Goal: Task Accomplishment & Management: Manage account settings

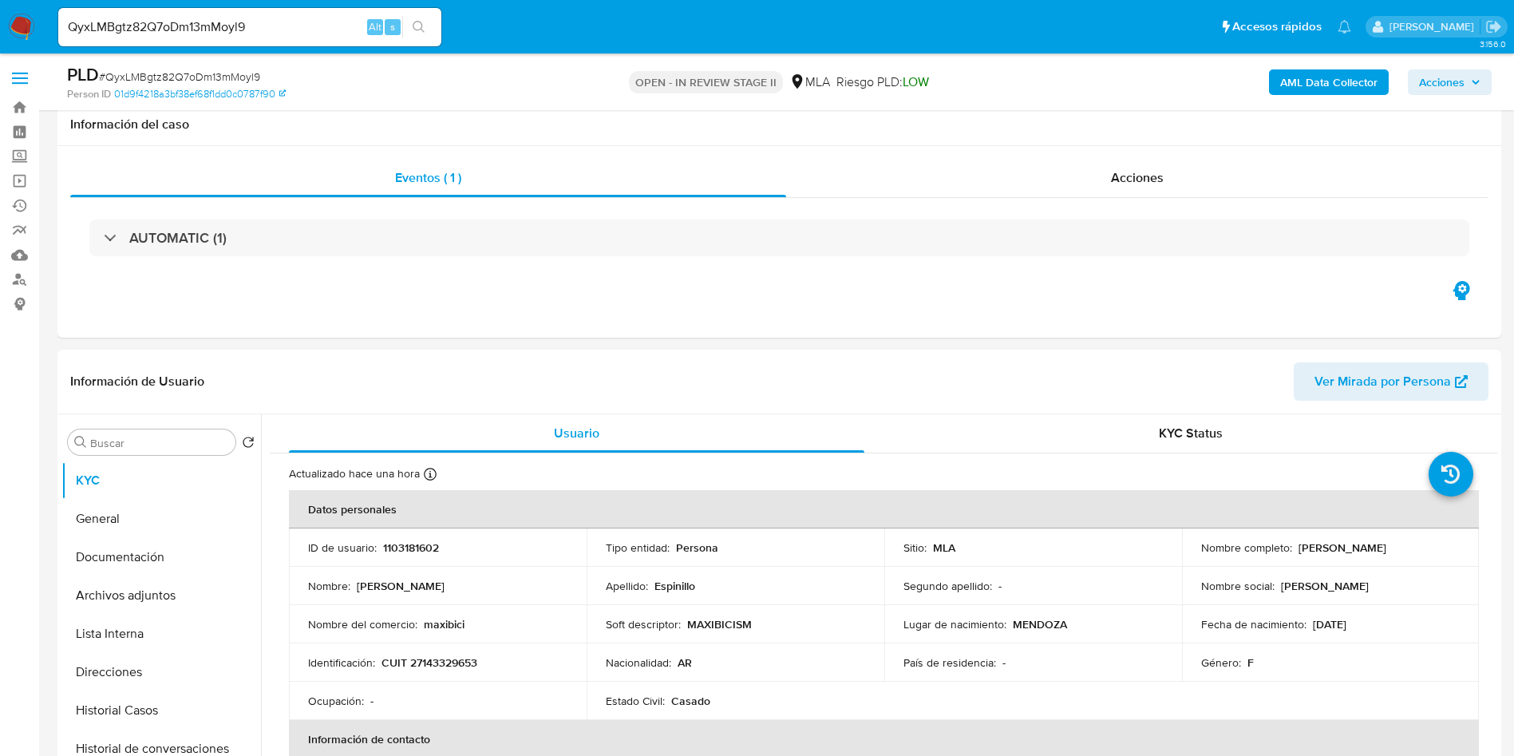
select select "10"
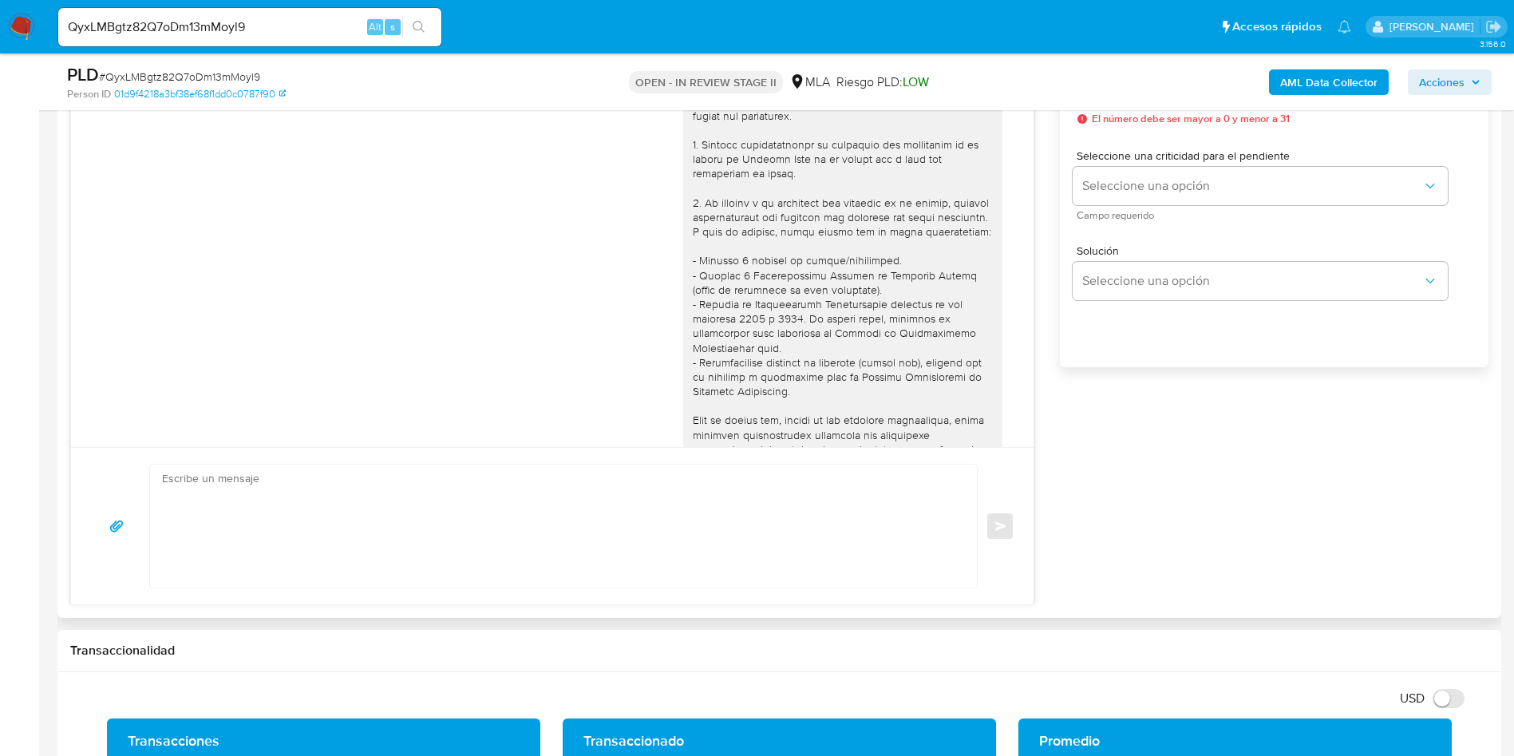
scroll to position [545, 0]
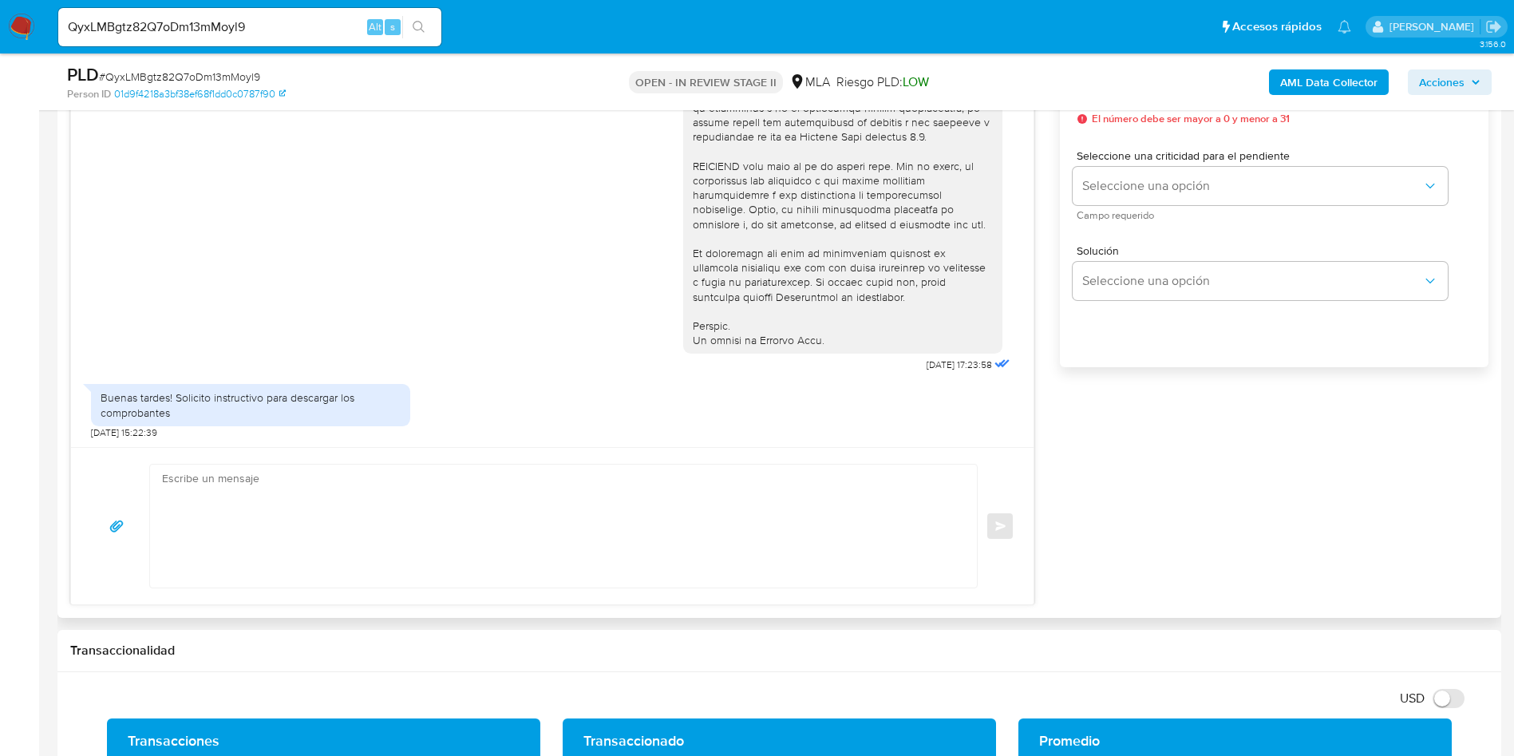
click at [358, 518] on textarea at bounding box center [559, 526] width 795 height 123
click at [1137, 390] on div "Esperar Respuesta (días) El número debe ser mayor a 0 y menor a 31 Días laboral…" at bounding box center [1274, 217] width 429 height 383
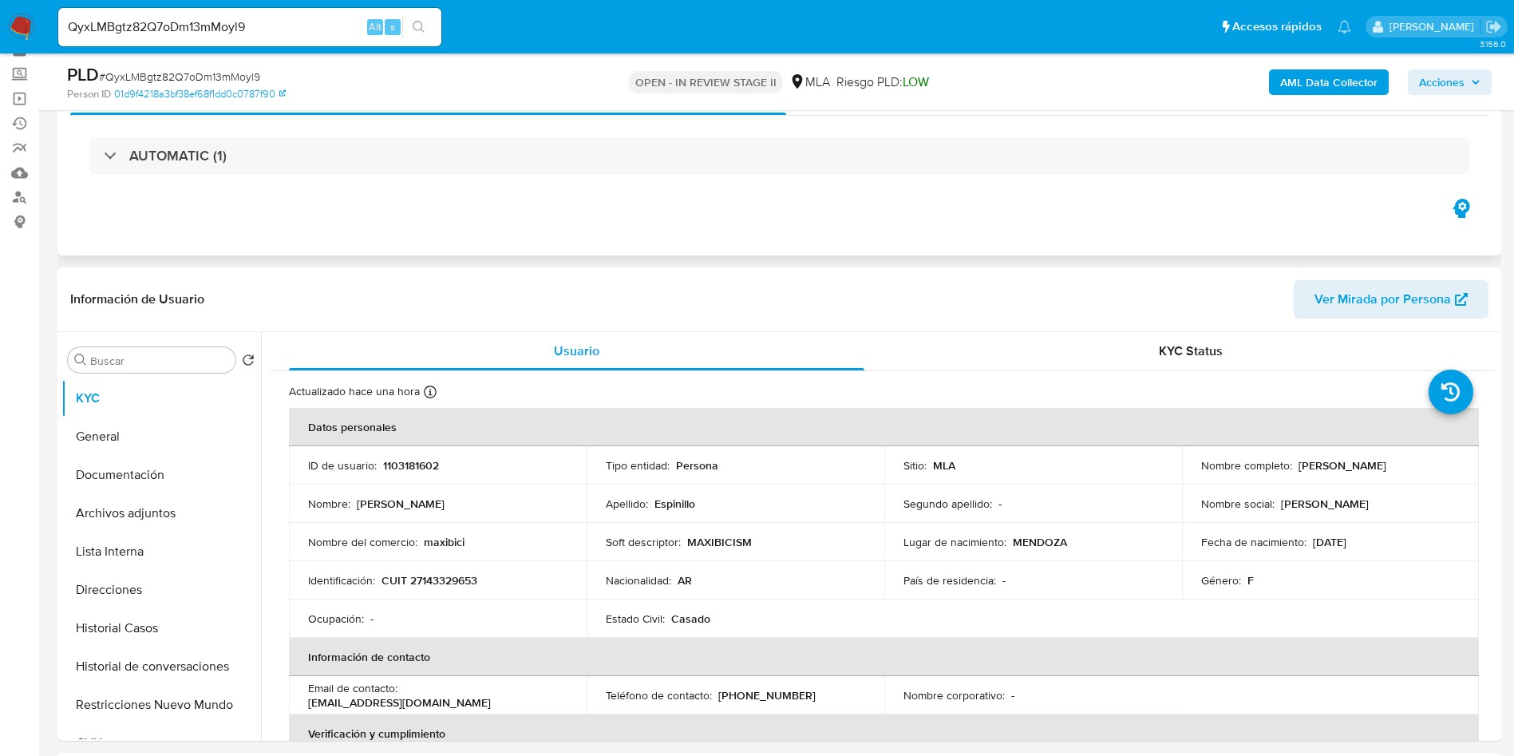
scroll to position [120, 0]
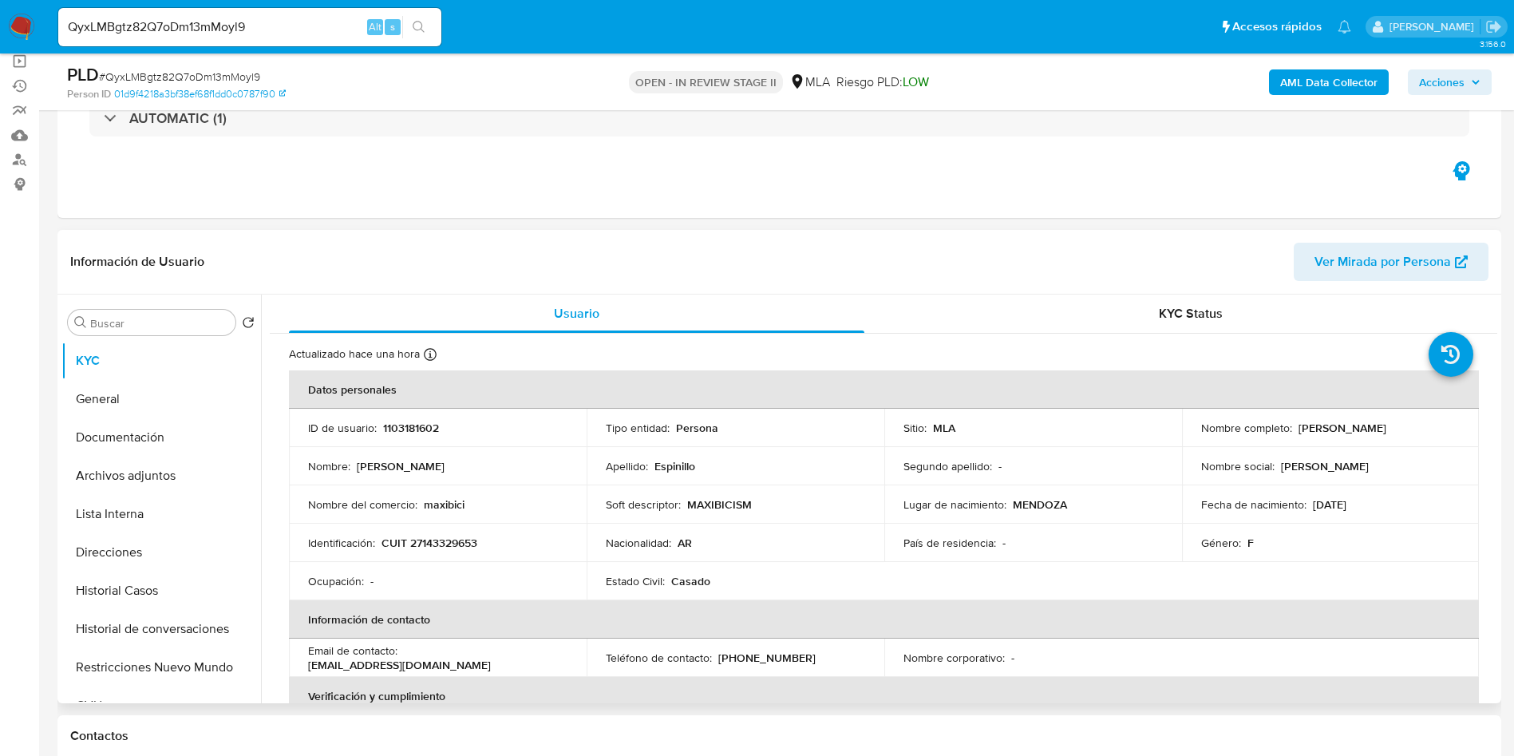
click at [418, 426] on p "1103181602" at bounding box center [411, 428] width 56 height 14
click at [417, 429] on p "1103181602" at bounding box center [411, 428] width 56 height 14
copy p "1103181602"
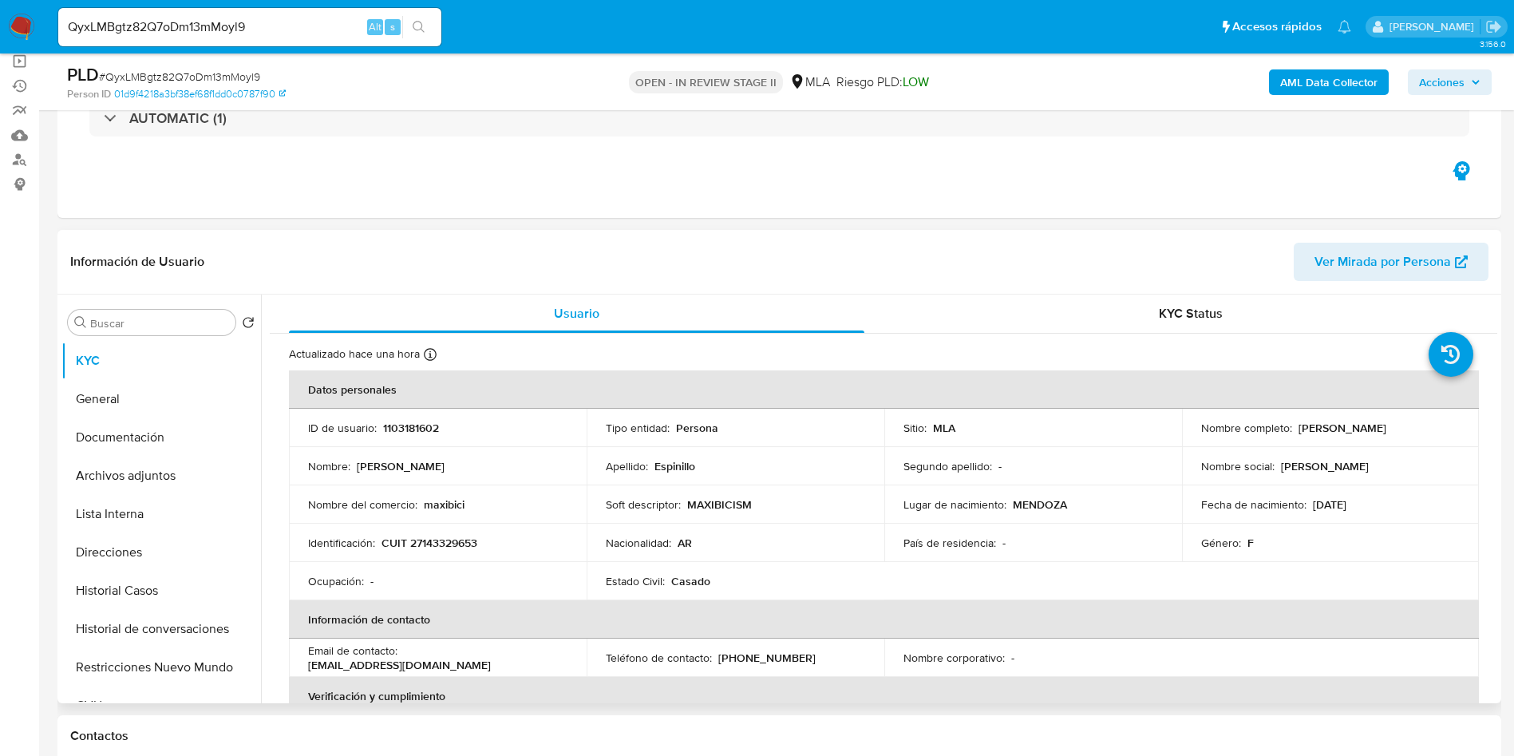
click at [708, 463] on div "Apellido : Espinillo" at bounding box center [735, 466] width 259 height 14
click at [942, 527] on td "País de residencia : -" at bounding box center [1033, 543] width 298 height 38
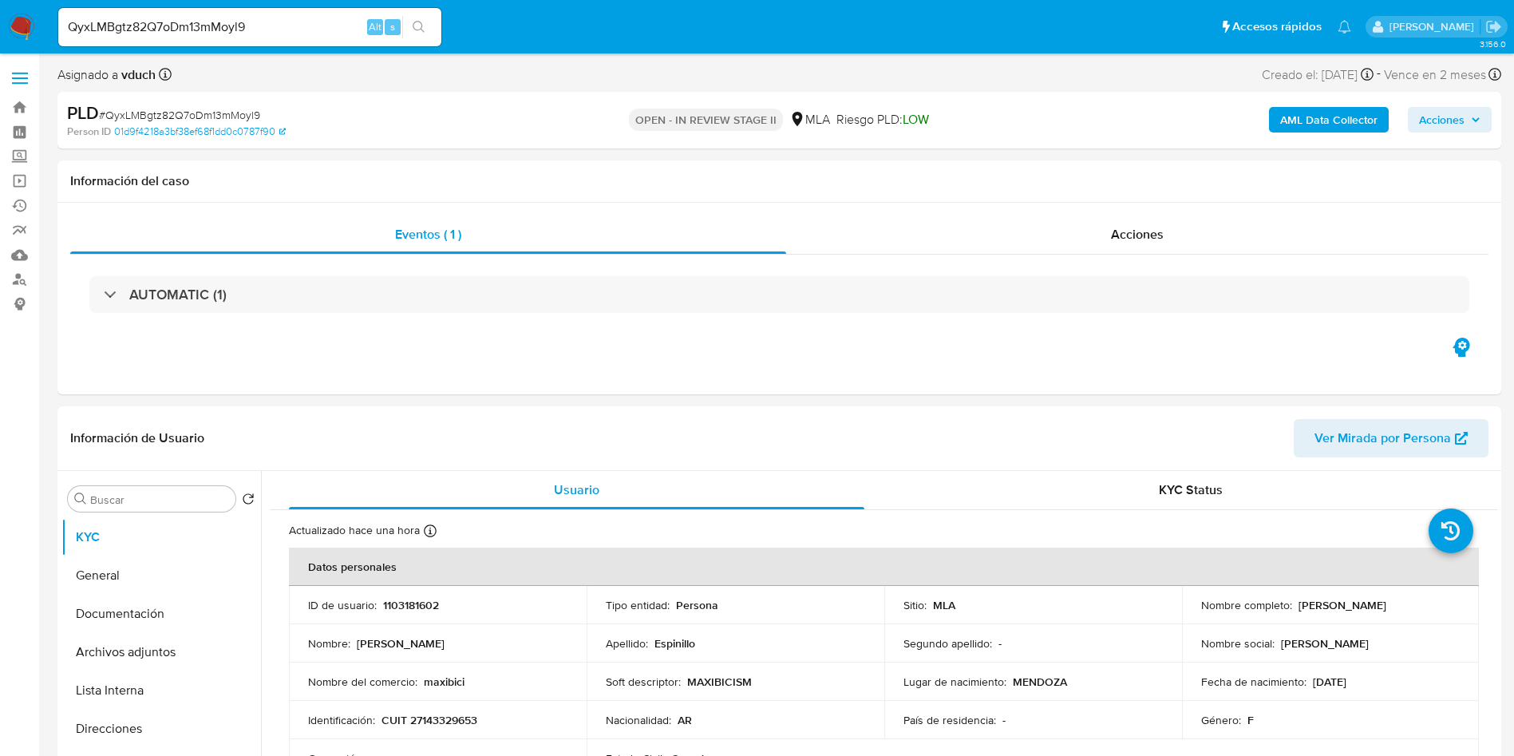
scroll to position [239, 0]
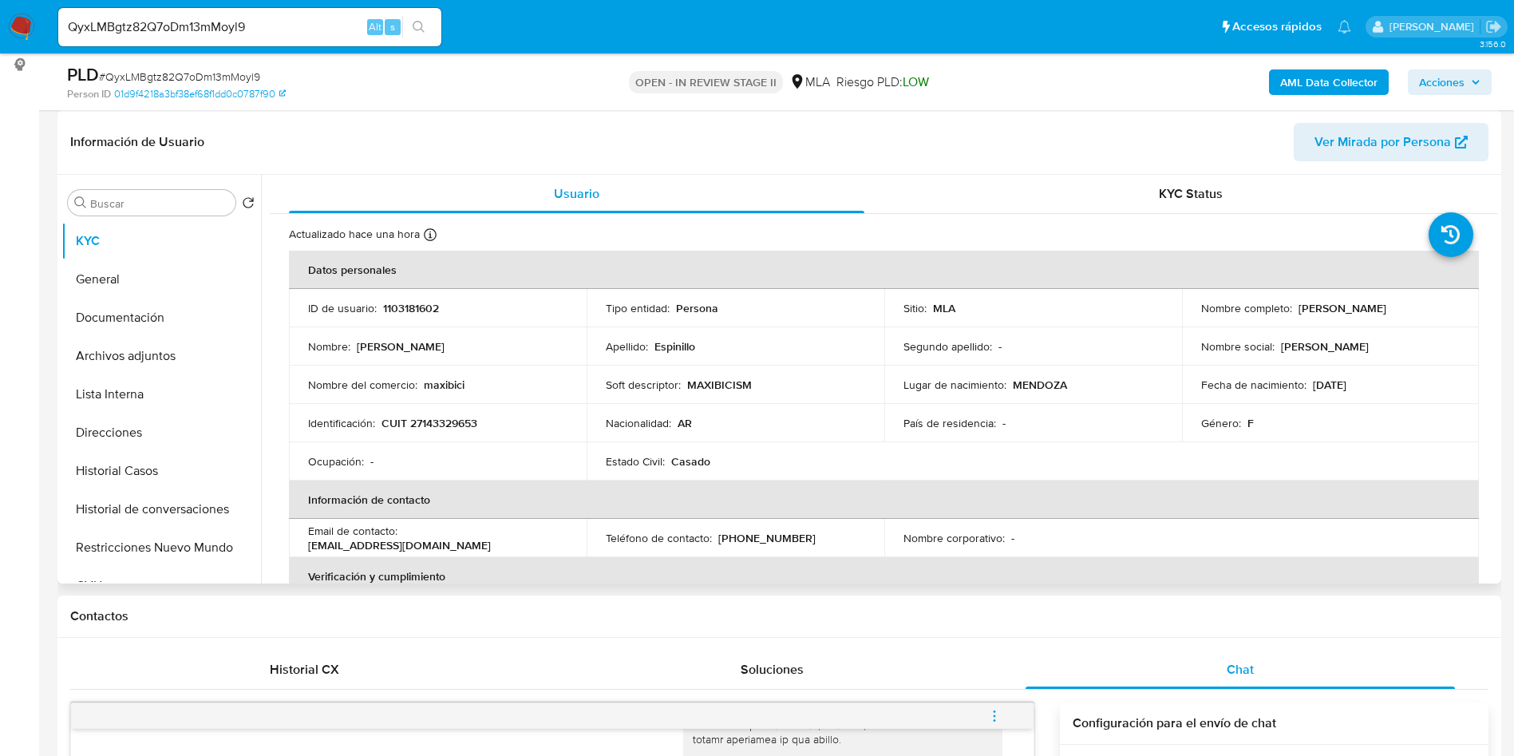
click at [484, 411] on td "Identificación : CUIT 27143329653" at bounding box center [438, 423] width 298 height 38
click at [452, 429] on p "CUIT 27143329653" at bounding box center [430, 423] width 96 height 14
copy p "27143329653"
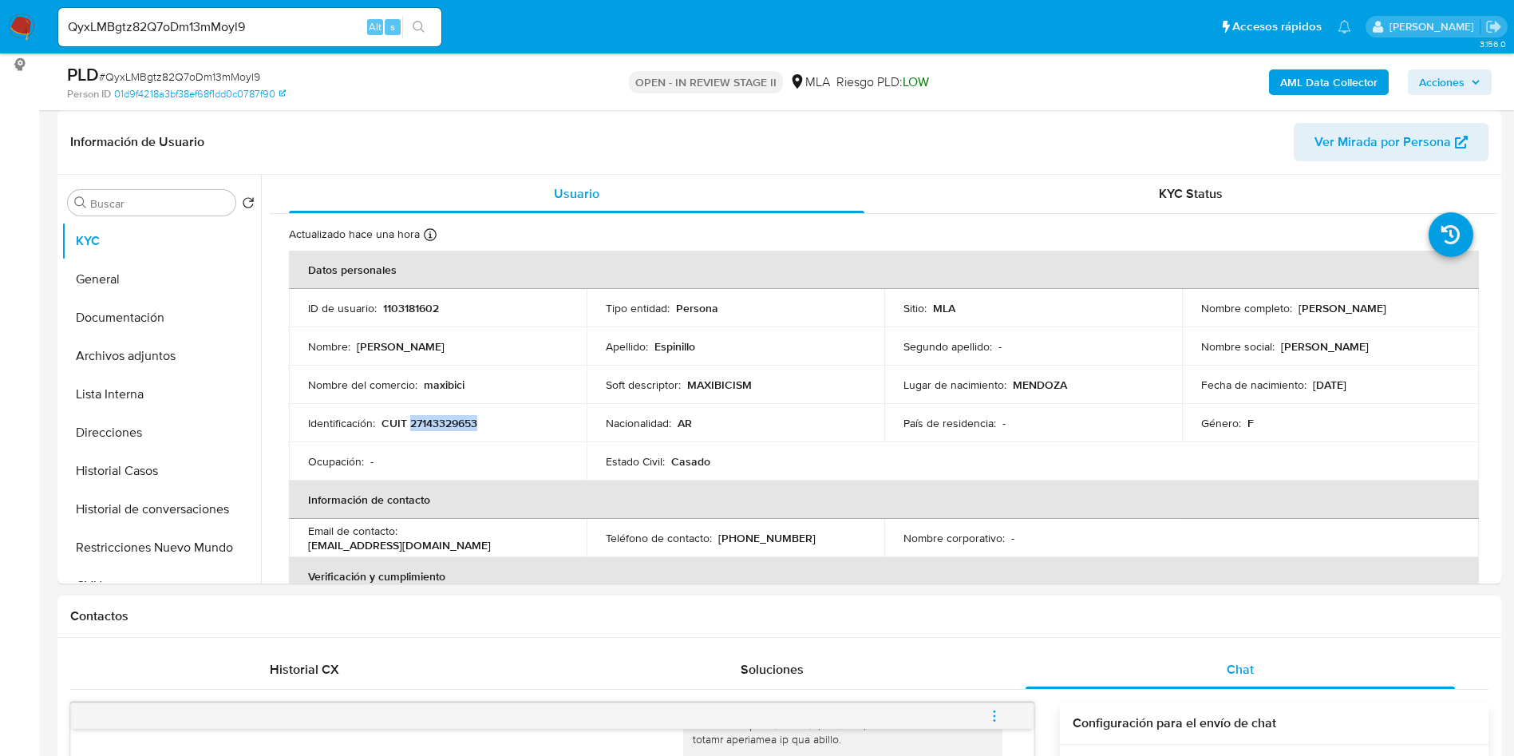
copy p "27143329653"
click at [433, 427] on p "CUIT 27143329653" at bounding box center [430, 423] width 96 height 14
copy p "27143329653"
drag, startPoint x: 1297, startPoint y: 310, endPoint x: 1392, endPoint y: 310, distance: 95.0
click at [1392, 310] on div "Nombre completo : Ana Maria Espinillo" at bounding box center [1330, 308] width 259 height 14
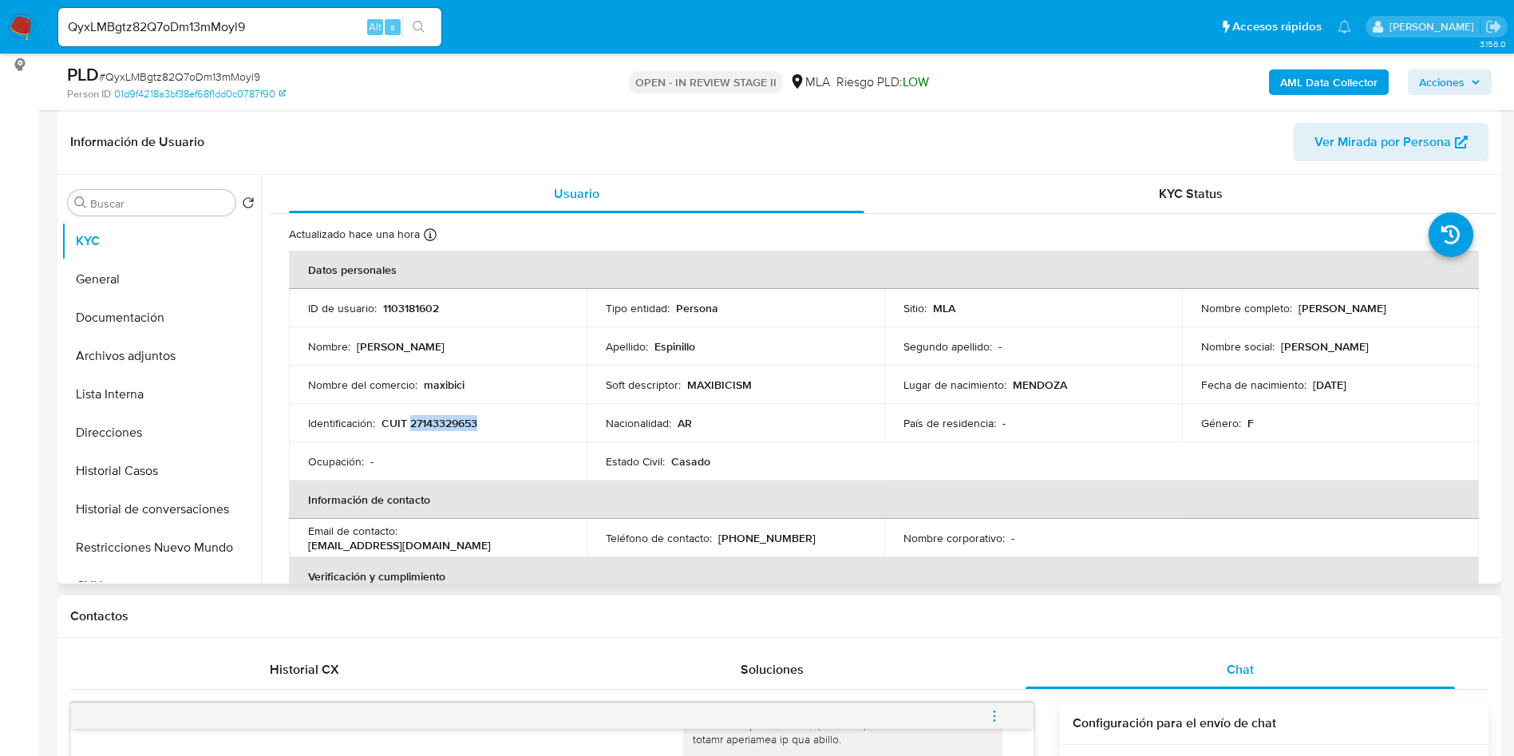
click at [1330, 306] on p "Ana Maria Espinillo" at bounding box center [1343, 308] width 88 height 14
drag, startPoint x: 1291, startPoint y: 309, endPoint x: 1389, endPoint y: 308, distance: 97.4
click at [1389, 308] on div "Nombre completo : Ana Maria Espinillo" at bounding box center [1330, 308] width 259 height 14
copy div "Ana Maria Espinillo"
click at [177, 337] on button "Archivos adjuntos" at bounding box center [154, 356] width 187 height 38
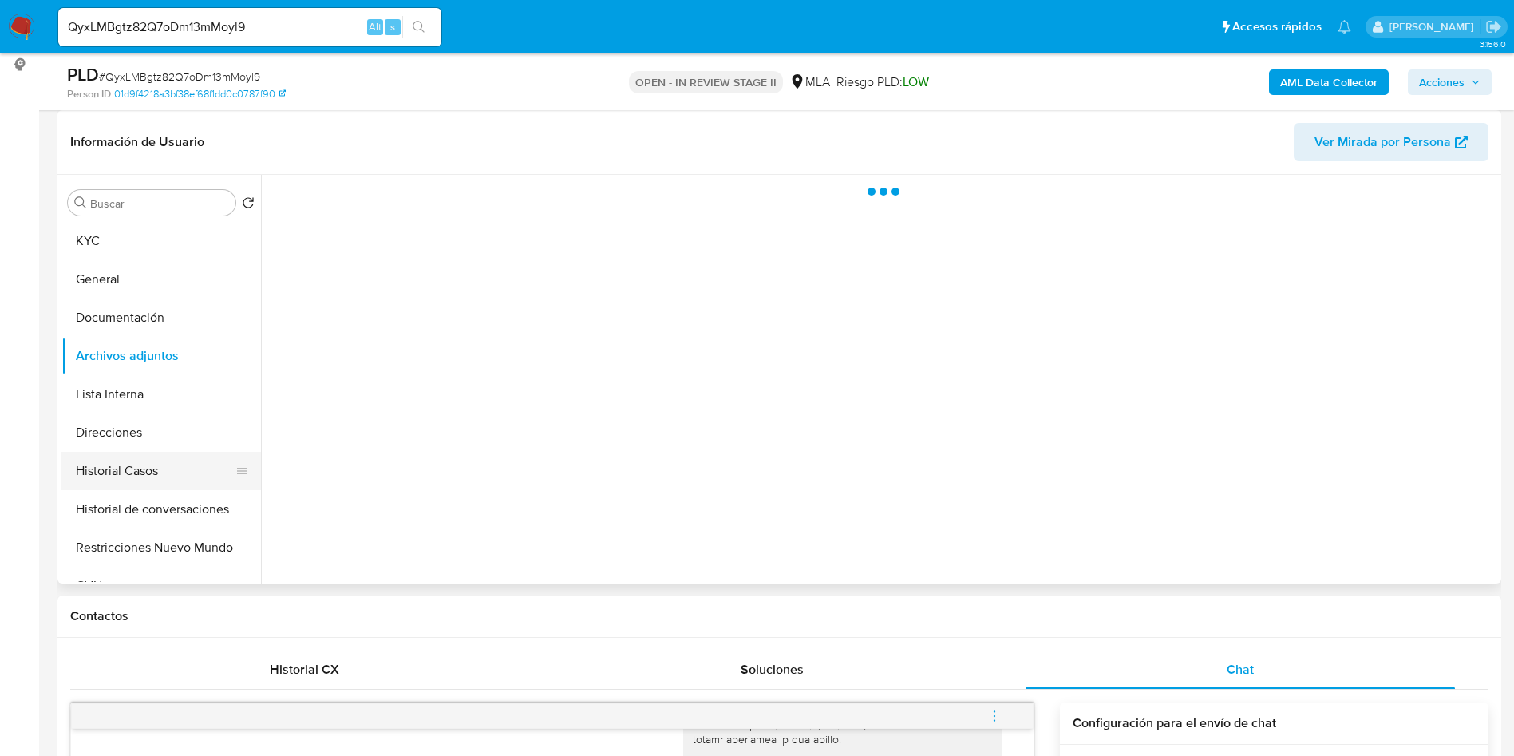
click at [179, 468] on button "Historial Casos" at bounding box center [154, 471] width 187 height 38
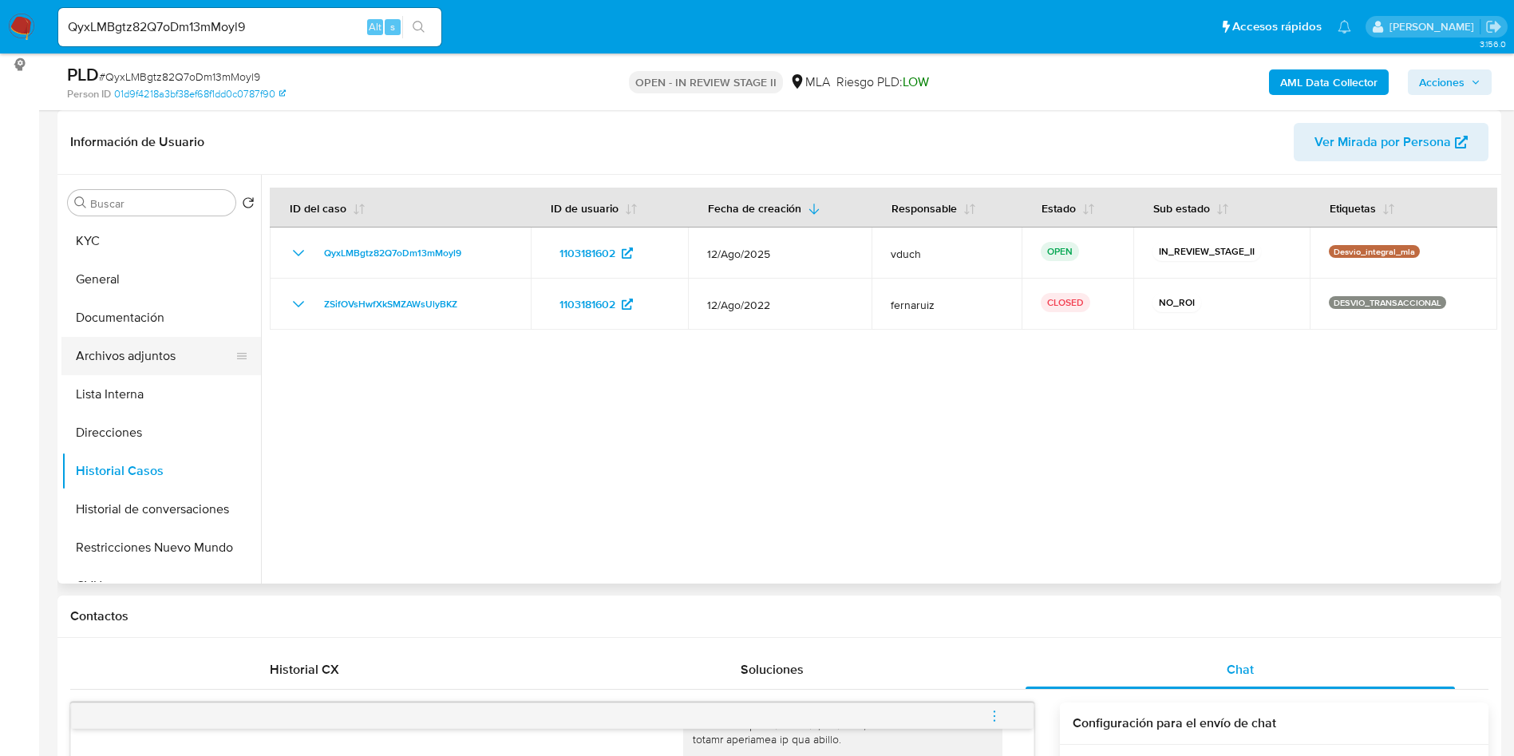
click at [164, 342] on button "Archivos adjuntos" at bounding box center [154, 356] width 187 height 38
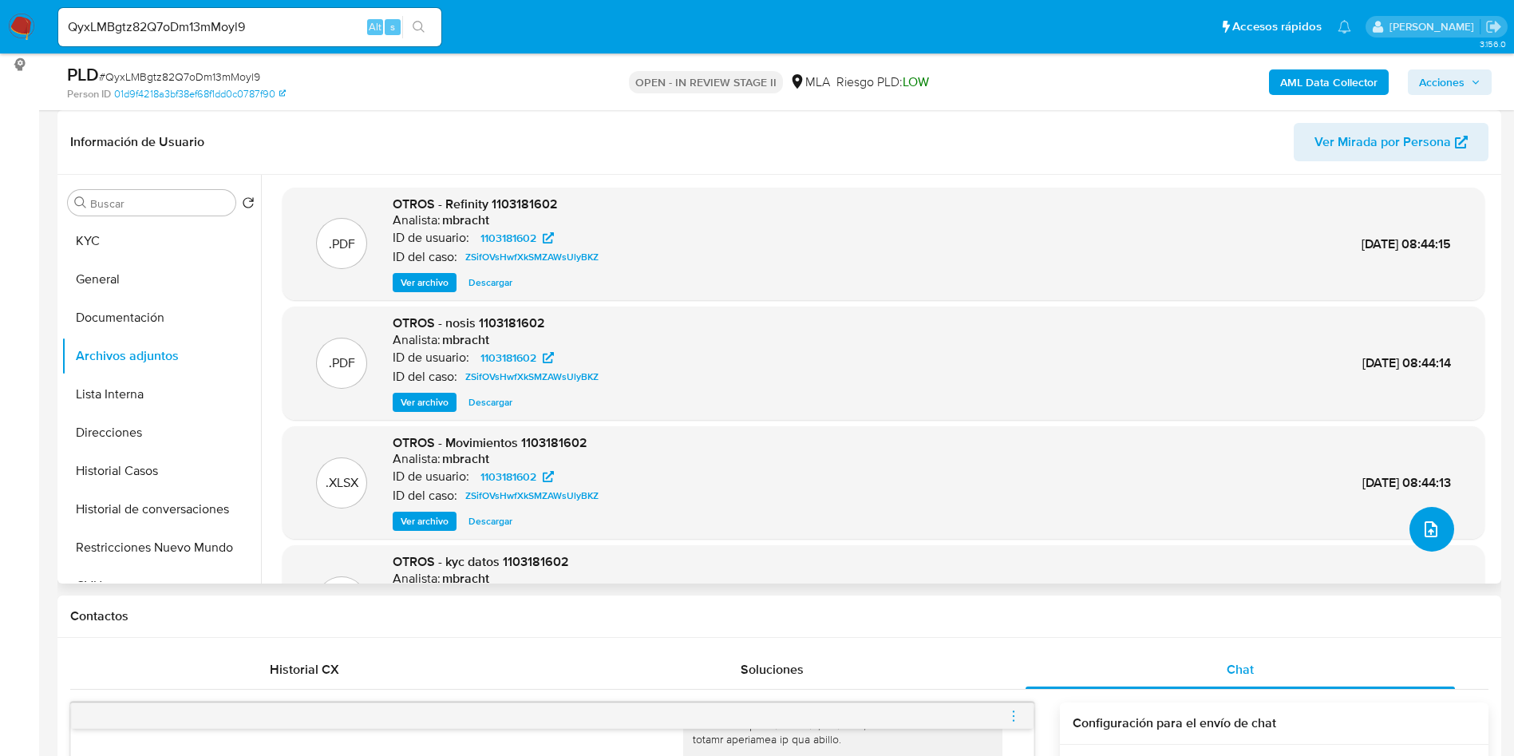
click at [1425, 527] on icon "upload-file" at bounding box center [1431, 529] width 13 height 16
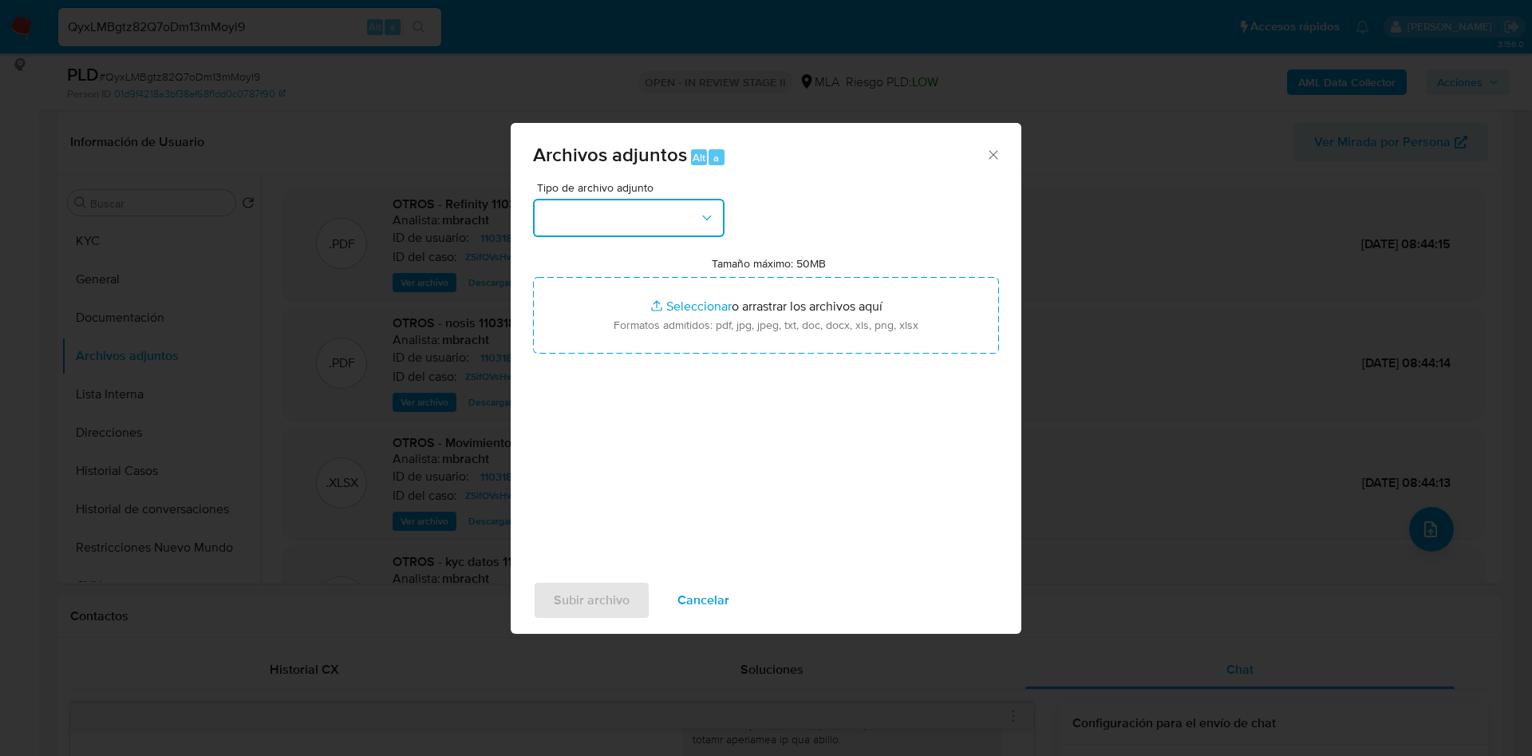
click at [690, 235] on button "button" at bounding box center [629, 218] width 192 height 38
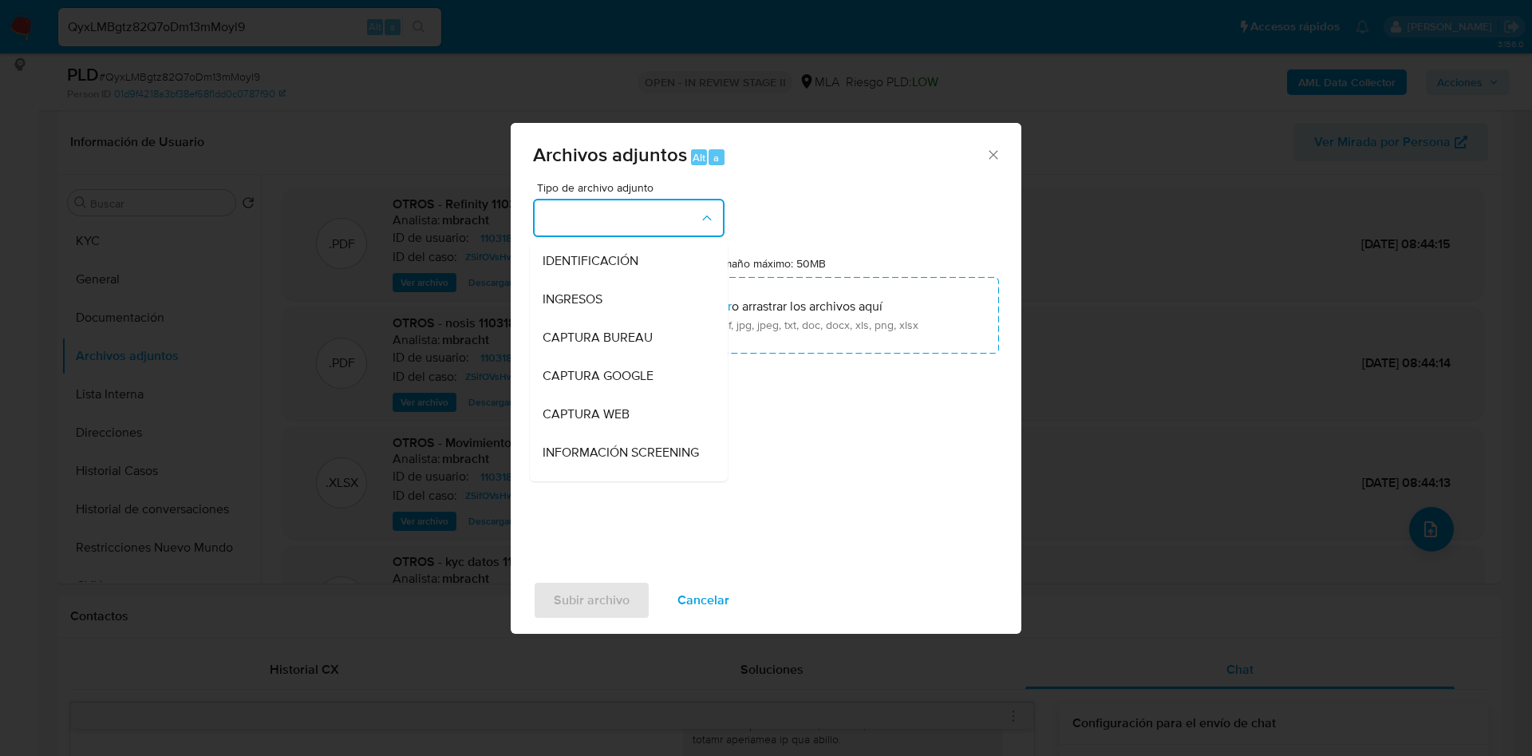
click at [1118, 178] on div "Archivos adjuntos Alt a Tipo de archivo adjunto IDENTIFICACIÓN INGRESOS CAPTURA…" at bounding box center [766, 378] width 1532 height 756
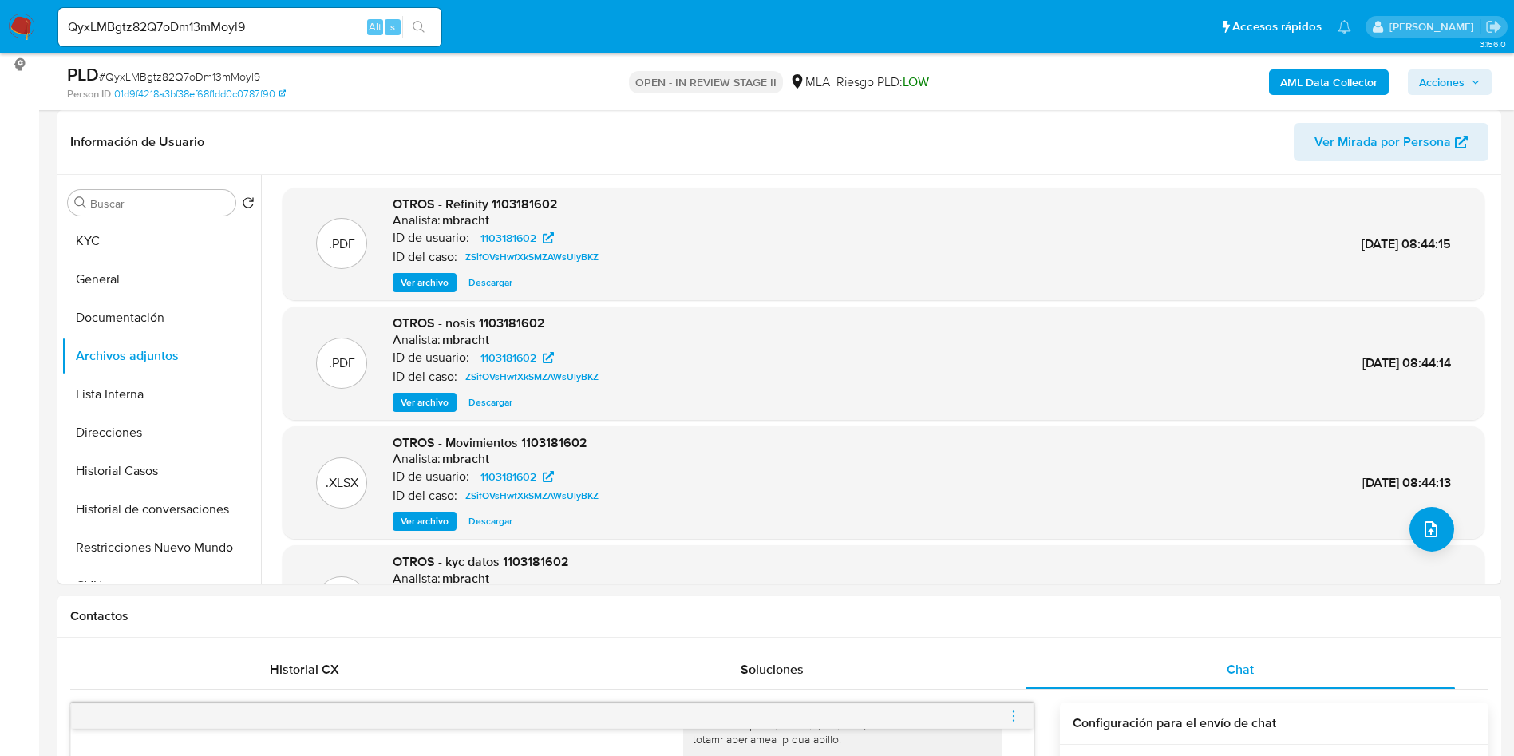
click at [1357, 83] on b "AML Data Collector" at bounding box center [1328, 82] width 97 height 26
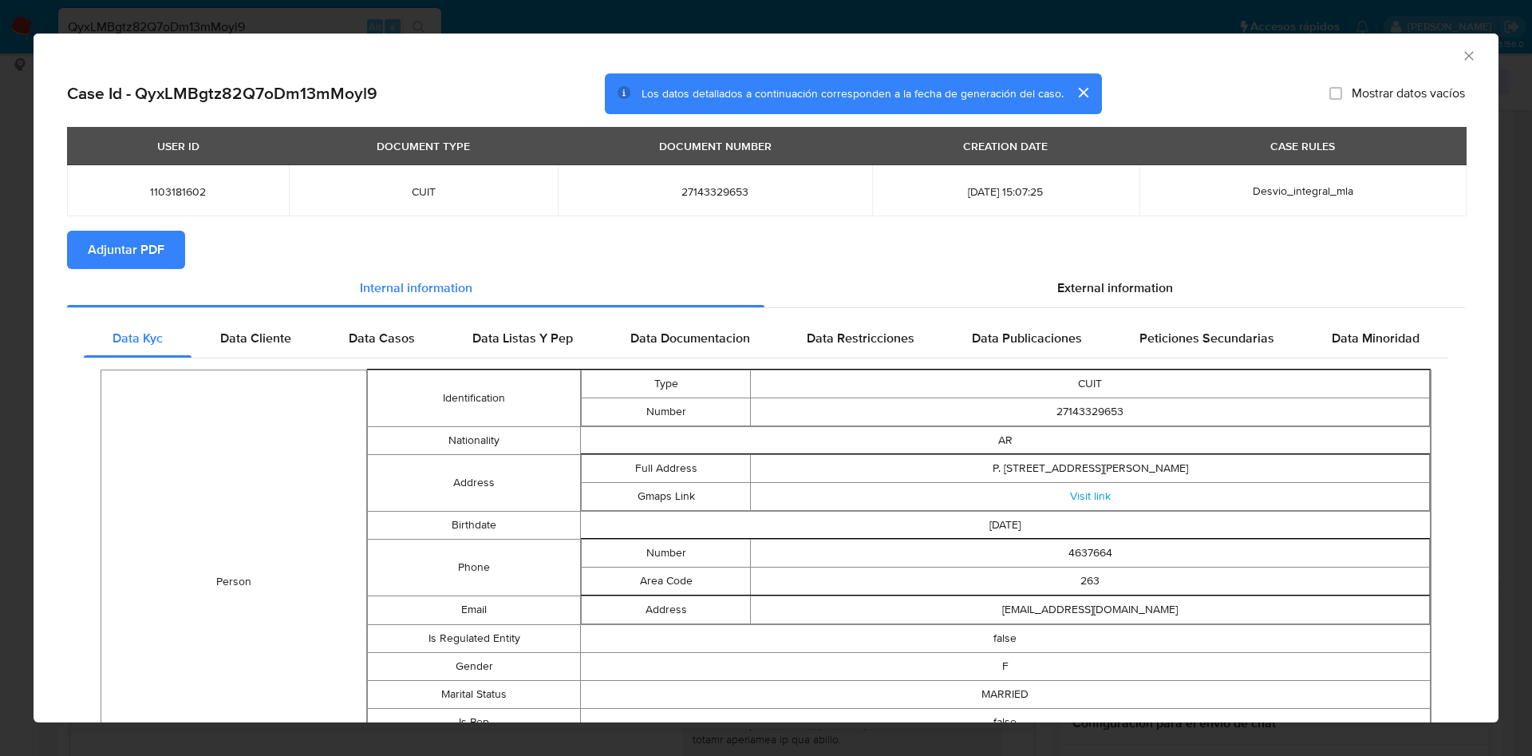
click at [1465, 57] on icon "Cerrar ventana" at bounding box center [1469, 55] width 9 height 9
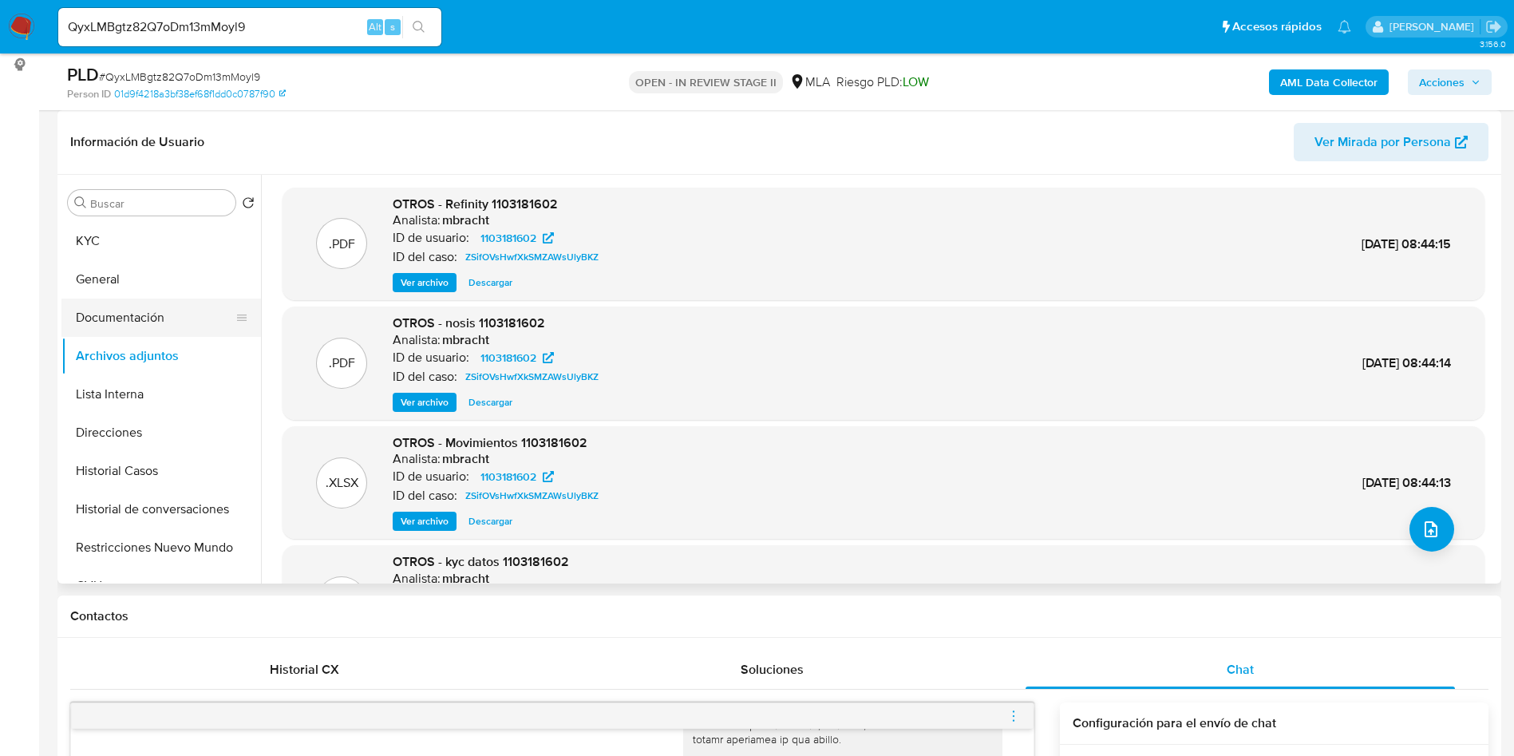
click at [219, 323] on button "Documentación" at bounding box center [154, 317] width 187 height 38
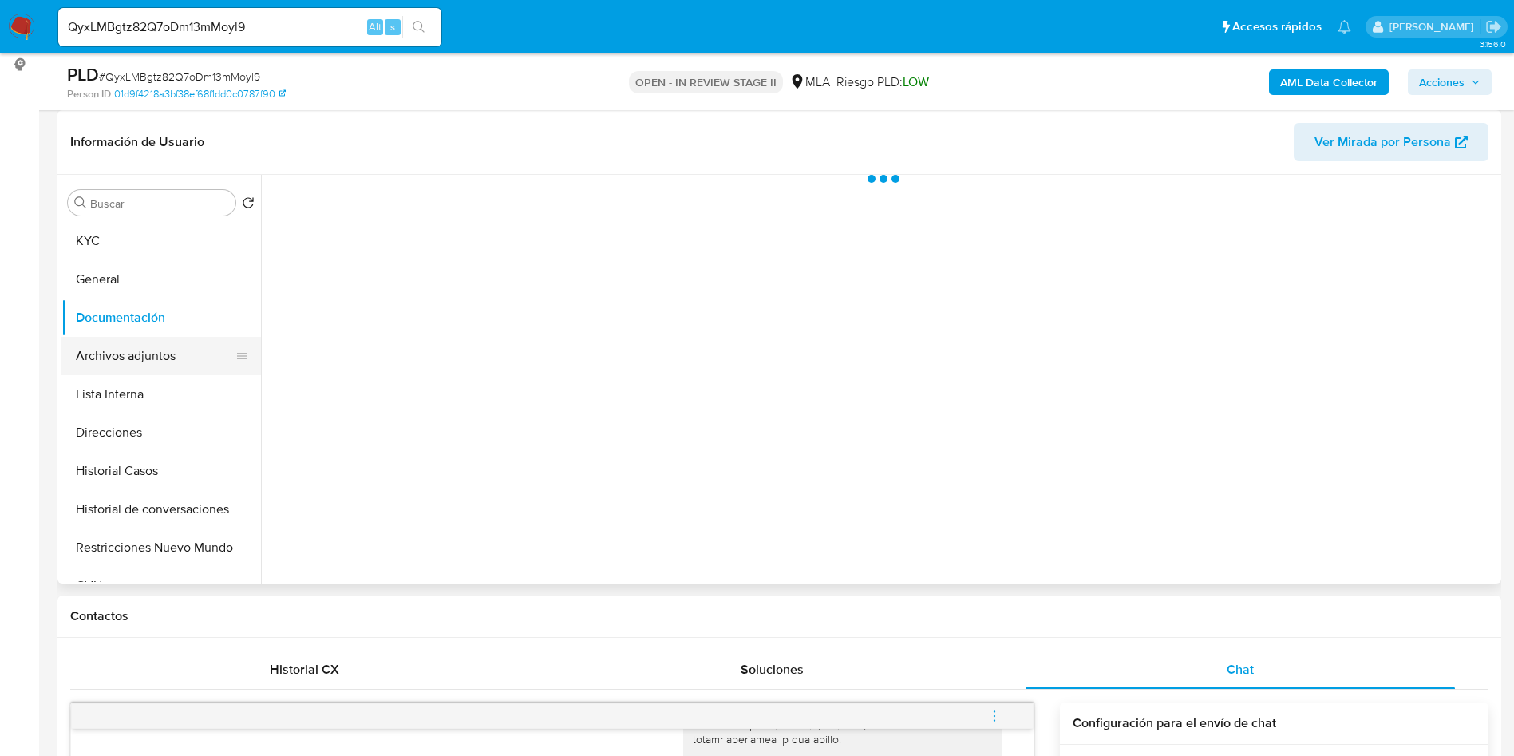
click at [200, 357] on button "Archivos adjuntos" at bounding box center [154, 356] width 187 height 38
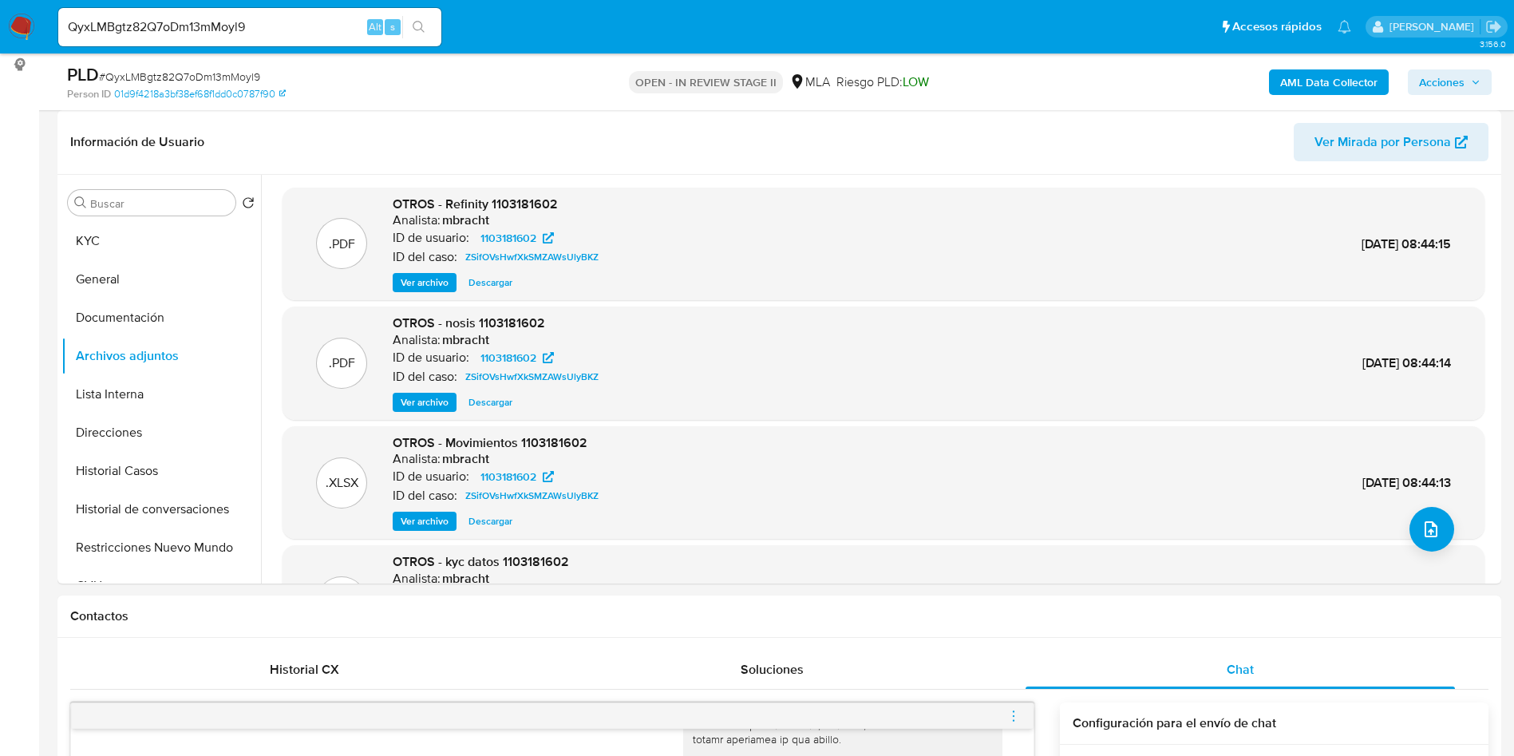
click at [1356, 83] on b "AML Data Collector" at bounding box center [1328, 82] width 97 height 26
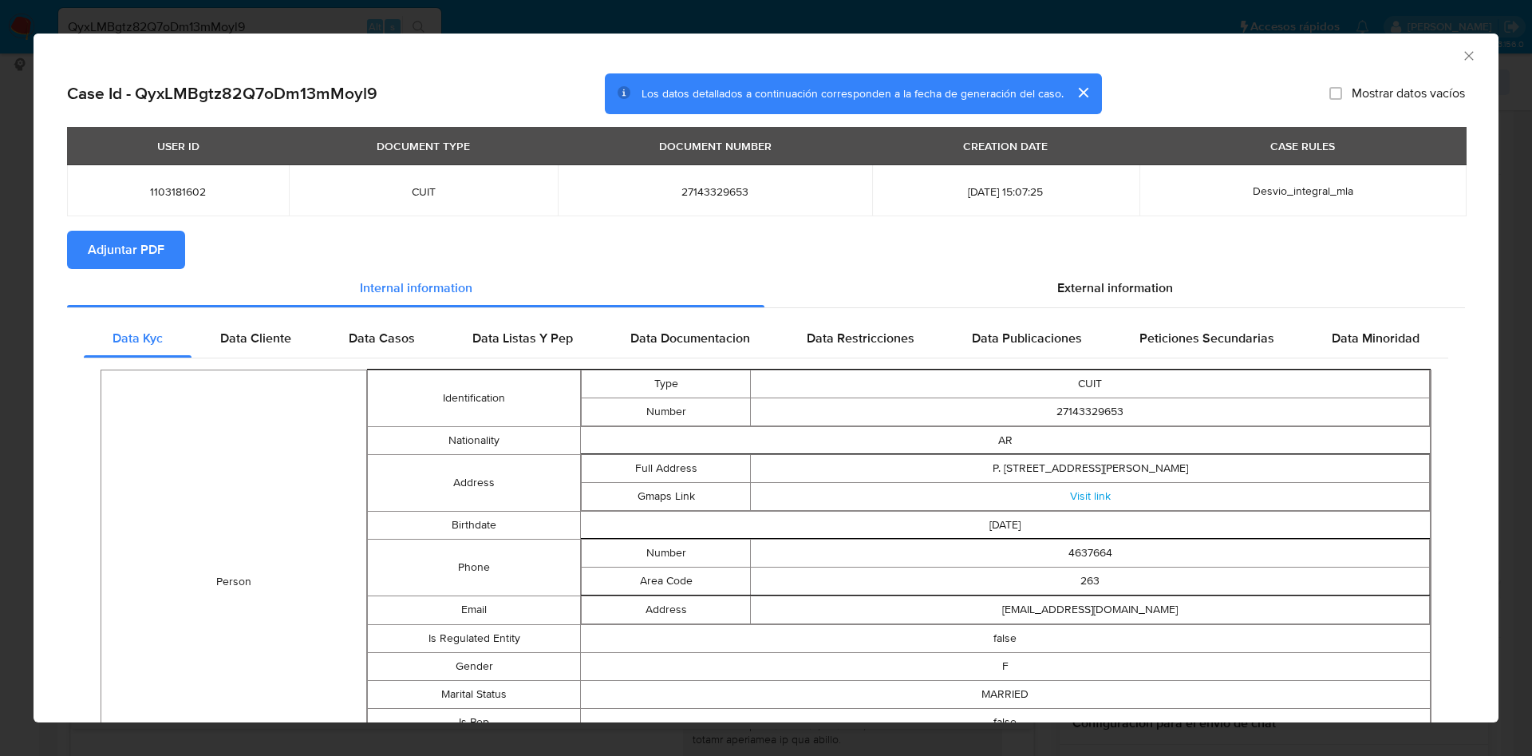
click at [146, 247] on span "Adjuntar PDF" at bounding box center [126, 249] width 77 height 35
click at [1461, 52] on icon "Cerrar ventana" at bounding box center [1469, 56] width 16 height 16
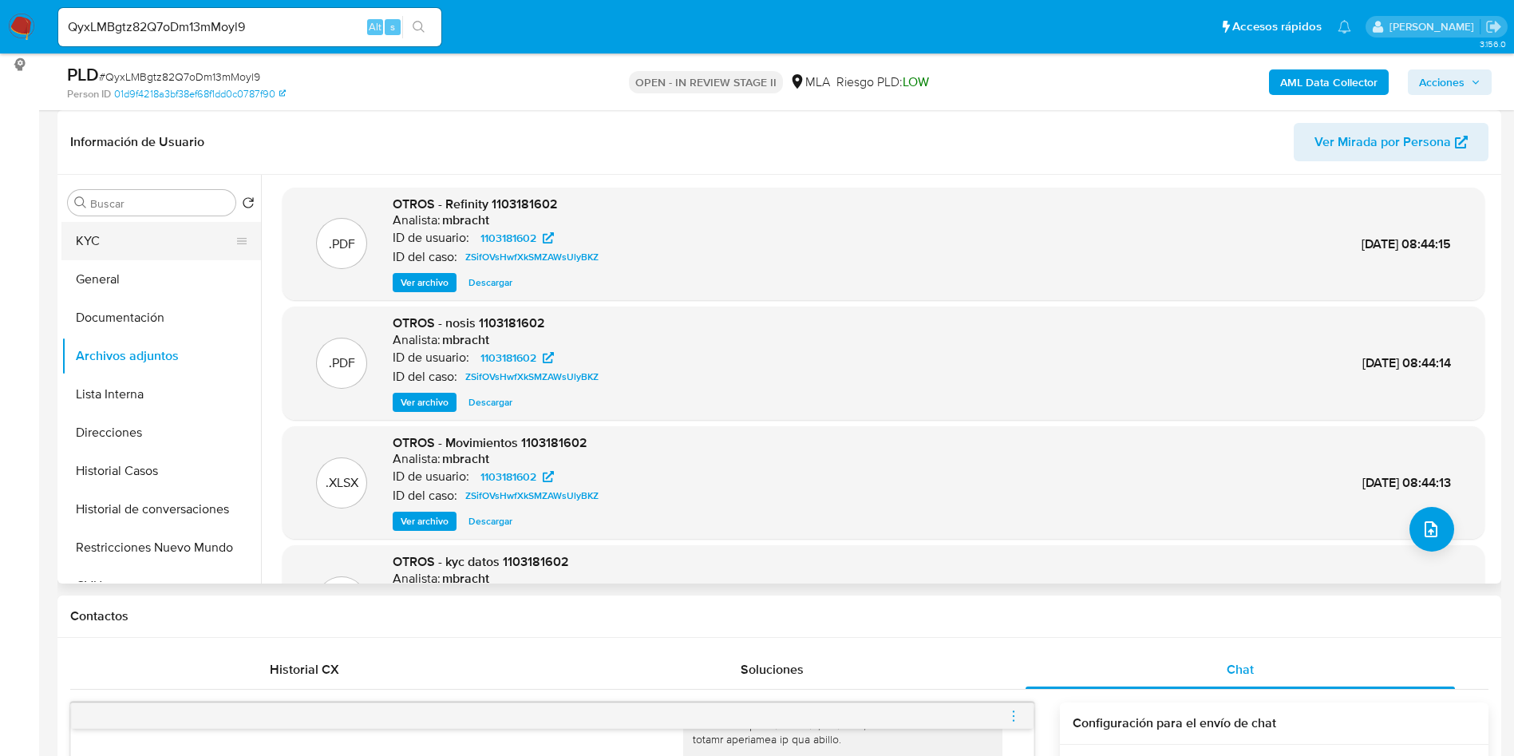
click at [116, 257] on button "KYC" at bounding box center [154, 241] width 187 height 38
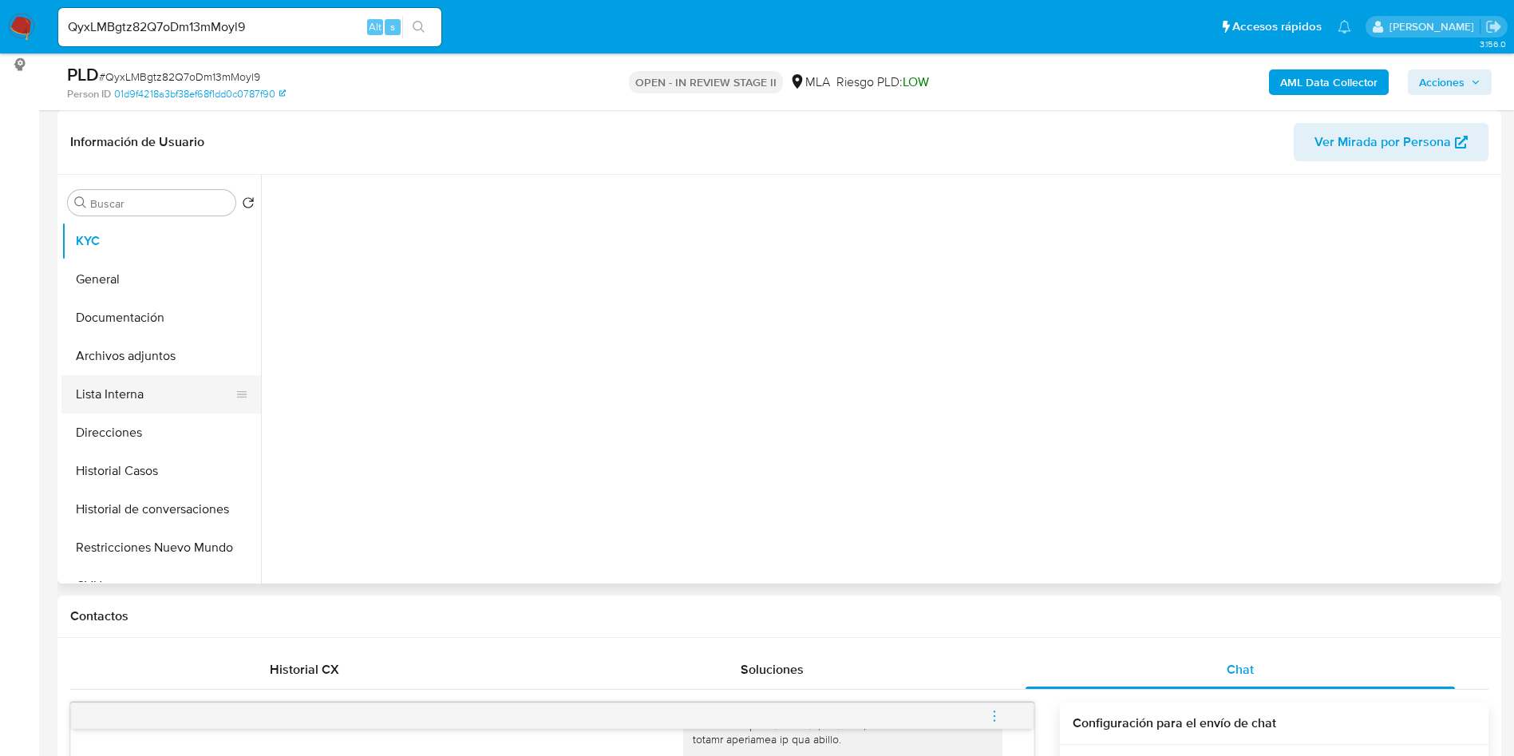
click at [136, 382] on button "Lista Interna" at bounding box center [154, 394] width 187 height 38
click at [133, 356] on button "Archivos adjuntos" at bounding box center [154, 356] width 187 height 38
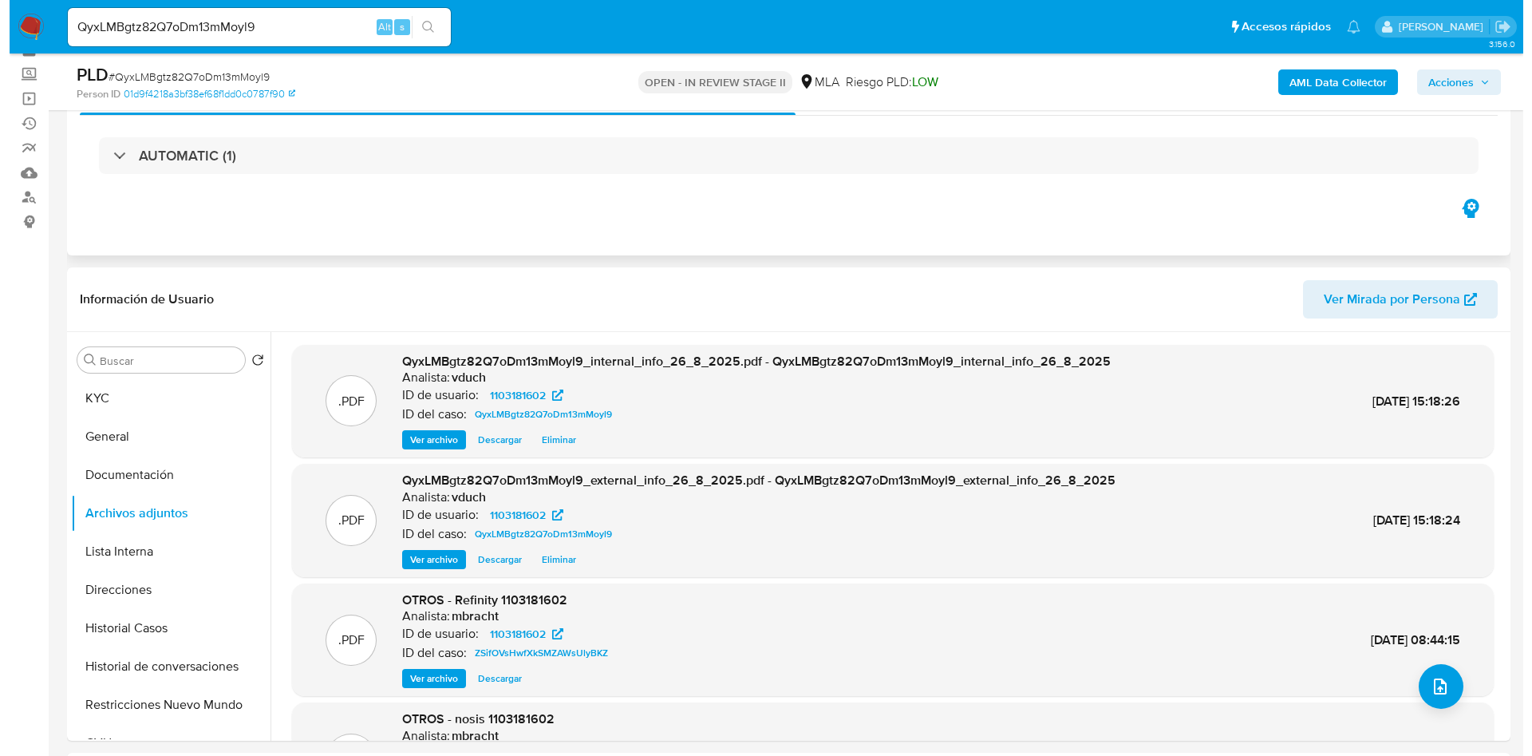
scroll to position [120, 0]
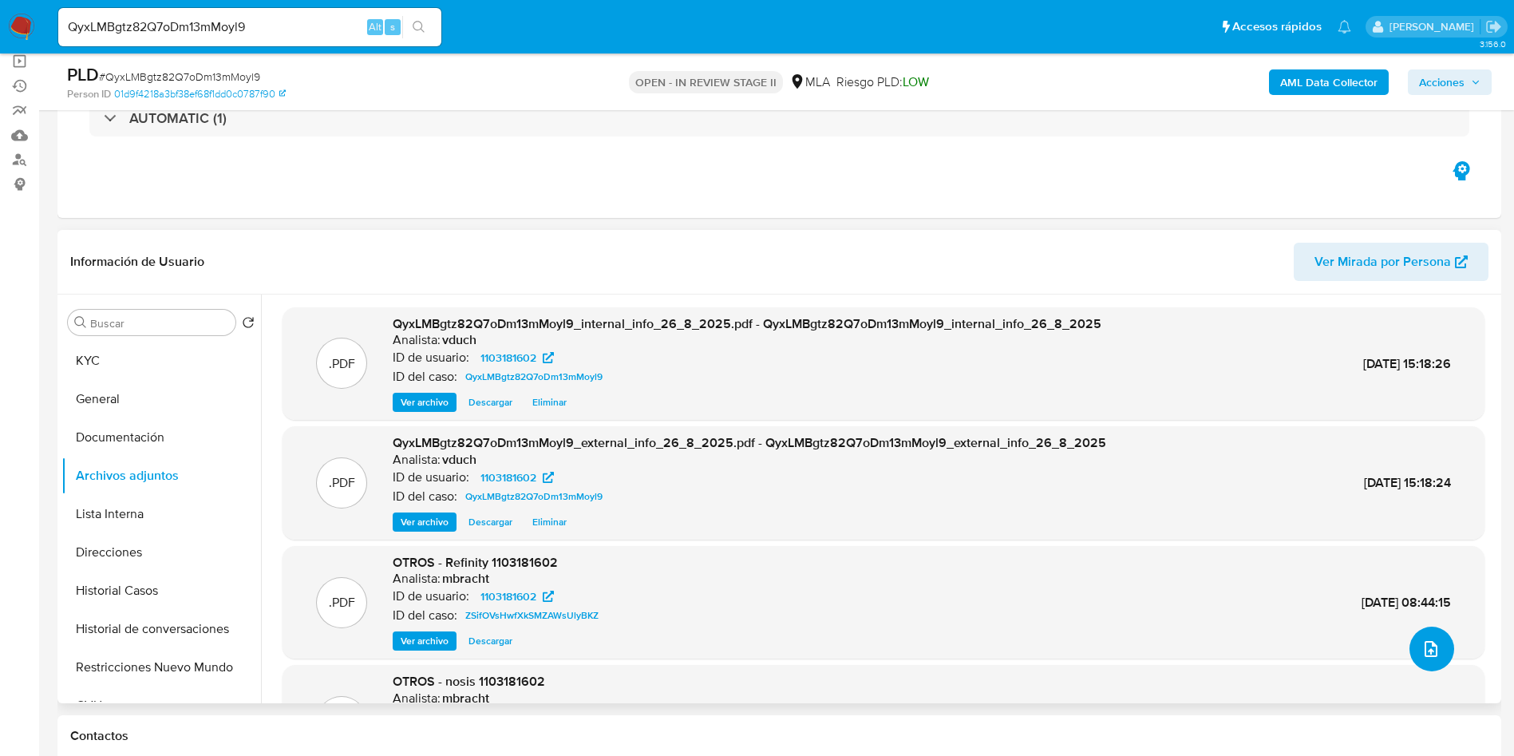
click at [1421, 643] on span "upload-file" at bounding box center [1430, 648] width 19 height 19
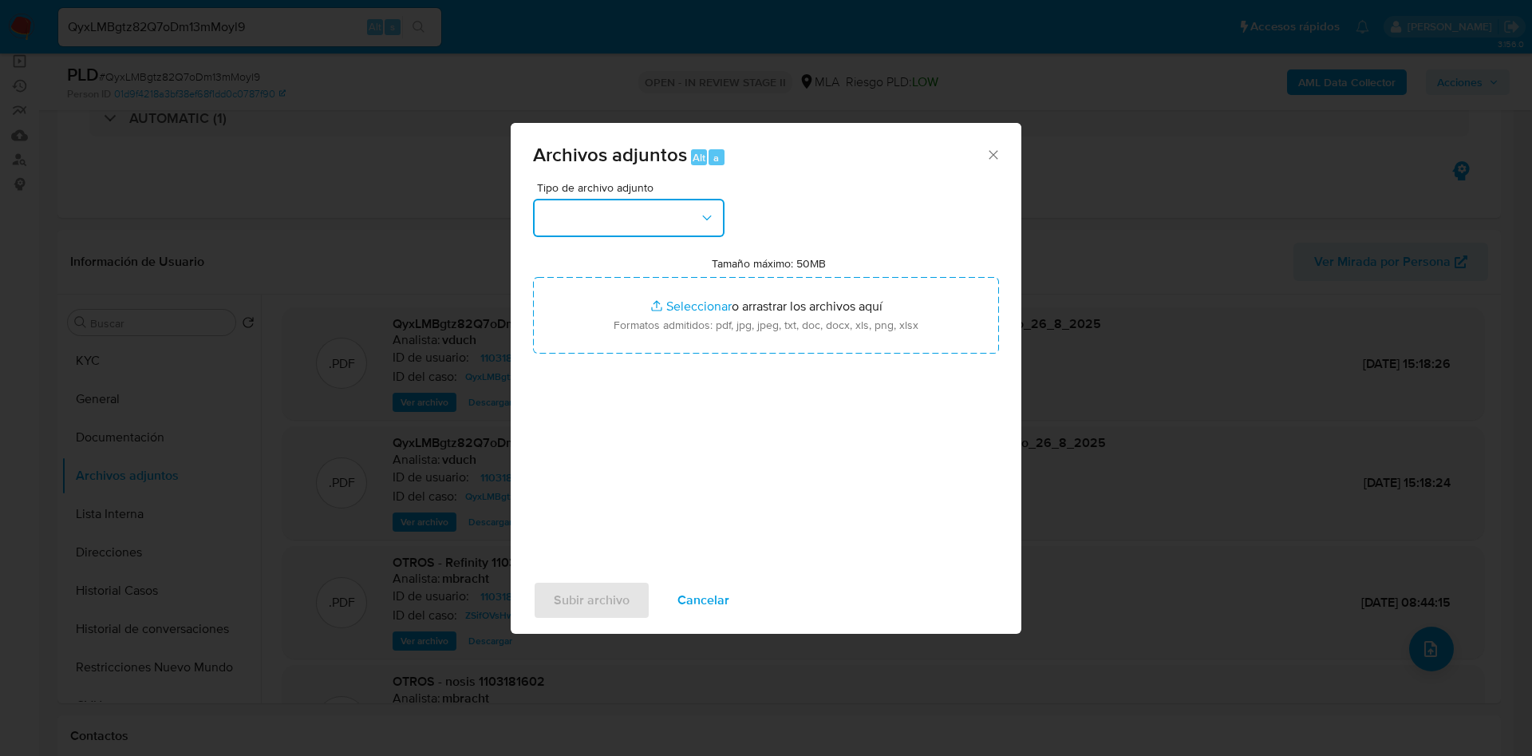
click at [700, 223] on icon "button" at bounding box center [707, 218] width 16 height 16
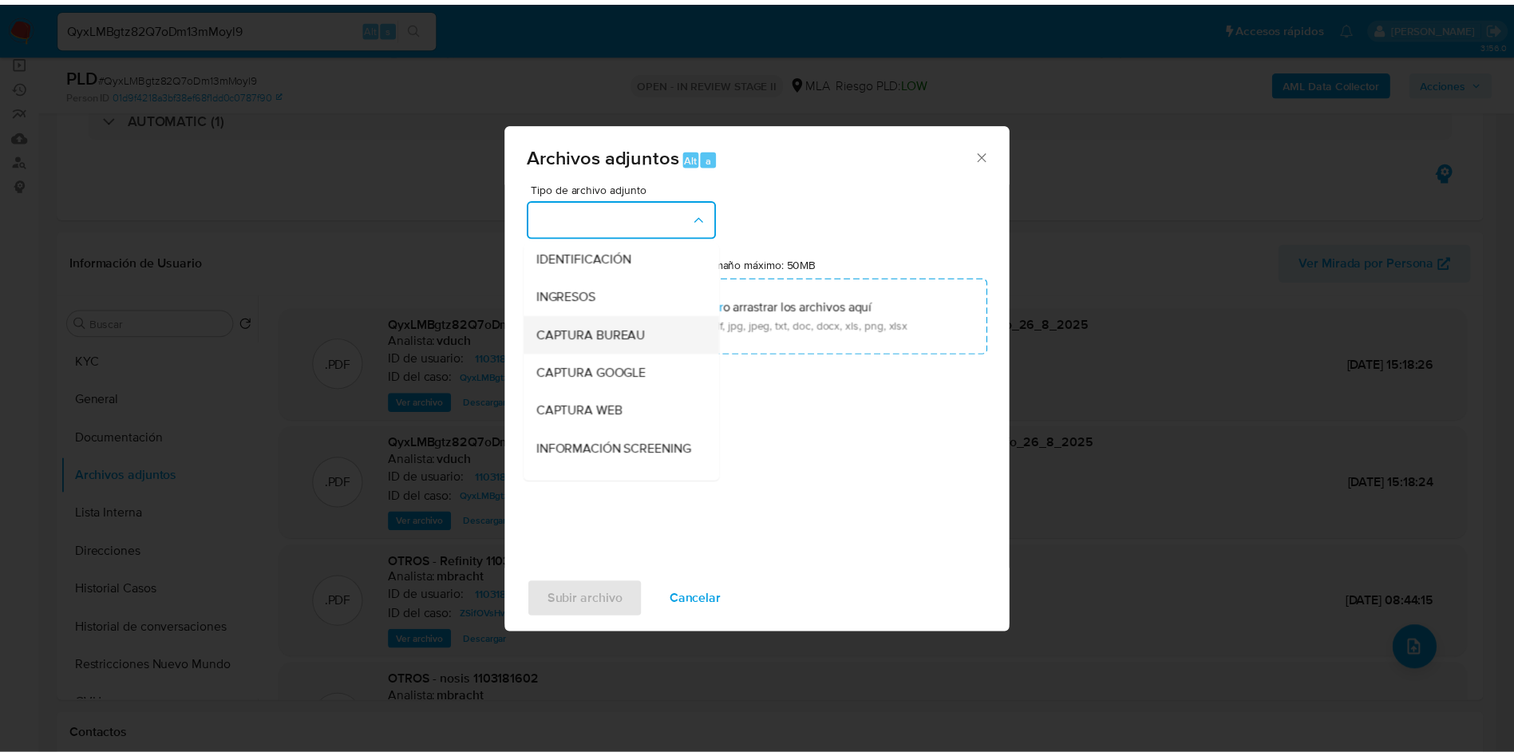
scroll to position [0, 0]
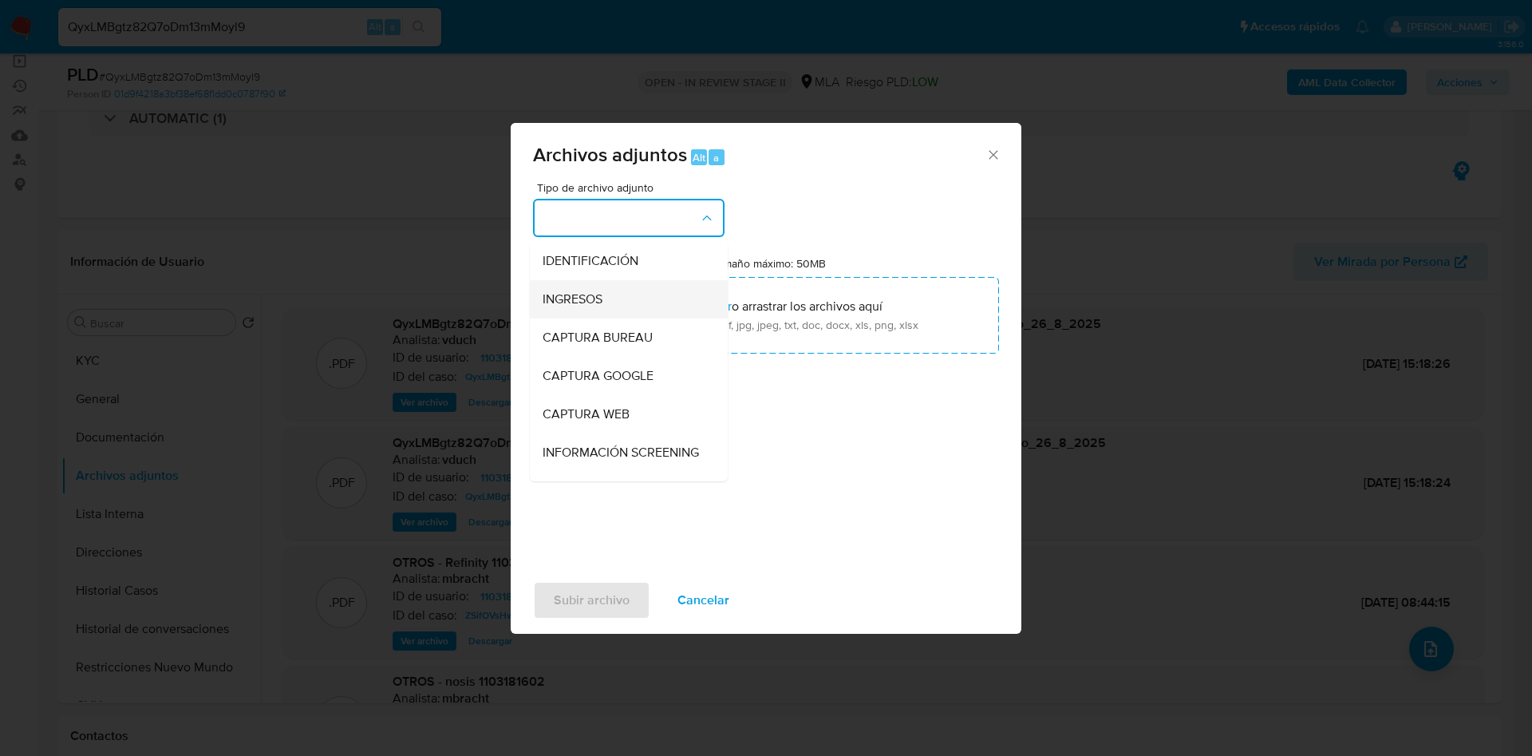
click at [619, 295] on div "INGRESOS" at bounding box center [624, 299] width 163 height 38
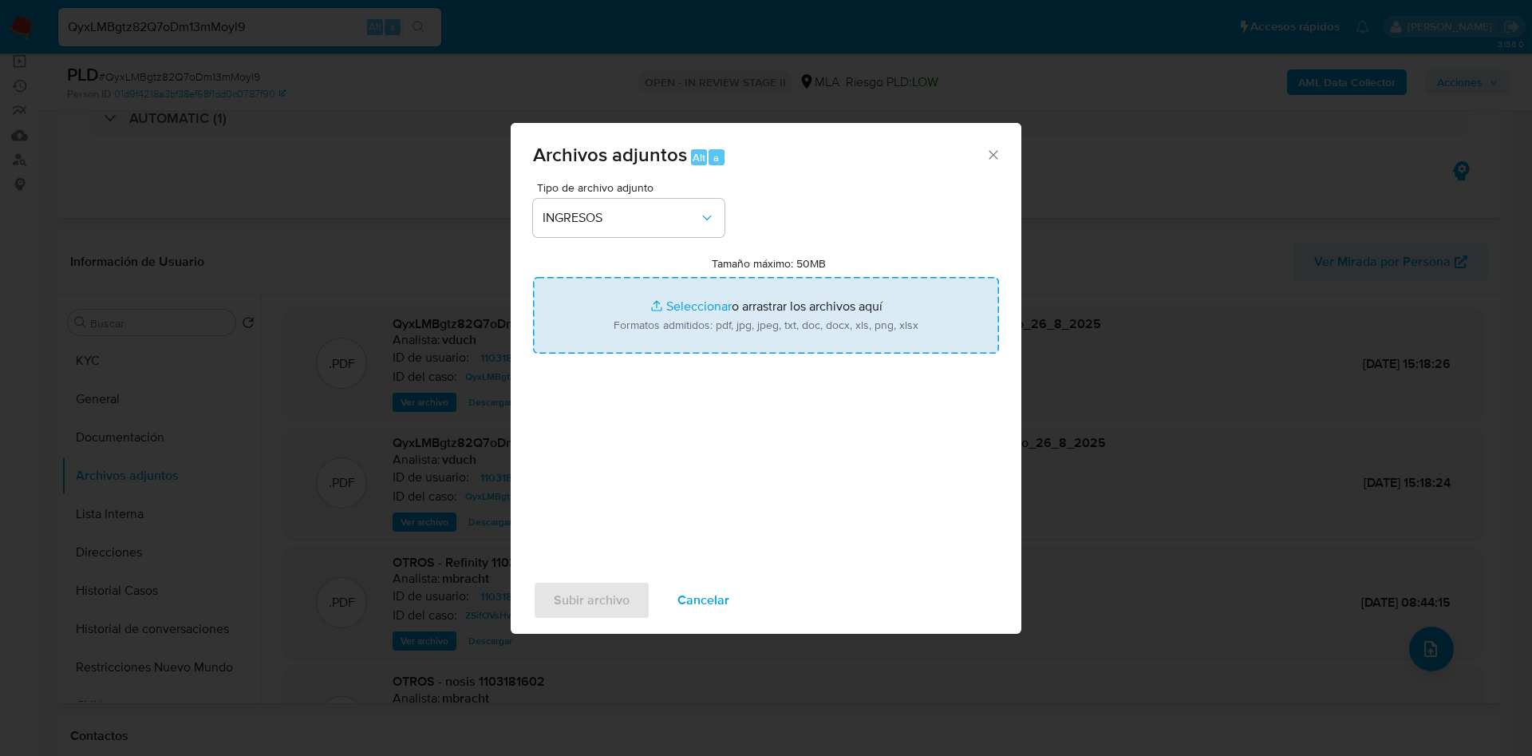
type input "C:\fakepath\MAXI BICI SAS - Nosis.pdf"
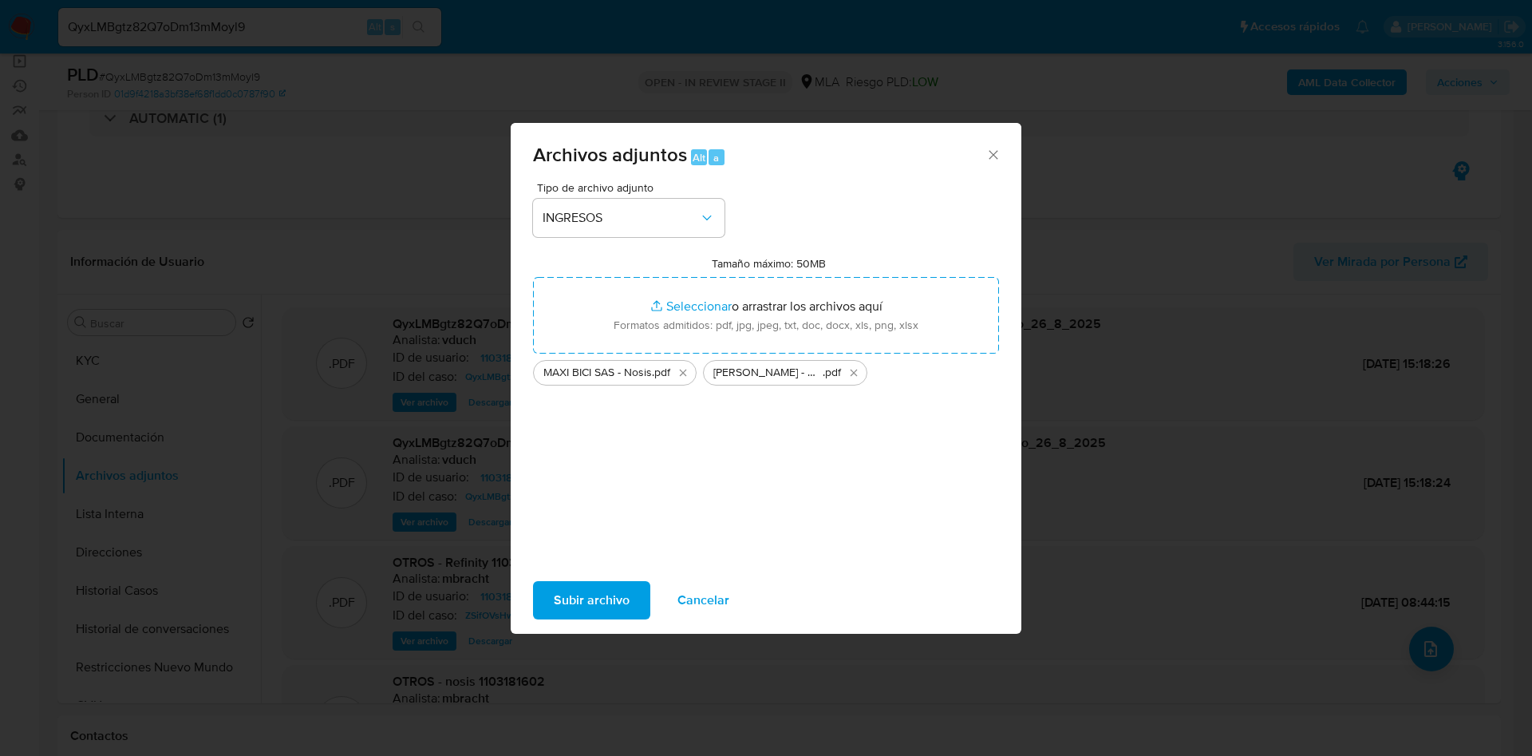
click at [600, 600] on span "Subir archivo" at bounding box center [592, 600] width 76 height 35
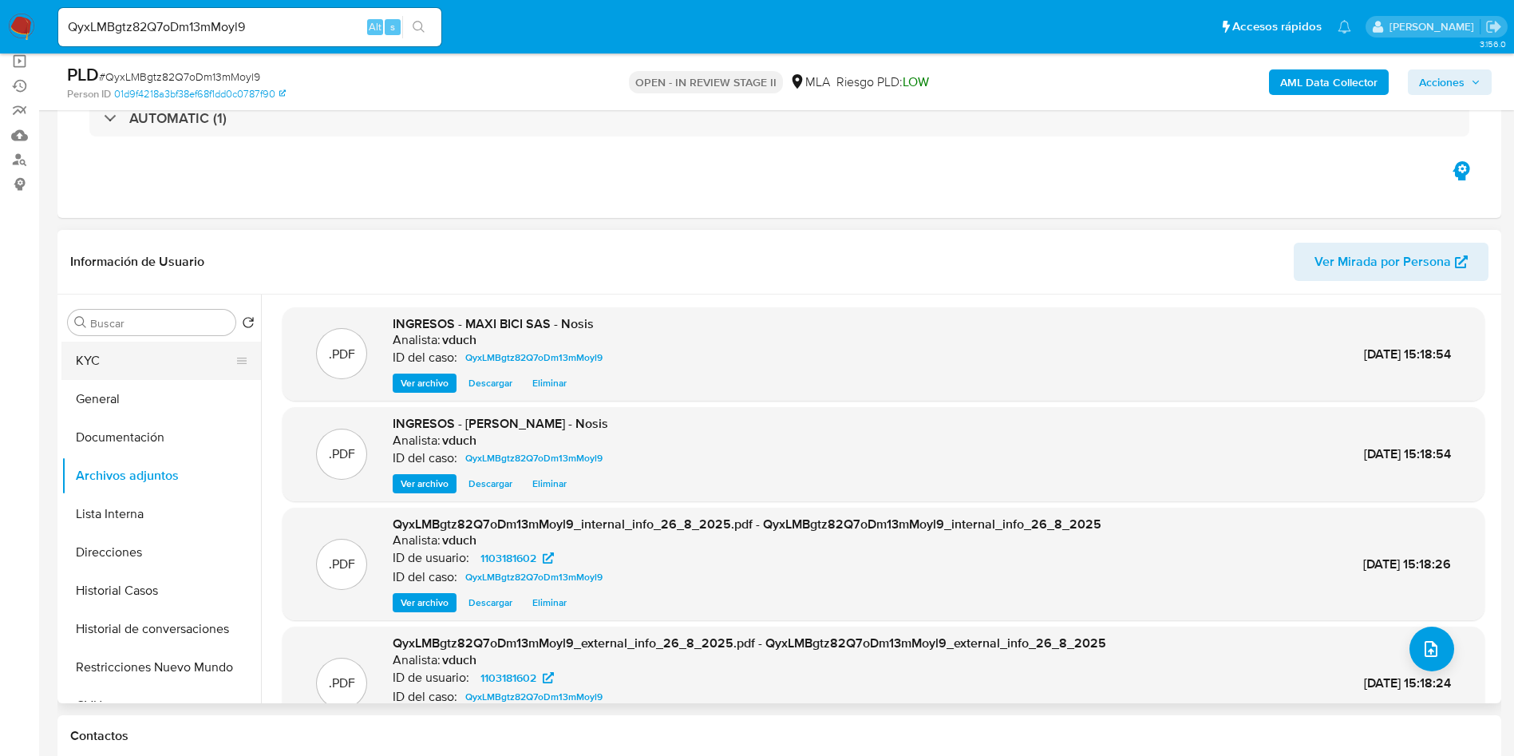
click at [140, 356] on button "KYC" at bounding box center [154, 361] width 187 height 38
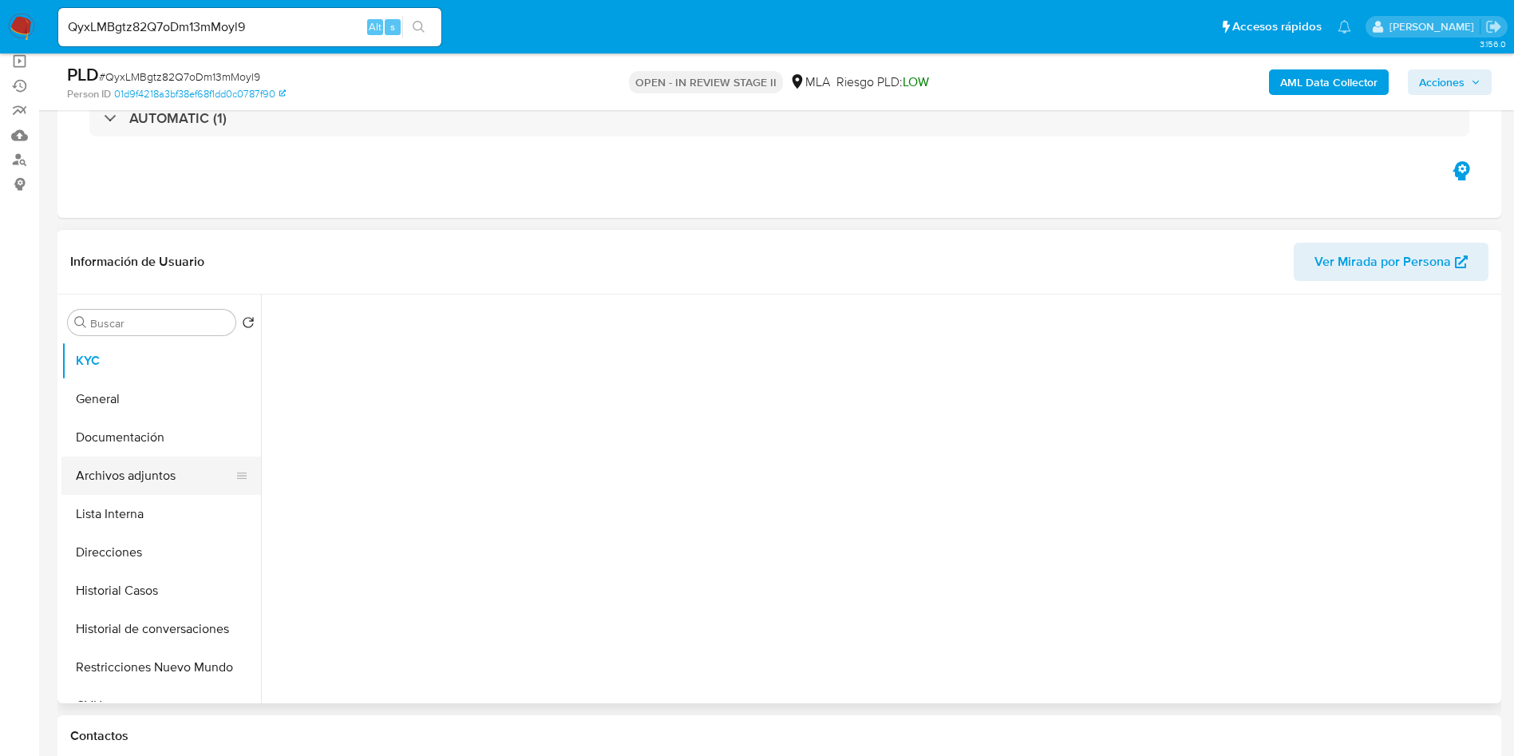
click at [134, 461] on button "Archivos adjuntos" at bounding box center [154, 476] width 187 height 38
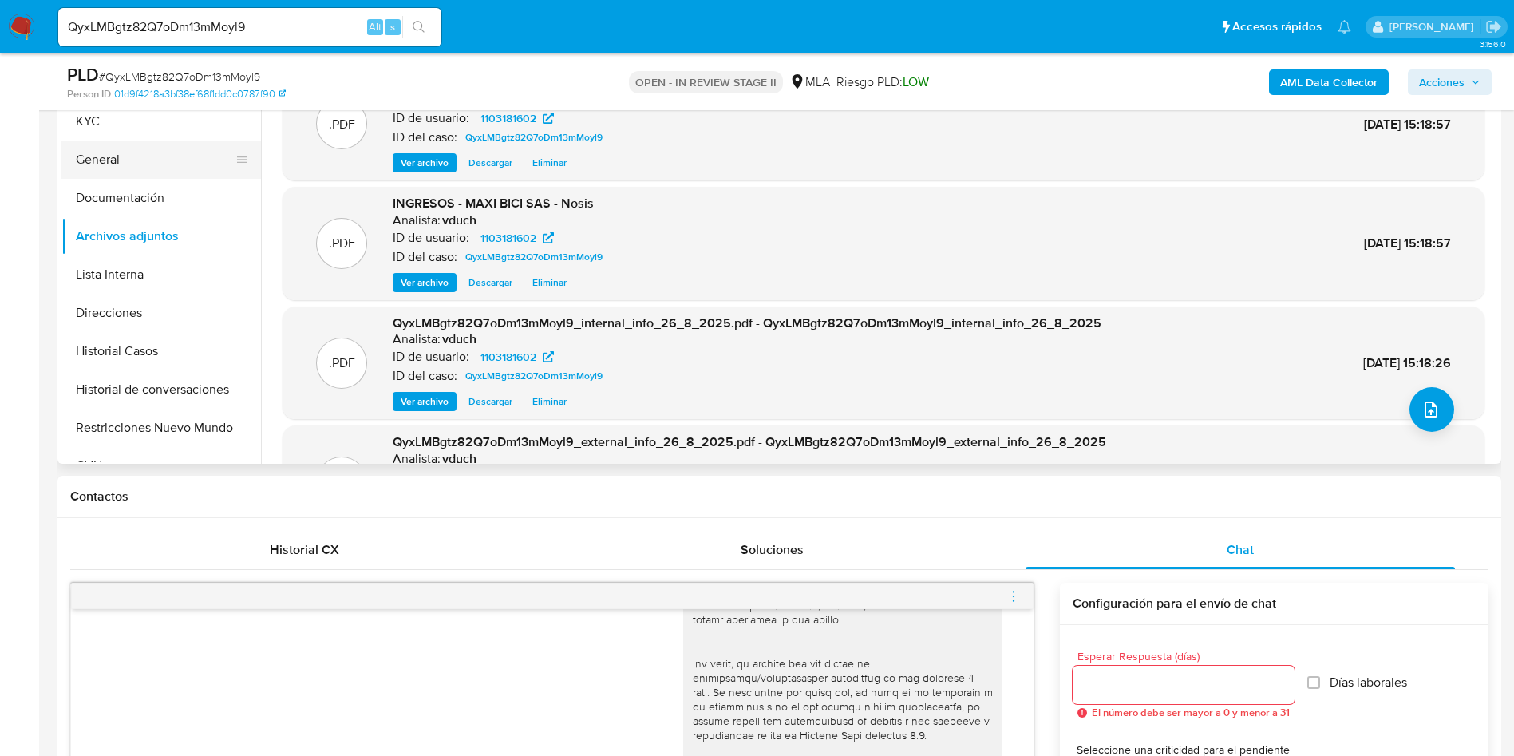
click at [136, 140] on button "General" at bounding box center [154, 159] width 187 height 38
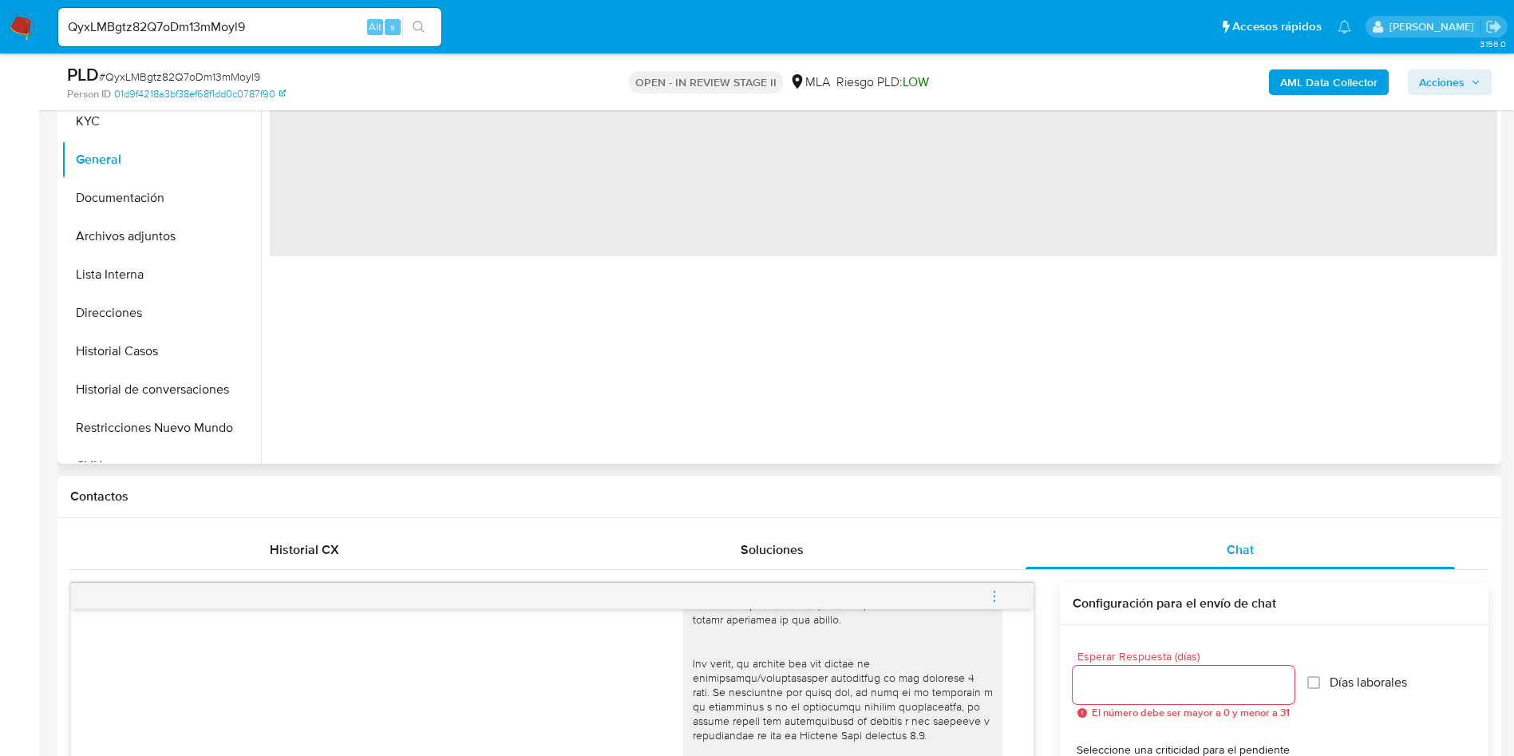
click at [58, 133] on div "Buscar Volver al orden por defecto KYC General Documentación Archivos adjuntos …" at bounding box center [779, 259] width 1444 height 409
click at [68, 128] on button "KYC" at bounding box center [154, 121] width 187 height 38
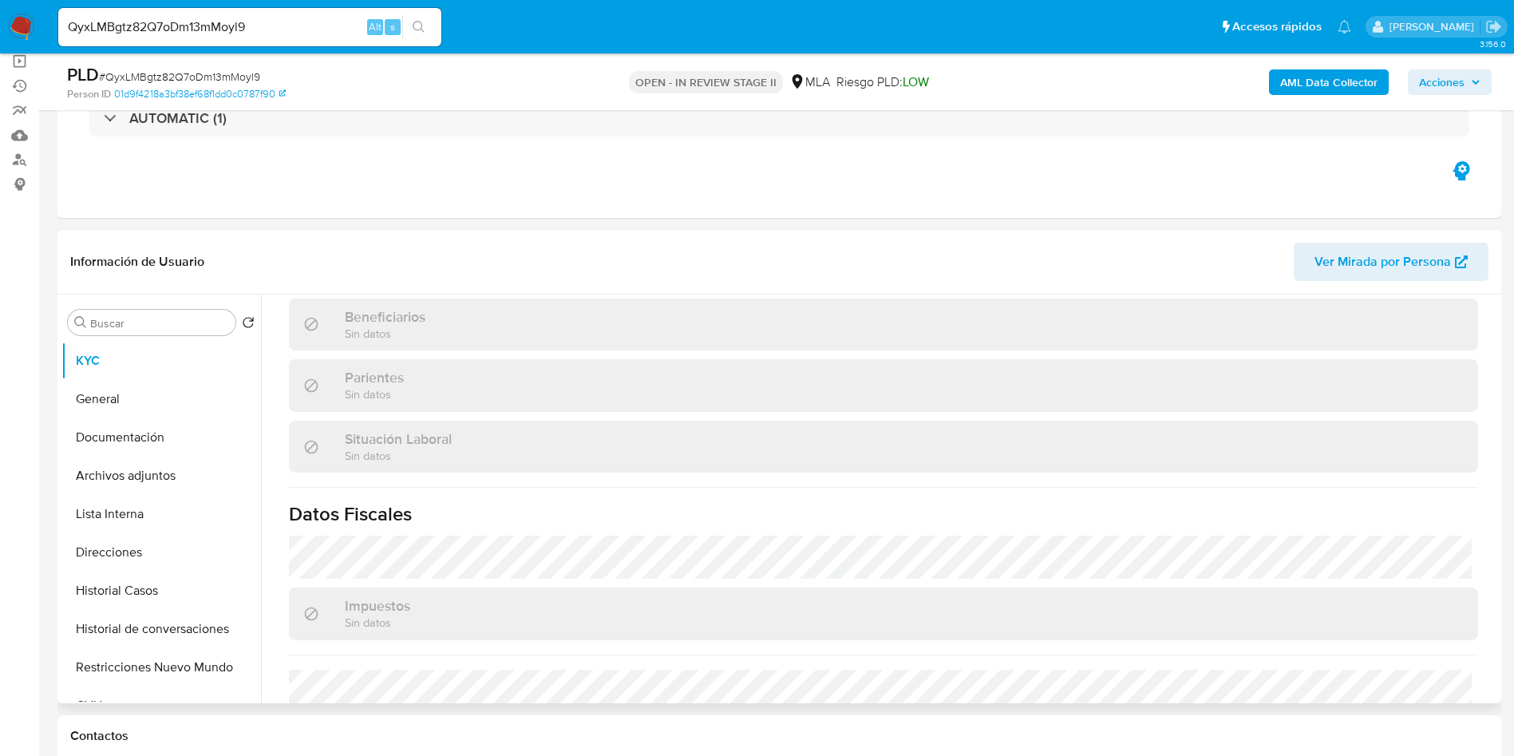
scroll to position [855, 0]
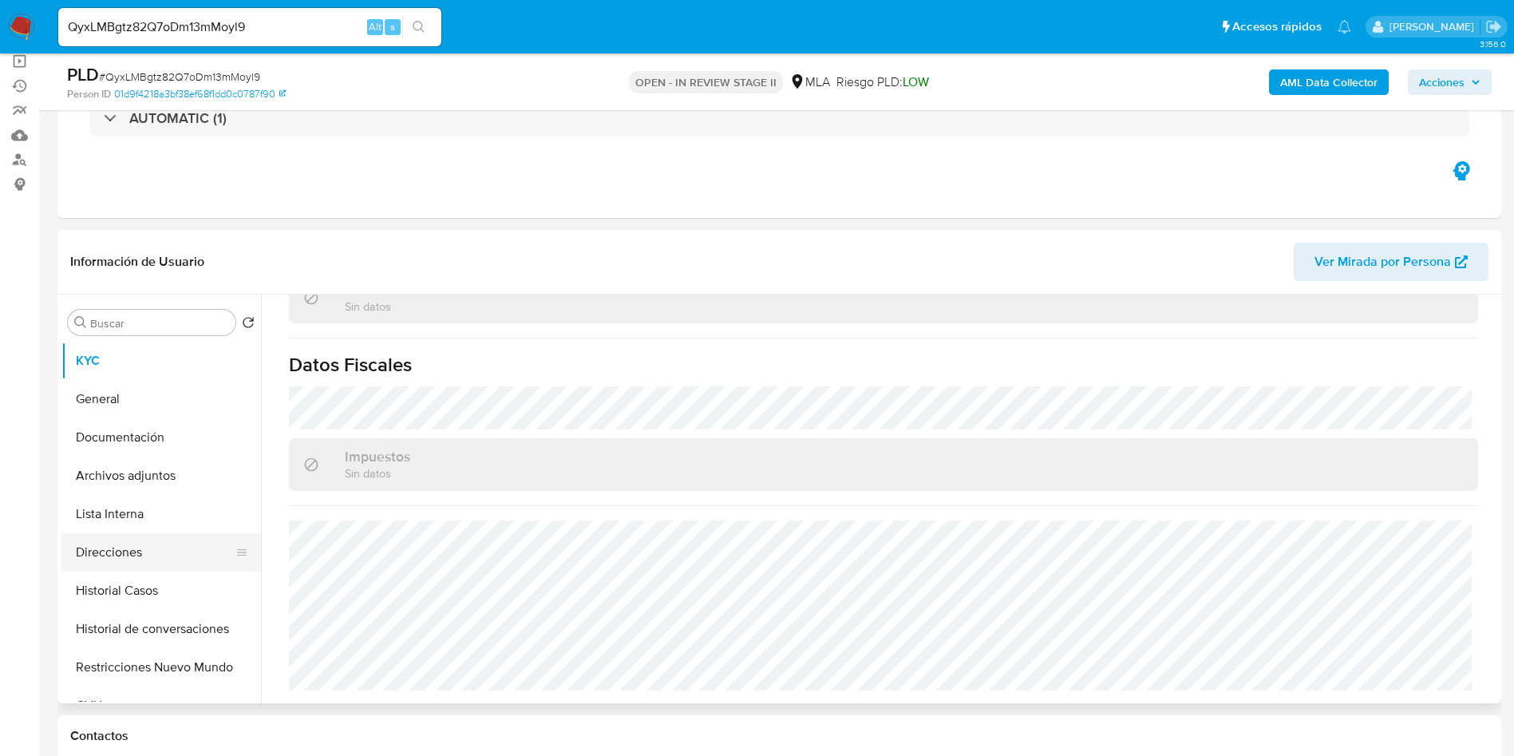
click at [235, 539] on div at bounding box center [241, 552] width 13 height 35
click at [171, 523] on button "Lista Interna" at bounding box center [154, 514] width 187 height 38
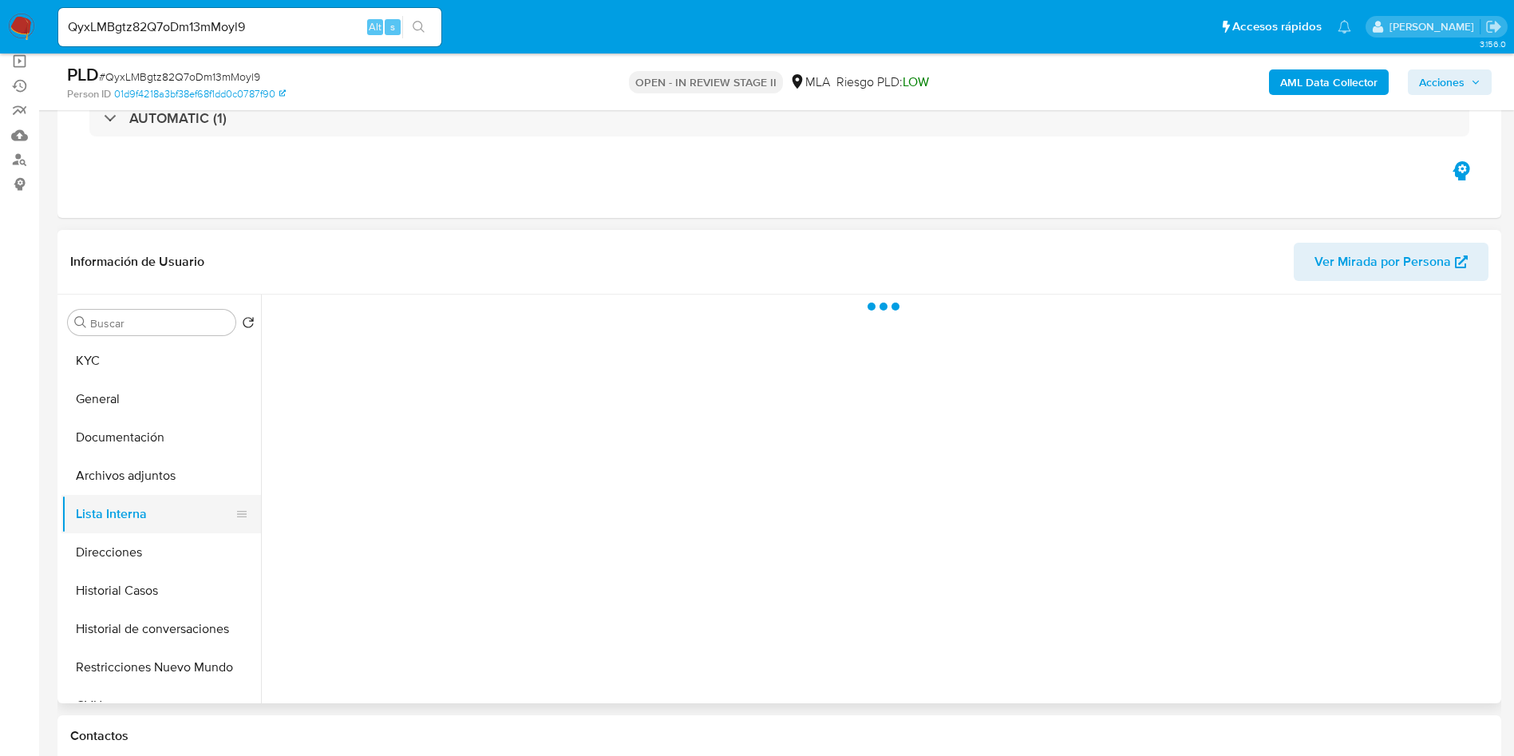
scroll to position [0, 0]
click at [151, 543] on button "Direcciones" at bounding box center [154, 552] width 187 height 38
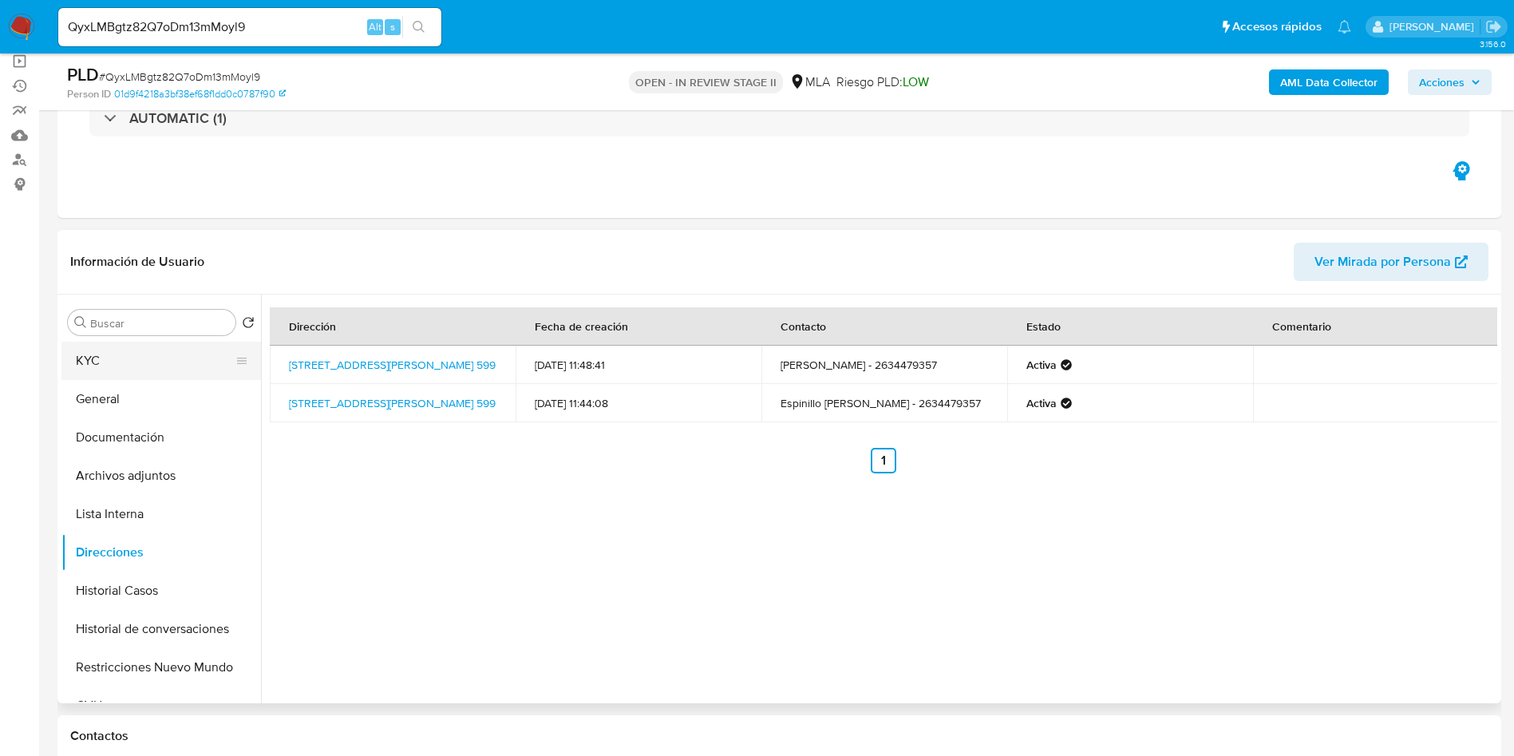
click at [235, 370] on div at bounding box center [241, 360] width 13 height 35
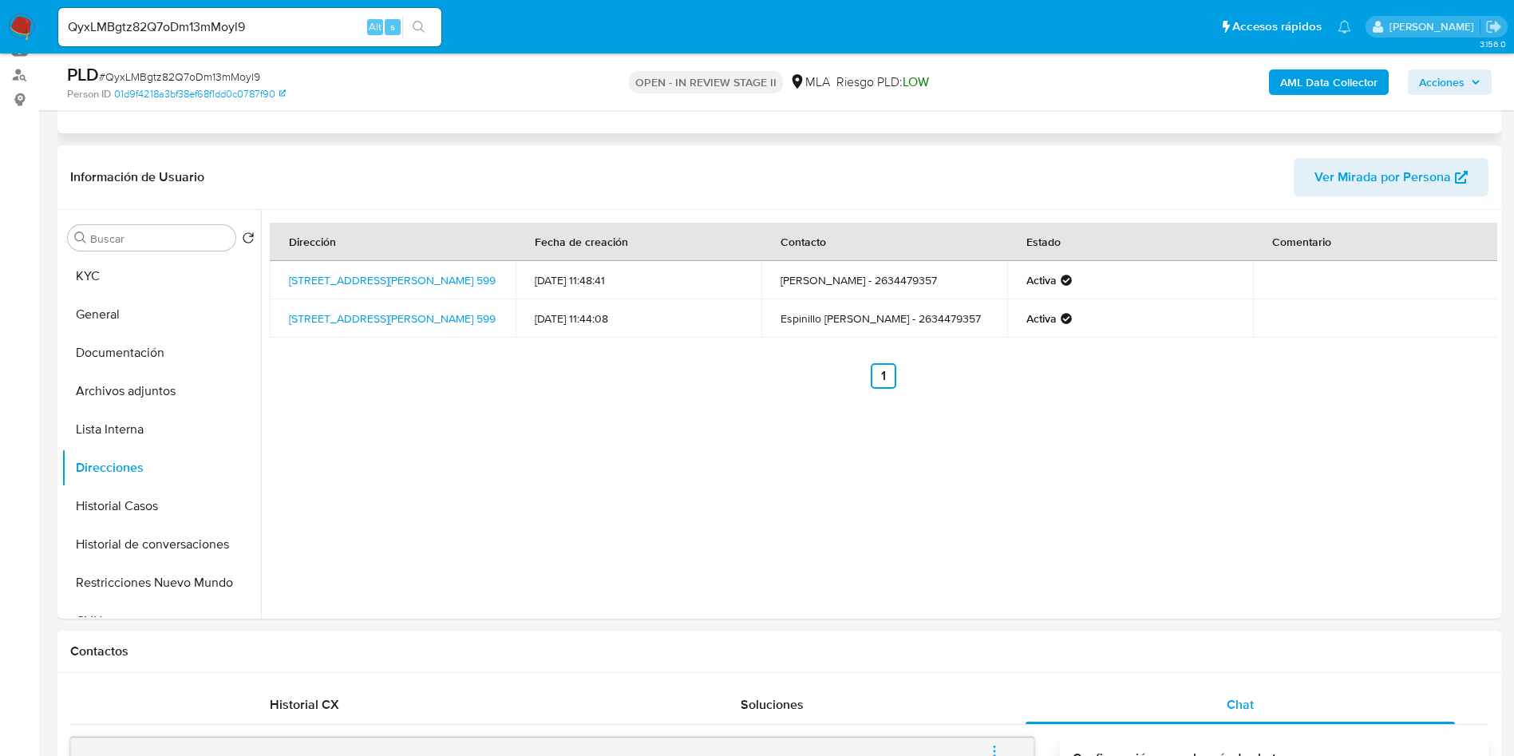
scroll to position [120, 0]
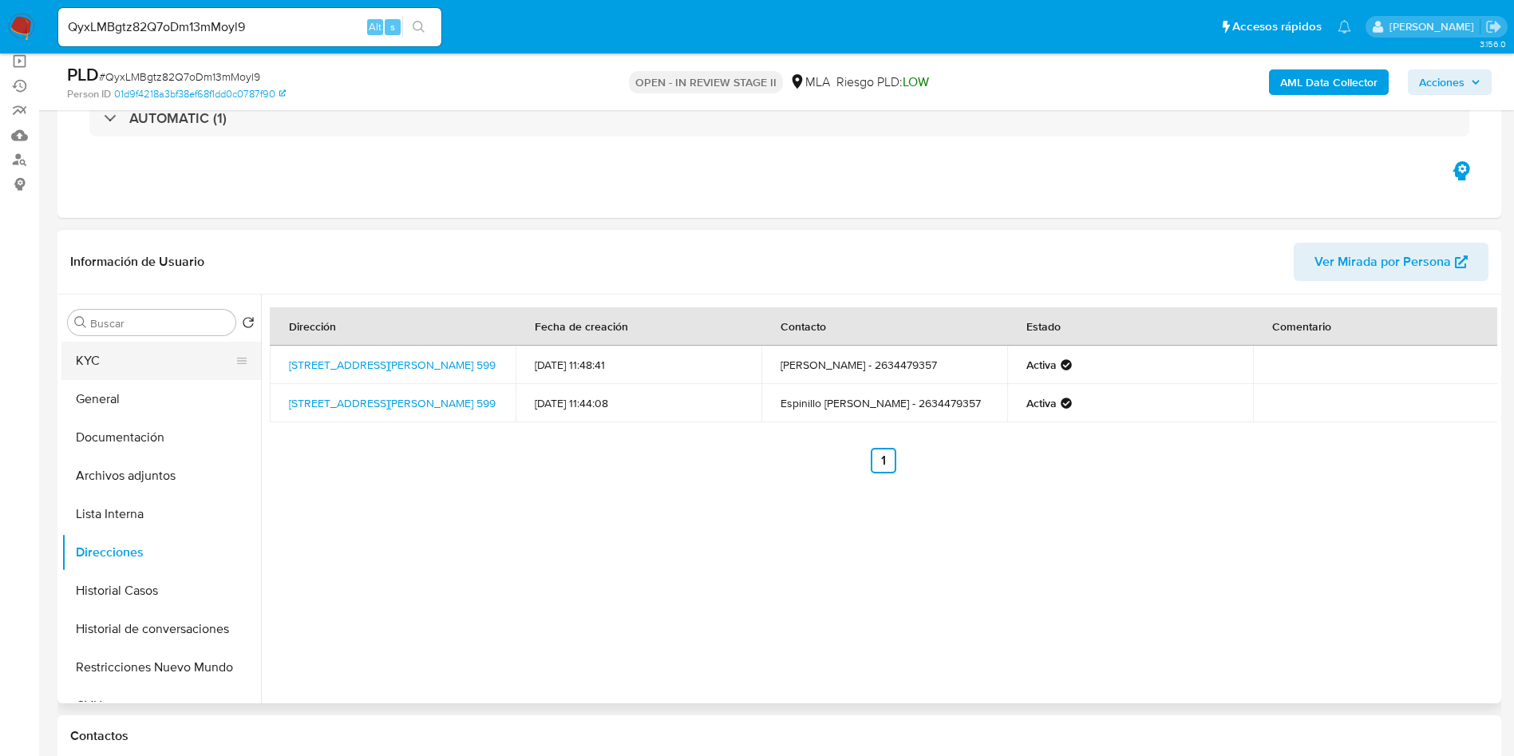
click at [117, 361] on button "KYC" at bounding box center [154, 361] width 187 height 38
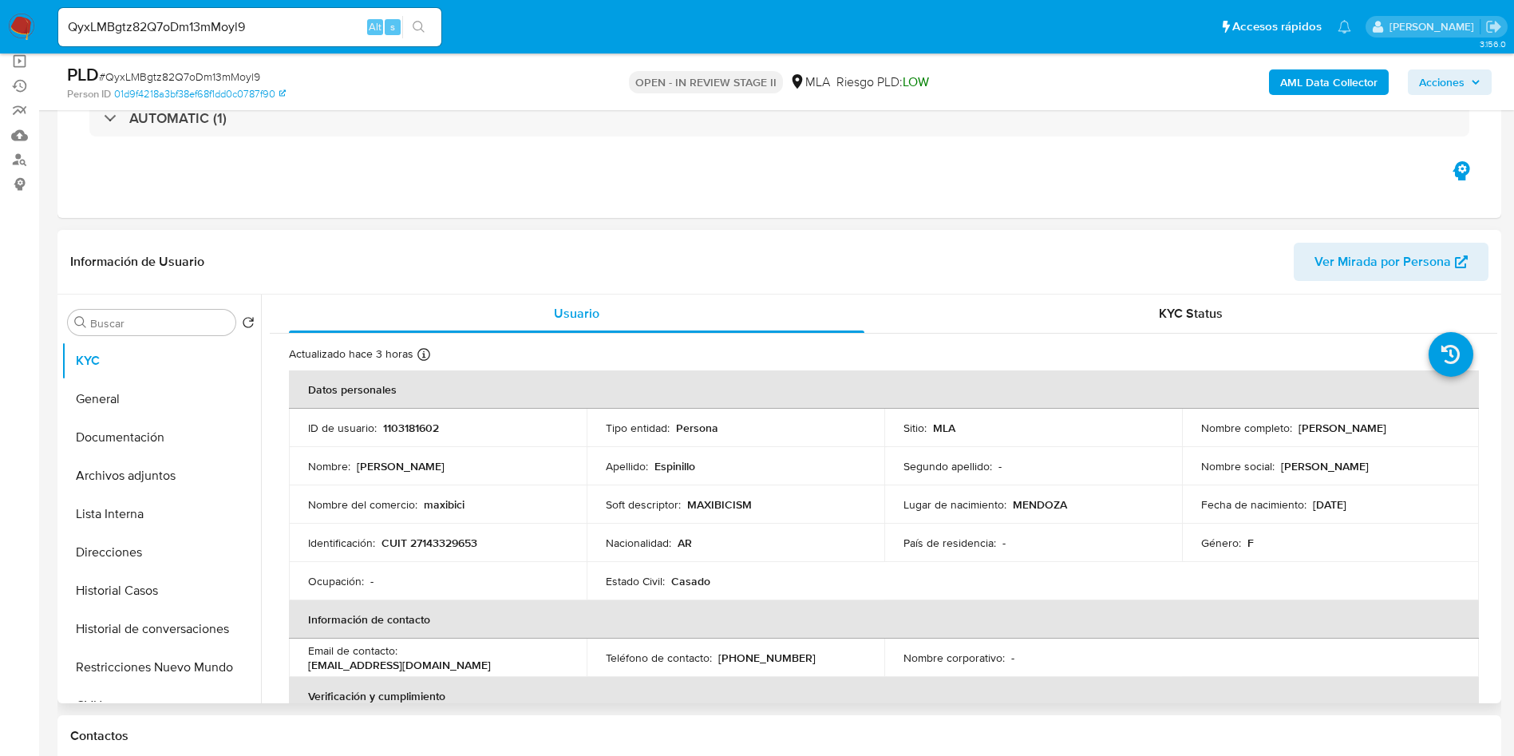
click at [949, 469] on p "Segundo apellido :" at bounding box center [947, 466] width 89 height 14
click at [155, 459] on button "Archivos adjuntos" at bounding box center [154, 476] width 187 height 38
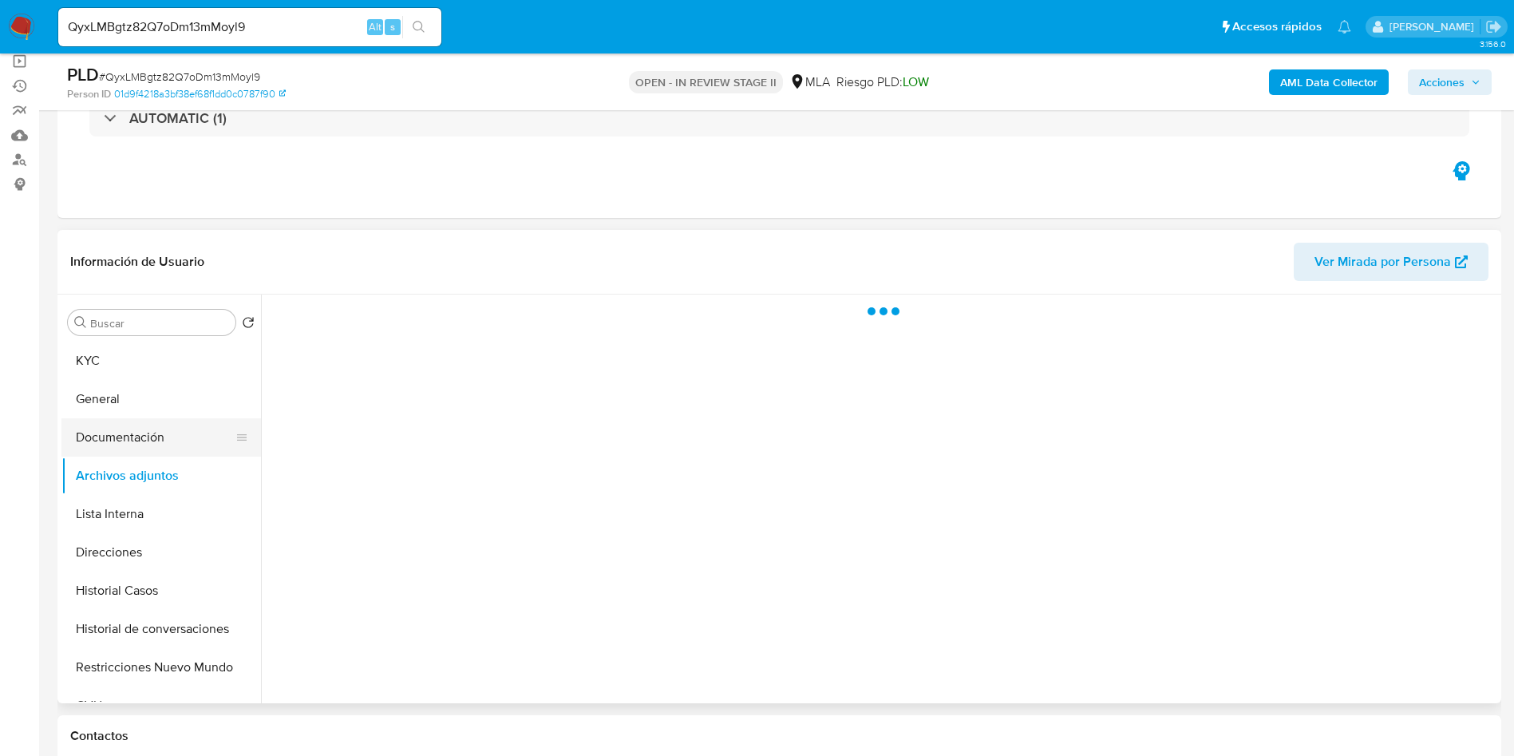
click at [126, 433] on button "Documentación" at bounding box center [154, 437] width 187 height 38
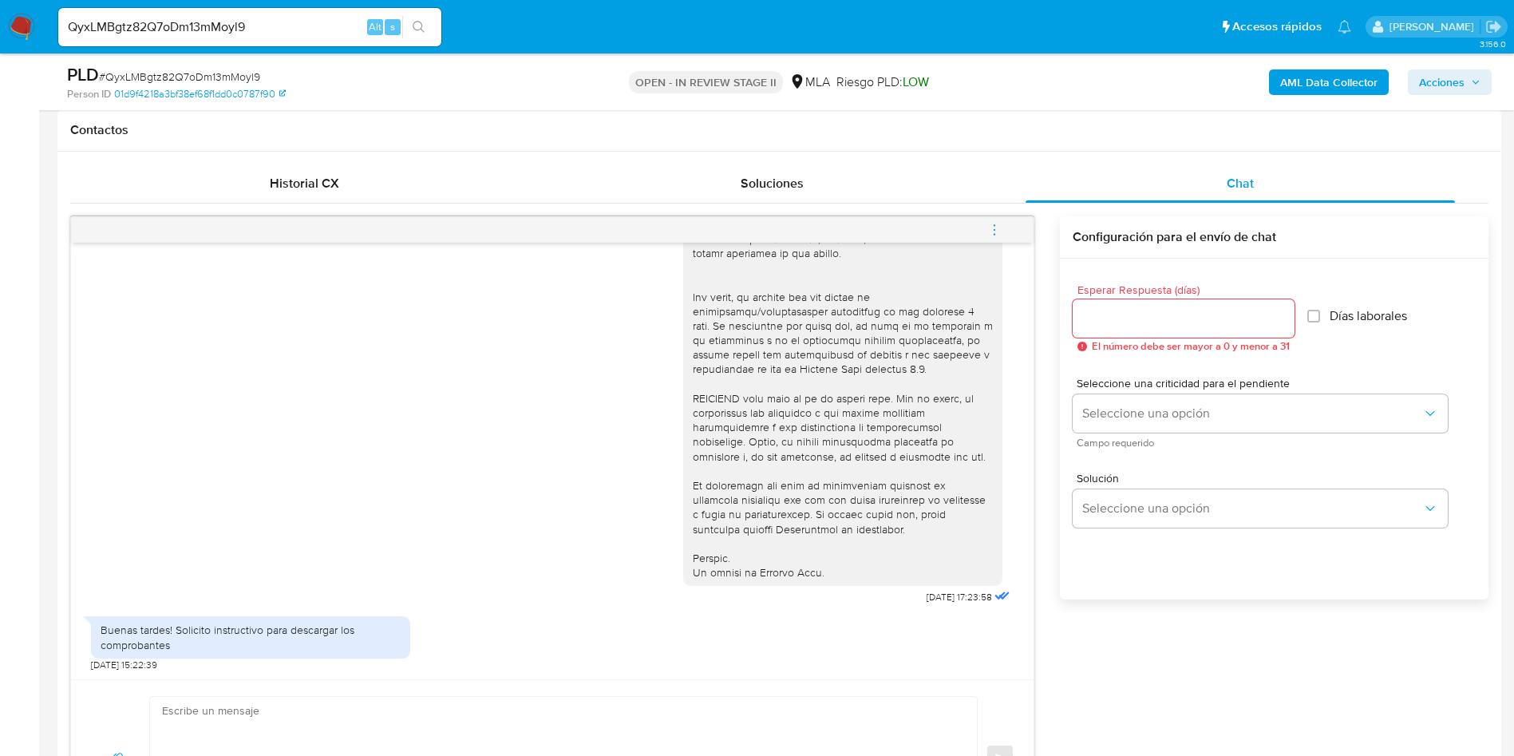
scroll to position [958, 0]
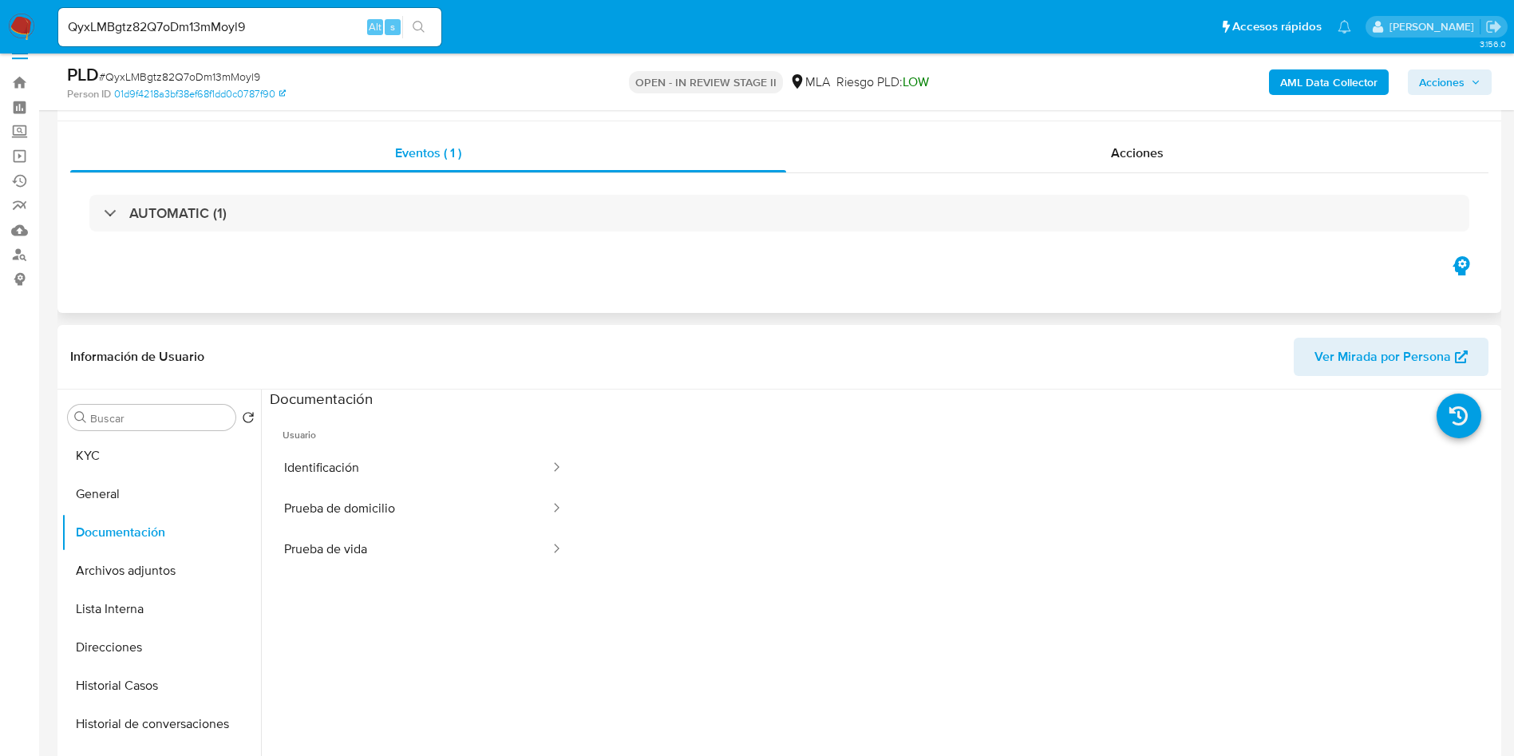
scroll to position [0, 0]
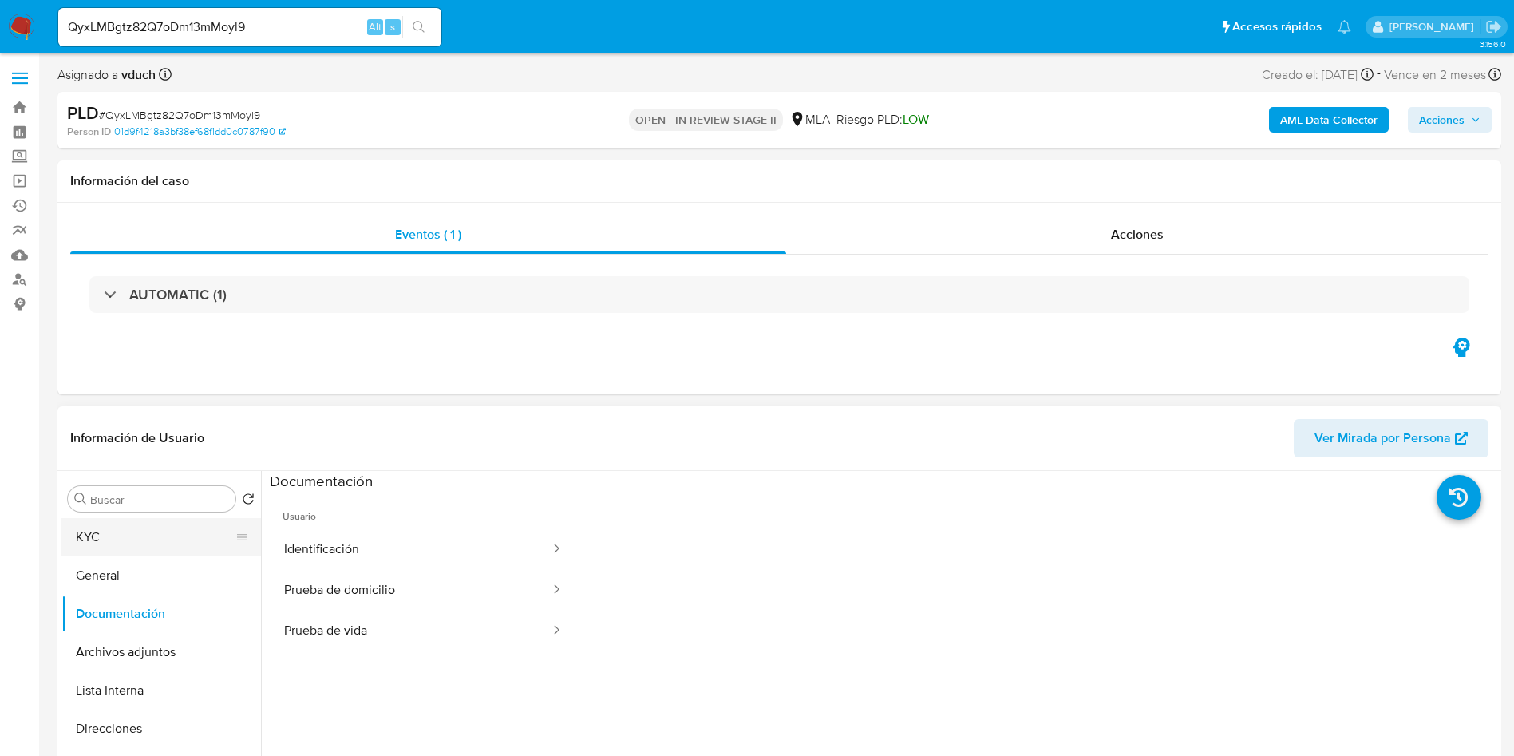
click at [121, 552] on button "KYC" at bounding box center [154, 537] width 187 height 38
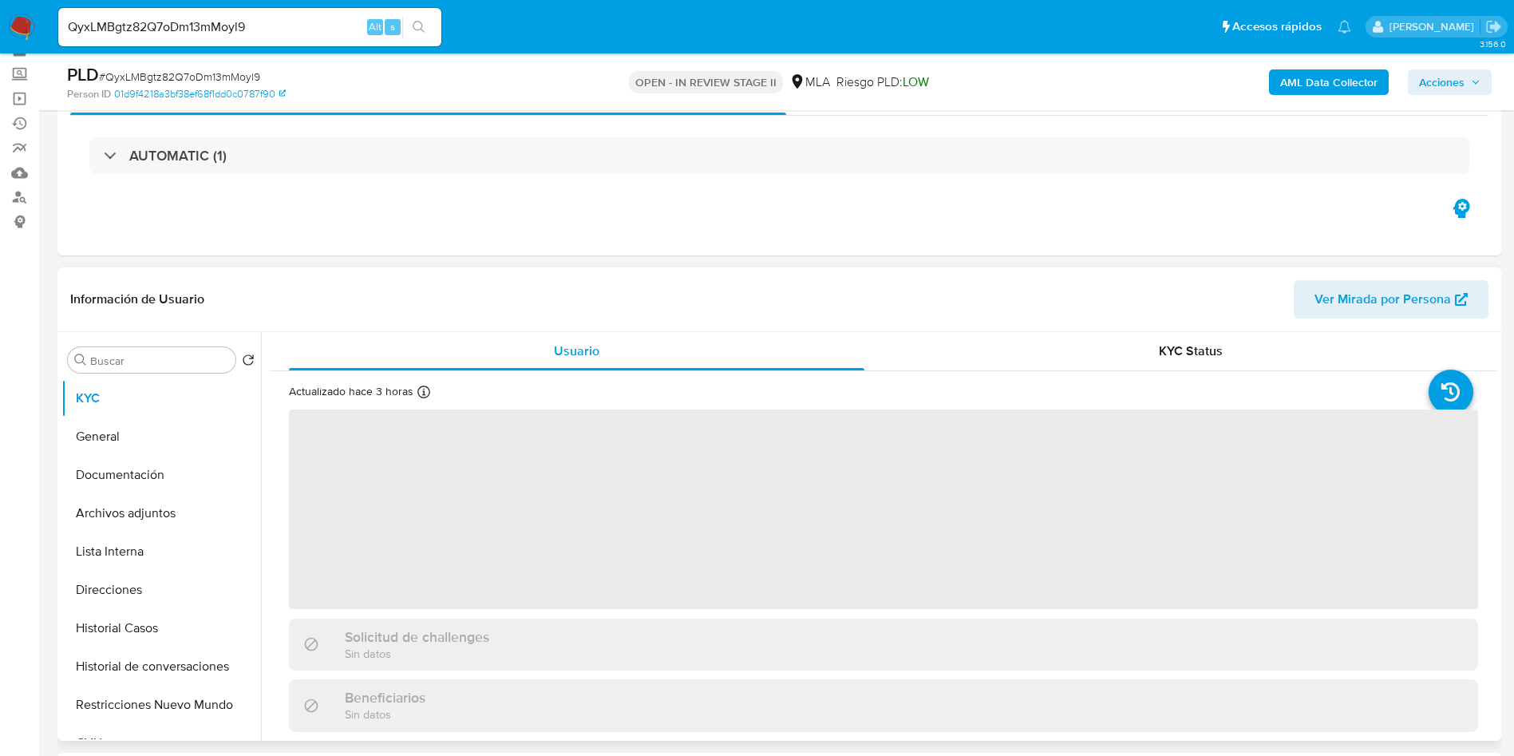
scroll to position [120, 0]
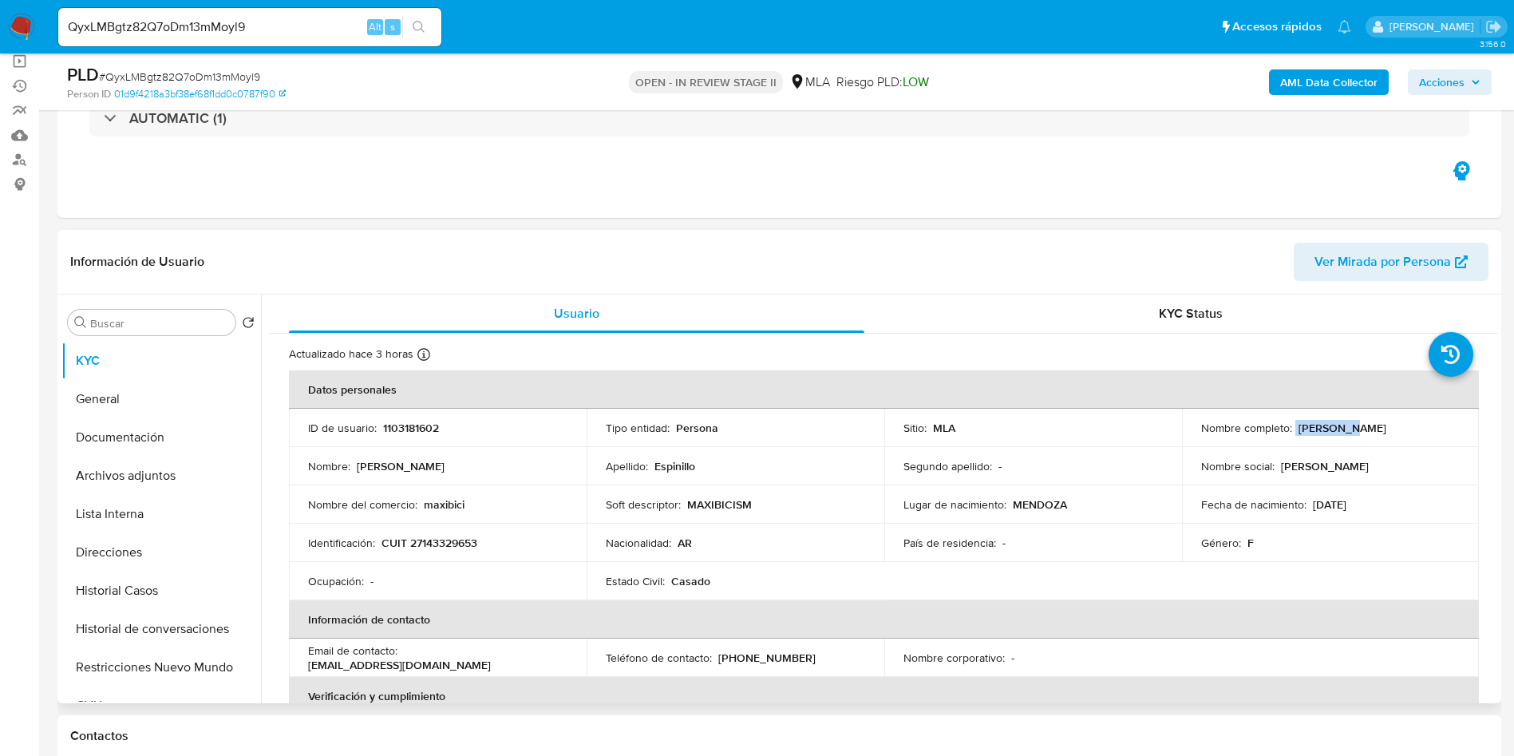
drag, startPoint x: 1318, startPoint y: 429, endPoint x: 1291, endPoint y: 431, distance: 27.2
click at [1291, 431] on div "Nombre completo : Ana Maria Espinillo" at bounding box center [1330, 428] width 259 height 14
copy div "Ana Maria"
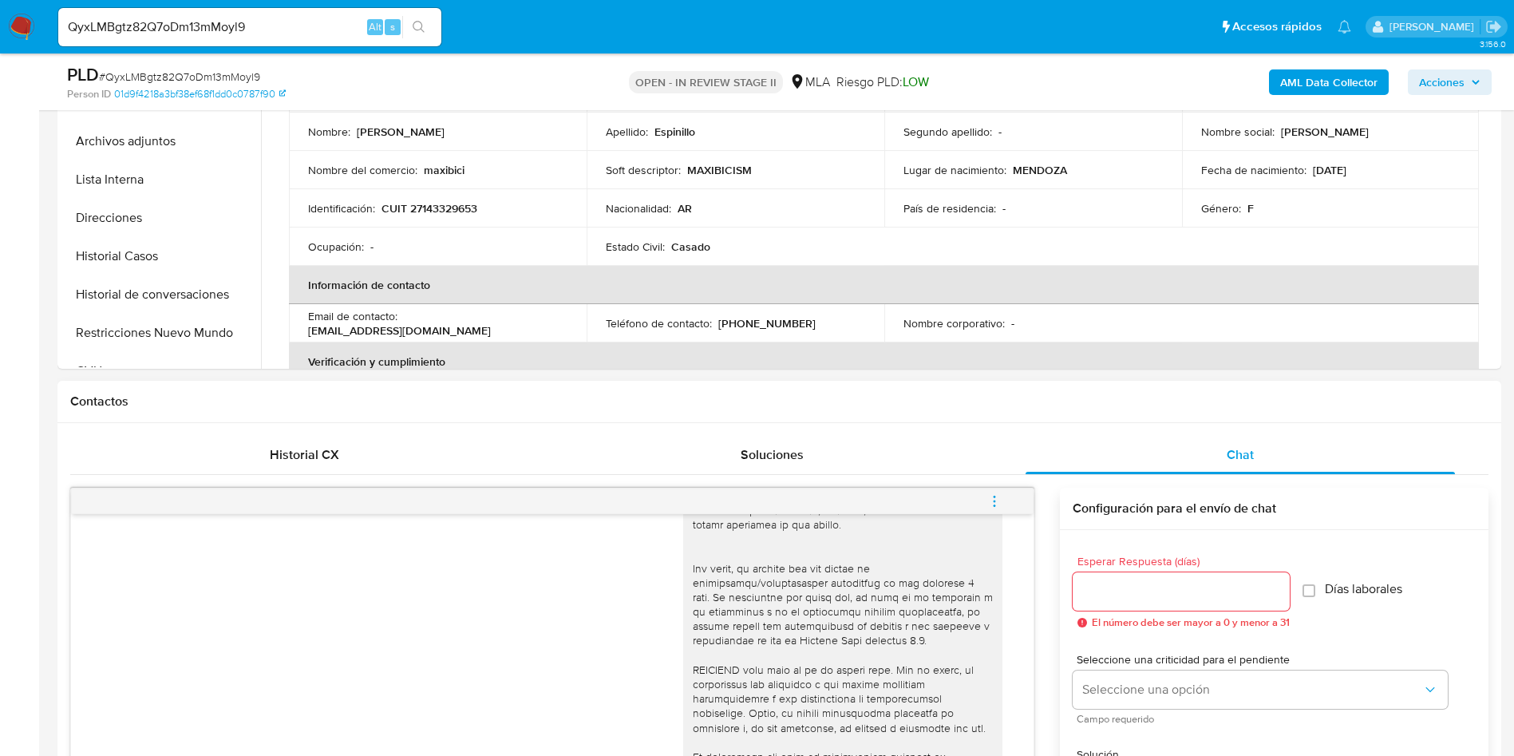
scroll to position [599, 0]
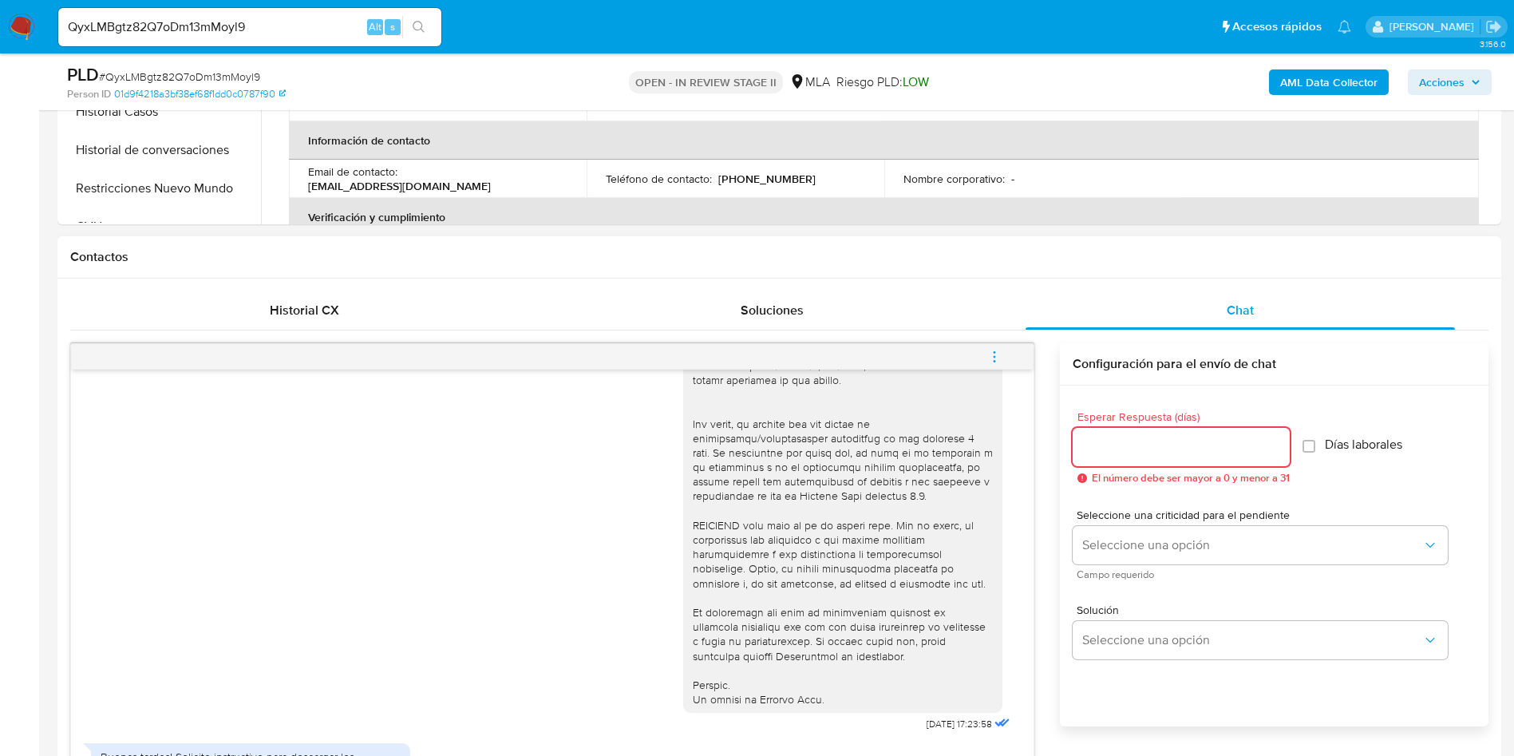
drag, startPoint x: 1256, startPoint y: 439, endPoint x: 1187, endPoint y: 451, distance: 70.5
click at [1256, 440] on input "Esperar Respuesta (días)" at bounding box center [1181, 447] width 217 height 21
type input "3"
click at [1324, 445] on span "Días laborales" at bounding box center [1355, 445] width 77 height 16
click at [1295, 440] on input "Días laborales" at bounding box center [1301, 446] width 13 height 13
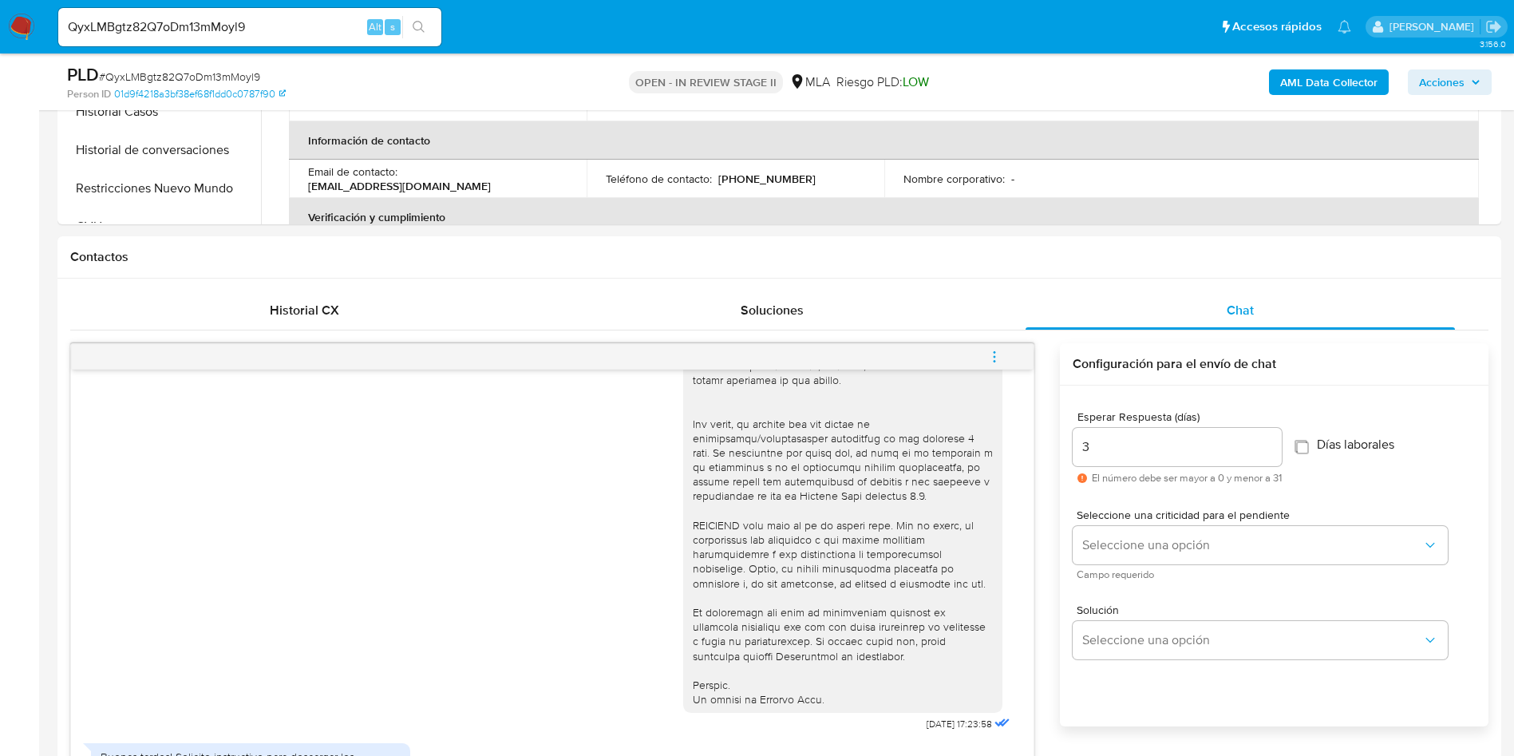
checkbox input "true"
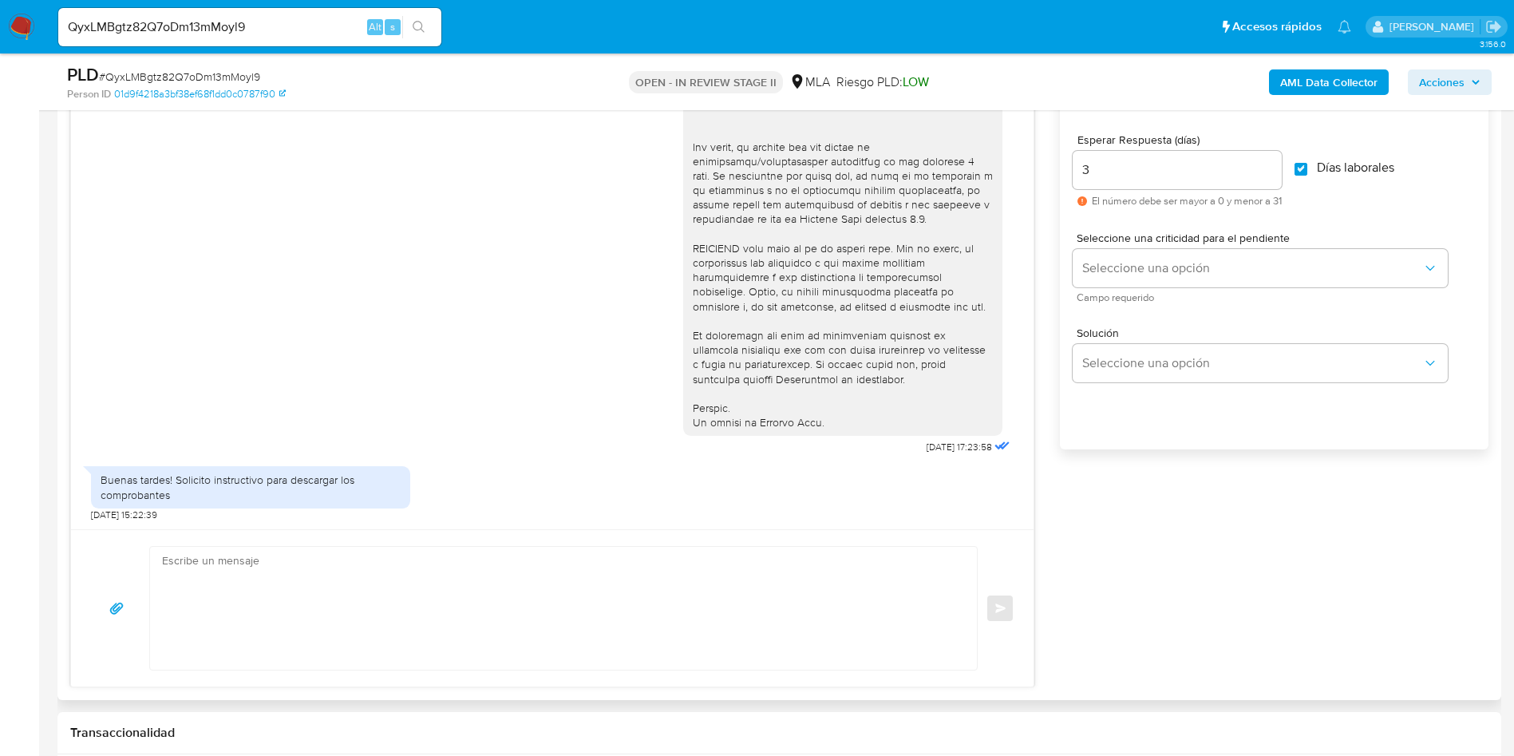
scroll to position [838, 0]
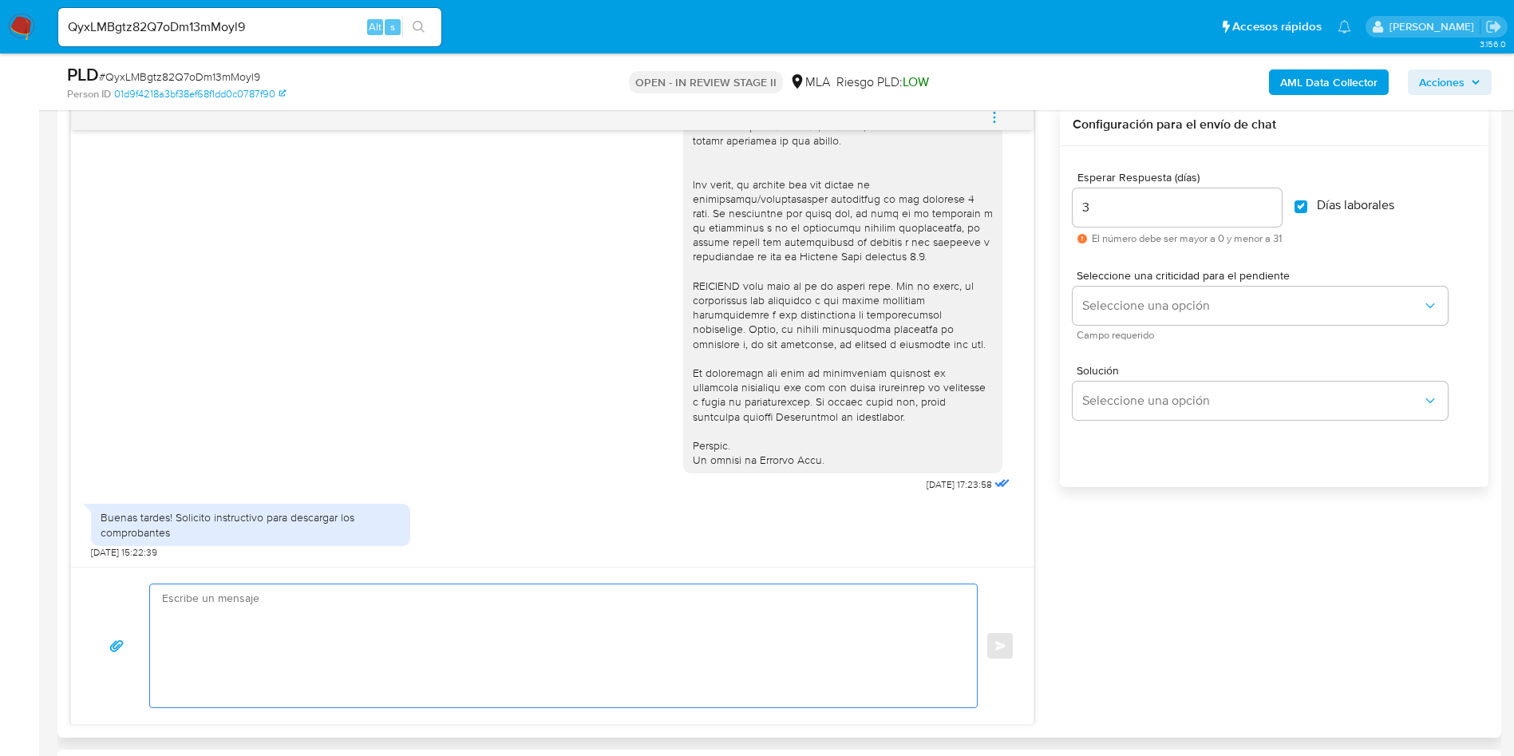
click at [724, 611] on textarea at bounding box center [559, 645] width 795 height 123
paste textarea "Hola Ana María, ¡Gracias por tu respuesta! Queremos informarte que el uso de la…"
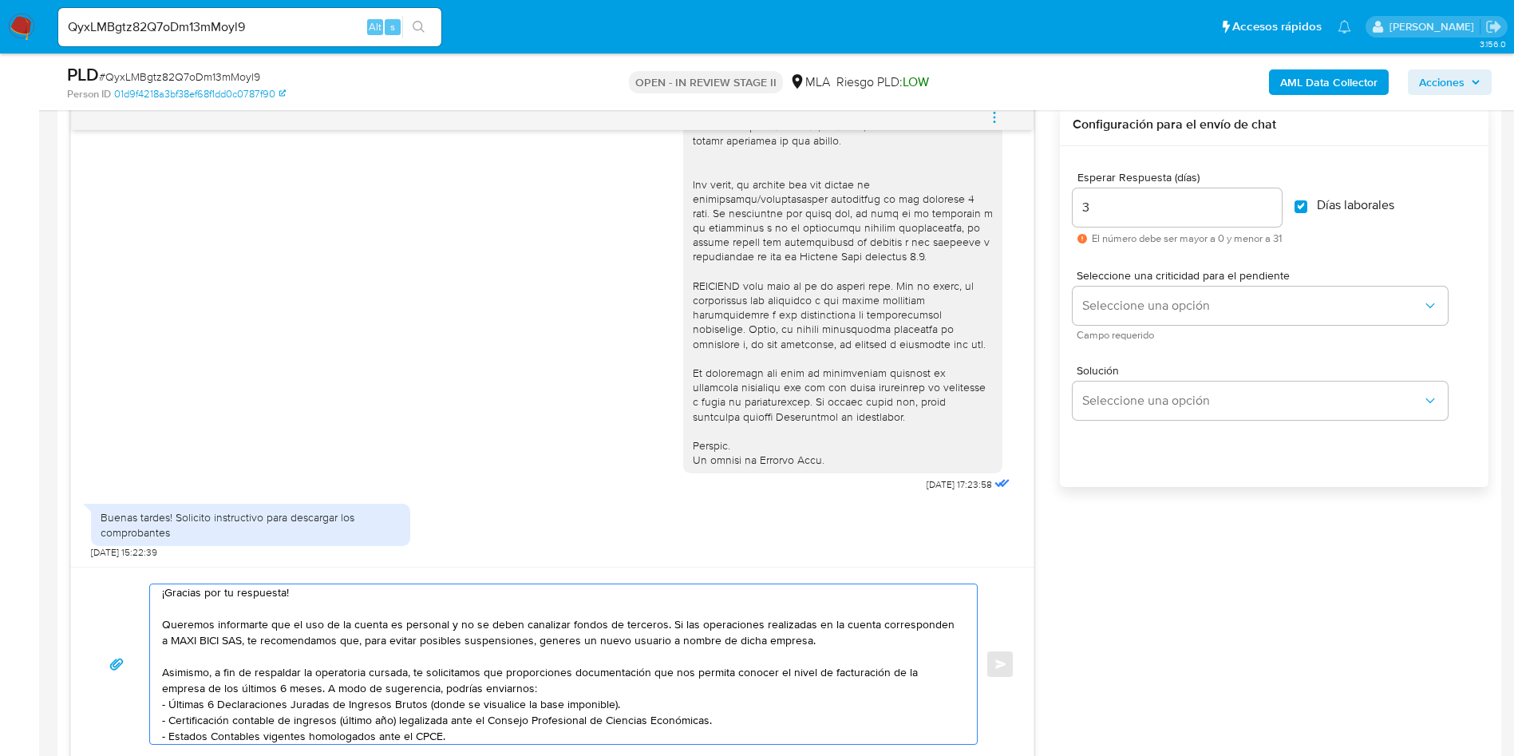
scroll to position [0, 0]
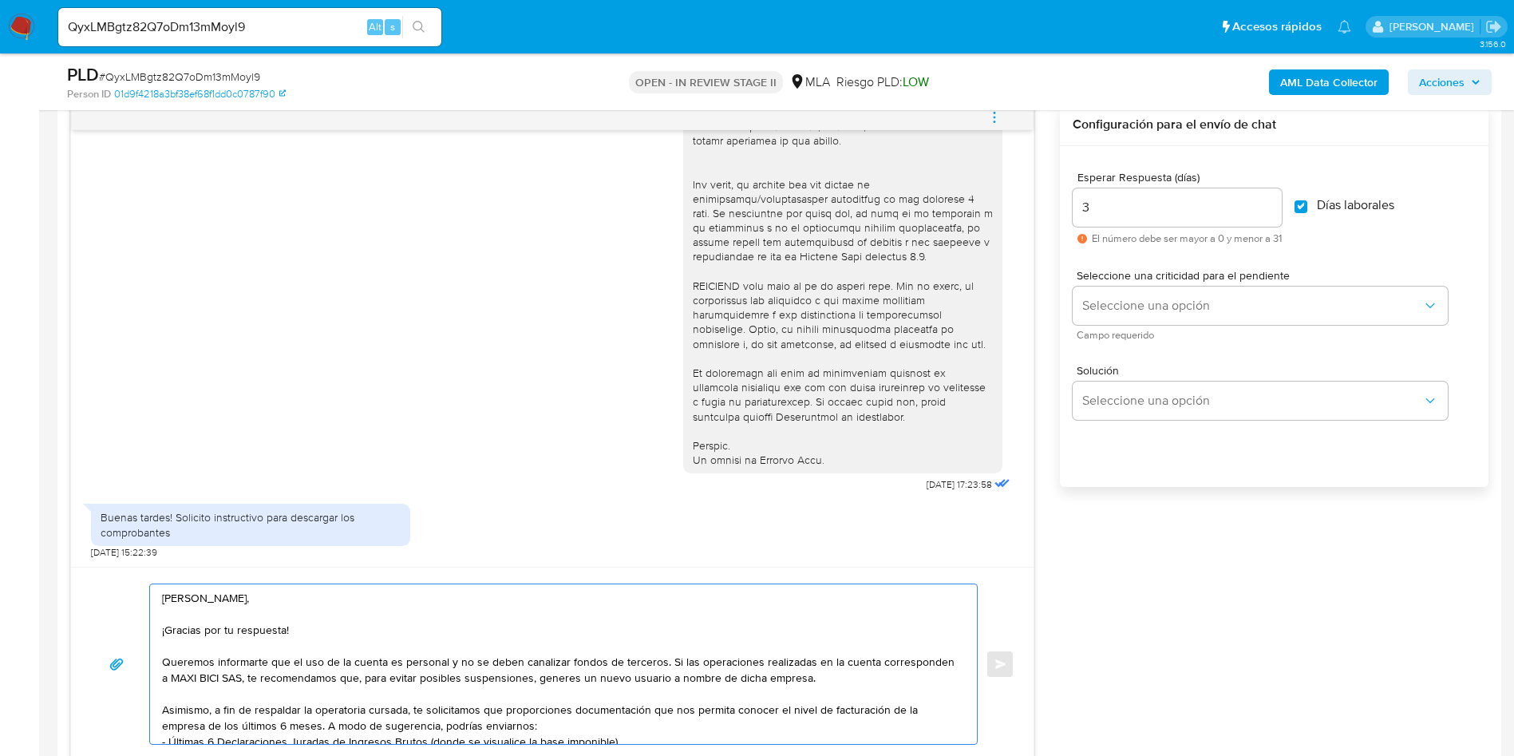
click at [276, 628] on textarea "Hola Ana María, ¡Gracias por tu respuesta! Queremos informarte que el uso de la…" at bounding box center [559, 664] width 795 height 160
click at [275, 627] on textarea "Hola Ana María, ¡Gracias por tu respuesta! Queremos informarte que el uso de la…" at bounding box center [559, 664] width 795 height 160
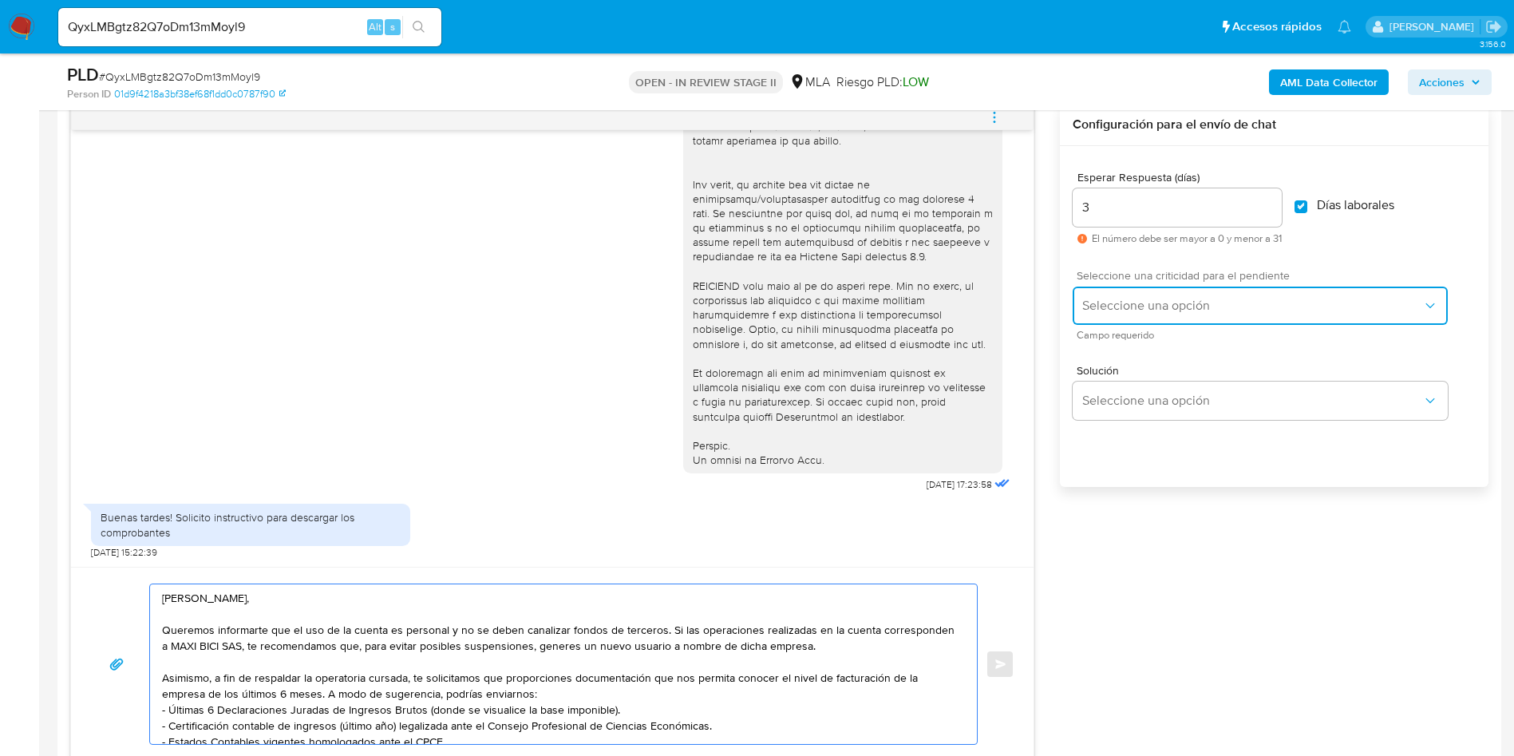
click at [1152, 303] on span "Seleccione una opción" at bounding box center [1252, 306] width 340 height 16
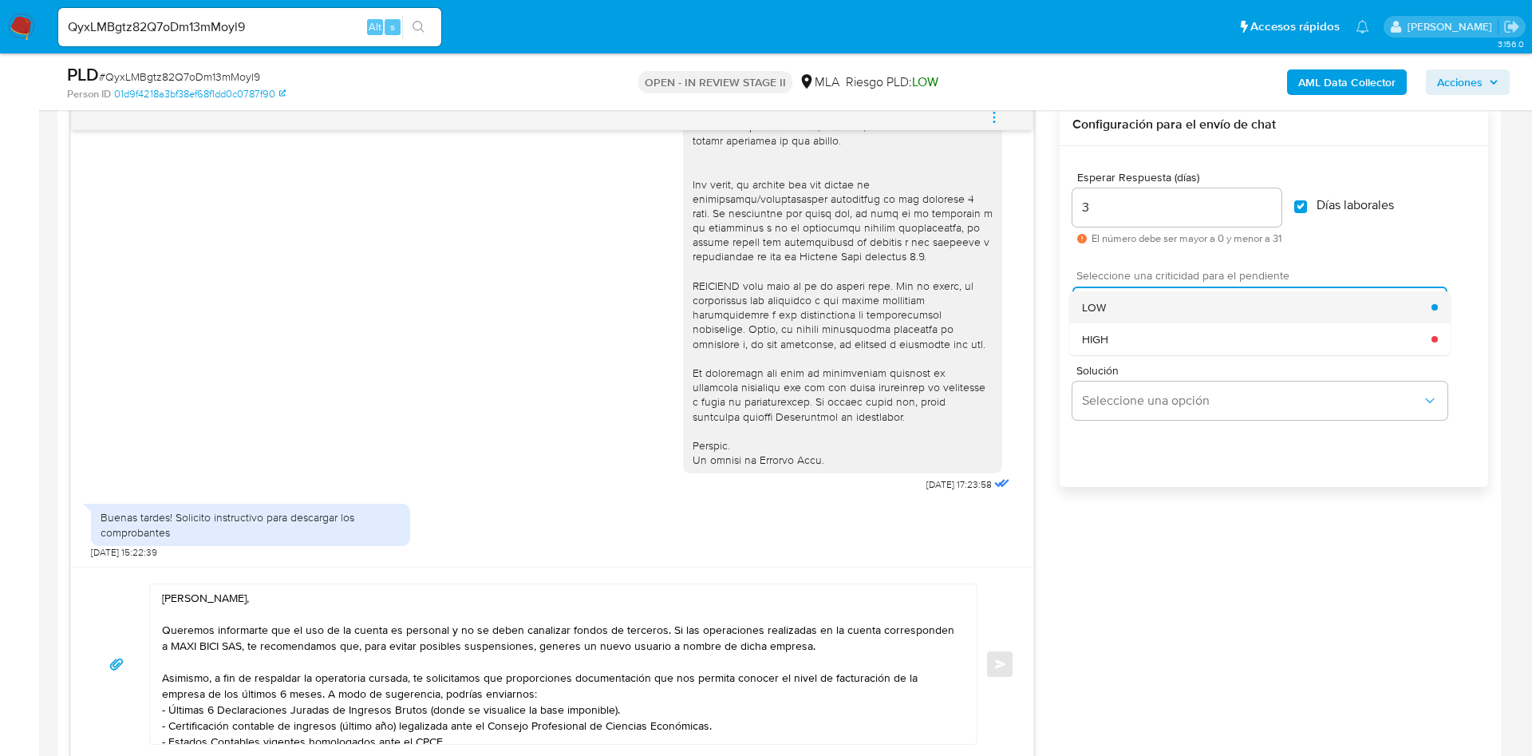
click at [1117, 309] on div "LOW" at bounding box center [1257, 307] width 350 height 32
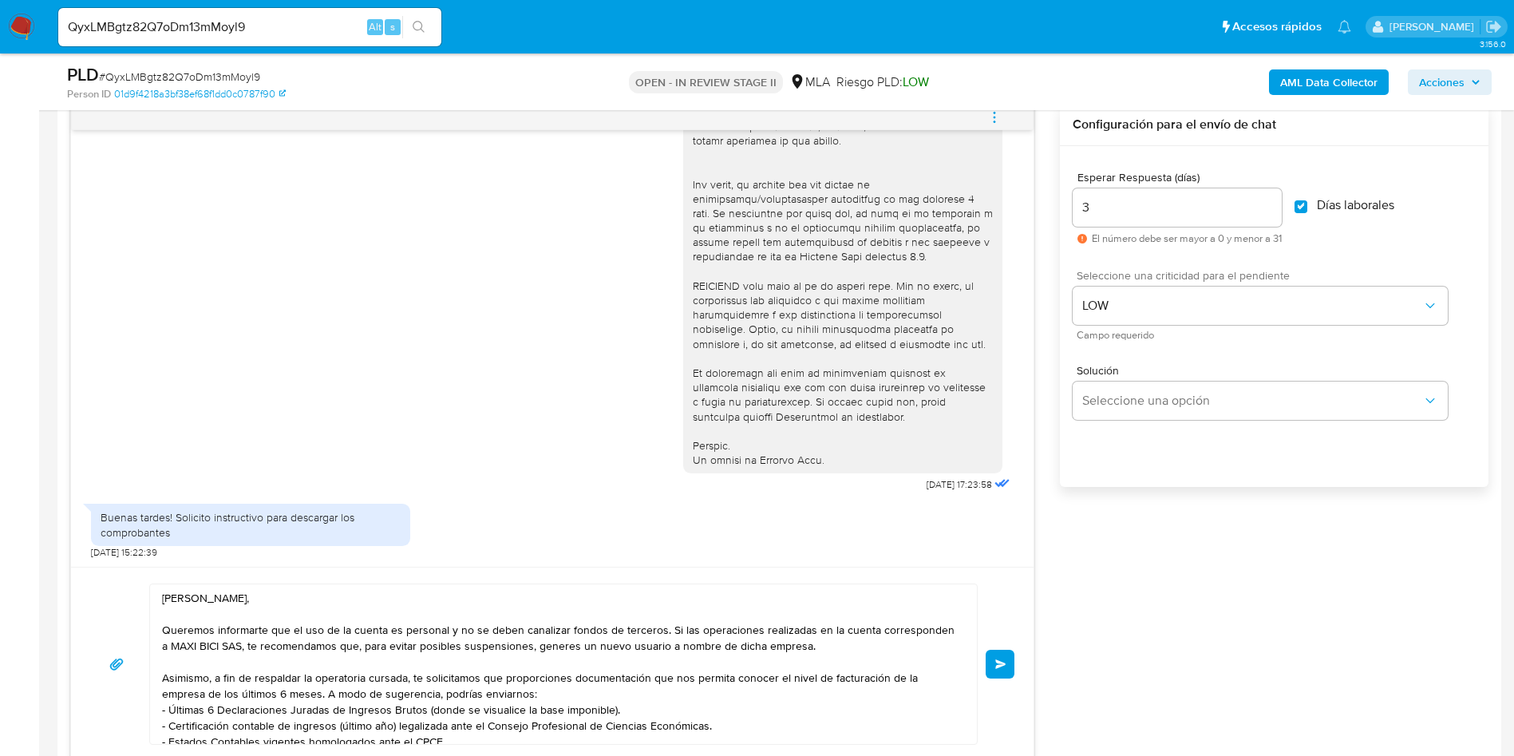
click at [1094, 565] on div "18/08/2025 17:23:58 Buenas tardes! Solicito instructivo para descargar los comp…" at bounding box center [779, 433] width 1418 height 658
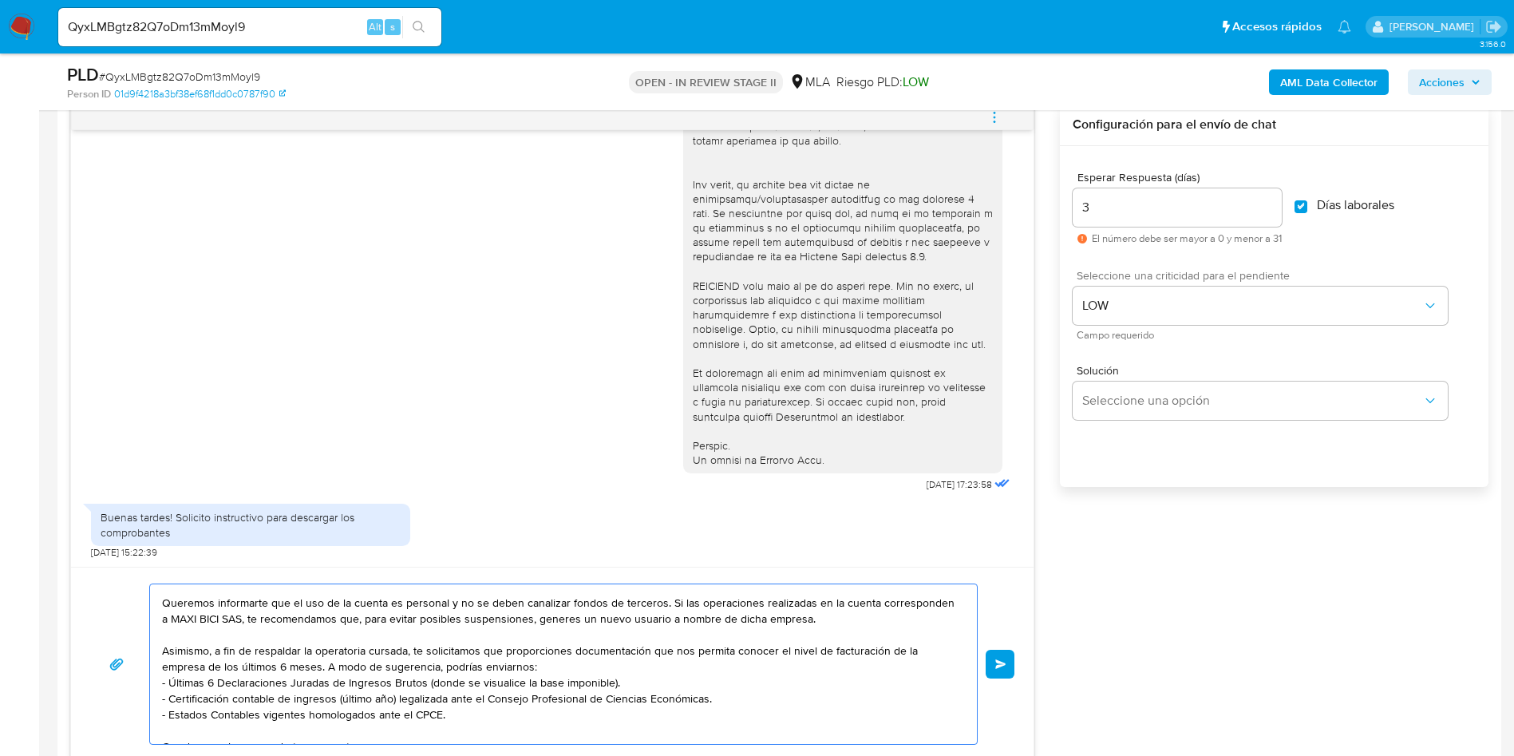
scroll to position [30, 0]
click at [539, 650] on textarea "Hola Ana María, Queremos informarte que el uso de la cuenta es personal y no se…" at bounding box center [559, 664] width 795 height 160
click at [595, 673] on textarea "Hola Ana María, Queremos informarte que el uso de la cuenta es personal y no se…" at bounding box center [559, 664] width 795 height 160
click at [192, 664] on textarea "Hola Ana María, Queremos informarte que el uso de la cuenta es personal y no se…" at bounding box center [559, 664] width 795 height 160
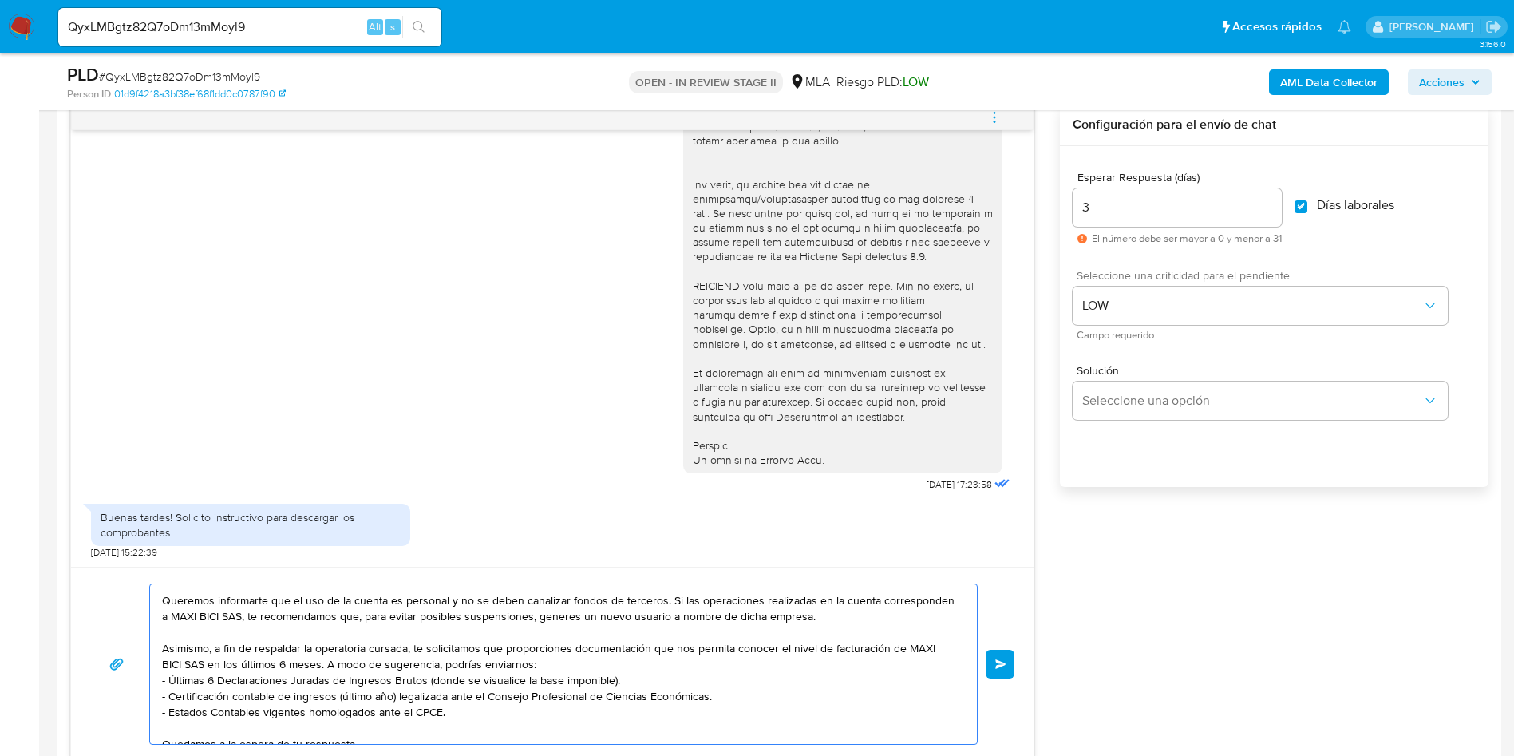
drag, startPoint x: 209, startPoint y: 664, endPoint x: 324, endPoint y: 660, distance: 115.0
click at [324, 660] on textarea "Hola Ana María, Queremos informarte que el uso de la cuenta es personal y no se…" at bounding box center [559, 664] width 795 height 160
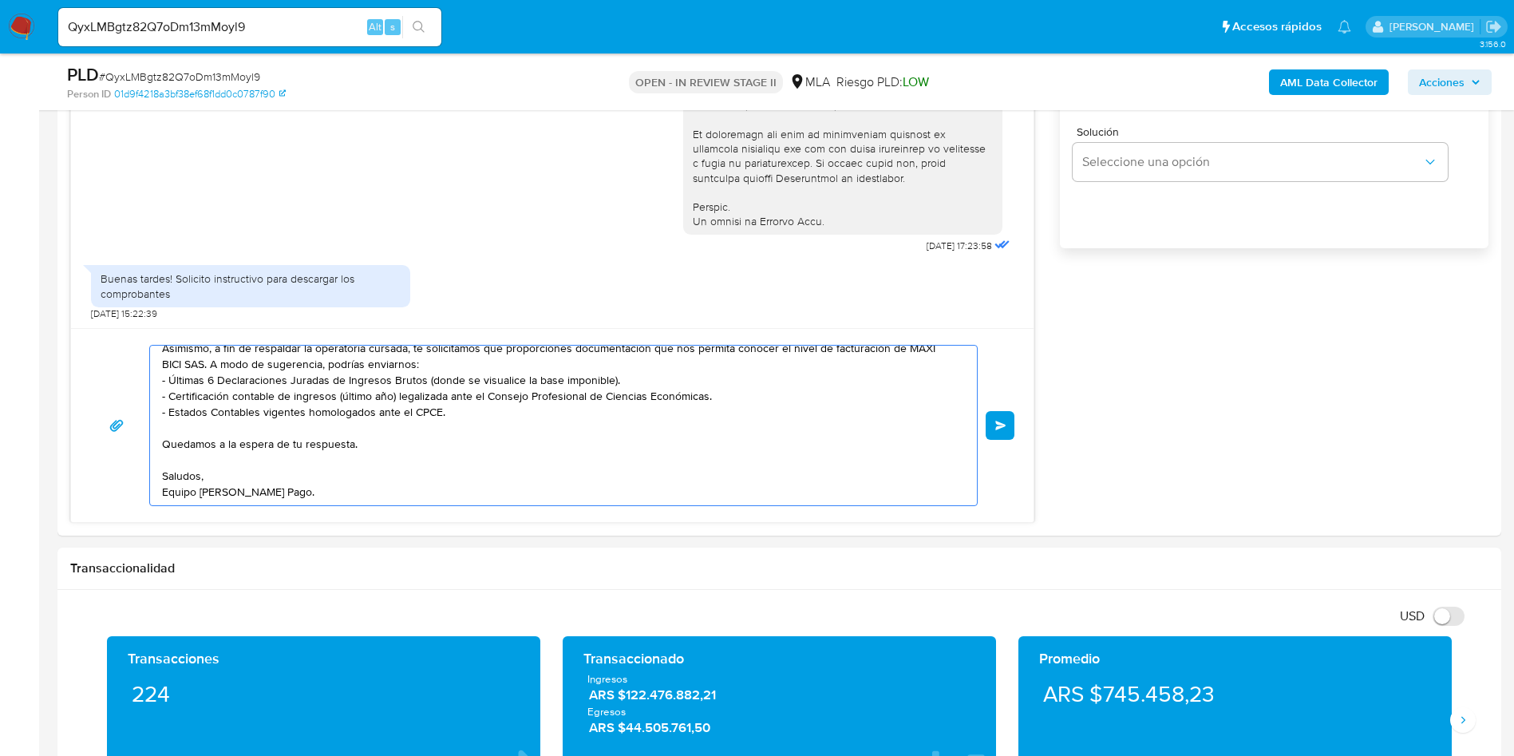
scroll to position [1077, 0]
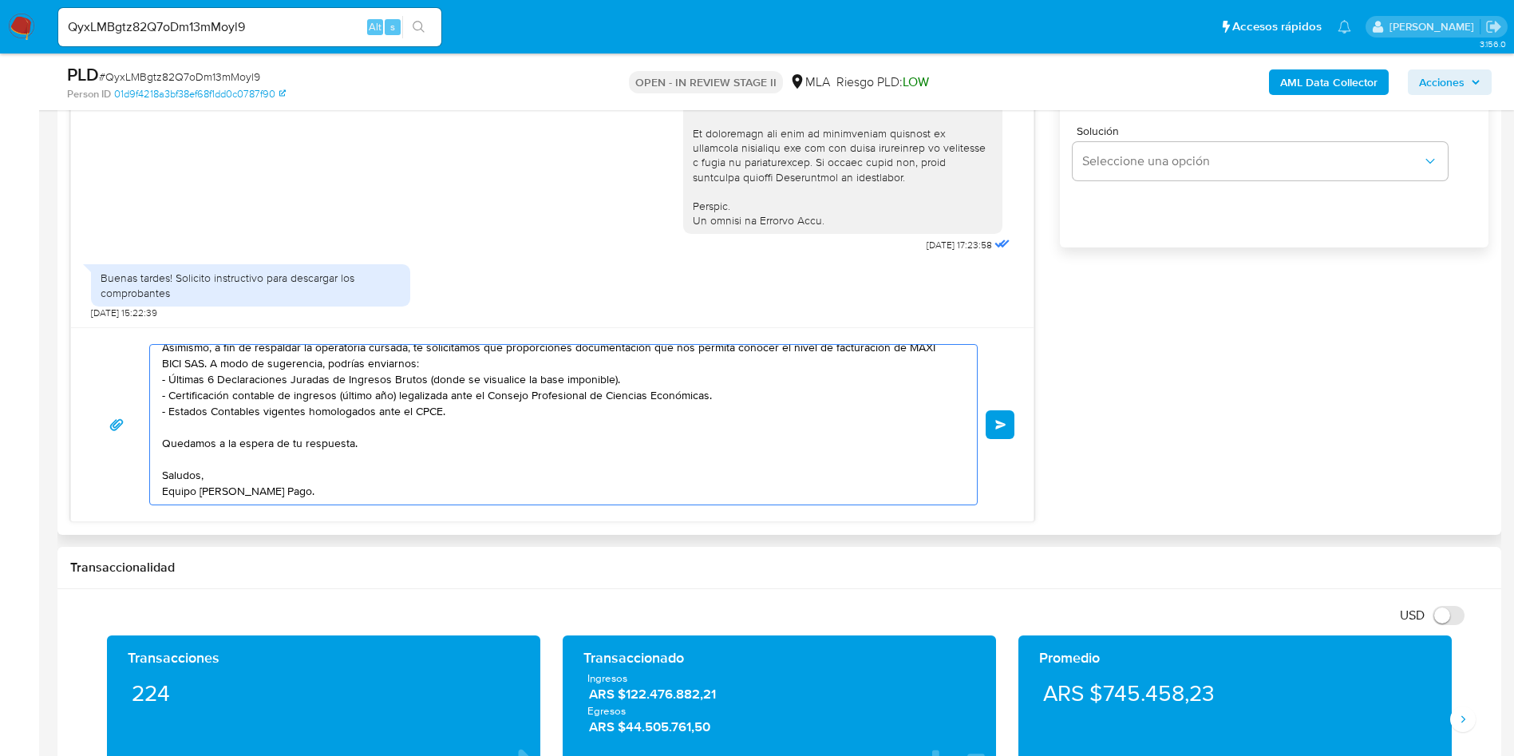
click at [545, 463] on textarea "Hola Ana María, Queremos informarte que el uso de la cuenta es personal y no se…" at bounding box center [559, 425] width 795 height 160
click at [442, 358] on textarea "Hola Ana María, Queremos informarte que el uso de la cuenta es personal y no se…" at bounding box center [559, 425] width 795 height 160
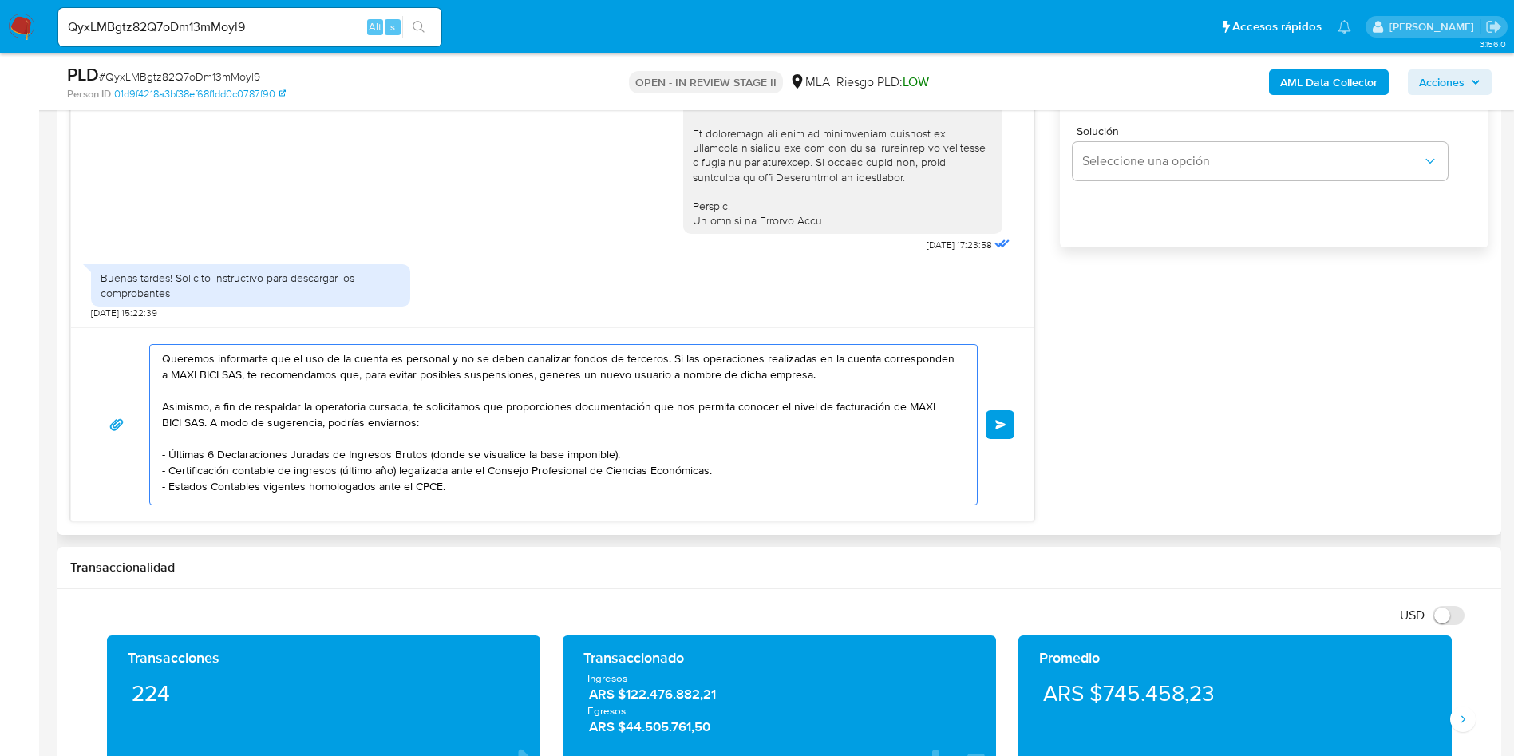
scroll to position [0, 0]
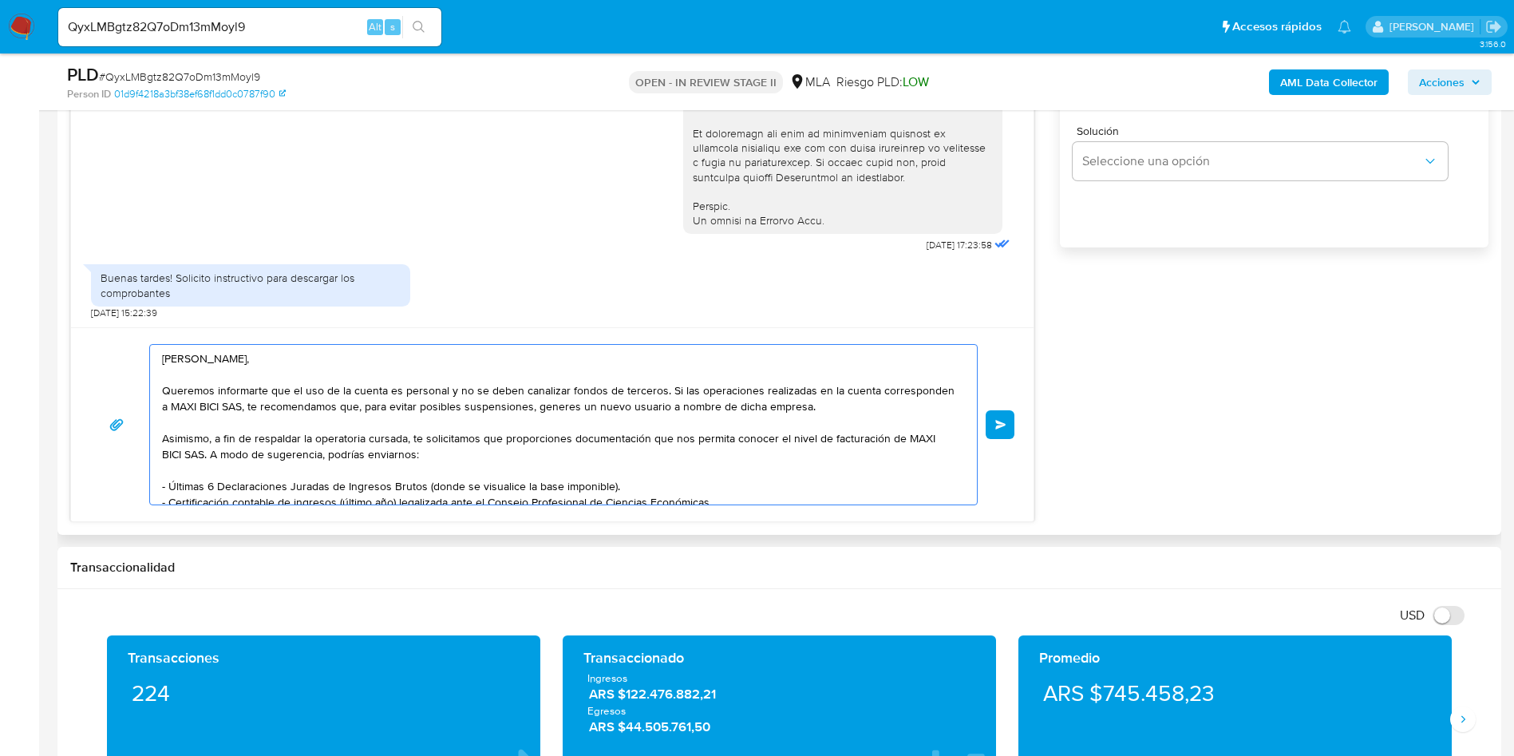
click at [208, 452] on textarea "Hola Ana María, Queremos informarte que el uso de la cuenta es personal y no se…" at bounding box center [559, 425] width 795 height 160
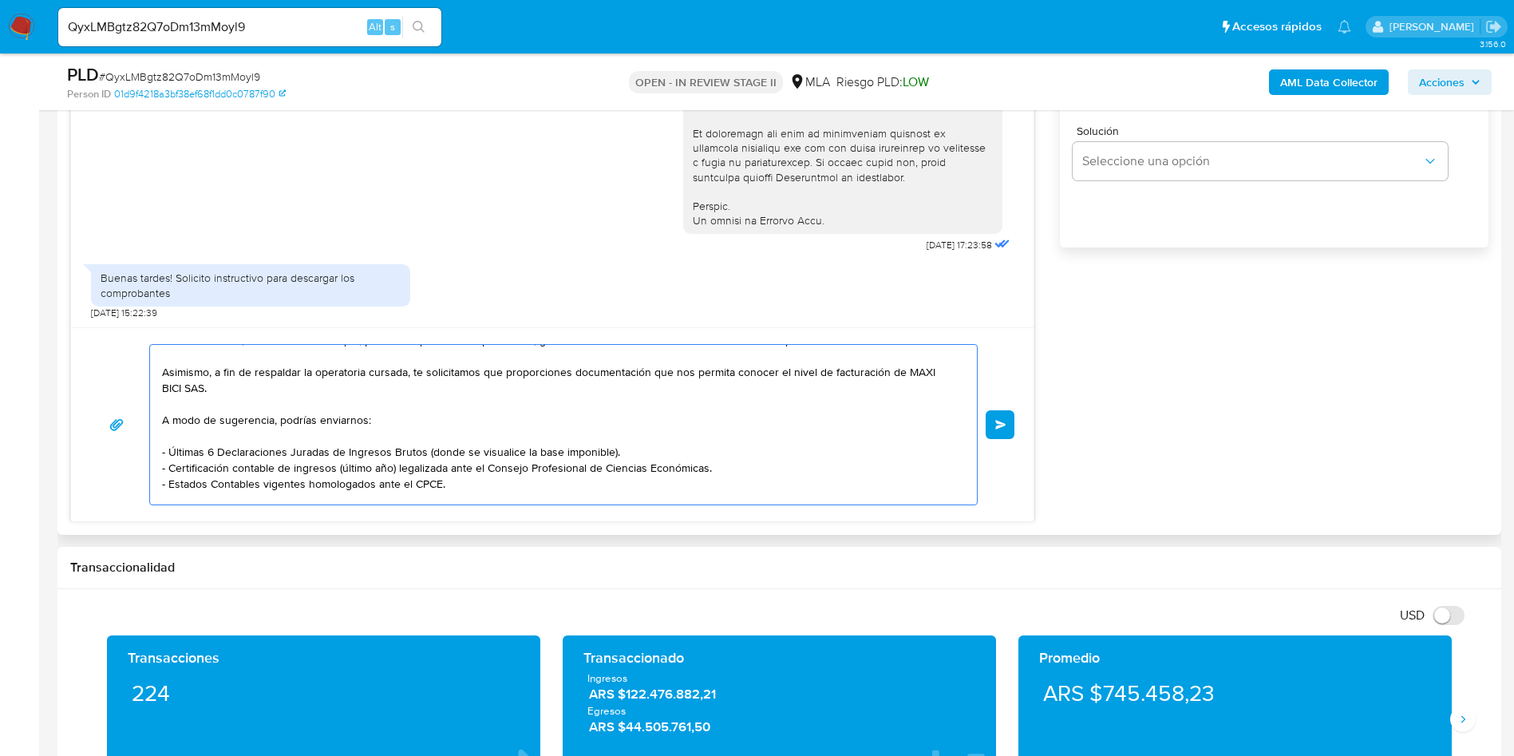
scroll to position [120, 0]
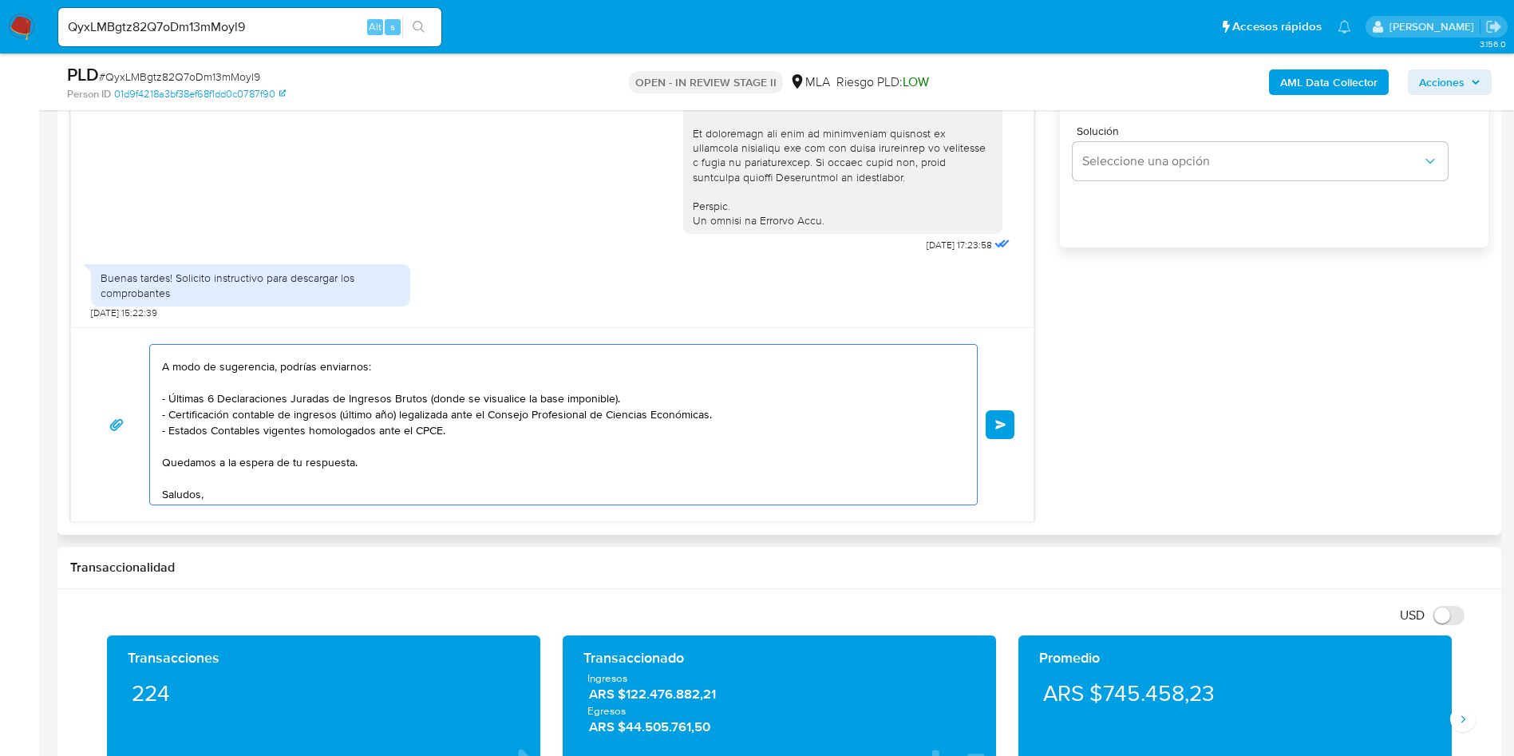
click at [283, 382] on textarea "Hola Ana María, Queremos informarte que el uso de la cuenta es personal y no se…" at bounding box center [559, 425] width 795 height 160
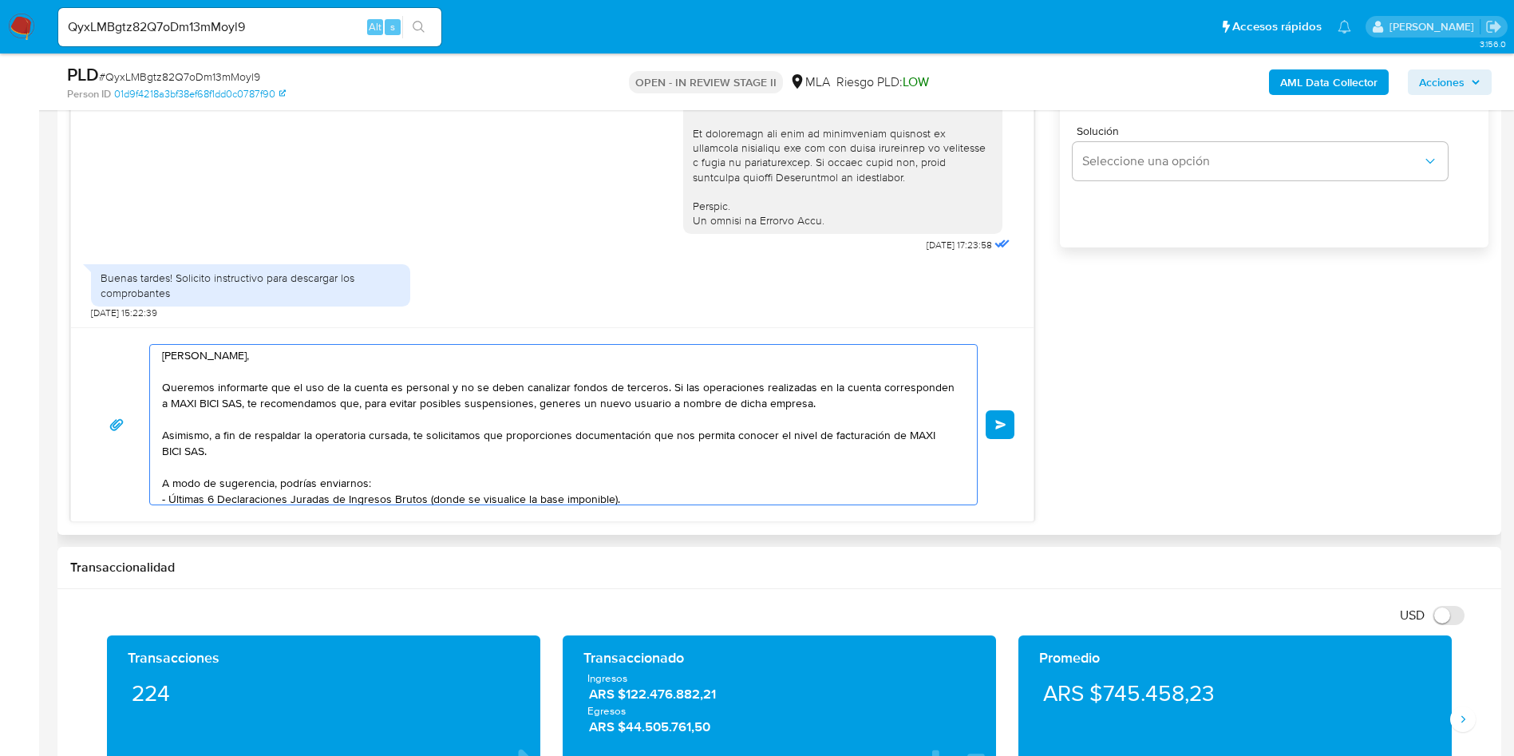
scroll to position [123, 0]
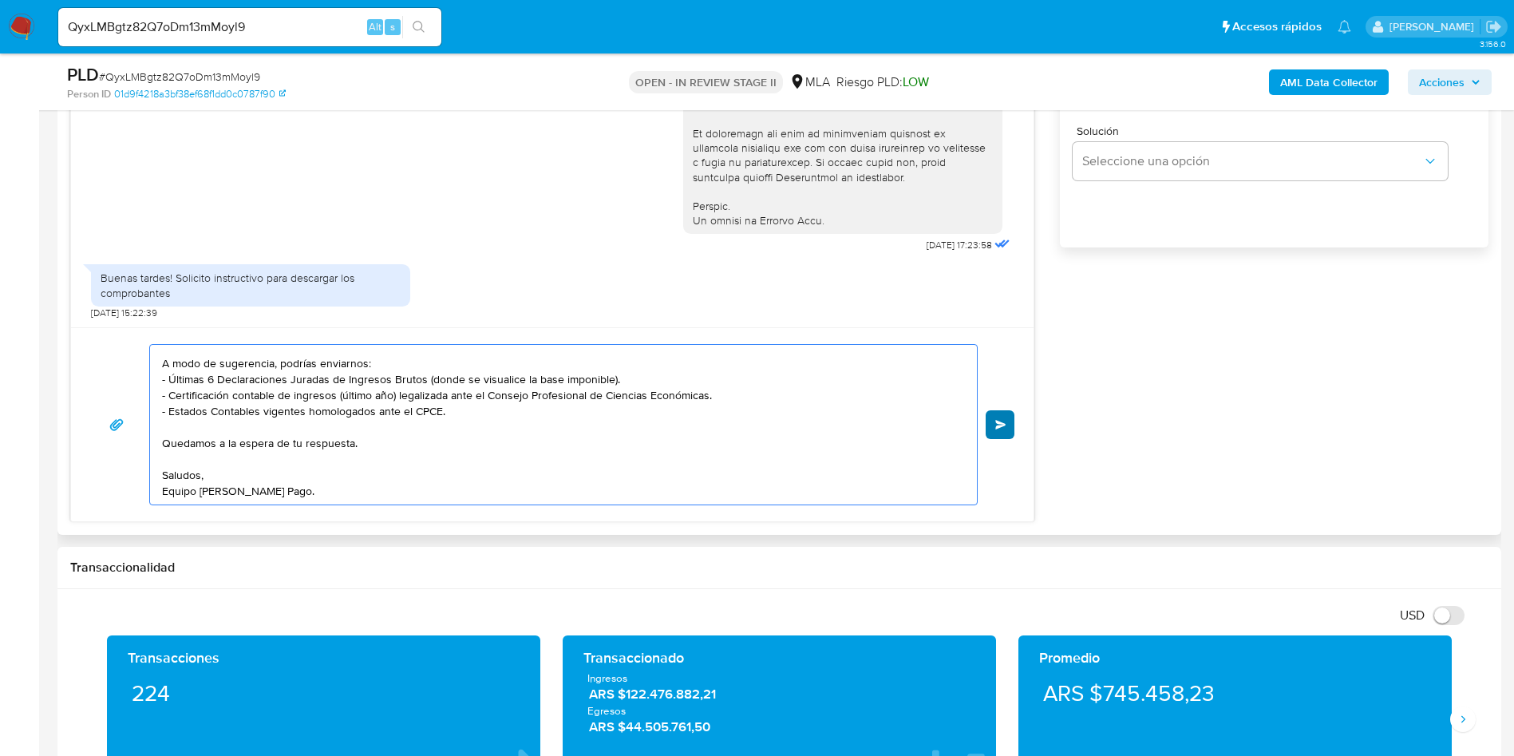
type textarea "Hola Ana María, Queremos informarte que el uso de la cuenta es personal y no se…"
click at [998, 425] on span "Enviar" at bounding box center [1000, 425] width 11 height 10
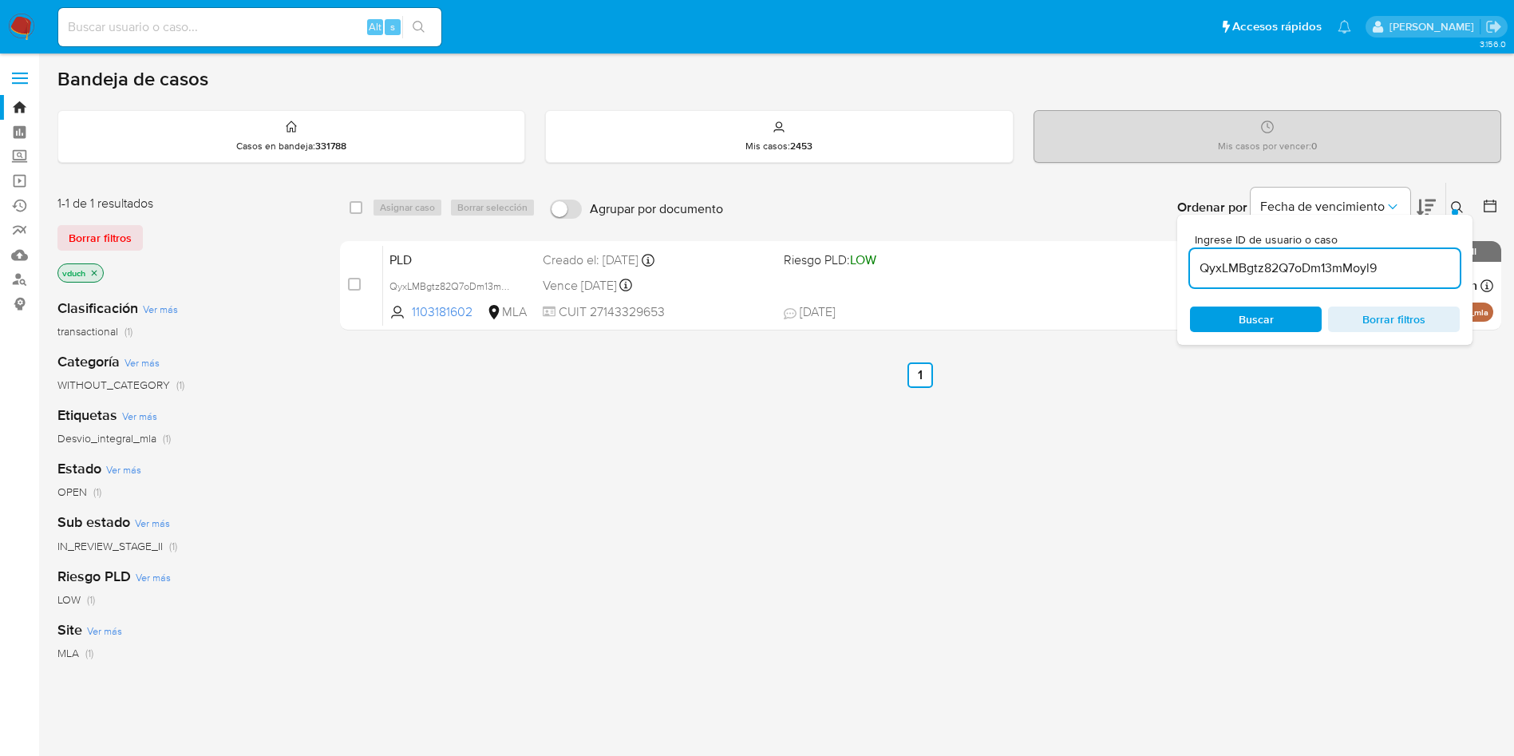
click at [1299, 274] on input "QyxLMBgtz82Q7oDm13mMoyl9" at bounding box center [1325, 268] width 270 height 21
type input "CCrP3dTcRF3OK6QPAVaInMiq"
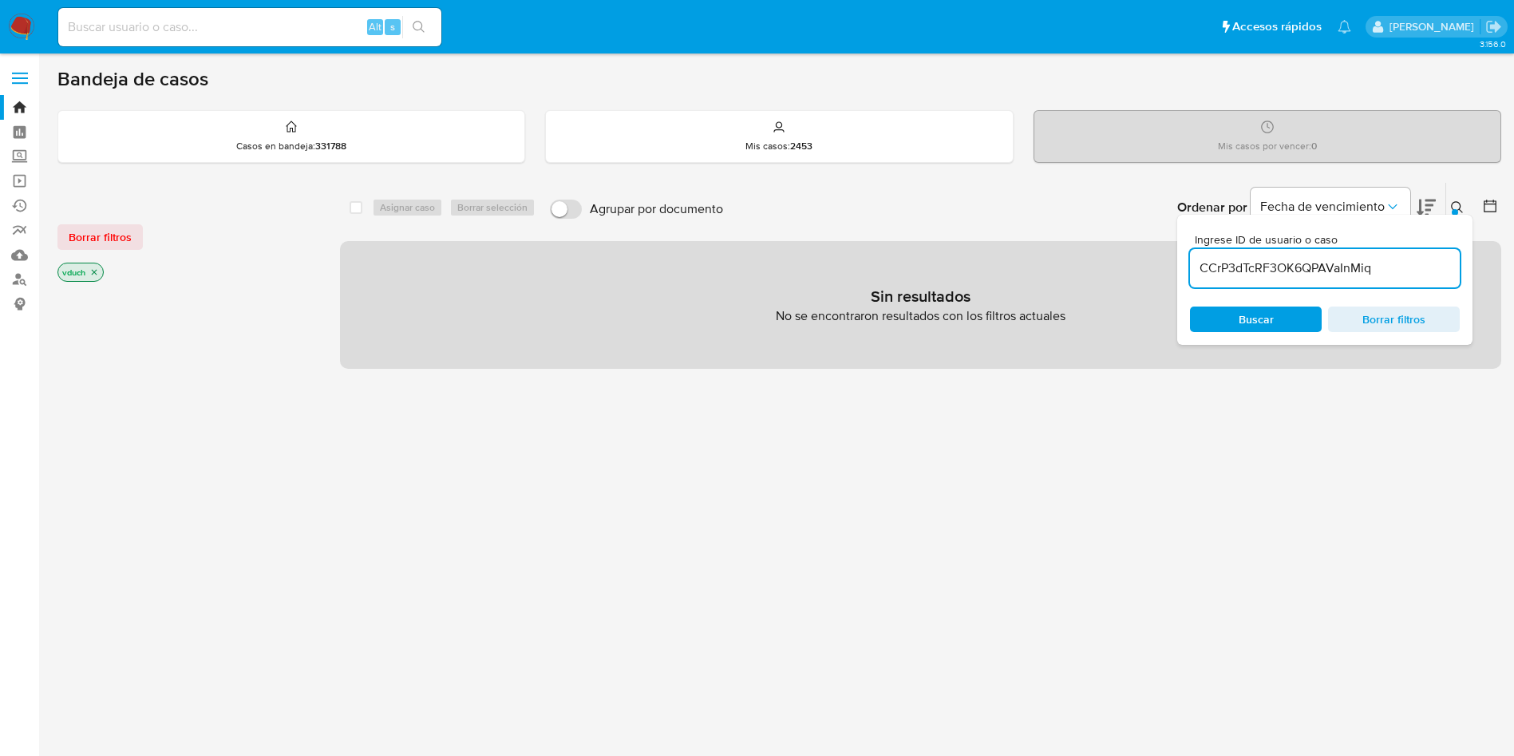
click at [101, 270] on p "vduch" at bounding box center [80, 272] width 45 height 18
click at [102, 276] on p "vduch" at bounding box center [80, 272] width 45 height 18
click at [96, 276] on icon "close-filter" at bounding box center [94, 272] width 10 height 10
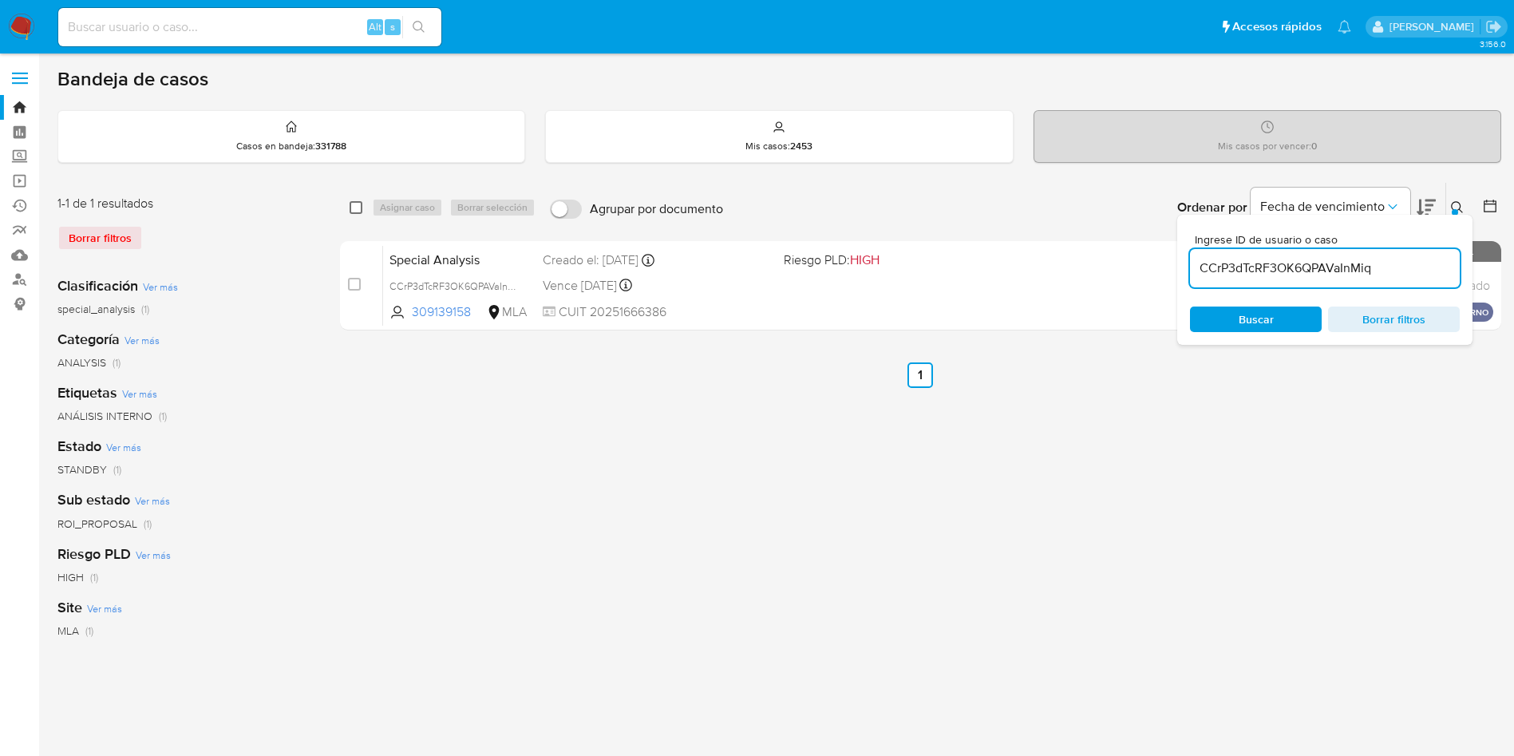
drag, startPoint x: 352, startPoint y: 213, endPoint x: 362, endPoint y: 209, distance: 10.4
click at [354, 212] on input "checkbox" at bounding box center [356, 207] width 13 height 13
checkbox input "true"
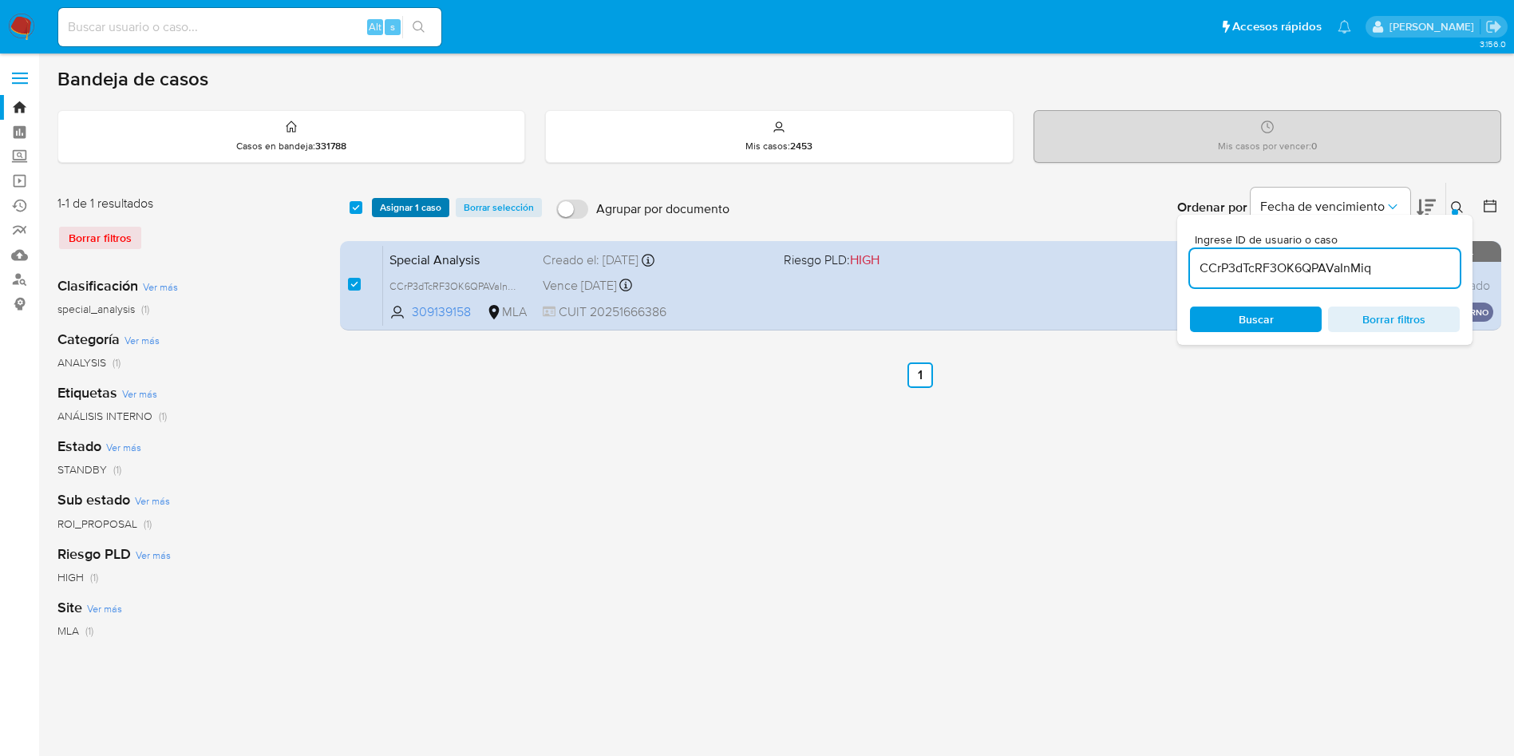
click at [404, 200] on span "Asignar 1 caso" at bounding box center [410, 208] width 61 height 16
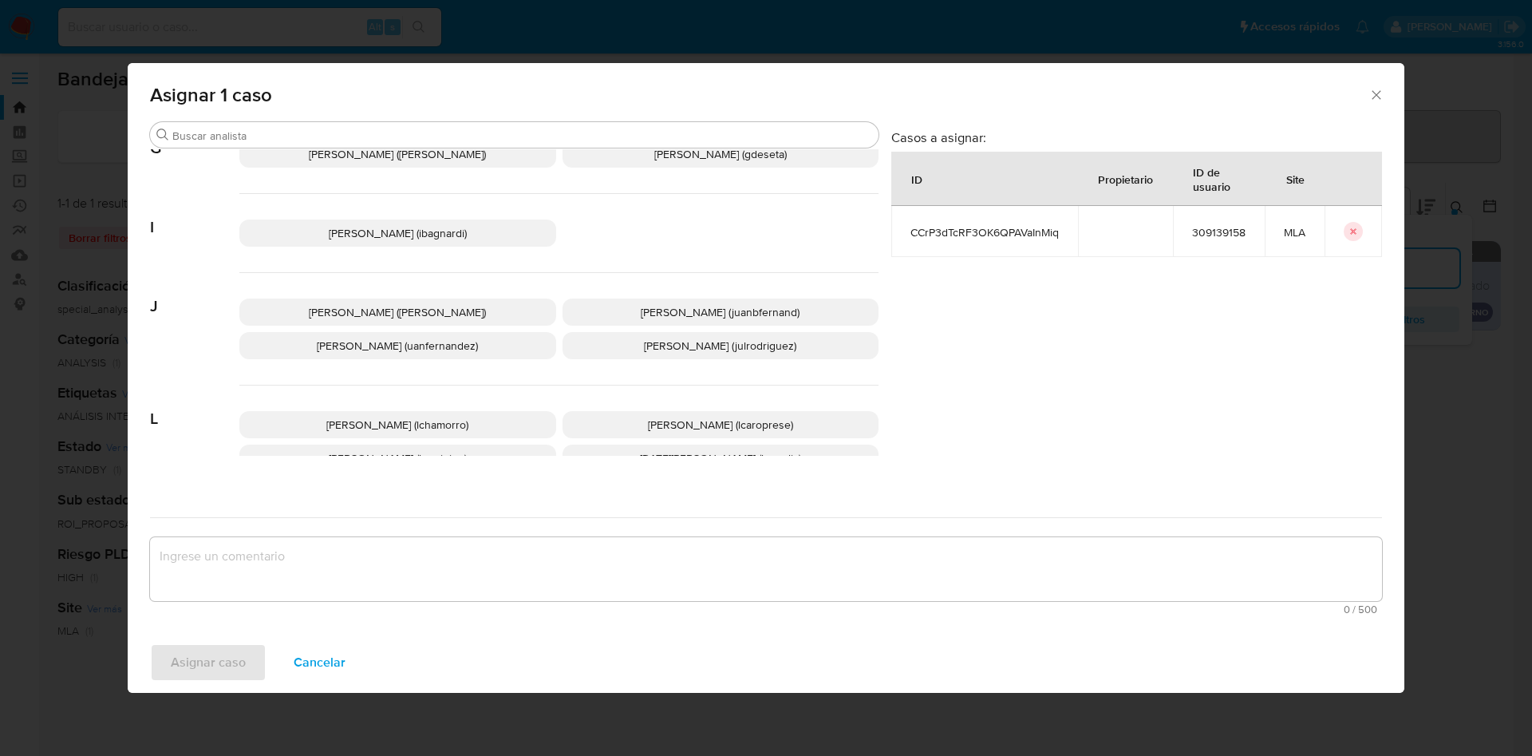
scroll to position [1460, 0]
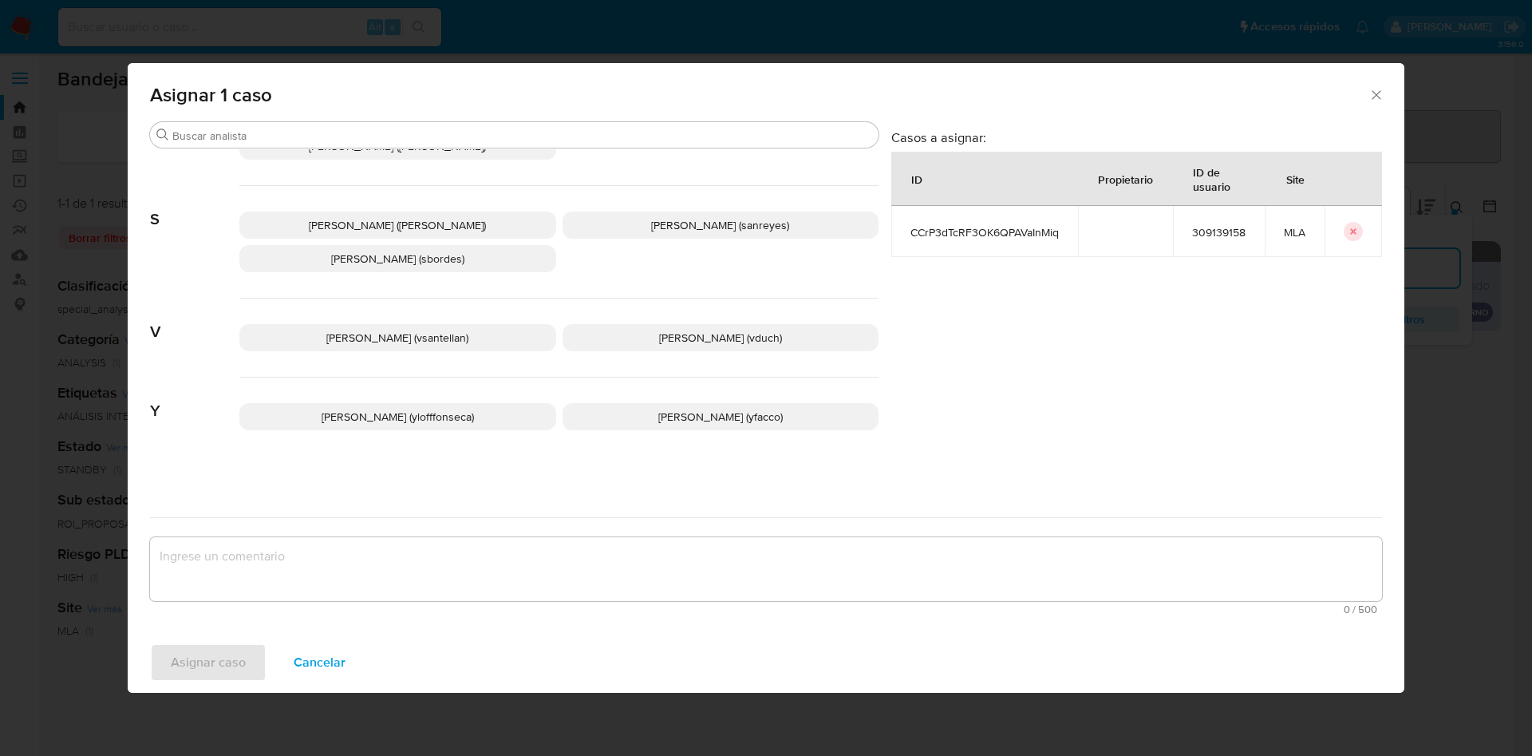
click at [674, 121] on div "Asignar 1 caso" at bounding box center [766, 92] width 1277 height 58
click at [654, 131] on input "Buscar" at bounding box center [522, 135] width 700 height 14
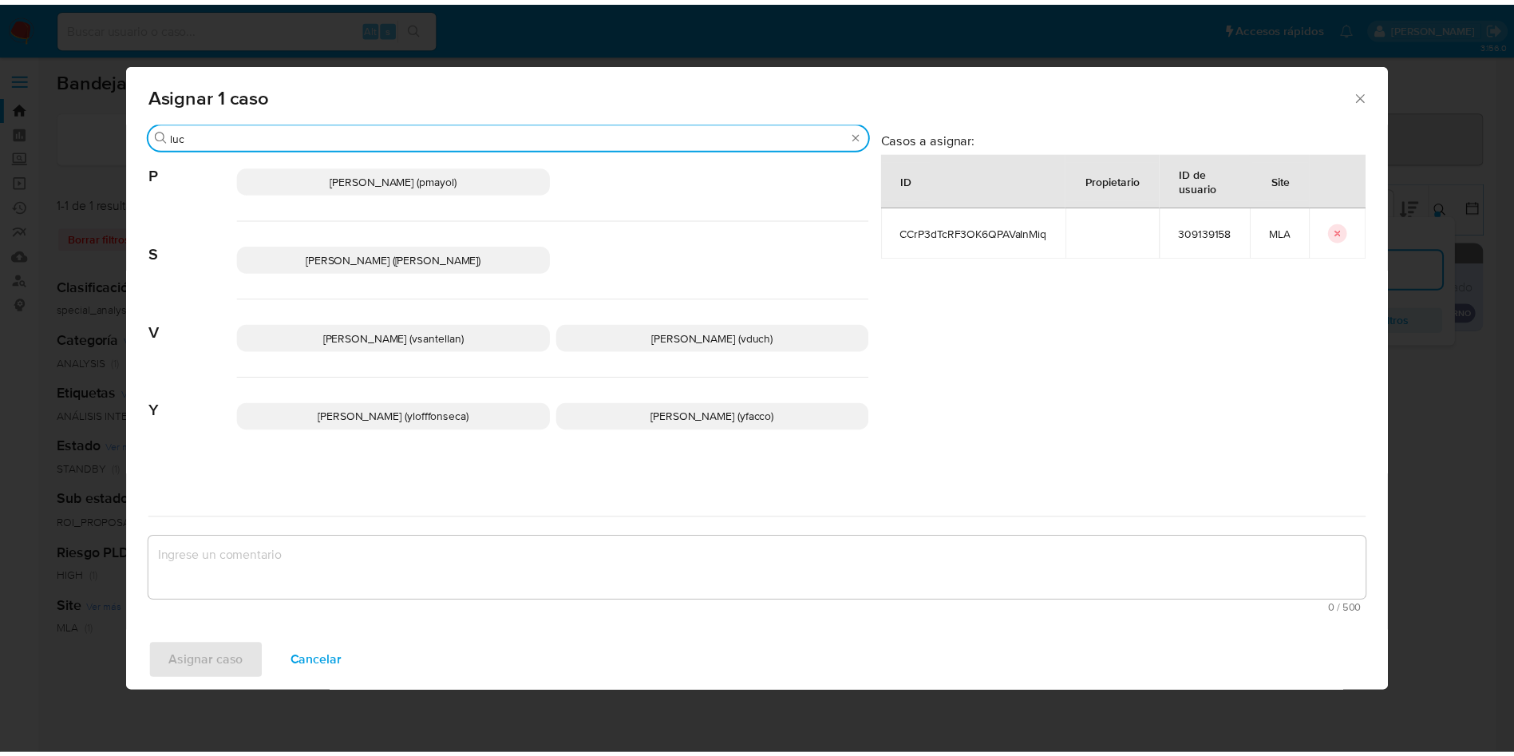
scroll to position [0, 0]
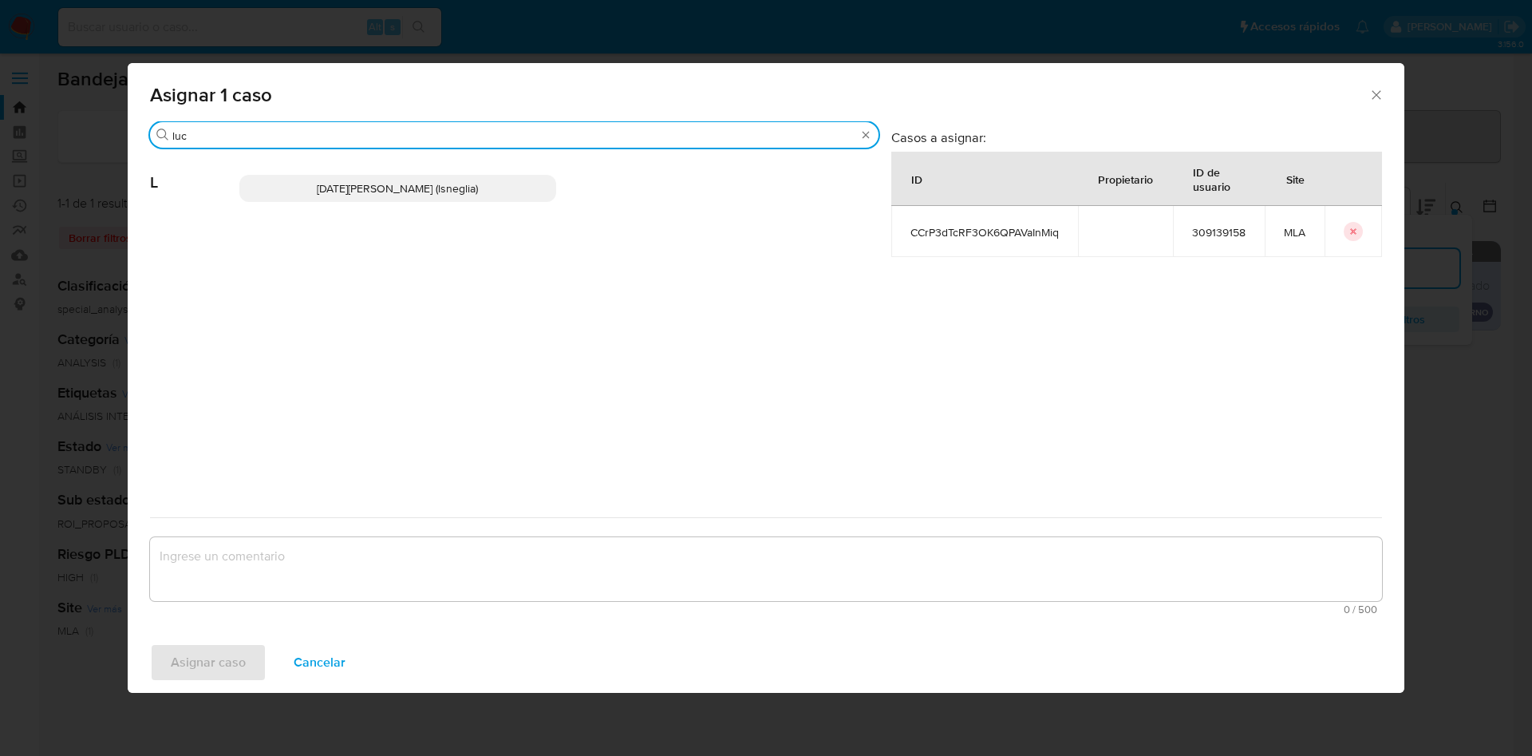
type input "luc"
click at [483, 189] on p "Lucia Sol Neglia (lsneglia)" at bounding box center [397, 188] width 317 height 27
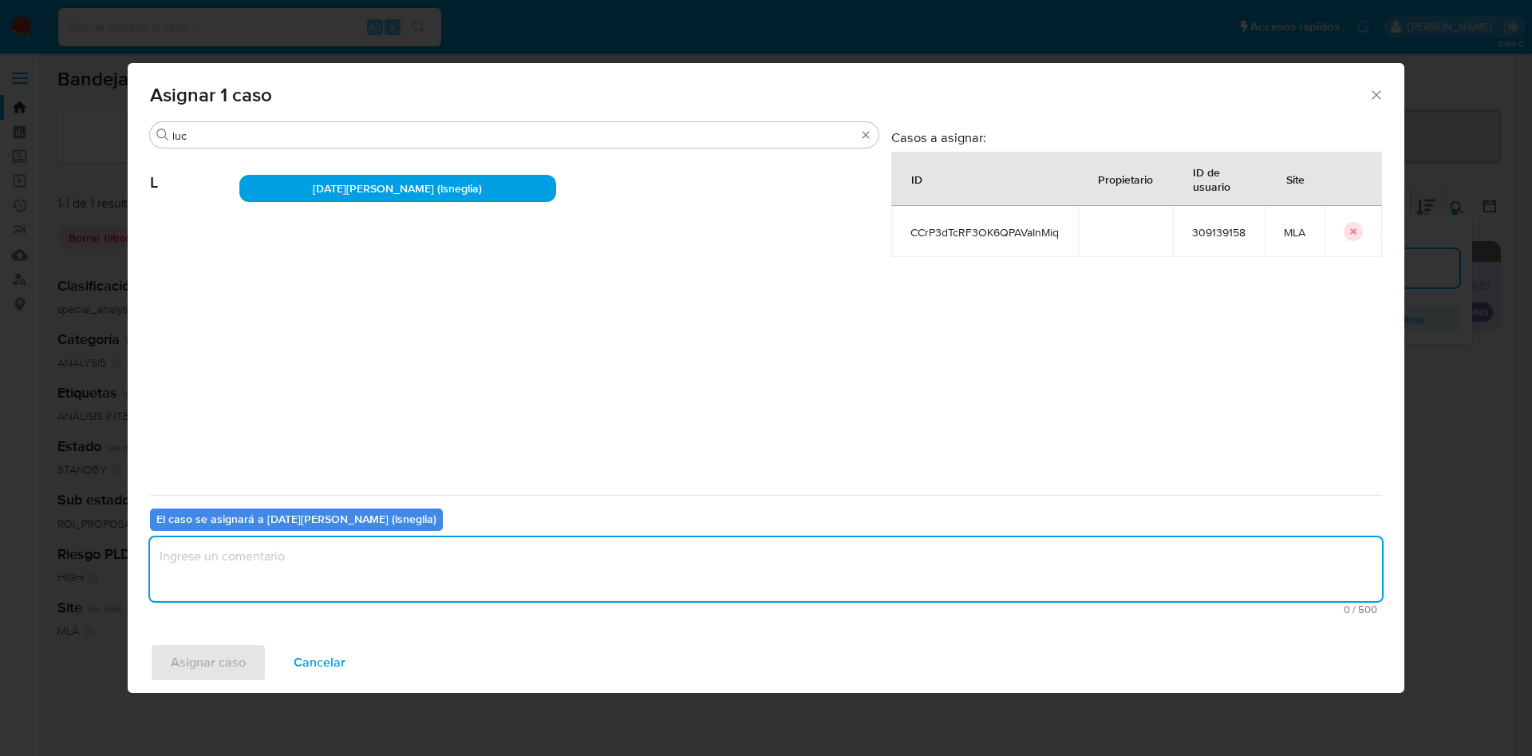
click at [577, 586] on textarea "assign-modal" at bounding box center [766, 569] width 1232 height 64
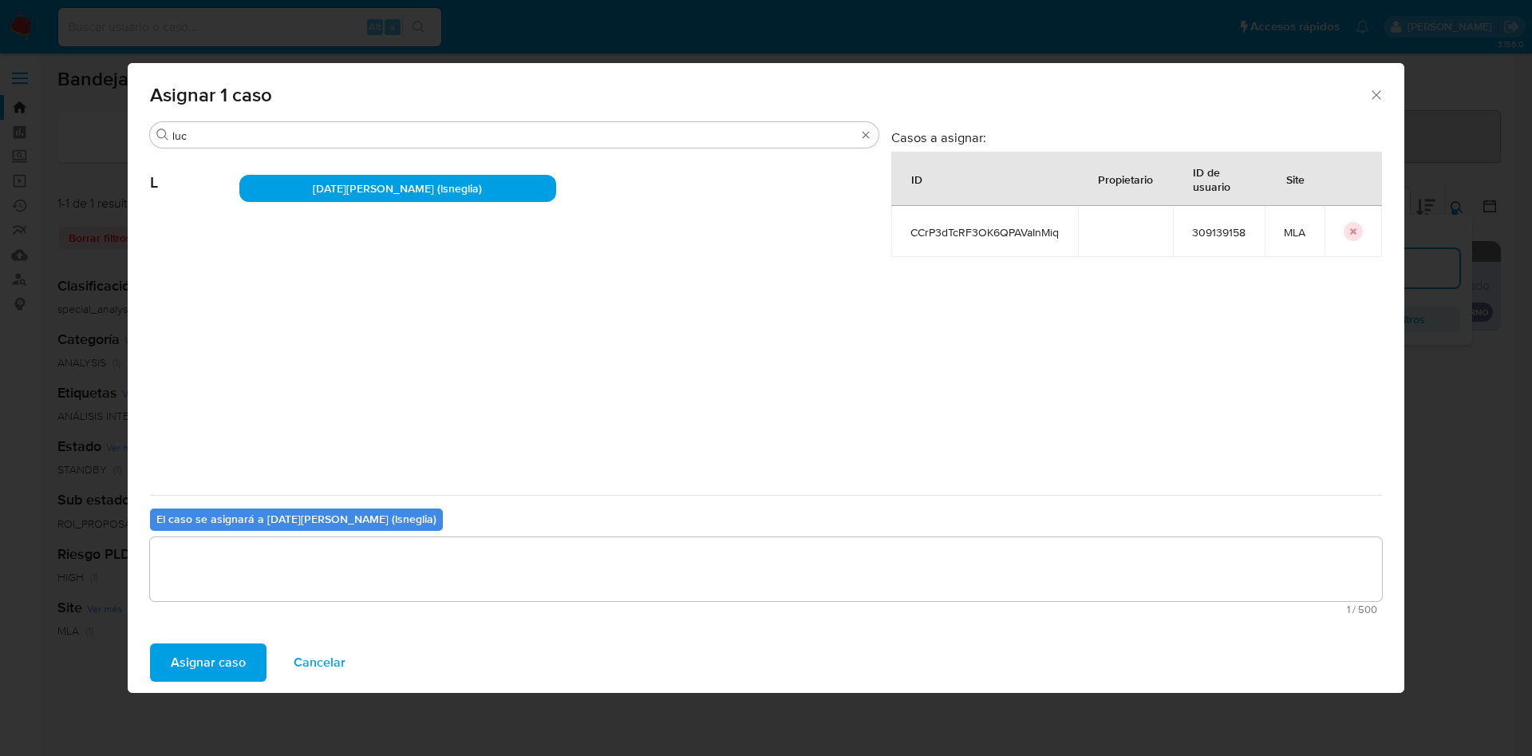
click at [216, 661] on span "Asignar caso" at bounding box center [208, 662] width 75 height 35
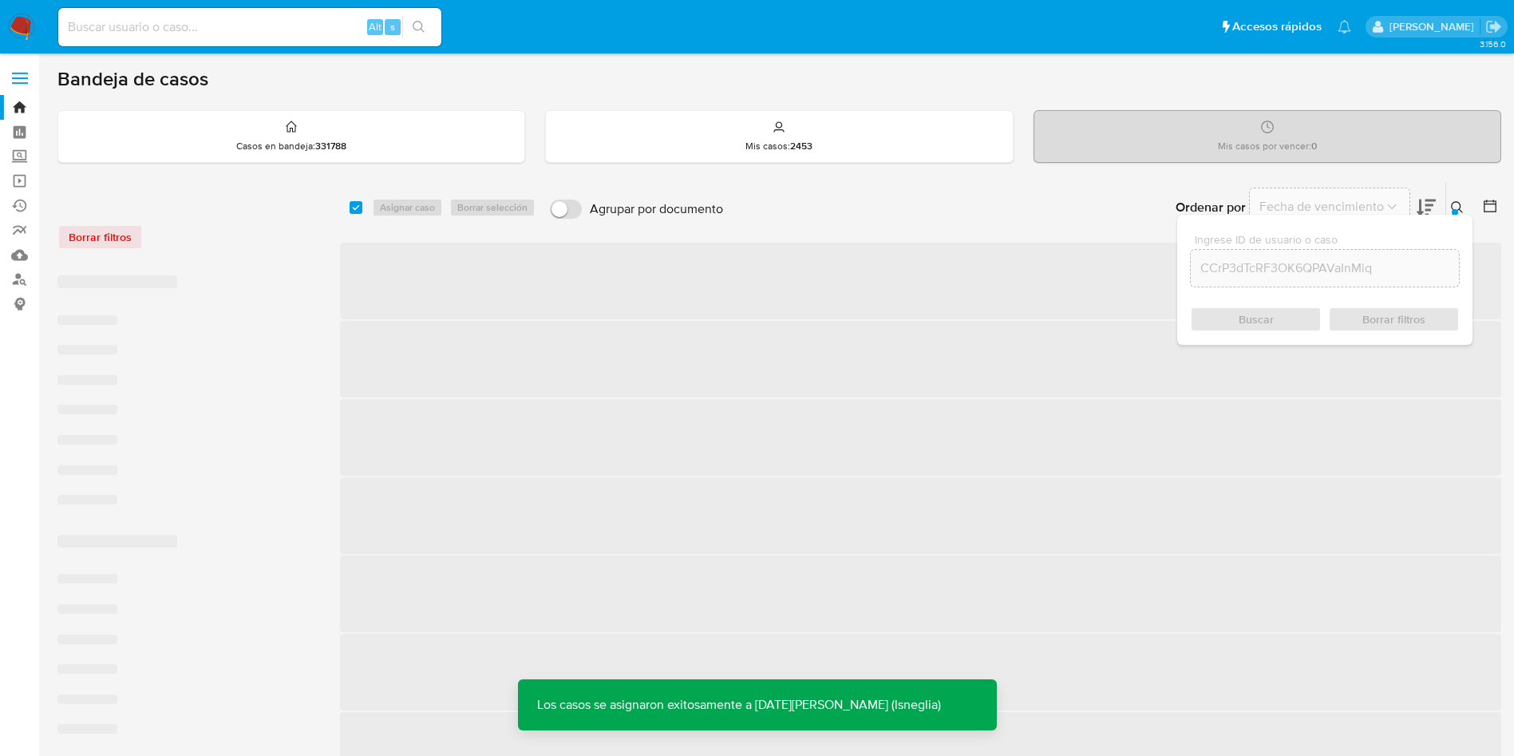
click at [1457, 198] on button at bounding box center [1459, 207] width 26 height 19
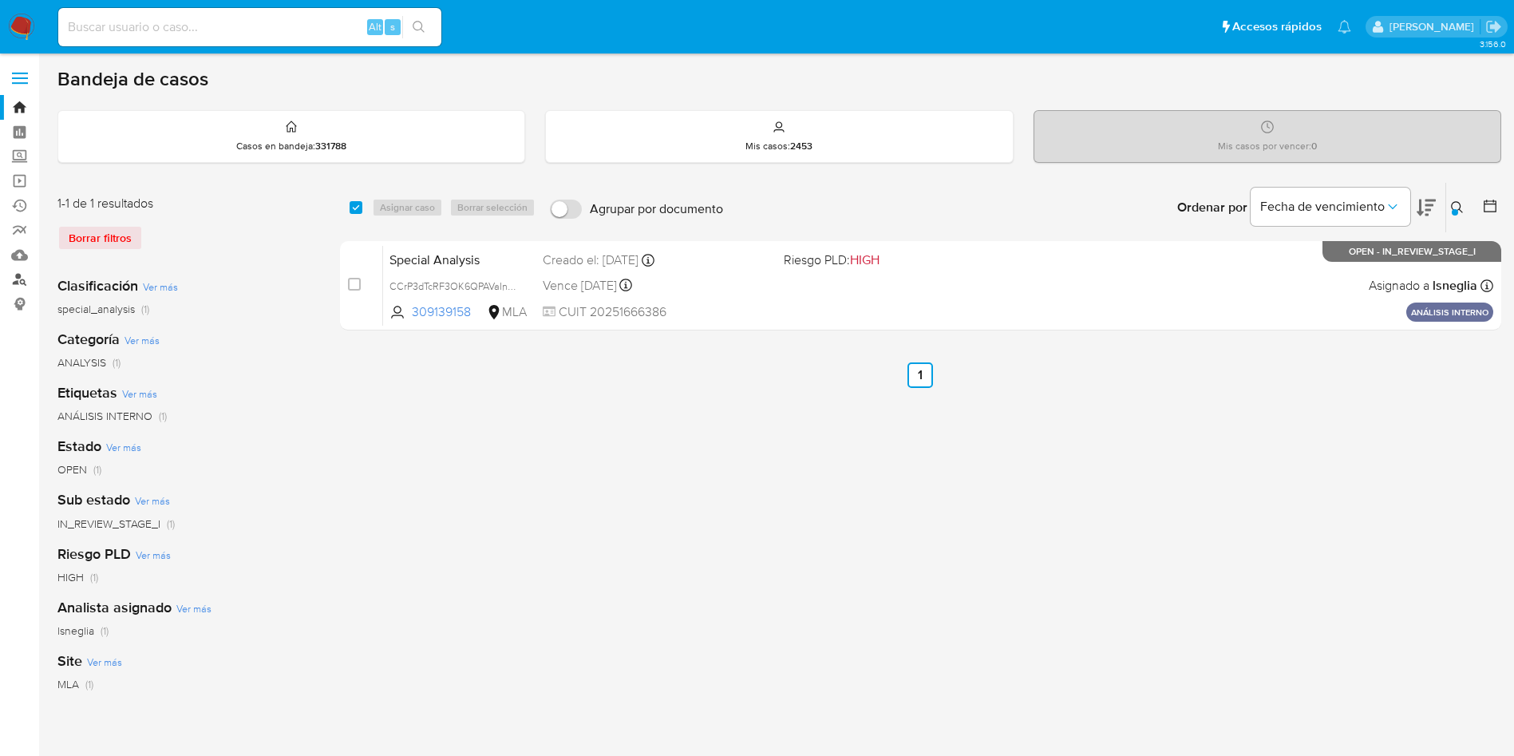
click at [12, 276] on link "Buscador de personas" at bounding box center [95, 279] width 190 height 25
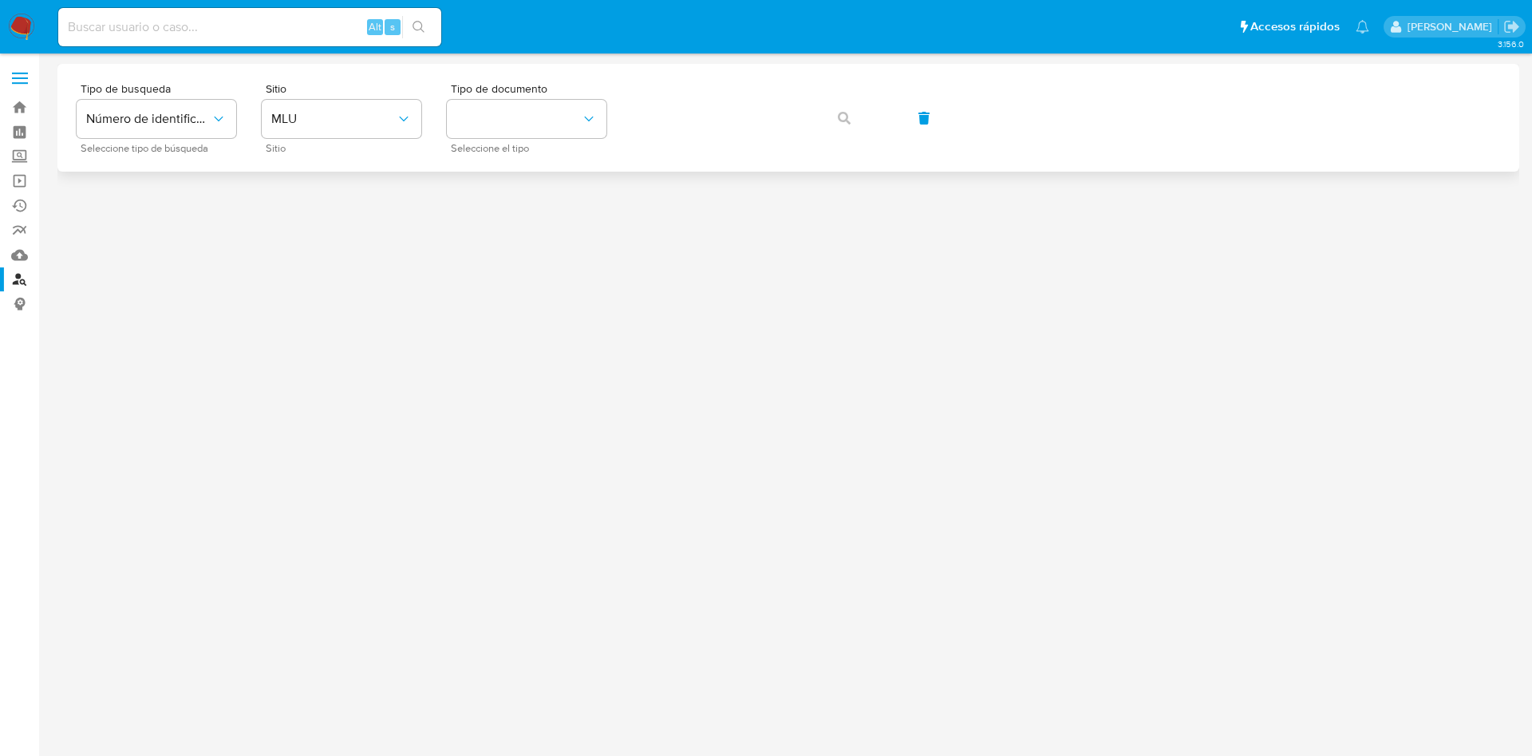
click at [445, 139] on div "Tipo de busqueda Número de identificación Seleccione tipo de búsqueda Sitio MLU…" at bounding box center [789, 117] width 1424 height 69
click at [339, 108] on button "MLU" at bounding box center [342, 119] width 160 height 38
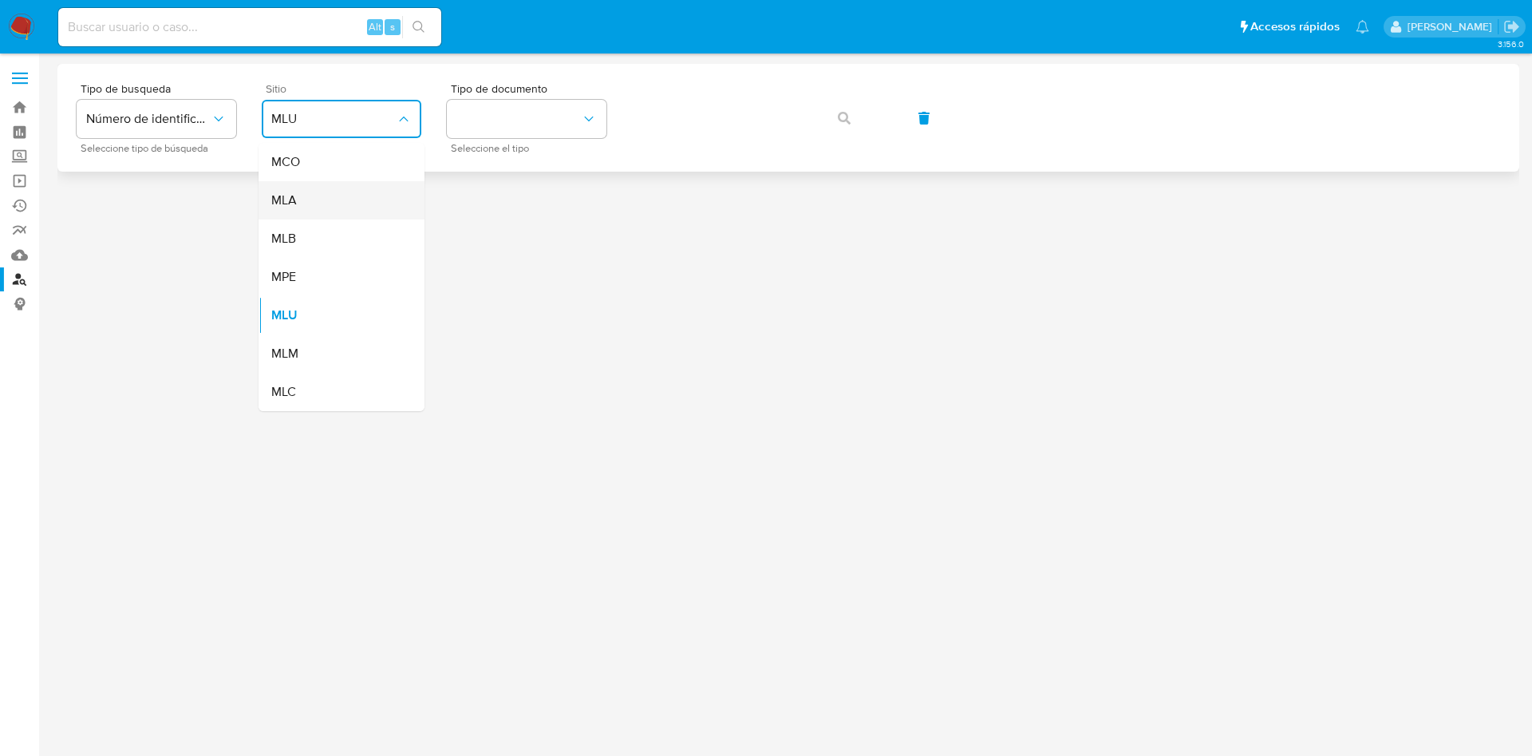
click at [302, 192] on div "MLA" at bounding box center [336, 200] width 131 height 38
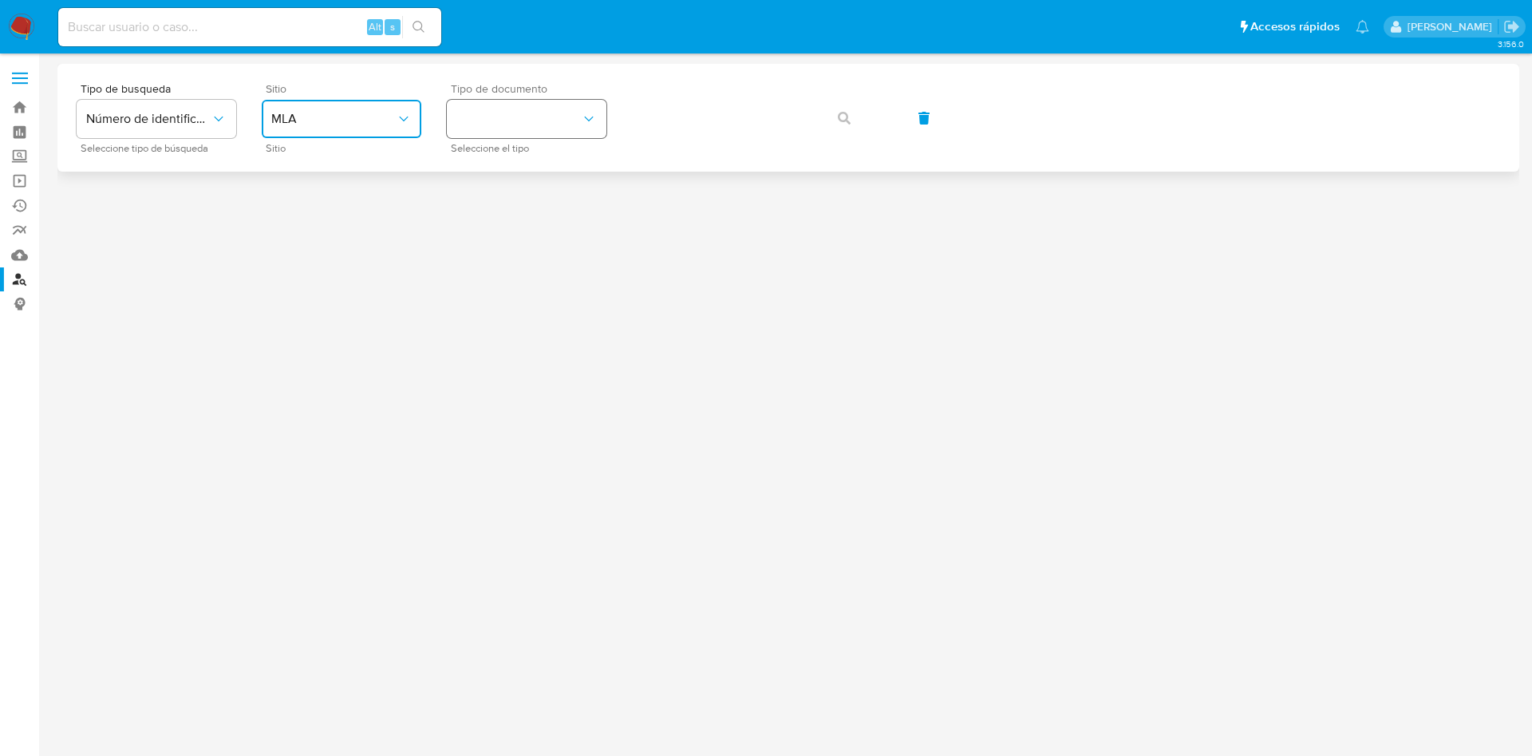
click at [496, 114] on button "identificationType" at bounding box center [527, 119] width 160 height 38
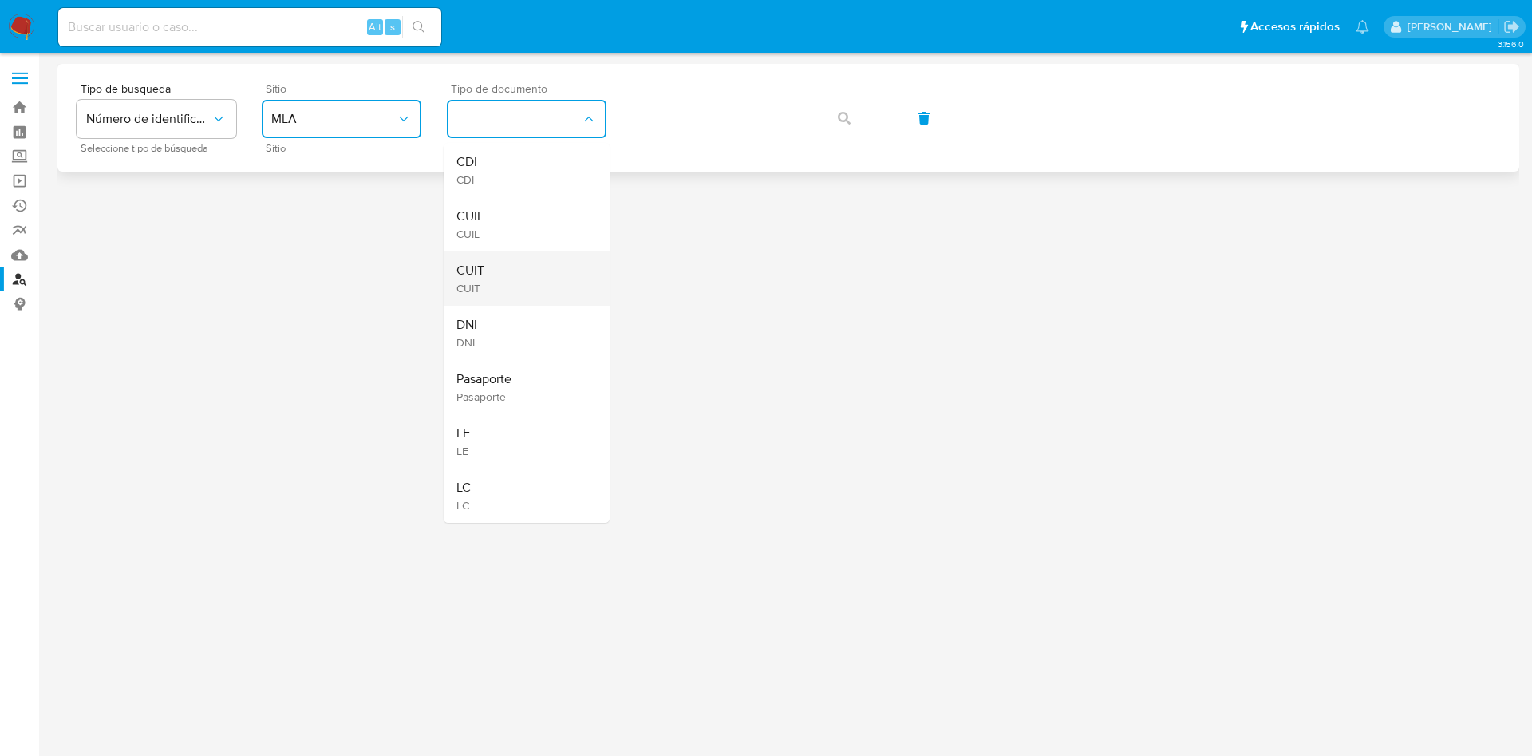
click at [485, 278] on div "CUIT CUIT" at bounding box center [522, 278] width 131 height 54
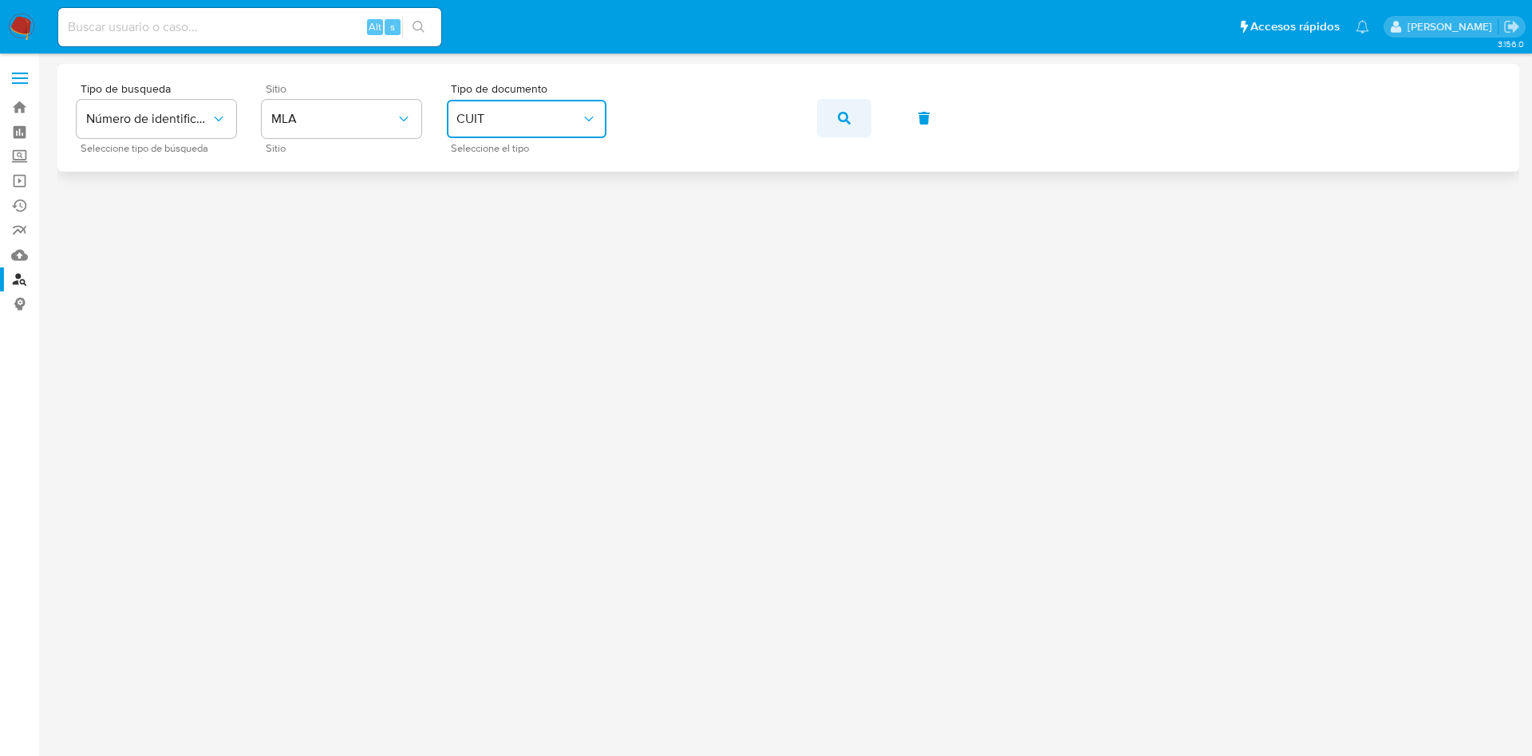
click at [832, 122] on button "button" at bounding box center [844, 118] width 54 height 38
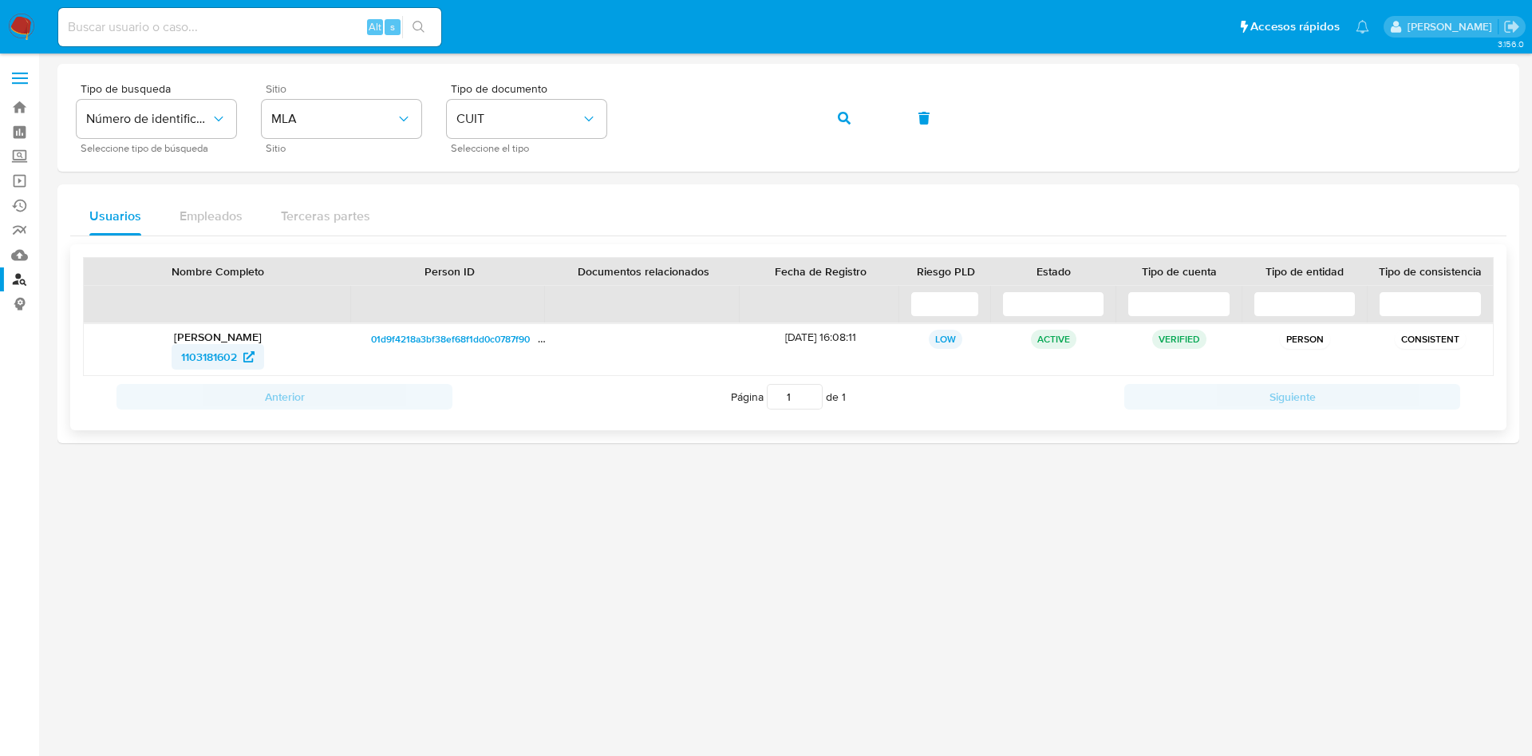
click at [227, 347] on span "1103181602" at bounding box center [209, 357] width 56 height 26
click at [371, 21] on span "Alt" at bounding box center [375, 26] width 13 height 15
click at [327, 29] on input at bounding box center [249, 27] width 383 height 21
paste input "RbDC3zi2GqQaaBRtdmTGfFq8"
type input "RbDC3zi2GqQaaBRtdmTGfFq8"
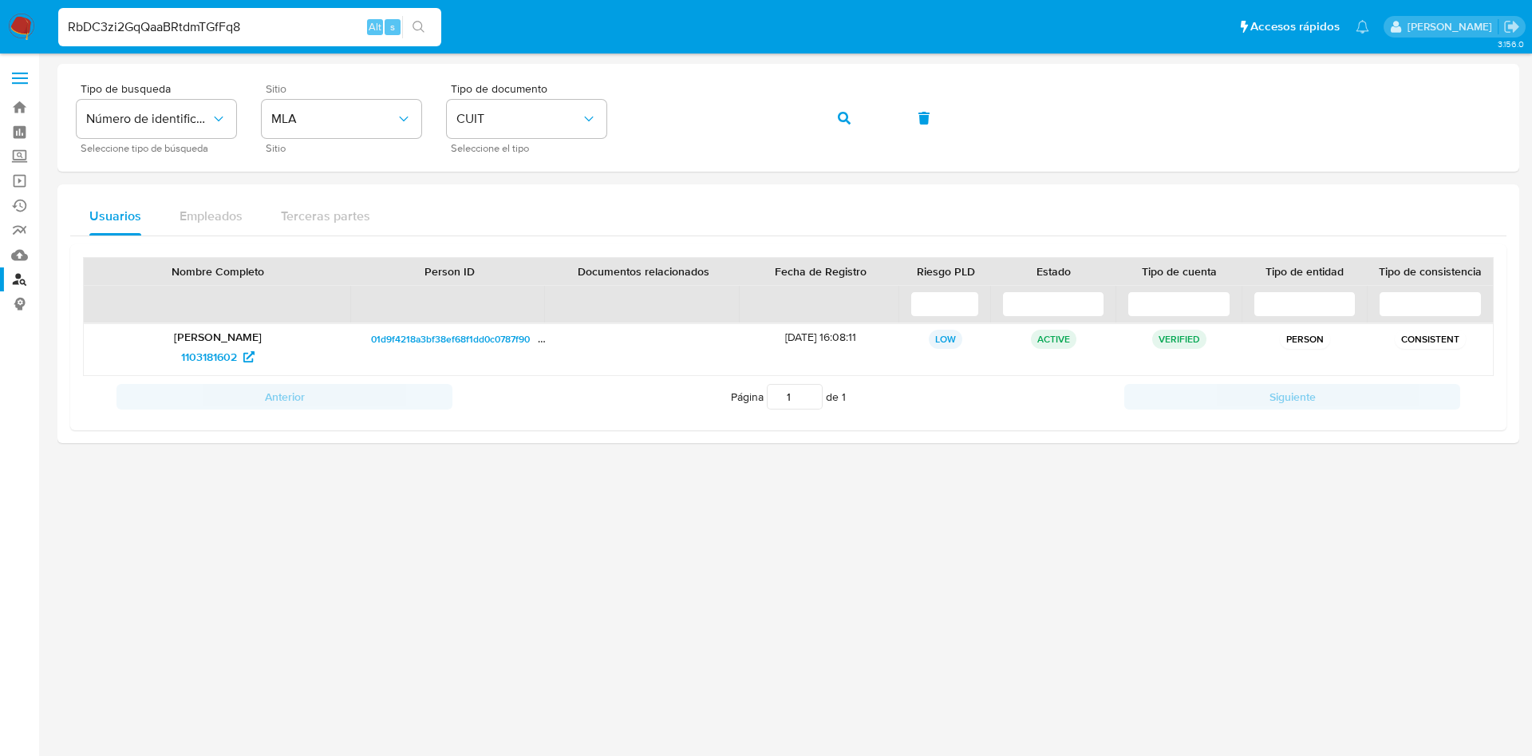
click at [406, 26] on button "search-icon" at bounding box center [418, 27] width 33 height 22
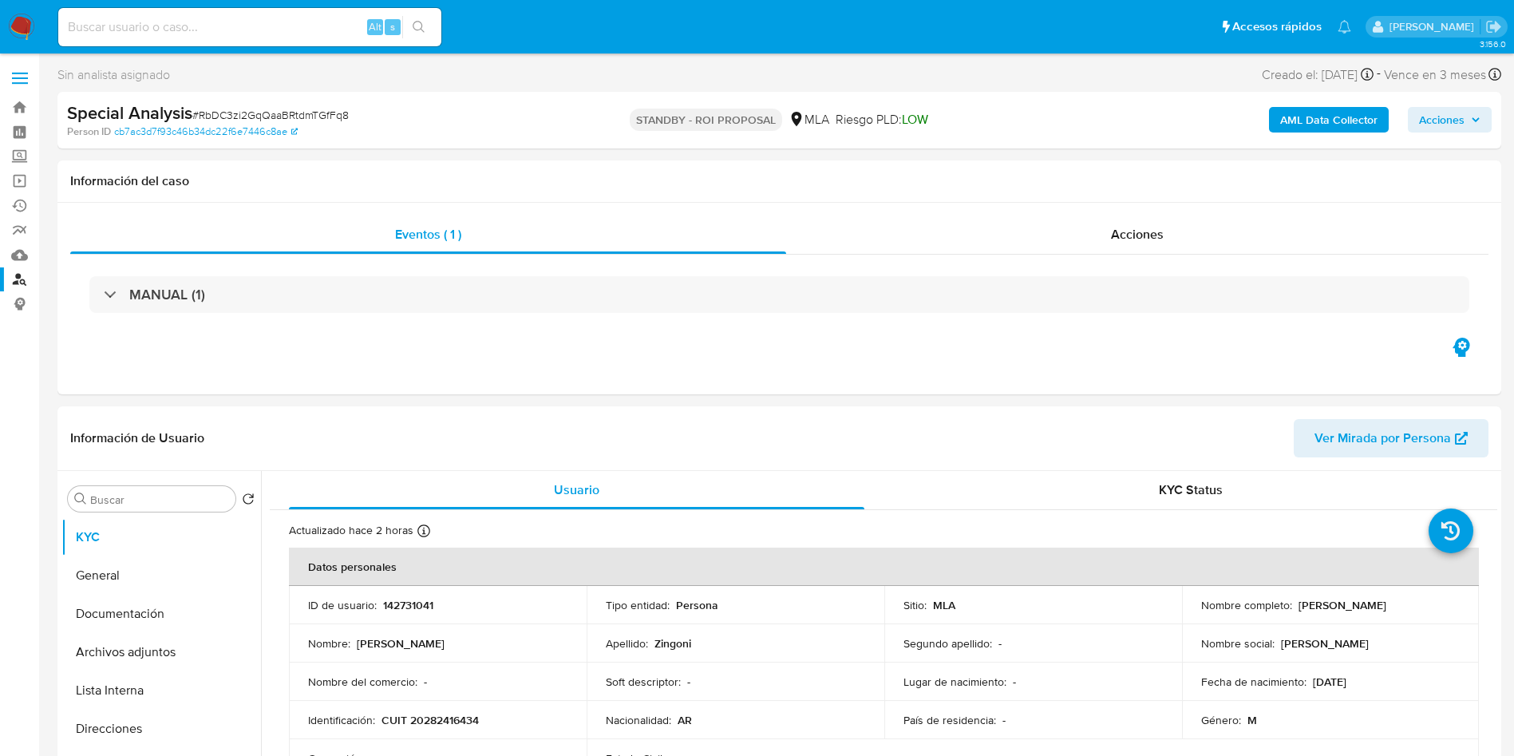
select select "10"
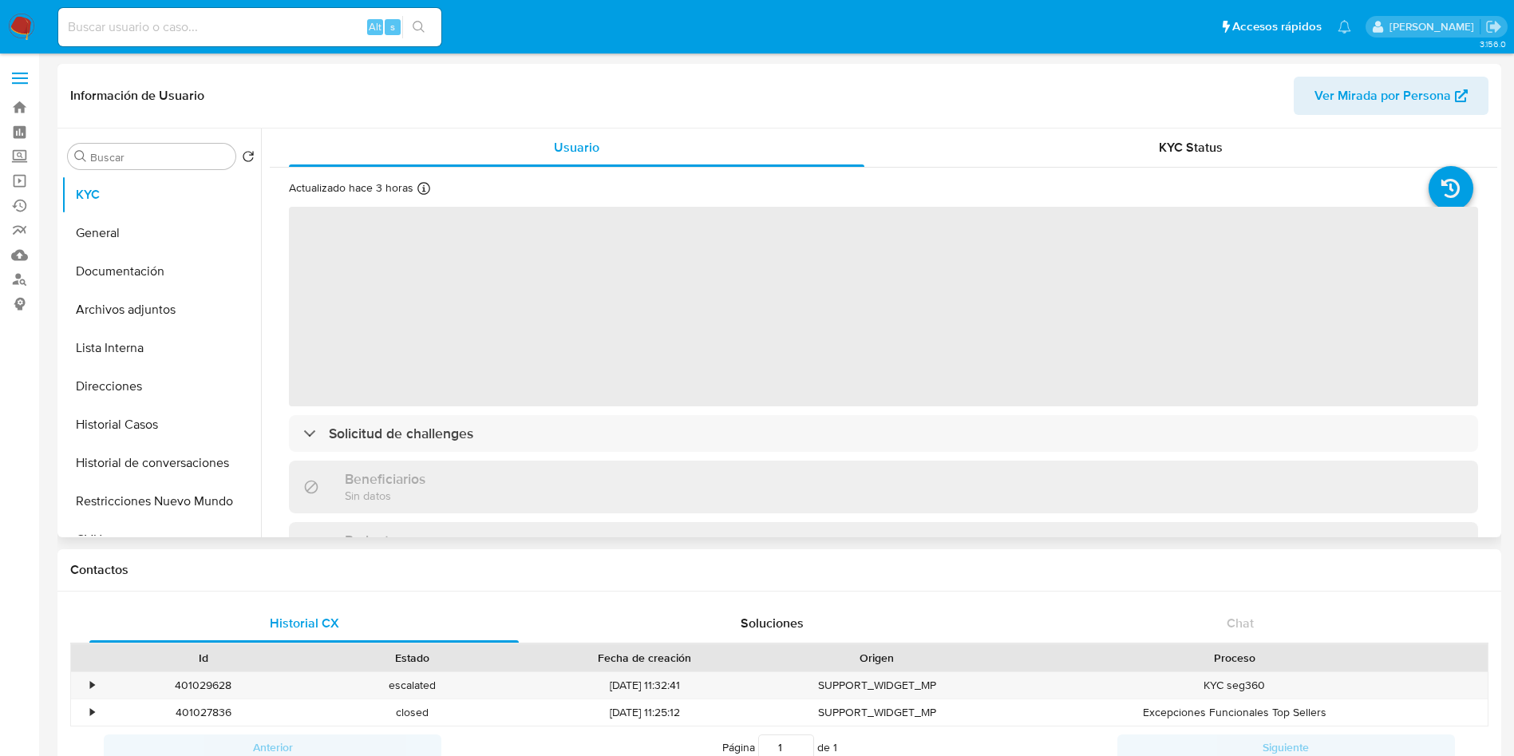
select select "10"
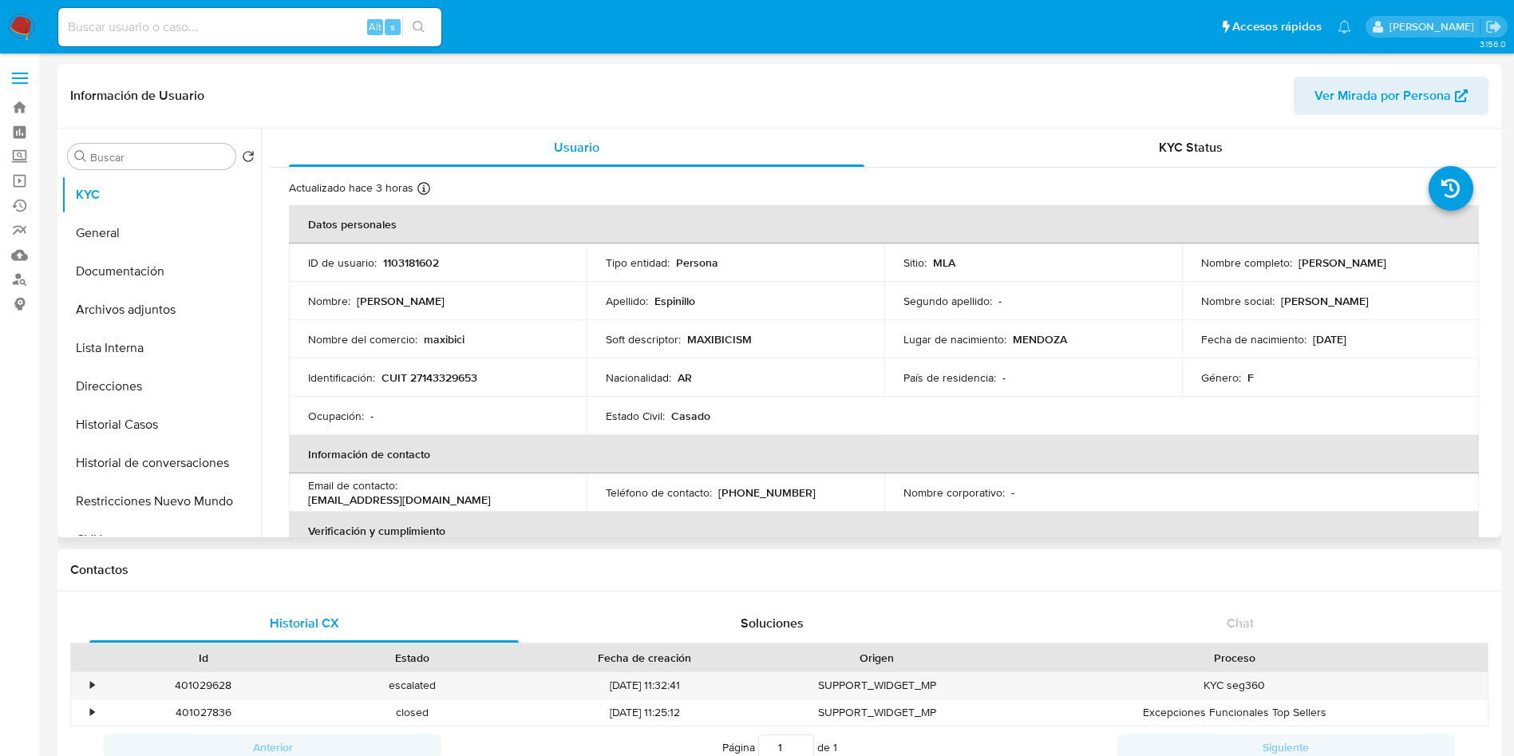
drag, startPoint x: 920, startPoint y: 295, endPoint x: 781, endPoint y: 310, distance: 140.4
click at [781, 310] on td "Apellido : Espinillo" at bounding box center [736, 301] width 298 height 38
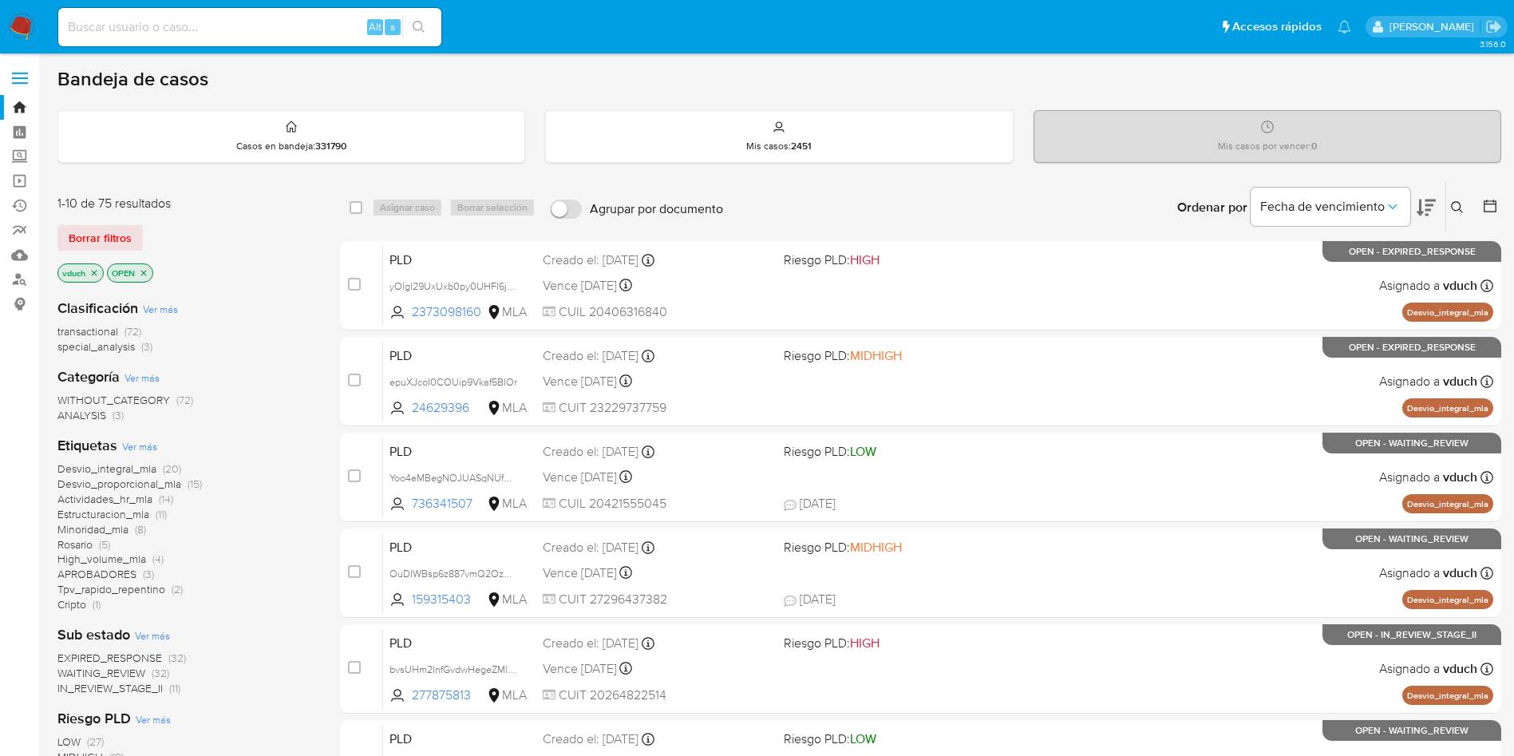
click at [1457, 208] on icon at bounding box center [1457, 207] width 13 height 13
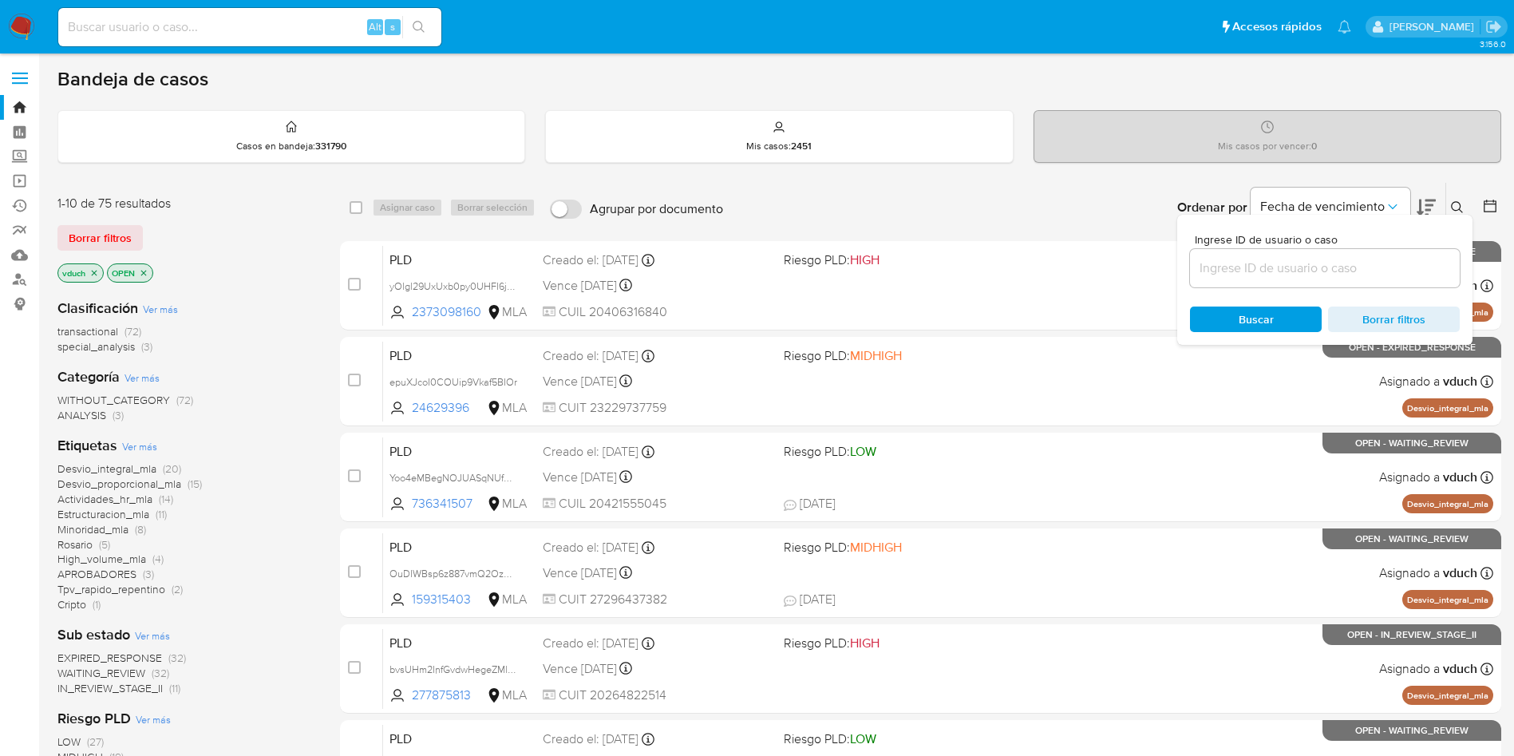
click at [1393, 284] on div at bounding box center [1325, 268] width 270 height 38
click at [1386, 273] on input at bounding box center [1325, 268] width 270 height 21
paste input "RsNTTMwi4Nn3zWtYr5rzLx3o"
type input "RsNTTMwi4Nn3zWtYr5rzLx3o"
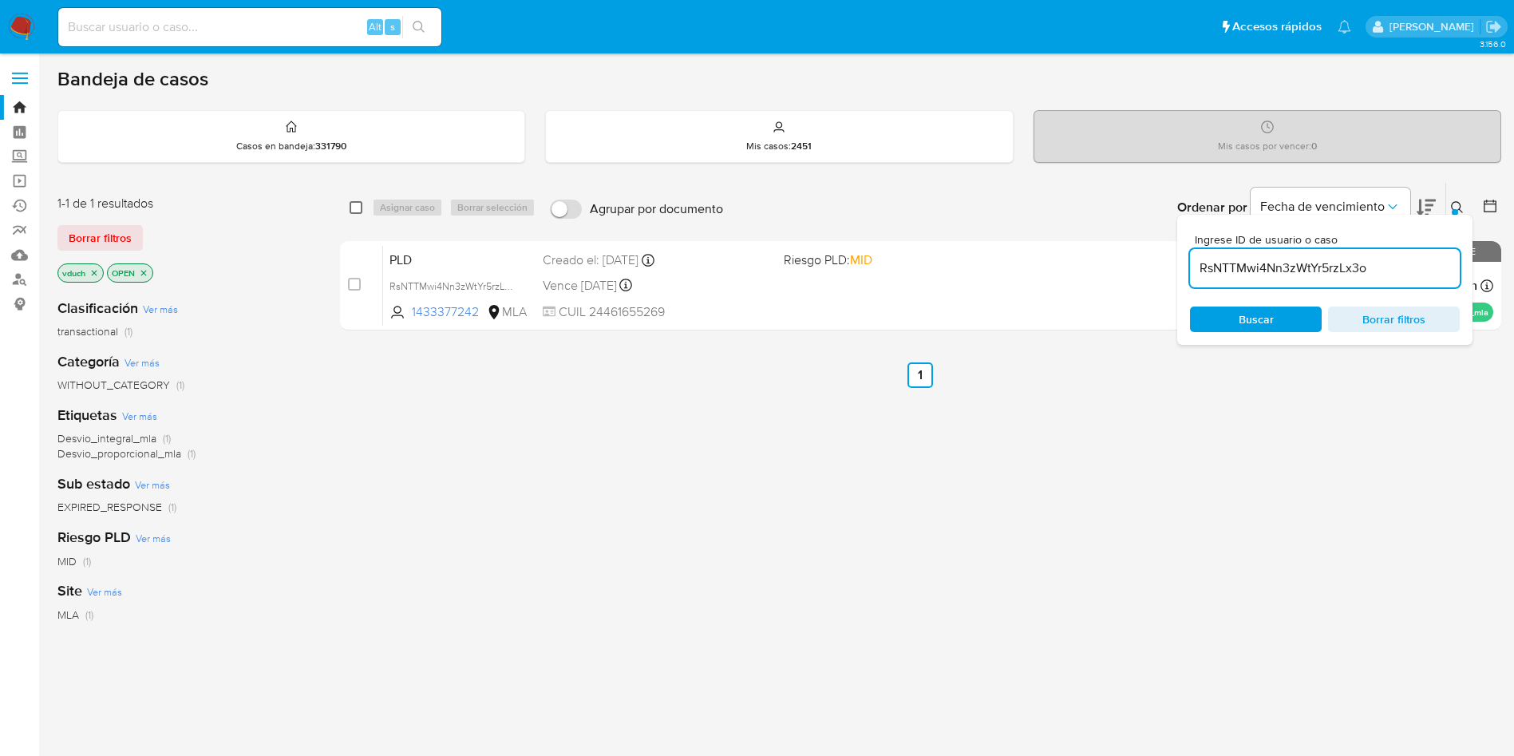
click at [350, 207] on input "checkbox" at bounding box center [356, 207] width 13 height 13
checkbox input "true"
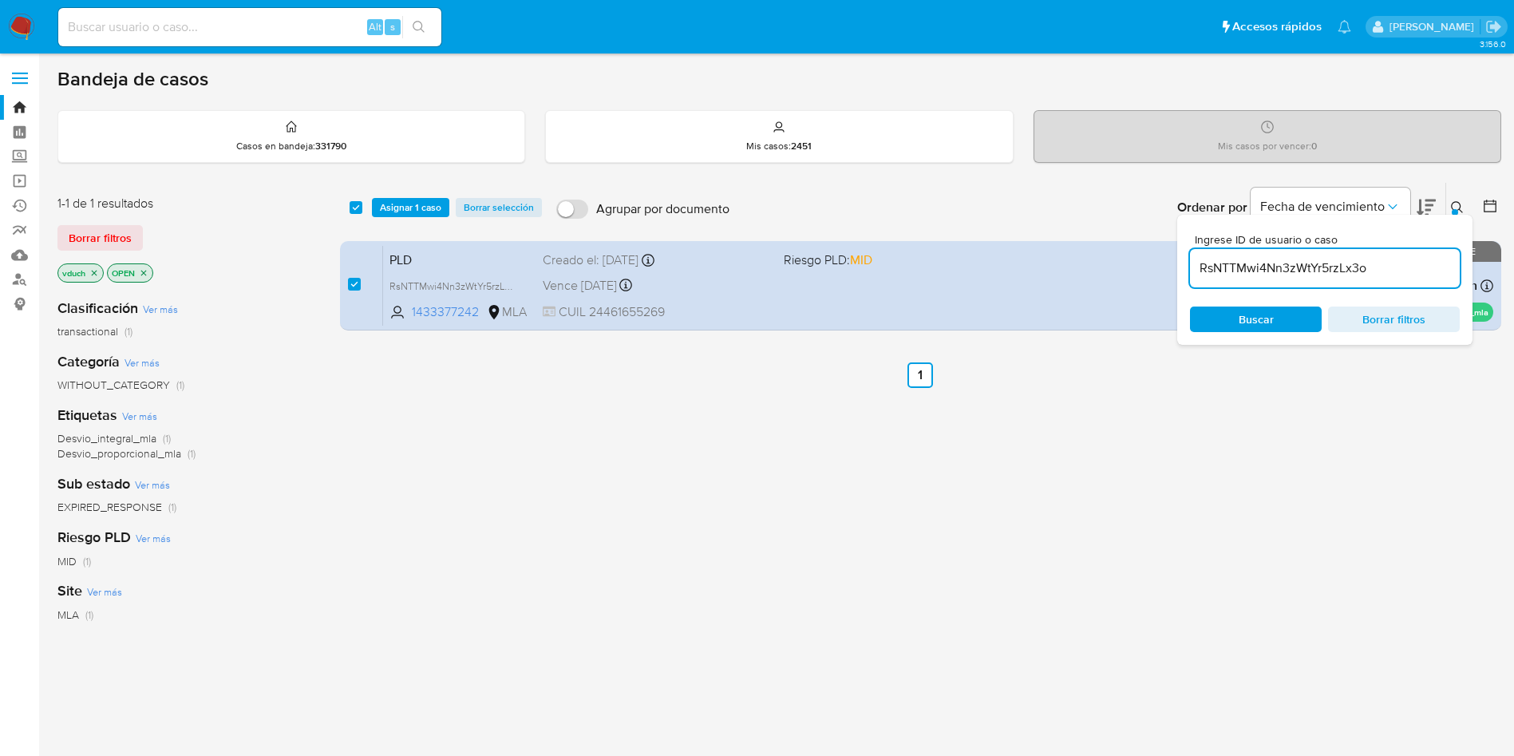
click at [396, 218] on div "select-all-cases-checkbox Asignar 1 caso Borrar selección Agrupar por documento…" at bounding box center [920, 207] width 1161 height 49
click at [415, 206] on span "Asignar 1 caso" at bounding box center [410, 208] width 61 height 16
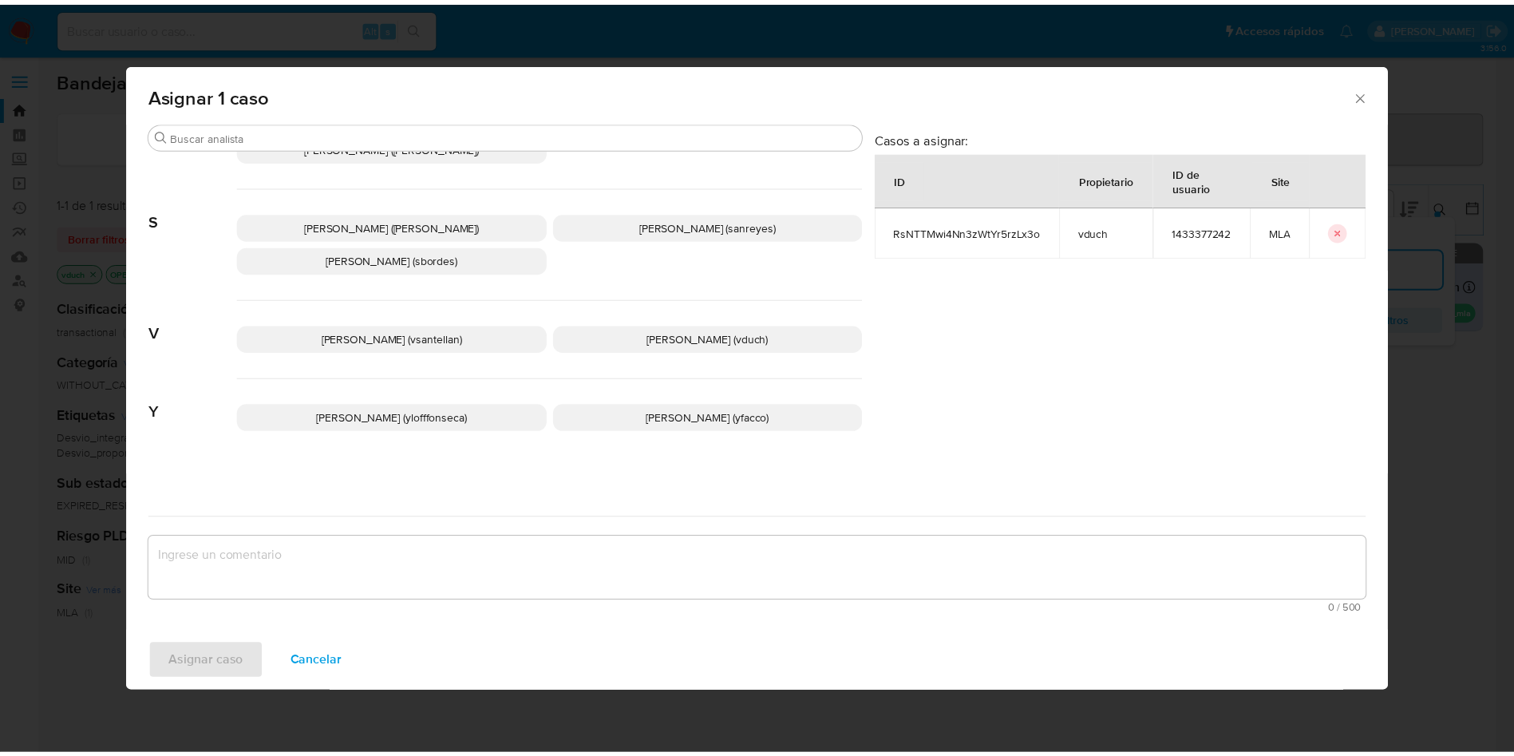
scroll to position [1460, 0]
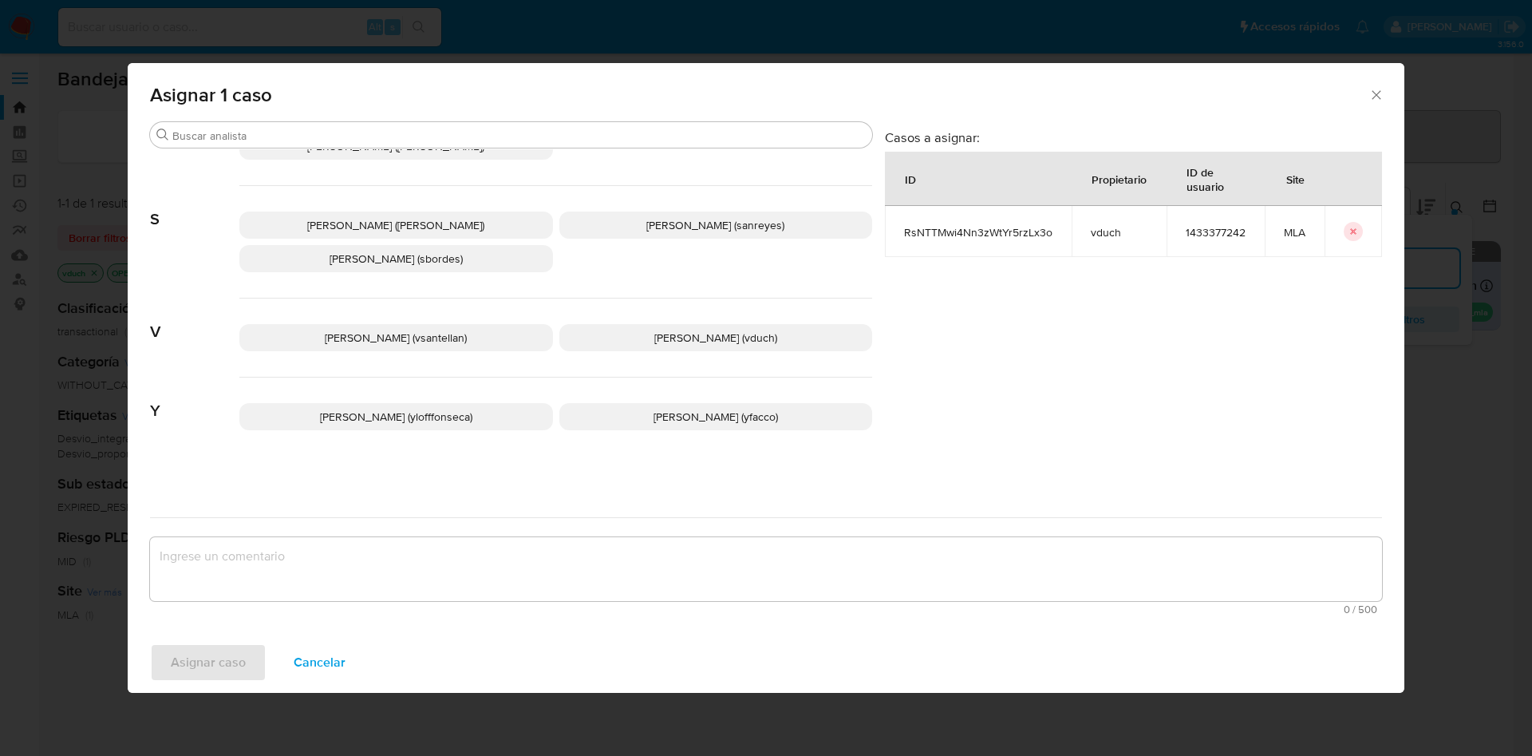
click at [760, 349] on p "Valeria Duch (vduch)" at bounding box center [716, 337] width 314 height 27
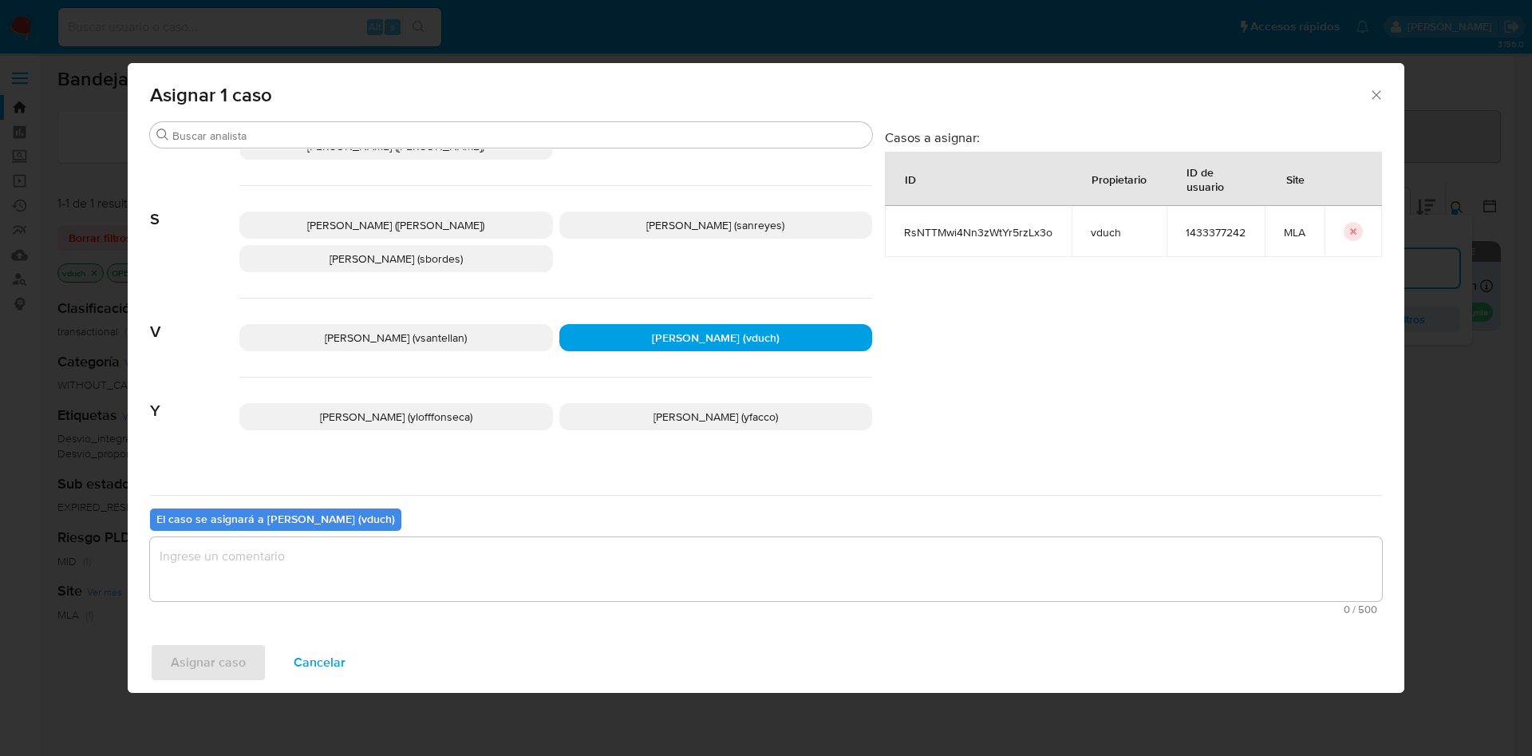
click at [748, 541] on textarea "assign-modal" at bounding box center [766, 569] width 1232 height 64
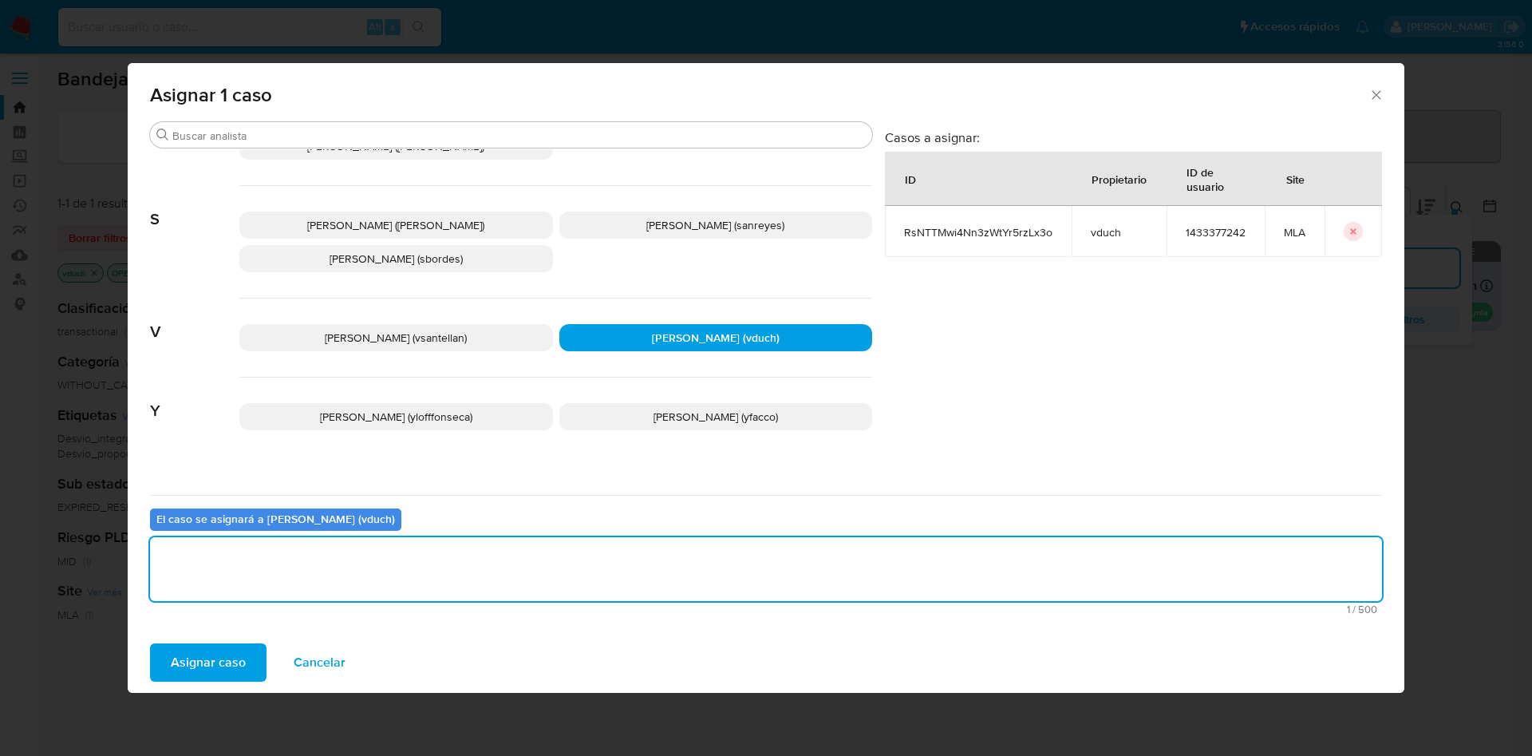
click at [214, 655] on span "Asignar caso" at bounding box center [208, 662] width 75 height 35
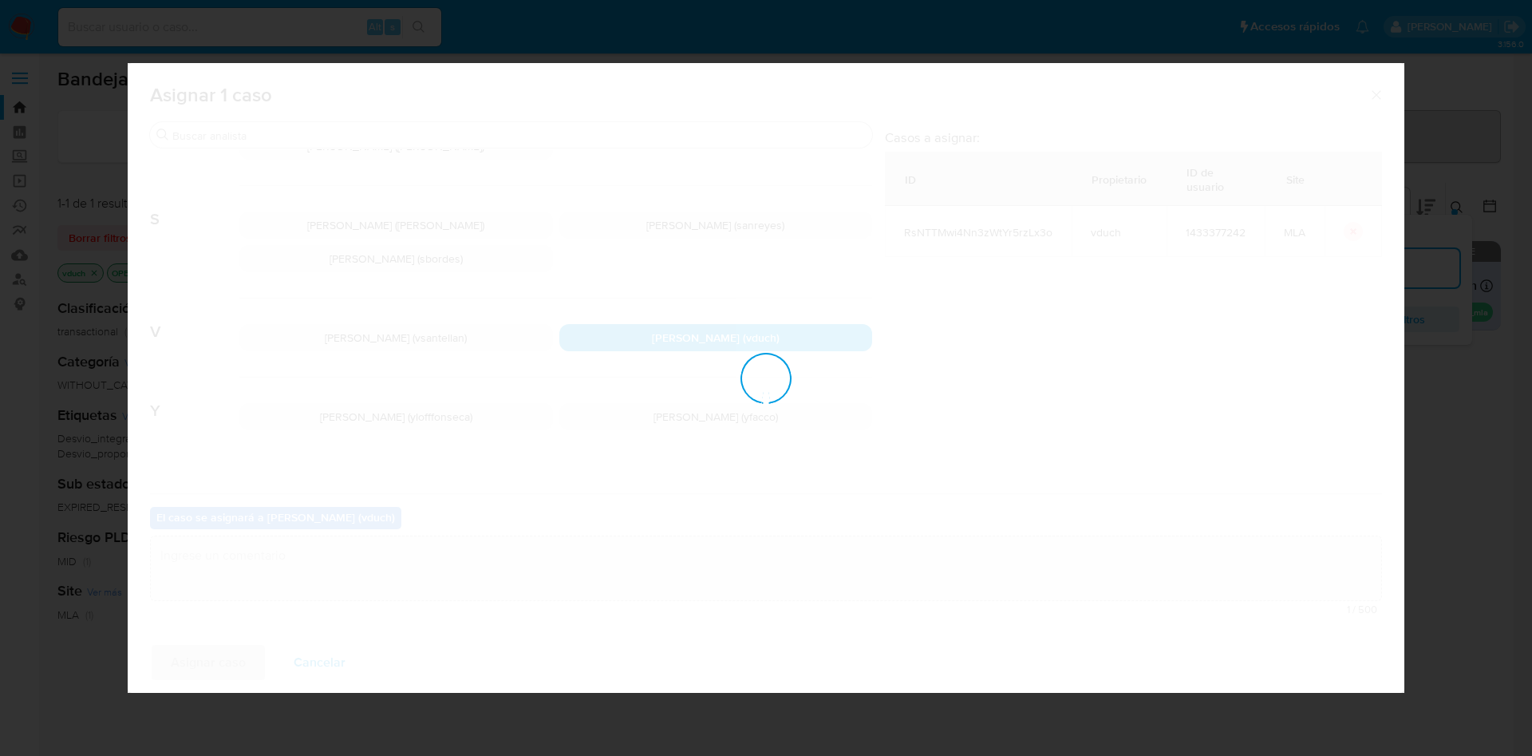
checkbox input "false"
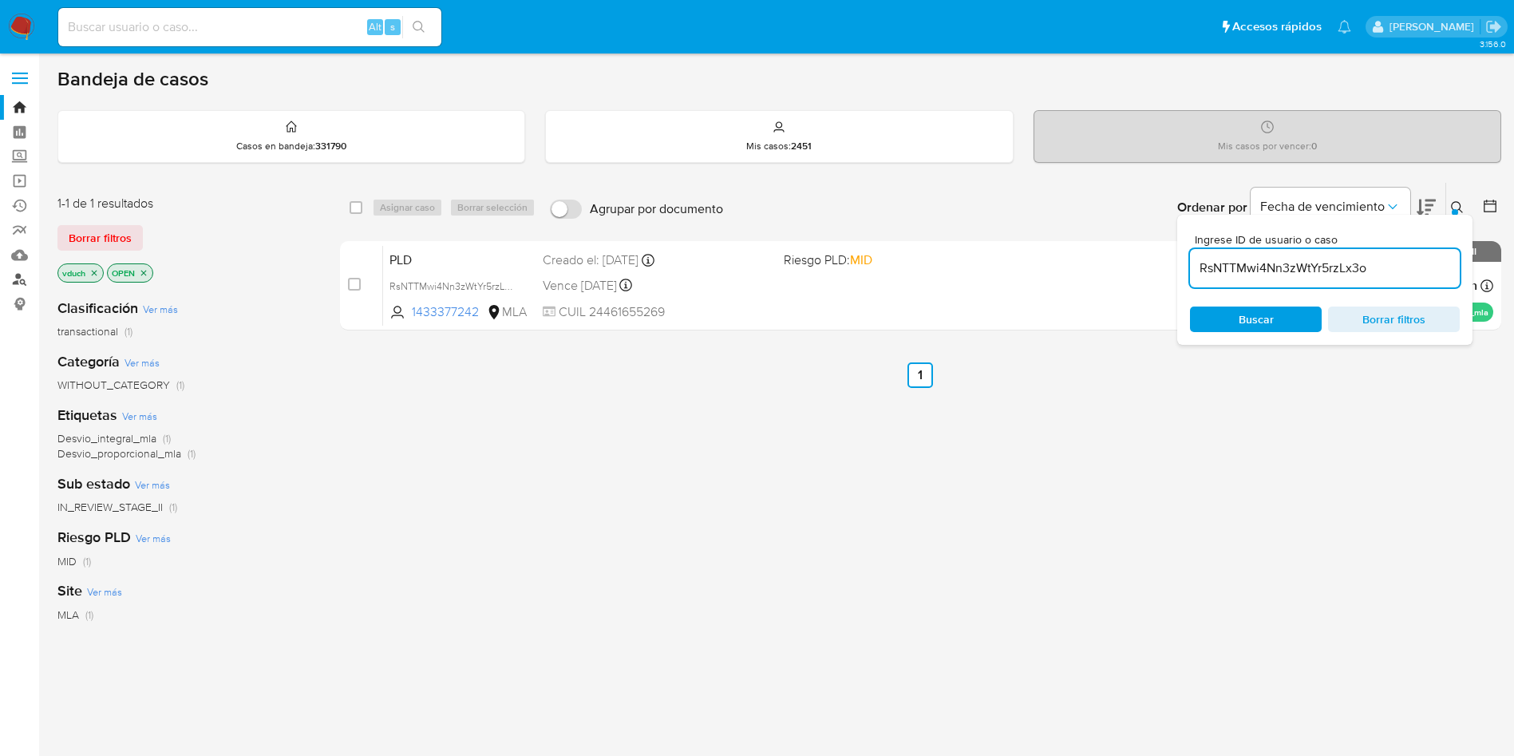
click at [18, 273] on link "Buscador de personas" at bounding box center [95, 279] width 190 height 25
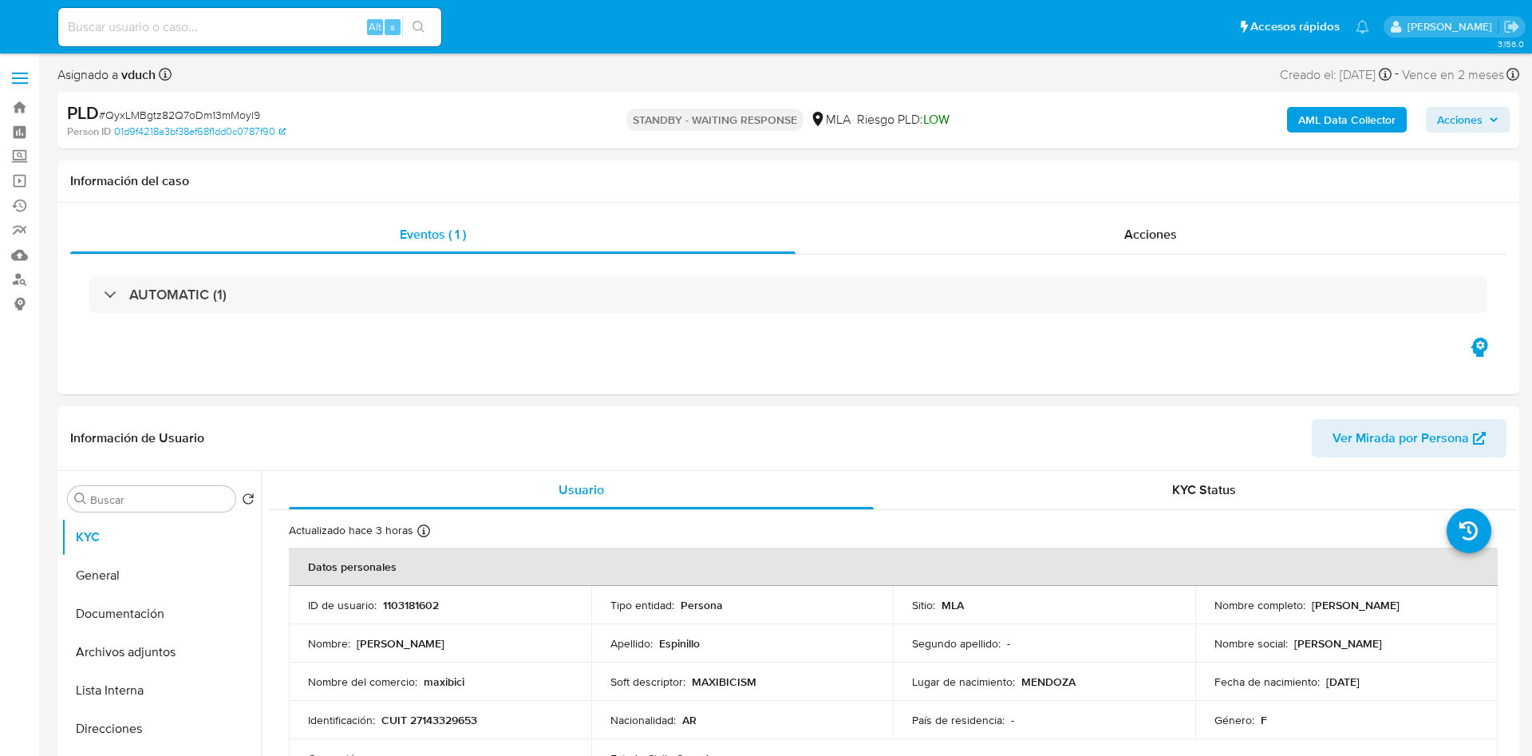
select select "10"
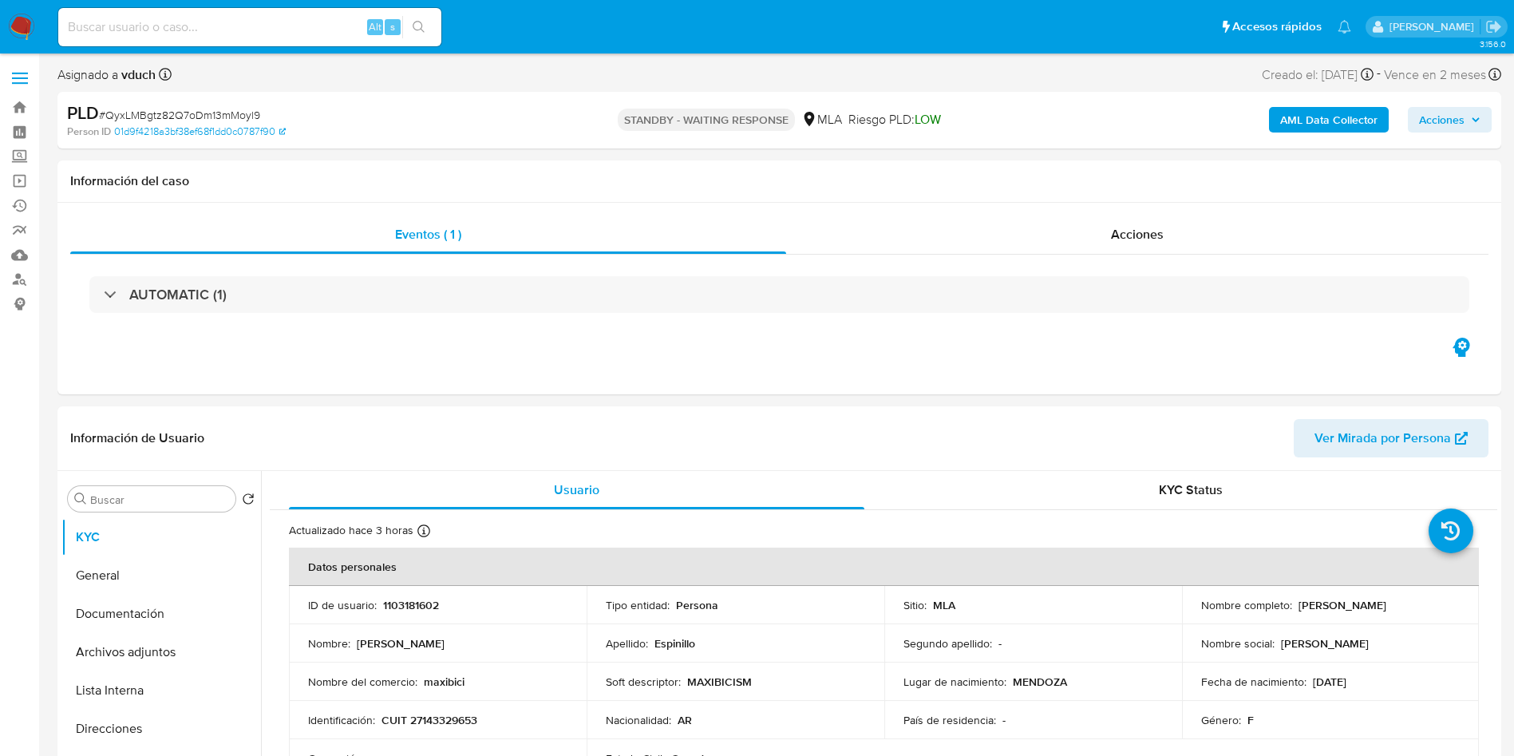
click at [290, 24] on input at bounding box center [249, 27] width 383 height 21
paste input "RsNTTMwi4Nn3zWtYr5rzLx3o"
type input "RsNTTMwi4Nn3zWtYr5rzLx3o"
click at [405, 26] on button "search-icon" at bounding box center [418, 27] width 33 height 22
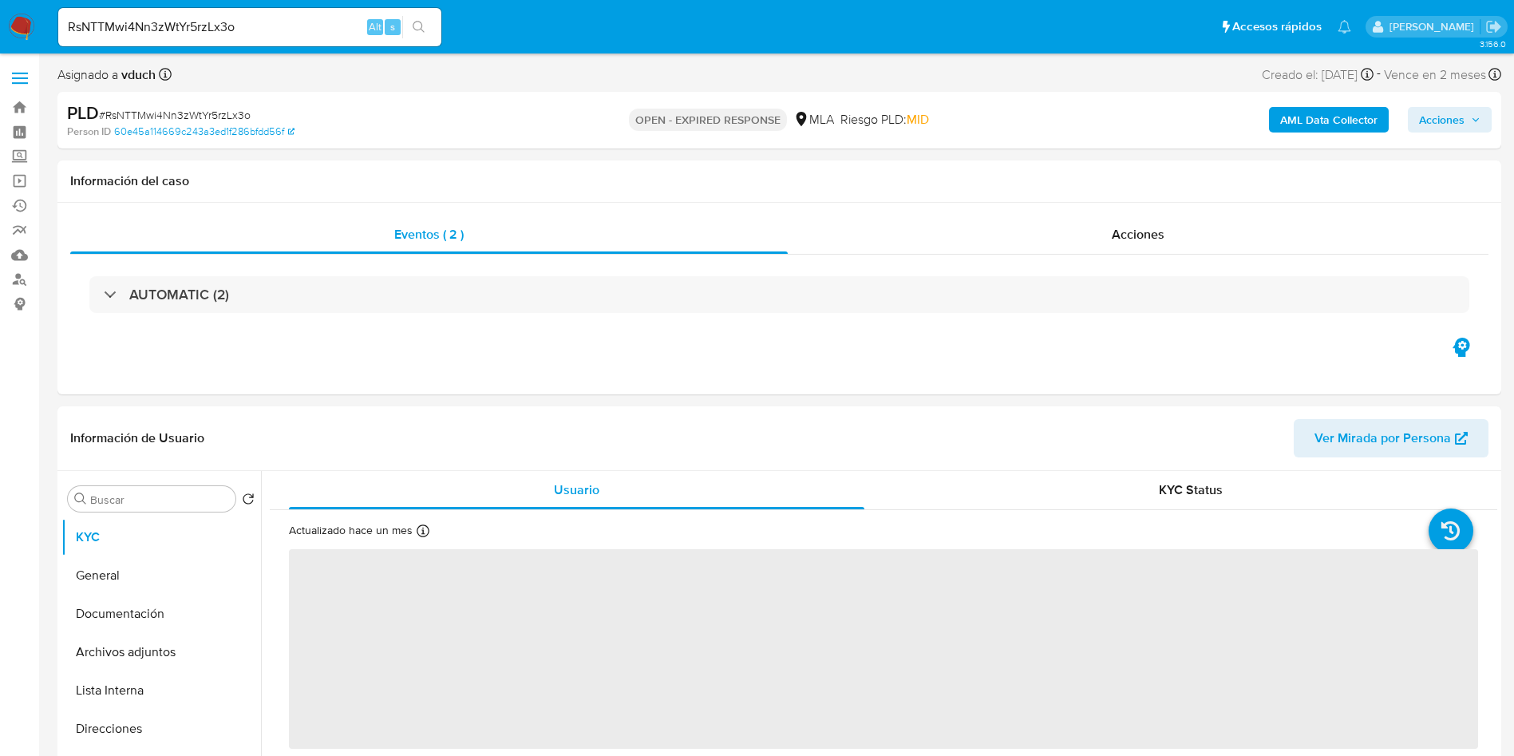
select select "10"
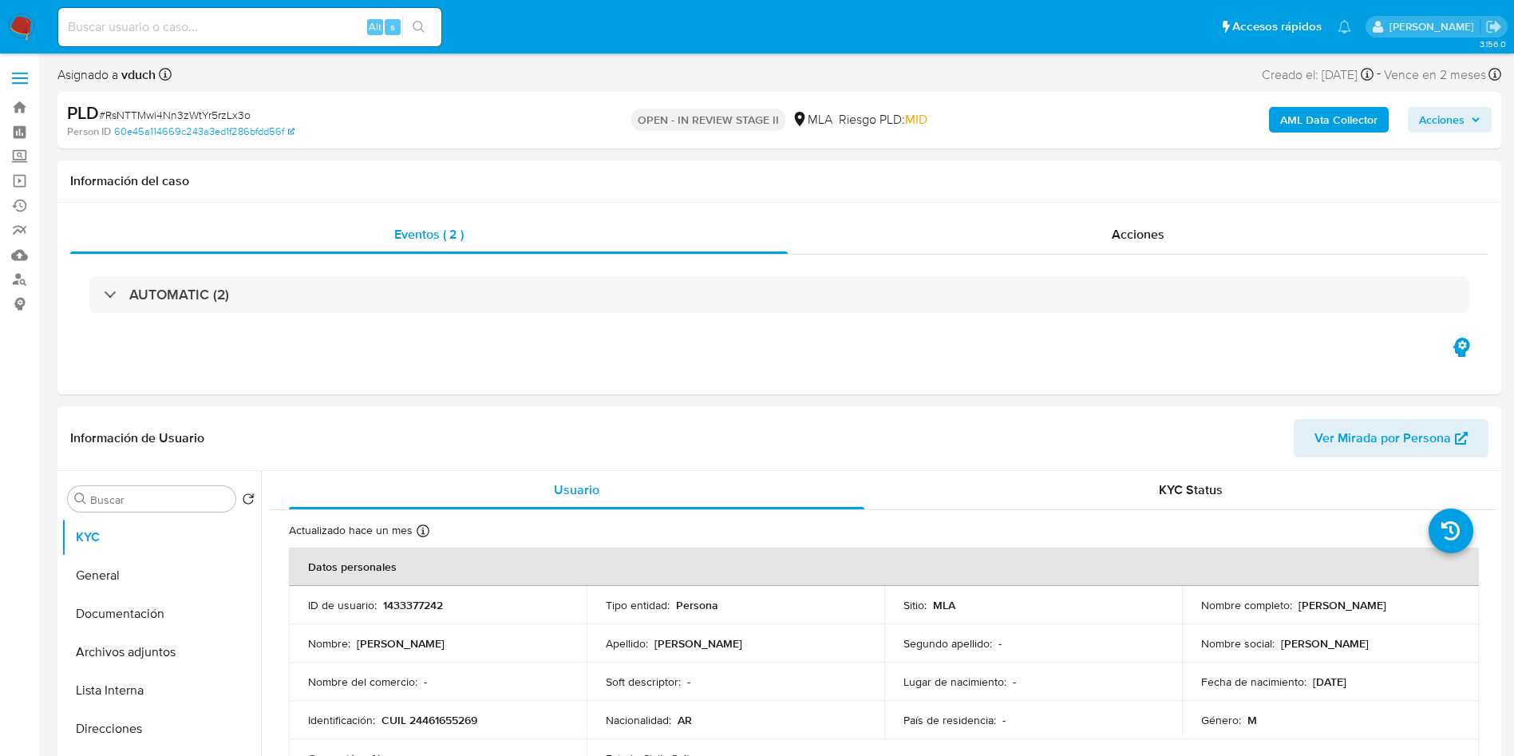
click at [414, 579] on th "Datos personales" at bounding box center [884, 567] width 1190 height 38
click at [404, 606] on p "1433377242" at bounding box center [413, 605] width 60 height 14
copy p "1433377242"
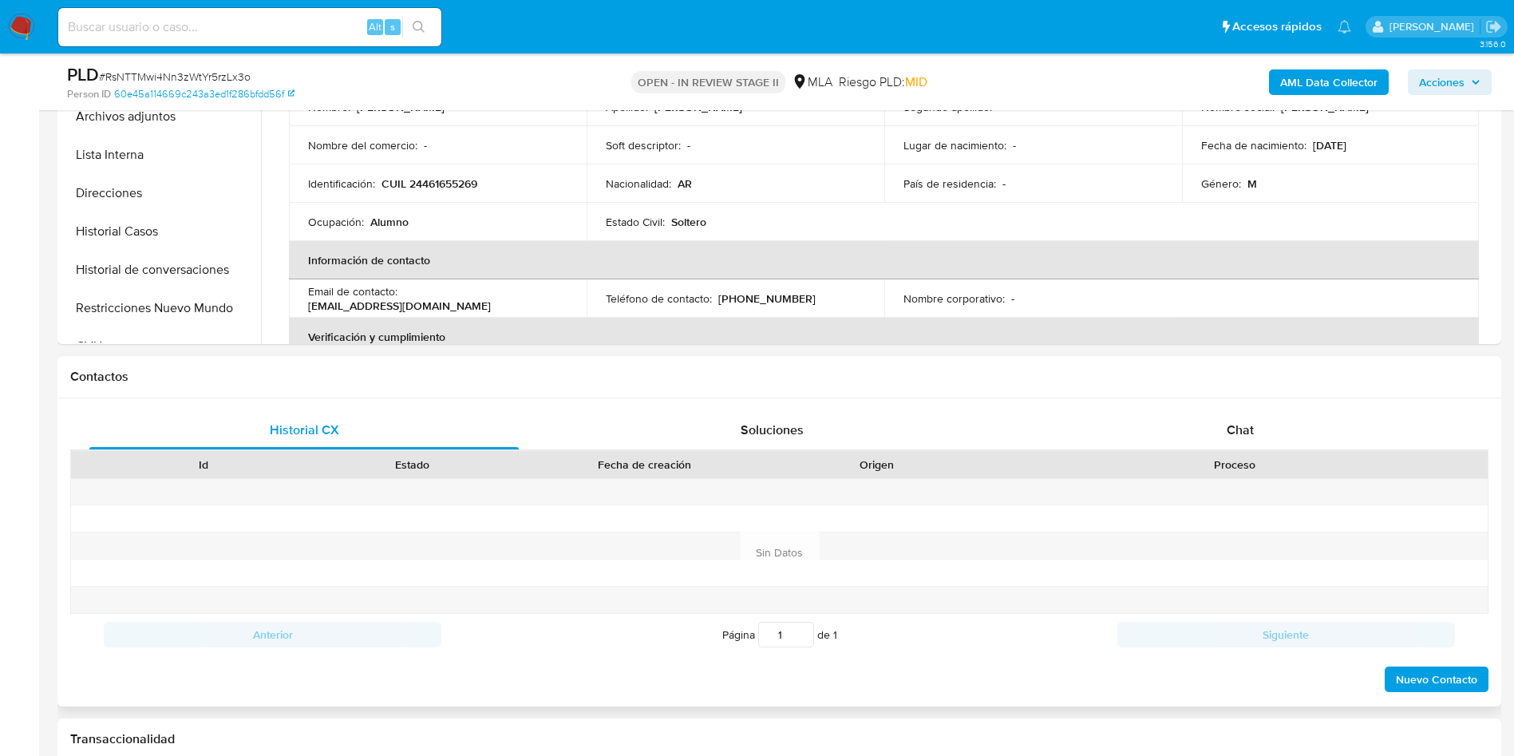
click at [1343, 376] on h1 "Contactos" at bounding box center [779, 377] width 1418 height 16
click at [1297, 427] on div "Chat" at bounding box center [1240, 430] width 429 height 38
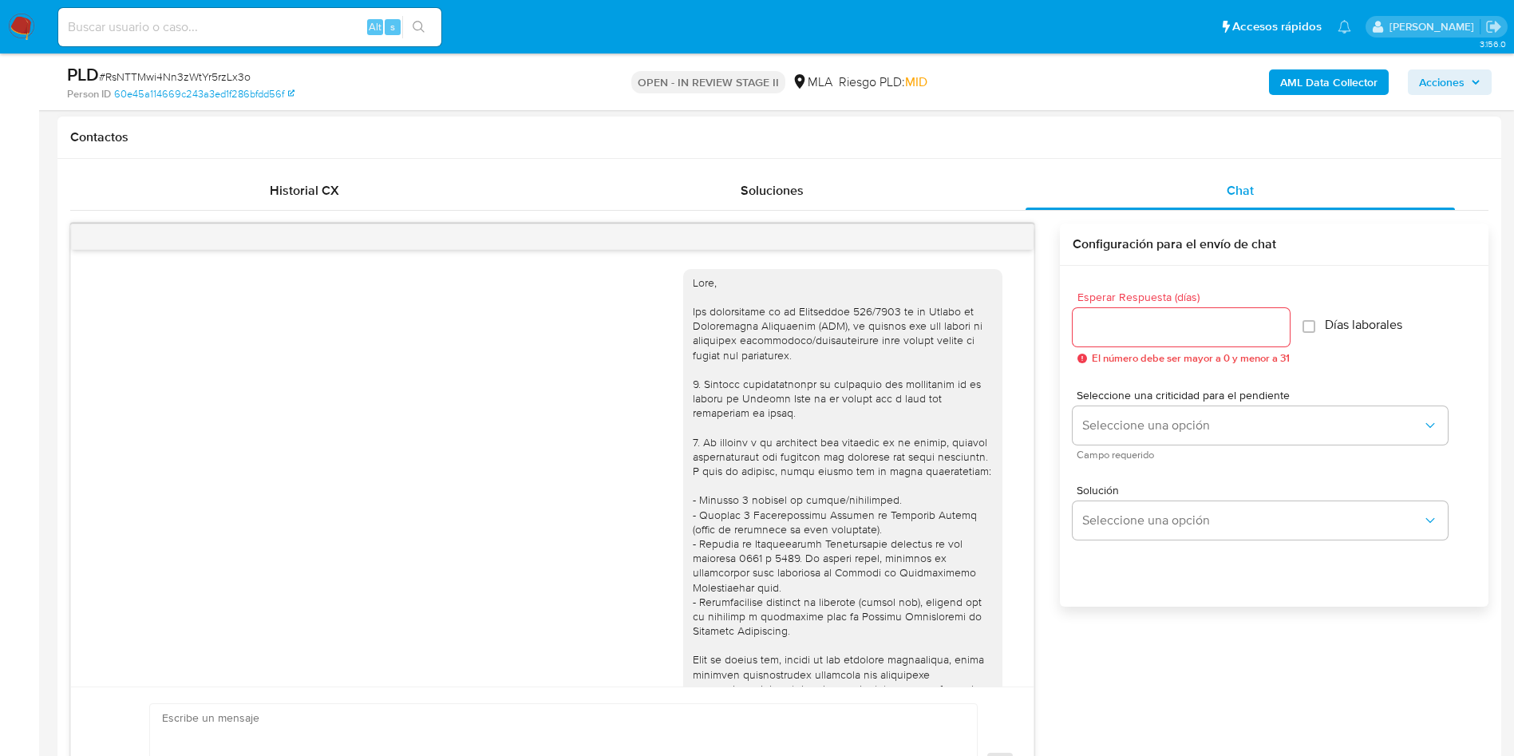
scroll to position [819, 0]
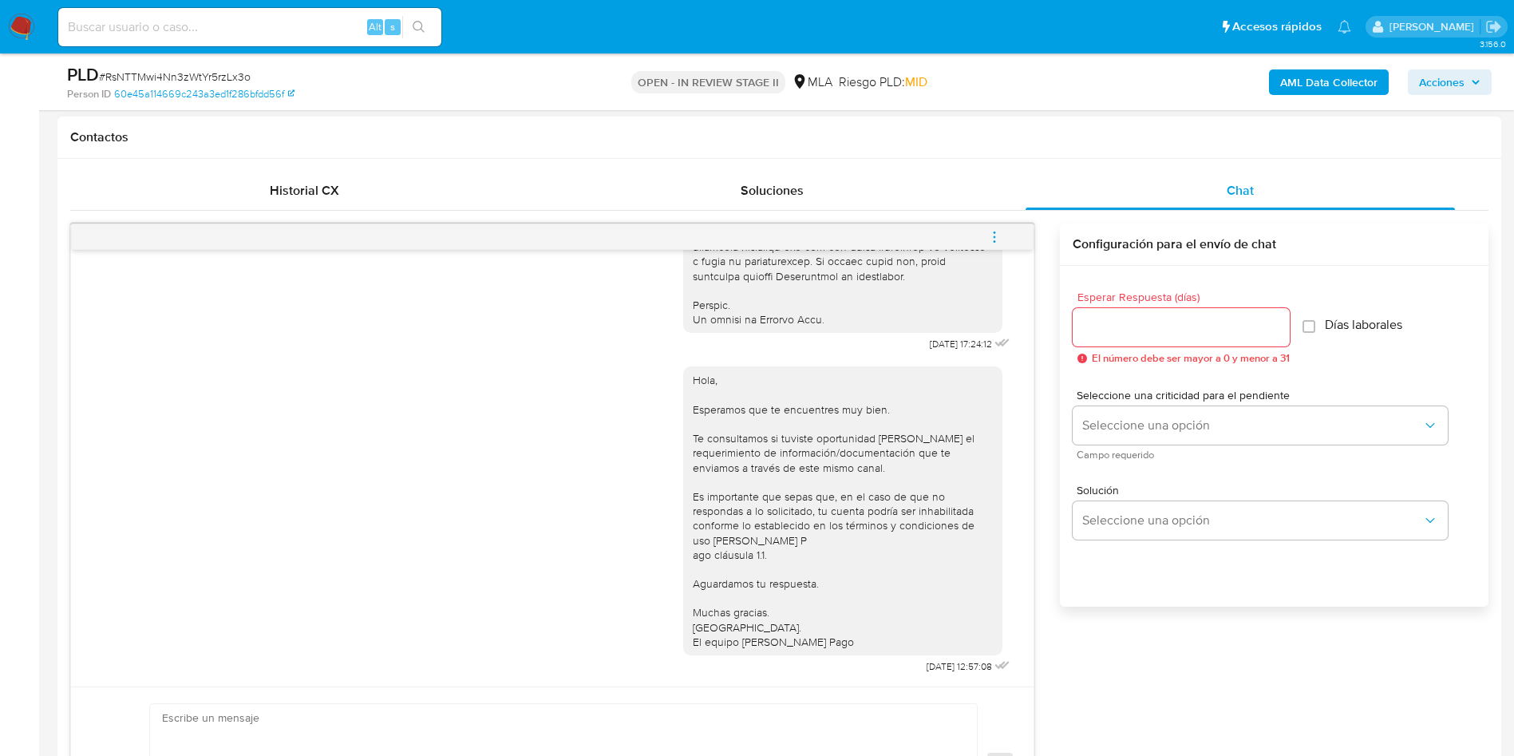
click at [998, 227] on span "menu-action" at bounding box center [994, 237] width 14 height 38
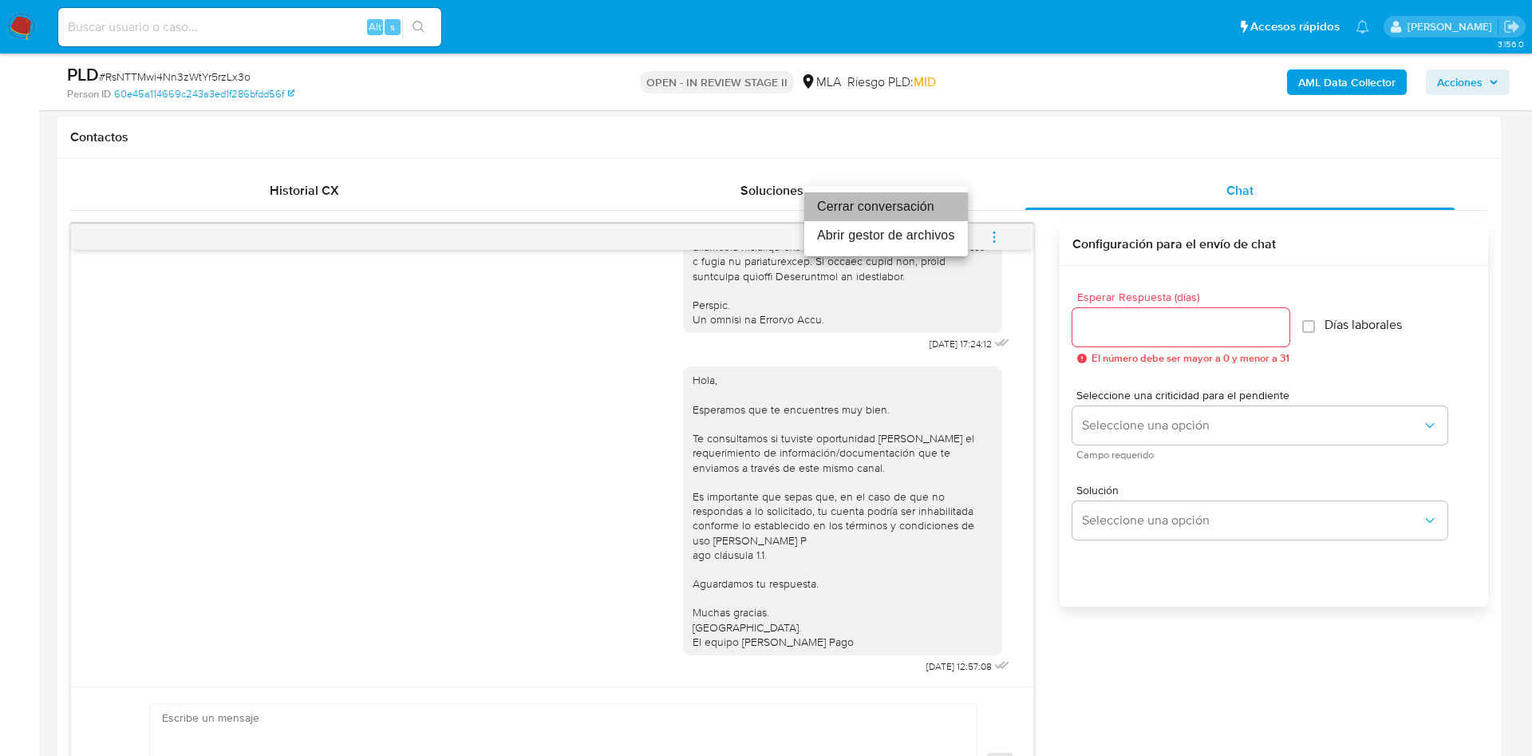
click at [929, 201] on li "Cerrar conversación" at bounding box center [887, 206] width 164 height 29
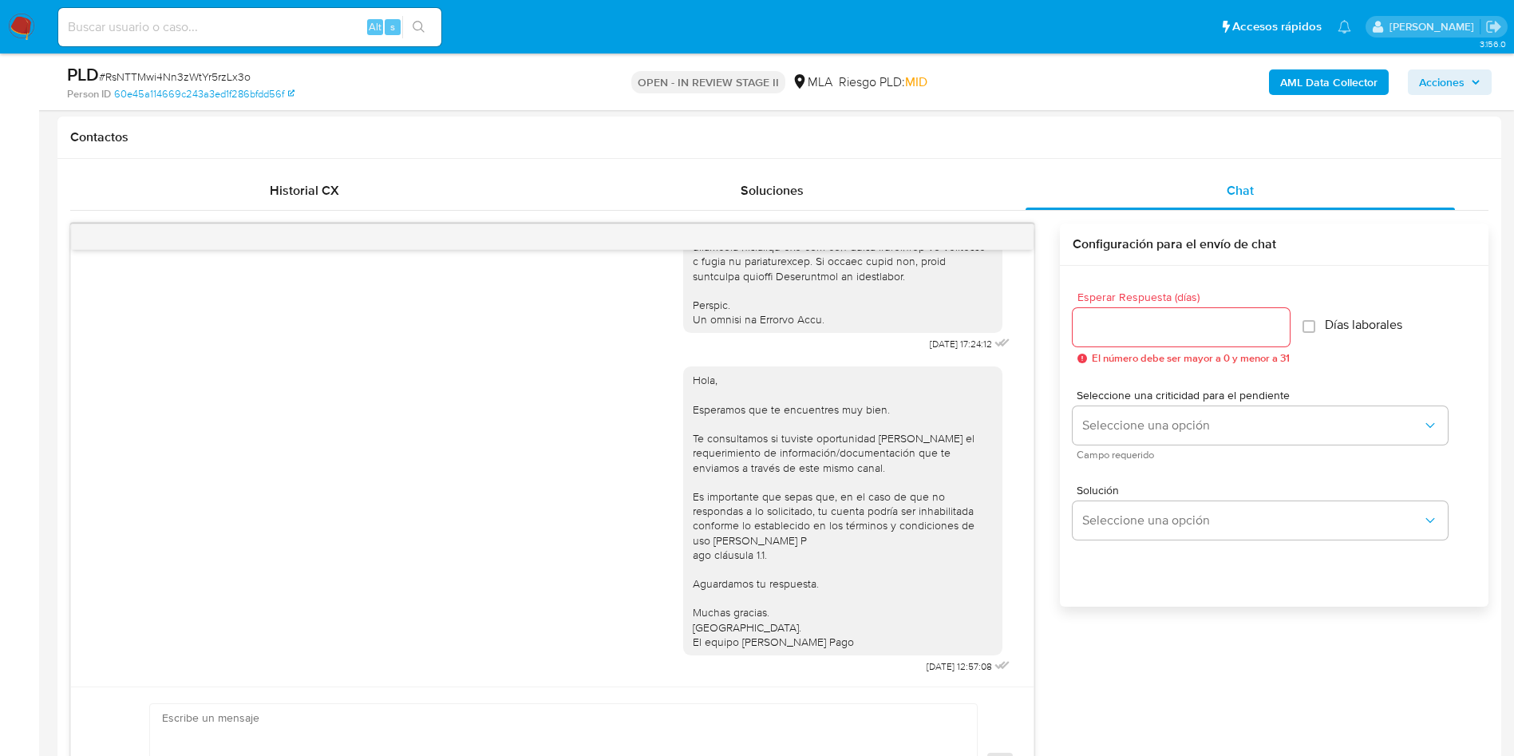
click at [1456, 74] on span "Acciones" at bounding box center [1441, 82] width 45 height 26
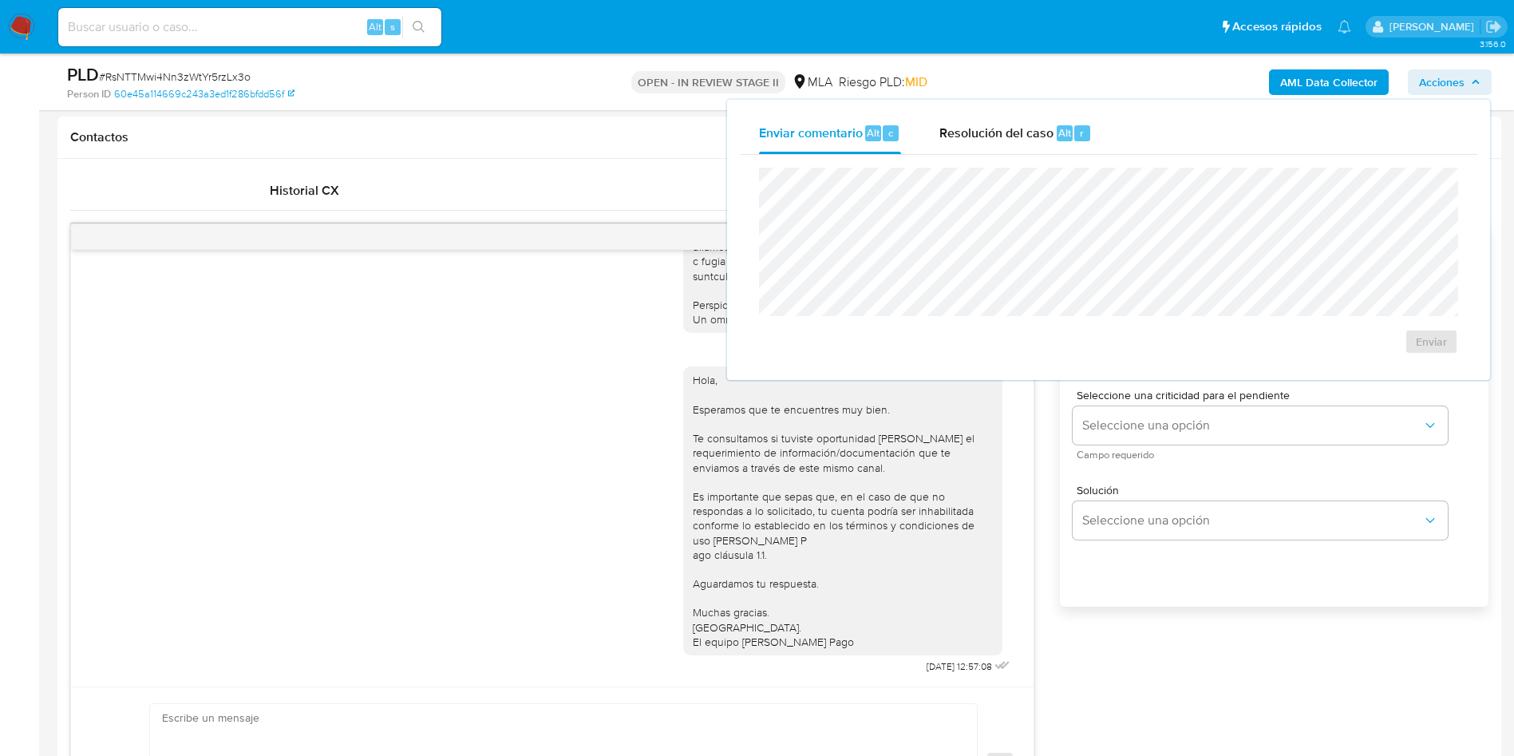
click at [1123, 117] on div "Enviar comentario Alt c Resolución del caso Alt r" at bounding box center [1108, 134] width 737 height 42
click at [1094, 128] on button "Resolución del caso Alt r" at bounding box center [1015, 134] width 191 height 42
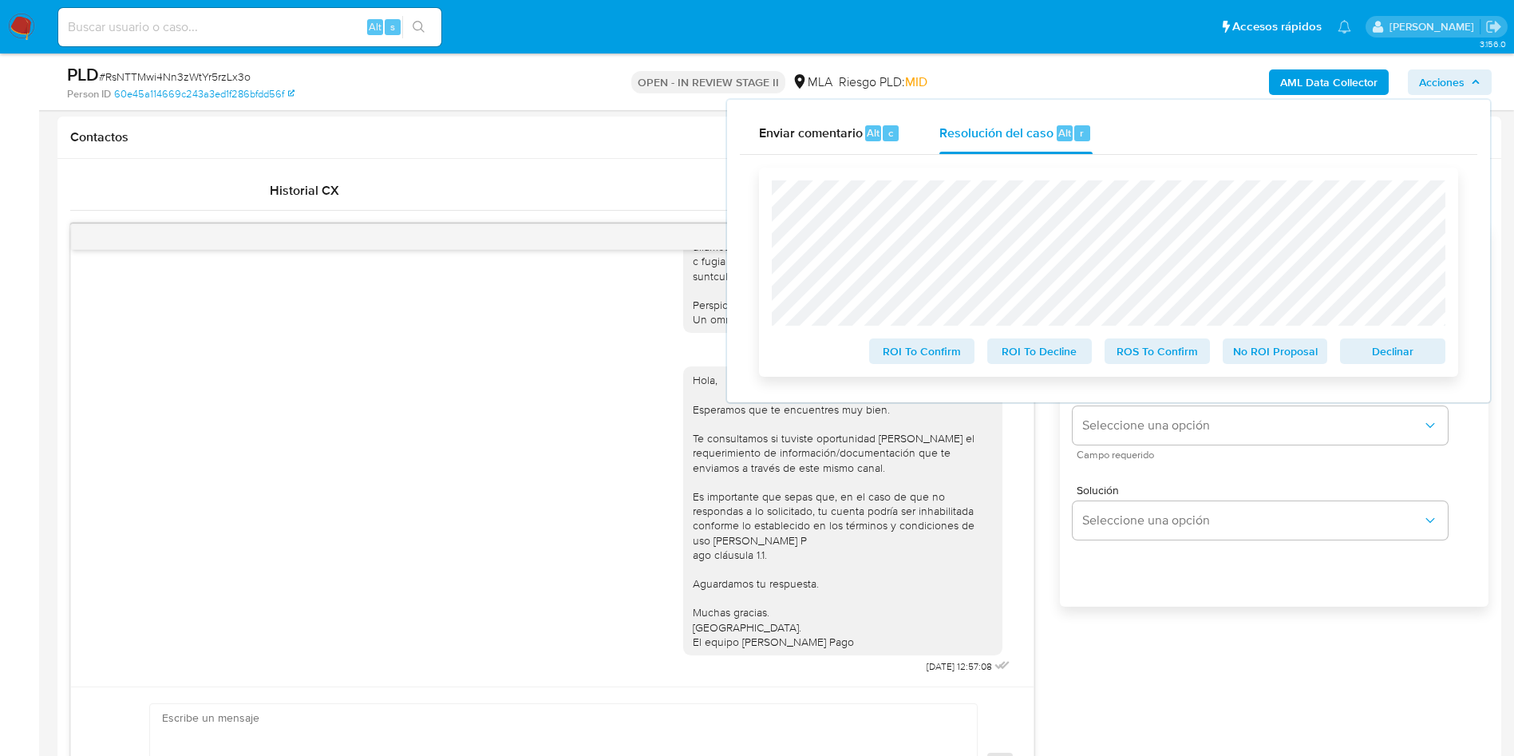
click at [1403, 355] on span "Declinar" at bounding box center [1392, 351] width 83 height 22
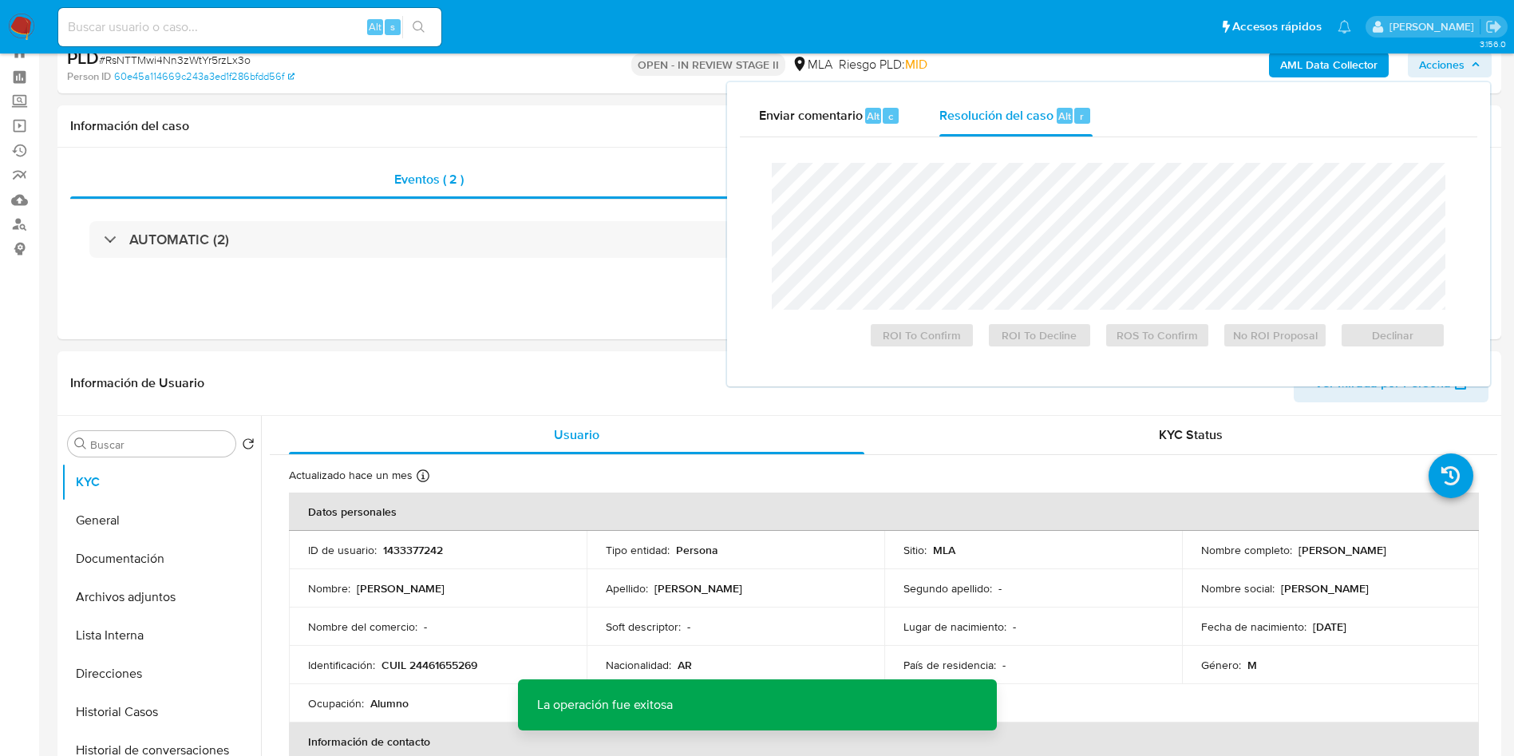
scroll to position [0, 0]
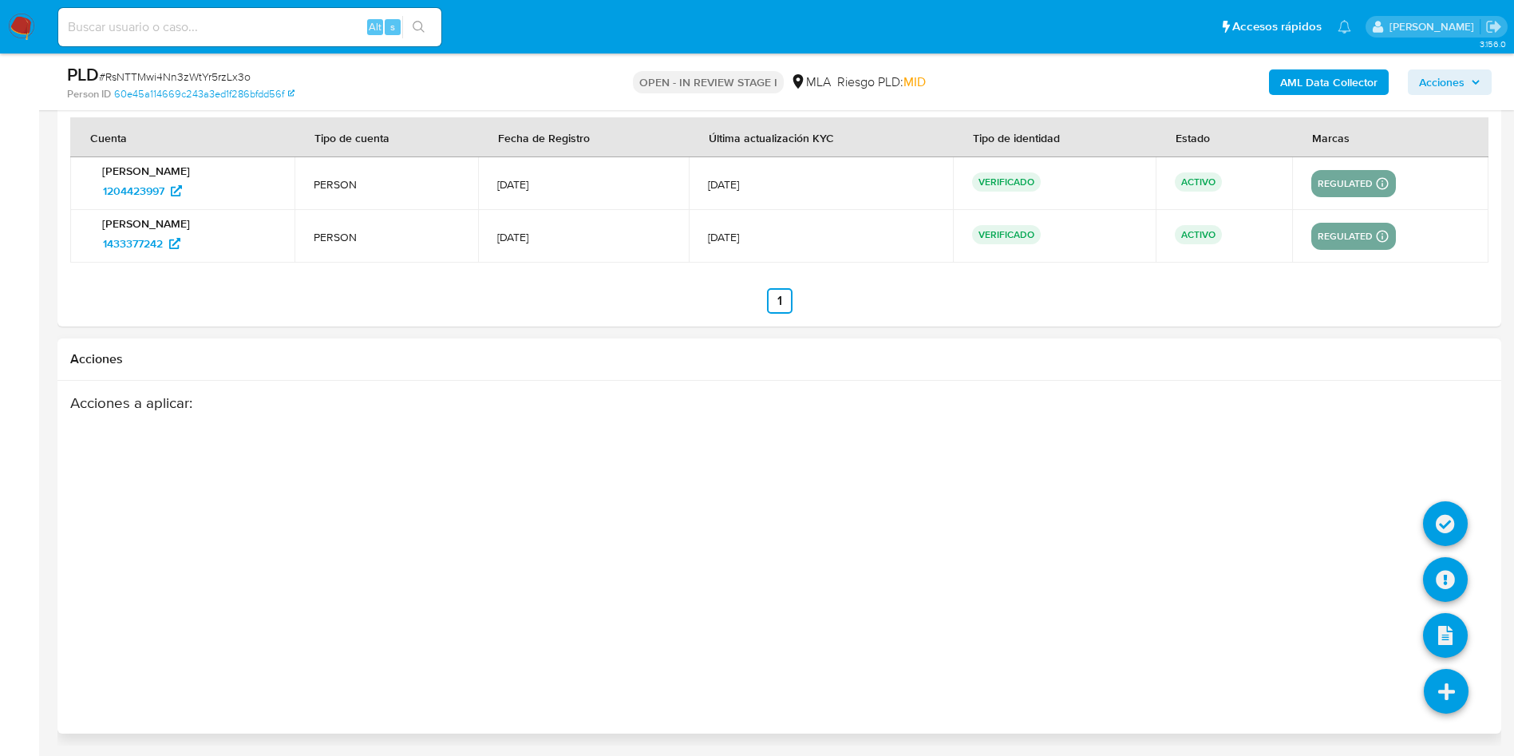
select select "10"
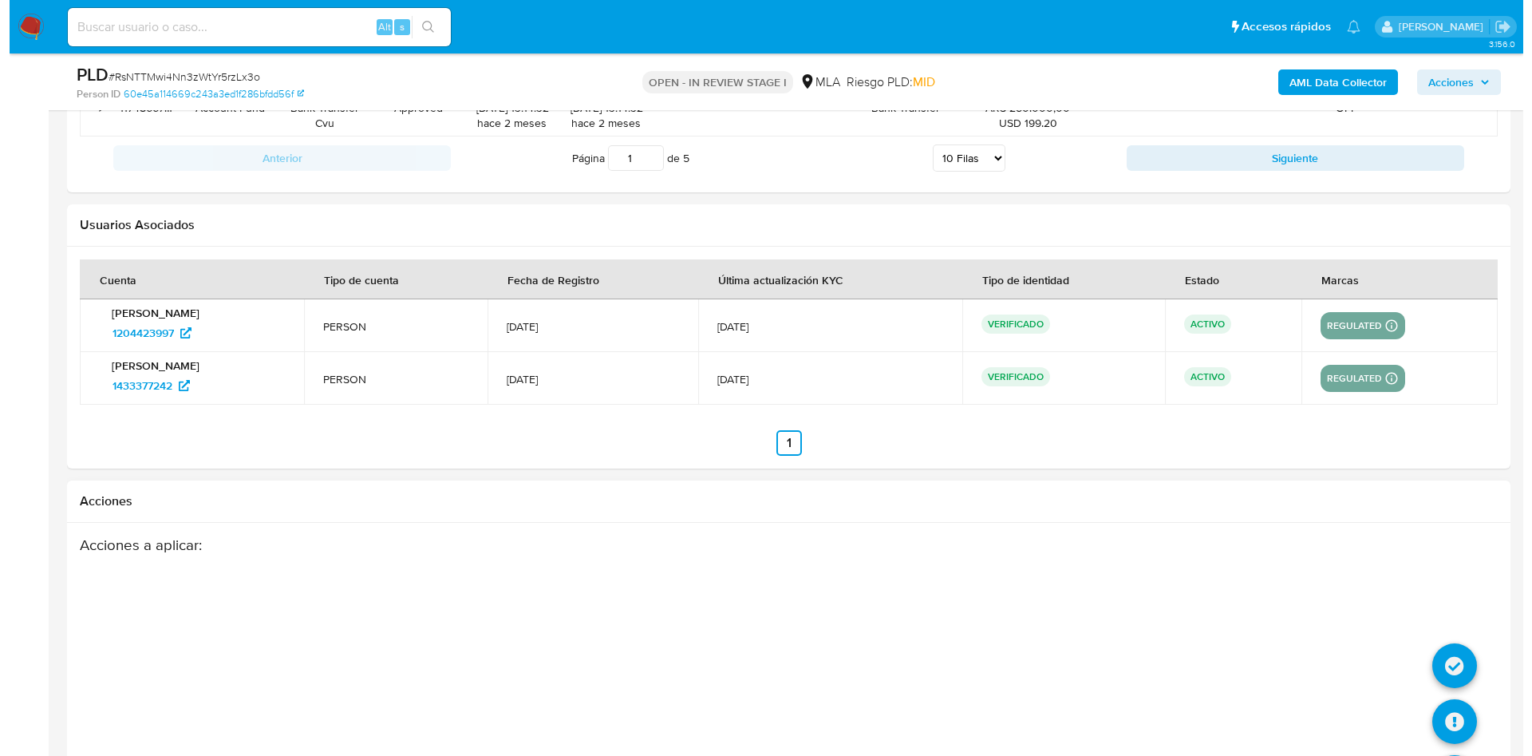
scroll to position [2469, 0]
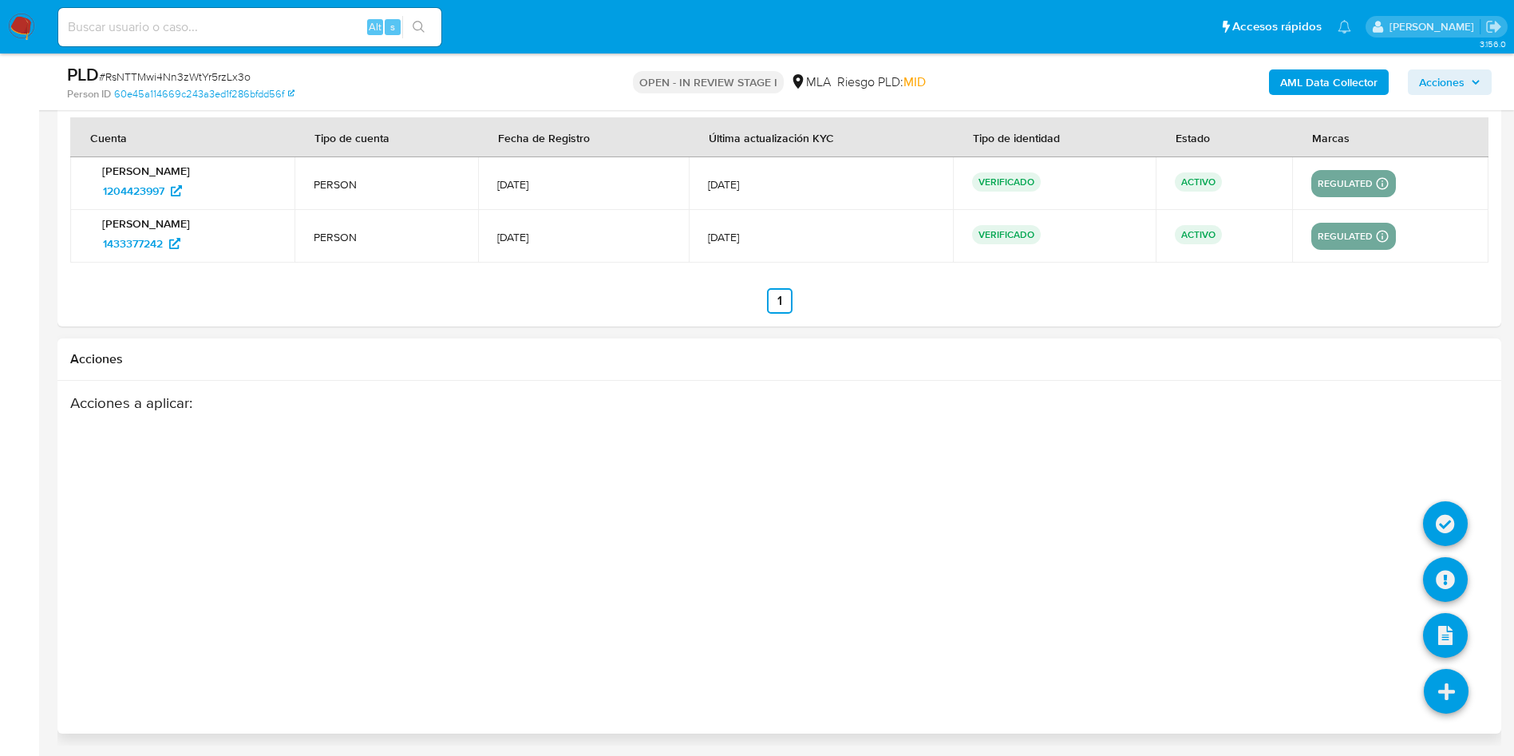
click at [1457, 686] on icon at bounding box center [1446, 691] width 45 height 45
click at [1449, 571] on icon at bounding box center [1445, 579] width 45 height 45
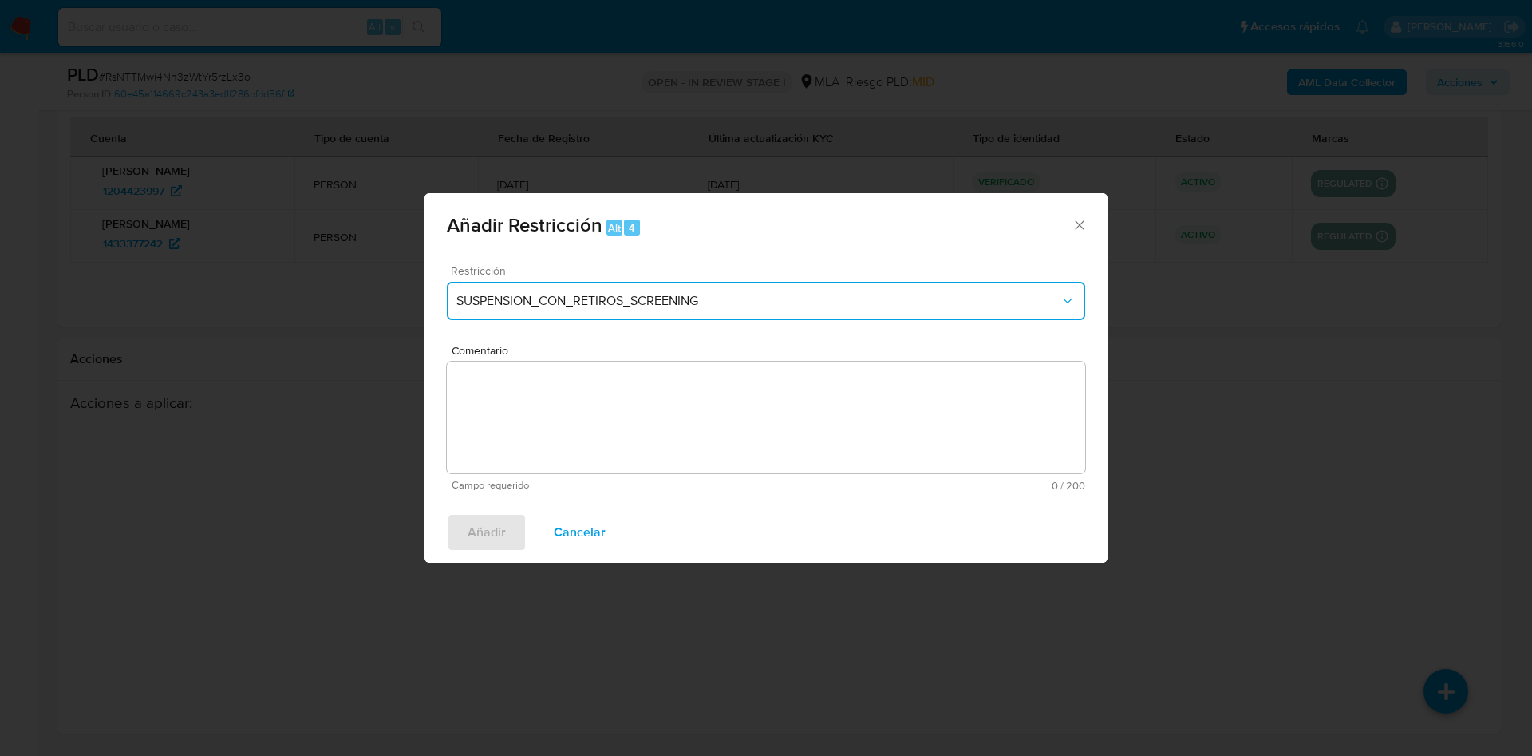
click at [457, 300] on span "SUSPENSION_CON_RETIROS_SCREENING" at bounding box center [758, 301] width 603 height 16
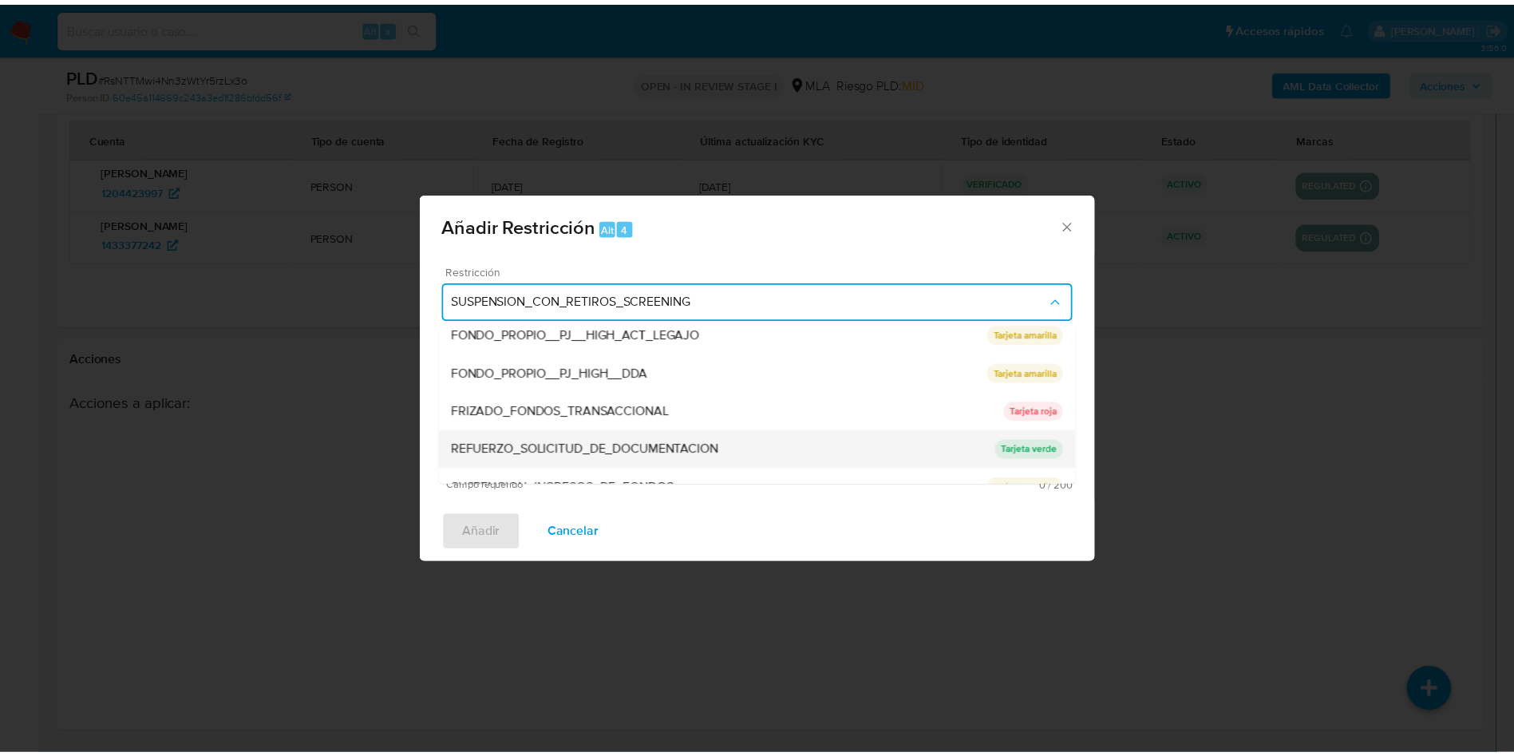
scroll to position [338, 0]
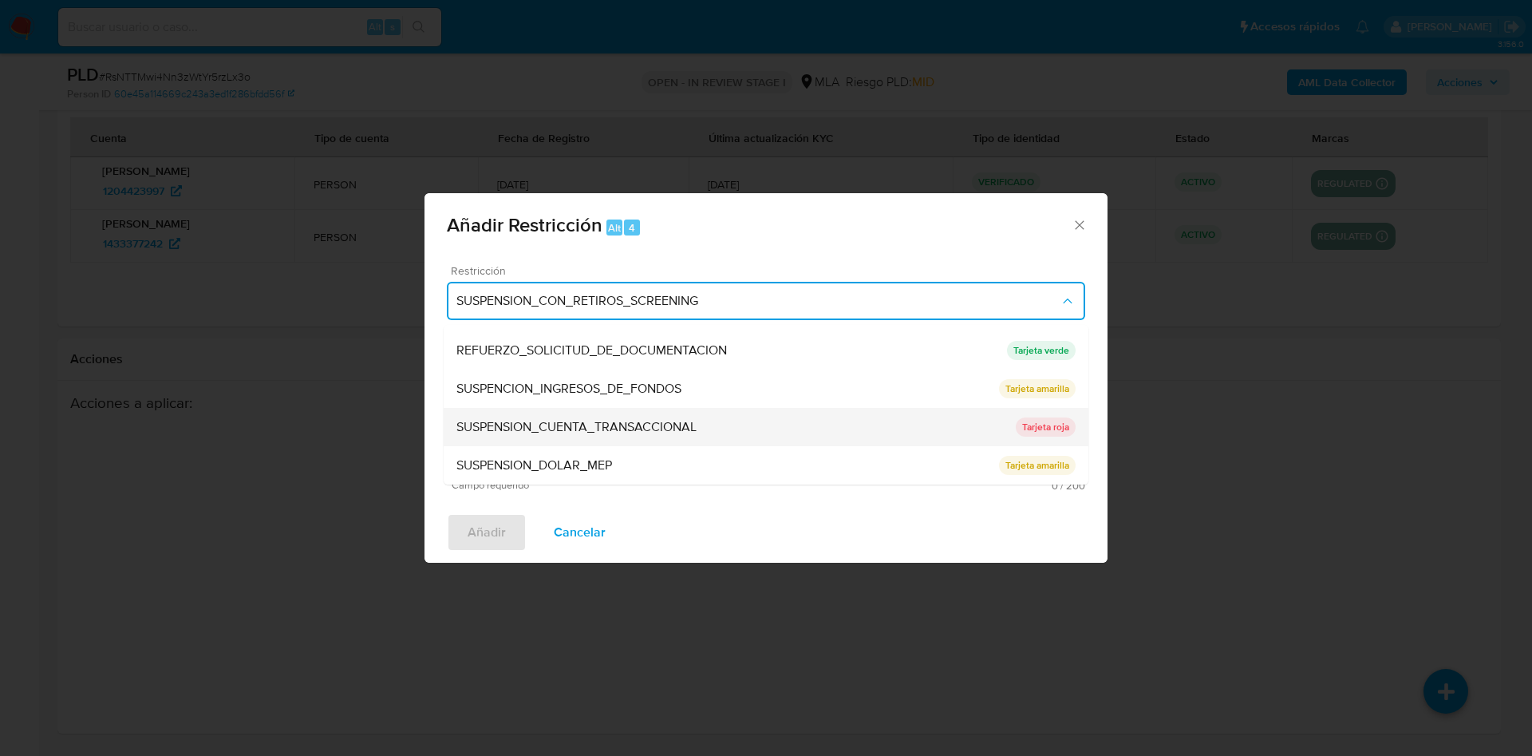
click at [634, 430] on span "SUSPENSION_CUENTA_TRANSACCIONAL" at bounding box center [577, 427] width 240 height 16
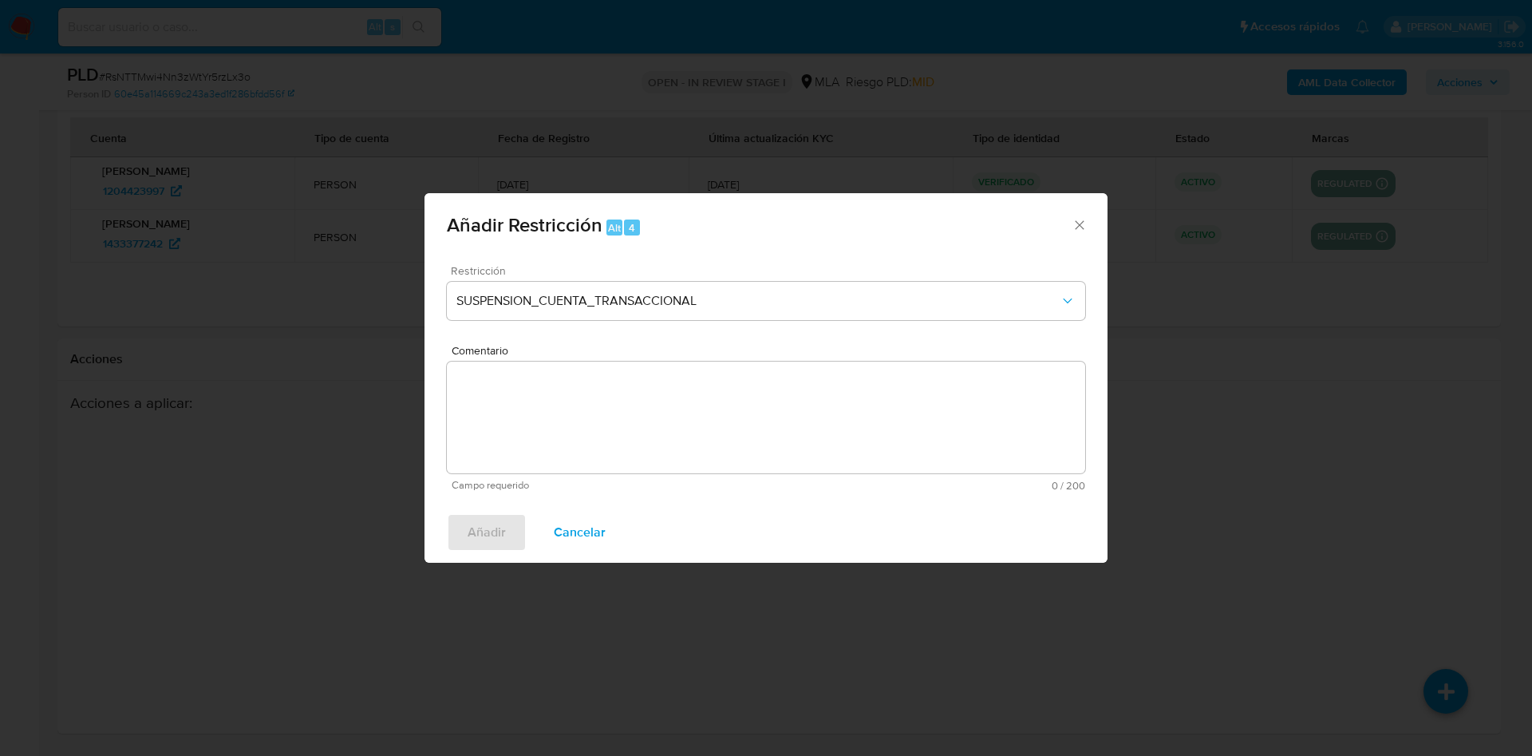
click at [593, 416] on textarea "Comentario" at bounding box center [766, 418] width 638 height 112
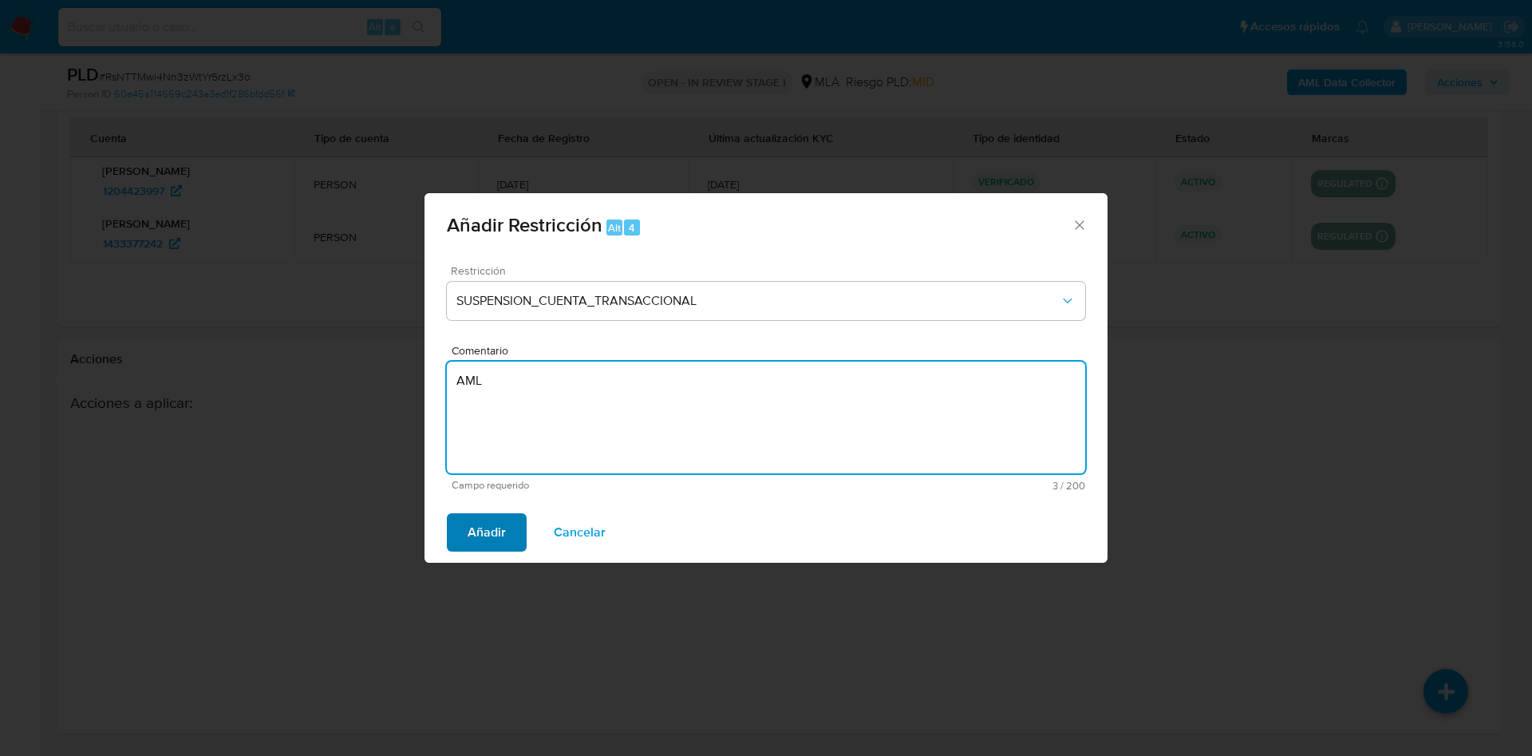
type textarea "AML"
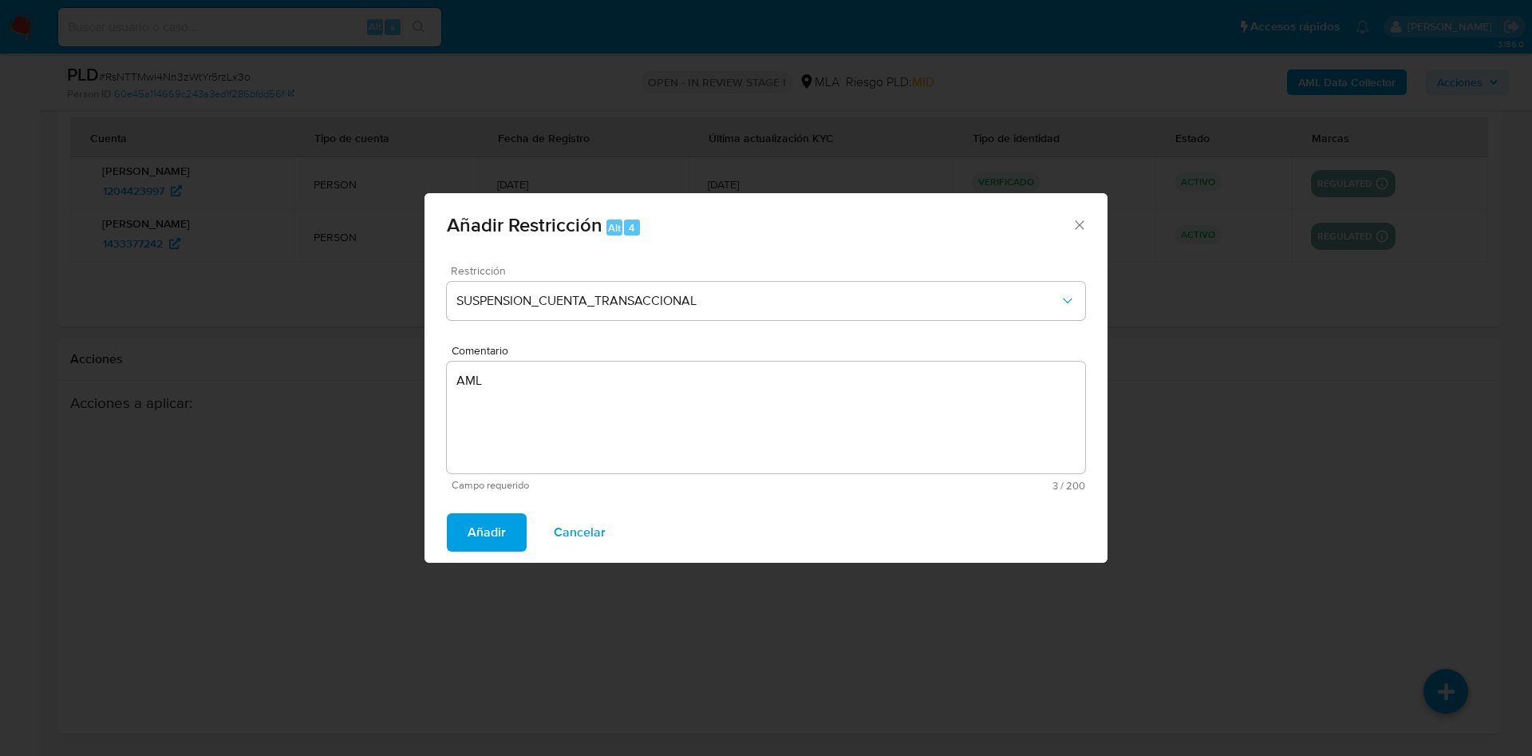
click at [493, 538] on span "Añadir" at bounding box center [487, 532] width 38 height 35
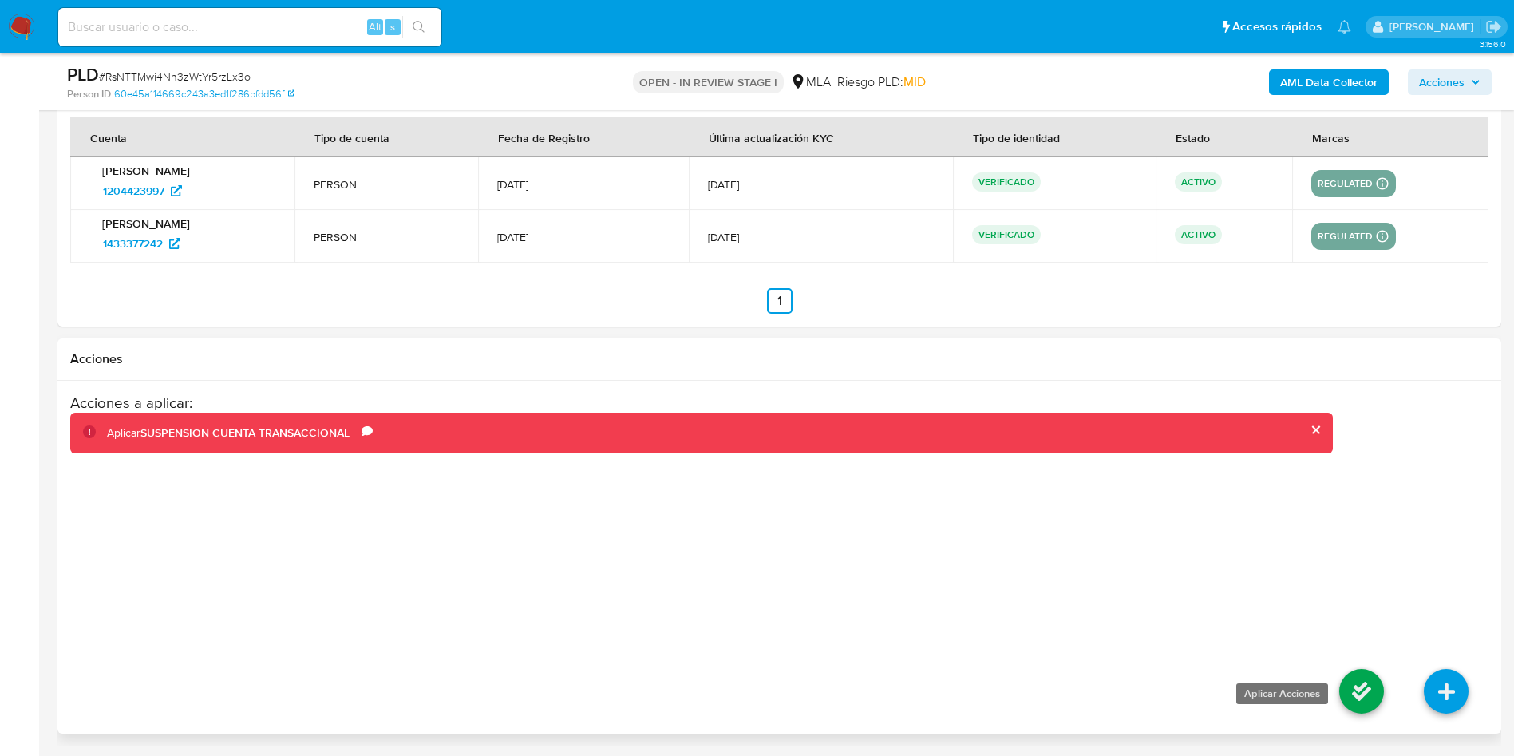
click at [1361, 689] on icon at bounding box center [1361, 691] width 45 height 45
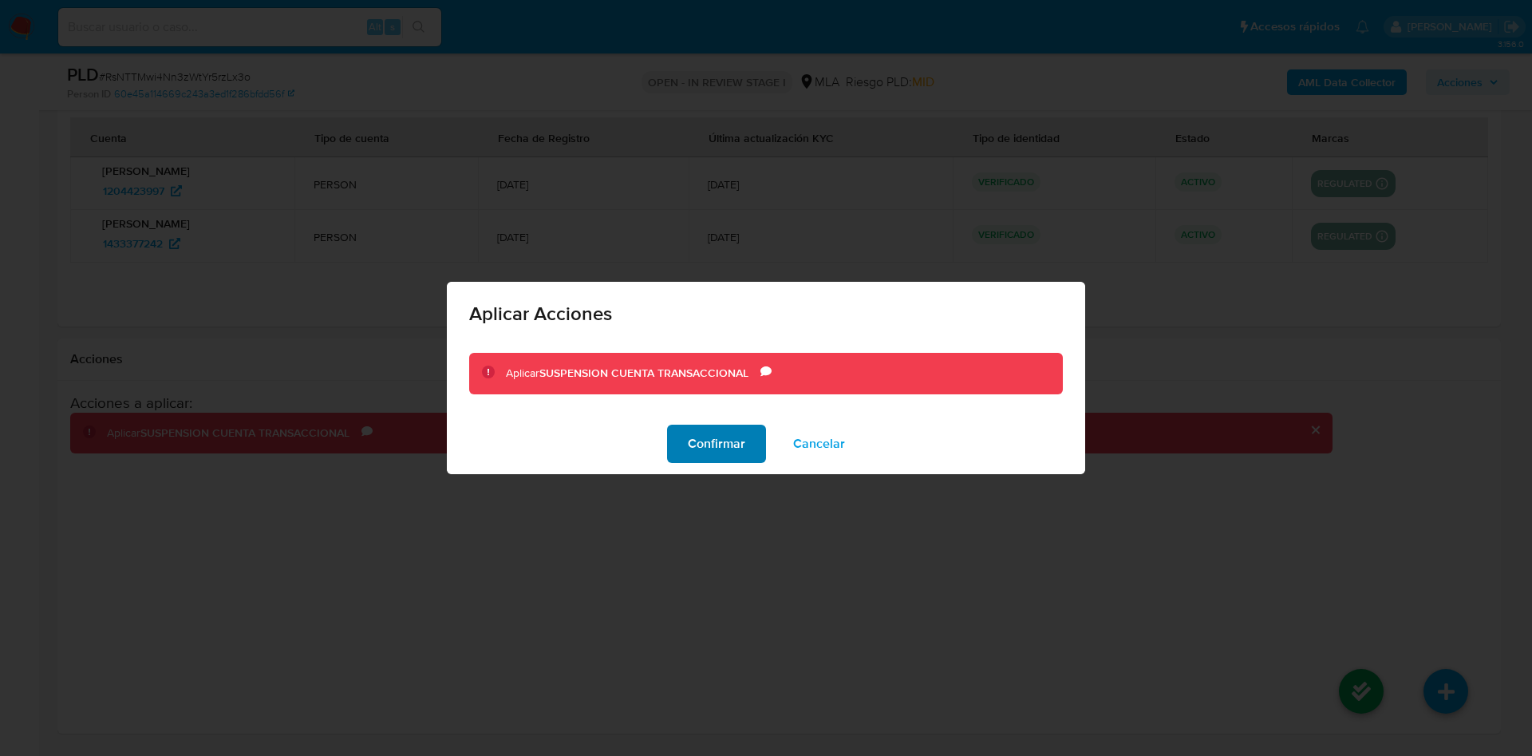
click at [732, 450] on span "Confirmar" at bounding box center [716, 443] width 57 height 35
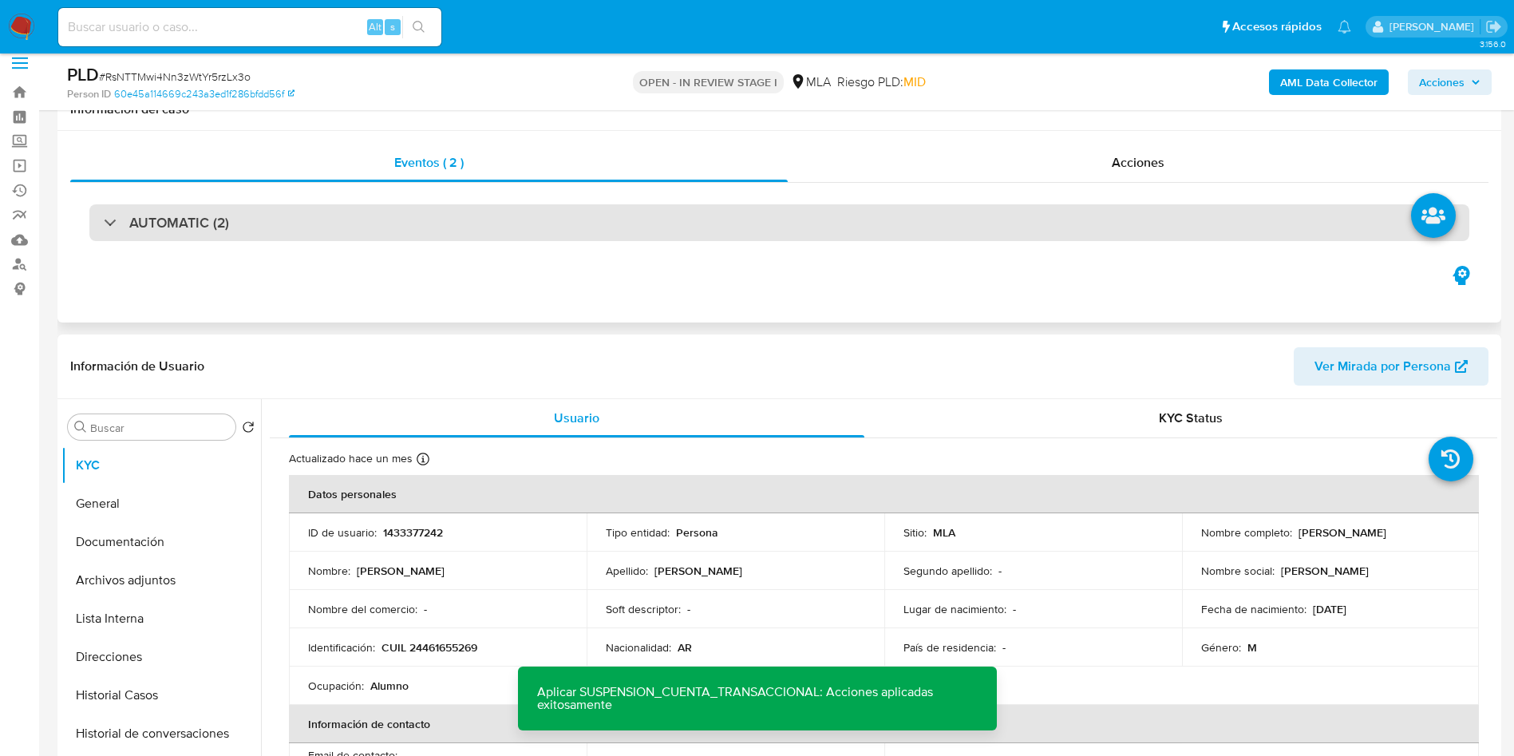
scroll to position [0, 0]
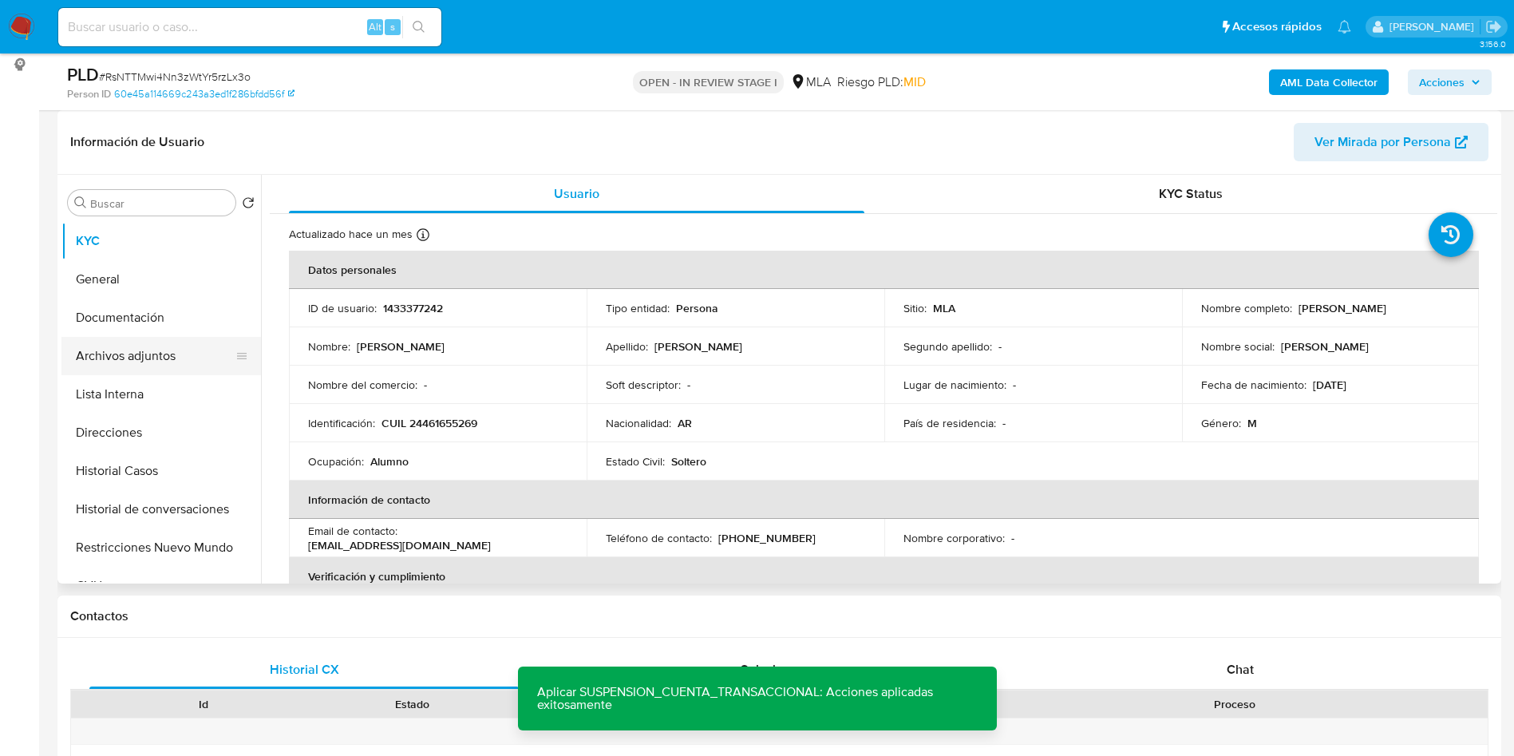
click at [168, 353] on button "Archivos adjuntos" at bounding box center [154, 356] width 187 height 38
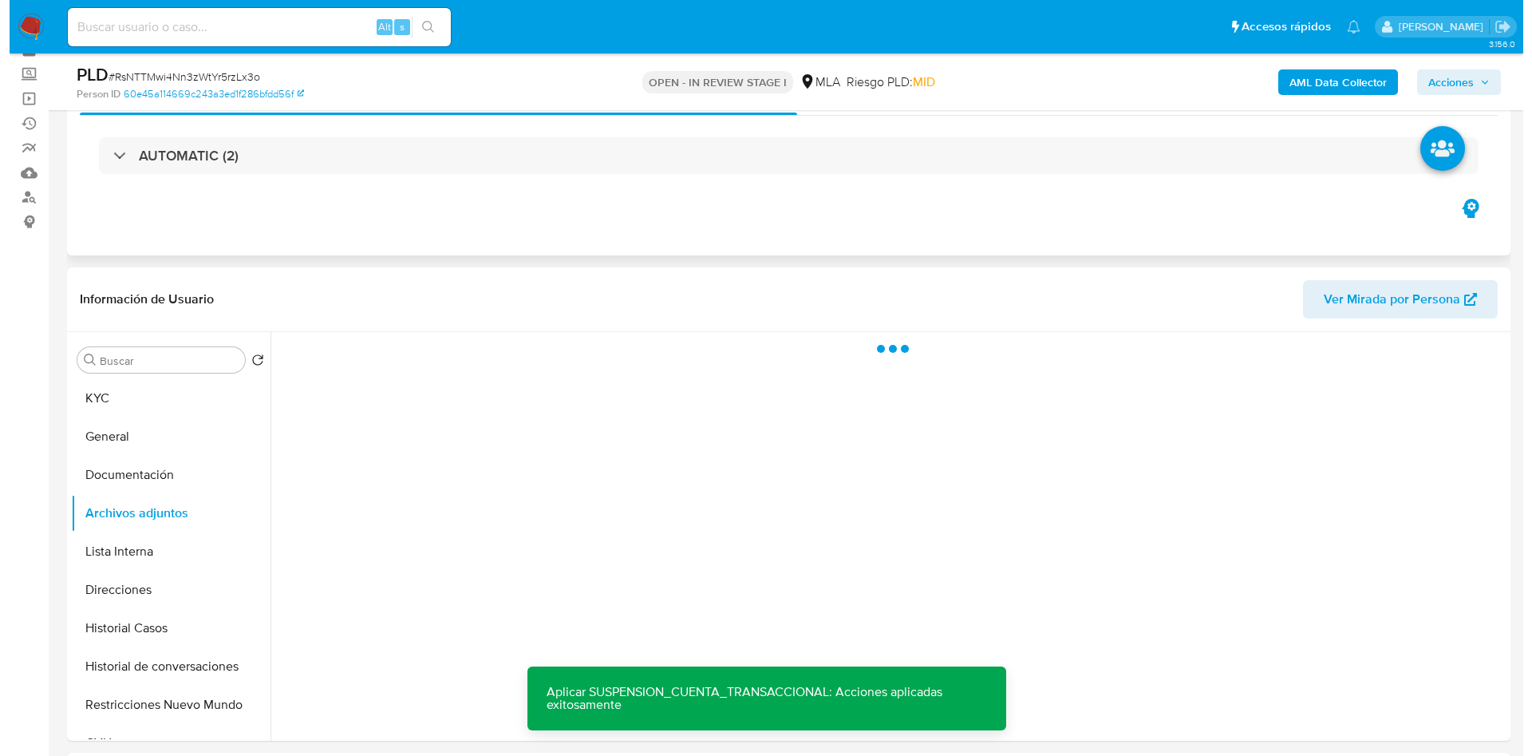
scroll to position [120, 0]
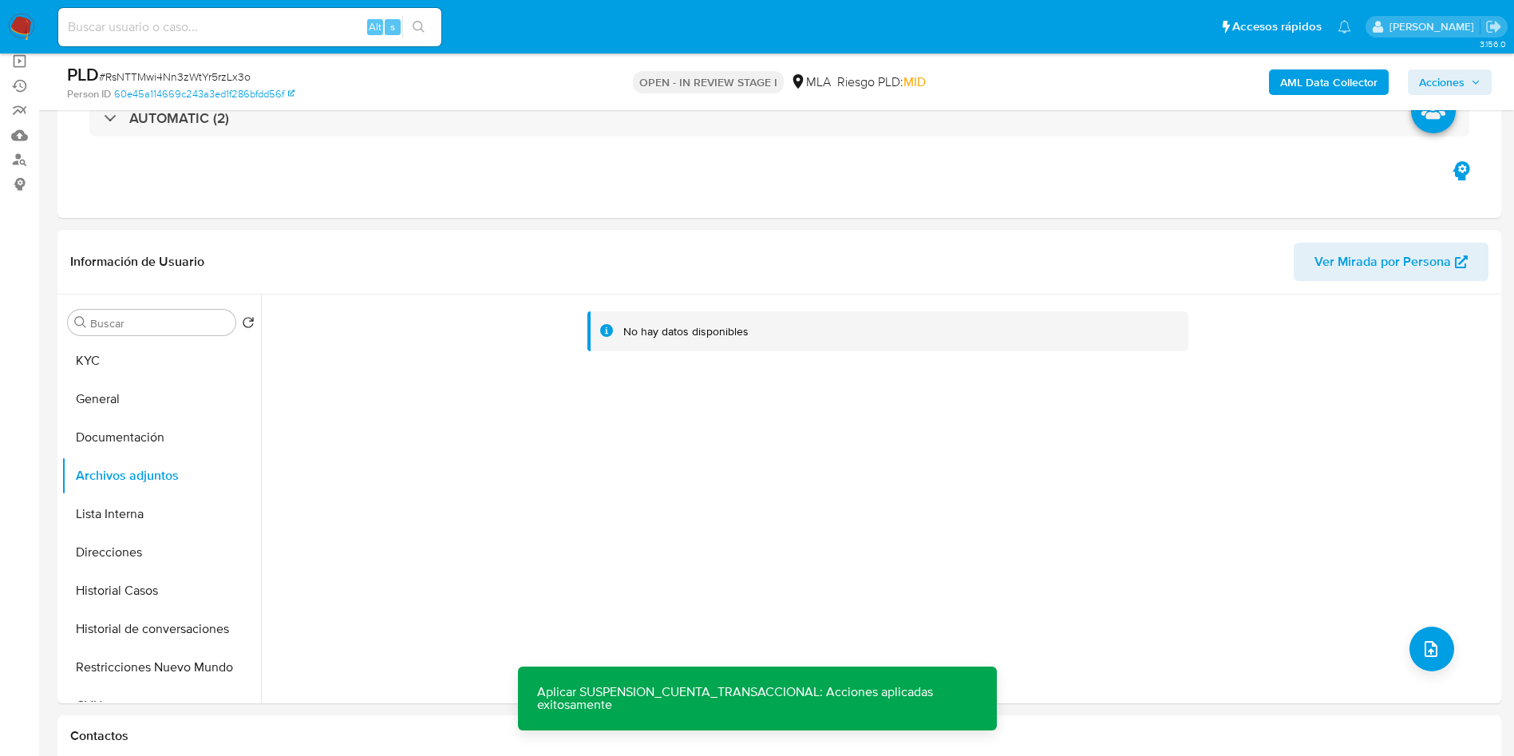
click at [1330, 73] on b "AML Data Collector" at bounding box center [1328, 82] width 97 height 26
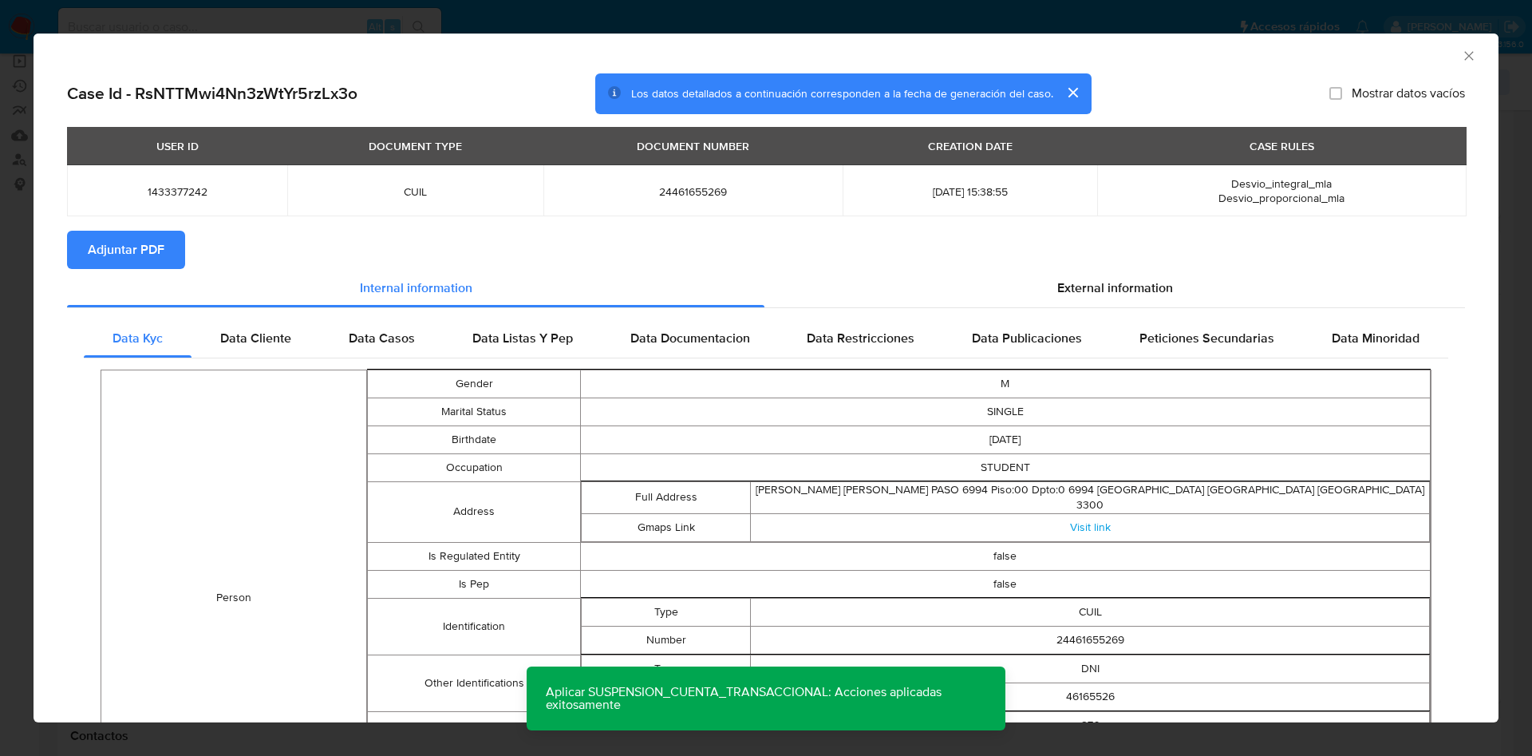
click at [140, 245] on span "Adjuntar PDF" at bounding box center [126, 249] width 77 height 35
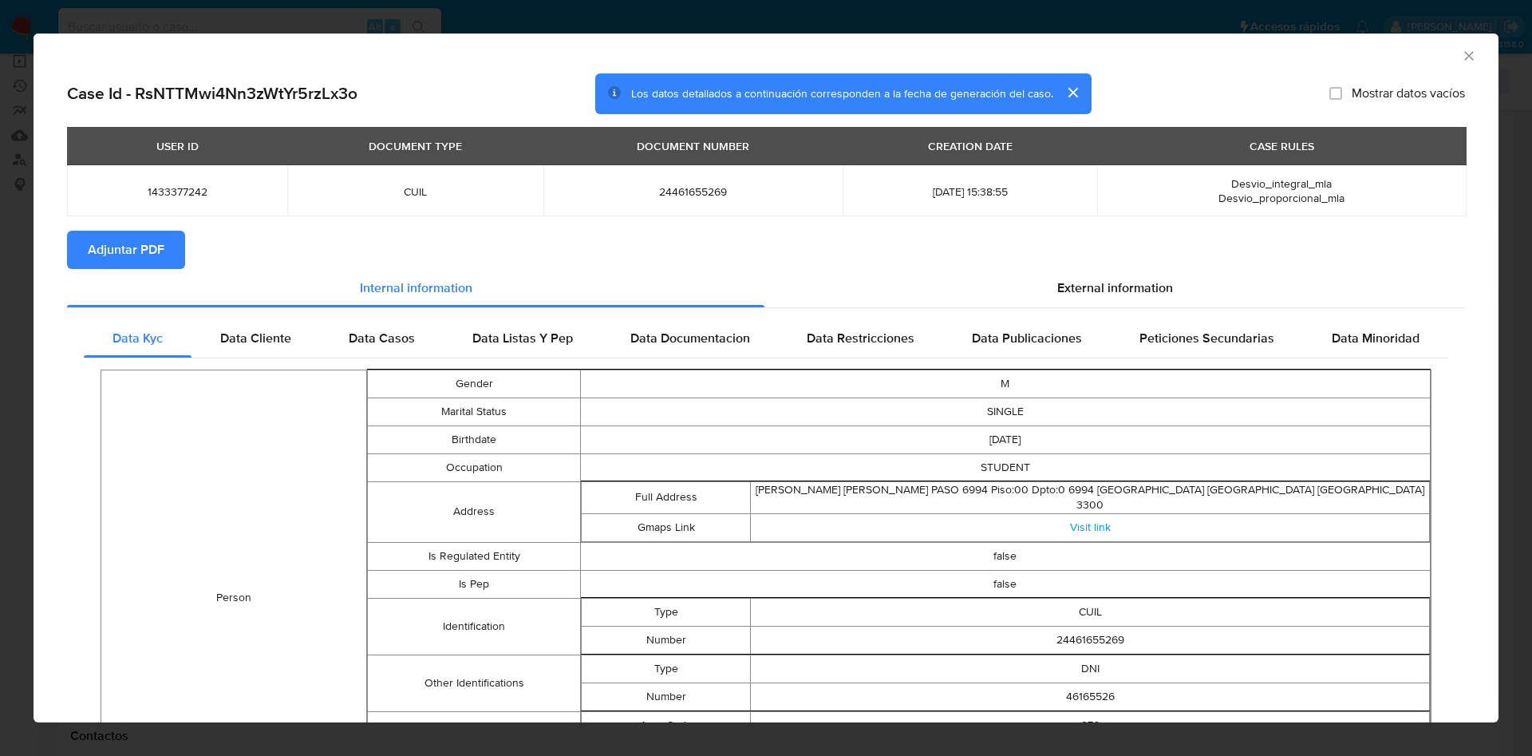
click at [1461, 55] on icon "Cerrar ventana" at bounding box center [1469, 56] width 16 height 16
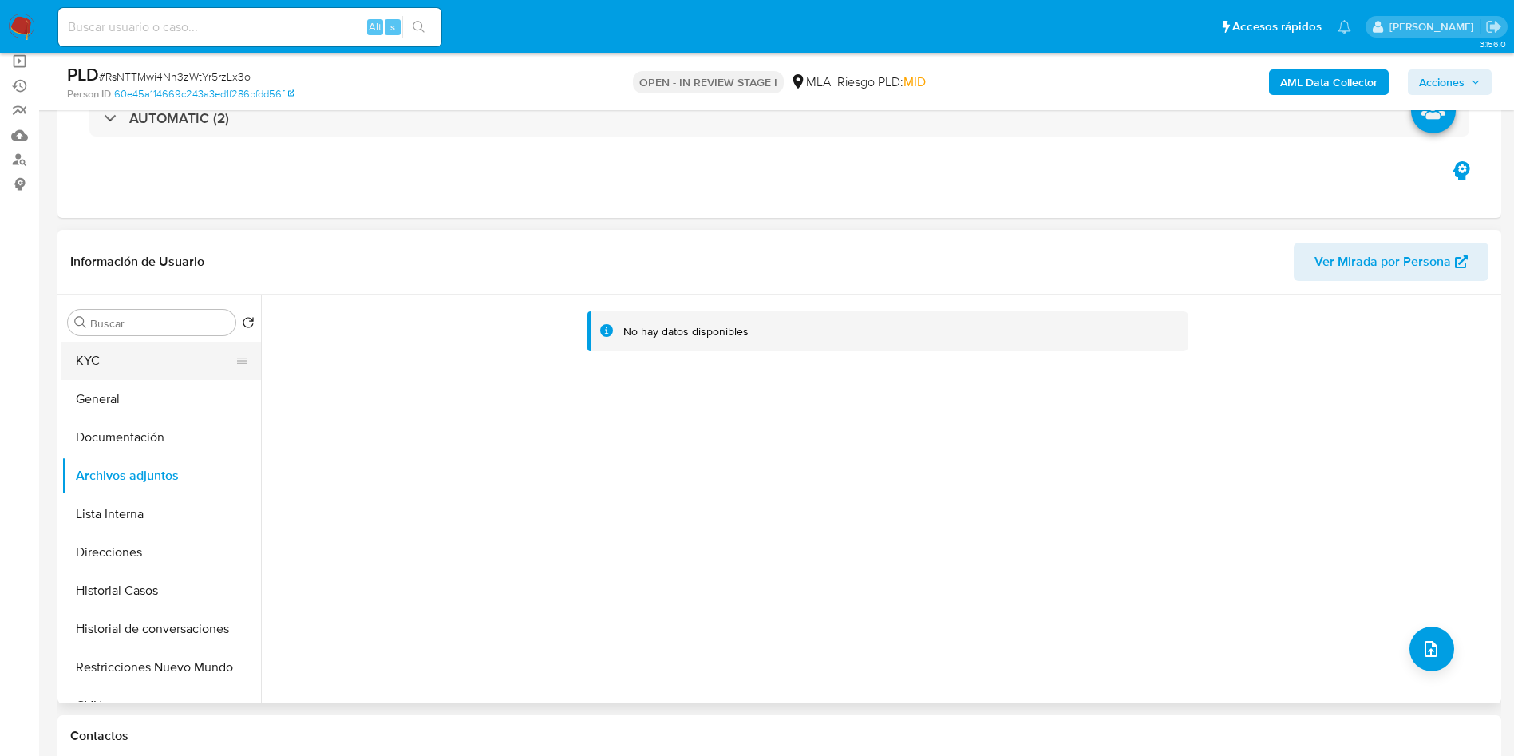
click at [164, 358] on button "KYC" at bounding box center [154, 361] width 187 height 38
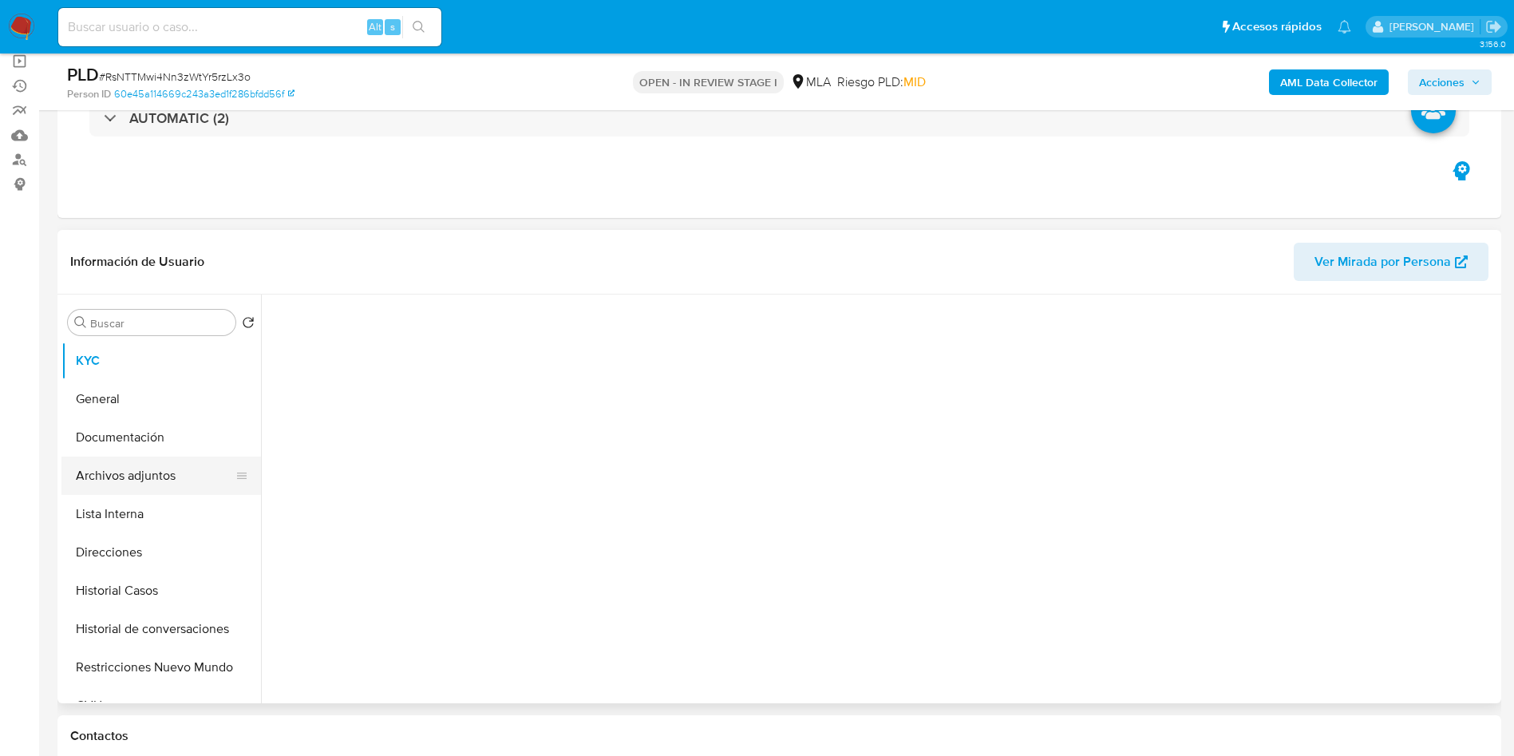
click at [152, 482] on button "Archivos adjuntos" at bounding box center [154, 476] width 187 height 38
click at [158, 582] on button "Historial Casos" at bounding box center [154, 590] width 187 height 38
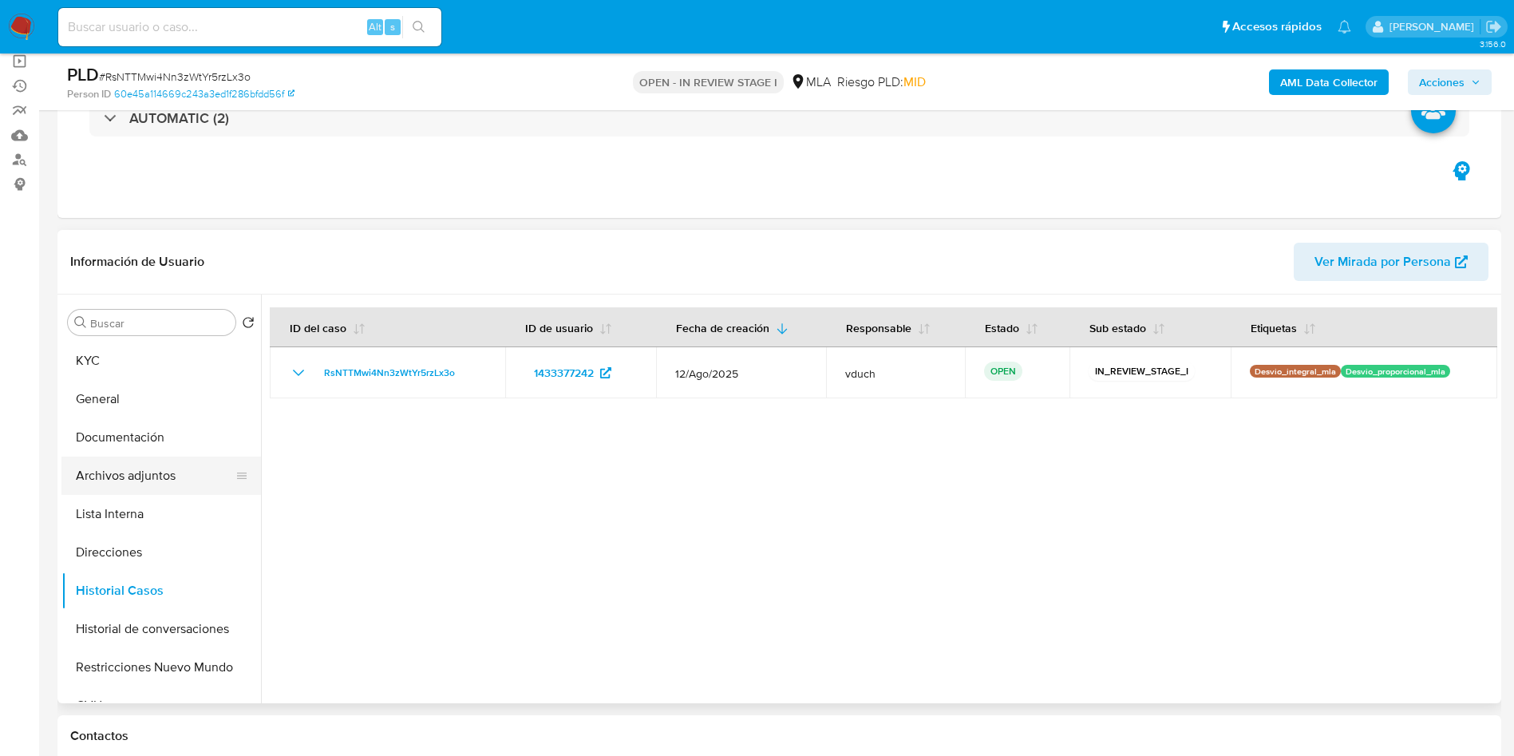
click at [144, 472] on button "Archivos adjuntos" at bounding box center [154, 476] width 187 height 38
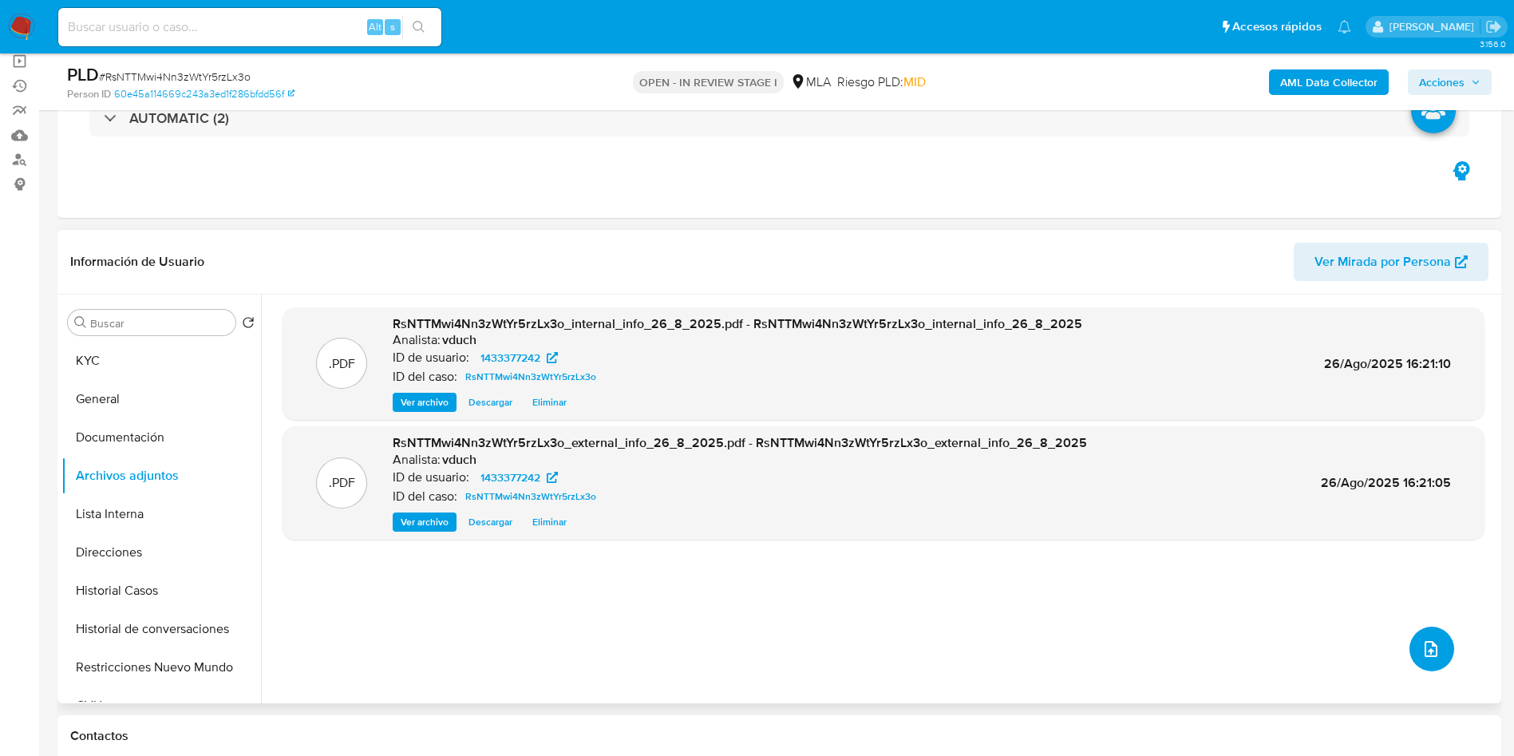
click at [1437, 658] on button "upload-file" at bounding box center [1431, 649] width 45 height 45
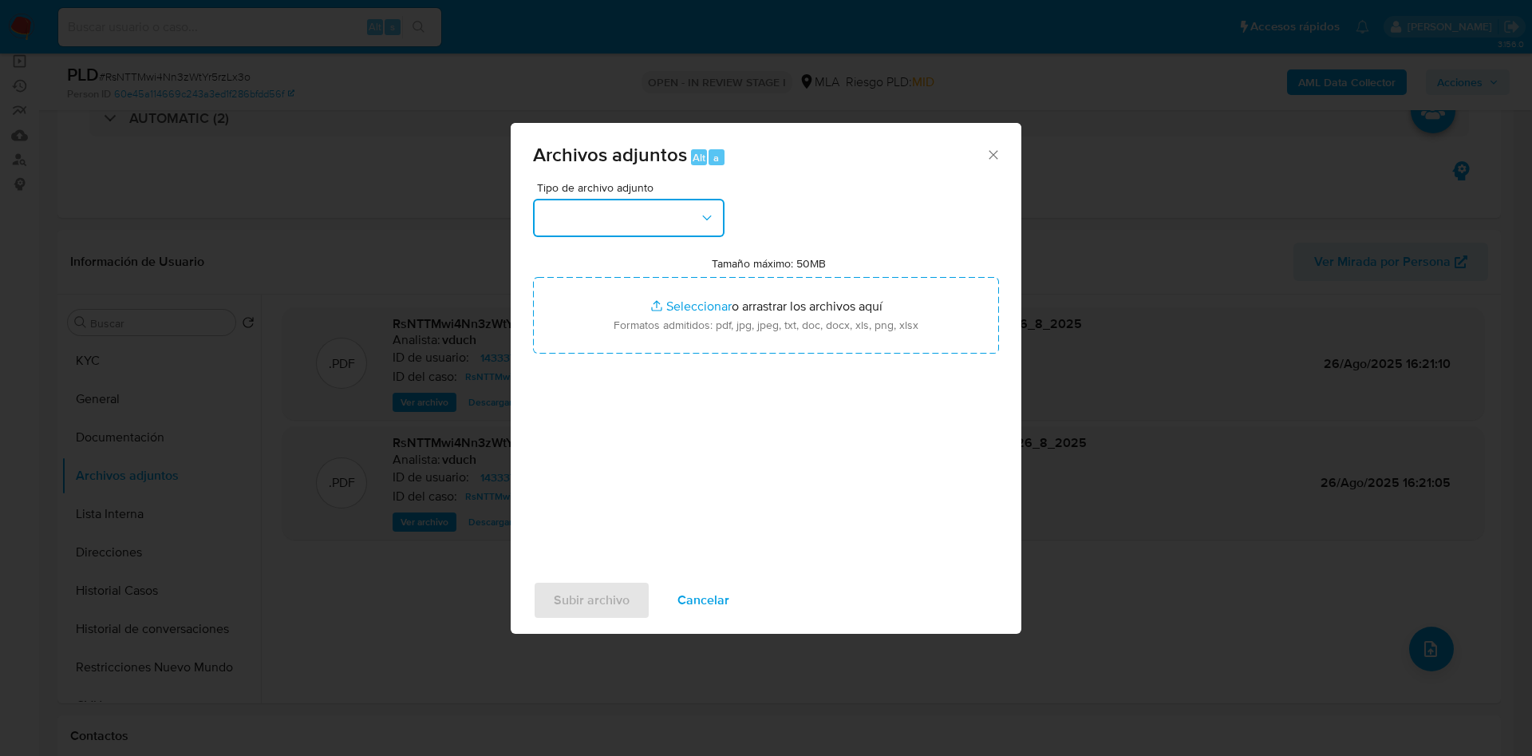
click at [595, 219] on button "button" at bounding box center [629, 218] width 192 height 38
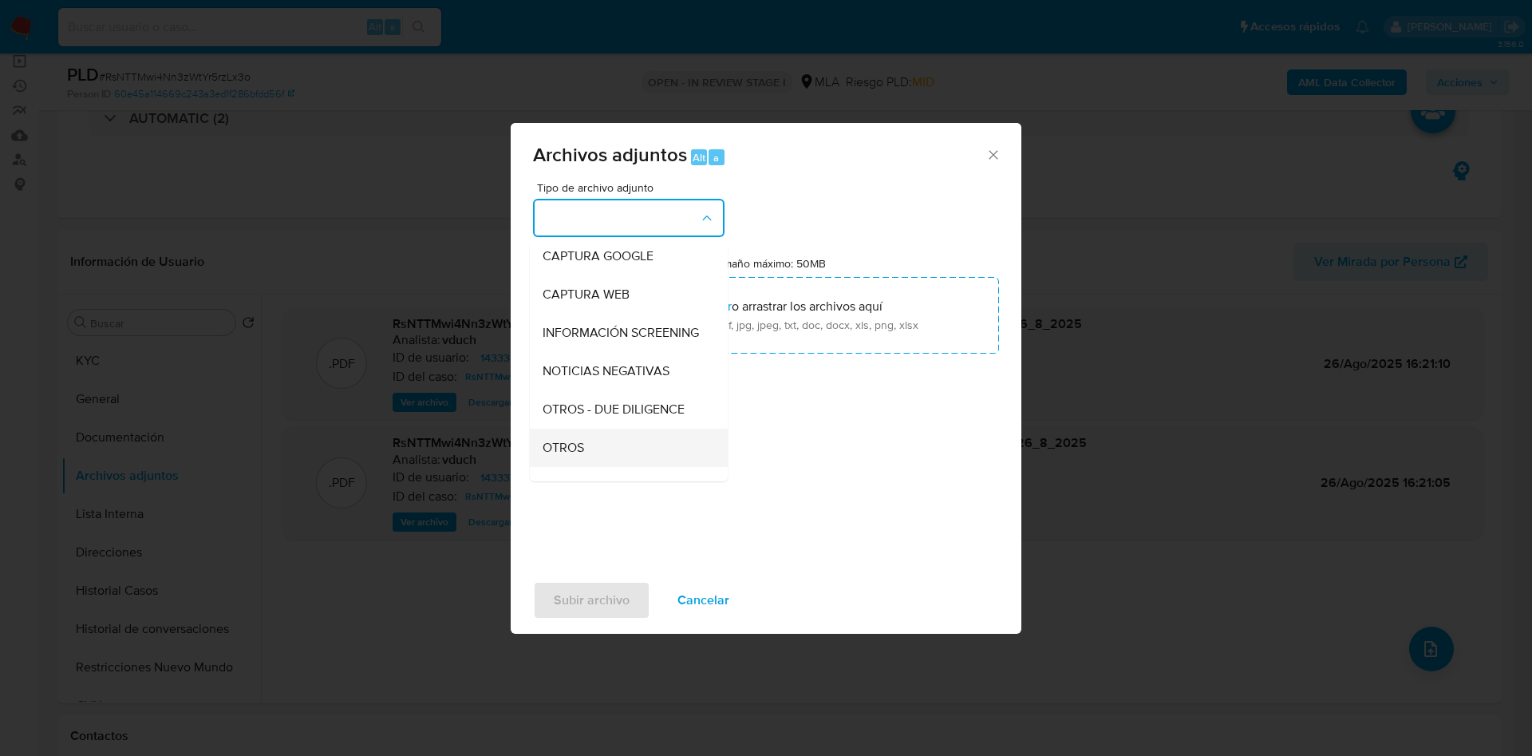
click at [580, 456] on span "OTROS" at bounding box center [564, 448] width 42 height 16
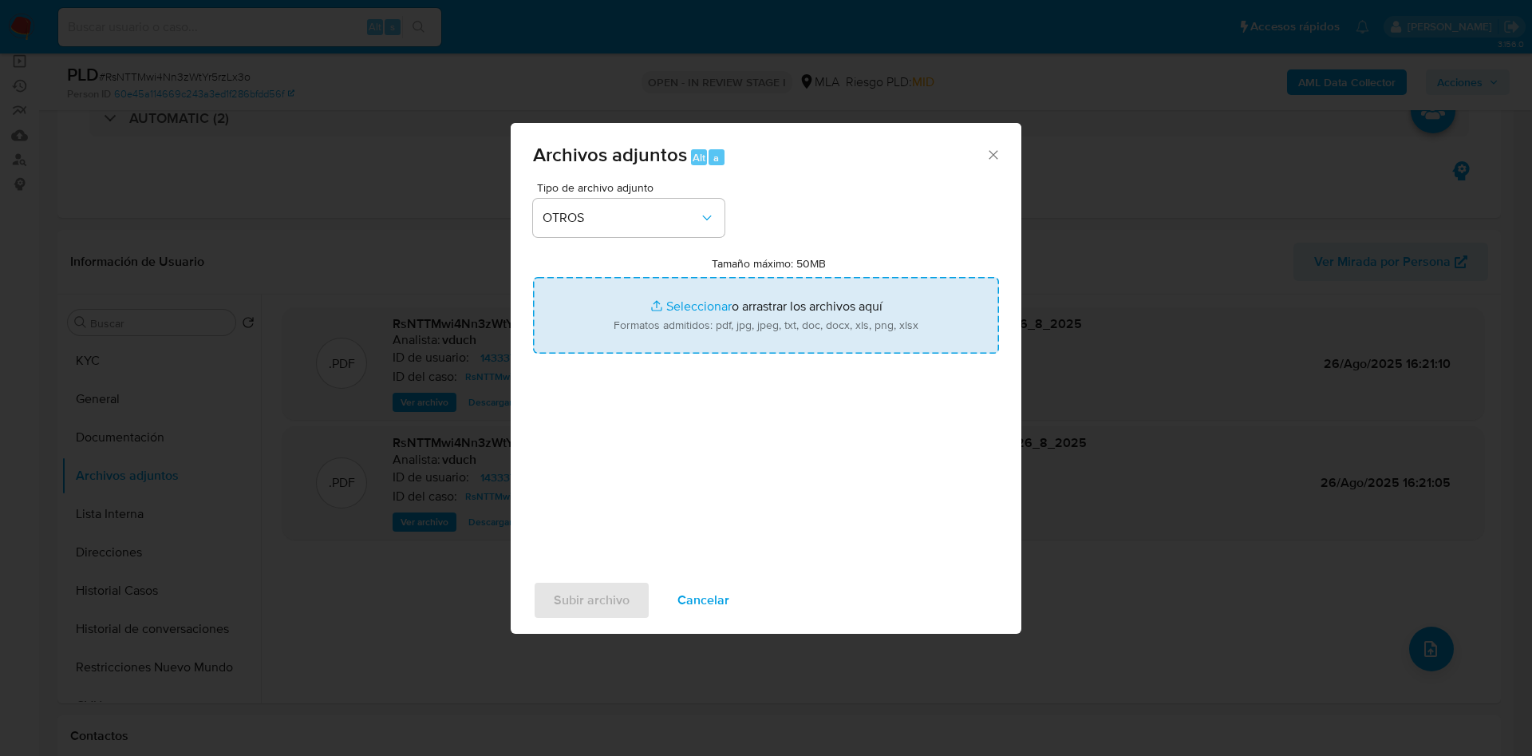
type input "C:\fakepath\Caselog RsNTTMwi4Nn3zWtYr5rzLx3o_2025_08_18_18_25_54.docx"
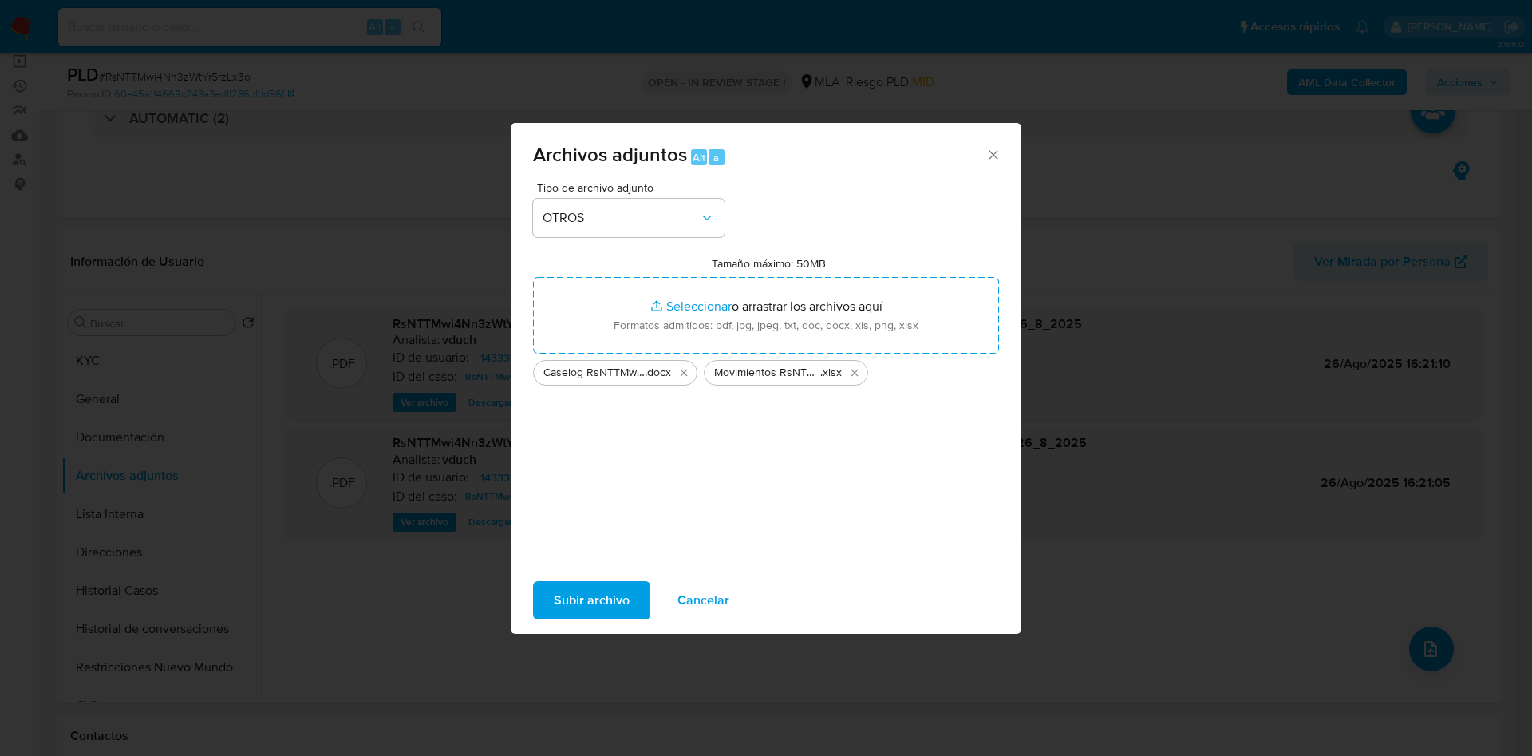
click at [596, 616] on span "Subir archivo" at bounding box center [592, 600] width 76 height 35
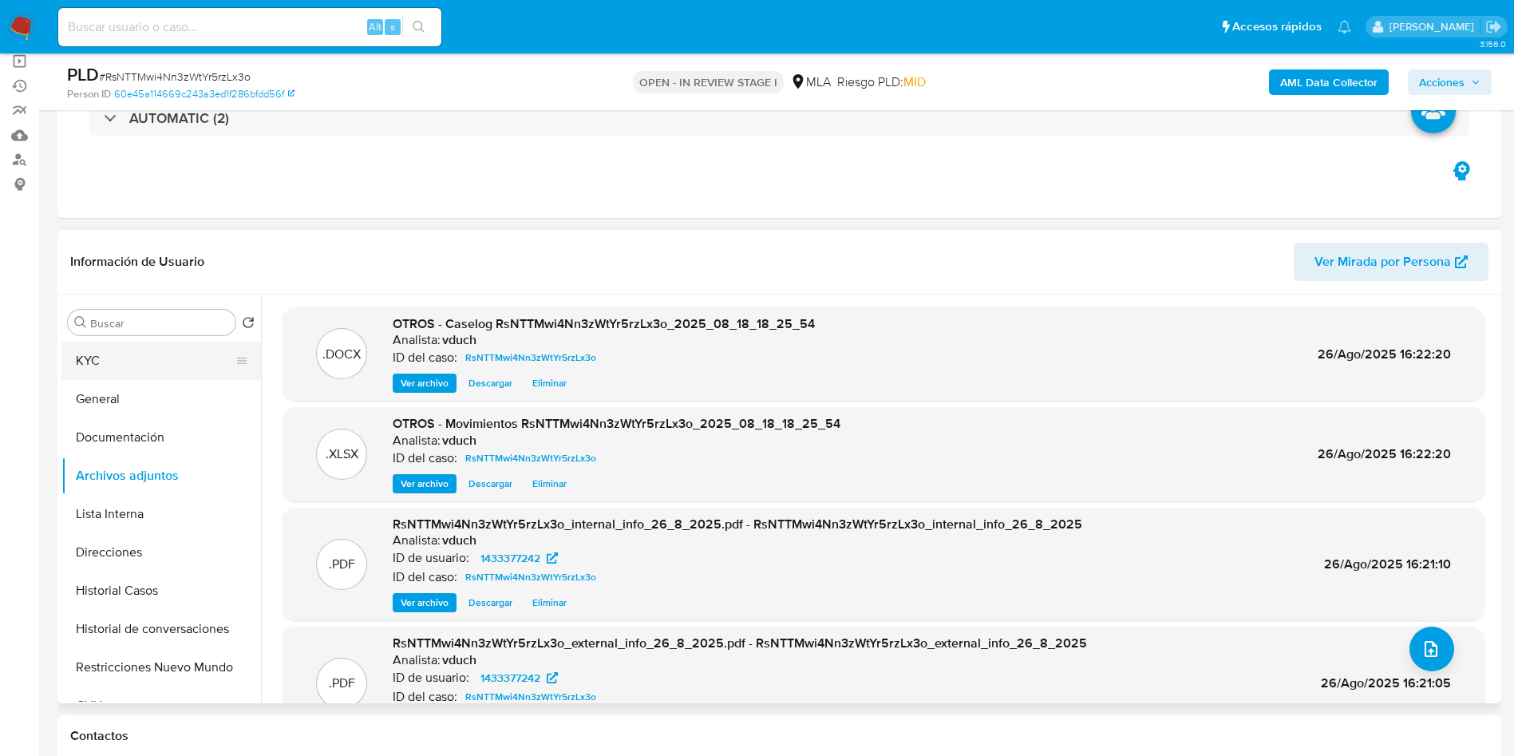
click at [143, 349] on button "KYC" at bounding box center [154, 361] width 187 height 38
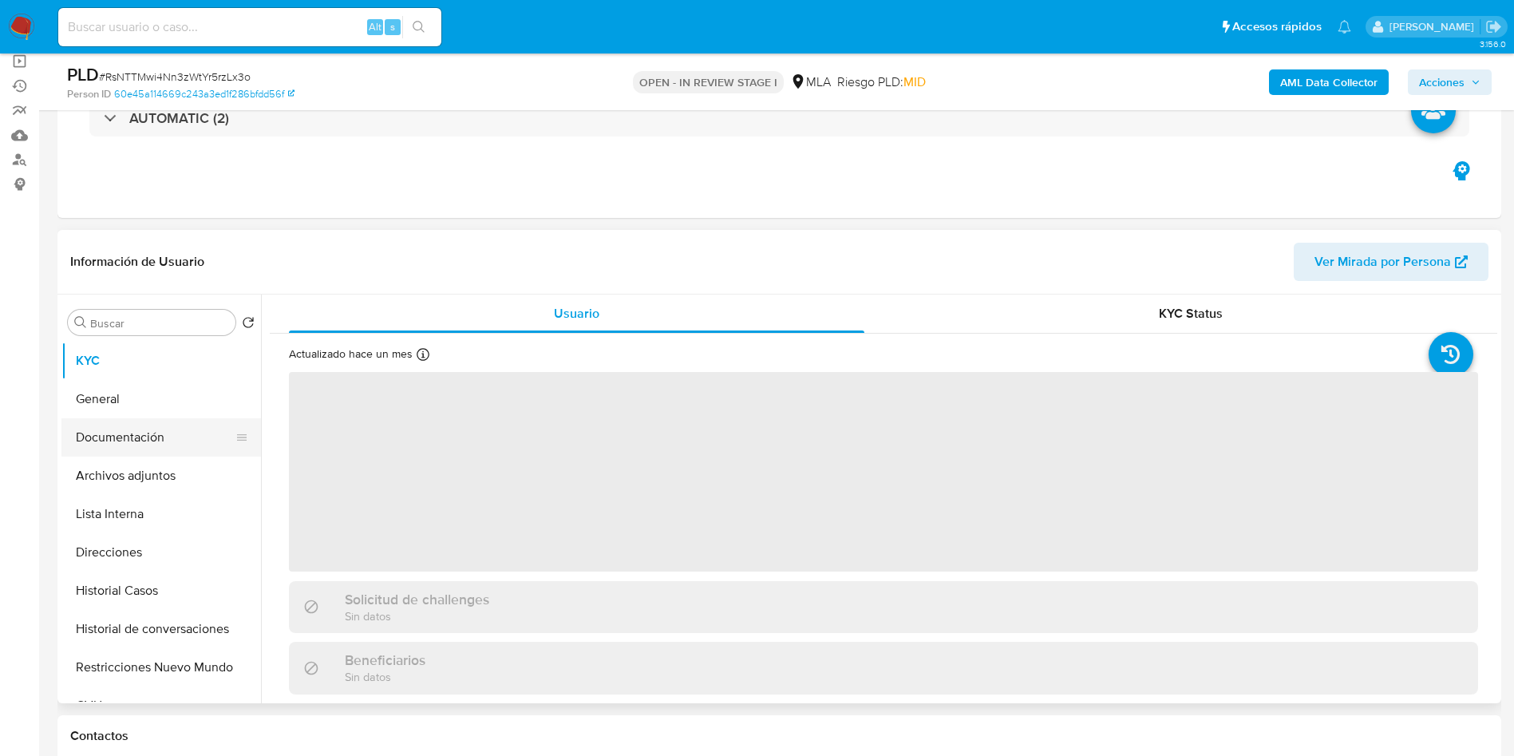
click at [187, 431] on button "Documentación" at bounding box center [154, 437] width 187 height 38
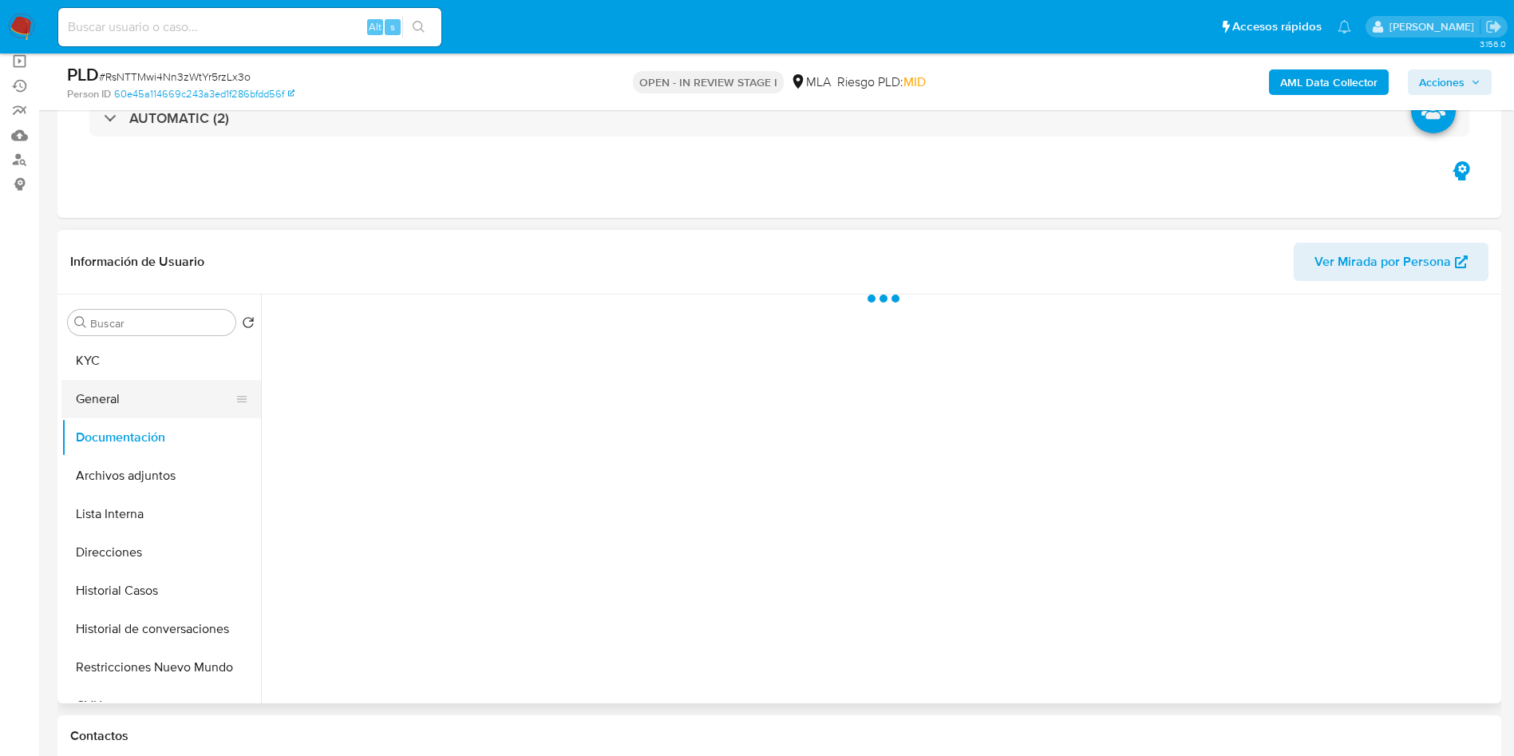
drag, startPoint x: 174, startPoint y: 397, endPoint x: 170, endPoint y: 385, distance: 13.4
click at [174, 397] on button "General" at bounding box center [154, 399] width 187 height 38
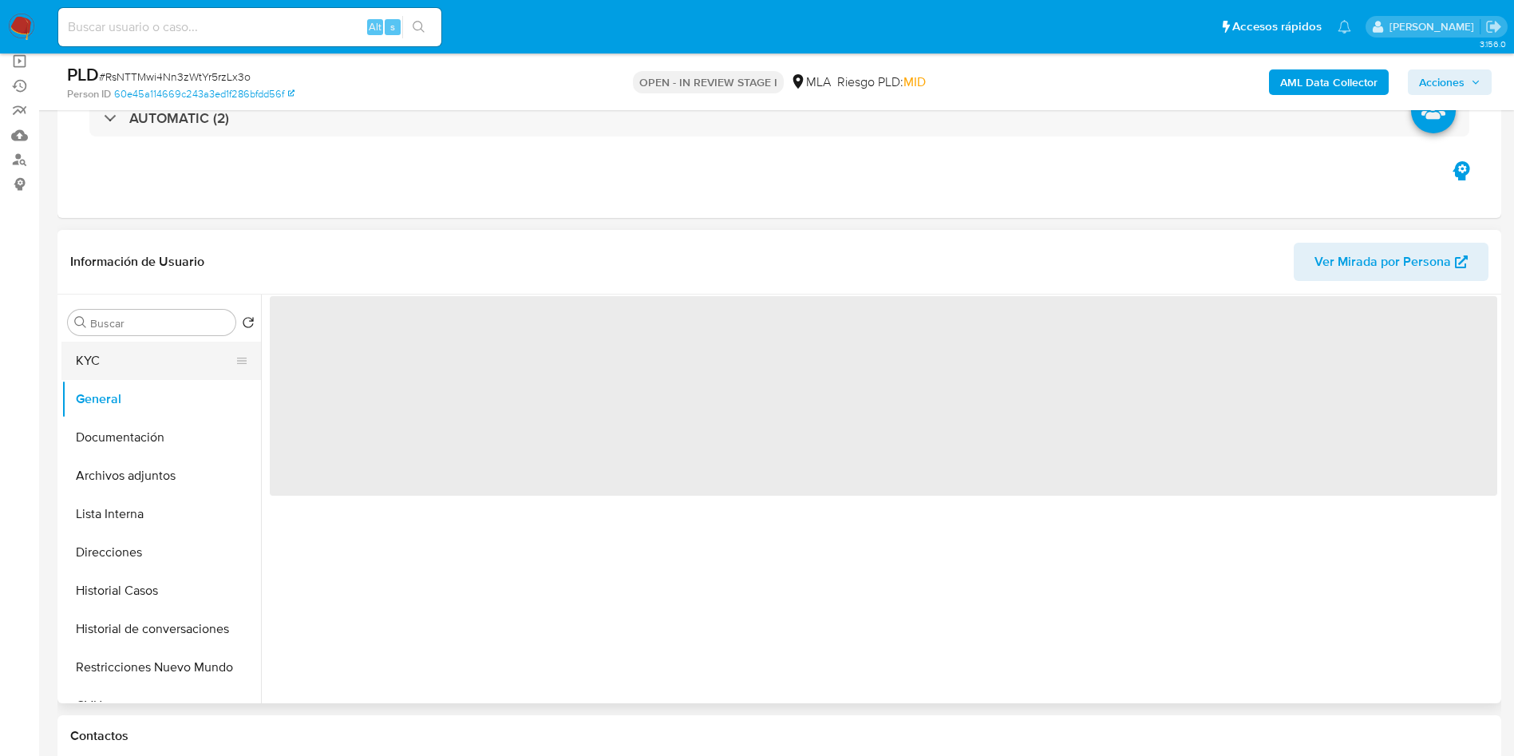
click at [170, 348] on button "KYC" at bounding box center [154, 361] width 187 height 38
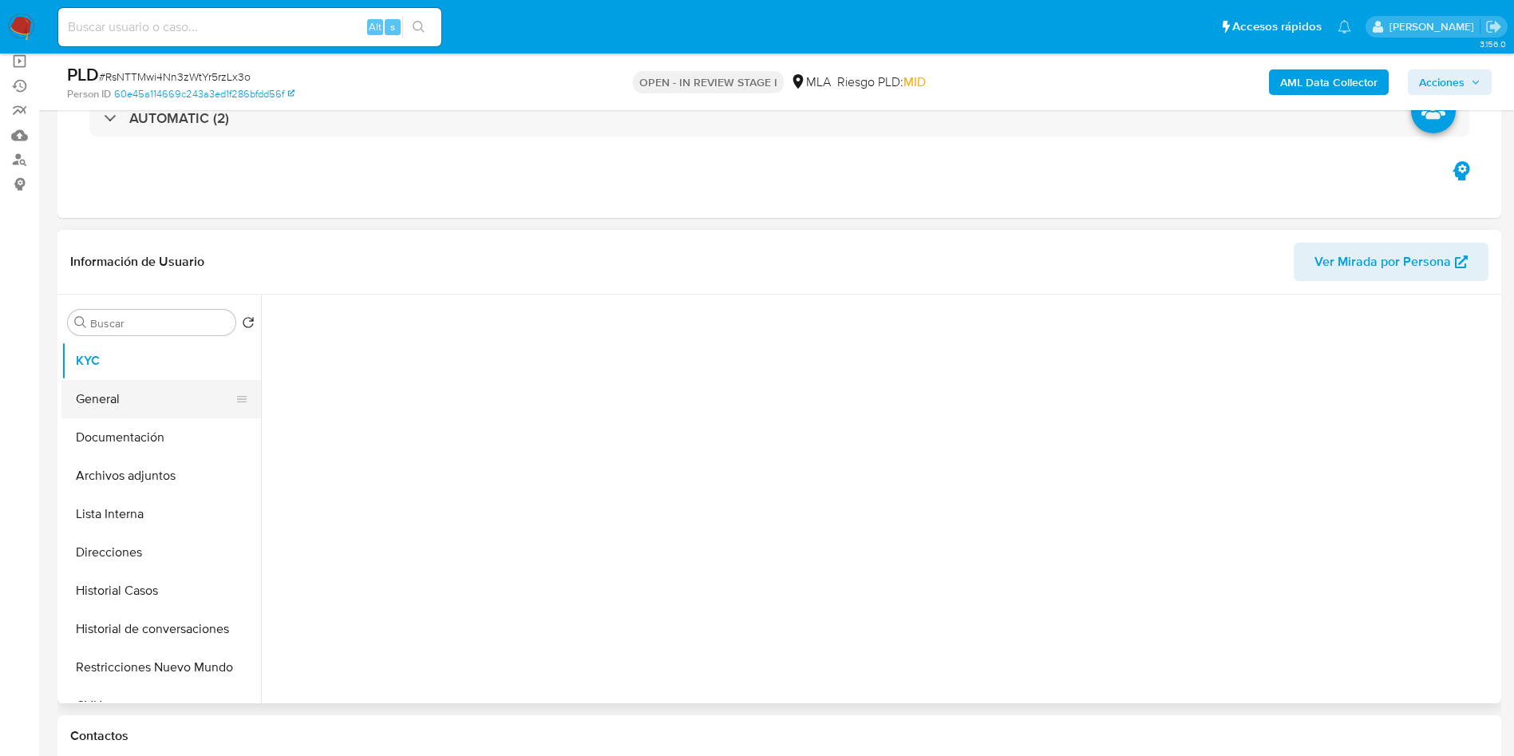
click at [151, 389] on button "General" at bounding box center [154, 399] width 187 height 38
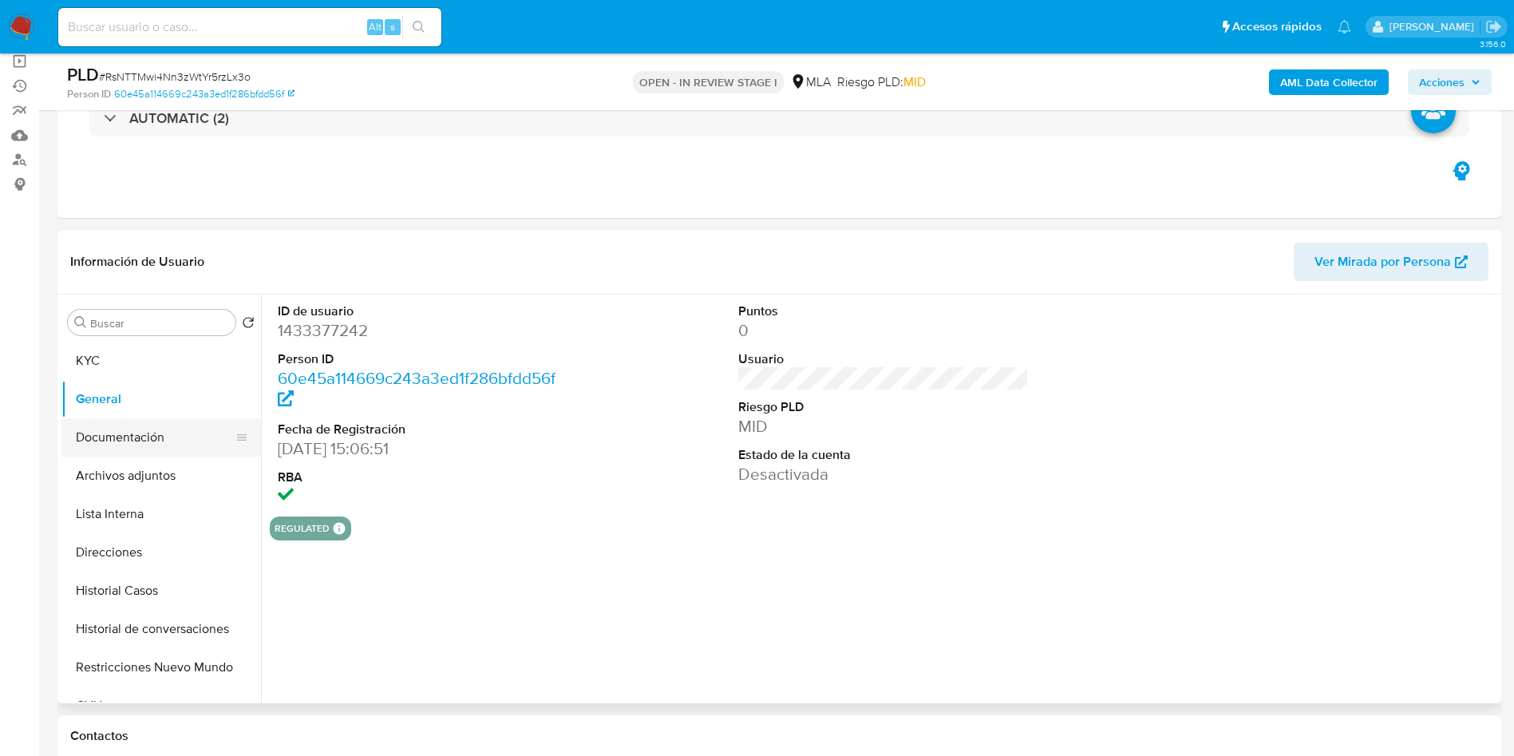
click at [156, 428] on button "Documentación" at bounding box center [154, 437] width 187 height 38
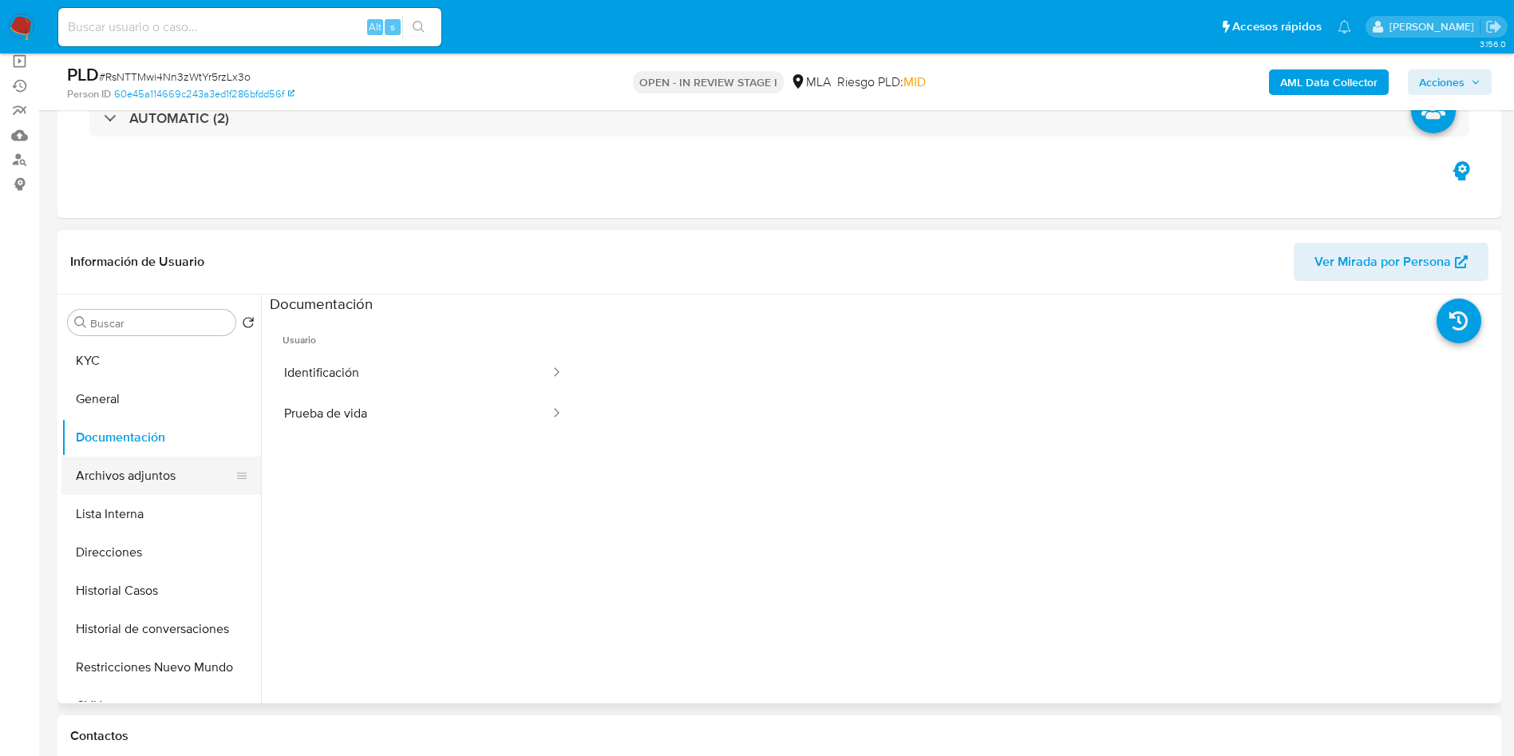
click at [156, 471] on button "Archivos adjuntos" at bounding box center [154, 476] width 187 height 38
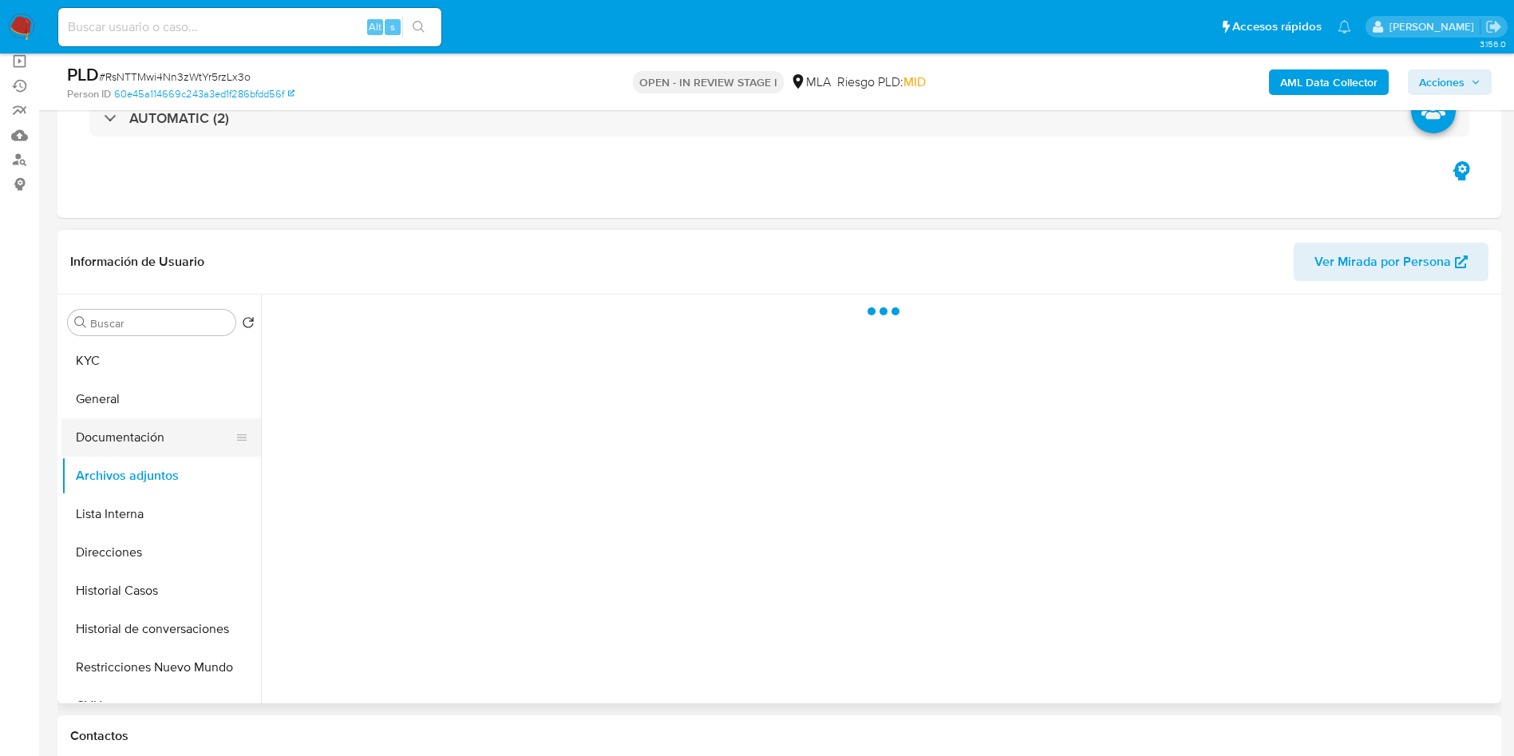
click at [152, 434] on button "Documentación" at bounding box center [154, 437] width 187 height 38
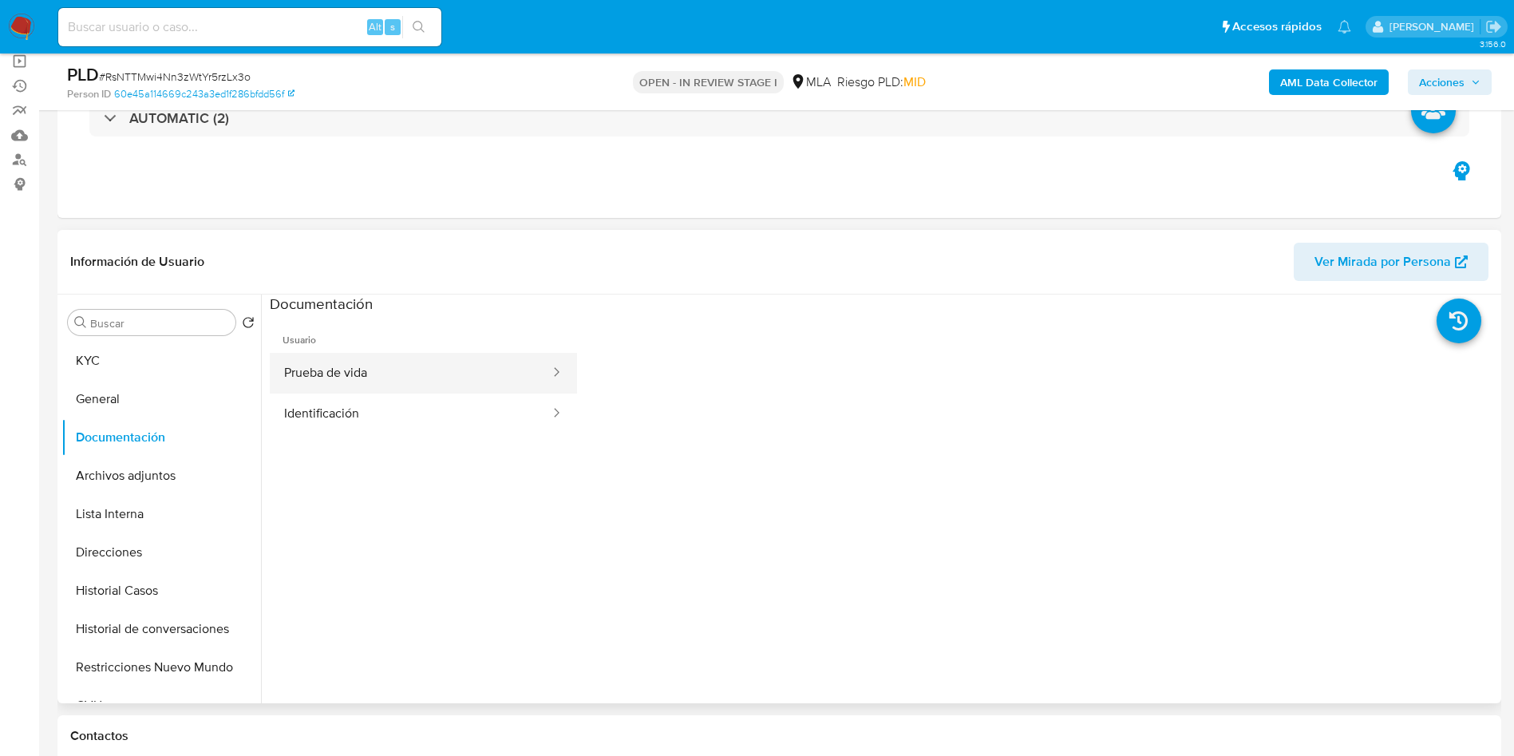
click at [354, 358] on button "Prueba de vida" at bounding box center [411, 373] width 282 height 41
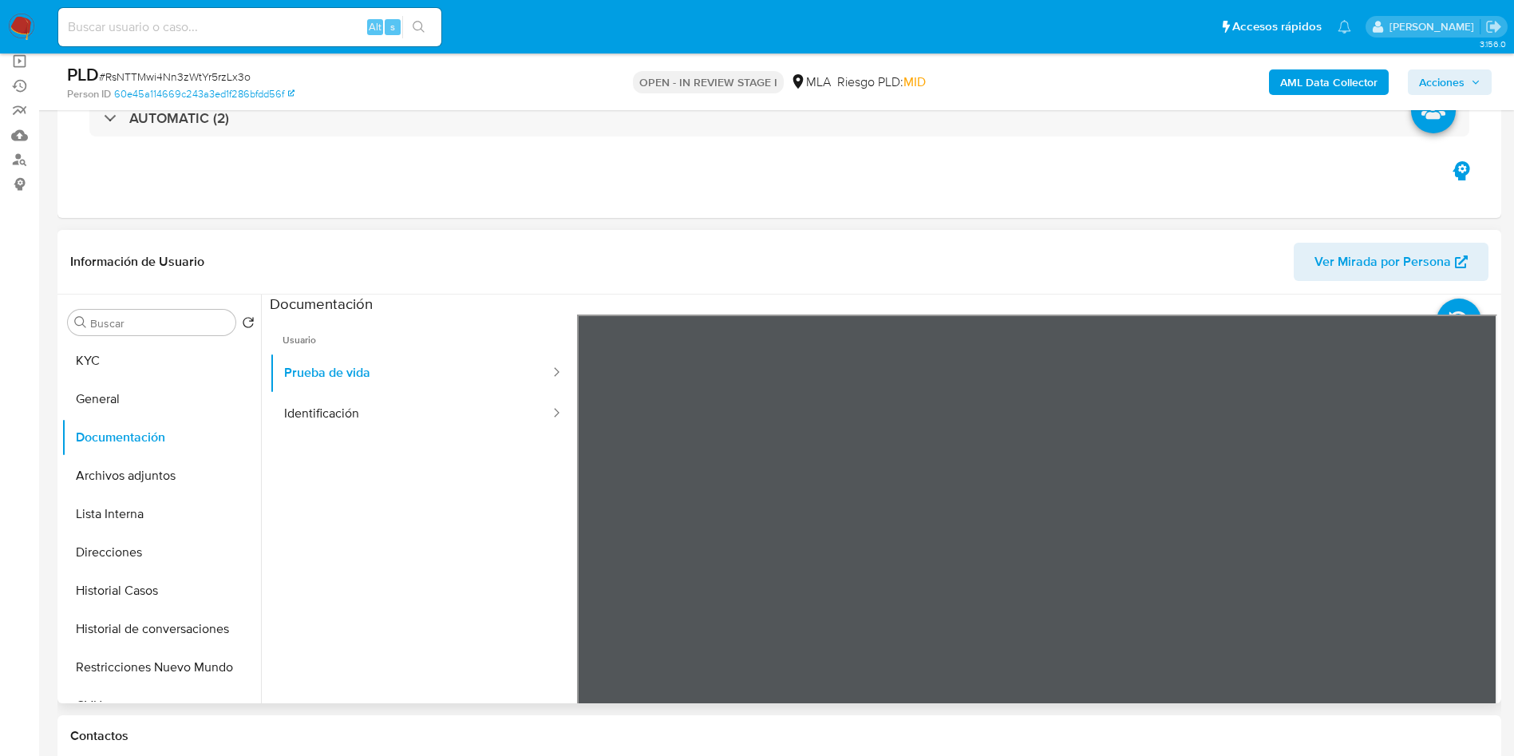
scroll to position [50, 0]
click at [175, 475] on button "Archivos adjuntos" at bounding box center [154, 476] width 187 height 38
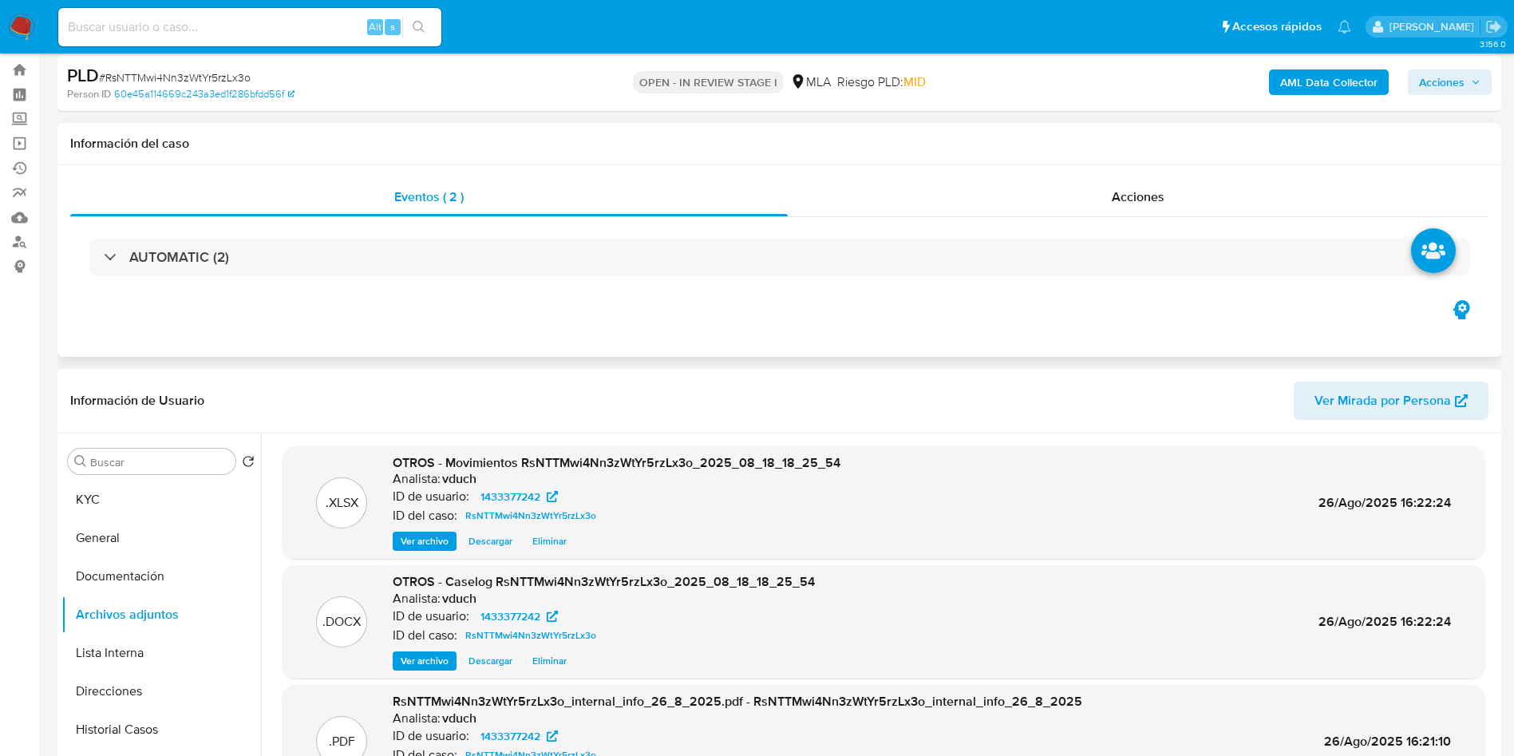
scroll to position [0, 0]
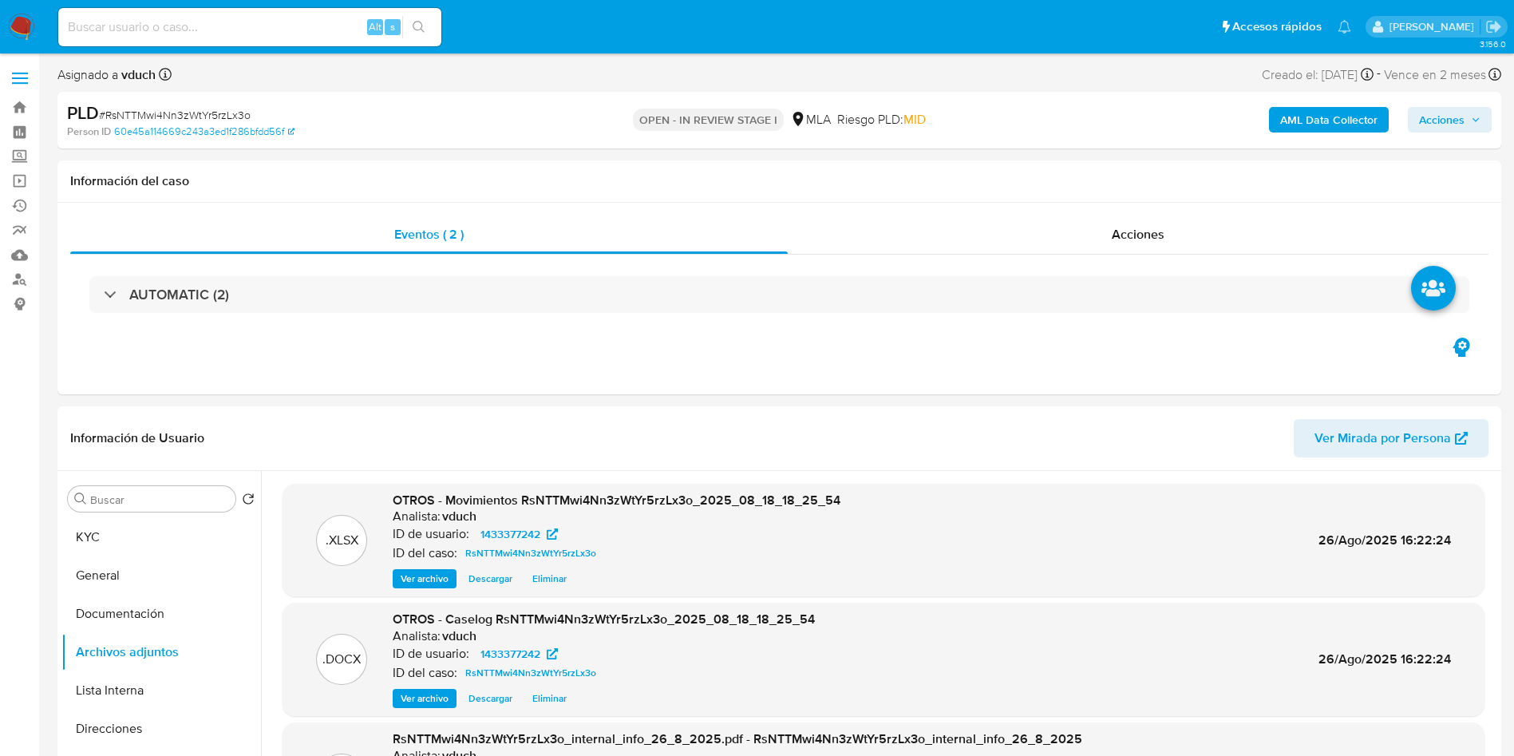
click at [1457, 118] on span "Acciones" at bounding box center [1441, 120] width 45 height 26
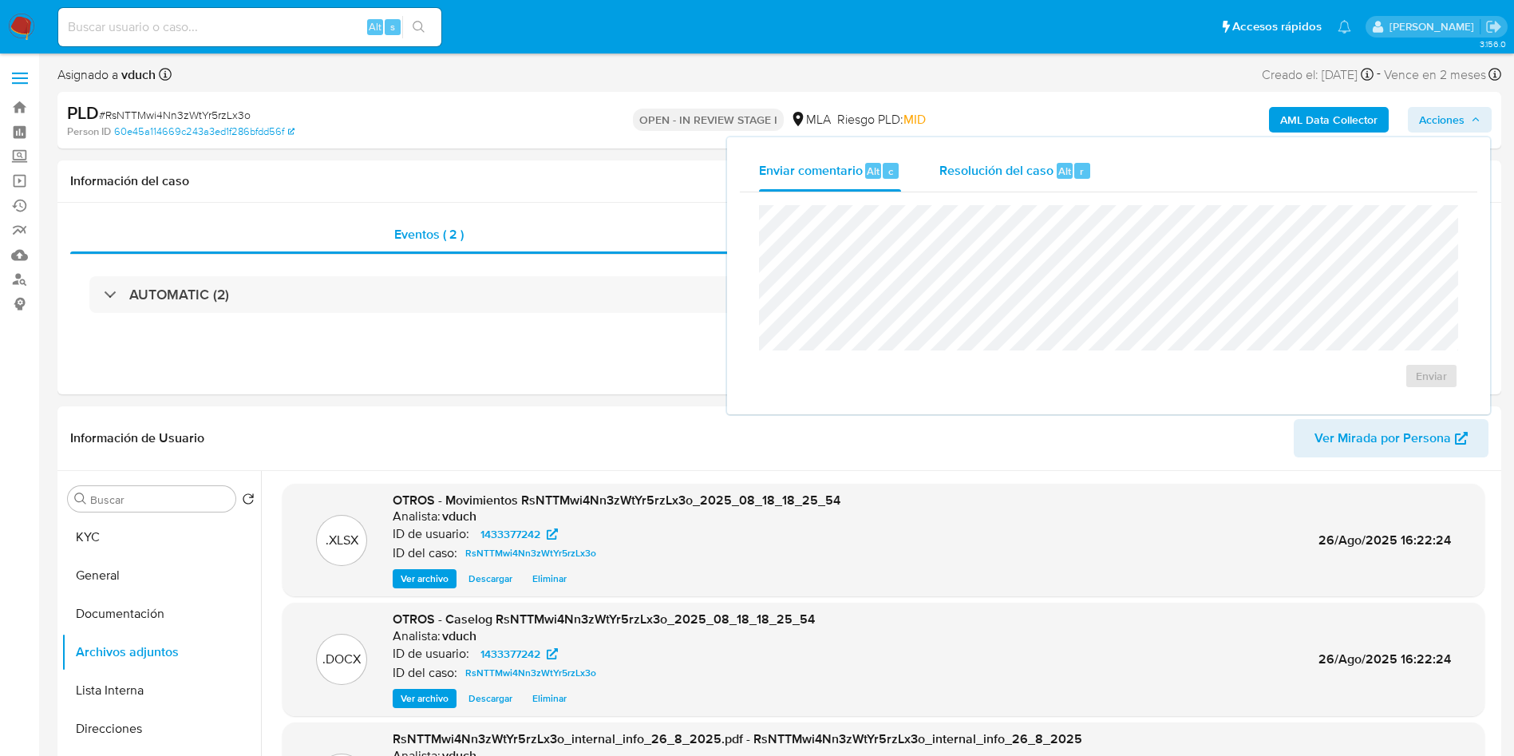
click at [1030, 172] on span "Resolución del caso" at bounding box center [996, 170] width 114 height 18
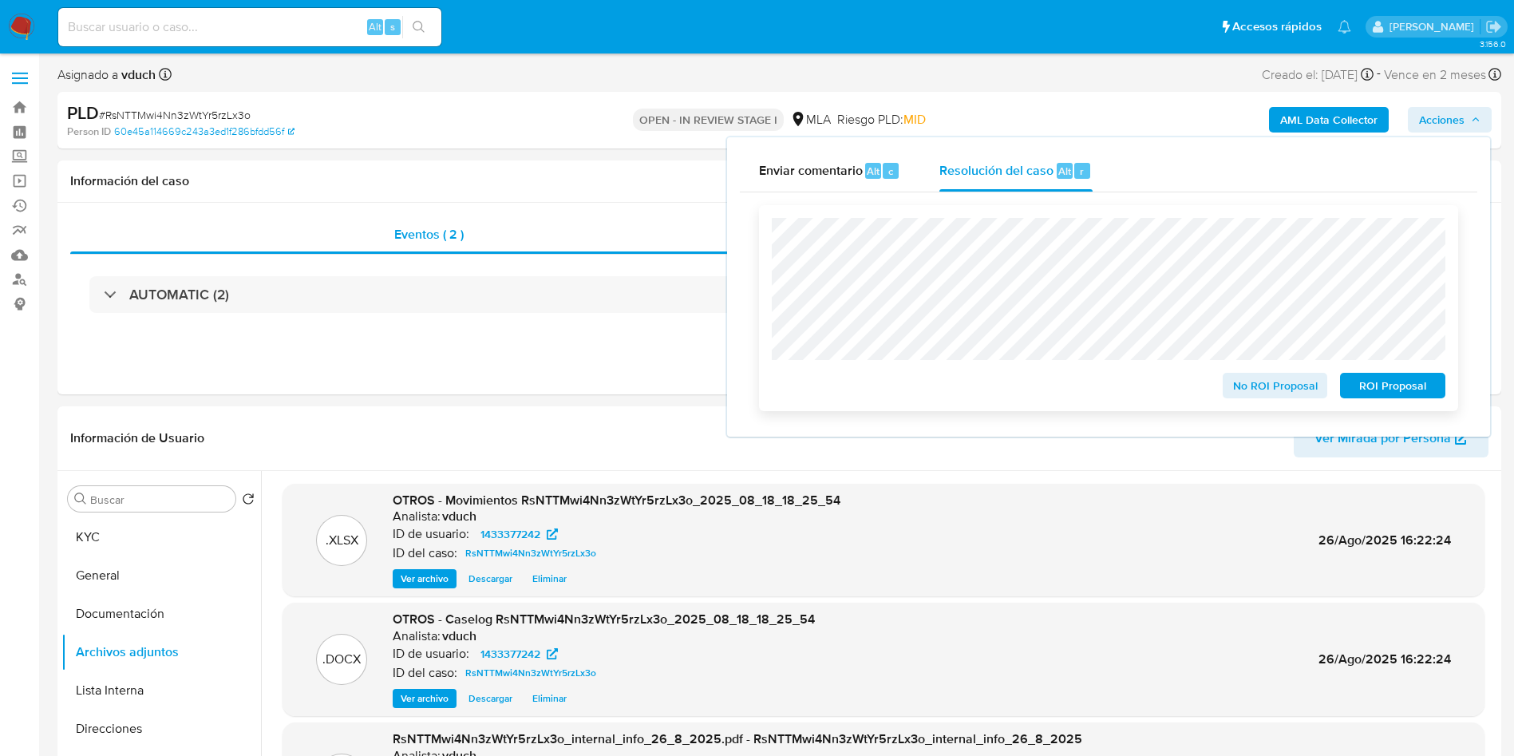
click at [1425, 389] on span "ROI Proposal" at bounding box center [1392, 385] width 83 height 22
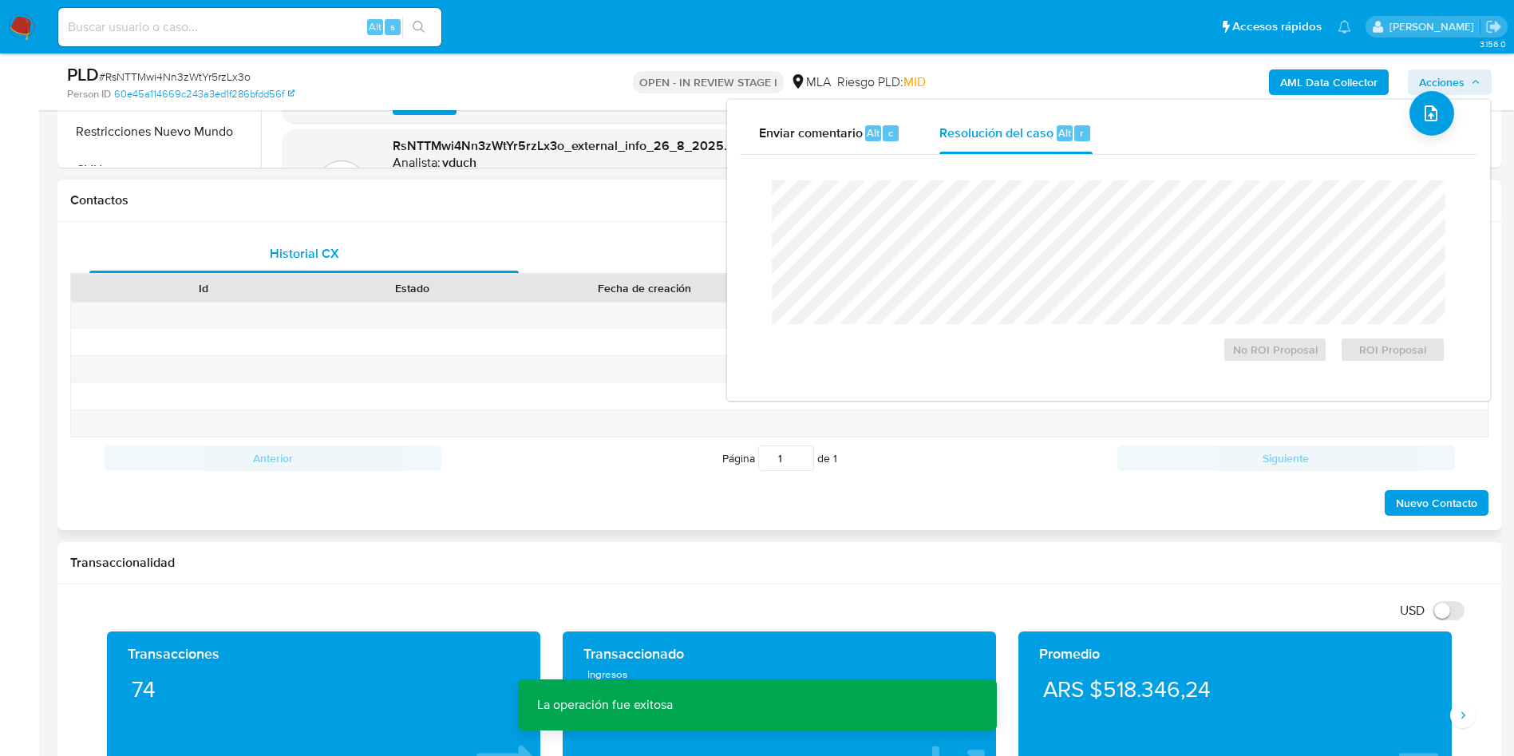
scroll to position [479, 0]
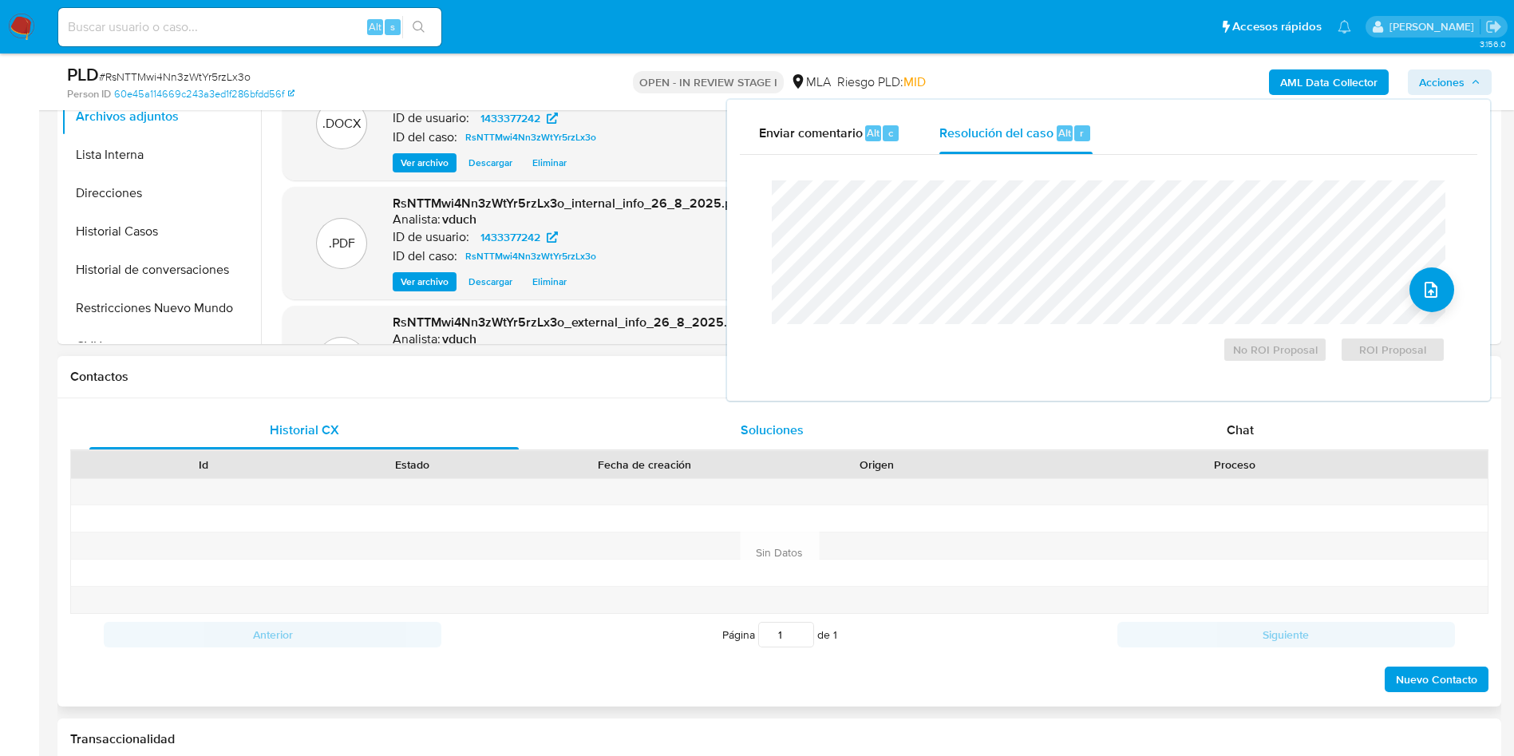
click at [780, 441] on div "Soluciones" at bounding box center [771, 430] width 429 height 38
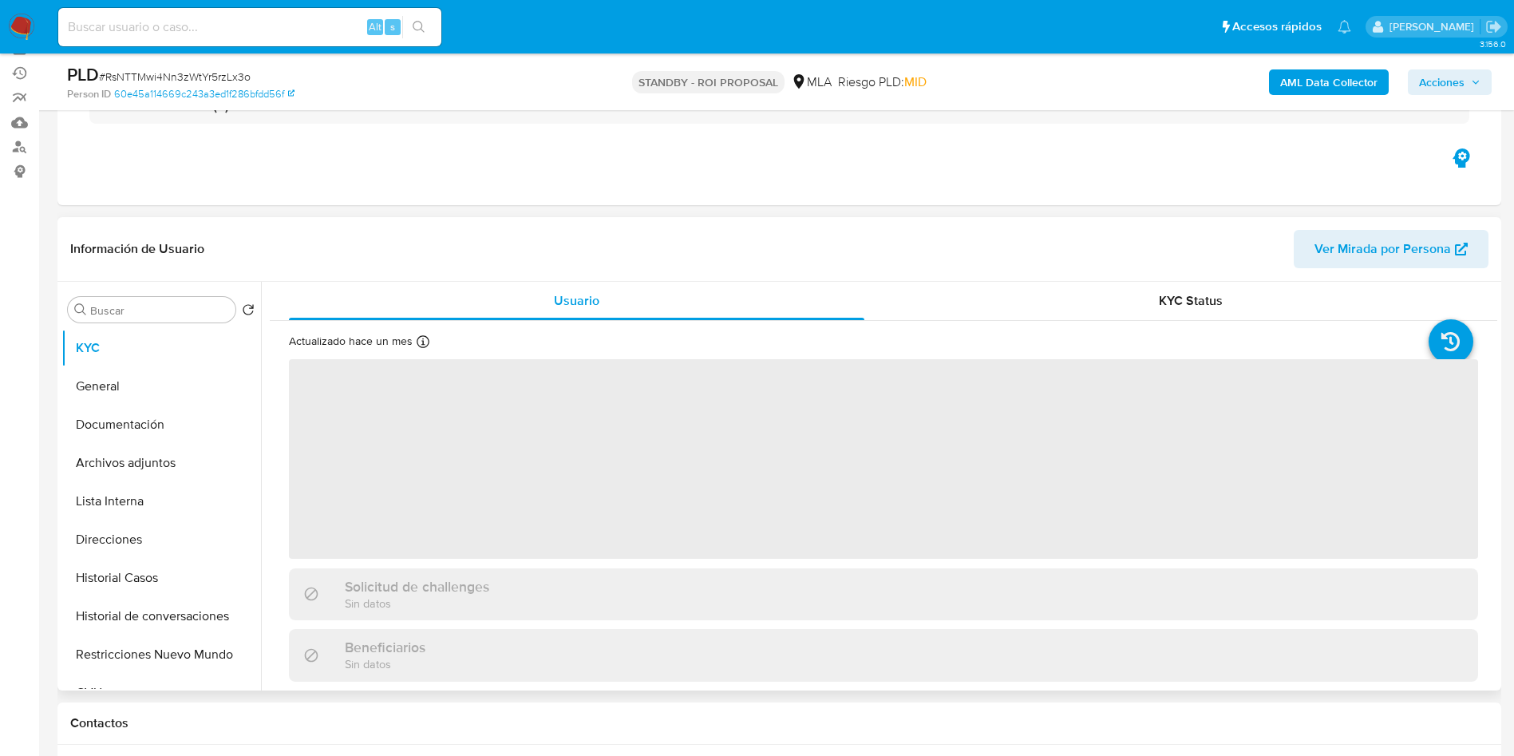
scroll to position [239, 0]
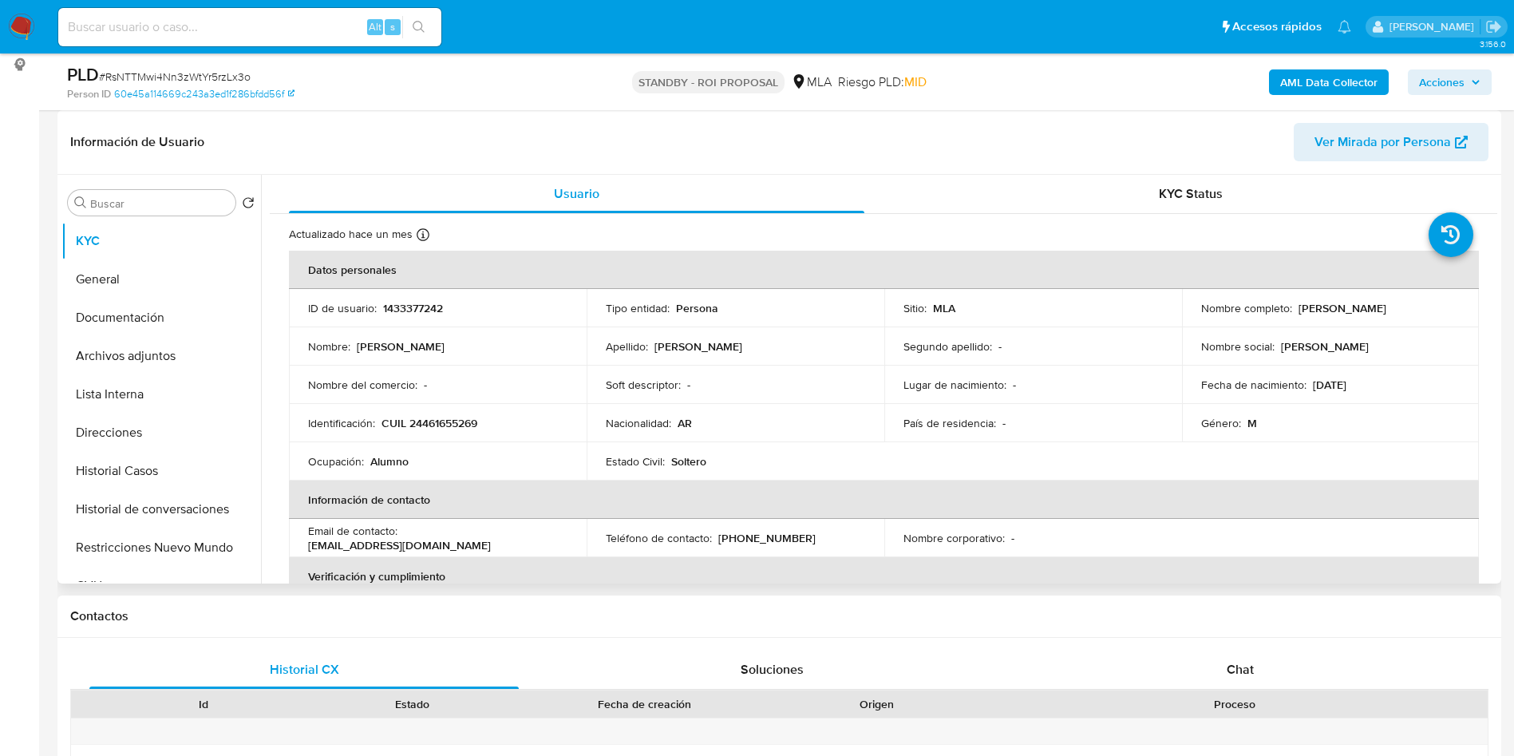
select select "10"
click at [290, 26] on input at bounding box center [249, 27] width 383 height 21
paste input "20392224204"
click at [239, 28] on input "20392224204" at bounding box center [249, 27] width 383 height 21
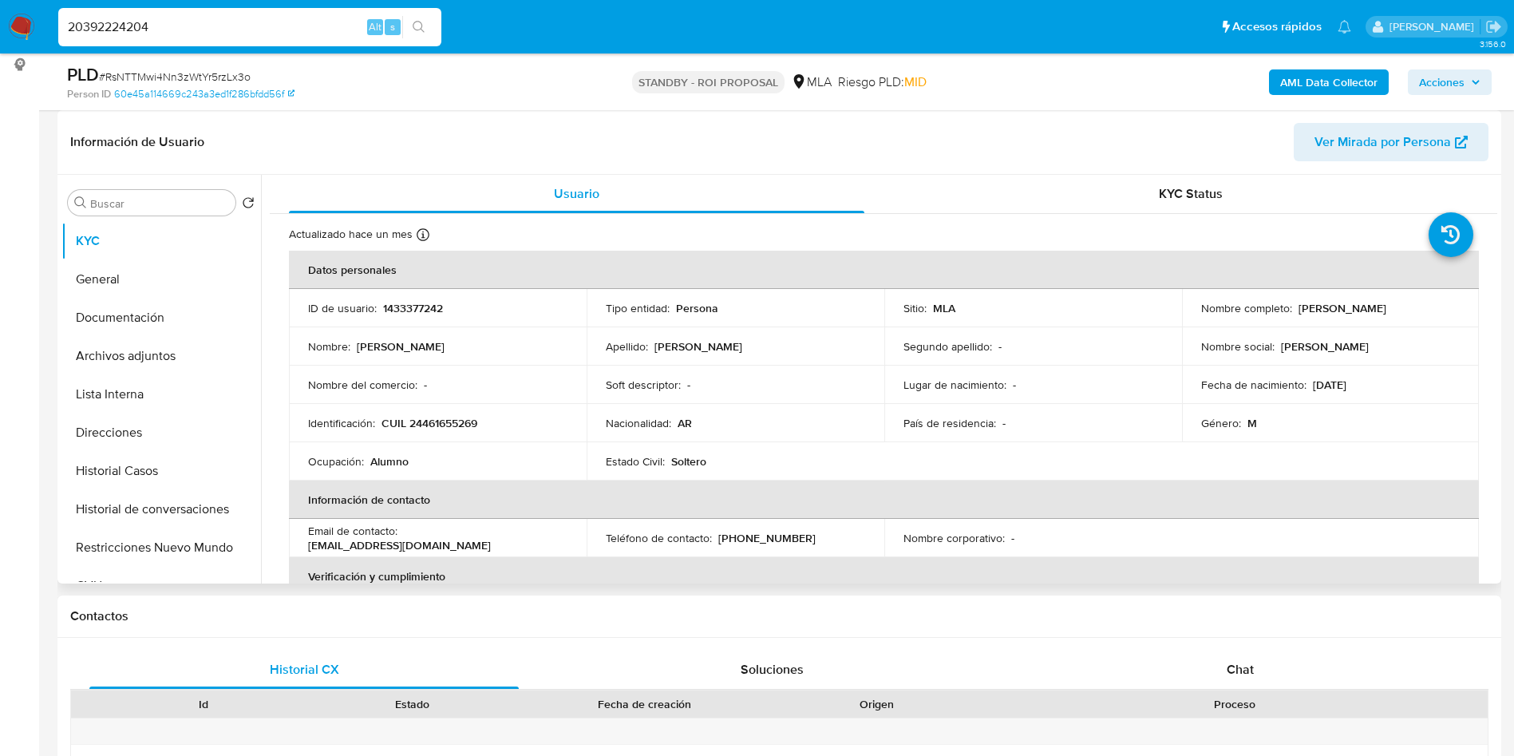
drag, startPoint x: 239, startPoint y: 28, endPoint x: 311, endPoint y: 21, distance: 72.2
click at [239, 27] on input "20392224204" at bounding box center [249, 27] width 383 height 21
paste input "rDtvVs6Gjiu9oguyBWb9nxna"
type input "rDtvVs6Gjiu9oguyBWb9nxna"
click at [426, 32] on button "search-icon" at bounding box center [418, 27] width 33 height 22
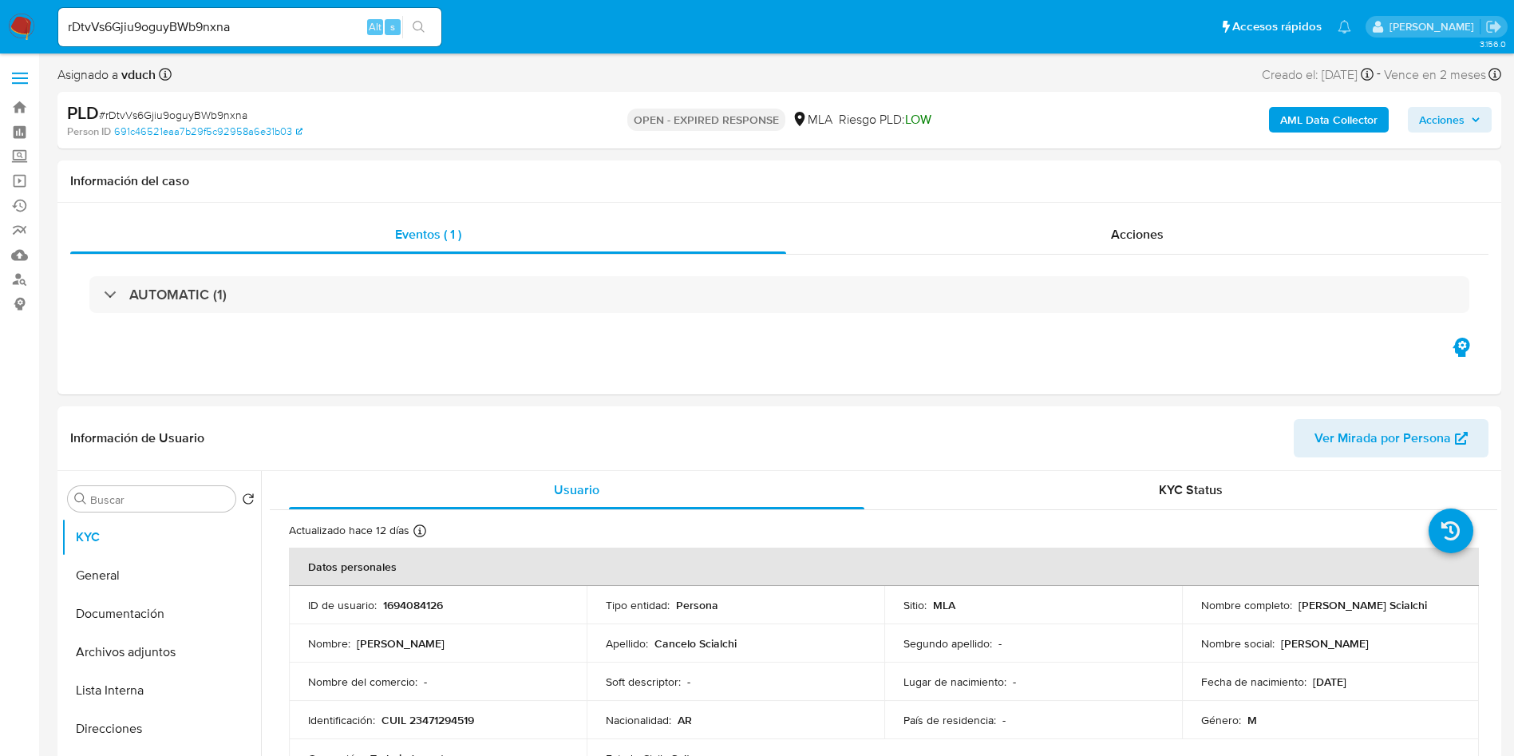
select select "10"
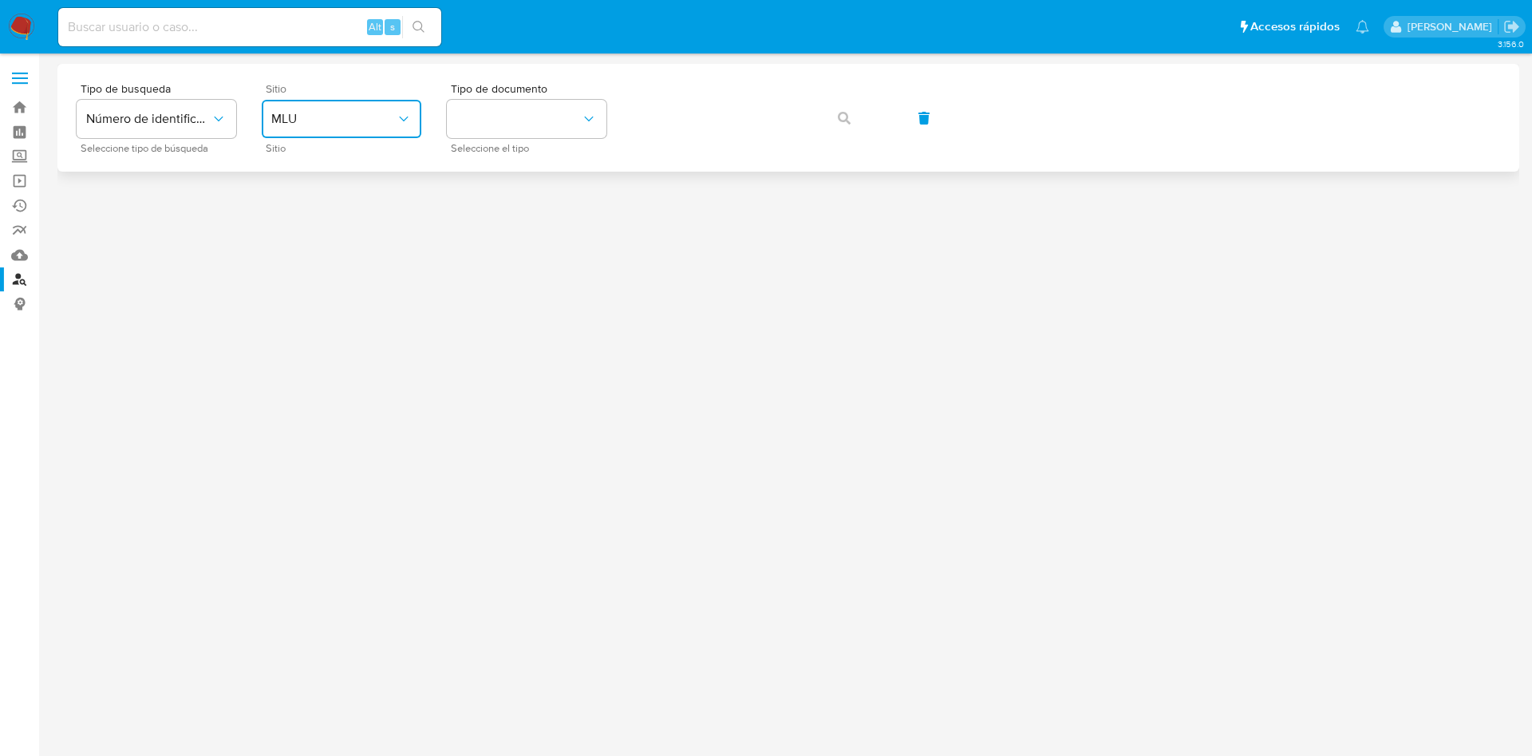
click at [411, 114] on button "MLU" at bounding box center [342, 119] width 160 height 38
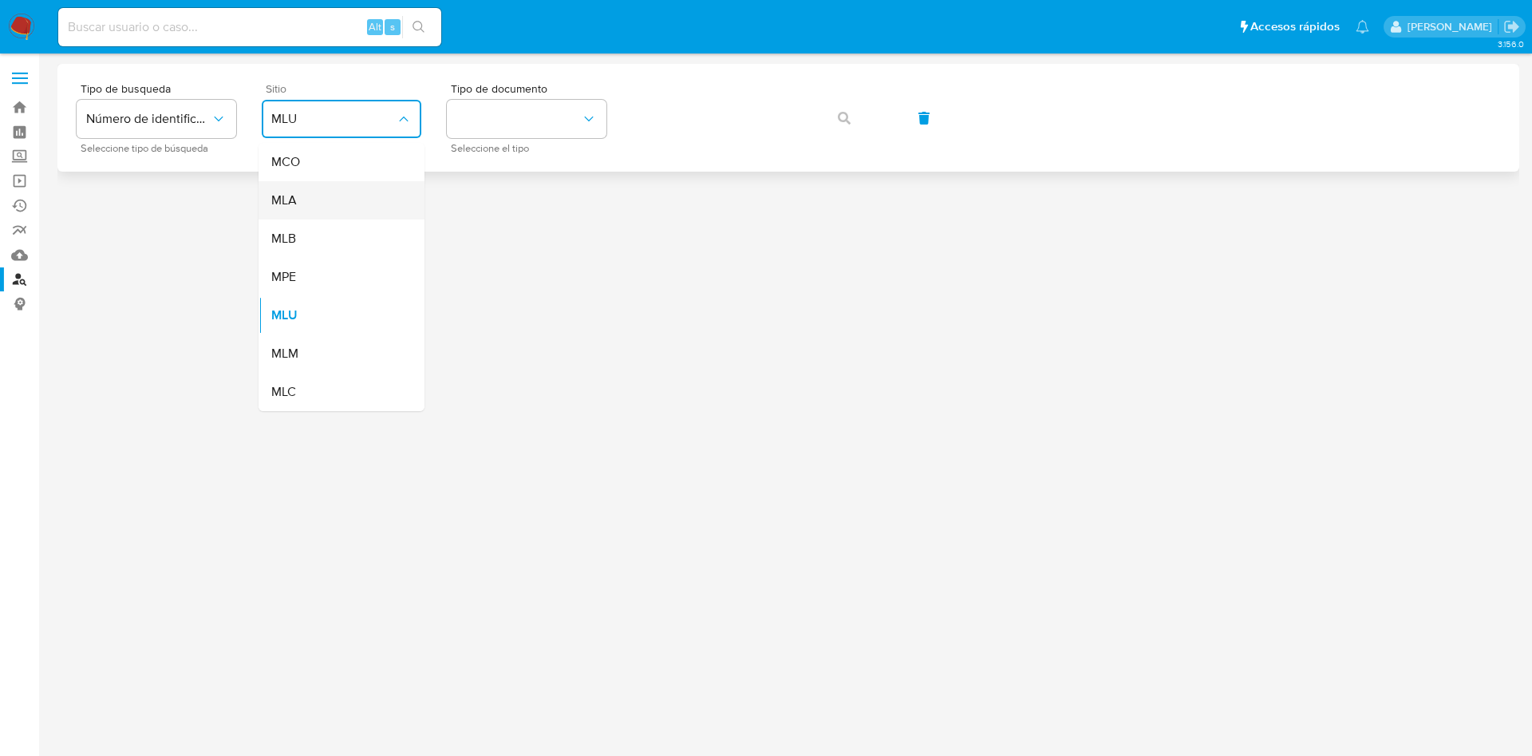
click at [322, 198] on div "MLA" at bounding box center [336, 200] width 131 height 38
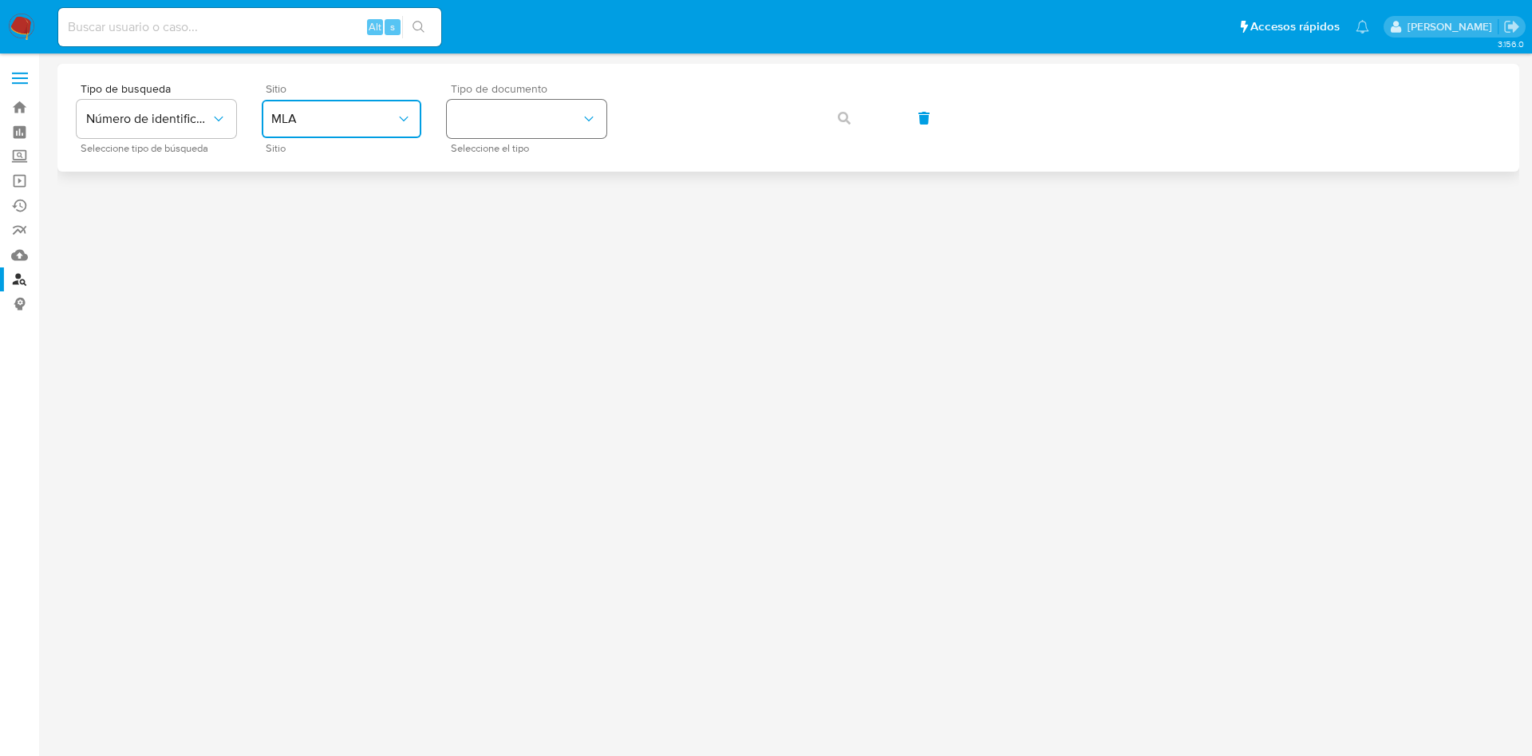
click at [571, 119] on button "identificationType" at bounding box center [527, 119] width 160 height 38
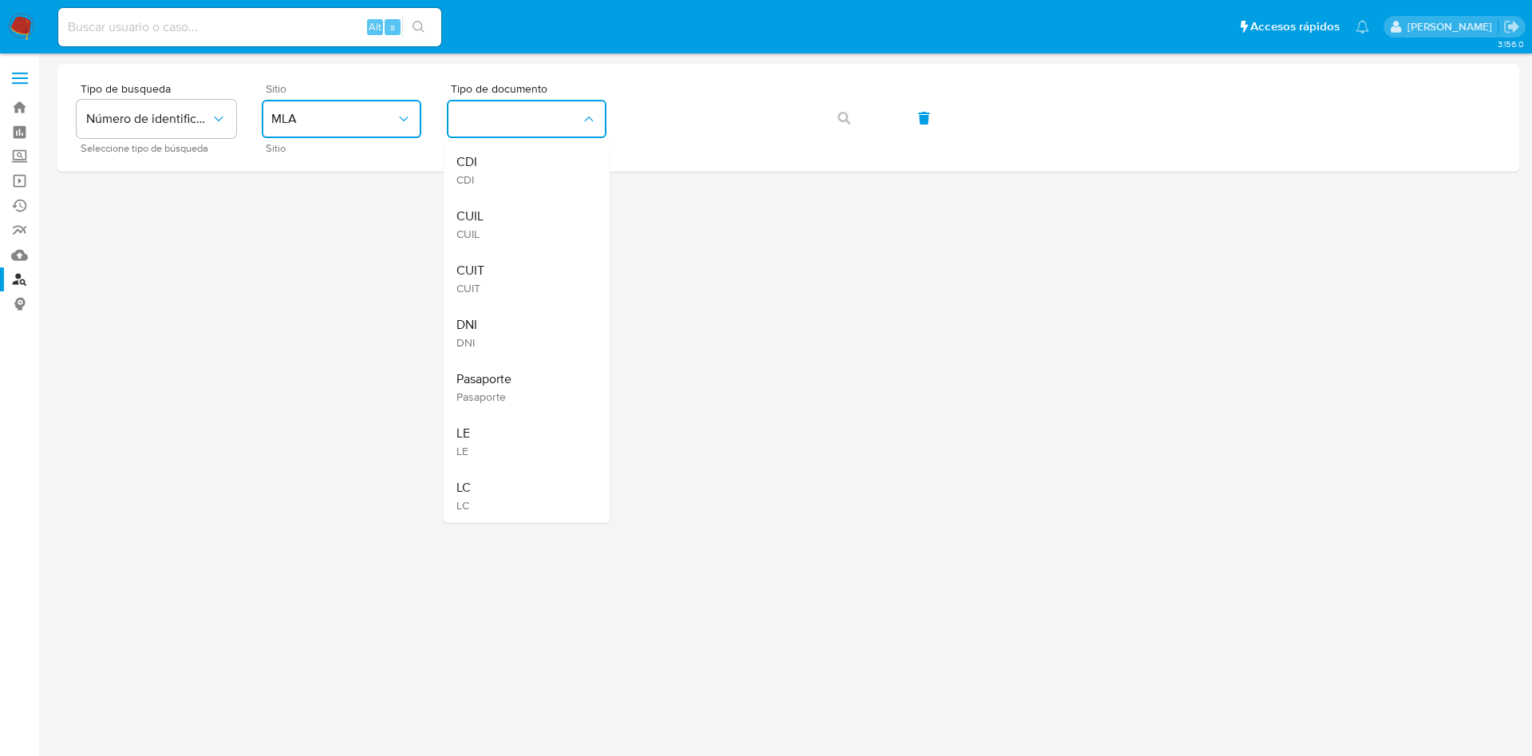
drag, startPoint x: 507, startPoint y: 259, endPoint x: 576, endPoint y: 196, distance: 93.3
click at [509, 259] on div "CUIT CUIT" at bounding box center [522, 278] width 131 height 54
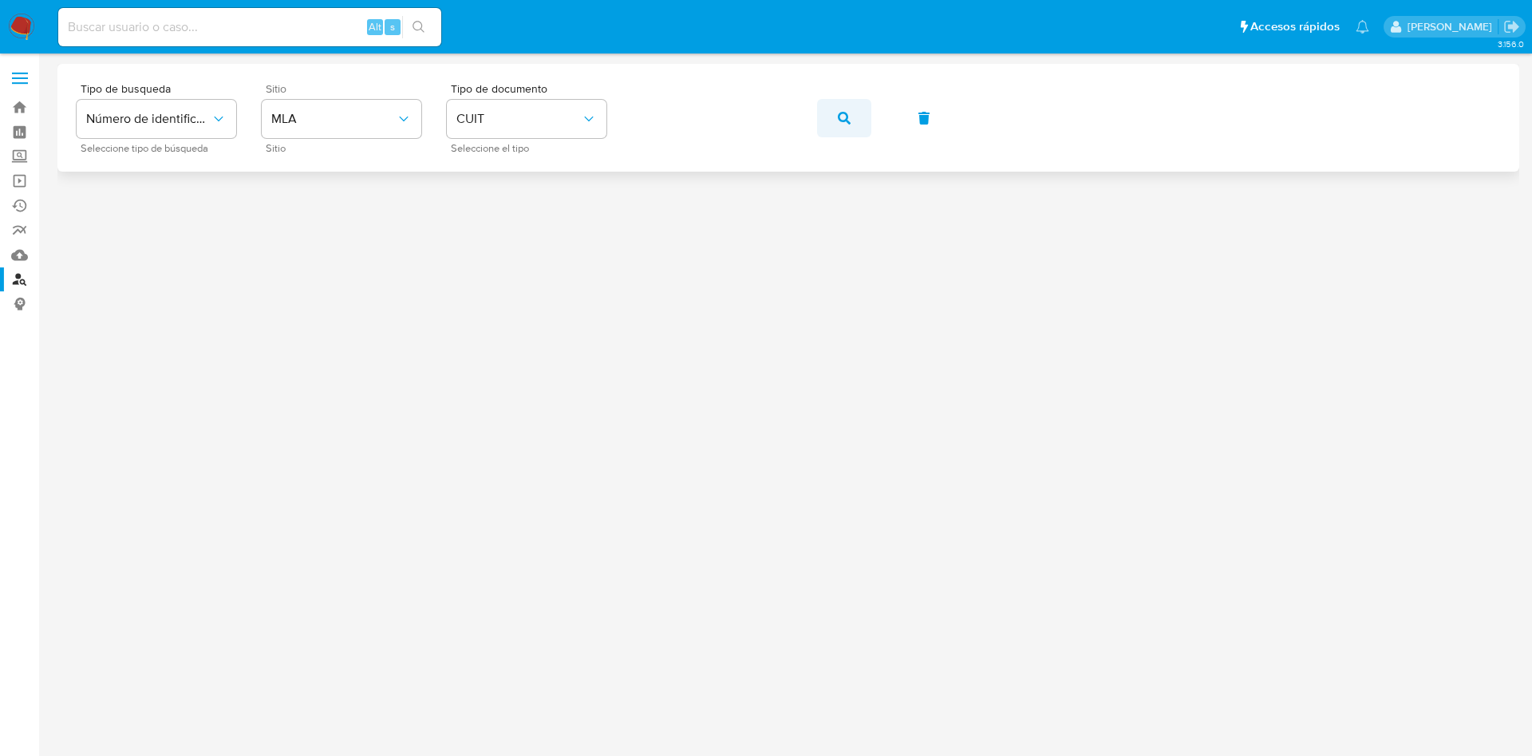
click at [851, 125] on button "button" at bounding box center [844, 118] width 54 height 38
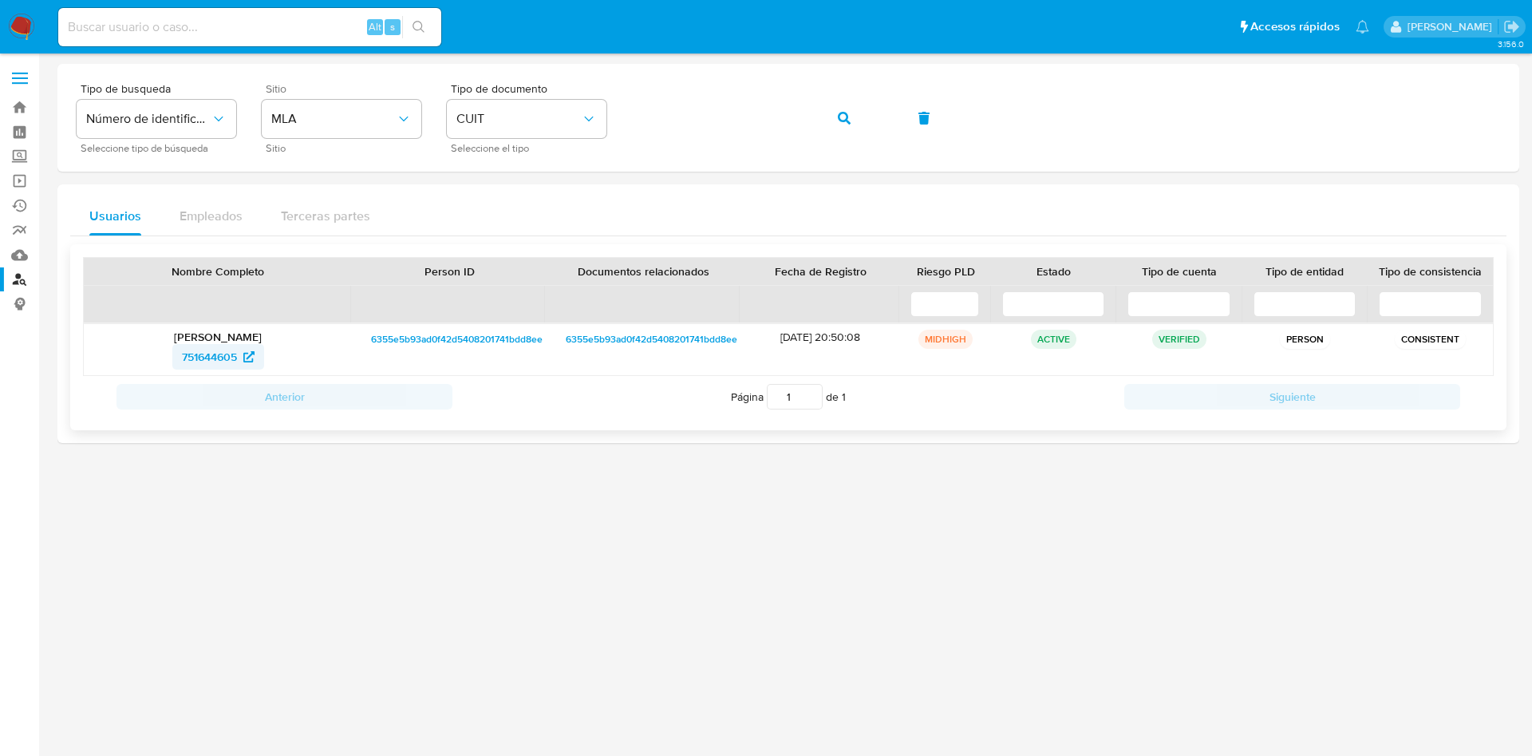
click at [173, 358] on link "751644605" at bounding box center [218, 357] width 92 height 26
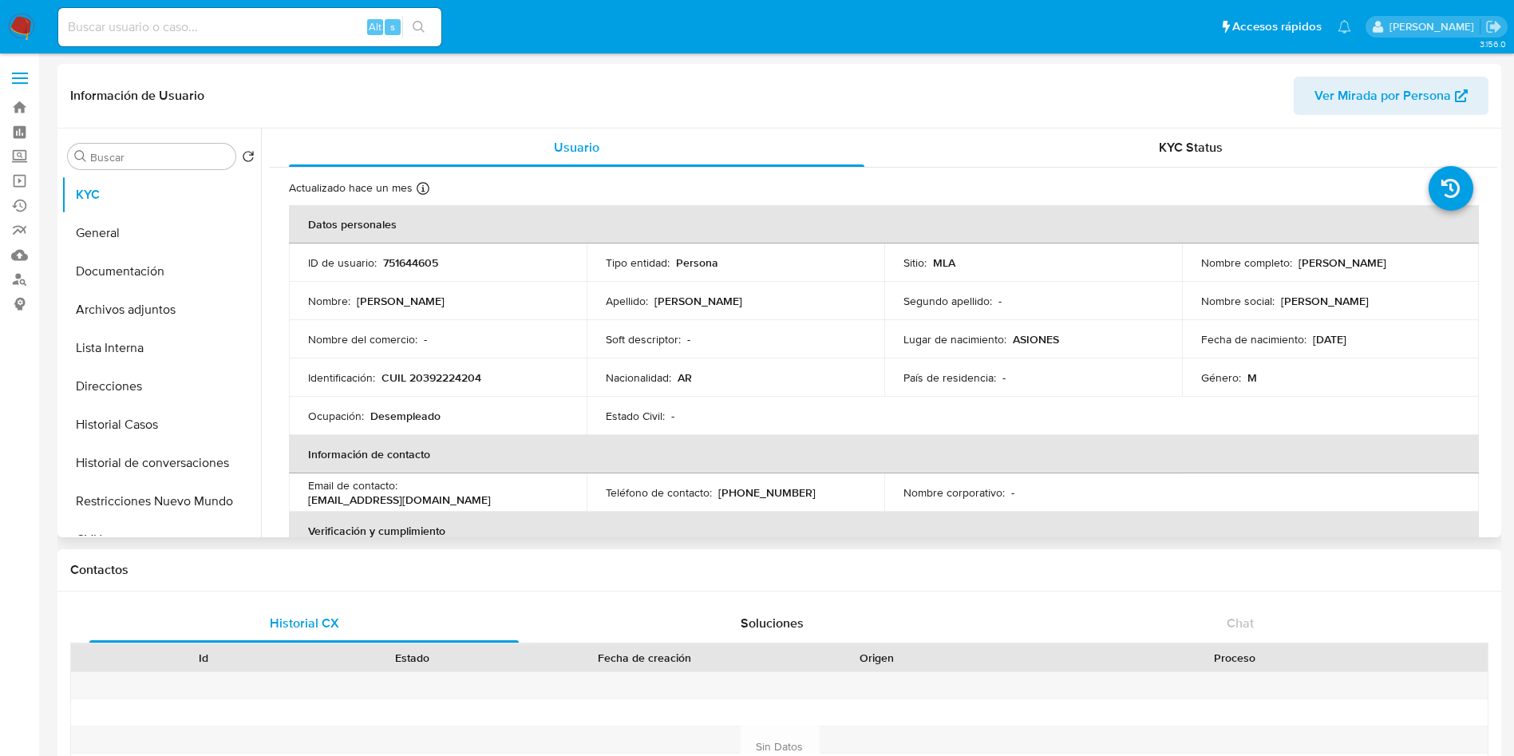
select select "10"
click at [170, 492] on button "Restricciones Nuevo Mundo" at bounding box center [154, 501] width 187 height 38
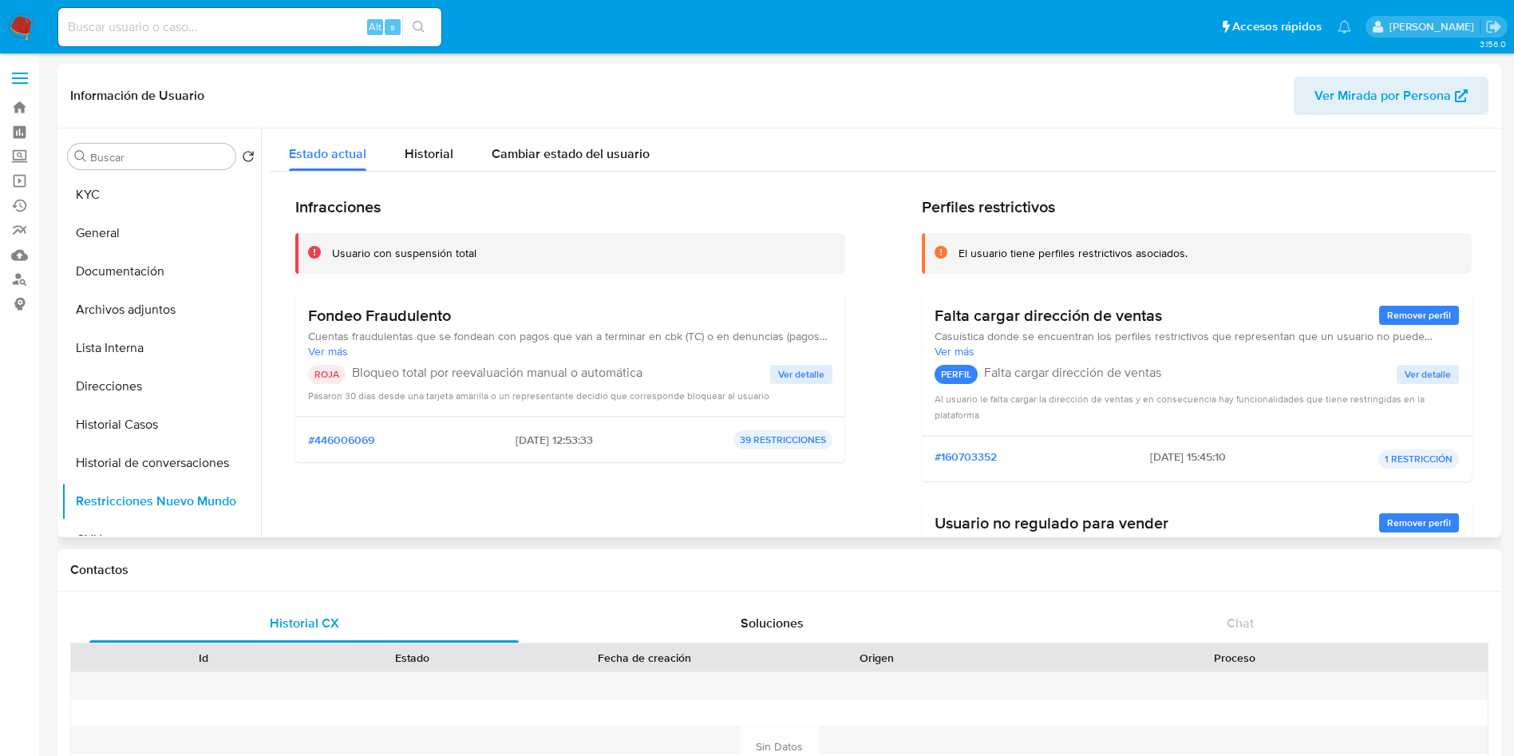
click at [797, 370] on span "Ver detalle" at bounding box center [801, 374] width 46 height 16
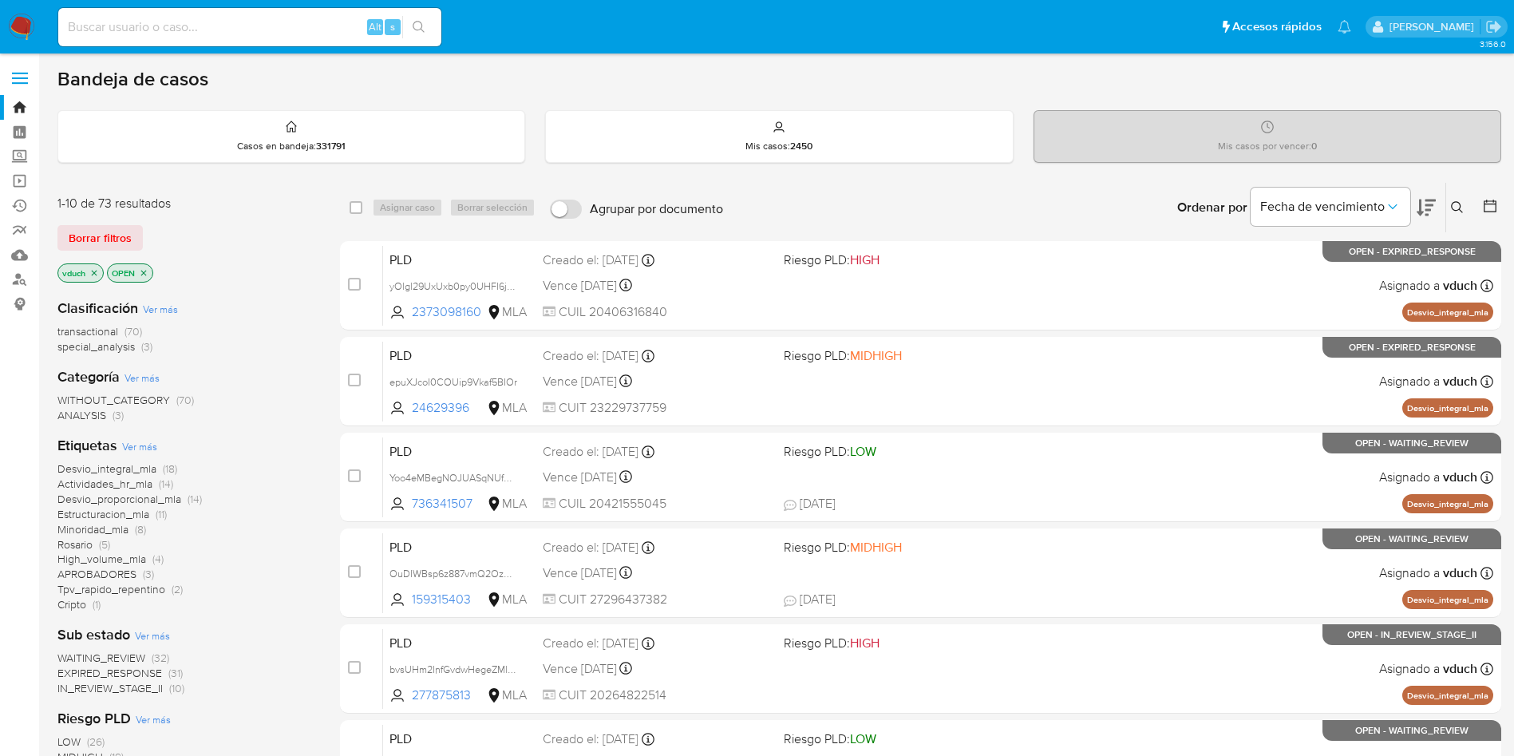
click at [1463, 209] on icon at bounding box center [1457, 207] width 13 height 13
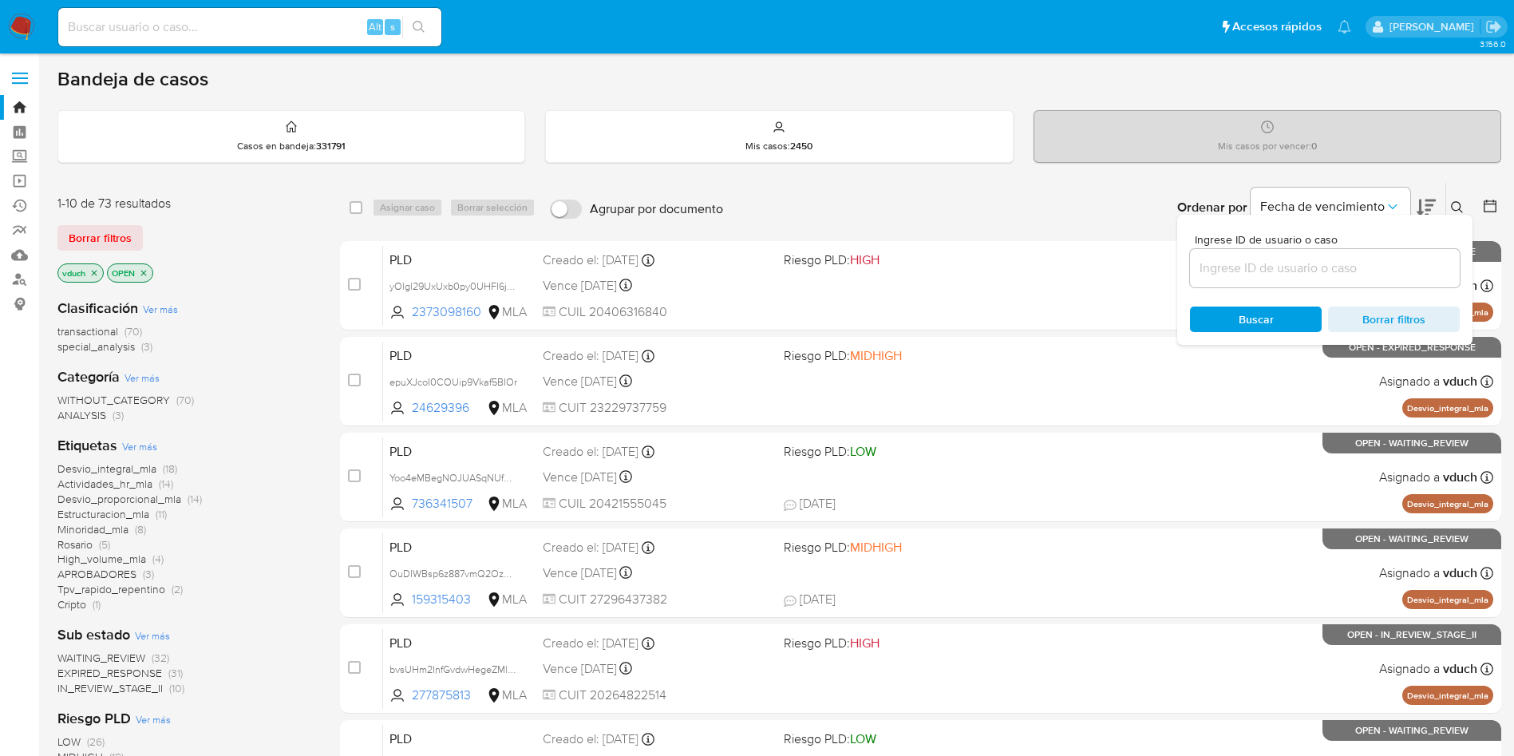
click at [1331, 279] on div at bounding box center [1325, 268] width 270 height 38
click at [1334, 270] on input at bounding box center [1325, 268] width 270 height 21
paste input "rDtvVs6Gjiu9oguyBWb9nxna"
type input "rDtvVs6Gjiu9oguyBWb9nxna"
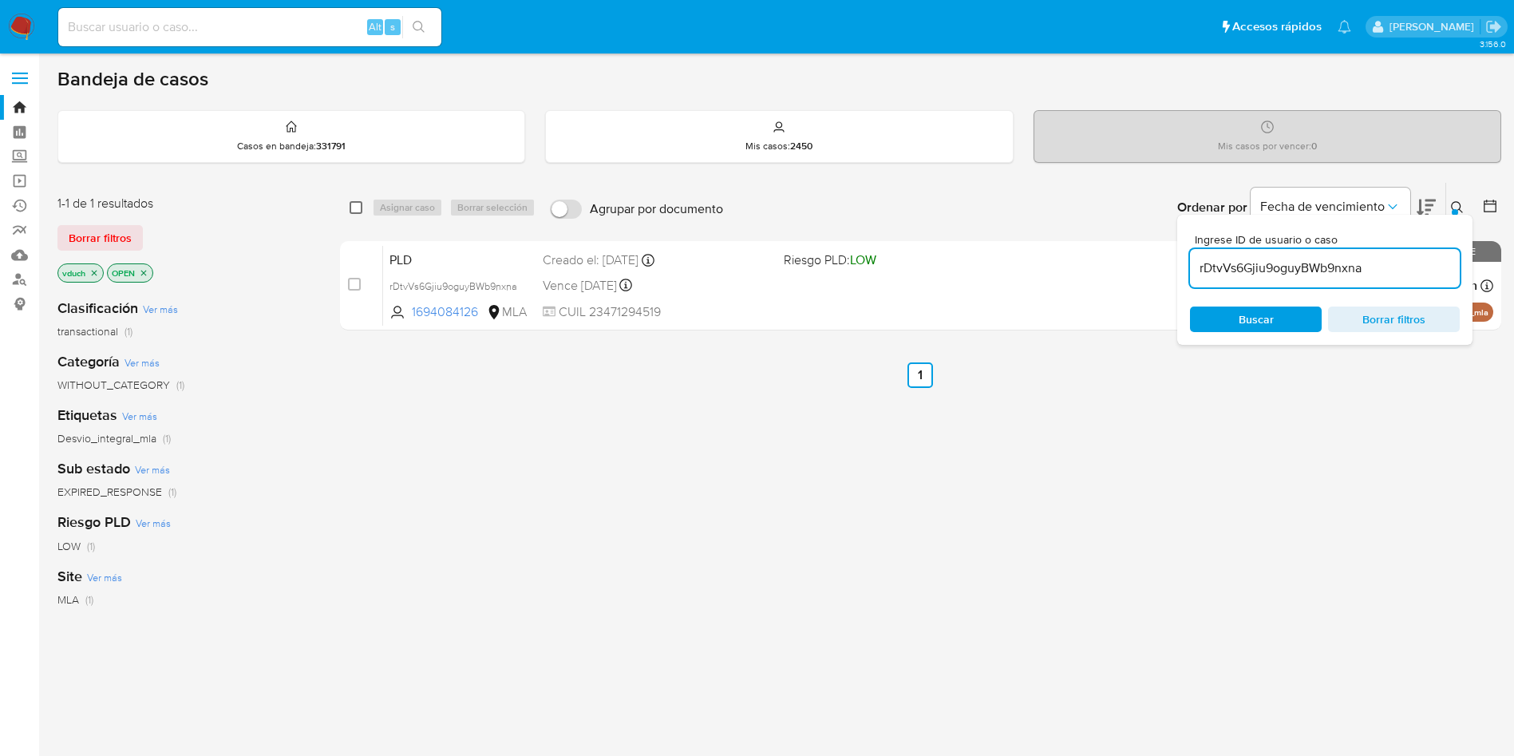
click at [358, 205] on input "checkbox" at bounding box center [356, 207] width 13 height 13
checkbox input "true"
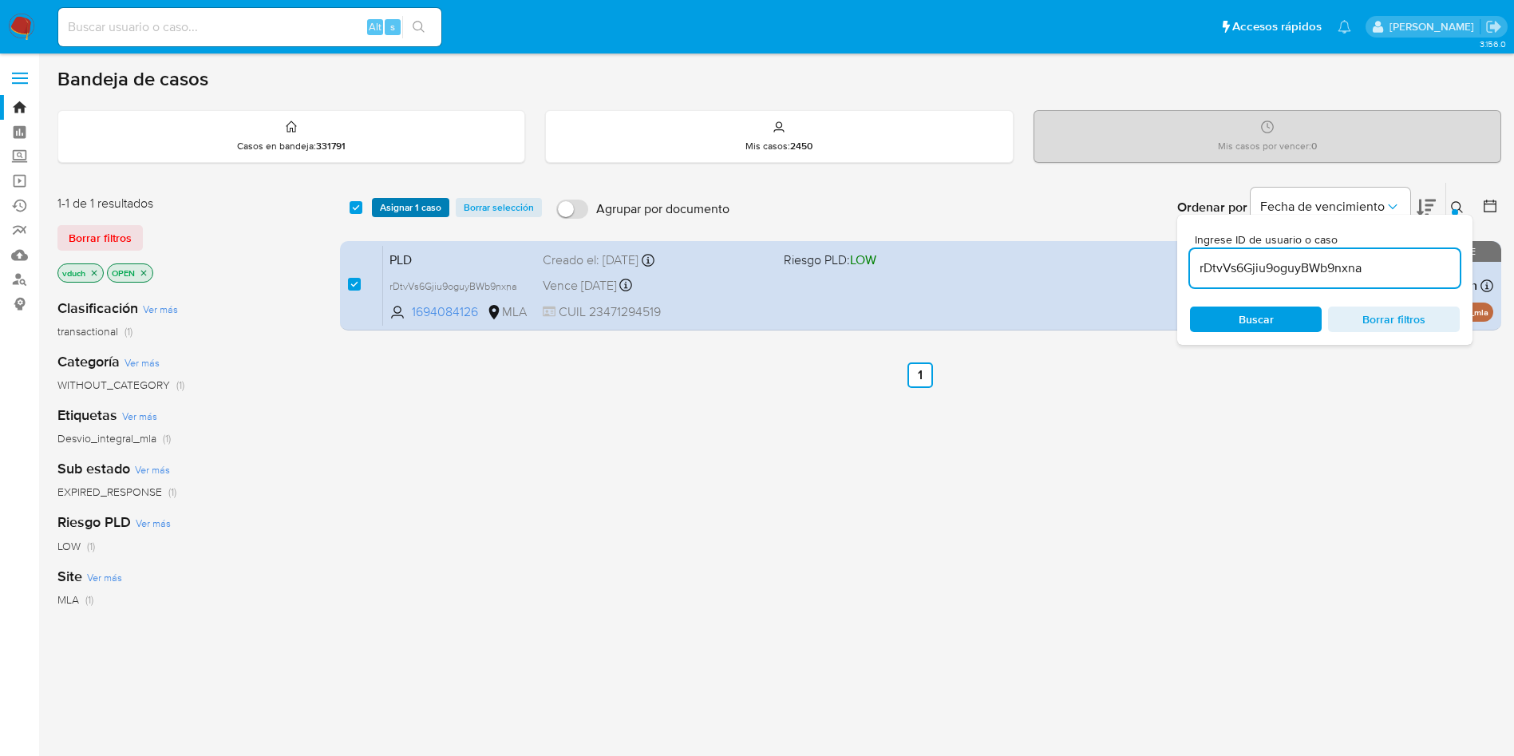
click at [397, 210] on span "Asignar 1 caso" at bounding box center [410, 208] width 61 height 16
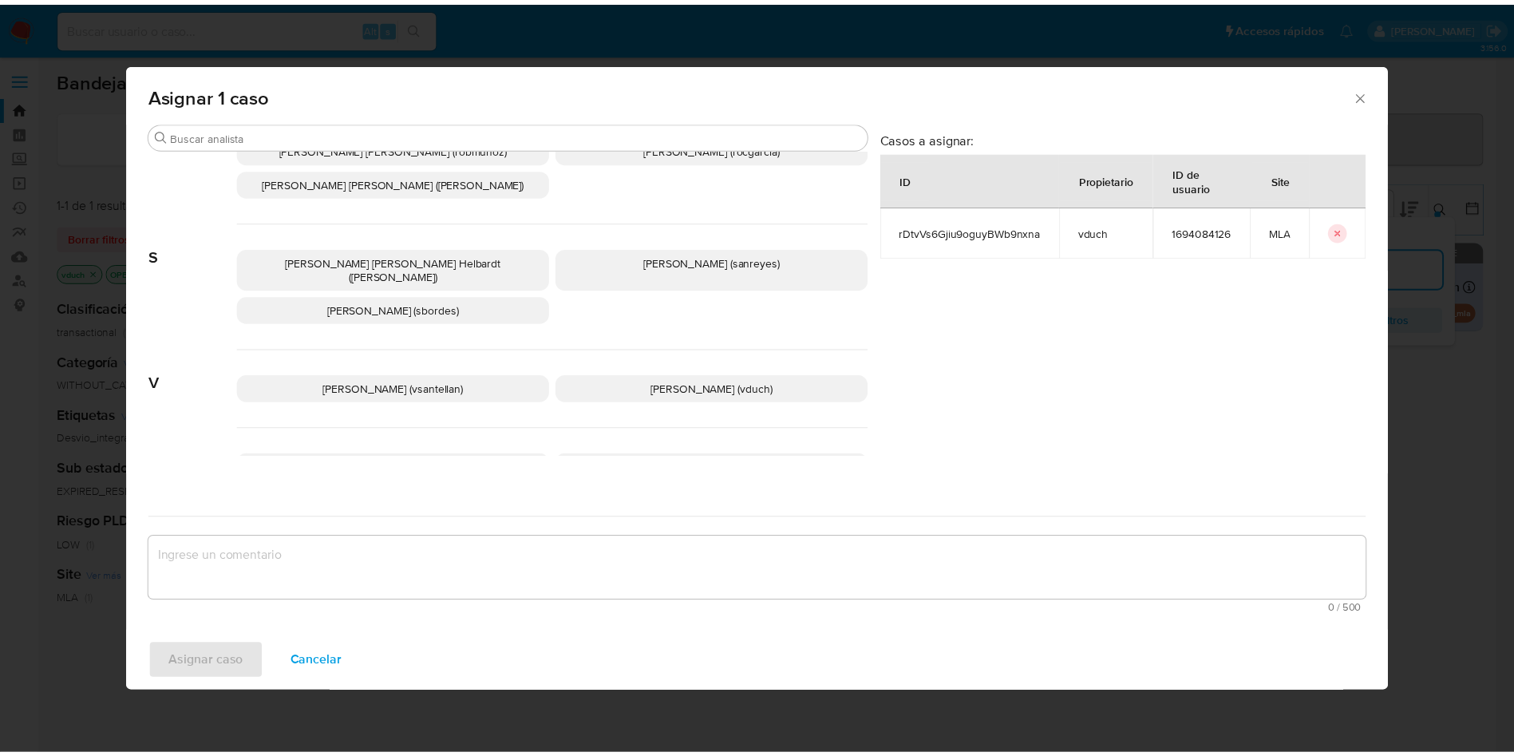
scroll to position [1460, 0]
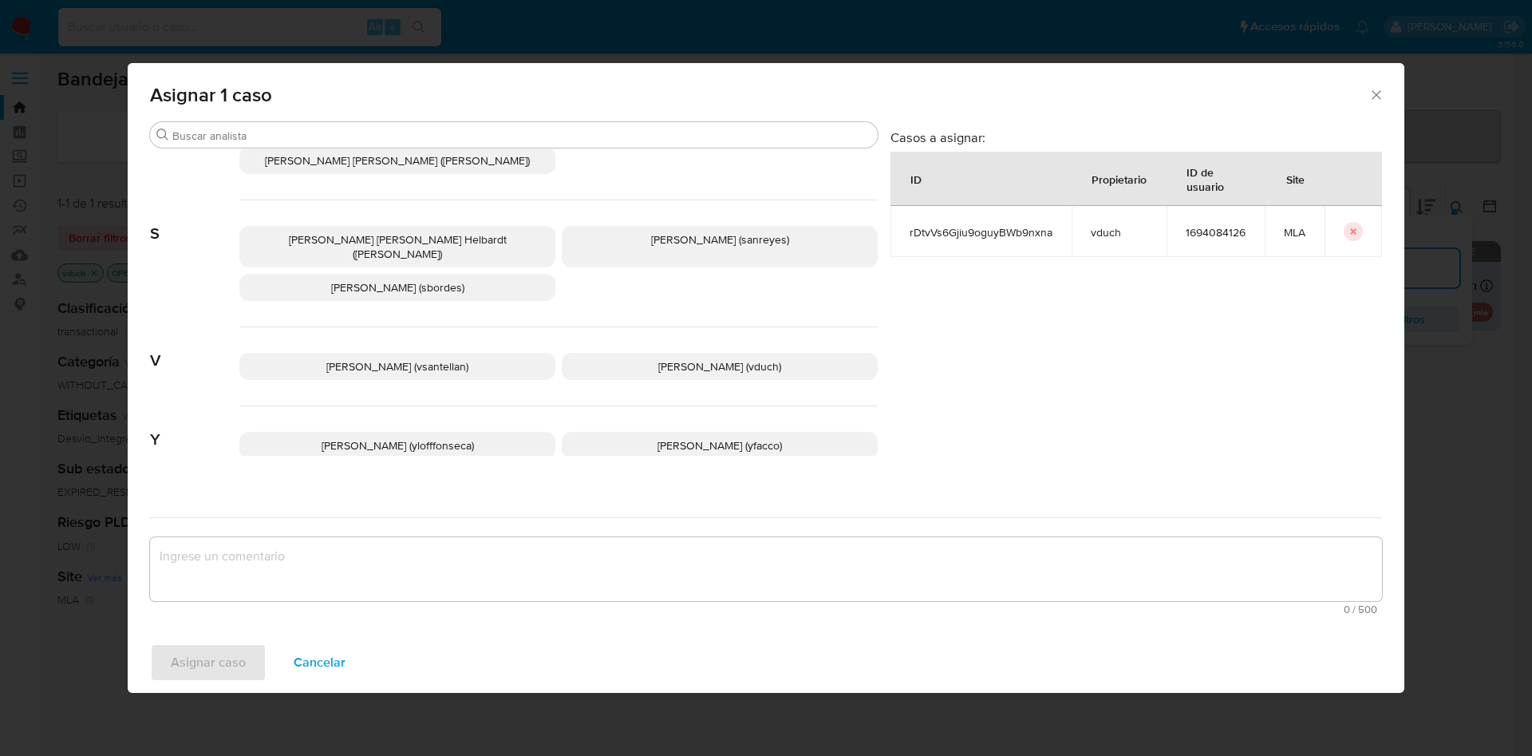
click at [686, 358] on span "Valeria Duch (vduch)" at bounding box center [719, 366] width 123 height 16
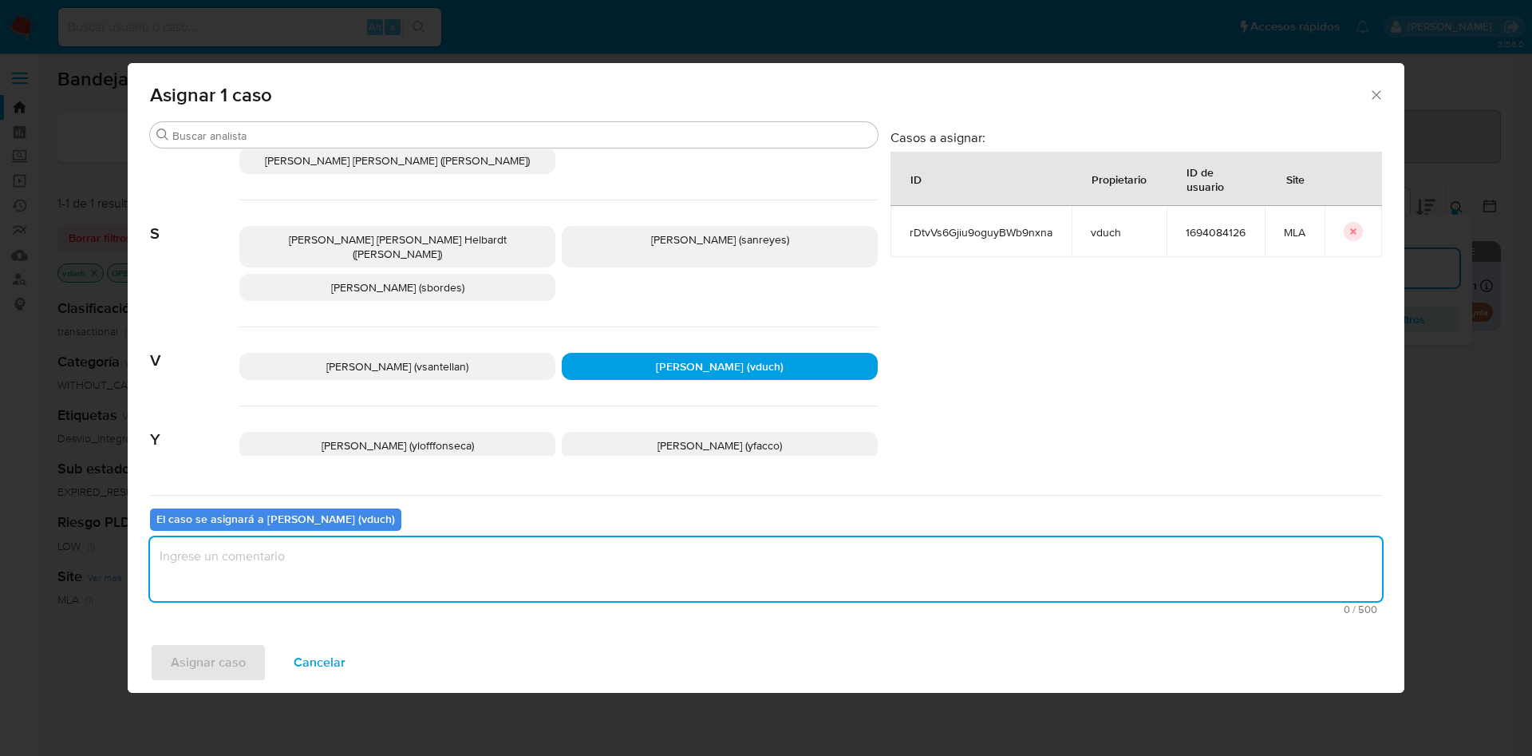
click at [730, 582] on textarea "assign-modal" at bounding box center [766, 569] width 1232 height 64
click at [251, 658] on button "Asignar caso" at bounding box center [208, 662] width 117 height 38
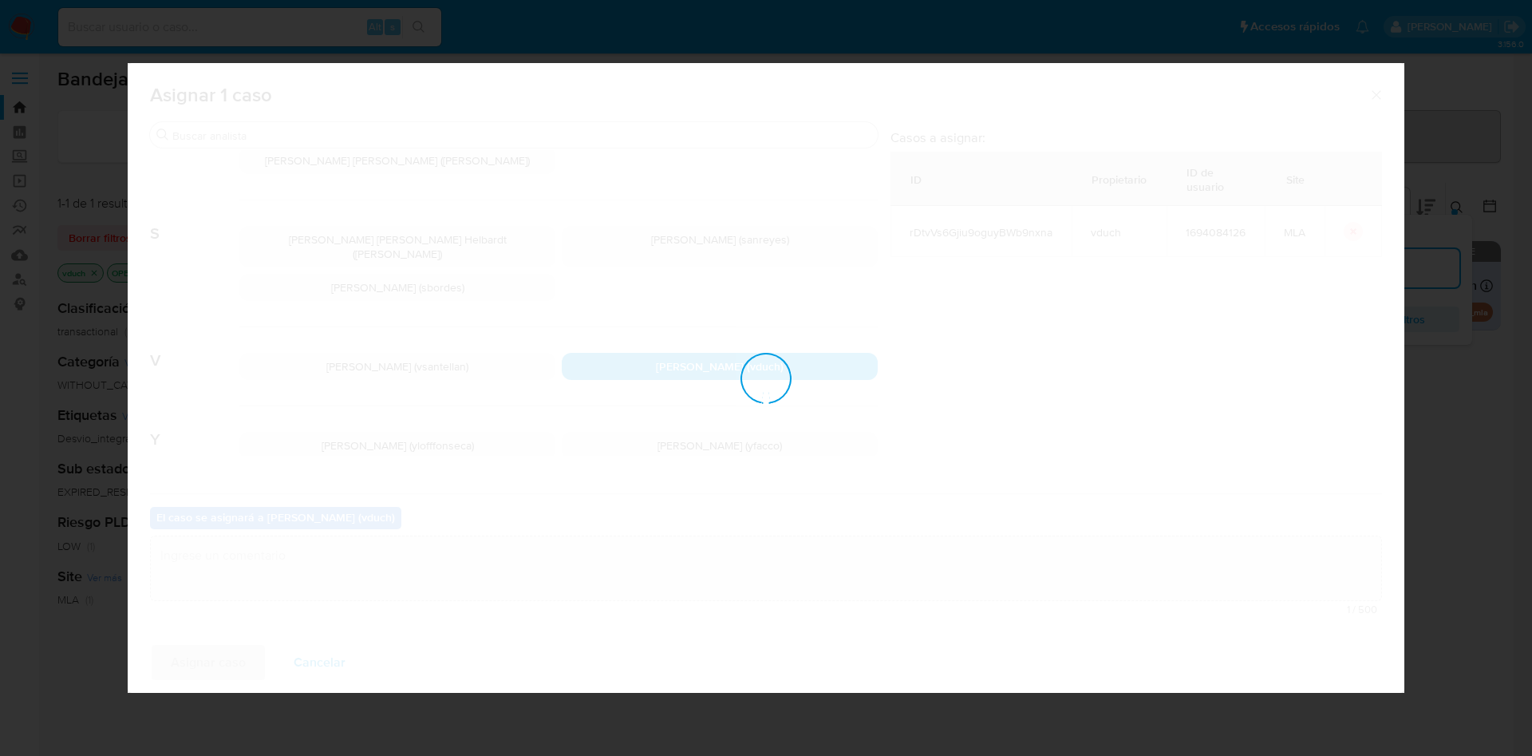
checkbox input "false"
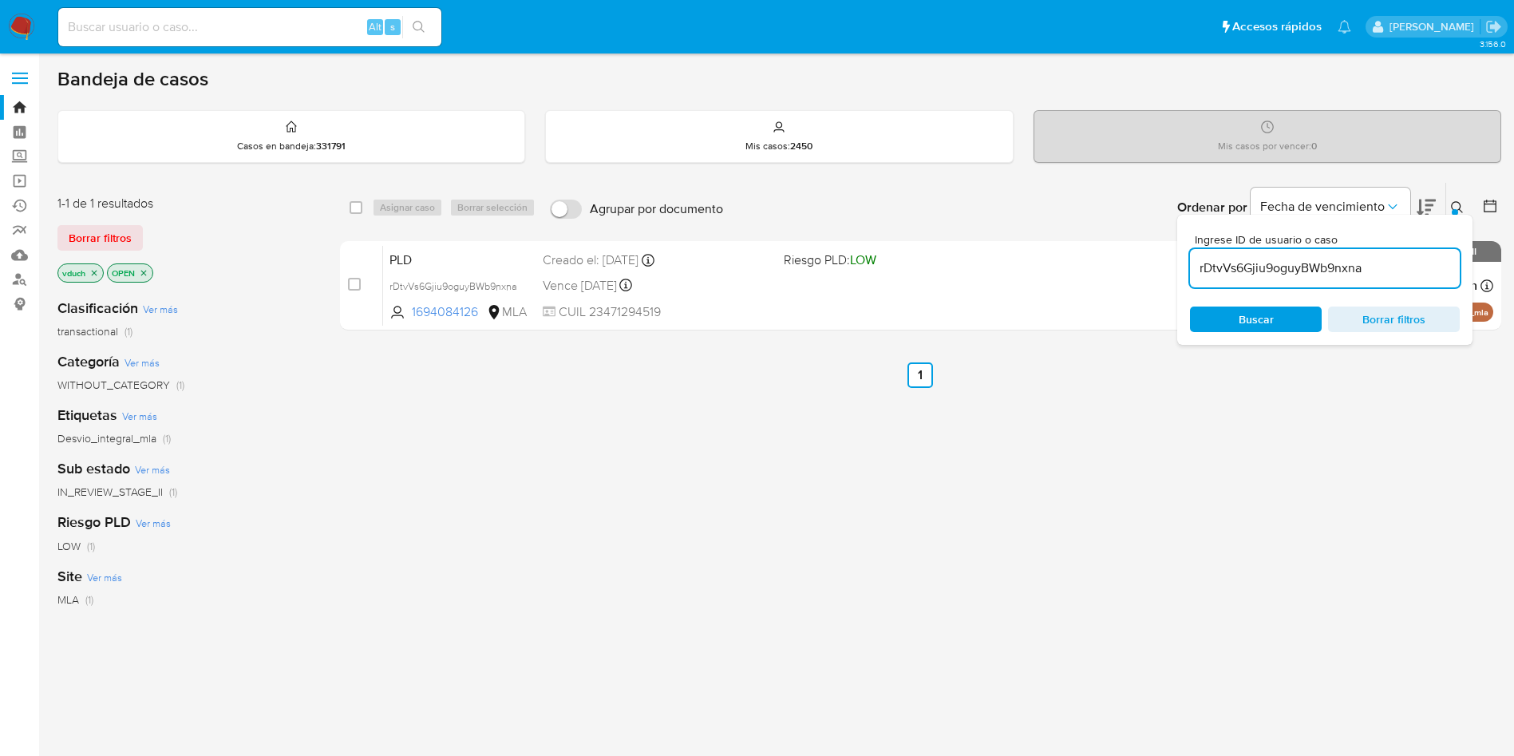
click at [308, 33] on input at bounding box center [249, 27] width 383 height 21
paste input "ighxpBWD1xmkY9La6b4rXENy"
type input "ighxpBWD1xmkY9La6b4rXENy"
click at [412, 29] on button "search-icon" at bounding box center [418, 27] width 33 height 22
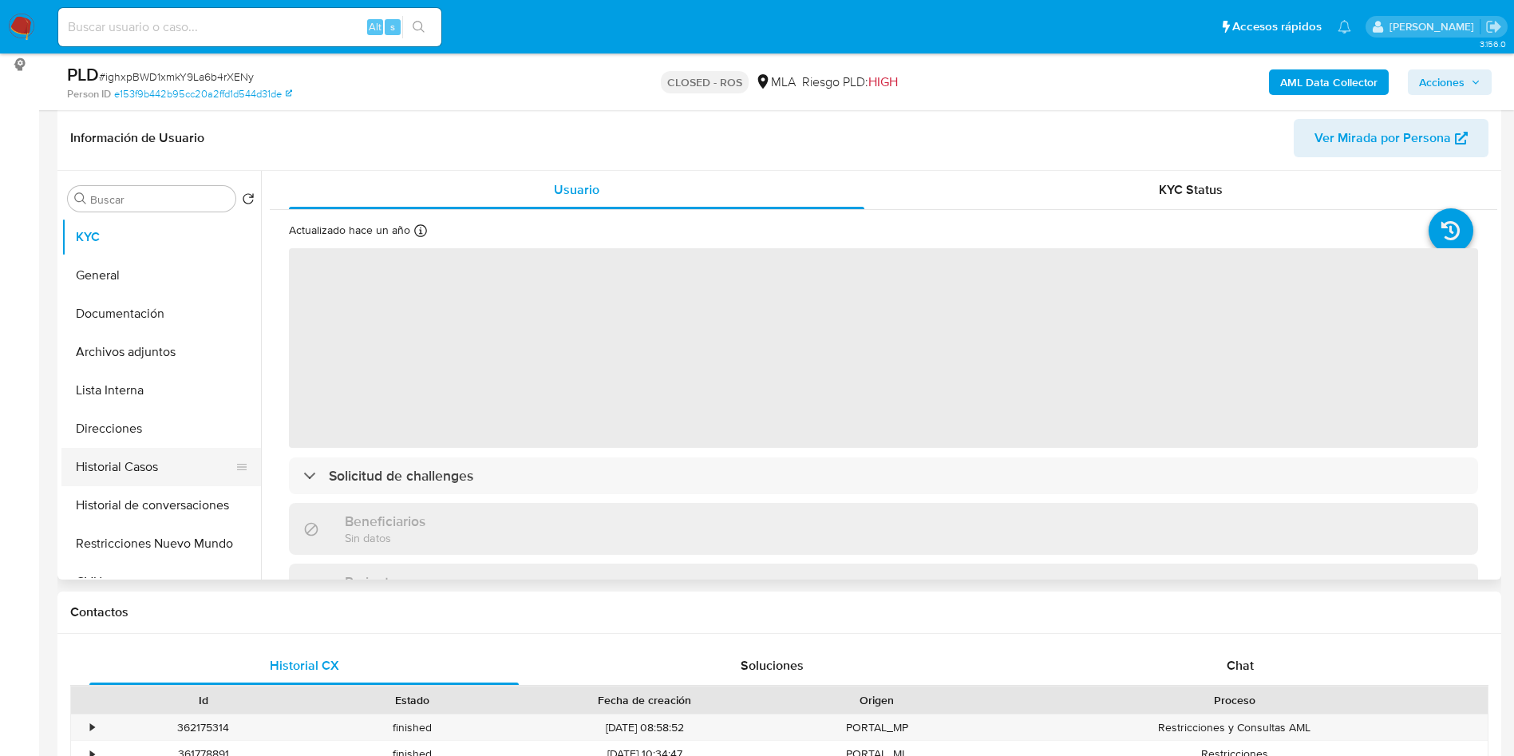
click at [179, 466] on button "Historial Casos" at bounding box center [154, 467] width 187 height 38
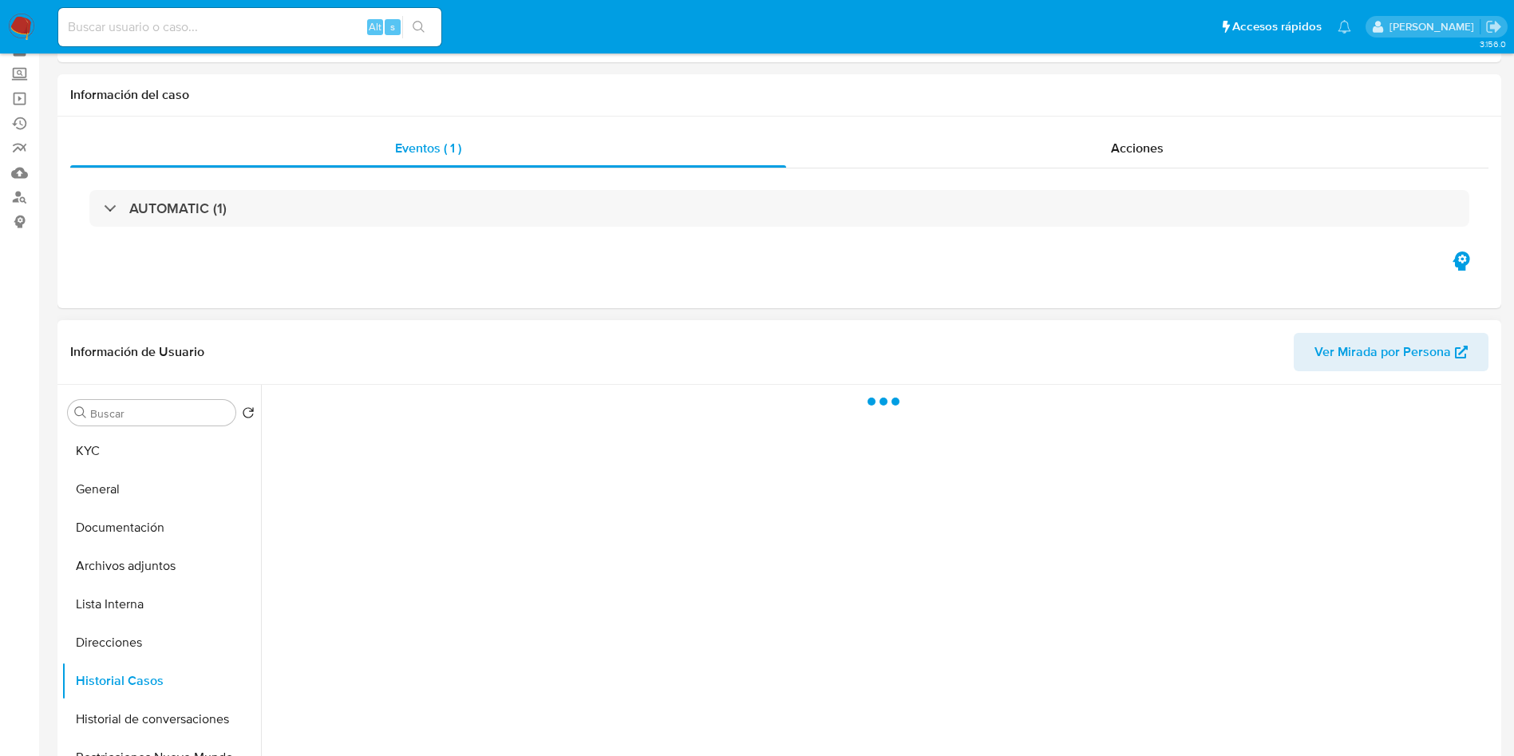
select select "10"
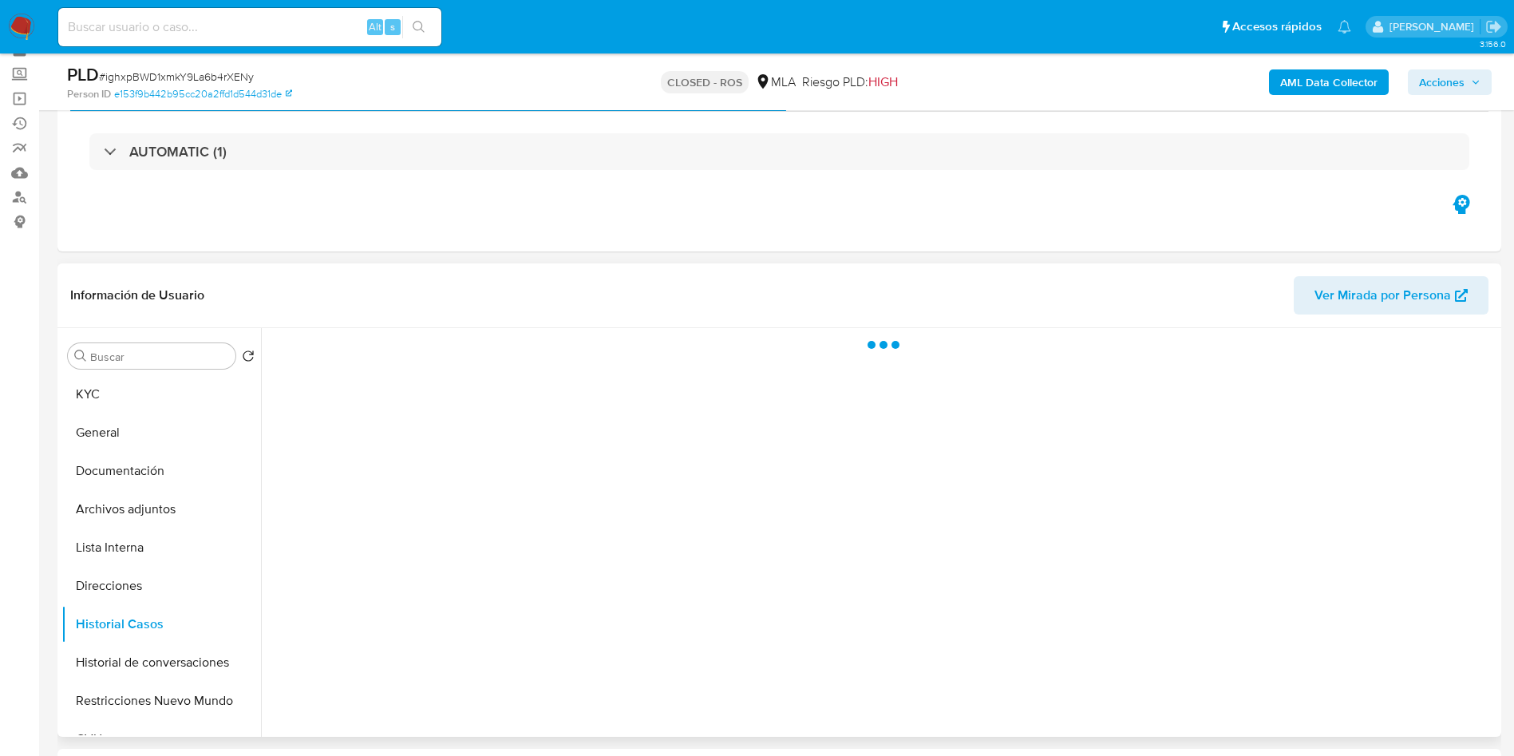
scroll to position [120, 0]
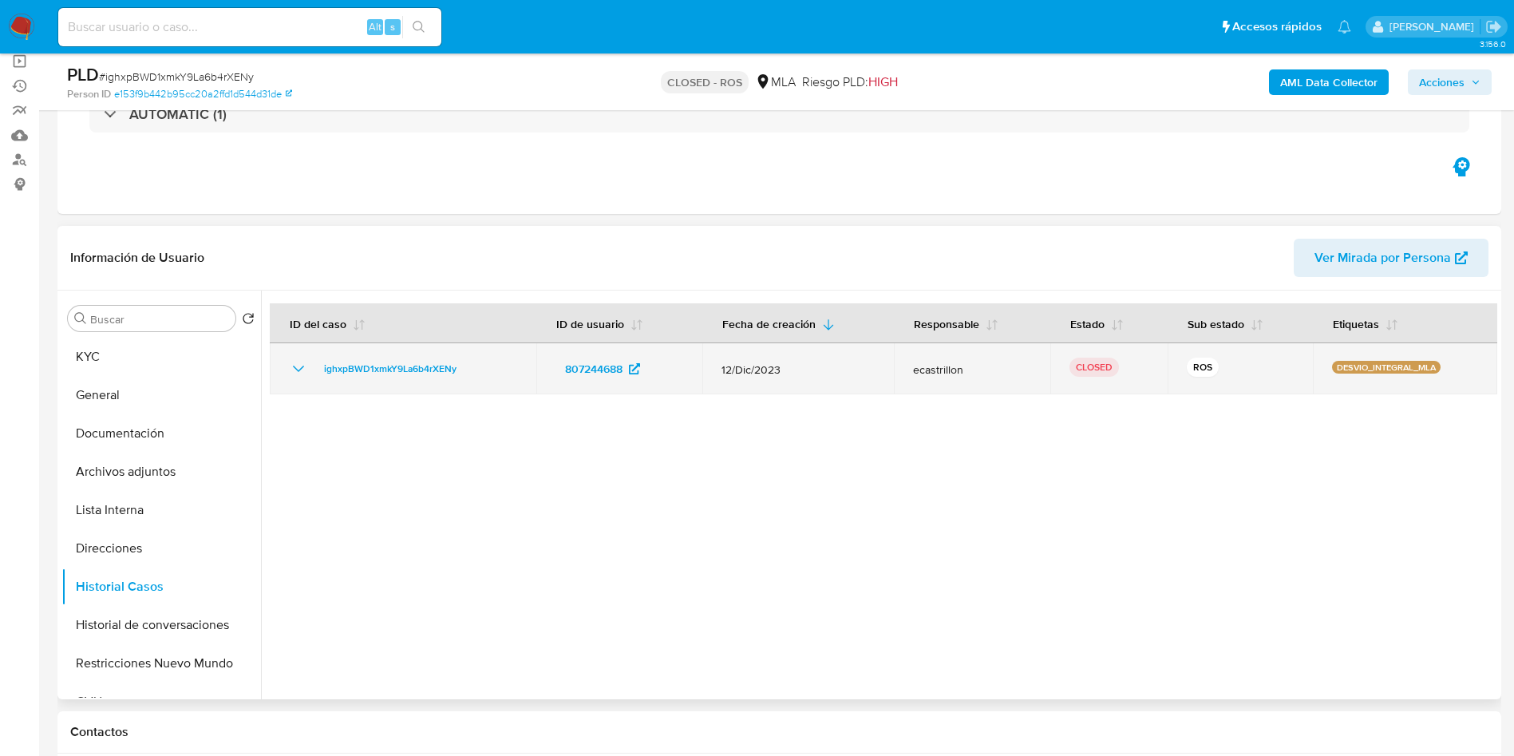
click at [271, 362] on td "ighxpBWD1xmkY9La6b4rXENy" at bounding box center [403, 368] width 267 height 51
click at [292, 368] on icon "Mostrar/Ocultar" at bounding box center [298, 368] width 19 height 19
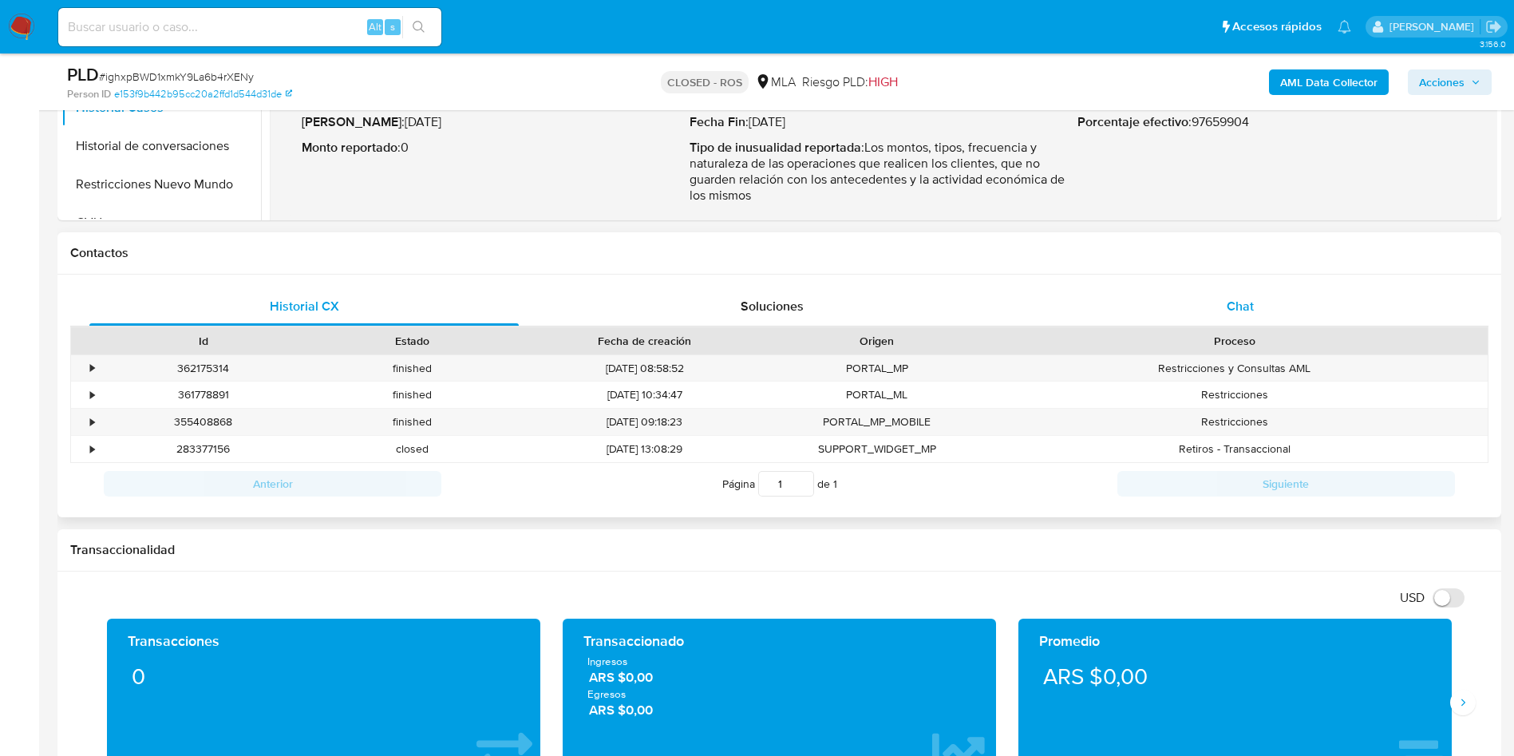
click at [1306, 290] on div "Chat" at bounding box center [1240, 306] width 429 height 38
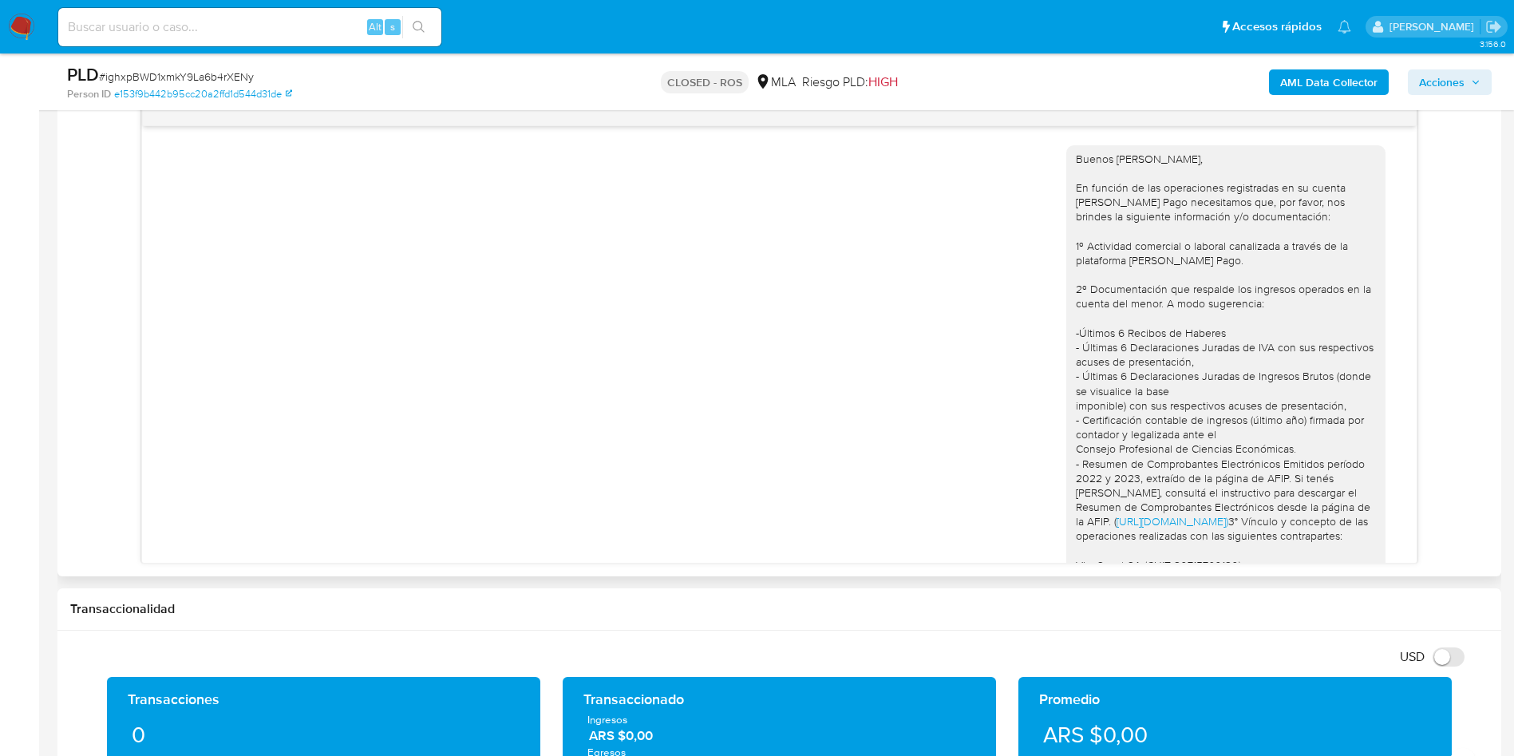
scroll to position [535, 0]
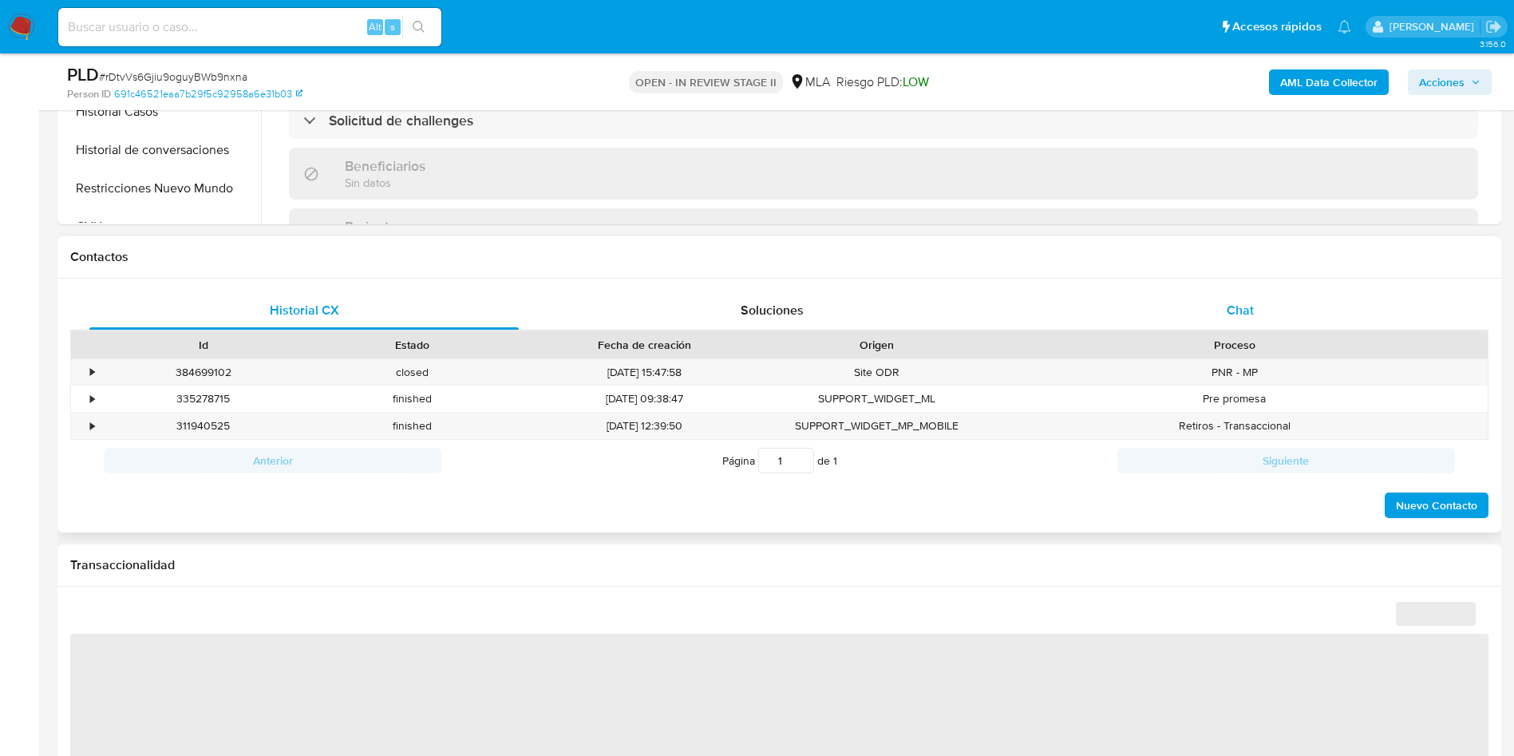
click at [1246, 291] on div "Chat" at bounding box center [1240, 310] width 429 height 38
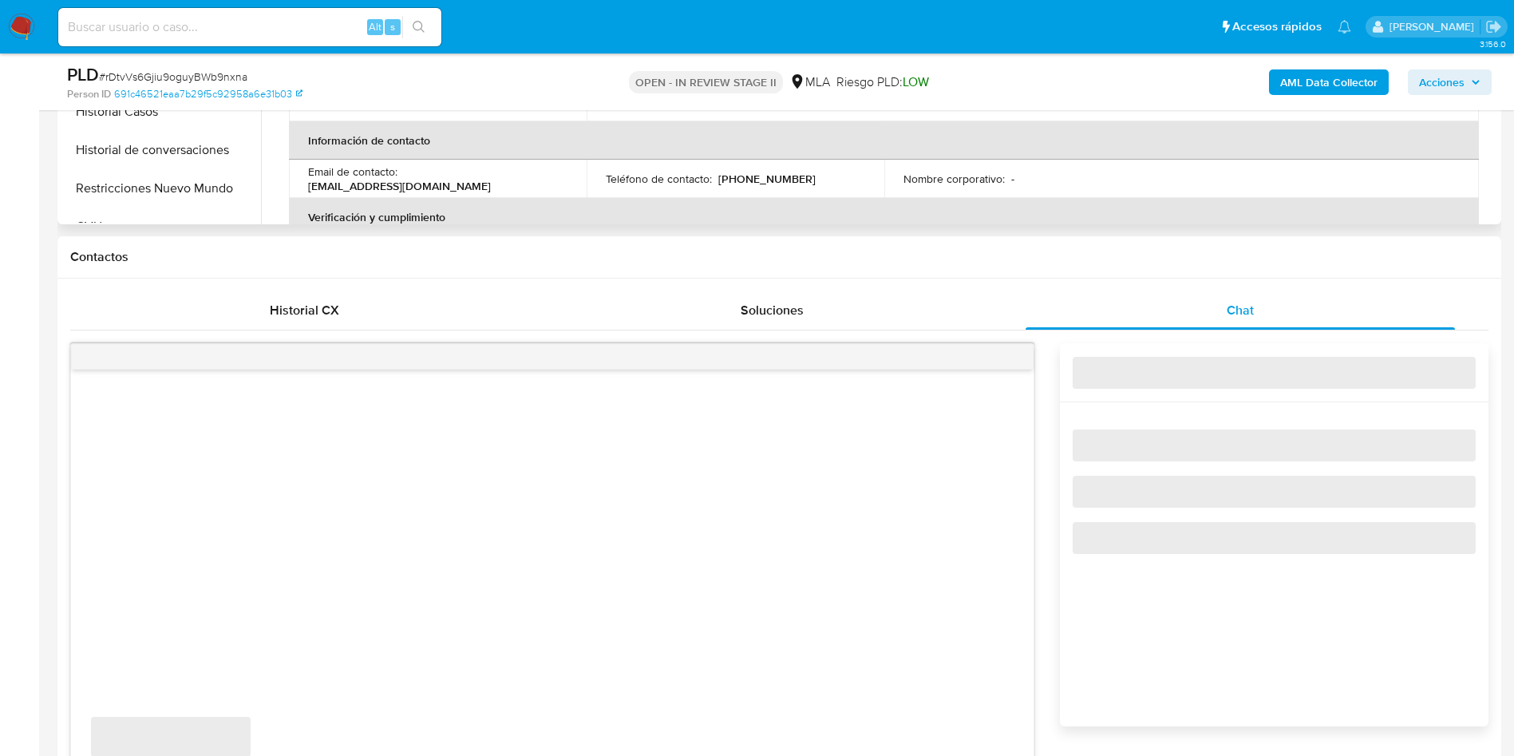
select select "10"
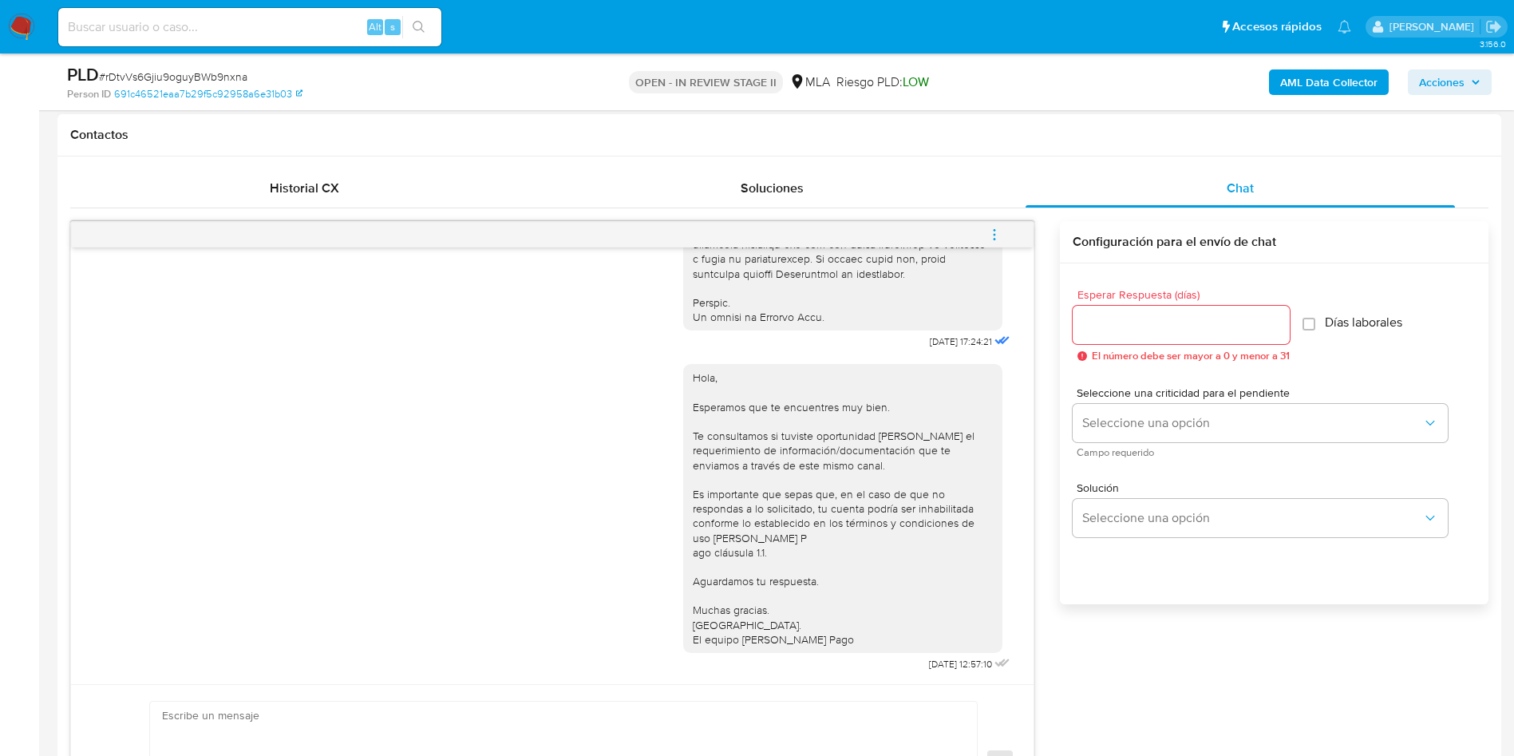
scroll to position [718, 0]
click at [1011, 237] on button "menu-action" at bounding box center [994, 237] width 53 height 38
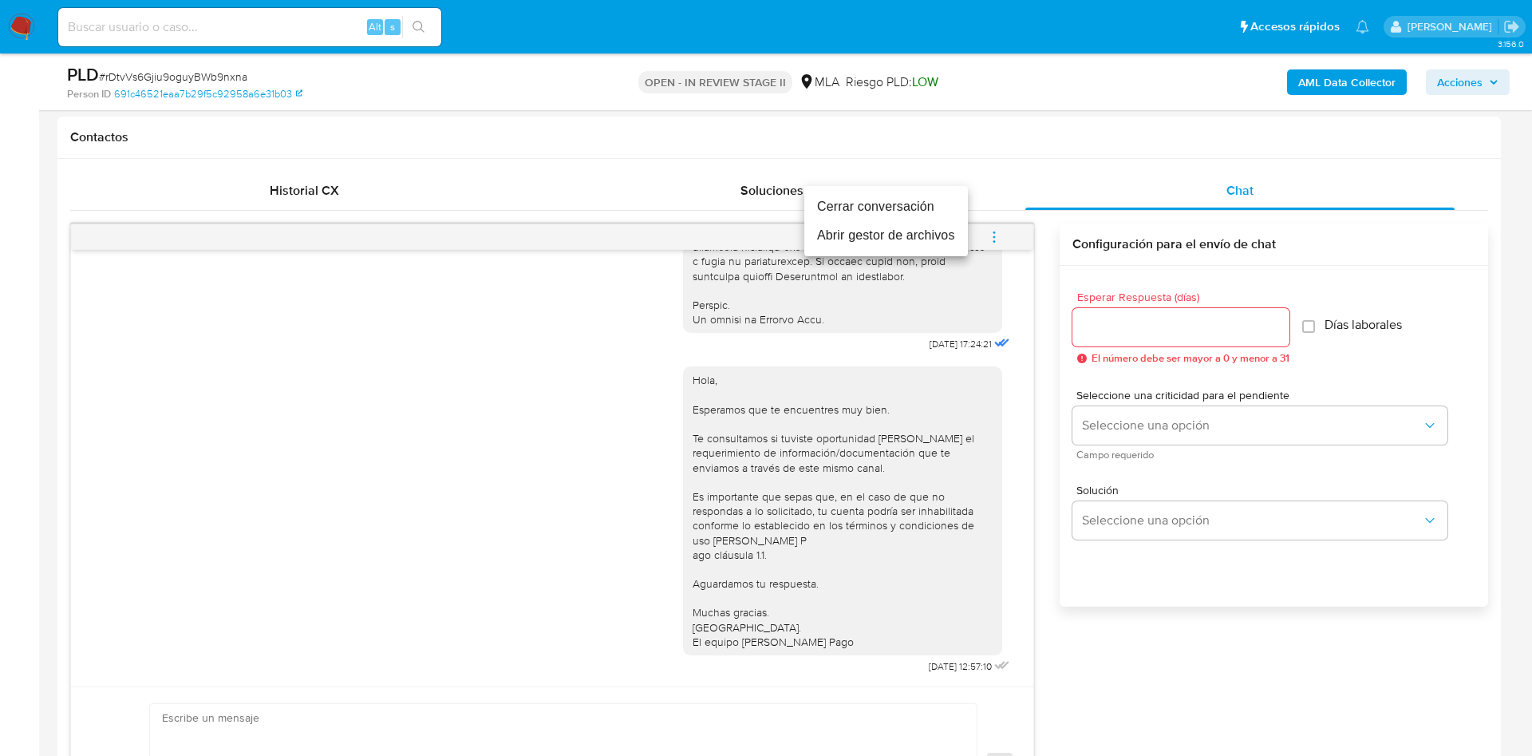
click at [925, 213] on li "Cerrar conversación" at bounding box center [887, 206] width 164 height 29
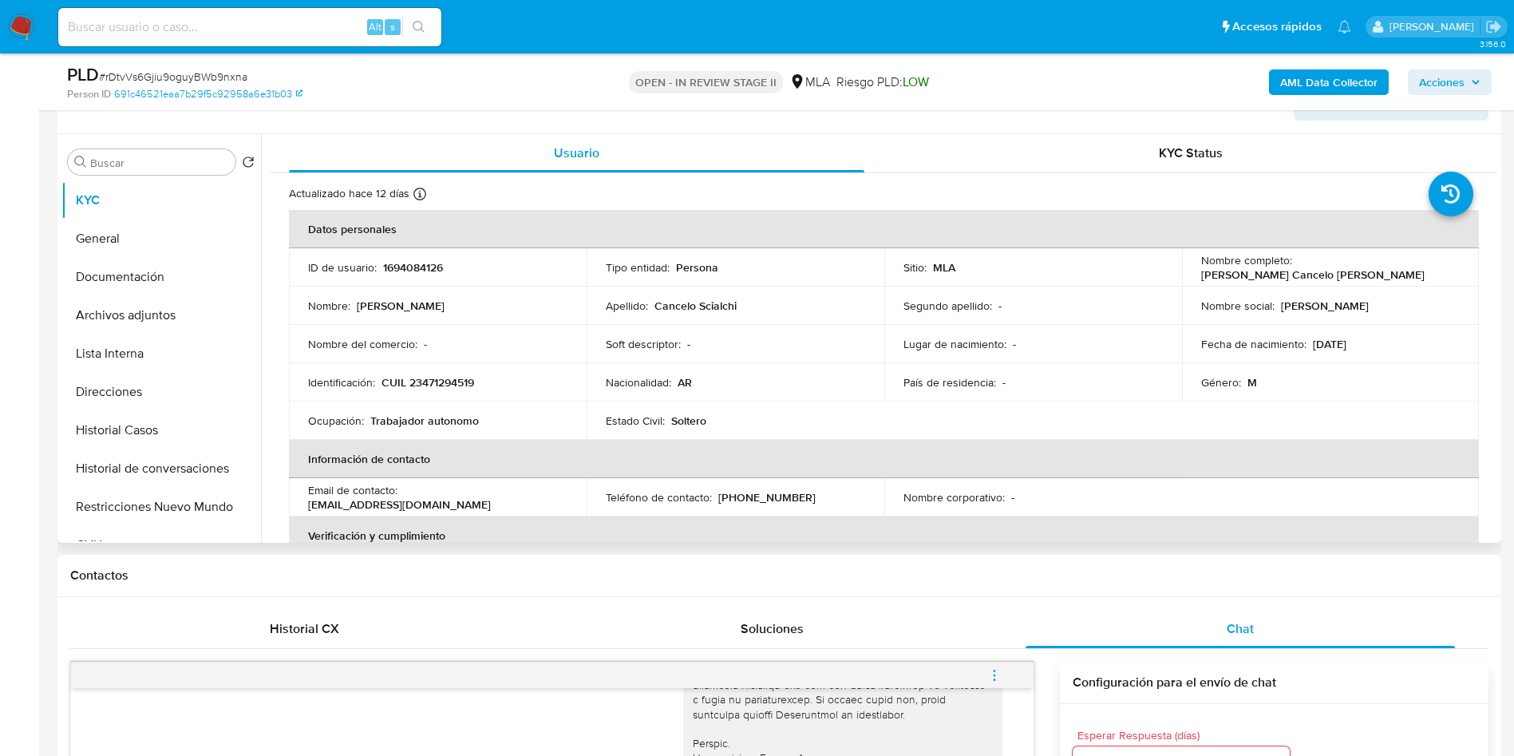
scroll to position [120, 0]
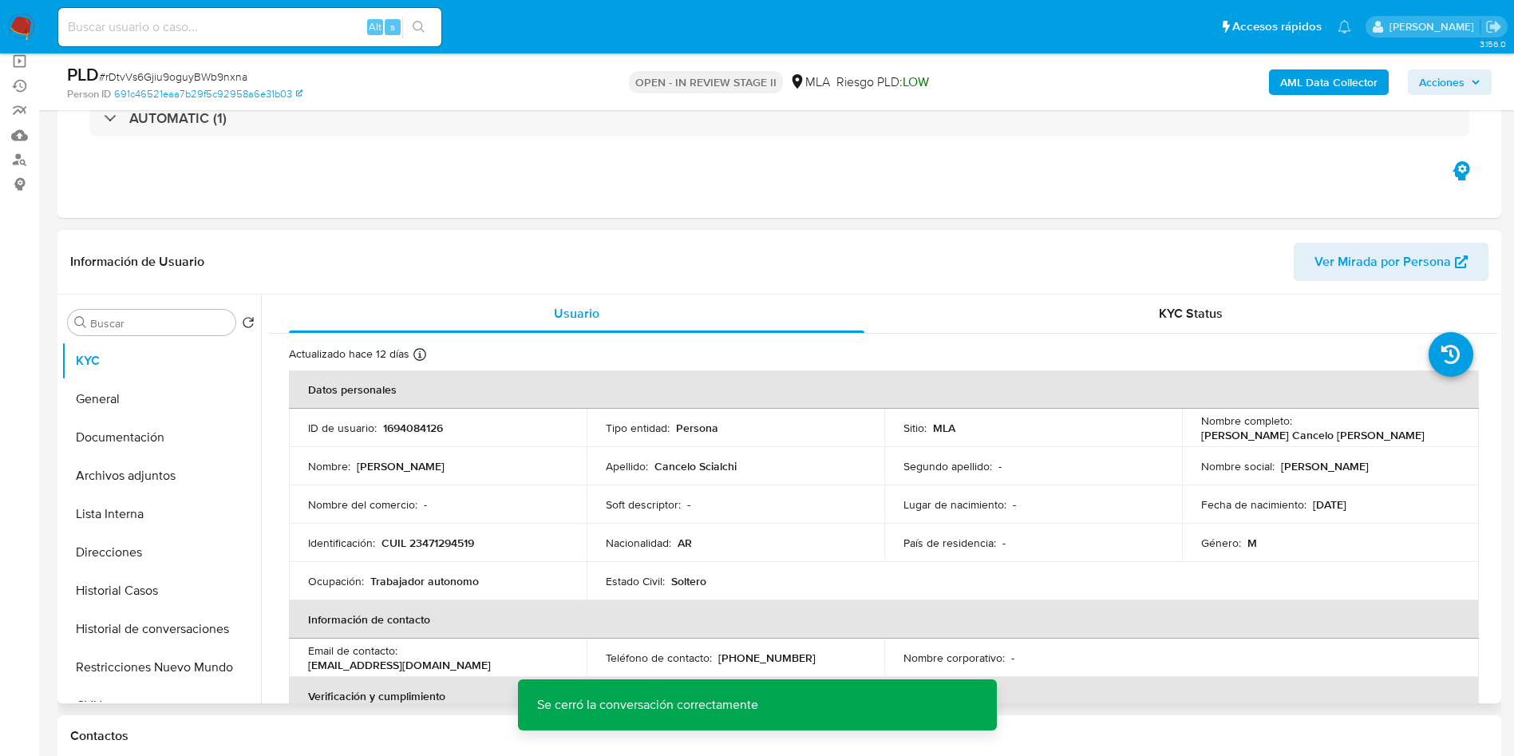
click at [437, 422] on p "1694084126" at bounding box center [413, 428] width 60 height 14
copy p "1694084126"
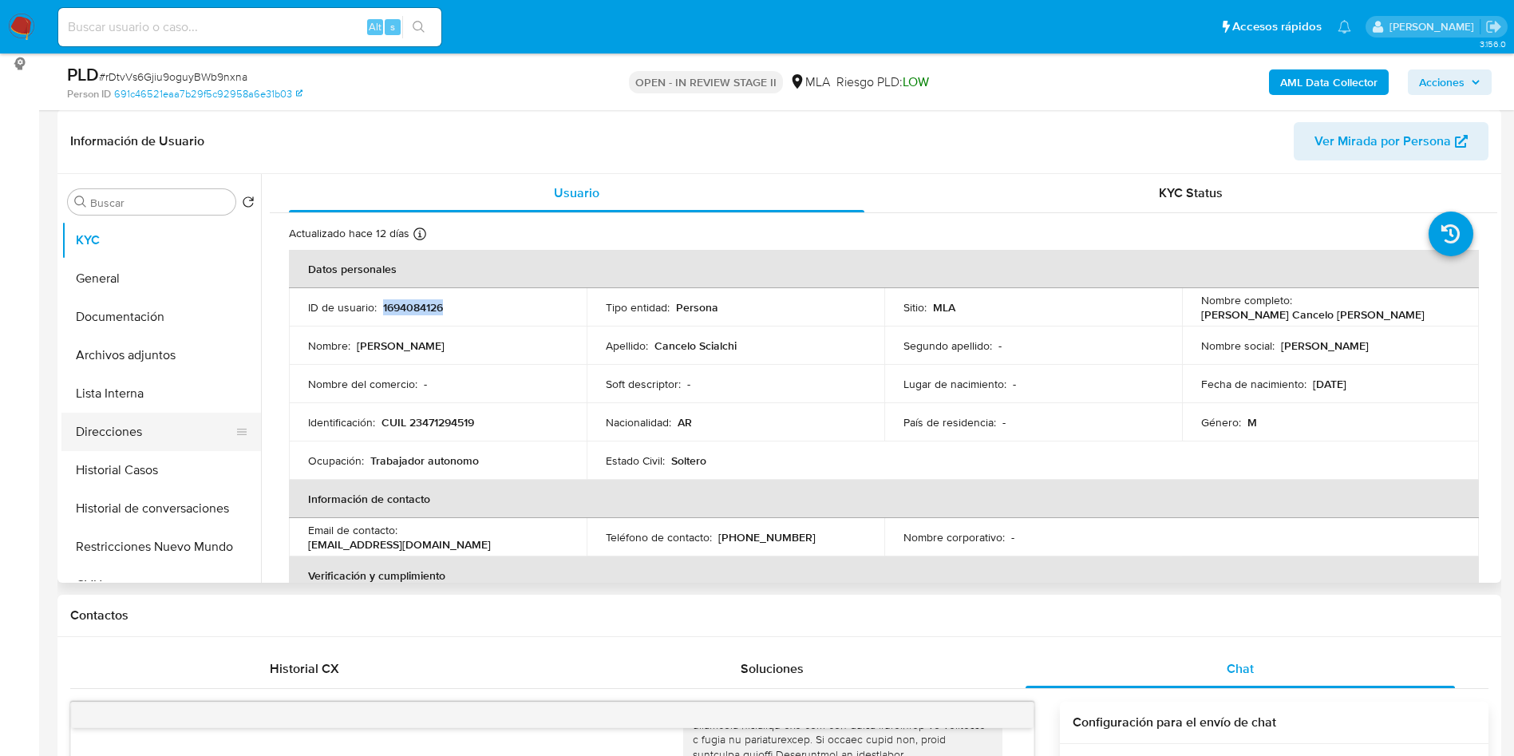
scroll to position [239, 0]
click at [159, 354] on button "Archivos adjuntos" at bounding box center [154, 356] width 187 height 38
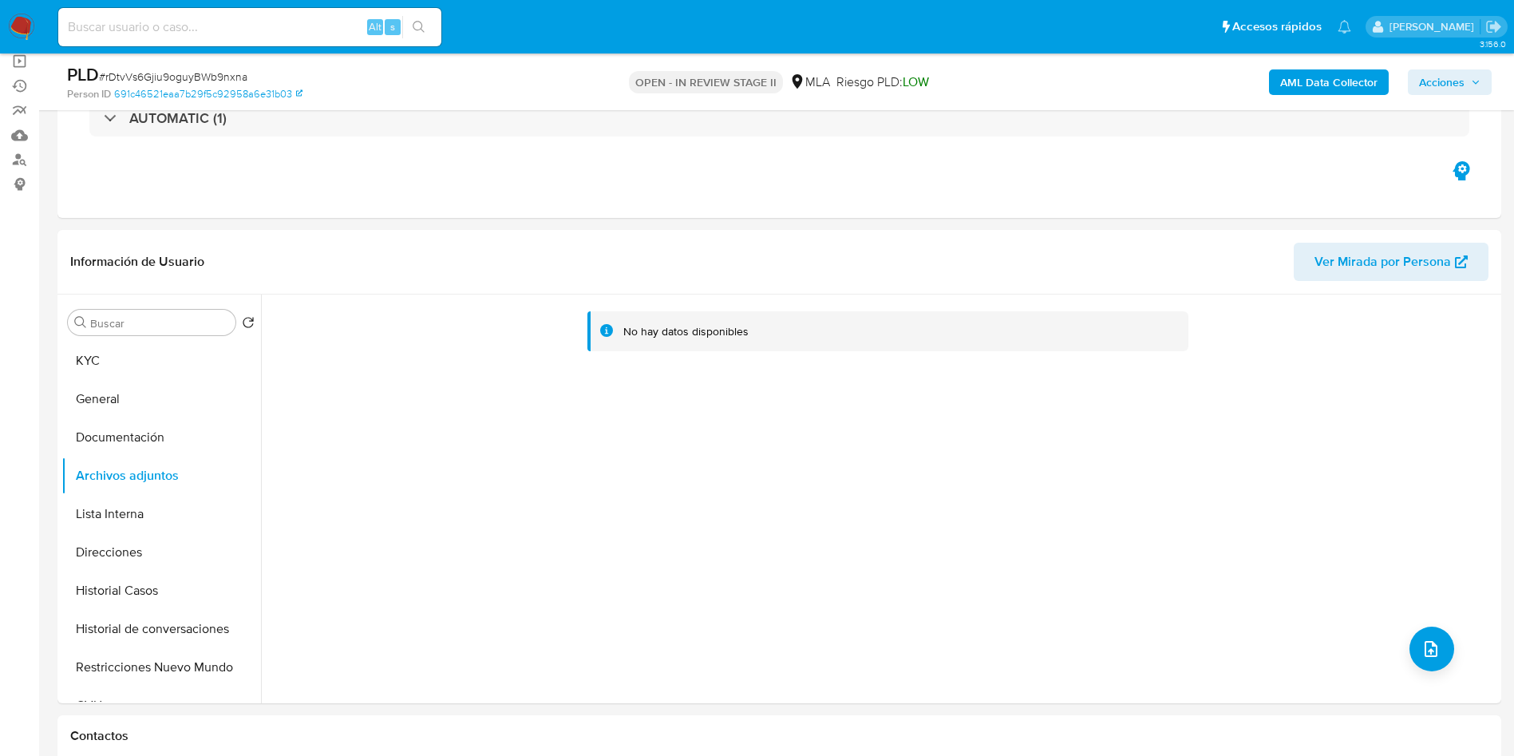
scroll to position [0, 0]
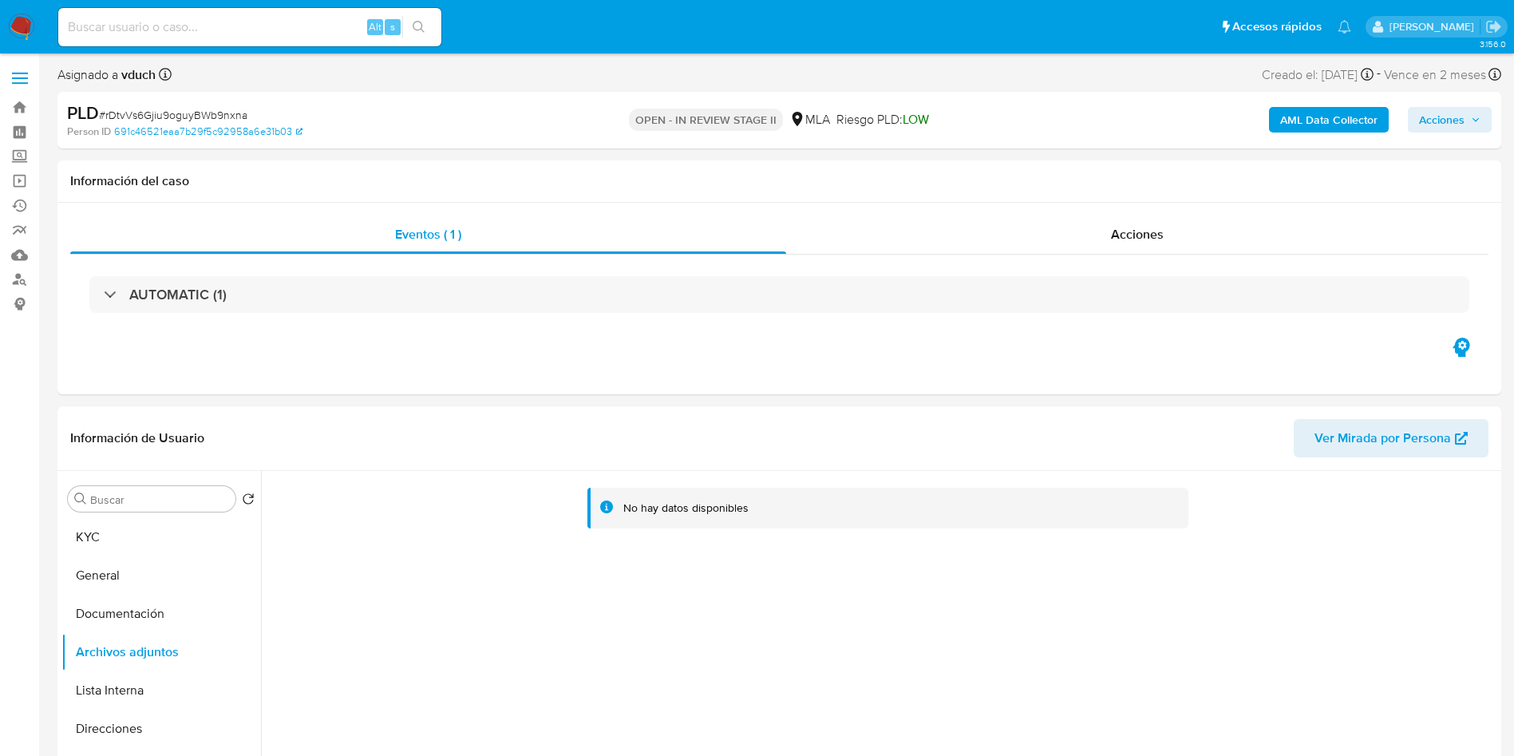
click at [1353, 107] on b "AML Data Collector" at bounding box center [1328, 120] width 97 height 26
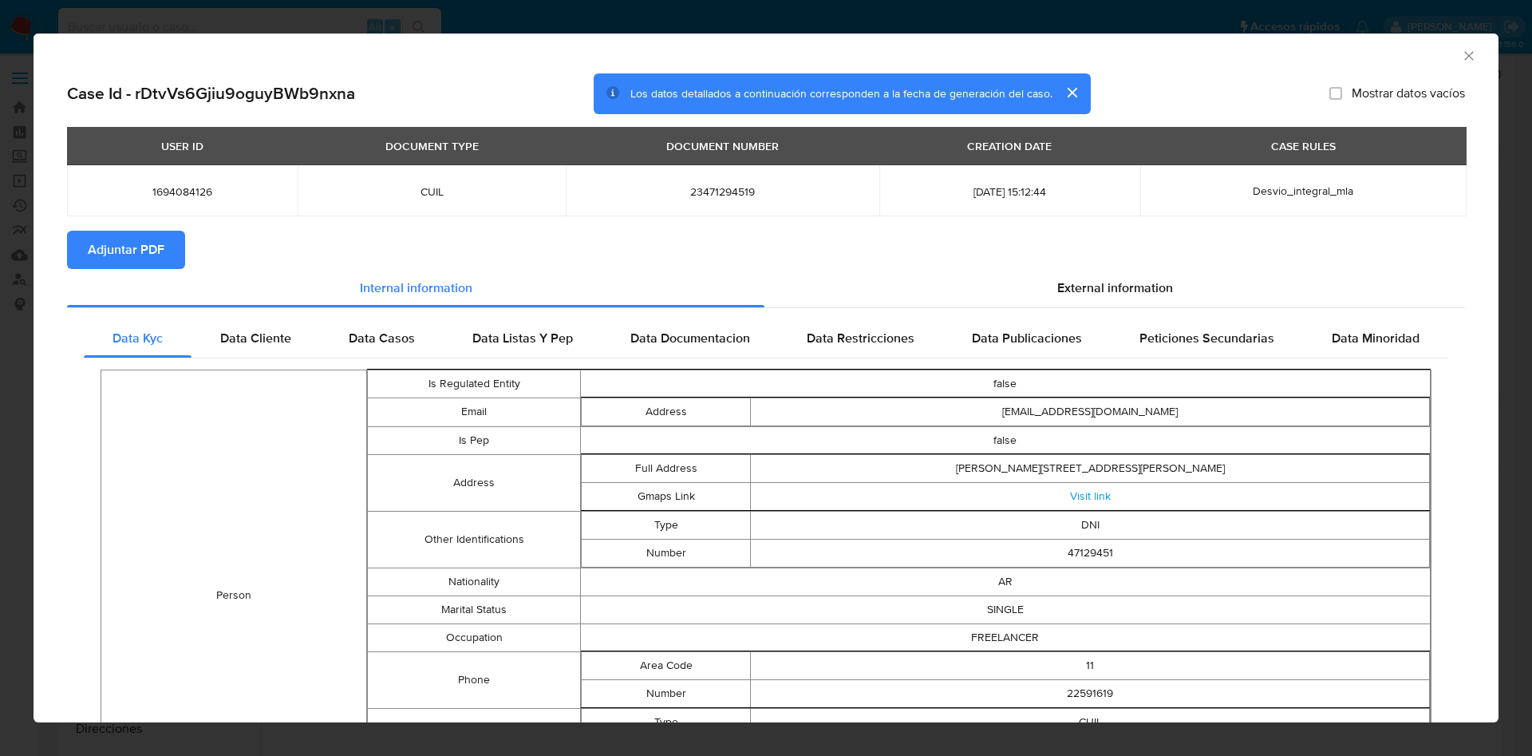
click at [129, 243] on span "Adjuntar PDF" at bounding box center [126, 249] width 77 height 35
click at [1459, 55] on div "AML Data Collector" at bounding box center [766, 54] width 1465 height 40
click at [1461, 60] on icon "Cerrar ventana" at bounding box center [1469, 56] width 16 height 16
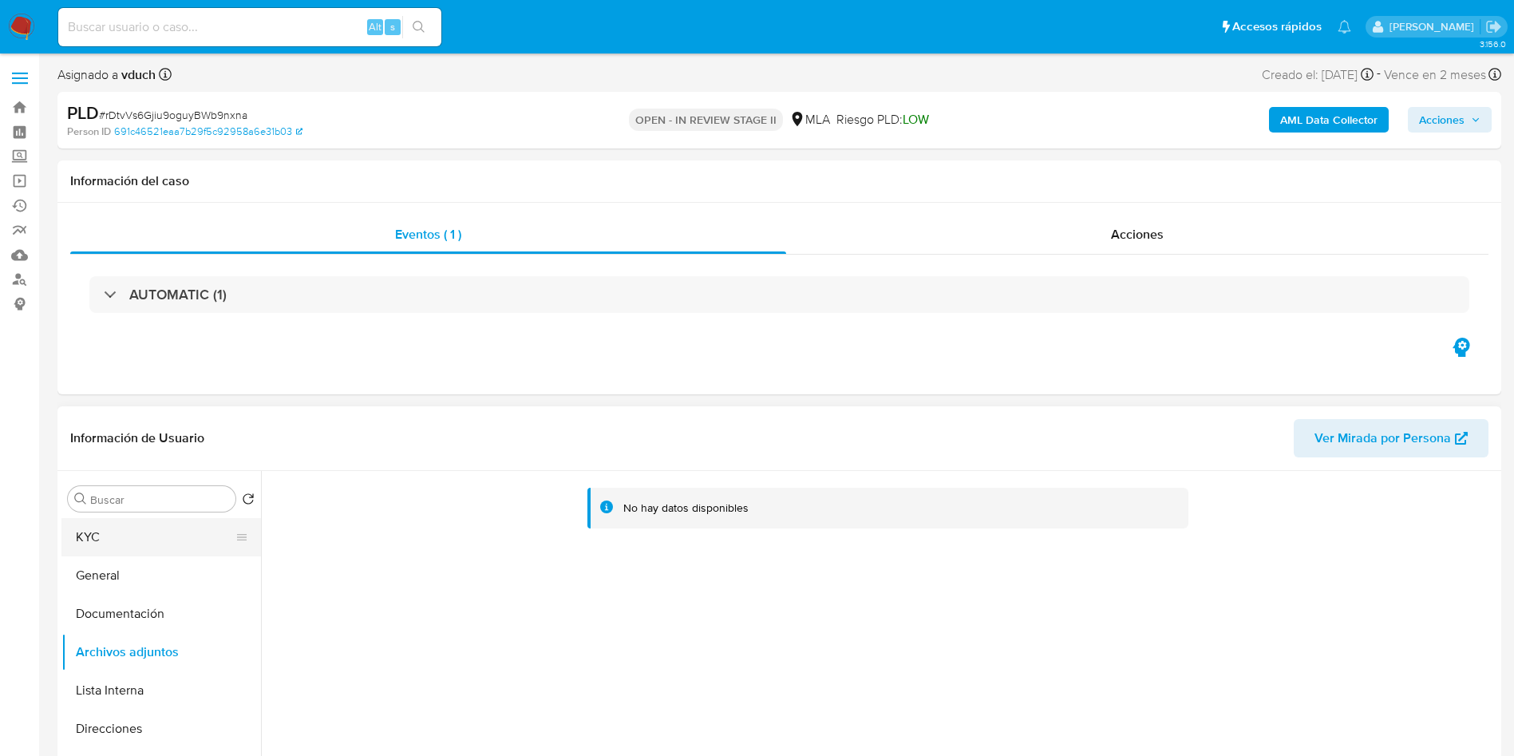
click at [128, 540] on button "KYC" at bounding box center [154, 537] width 187 height 38
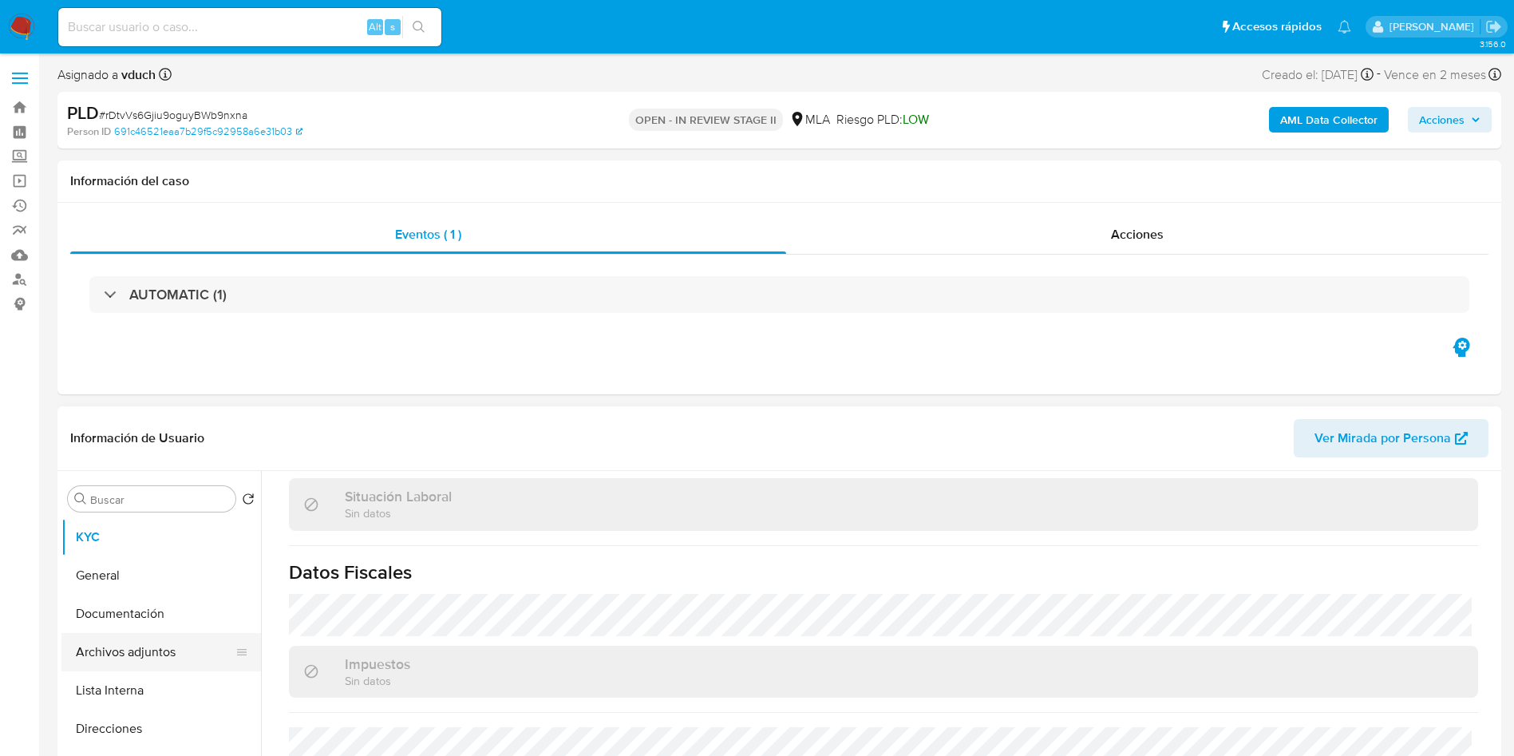
click at [183, 650] on button "Archivos adjuntos" at bounding box center [154, 652] width 187 height 38
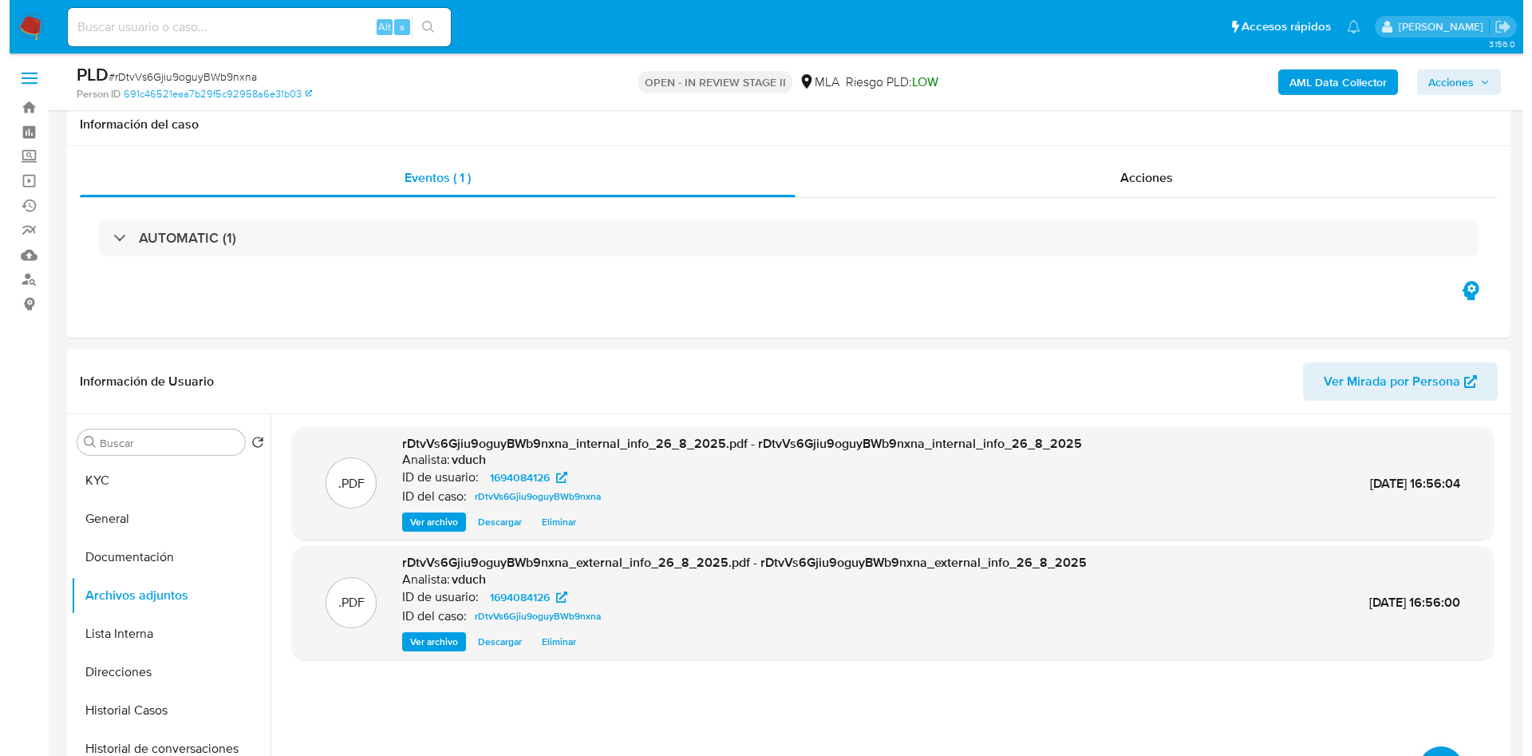
scroll to position [239, 0]
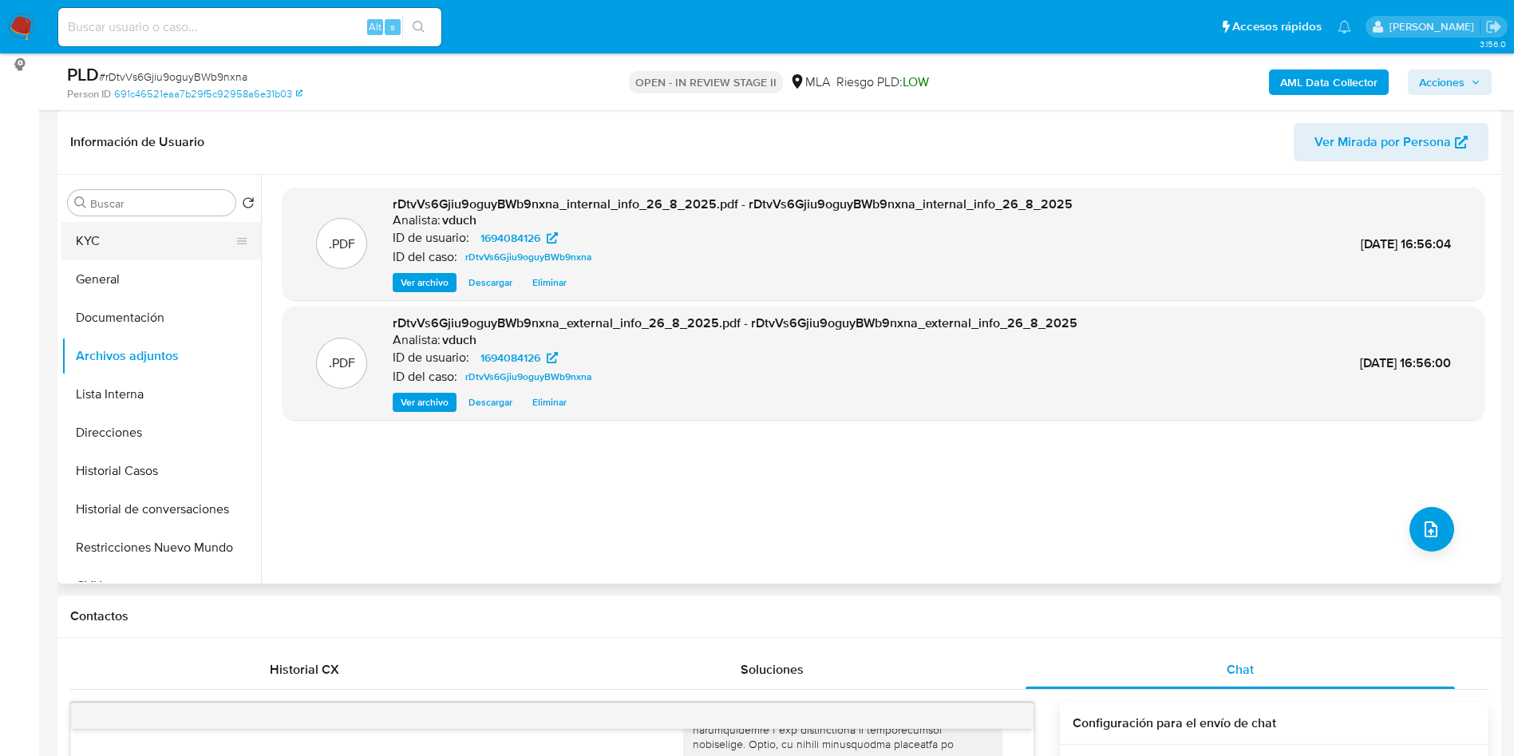
click at [175, 235] on button "KYC" at bounding box center [154, 241] width 187 height 38
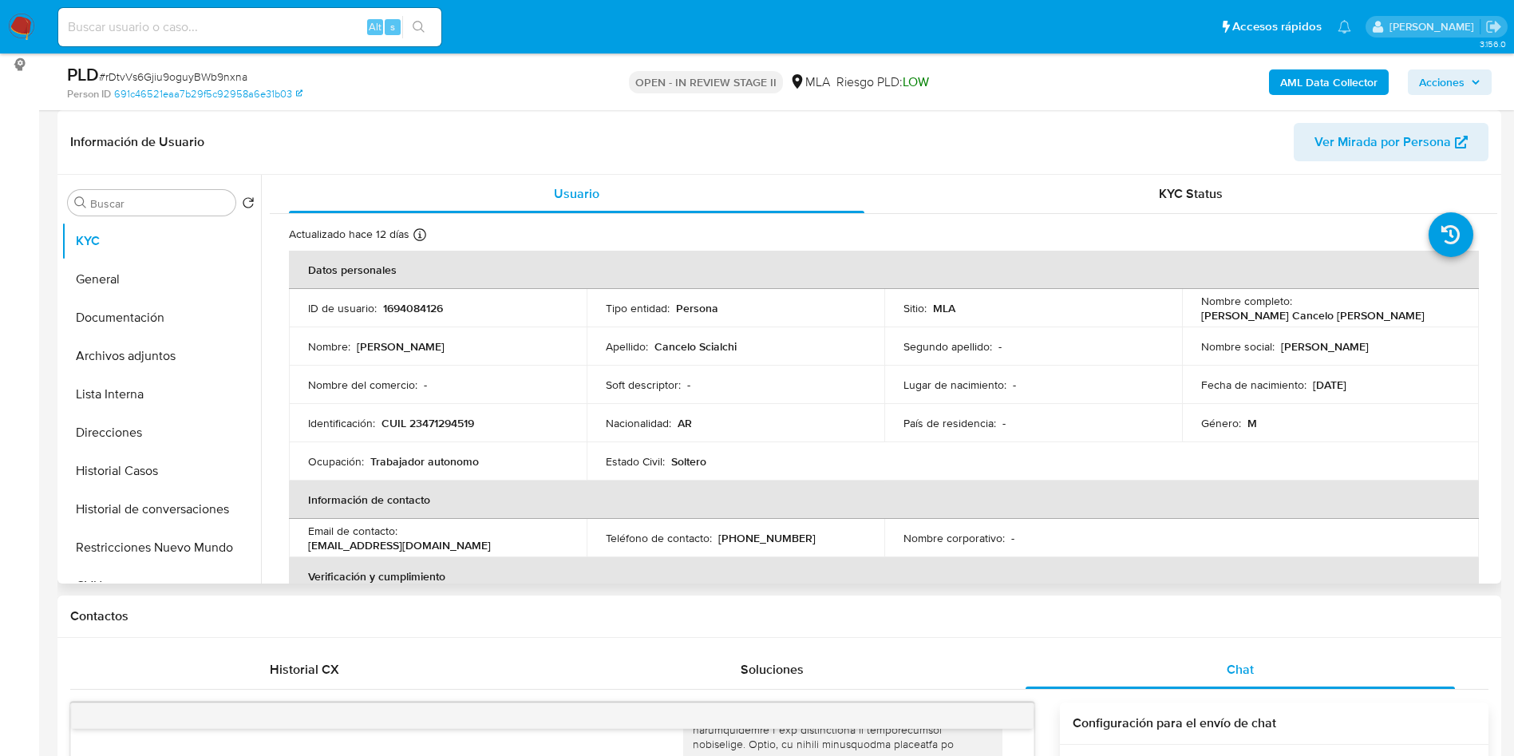
click at [462, 434] on td "Identificación : CUIL 23471294519" at bounding box center [438, 423] width 298 height 38
click at [445, 429] on p "CUIL 23471294519" at bounding box center [428, 423] width 93 height 14
copy p "23471294519"
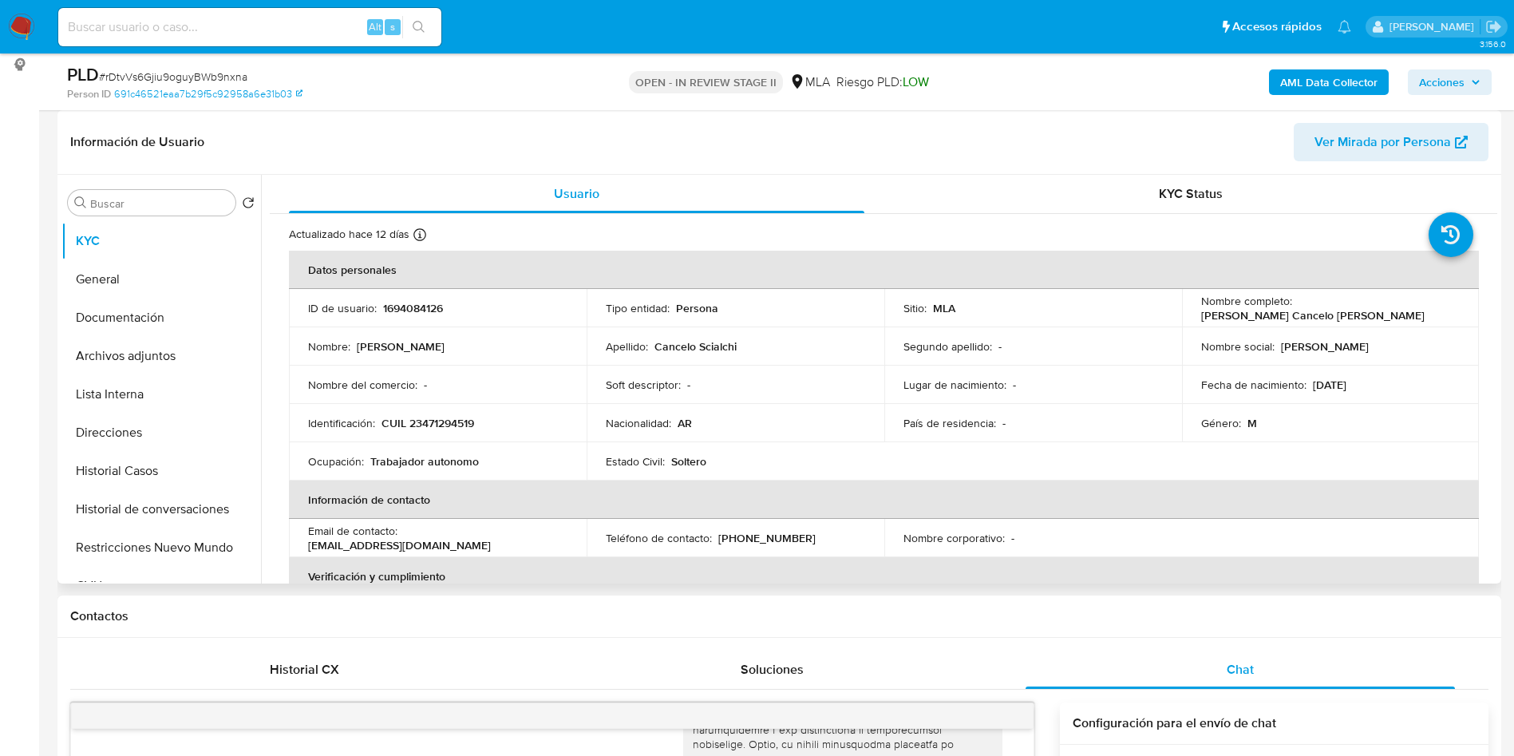
click at [746, 346] on div "Apellido : Cancelo Scialchi" at bounding box center [735, 346] width 259 height 14
click at [1319, 67] on div "AML Data Collector Acciones" at bounding box center [1256, 82] width 471 height 38
click at [1338, 73] on b "AML Data Collector" at bounding box center [1328, 82] width 97 height 26
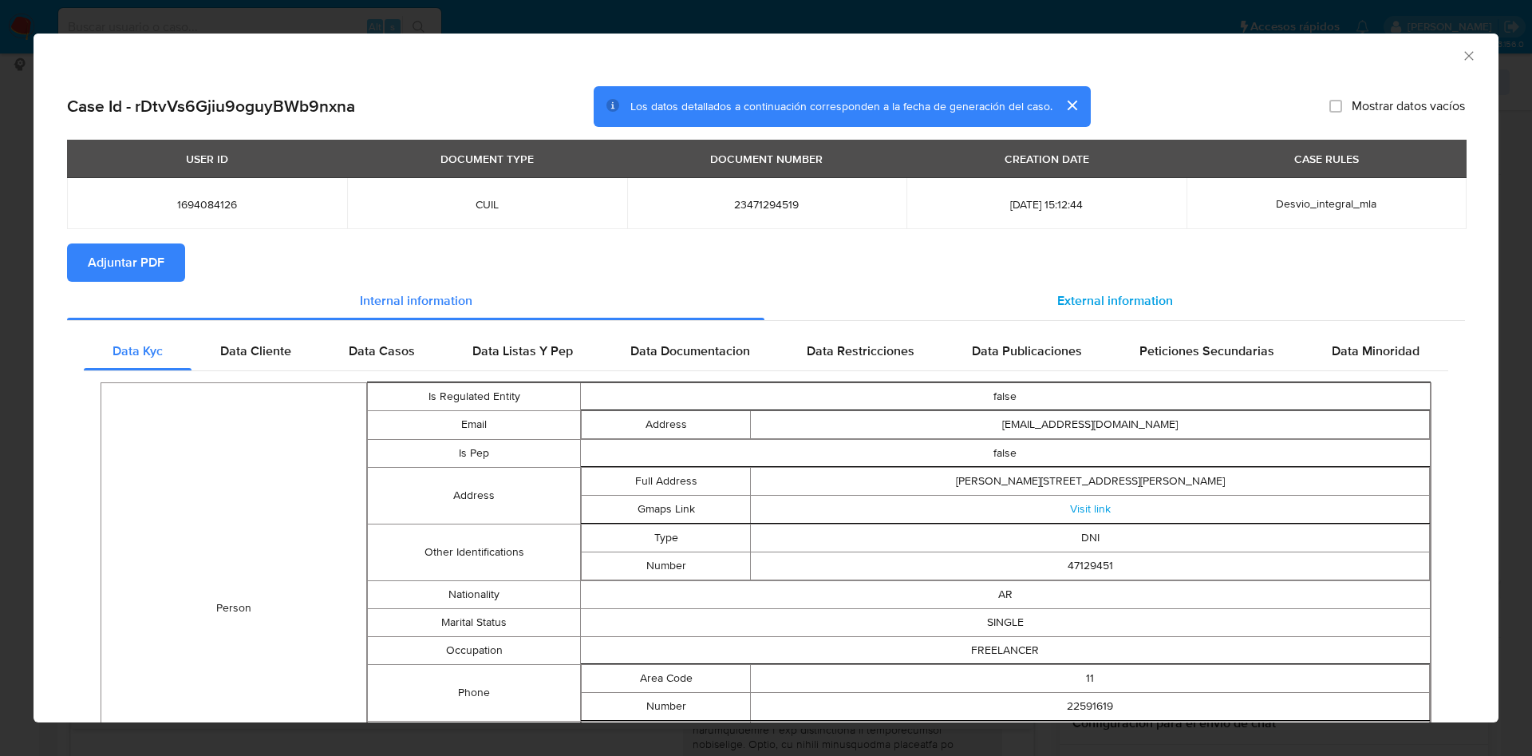
click at [1081, 291] on span "External information" at bounding box center [1116, 300] width 116 height 18
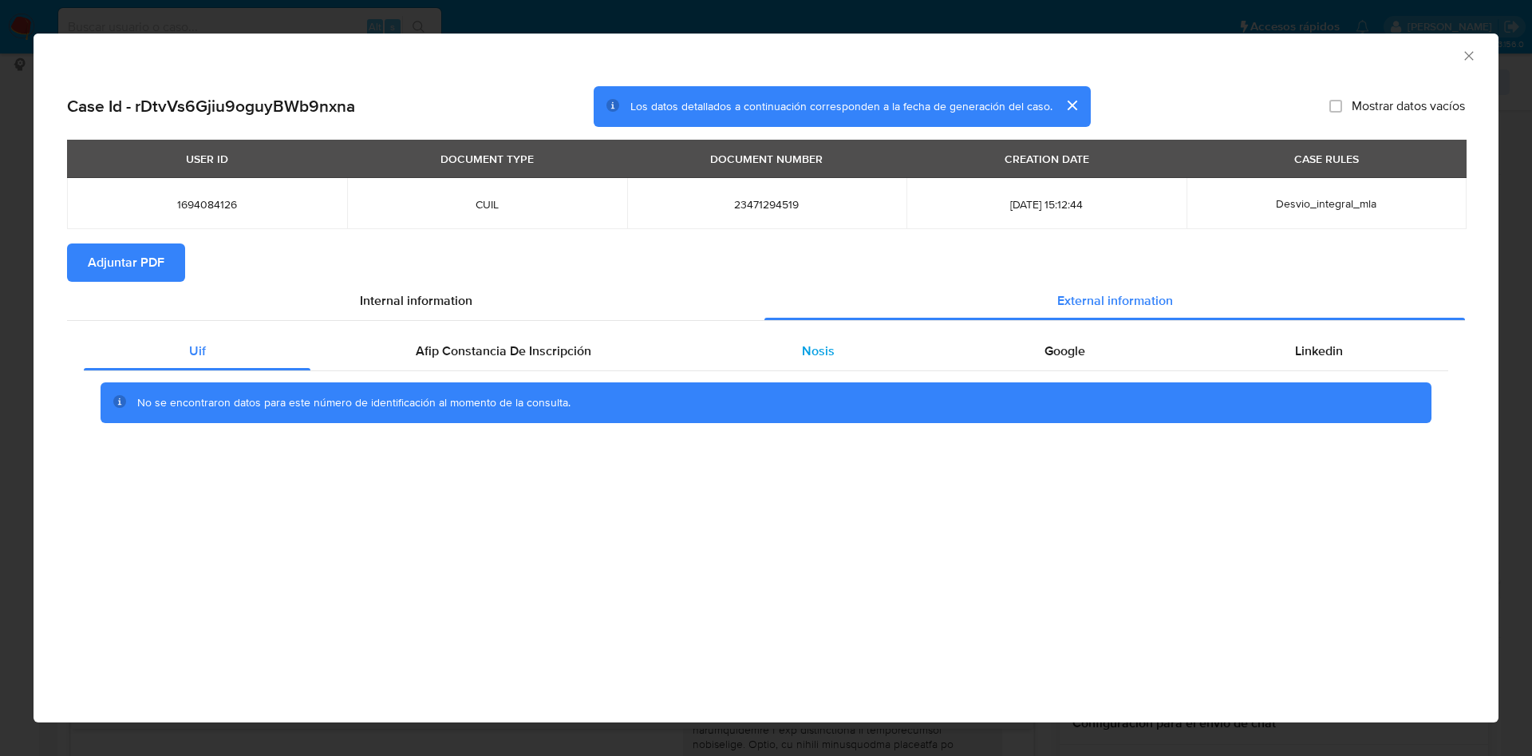
click at [821, 354] on span "Nosis" at bounding box center [818, 351] width 33 height 18
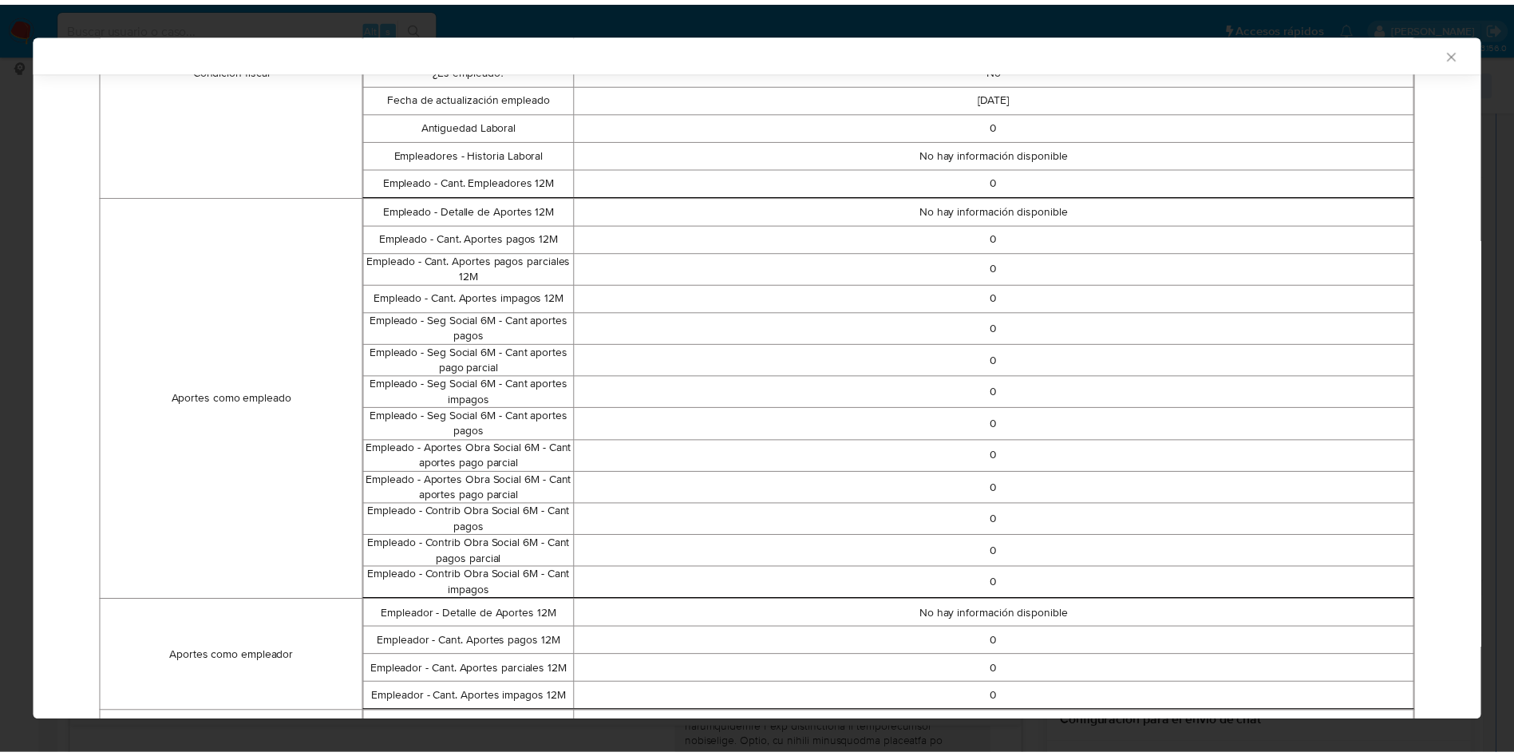
scroll to position [797, 0]
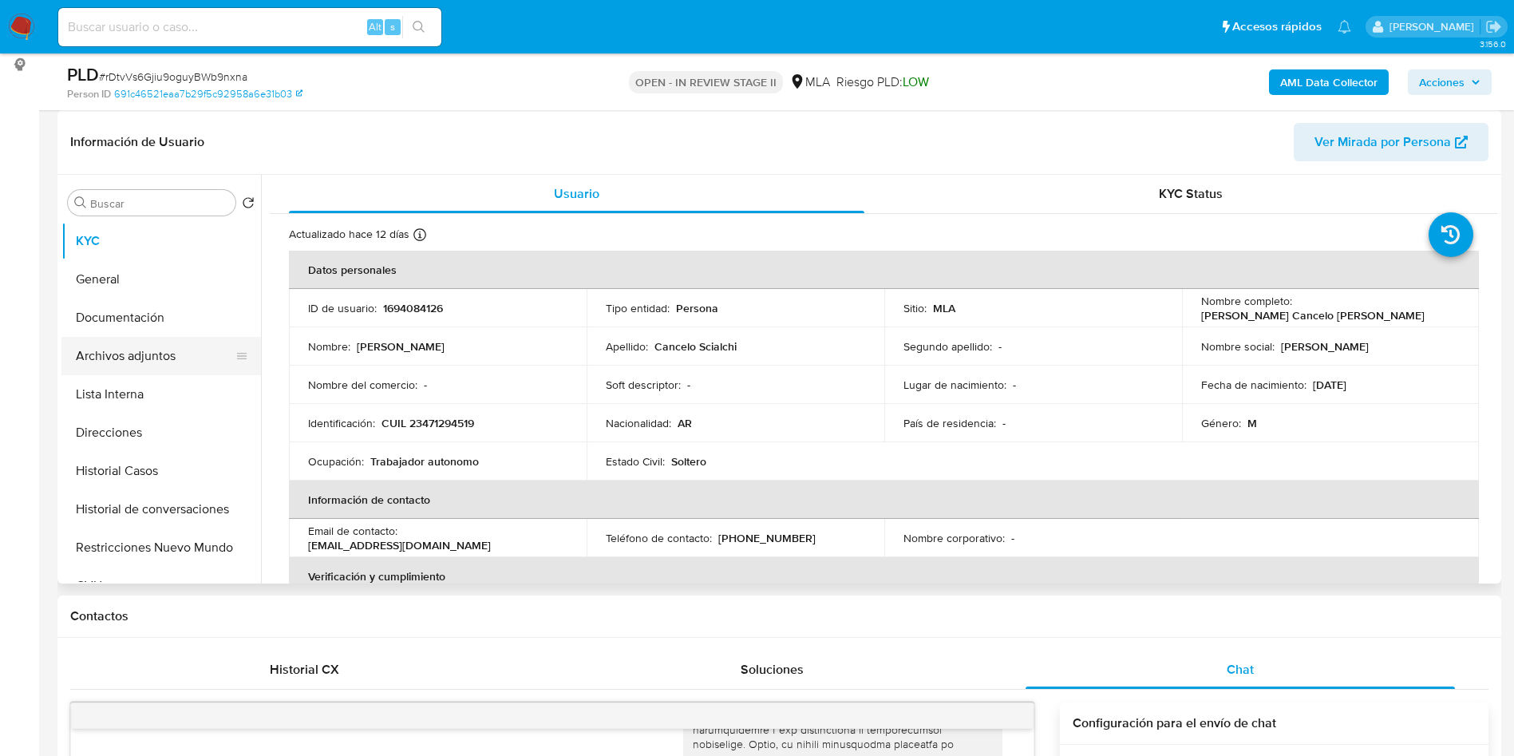
click at [158, 359] on button "Archivos adjuntos" at bounding box center [154, 356] width 187 height 38
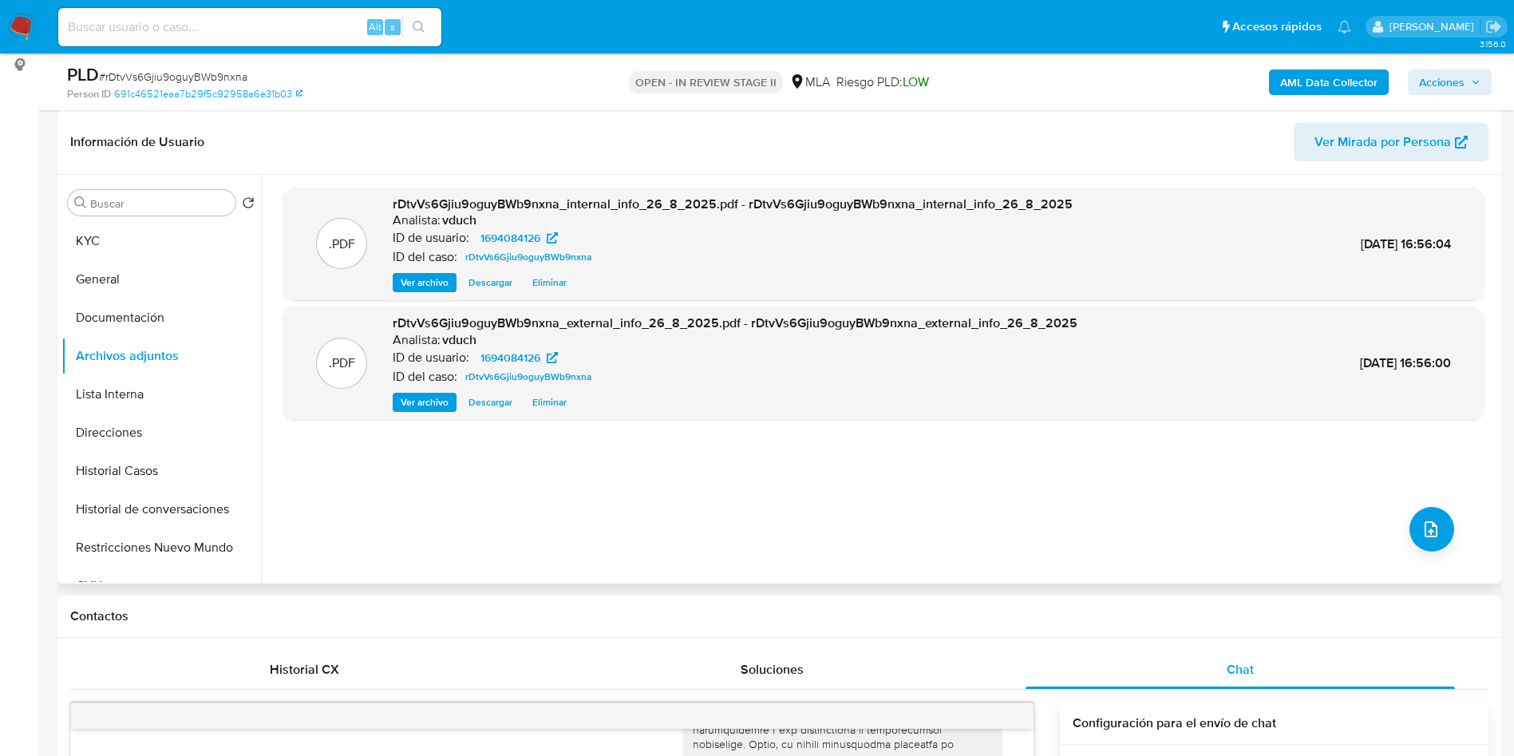
click at [917, 526] on div ".PDF rDtvVs6Gjiu9oguyBWb9nxna_internal_info_26_8_2025.pdf - rDtvVs6Gjiu9oguyBWb…" at bounding box center [884, 379] width 1202 height 383
click at [131, 302] on button "Documentación" at bounding box center [154, 317] width 187 height 38
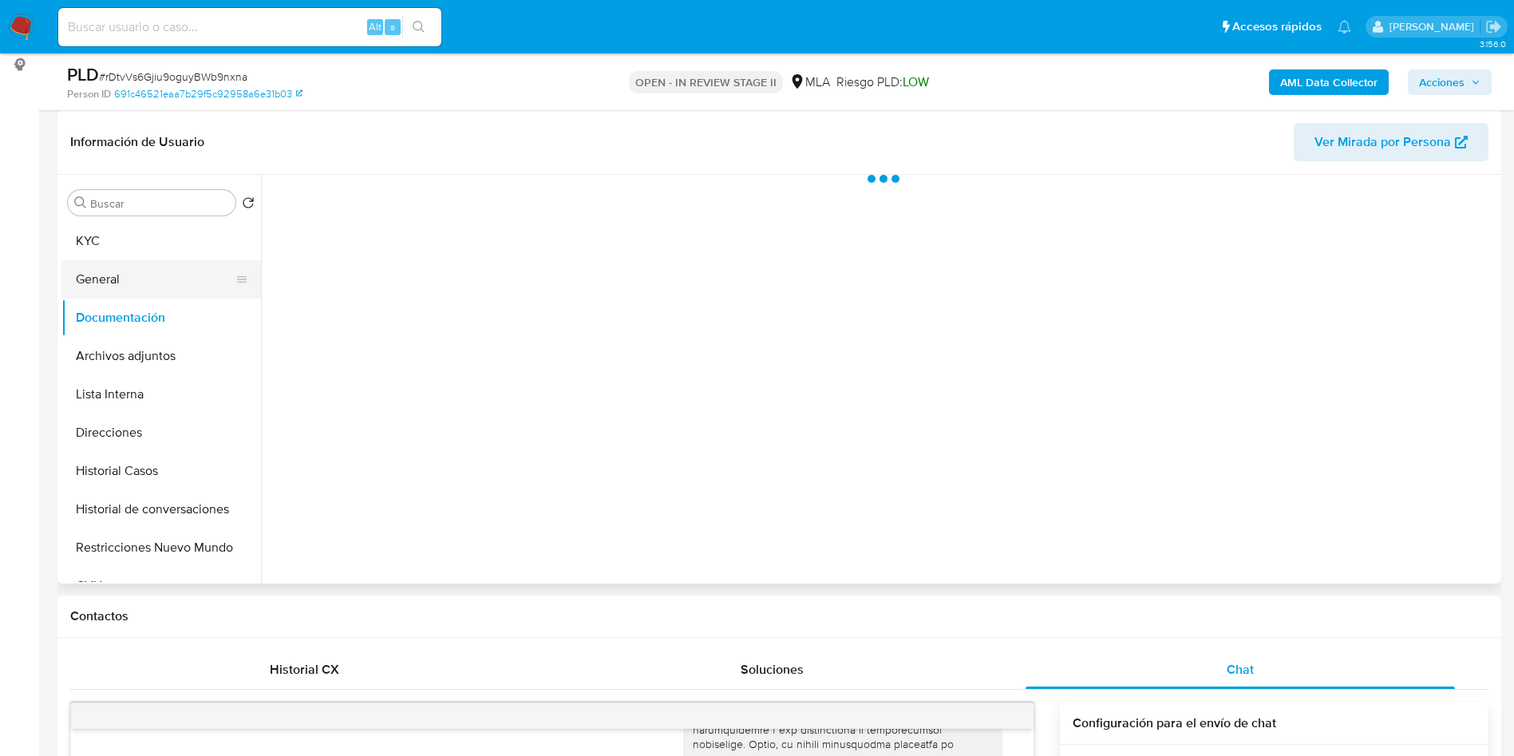
click at [156, 280] on button "General" at bounding box center [154, 279] width 187 height 38
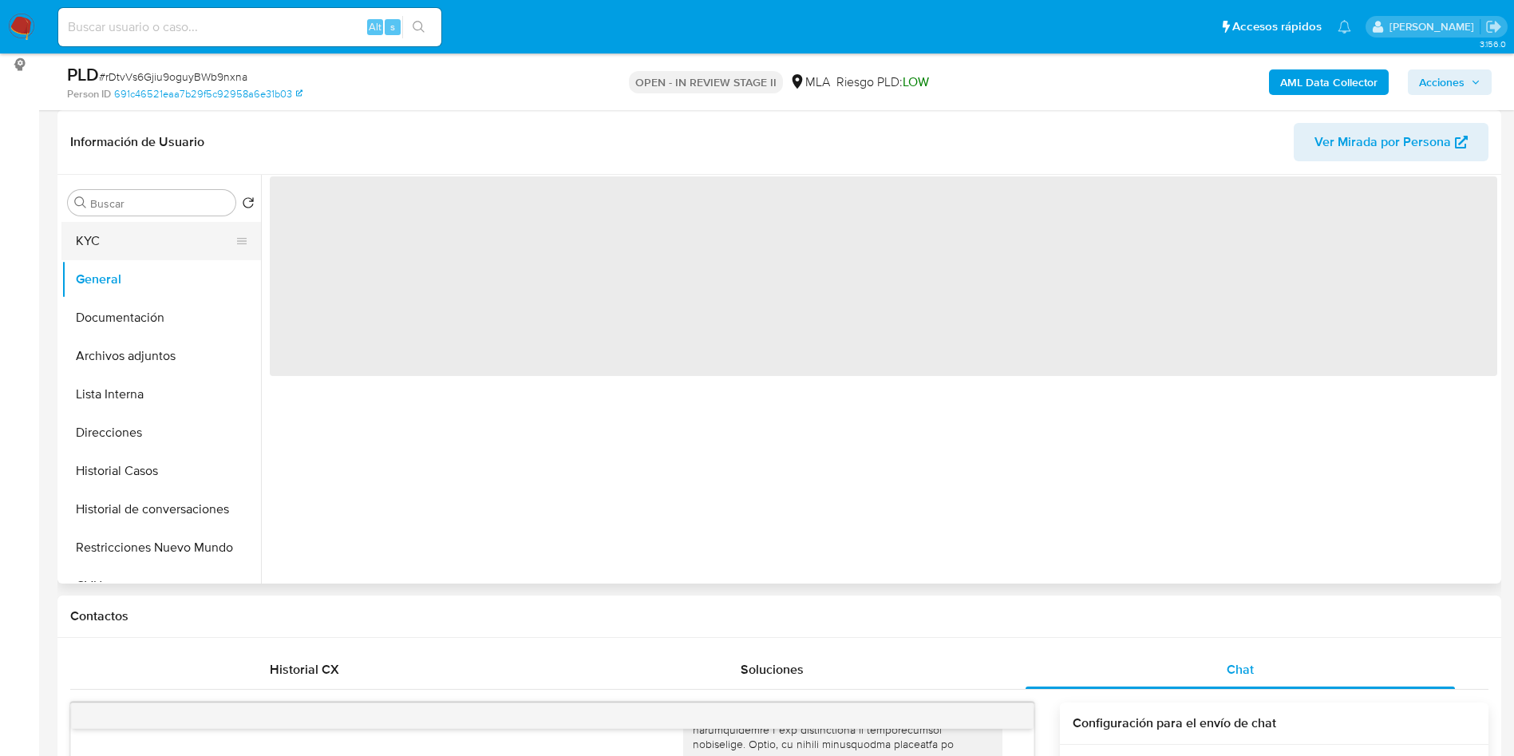
click at [170, 243] on button "KYC" at bounding box center [154, 241] width 187 height 38
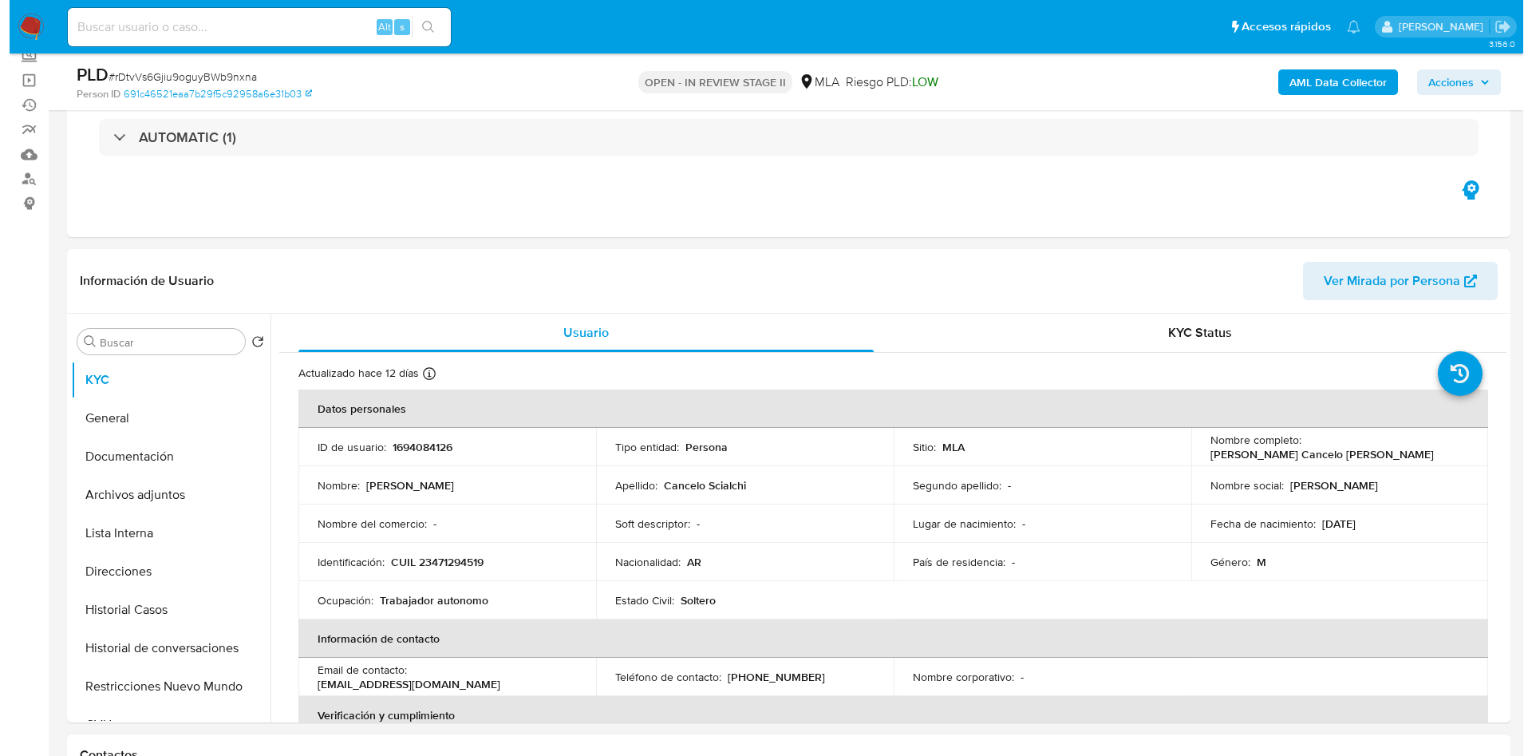
scroll to position [239, 0]
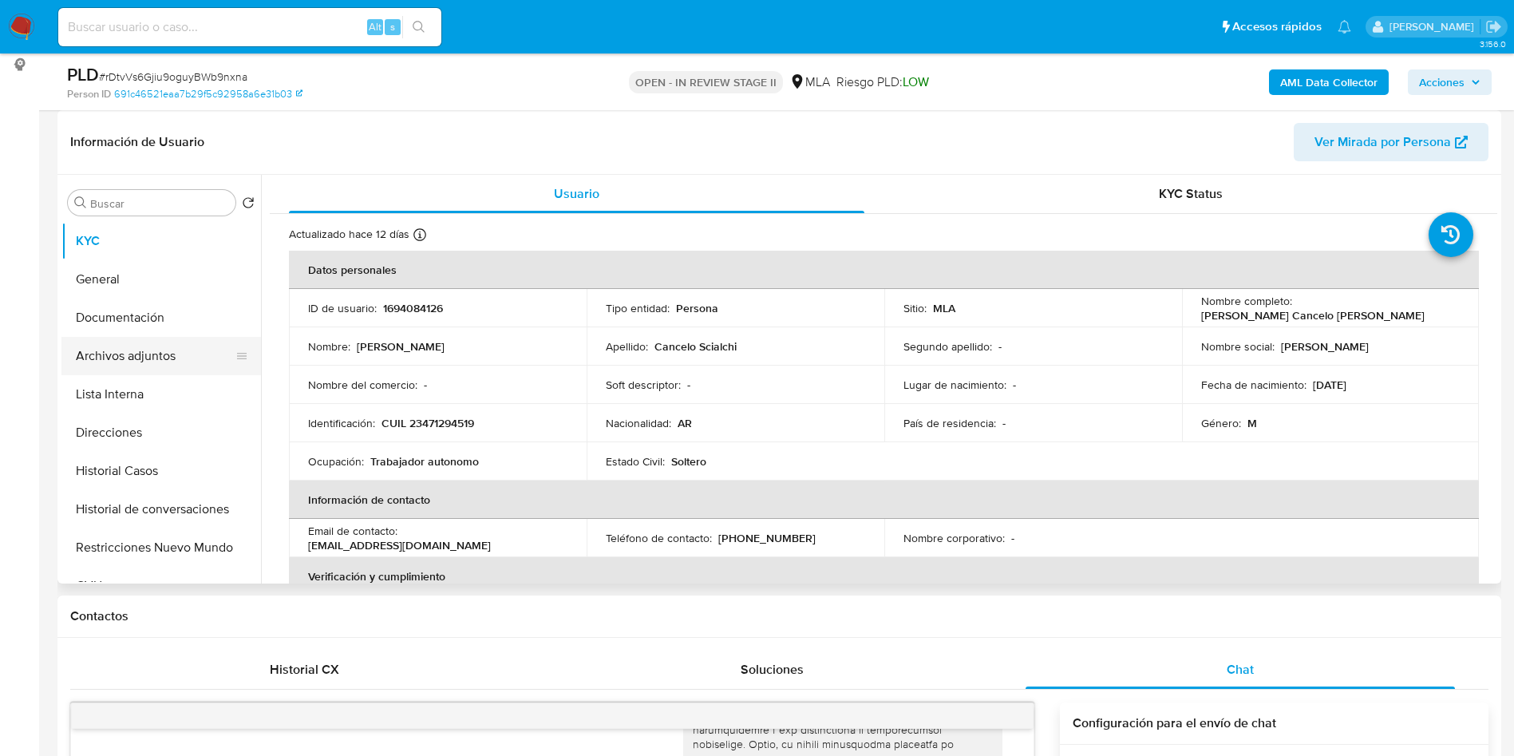
click at [192, 350] on button "Archivos adjuntos" at bounding box center [154, 356] width 187 height 38
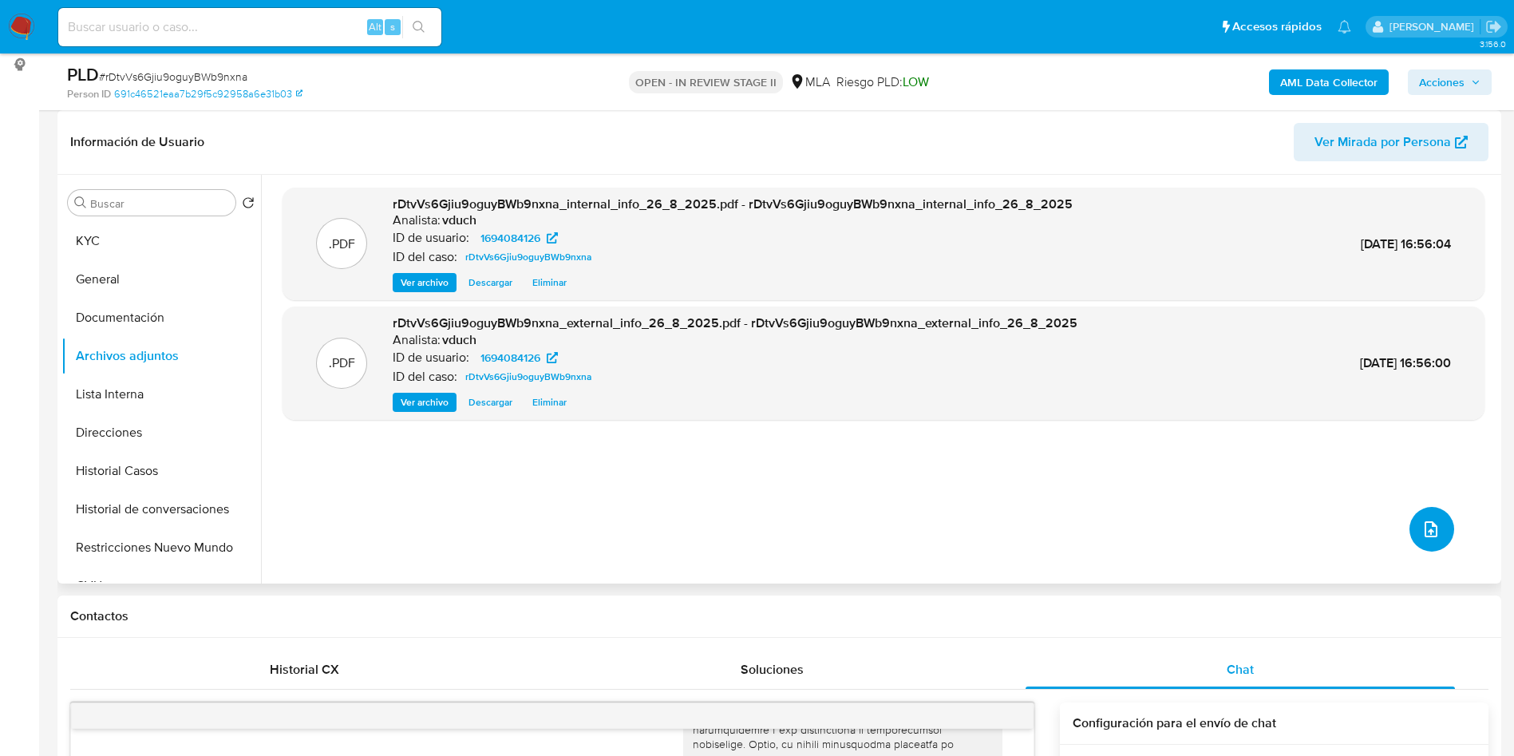
click at [1443, 532] on button "upload-file" at bounding box center [1431, 529] width 45 height 45
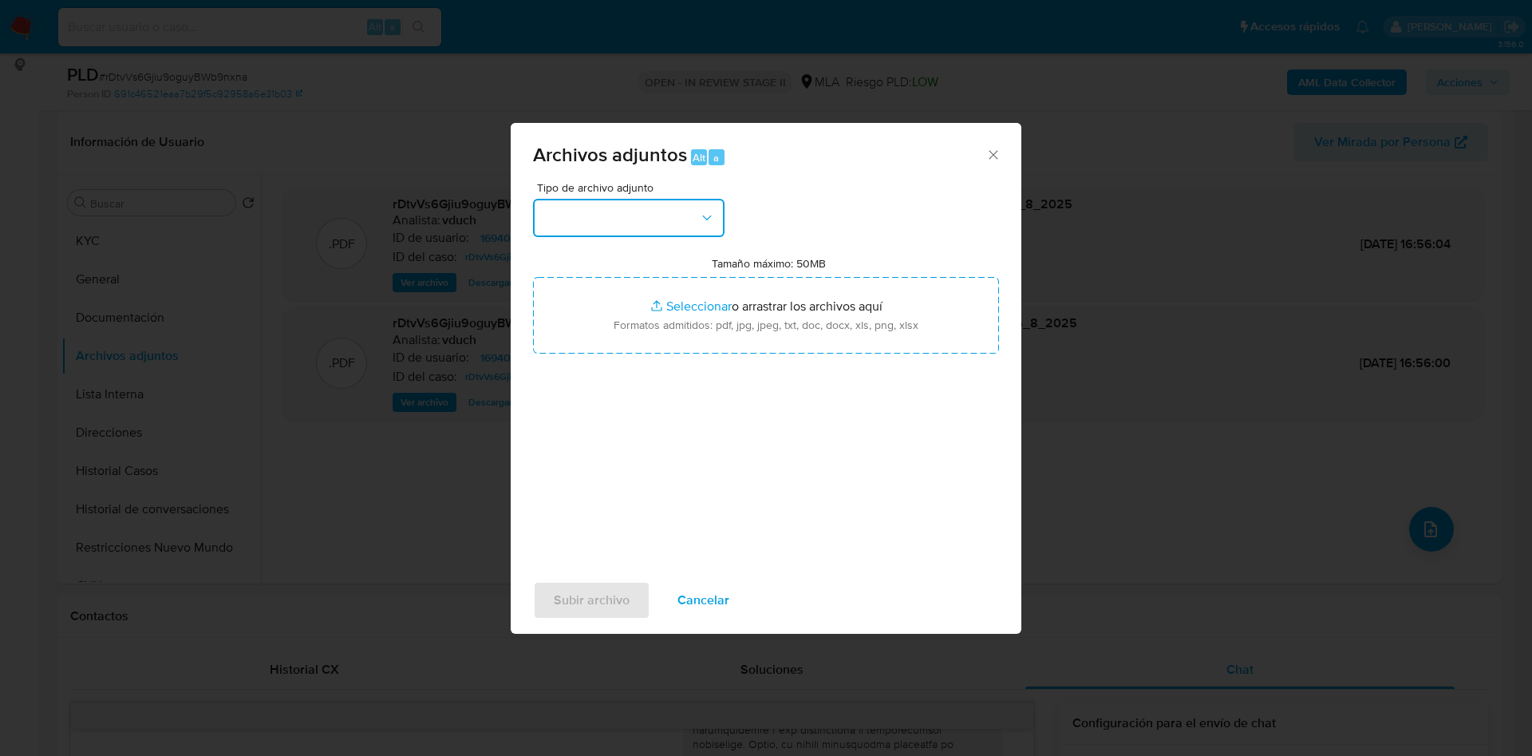
click at [599, 207] on button "button" at bounding box center [629, 218] width 192 height 38
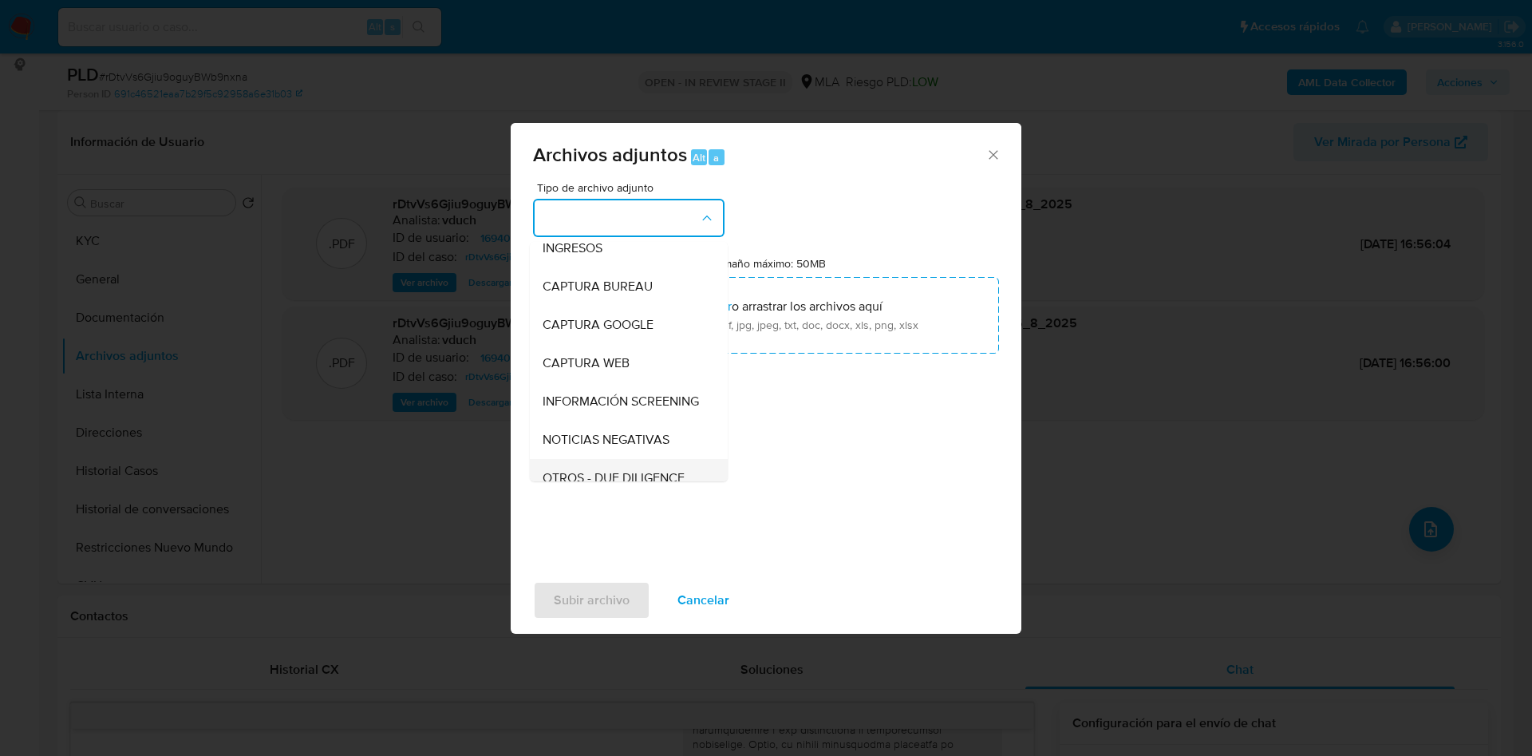
scroll to position [120, 0]
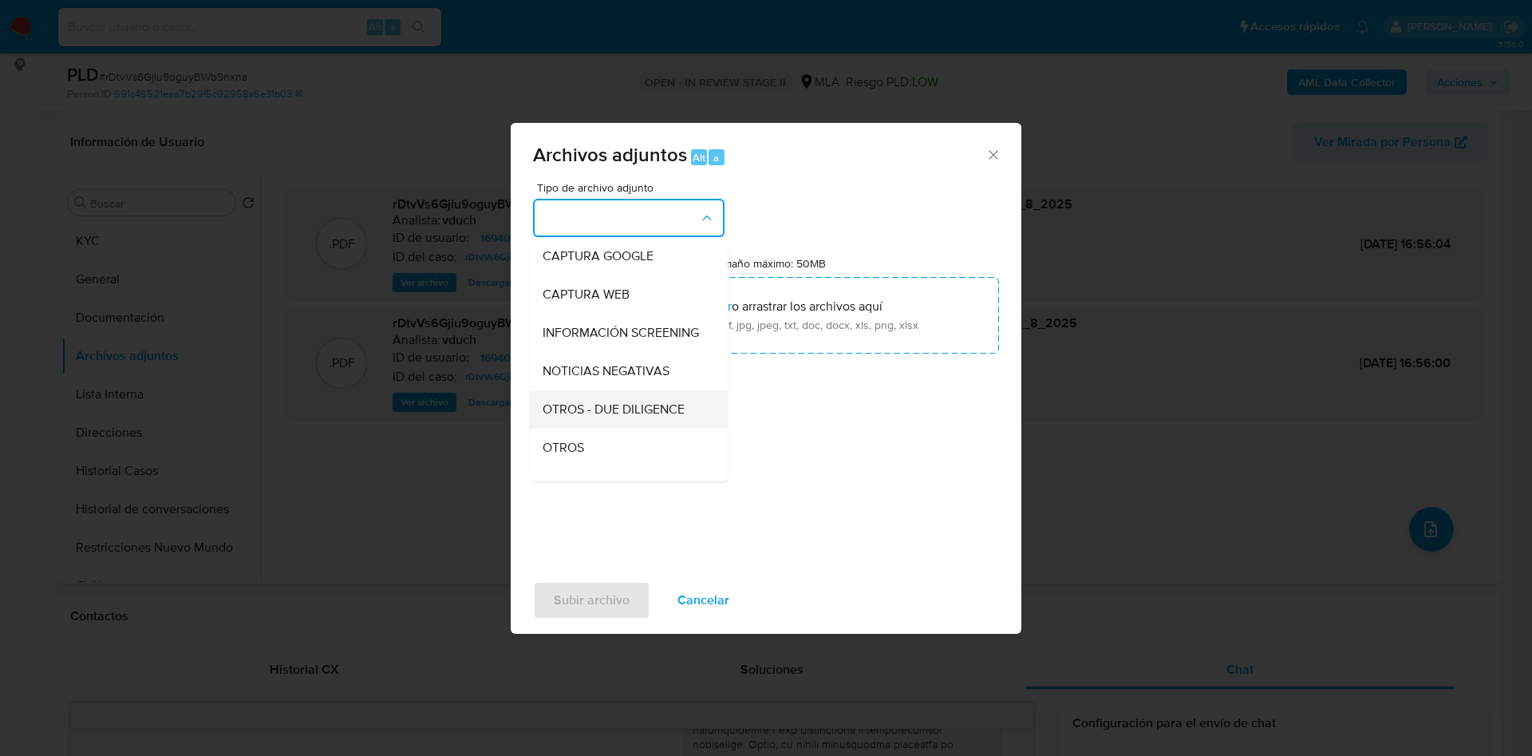
click at [600, 414] on div "OTROS - DUE DILIGENCE" at bounding box center [624, 409] width 163 height 38
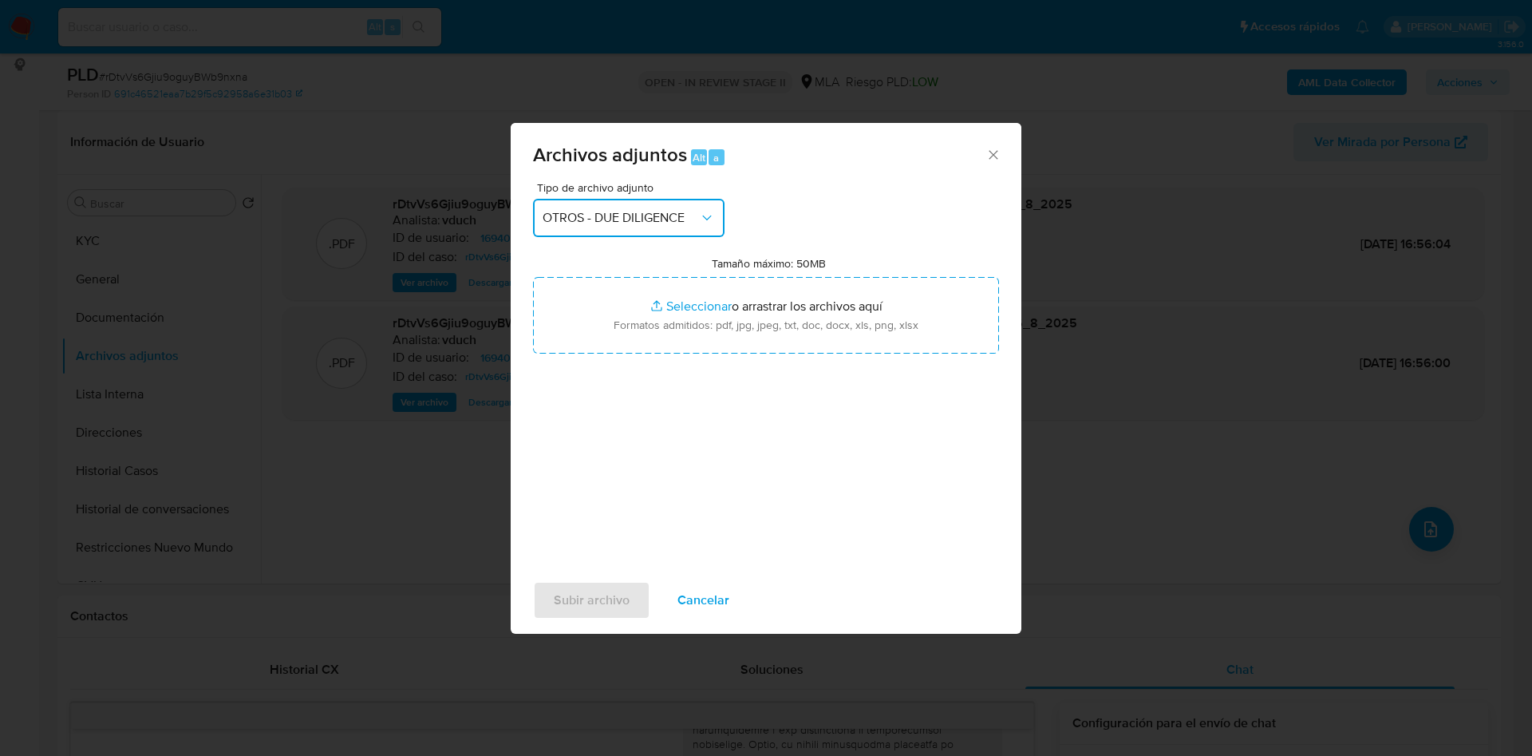
click at [623, 202] on button "OTROS - DUE DILIGENCE" at bounding box center [629, 218] width 192 height 38
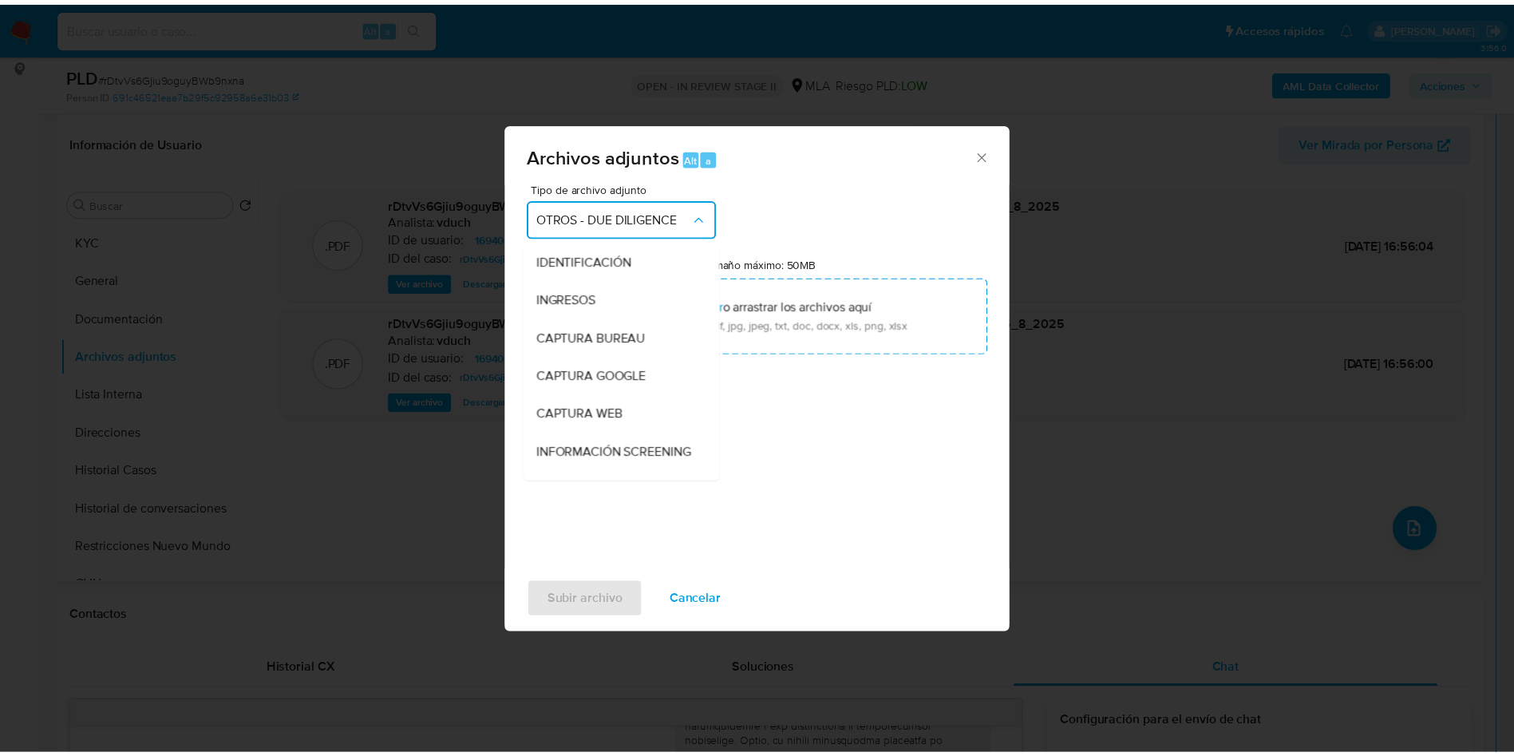
scroll to position [192, 0]
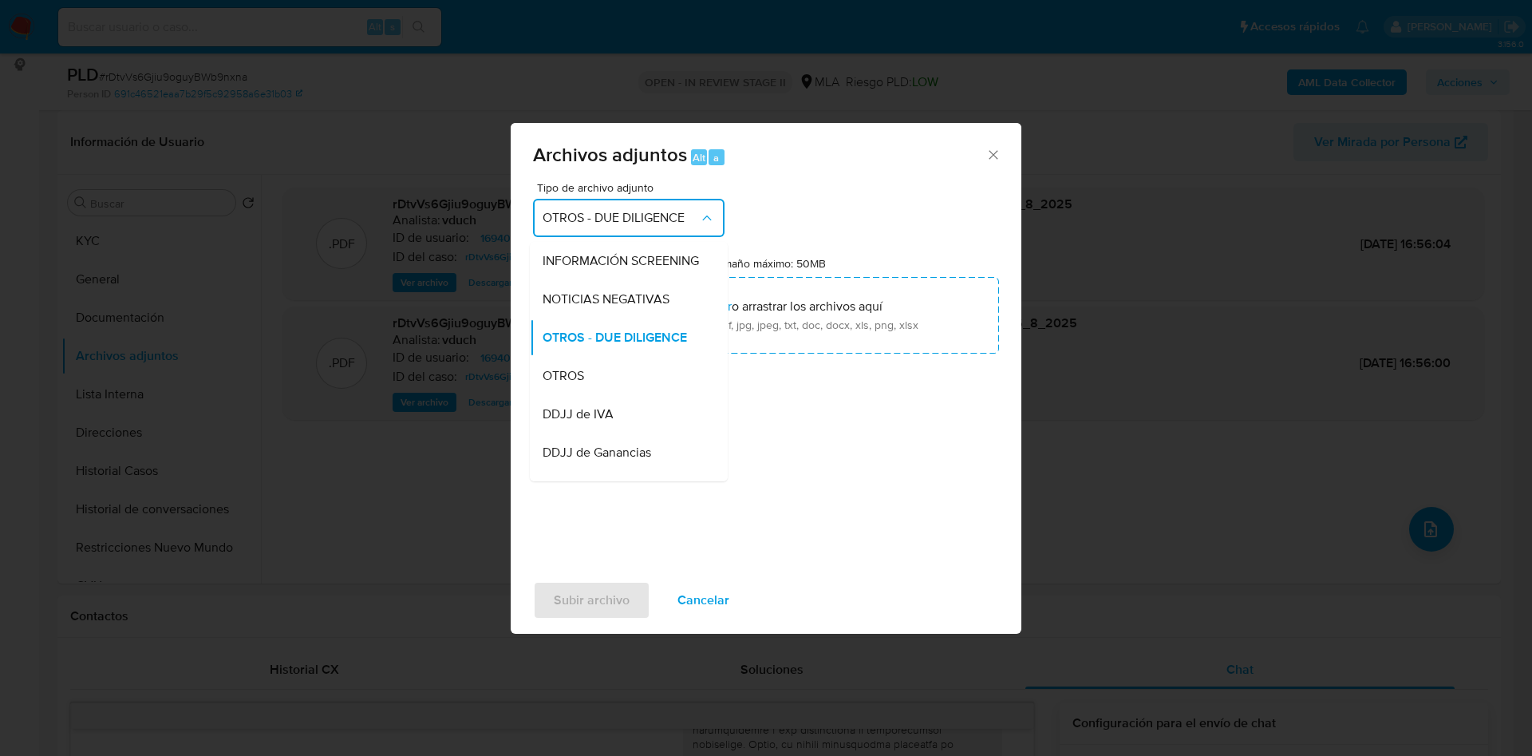
click at [579, 384] on span "OTROS" at bounding box center [564, 376] width 42 height 16
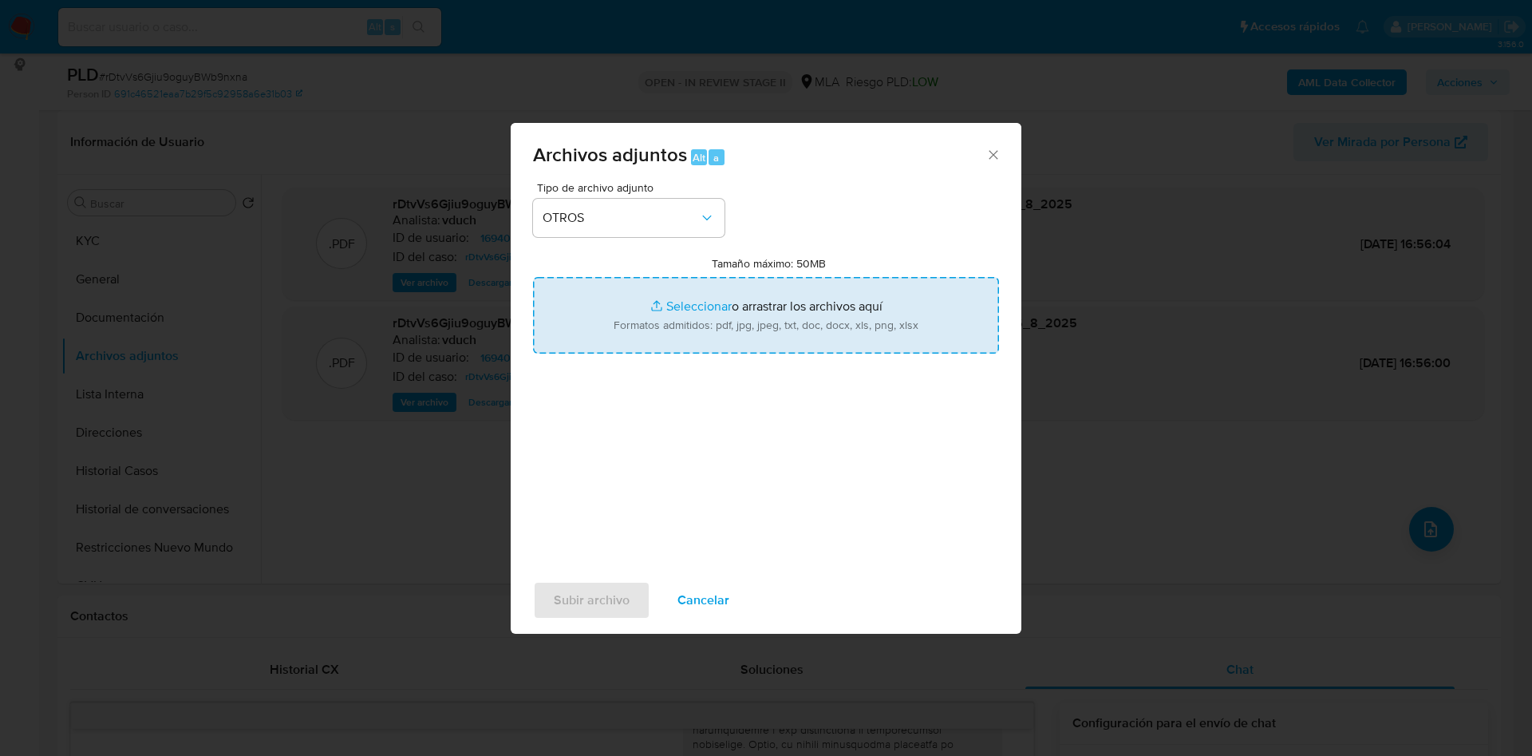
type input "C:\fakepath\Caselog rDtvVs6Gjiu9oguyBWb9nxna_2025_08_19_03_32_11.docx"
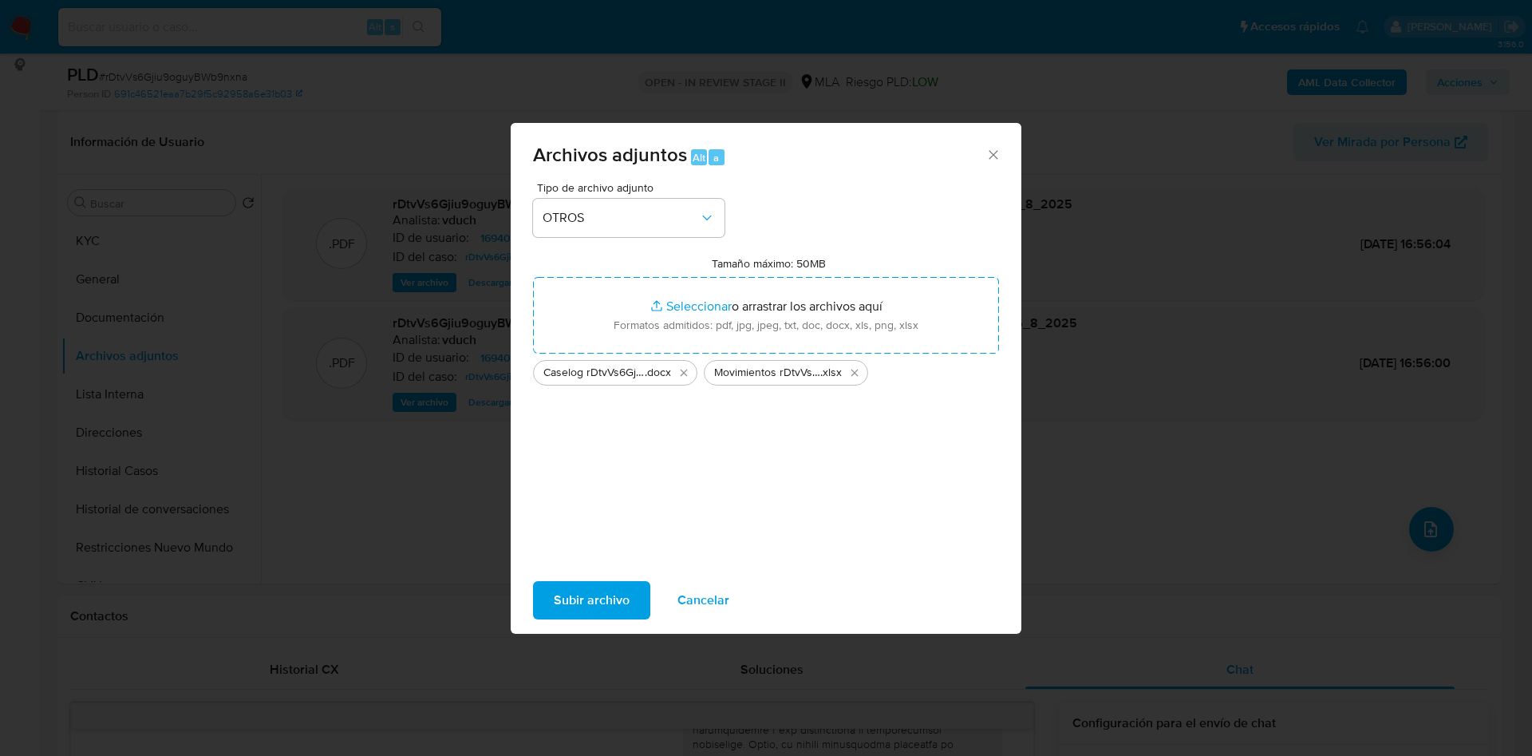
click at [592, 606] on span "Subir archivo" at bounding box center [592, 600] width 76 height 35
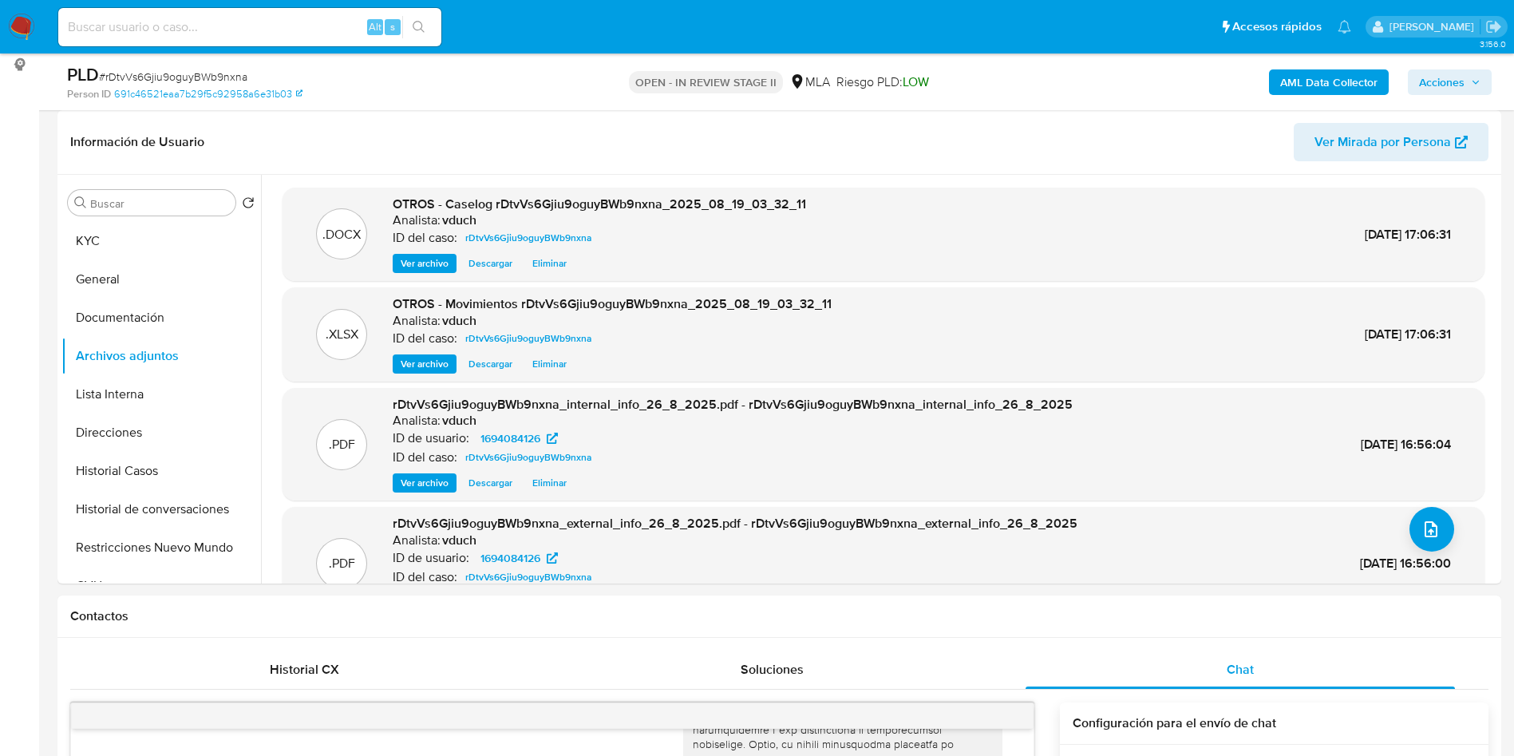
click at [1433, 85] on span "Acciones" at bounding box center [1441, 82] width 45 height 26
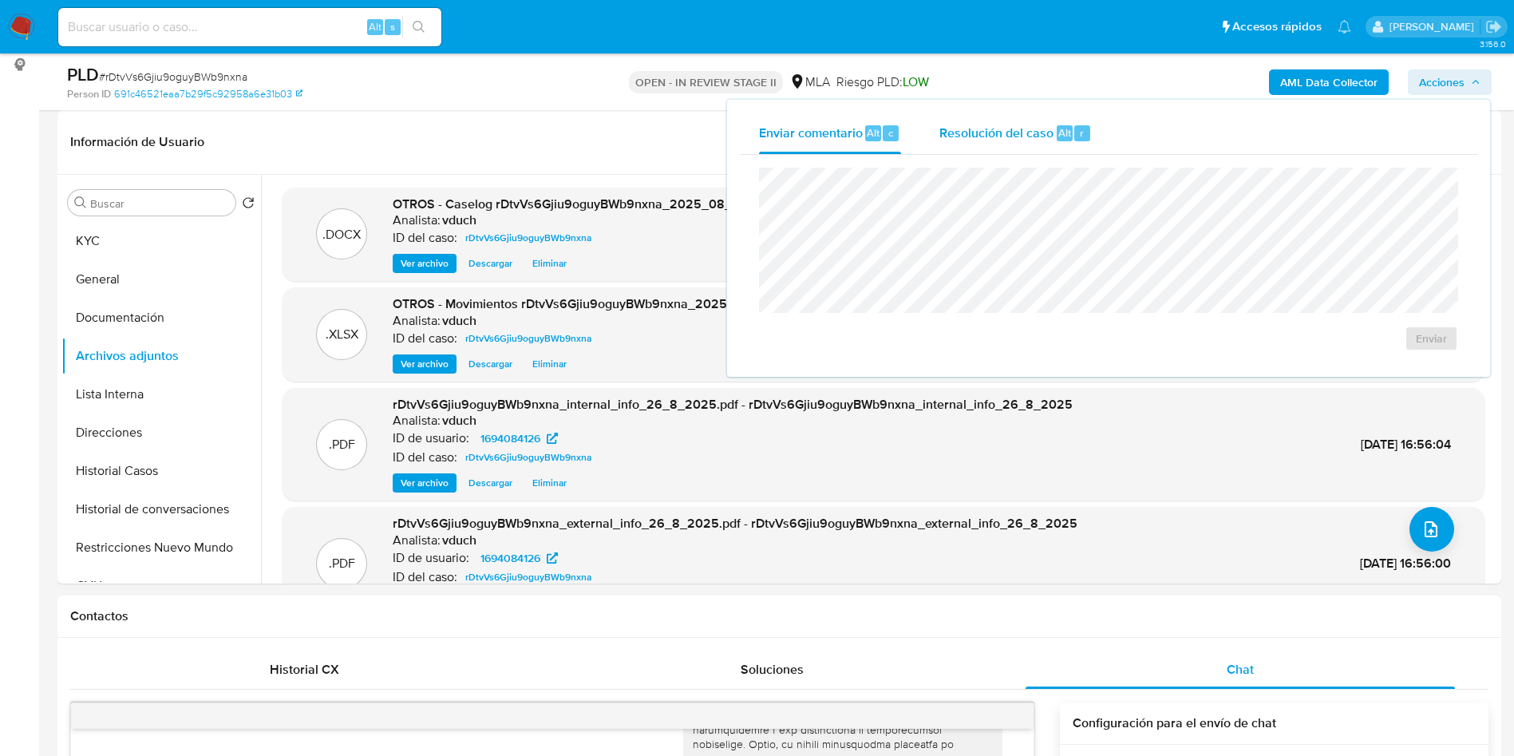
click at [1057, 123] on div "Resolución del caso Alt r" at bounding box center [1015, 134] width 152 height 42
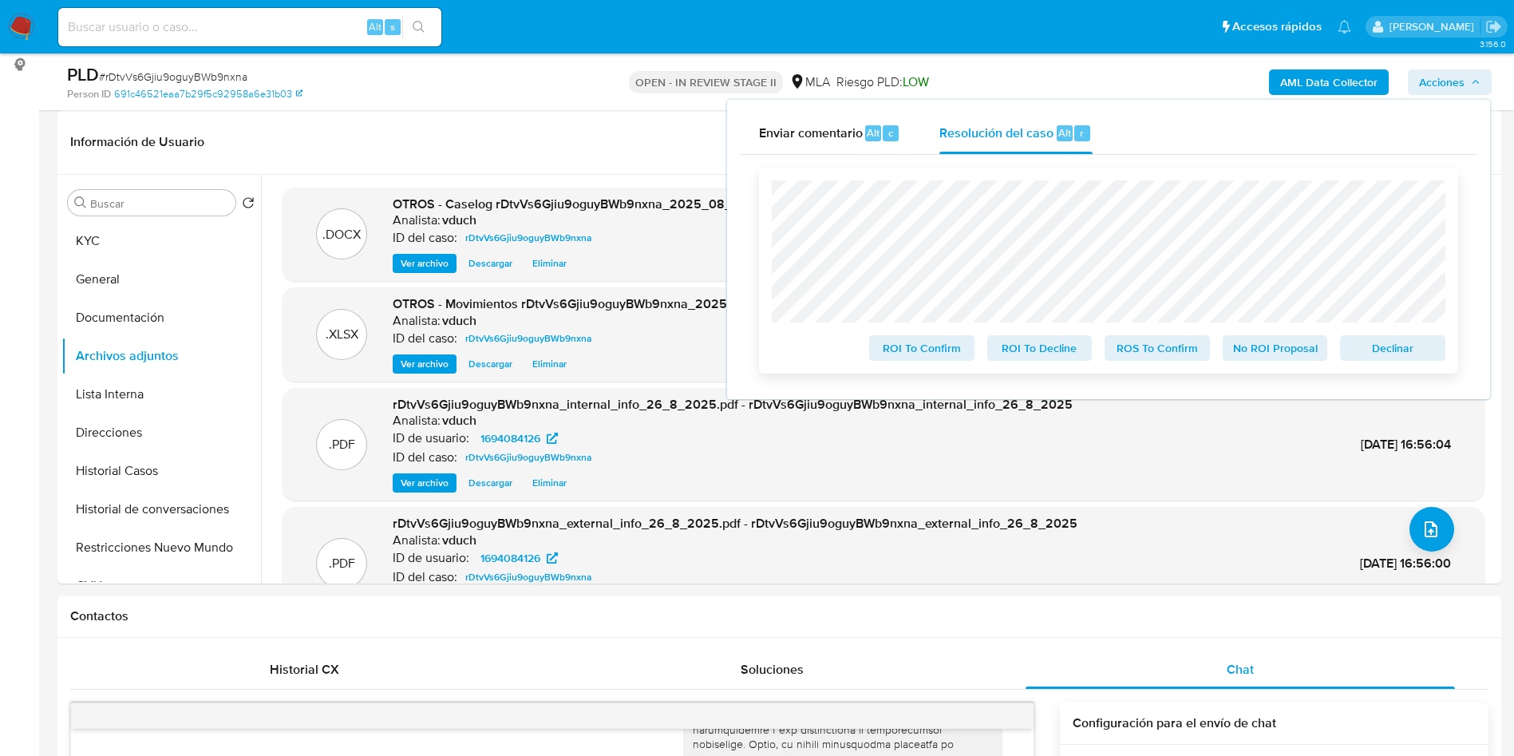
click at [1378, 351] on span "Declinar" at bounding box center [1392, 348] width 83 height 22
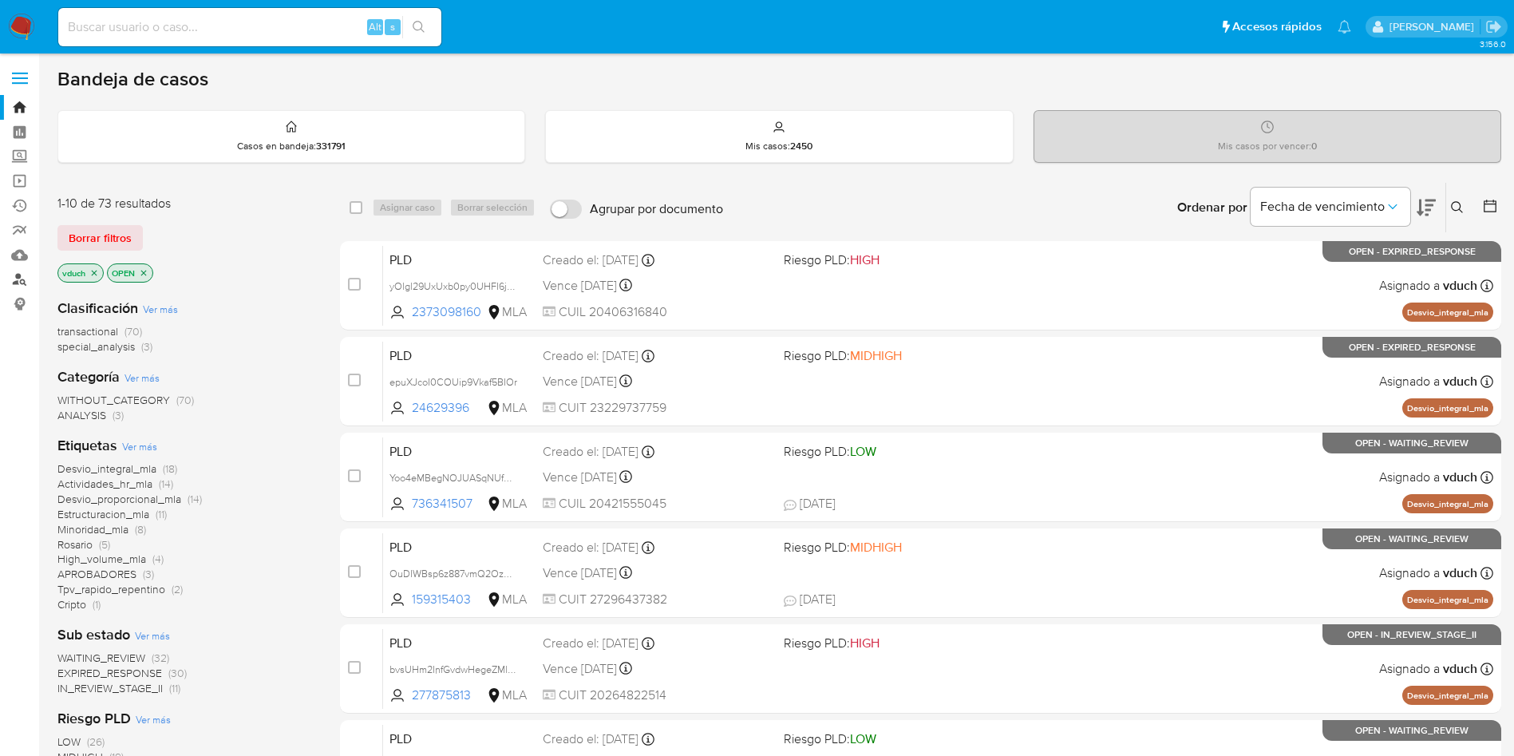
click at [22, 267] on link "Buscador de personas" at bounding box center [95, 279] width 190 height 25
click at [20, 286] on link "Buscador de personas" at bounding box center [95, 279] width 190 height 25
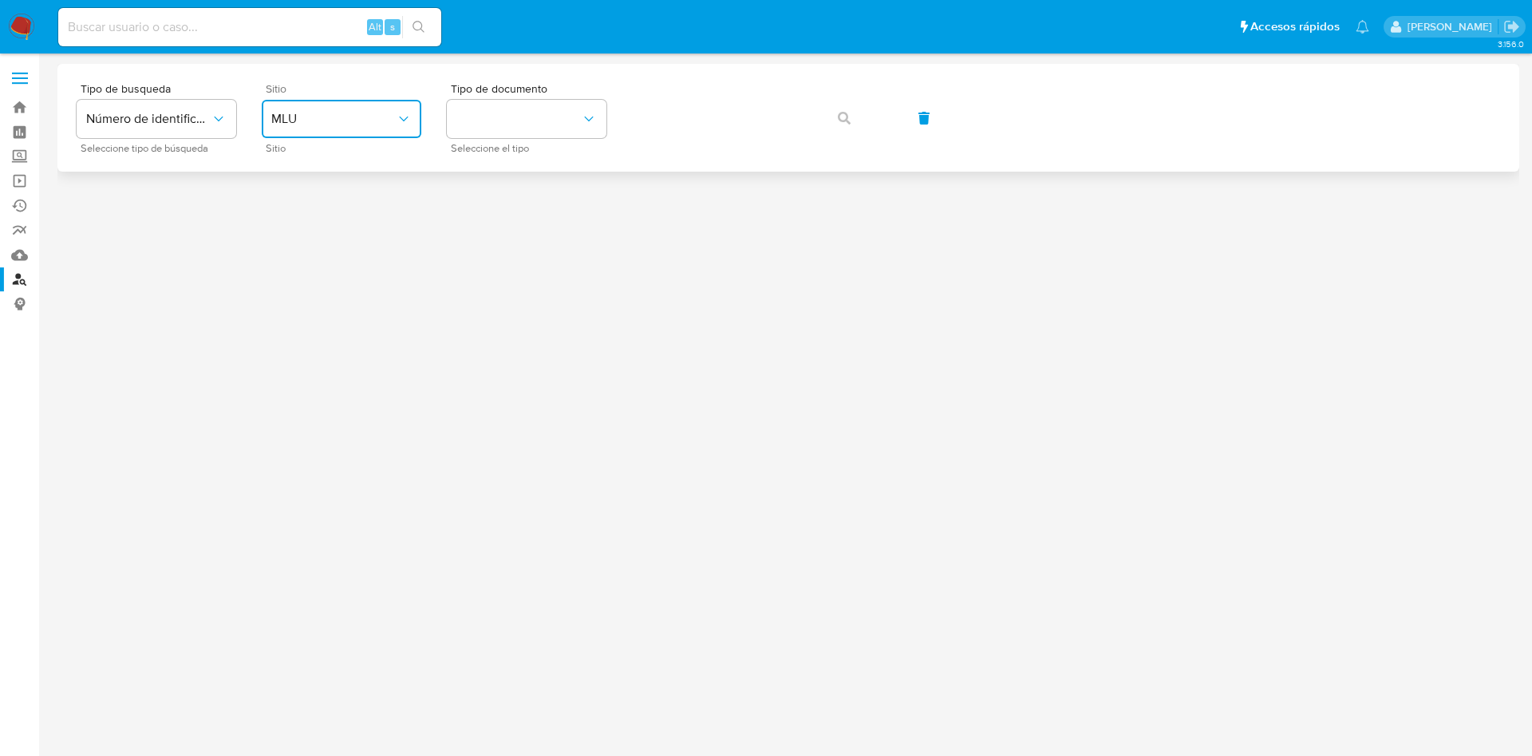
click at [328, 109] on button "MLU" at bounding box center [342, 119] width 160 height 38
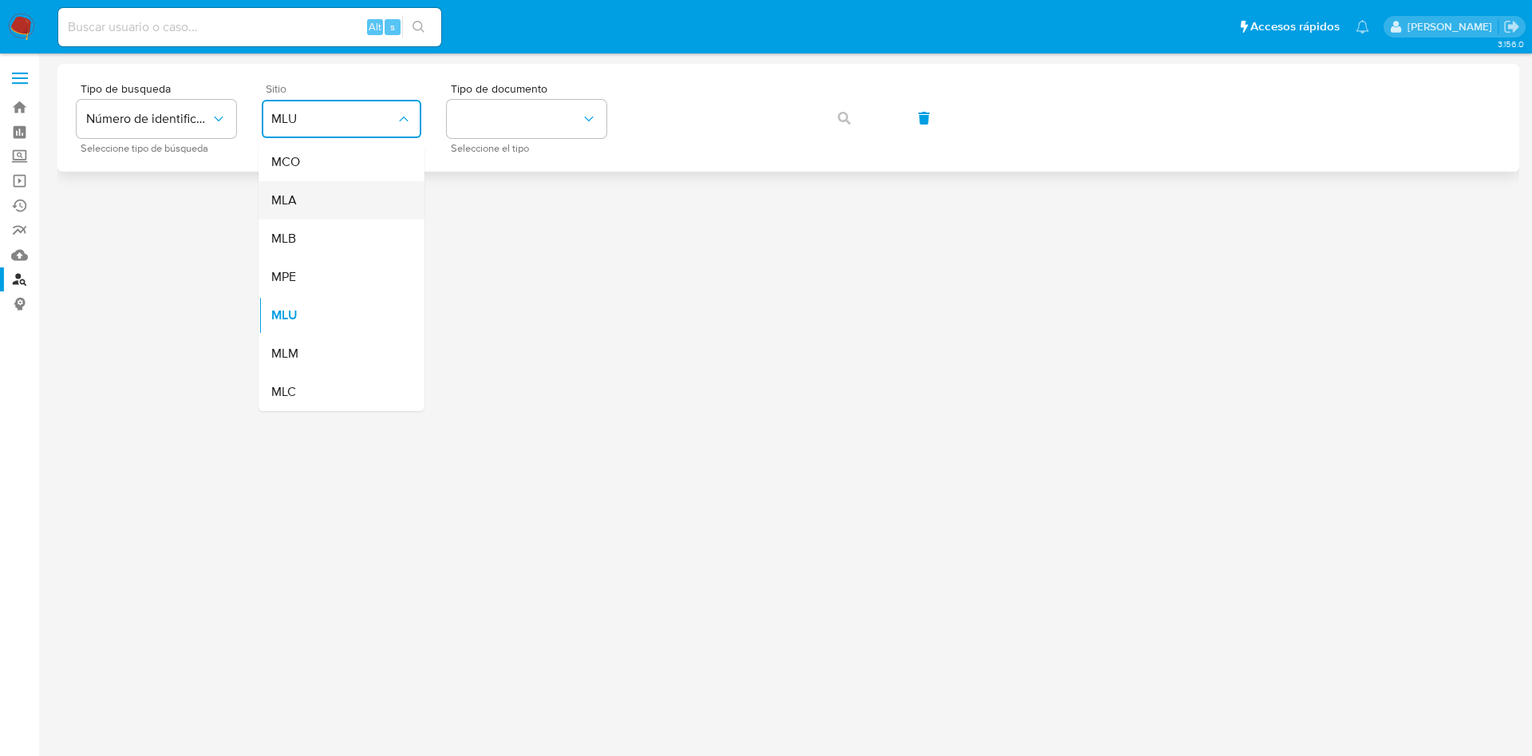
click at [304, 204] on div "MLA" at bounding box center [336, 200] width 131 height 38
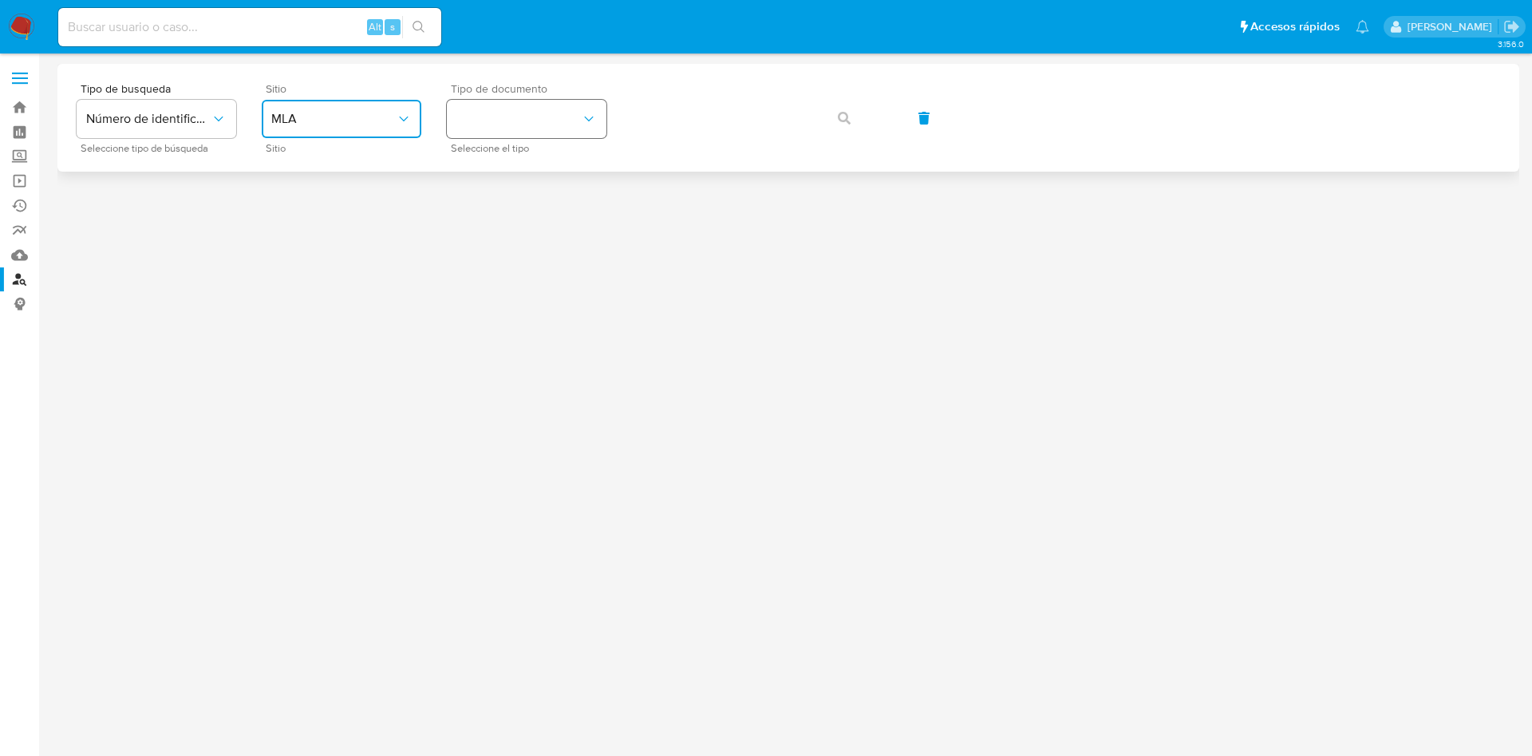
click at [572, 113] on button "identificationType" at bounding box center [527, 119] width 160 height 38
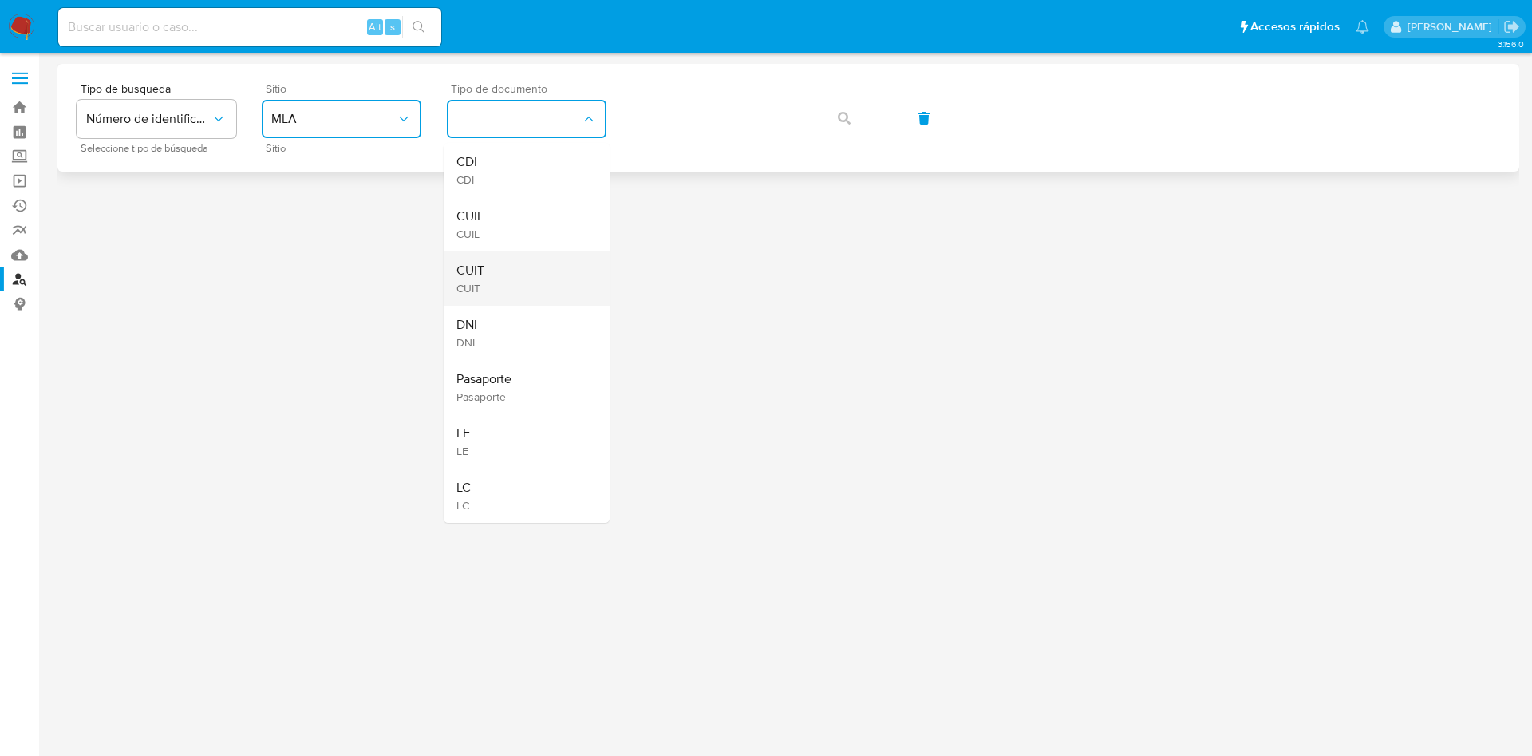
click at [522, 277] on div "CUIT CUIT" at bounding box center [522, 278] width 131 height 54
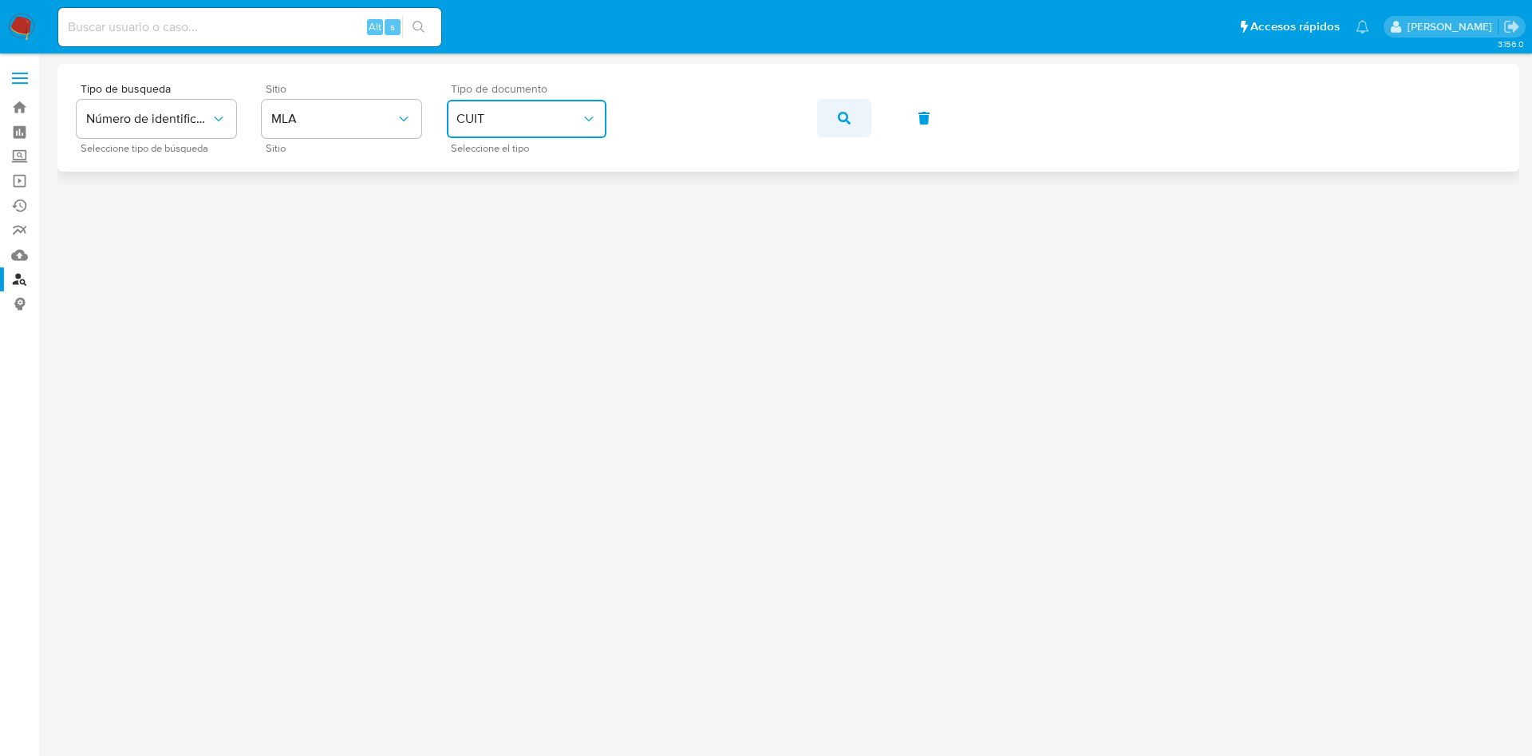
click at [837, 116] on button "button" at bounding box center [844, 118] width 54 height 38
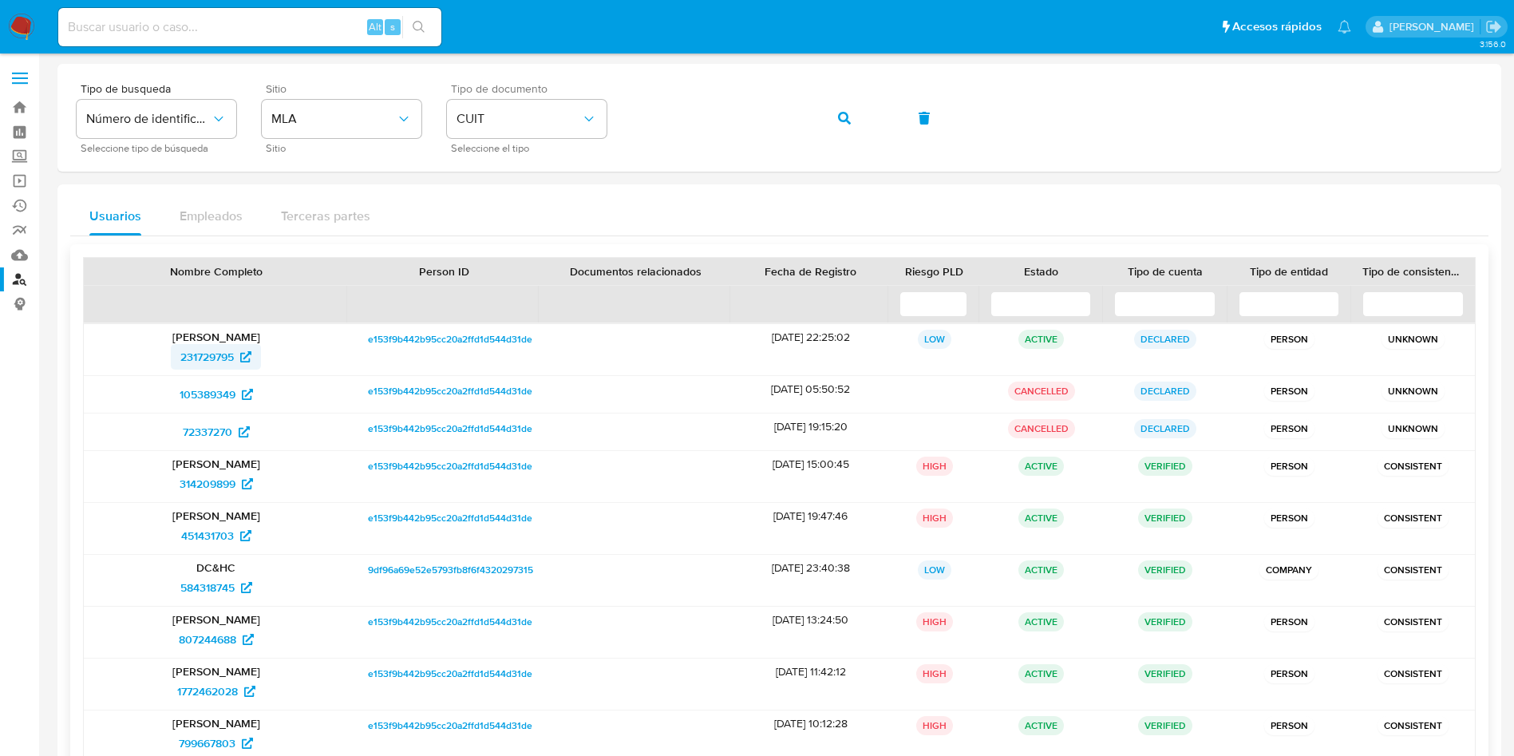
click at [209, 354] on span "231729795" at bounding box center [206, 357] width 53 height 26
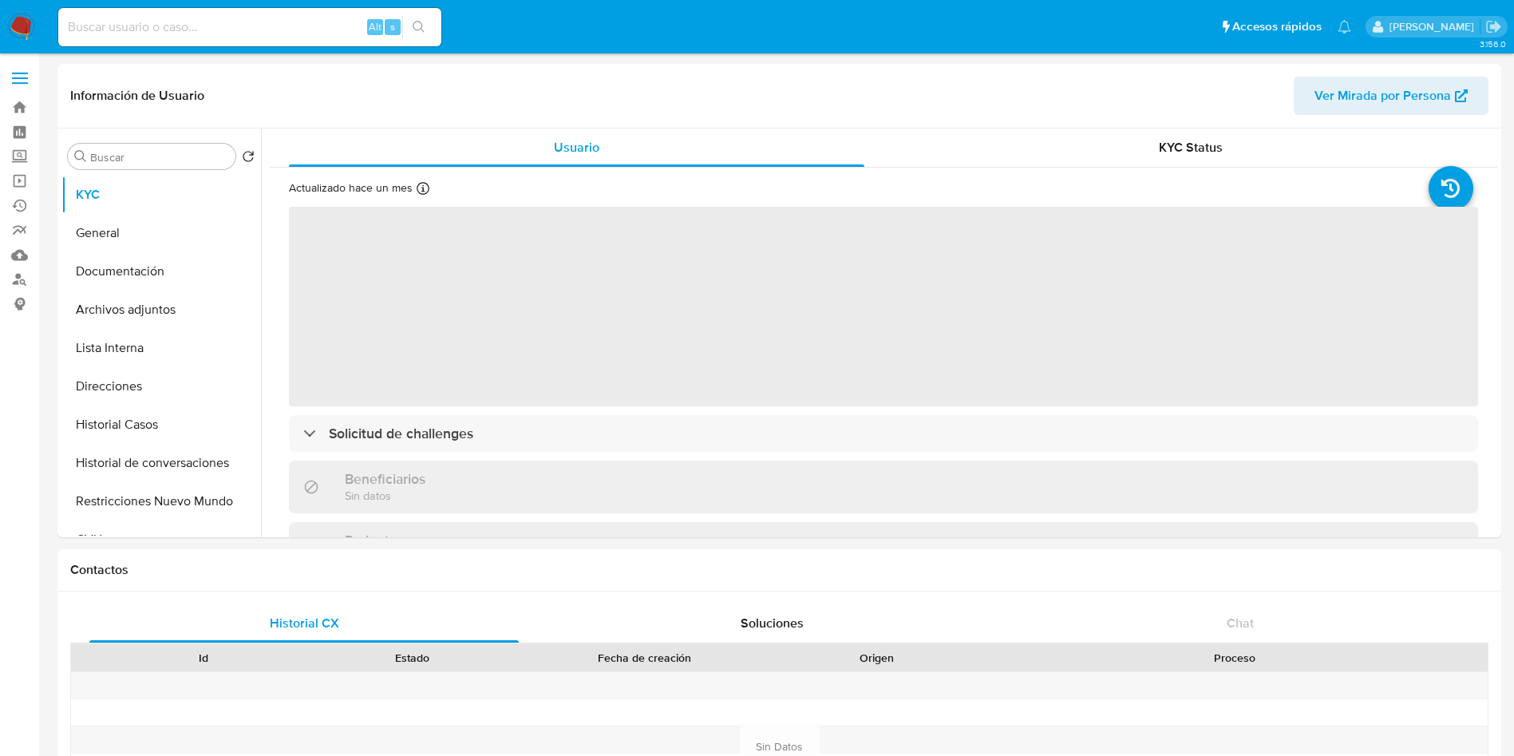
select select "10"
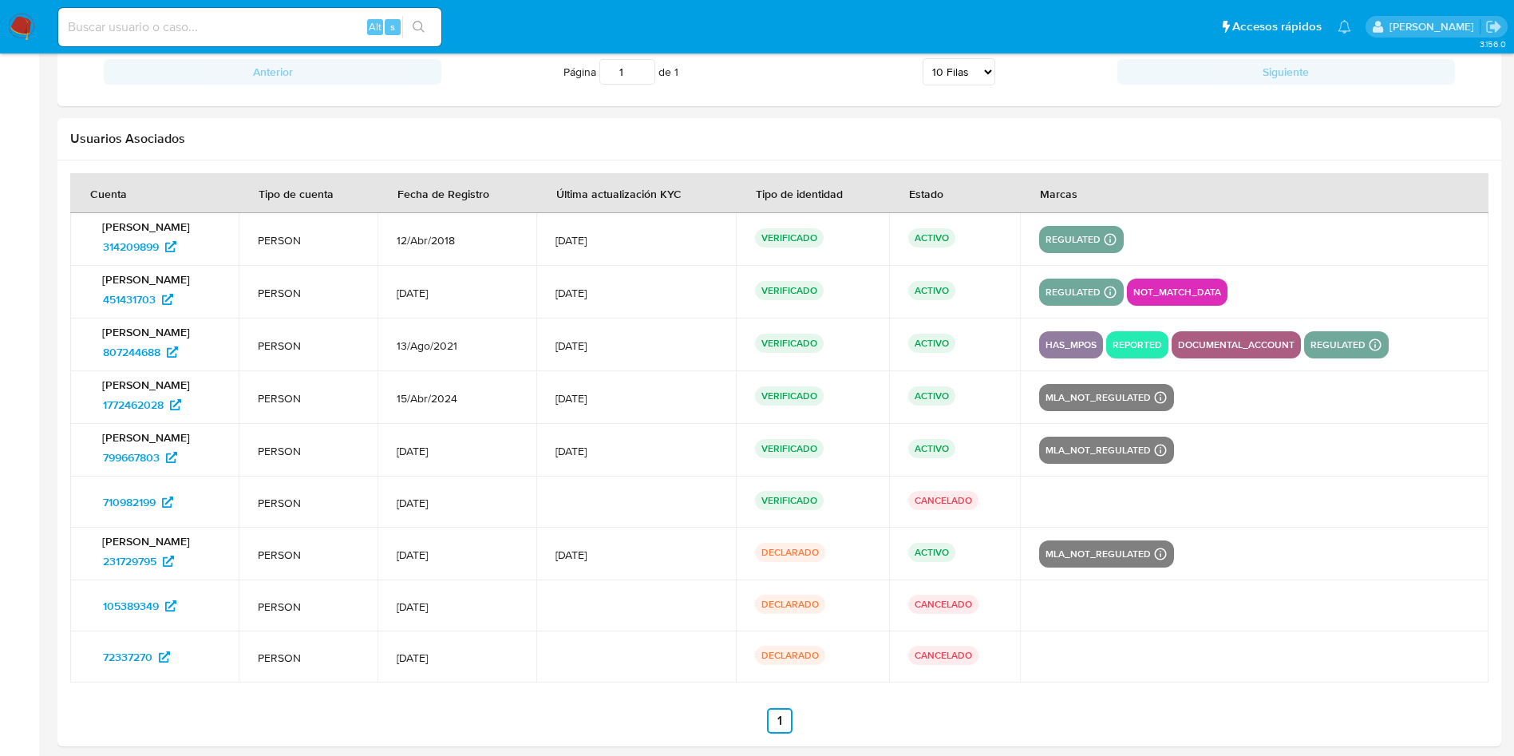
scroll to position [1952, 0]
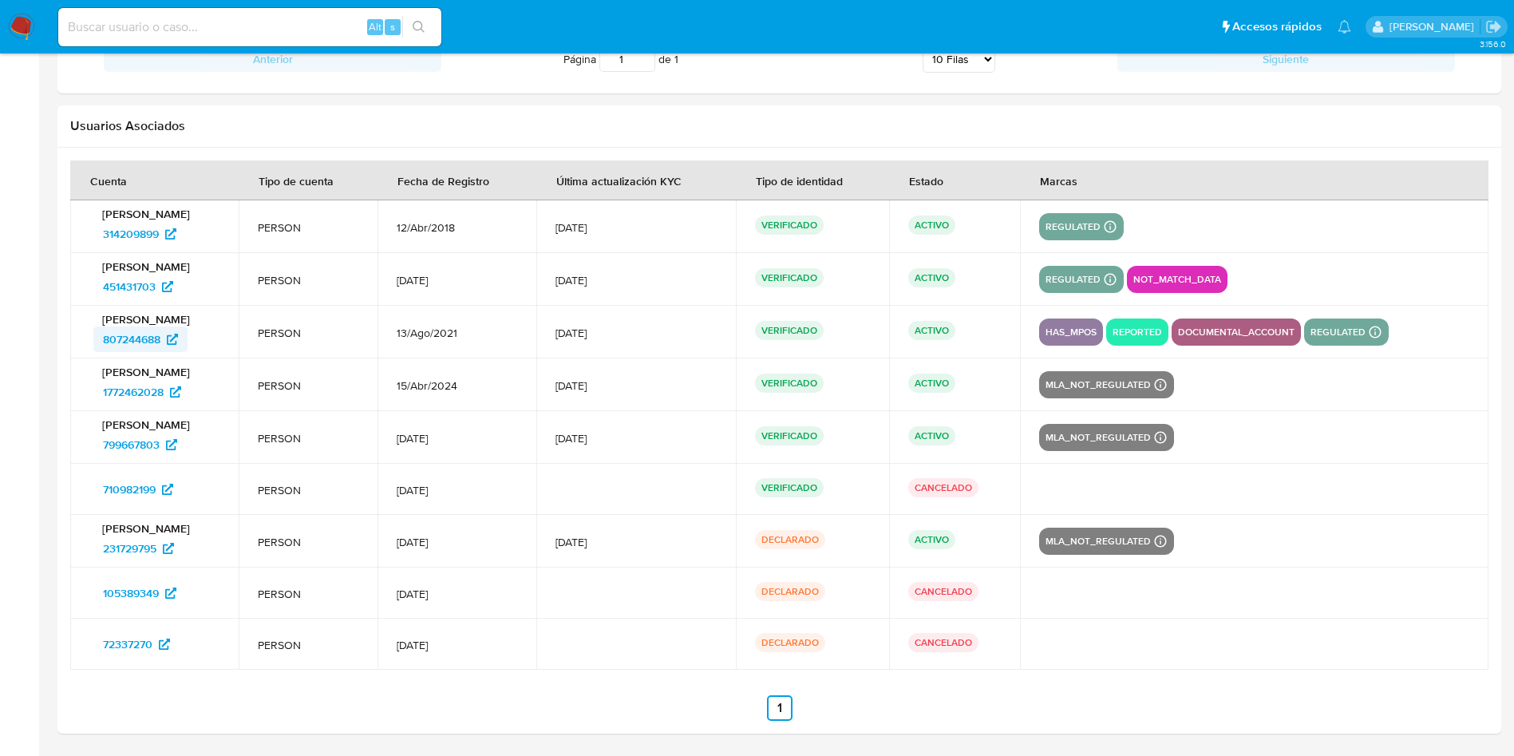
click at [152, 342] on span "807244688" at bounding box center [131, 339] width 57 height 26
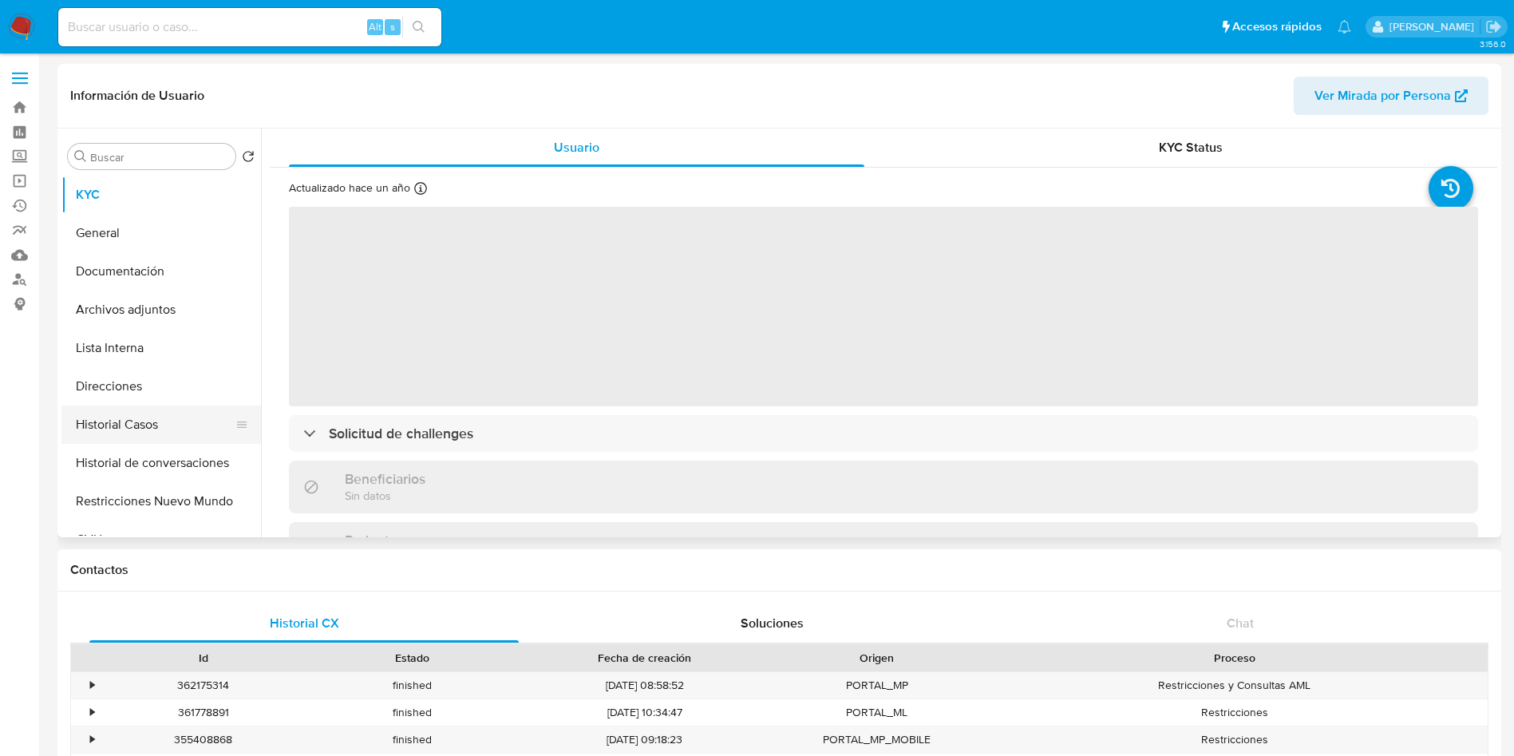
click at [113, 417] on button "Historial Casos" at bounding box center [154, 424] width 187 height 38
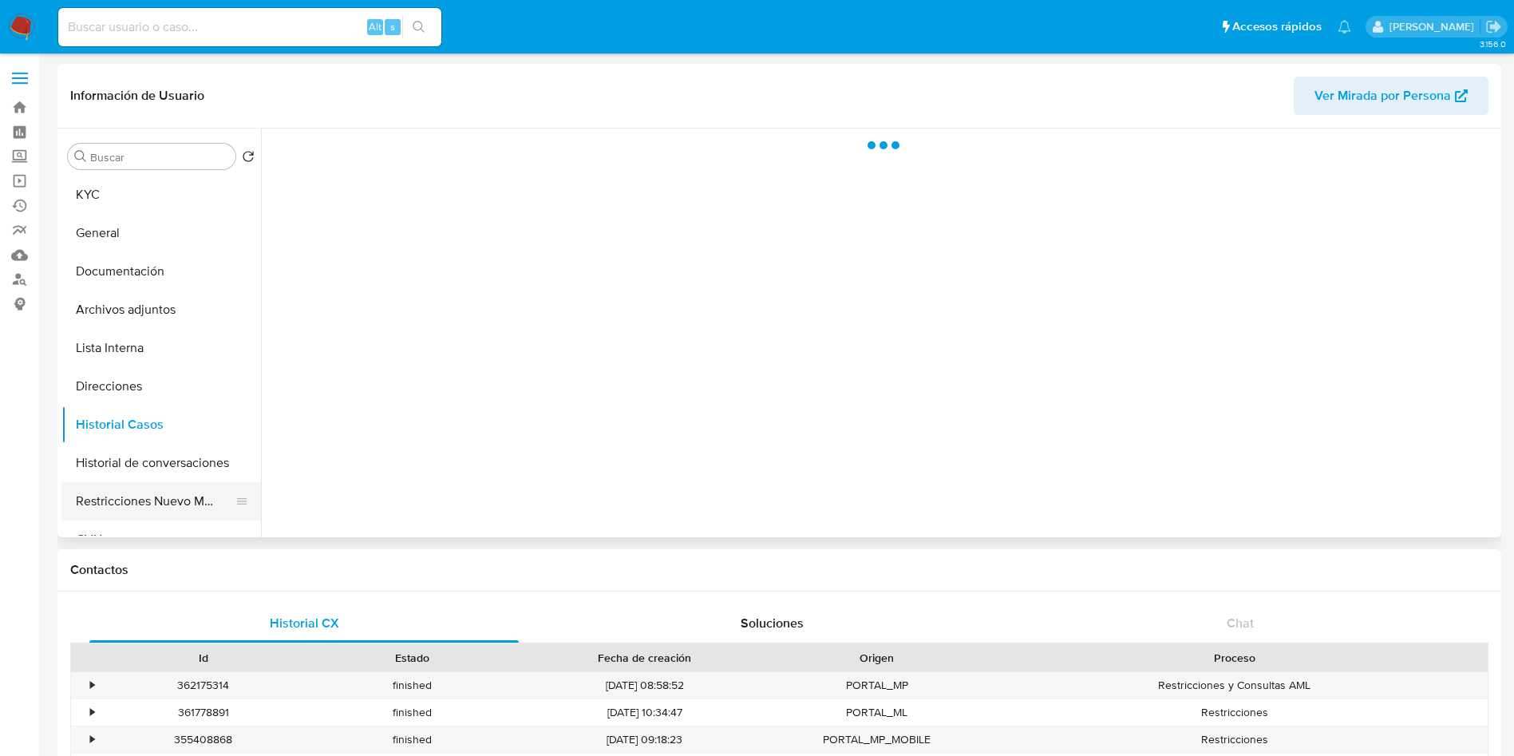
click at [121, 488] on button "Restricciones Nuevo Mundo" at bounding box center [154, 501] width 187 height 38
select select "10"
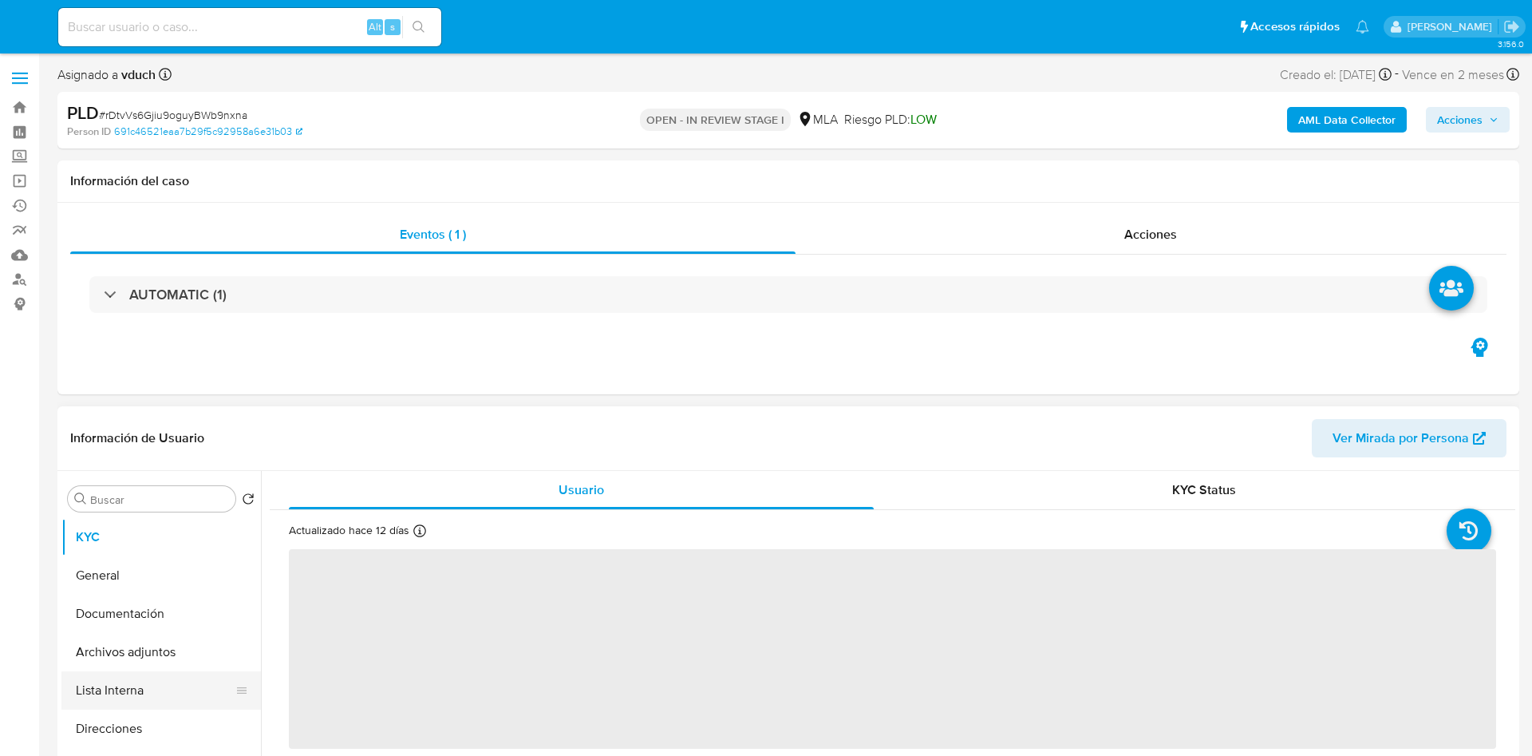
select select "10"
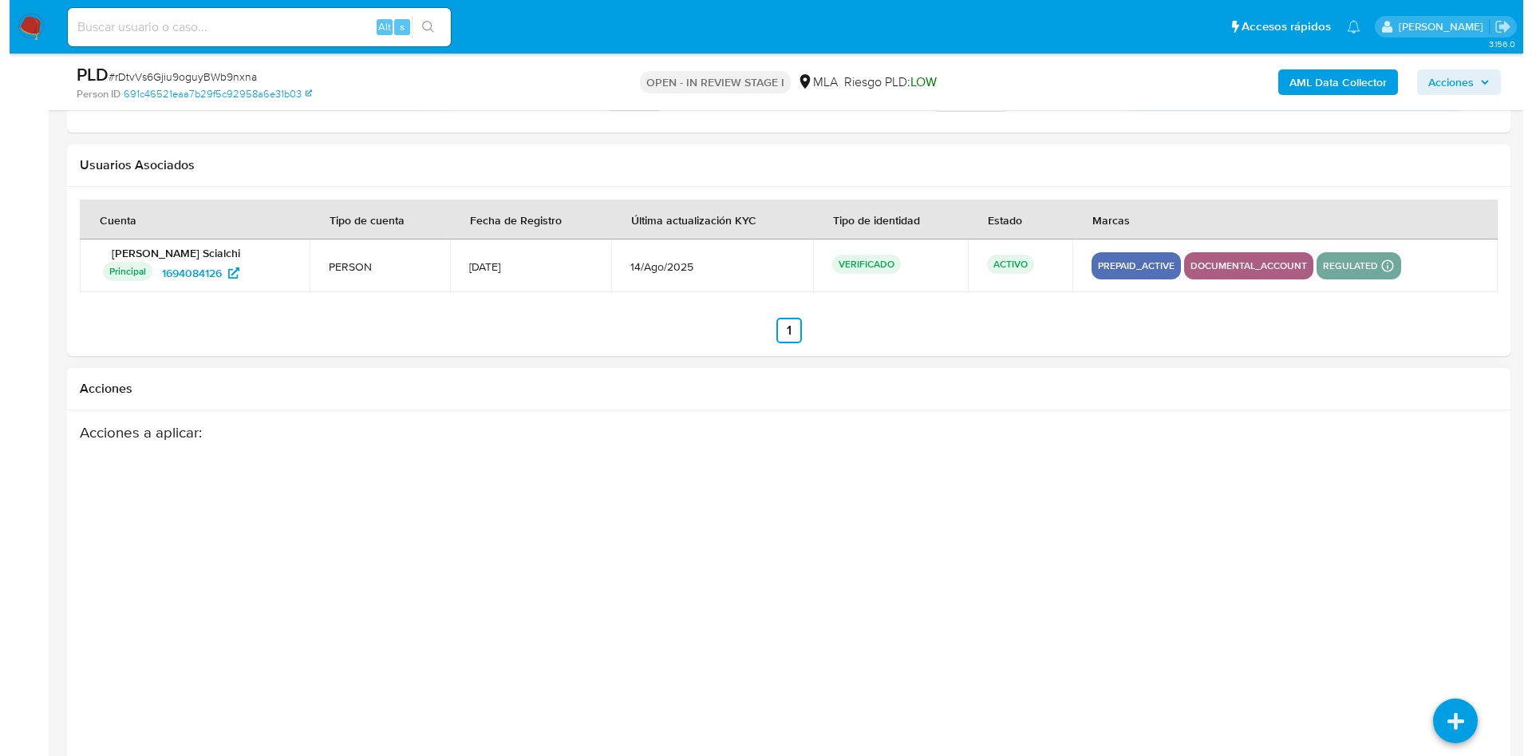
scroll to position [2362, 0]
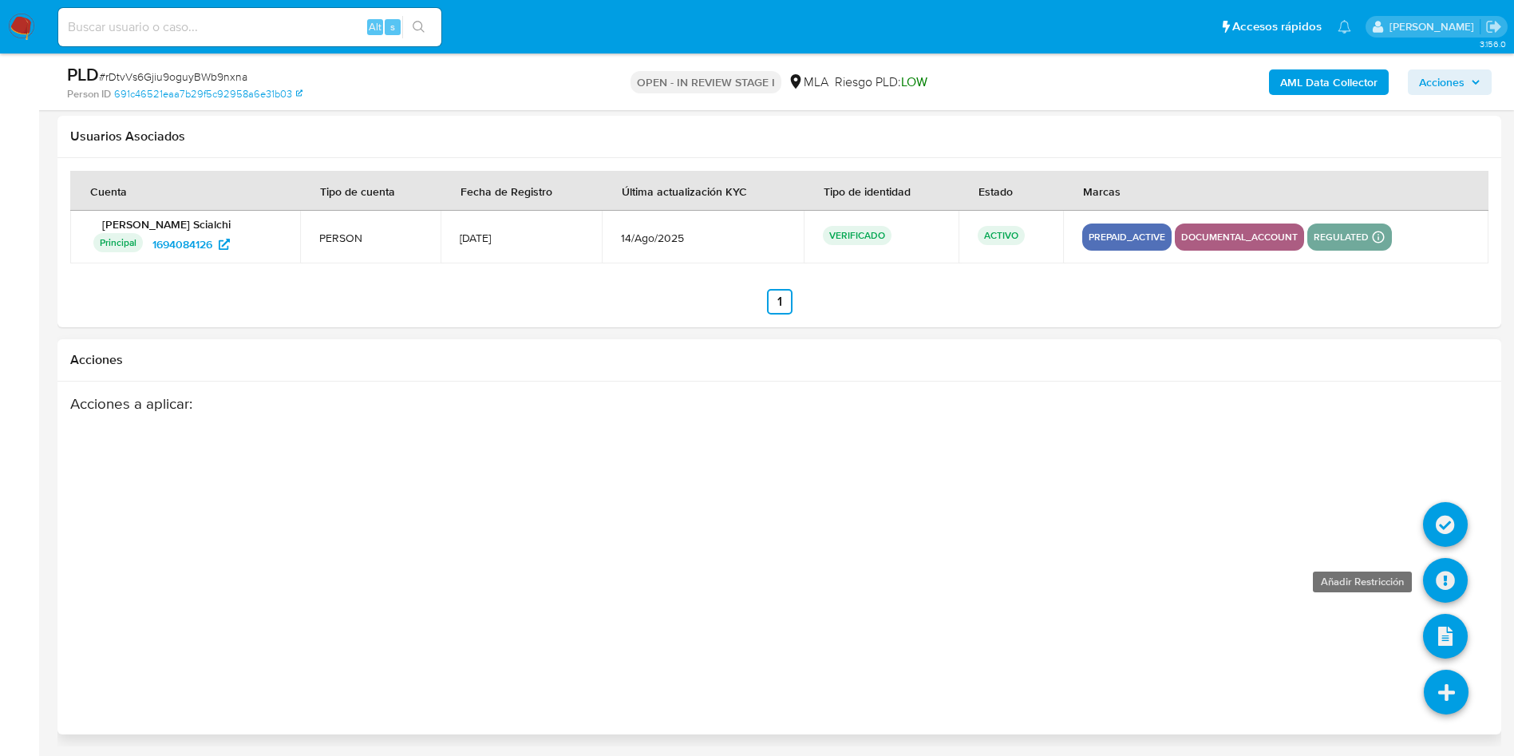
click at [1444, 565] on icon at bounding box center [1445, 580] width 45 height 45
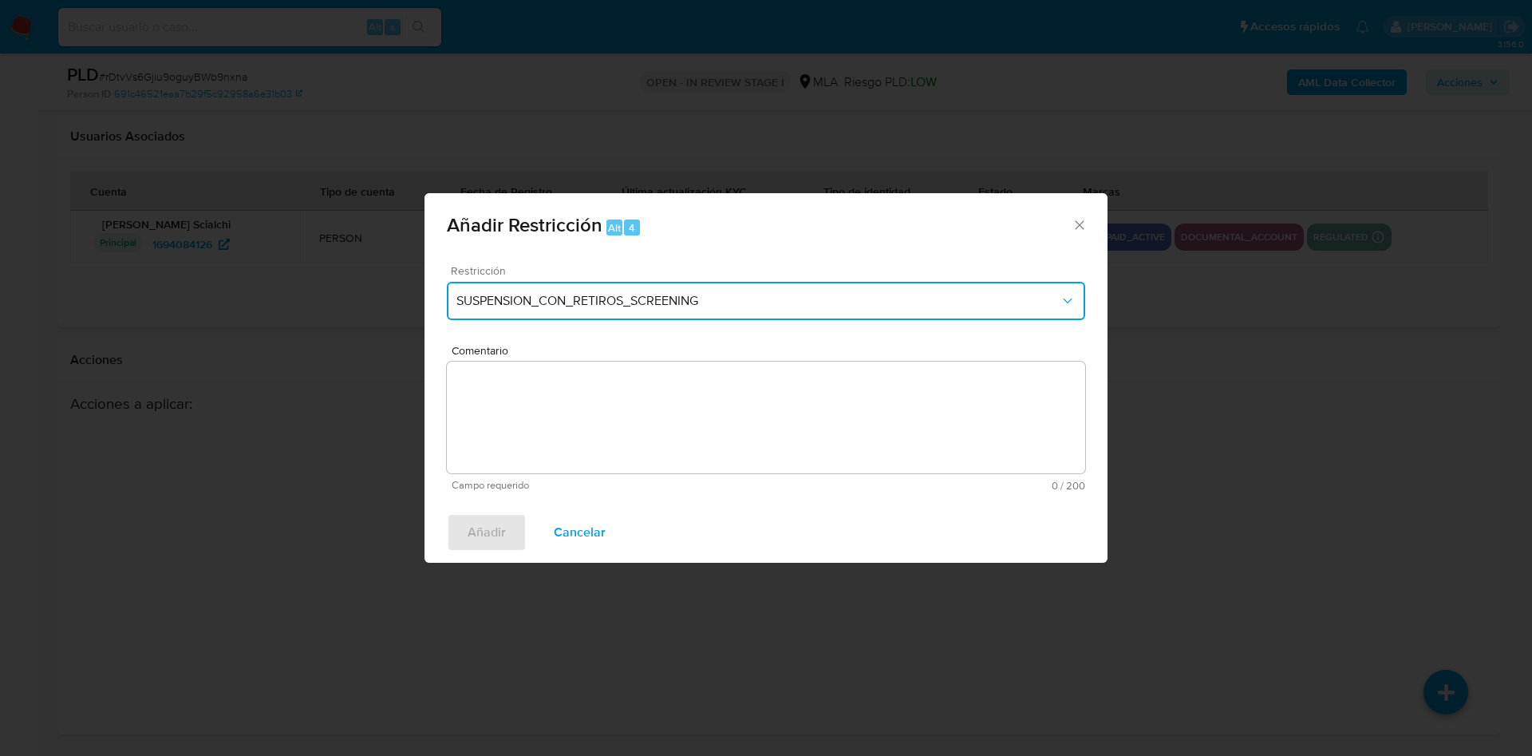
click at [641, 287] on button "SUSPENSION_CON_RETIROS_SCREENING" at bounding box center [766, 301] width 638 height 38
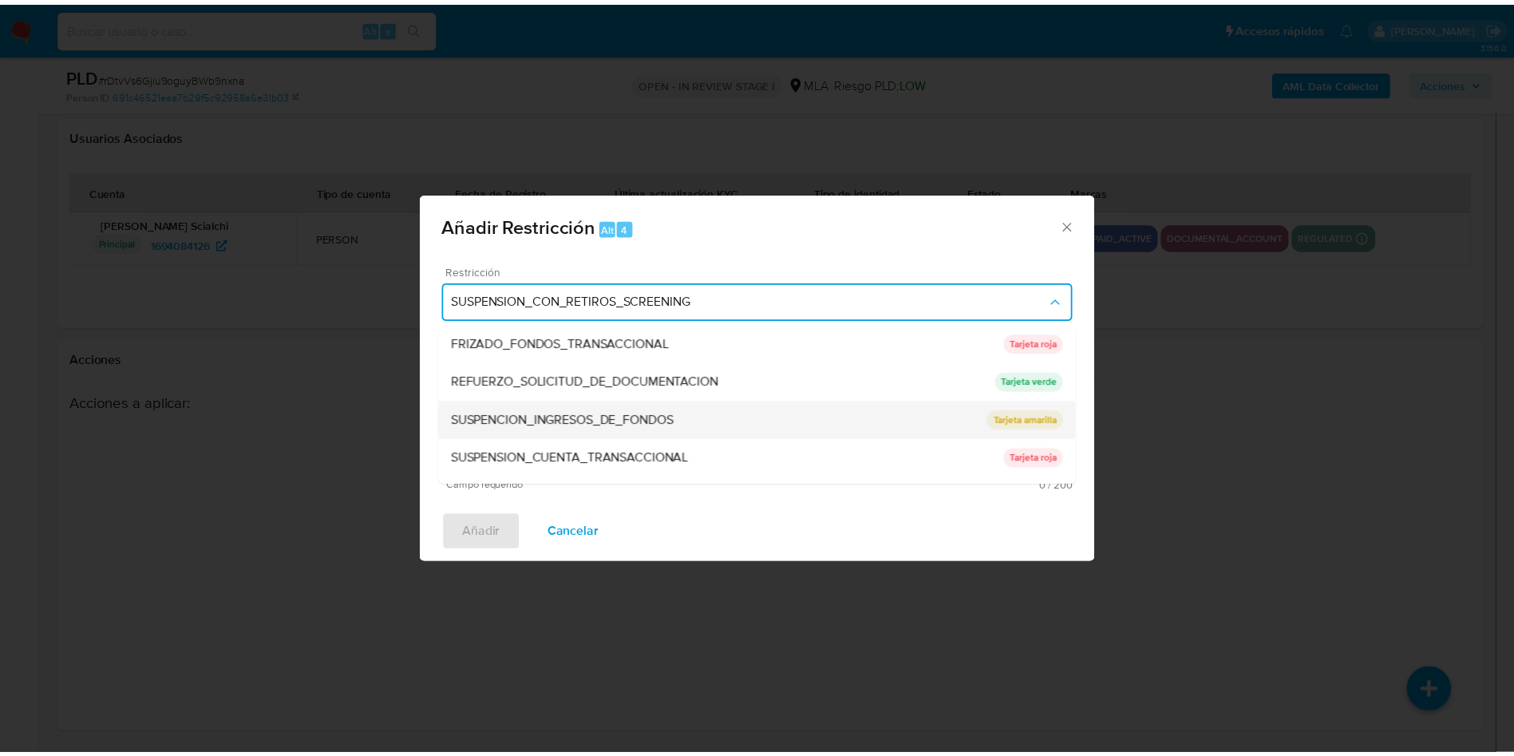
scroll to position [338, 0]
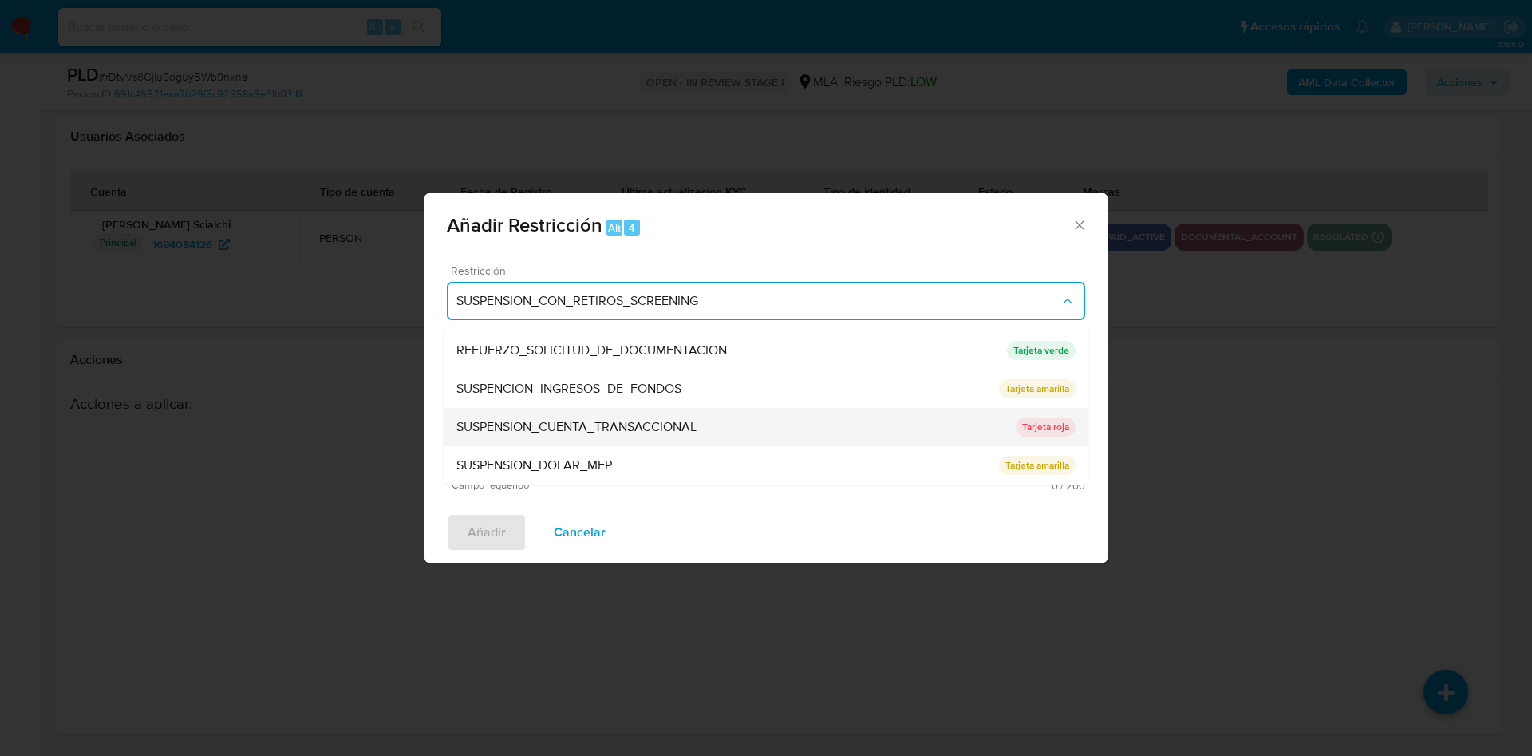
click at [646, 425] on span "SUSPENSION_CUENTA_TRANSACCIONAL" at bounding box center [577, 427] width 240 height 16
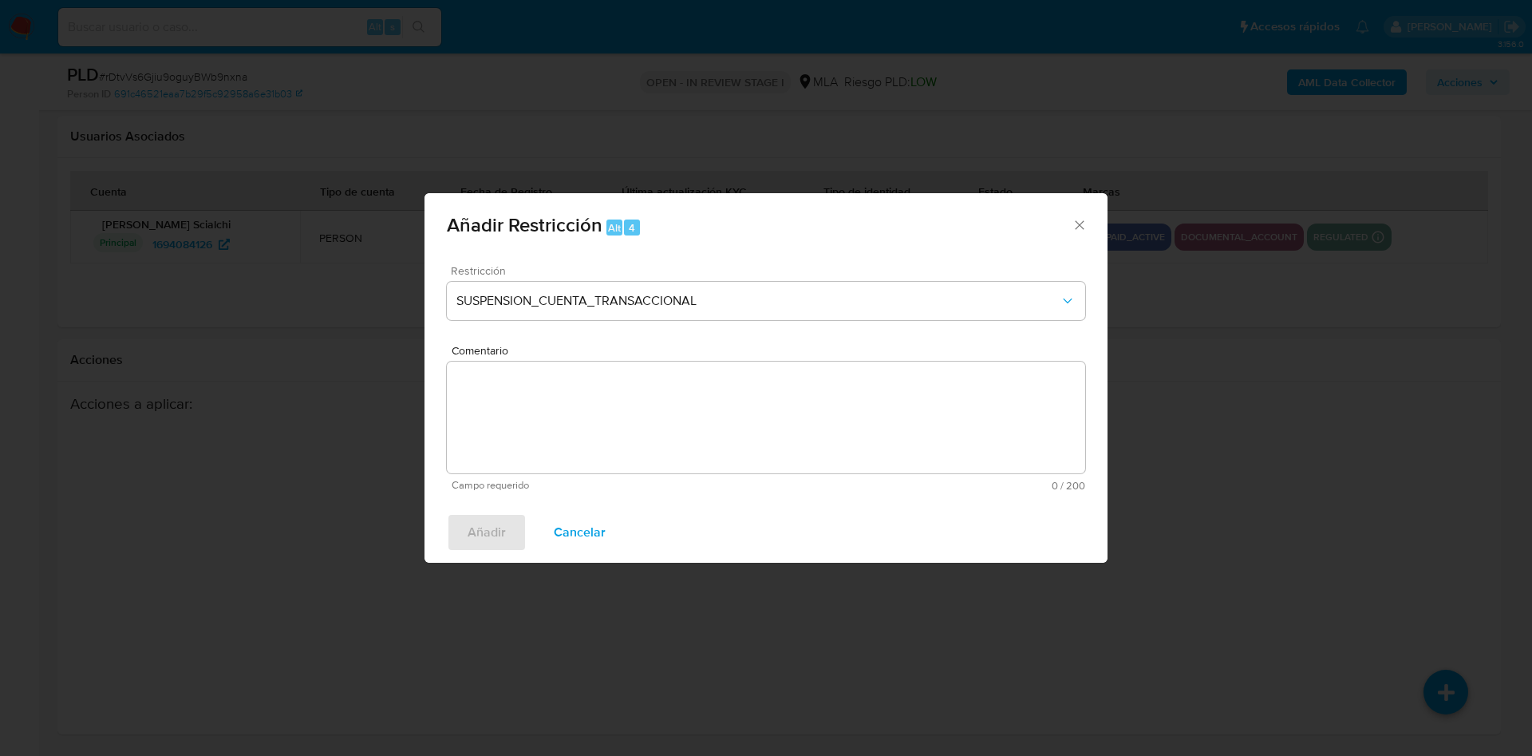
click at [727, 413] on textarea "Comentario" at bounding box center [766, 418] width 638 height 112
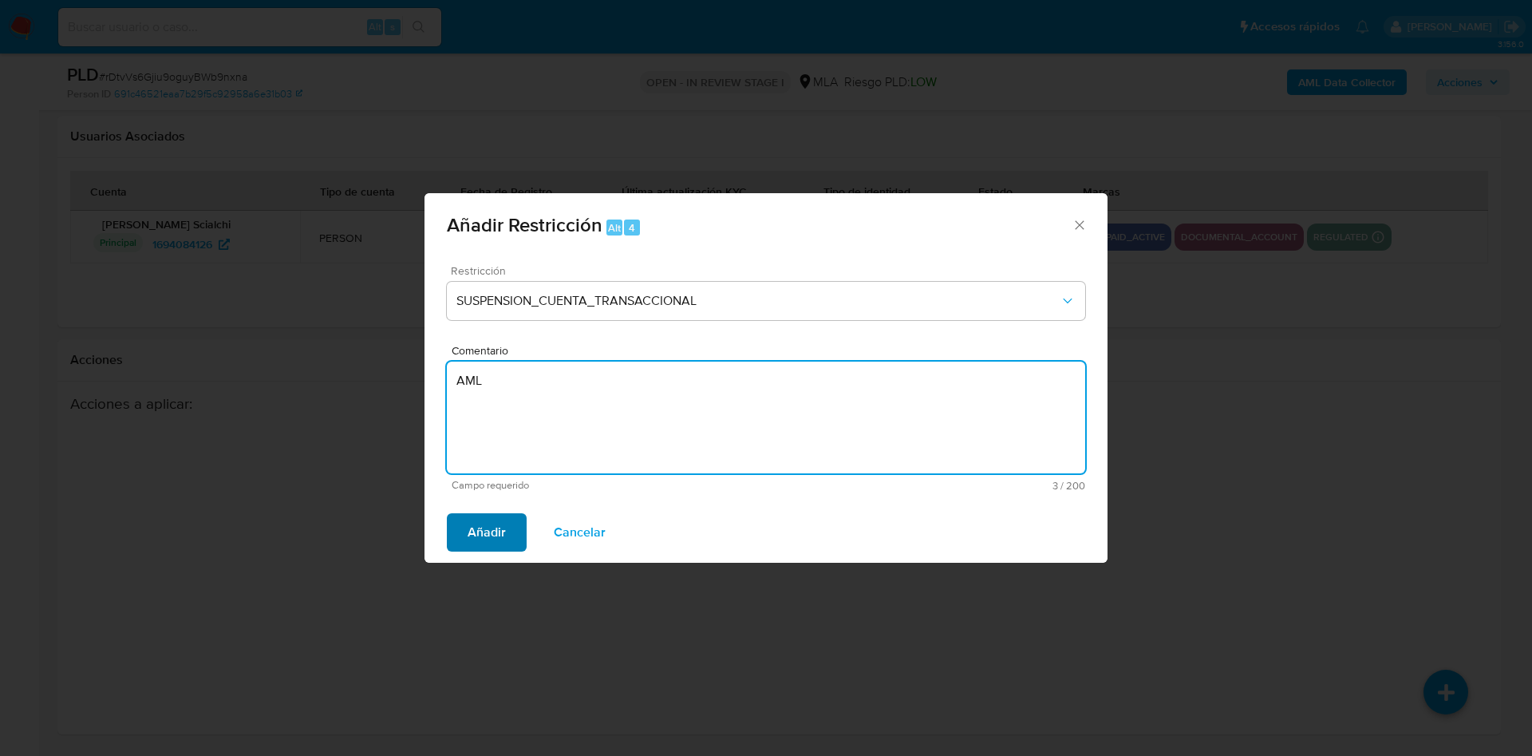
type textarea "AML"
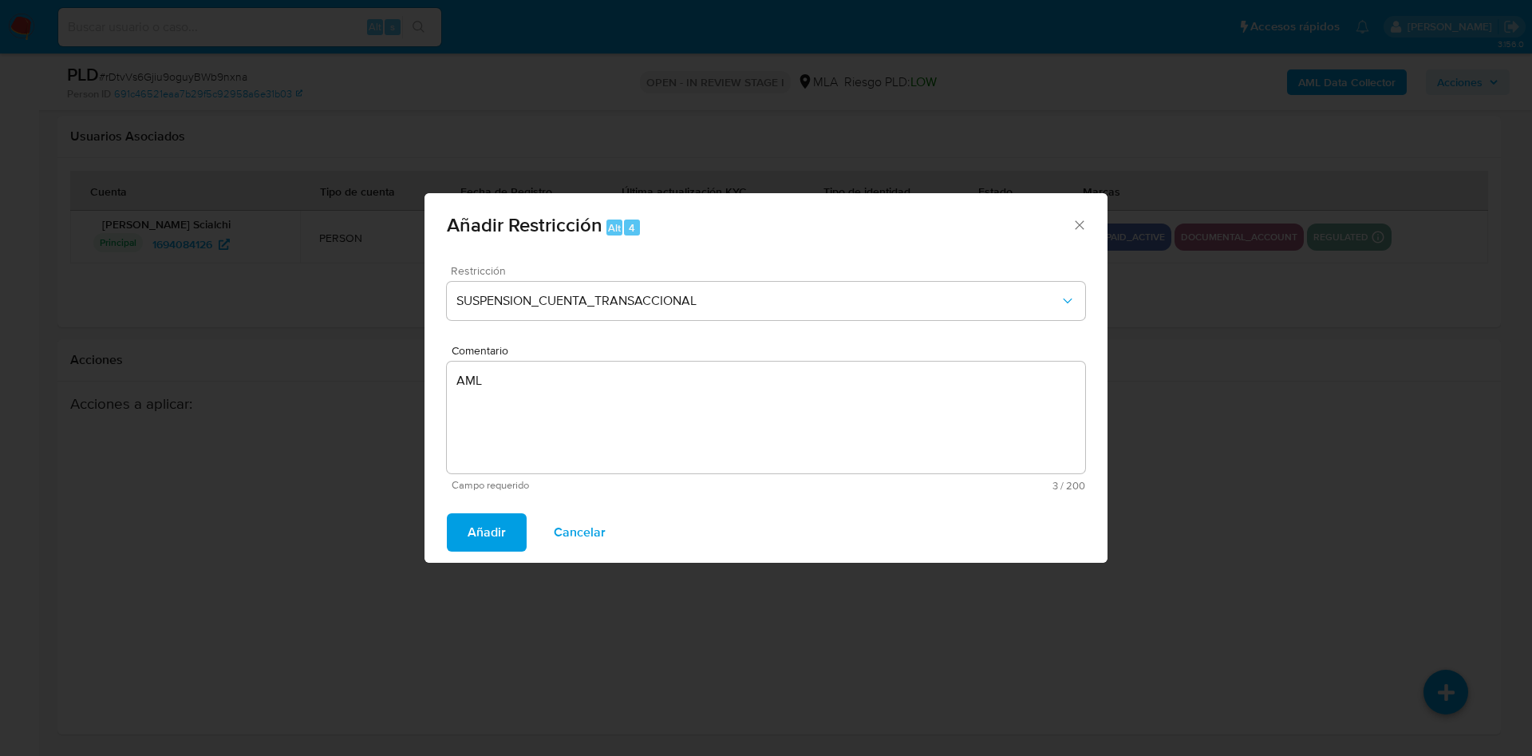
click at [494, 538] on span "Añadir" at bounding box center [487, 532] width 38 height 35
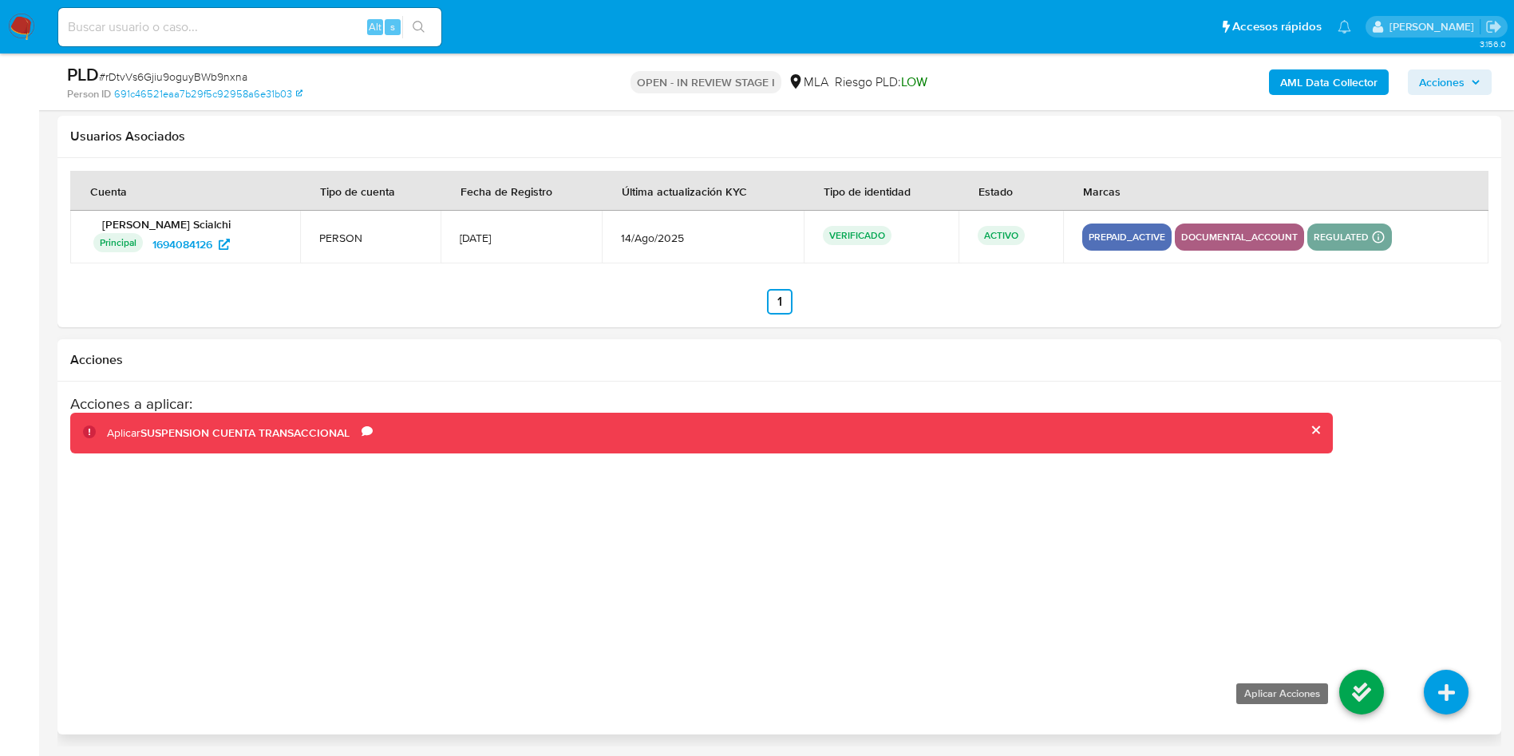
click at [1372, 681] on icon at bounding box center [1361, 692] width 45 height 45
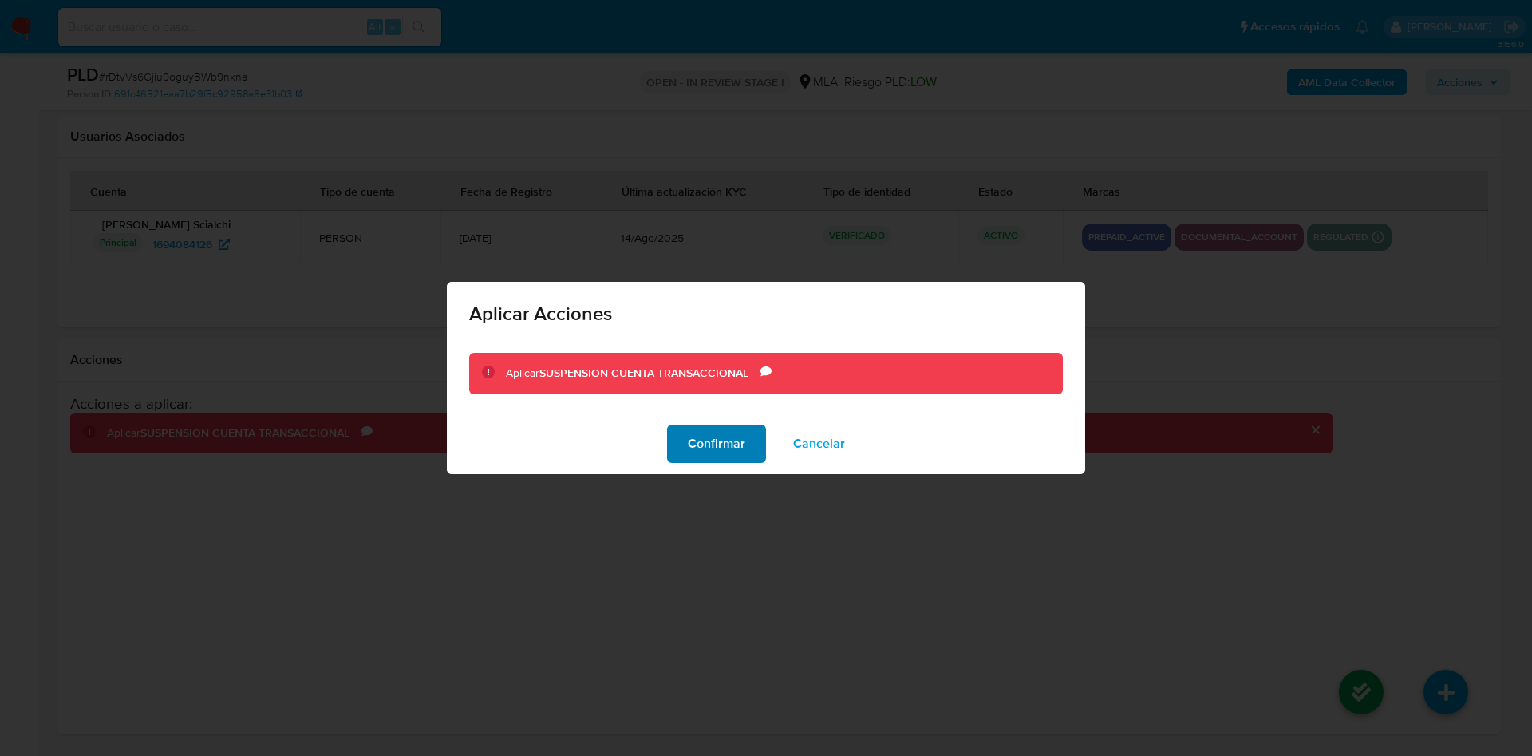
click at [711, 441] on span "Confirmar" at bounding box center [716, 443] width 57 height 35
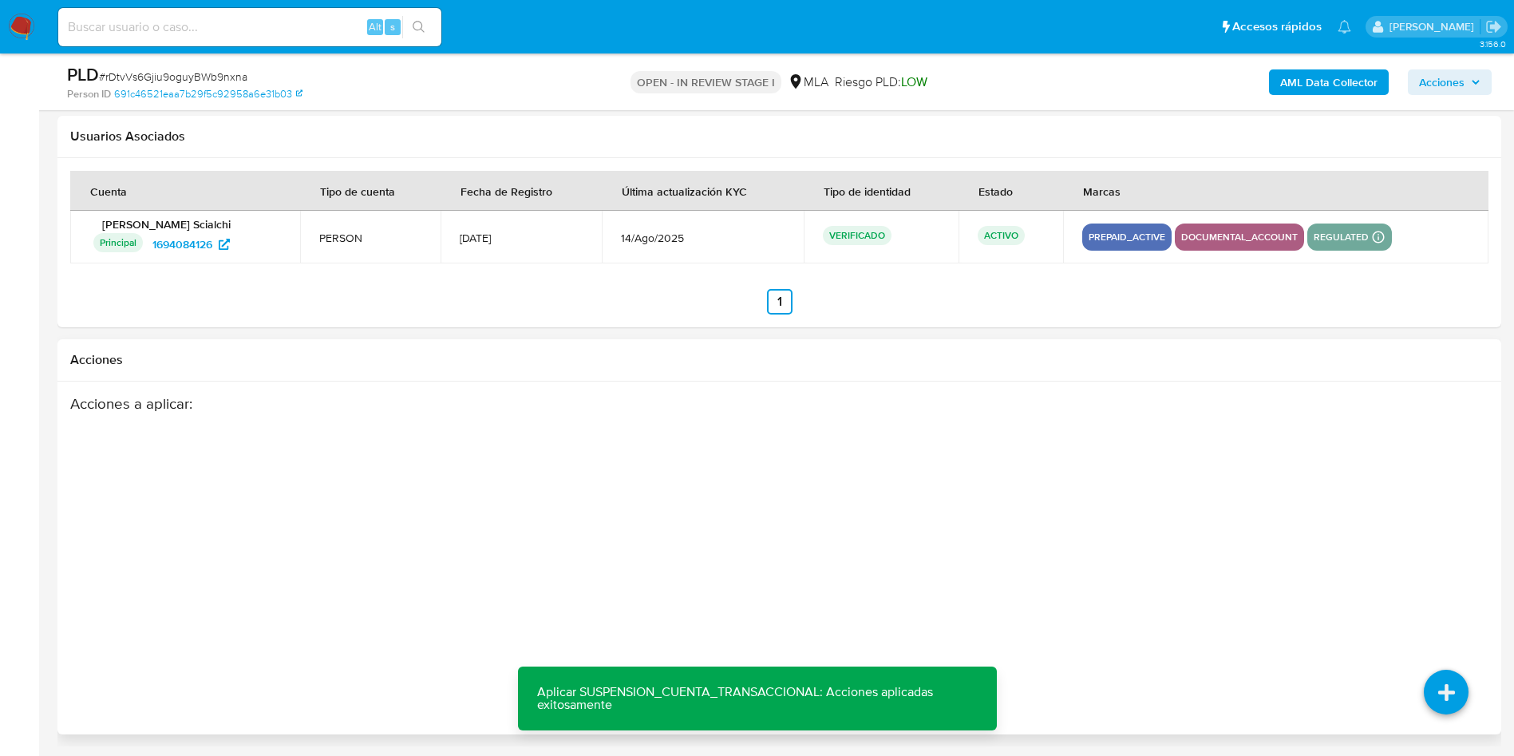
click at [883, 524] on div "Acciones a aplicar :" at bounding box center [701, 521] width 1263 height 255
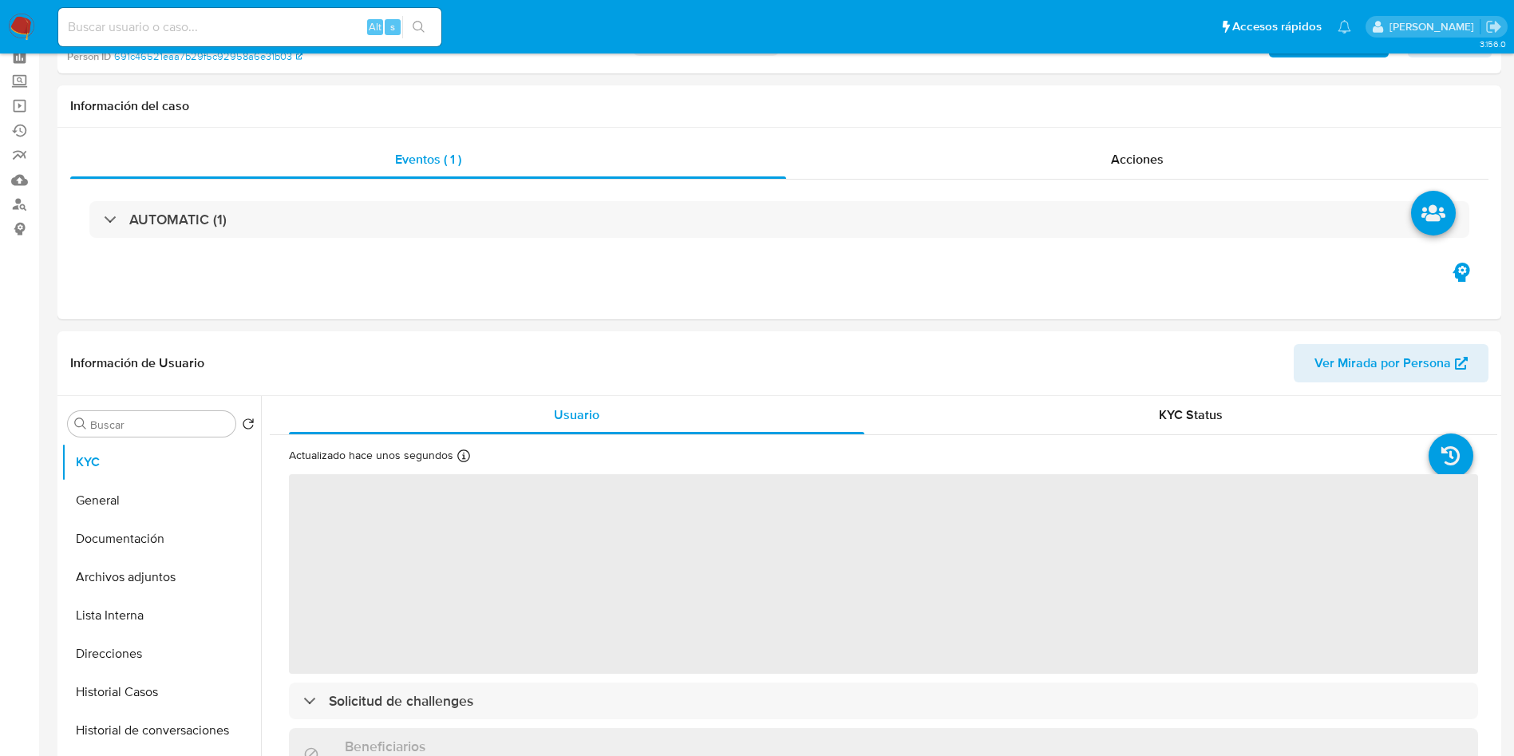
scroll to position [239, 0]
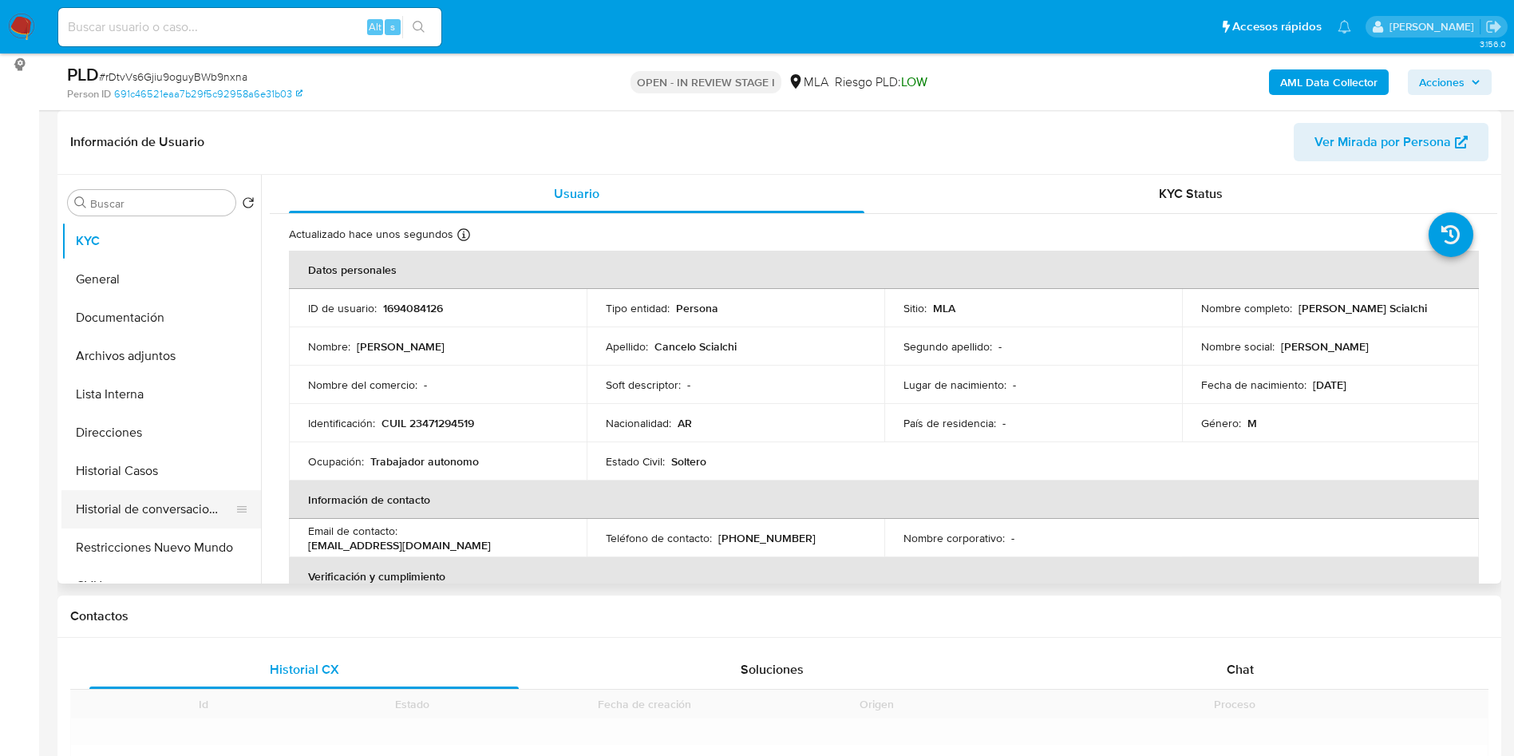
click at [121, 539] on button "Restricciones Nuevo Mundo" at bounding box center [161, 547] width 200 height 38
select select "10"
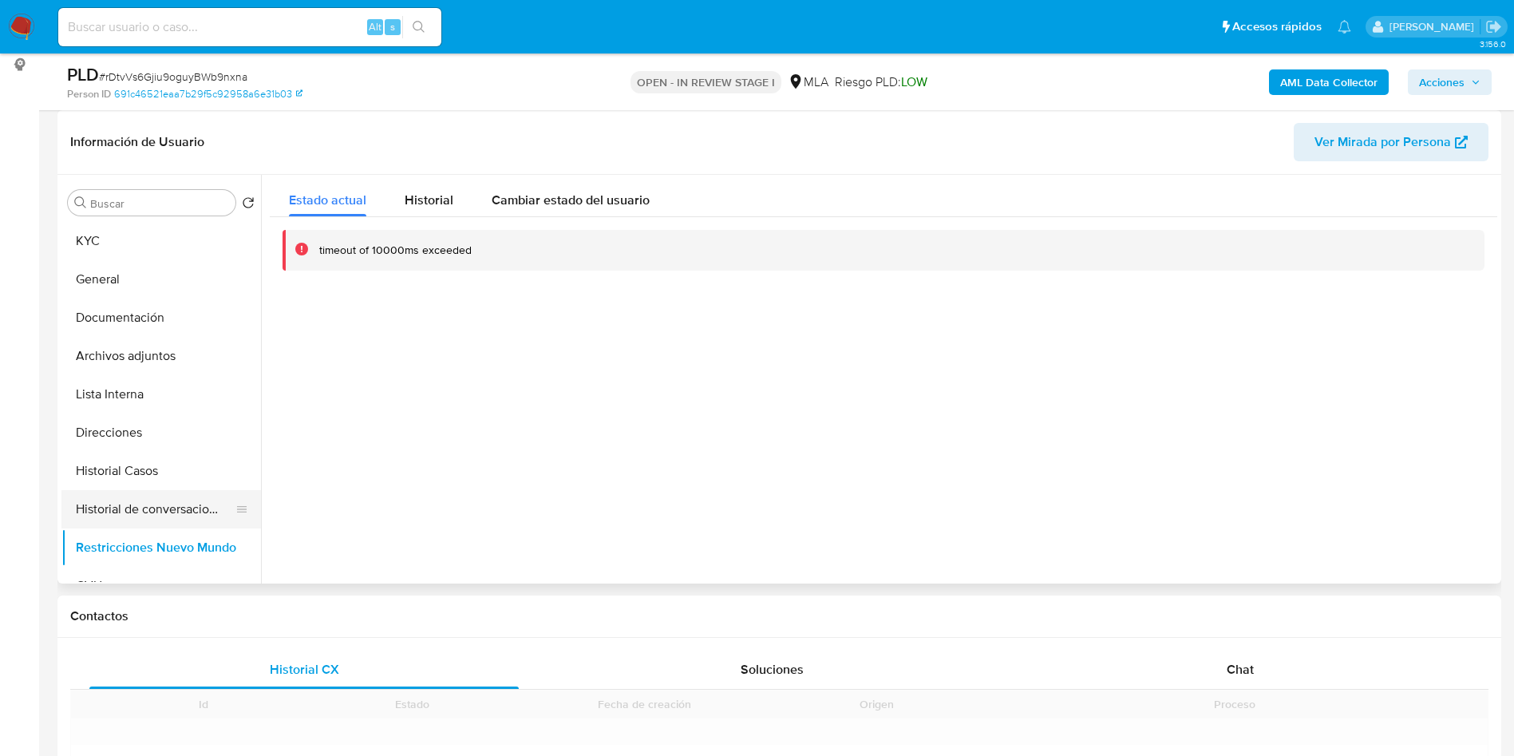
click at [156, 503] on button "Historial de conversaciones" at bounding box center [154, 509] width 187 height 38
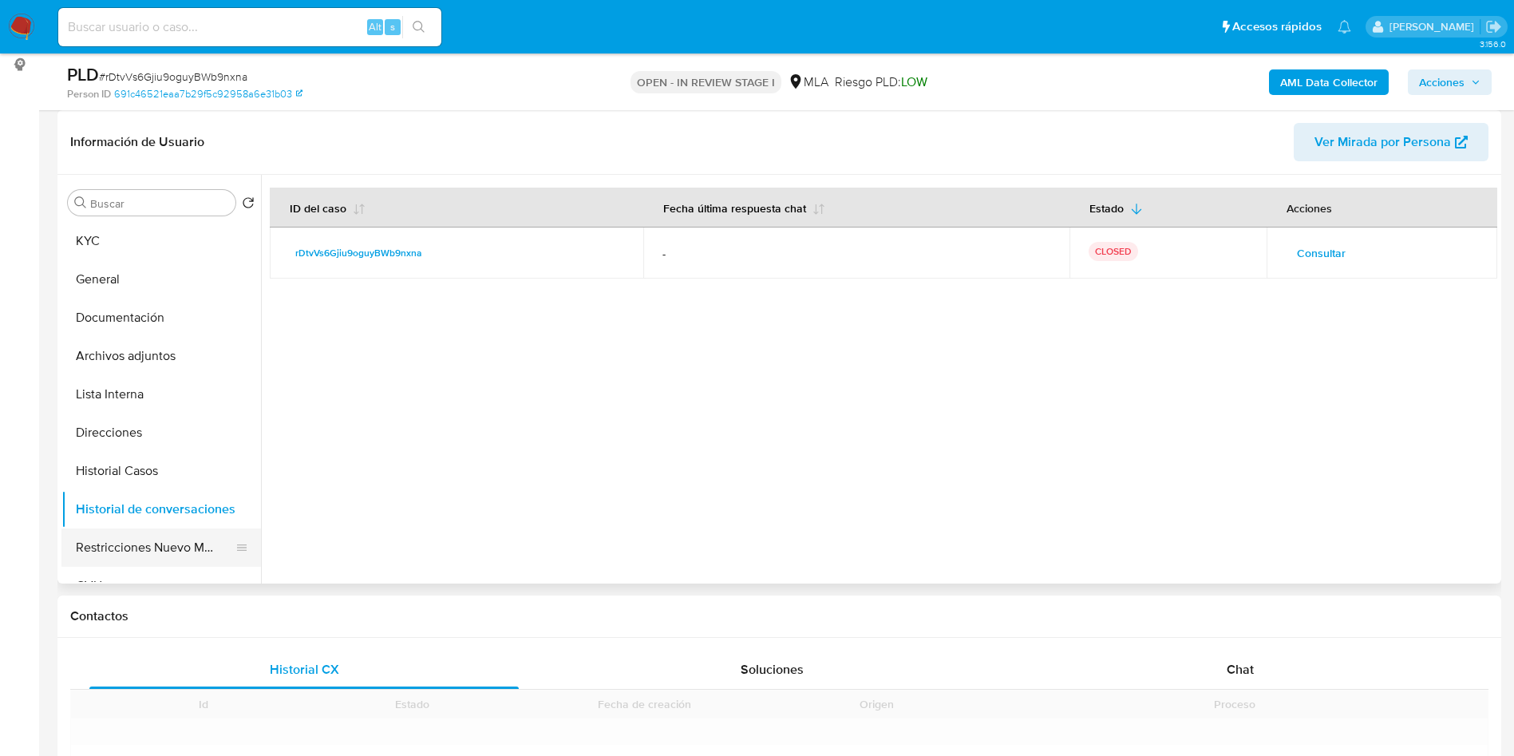
click at [168, 538] on button "Restricciones Nuevo Mundo" at bounding box center [154, 547] width 187 height 38
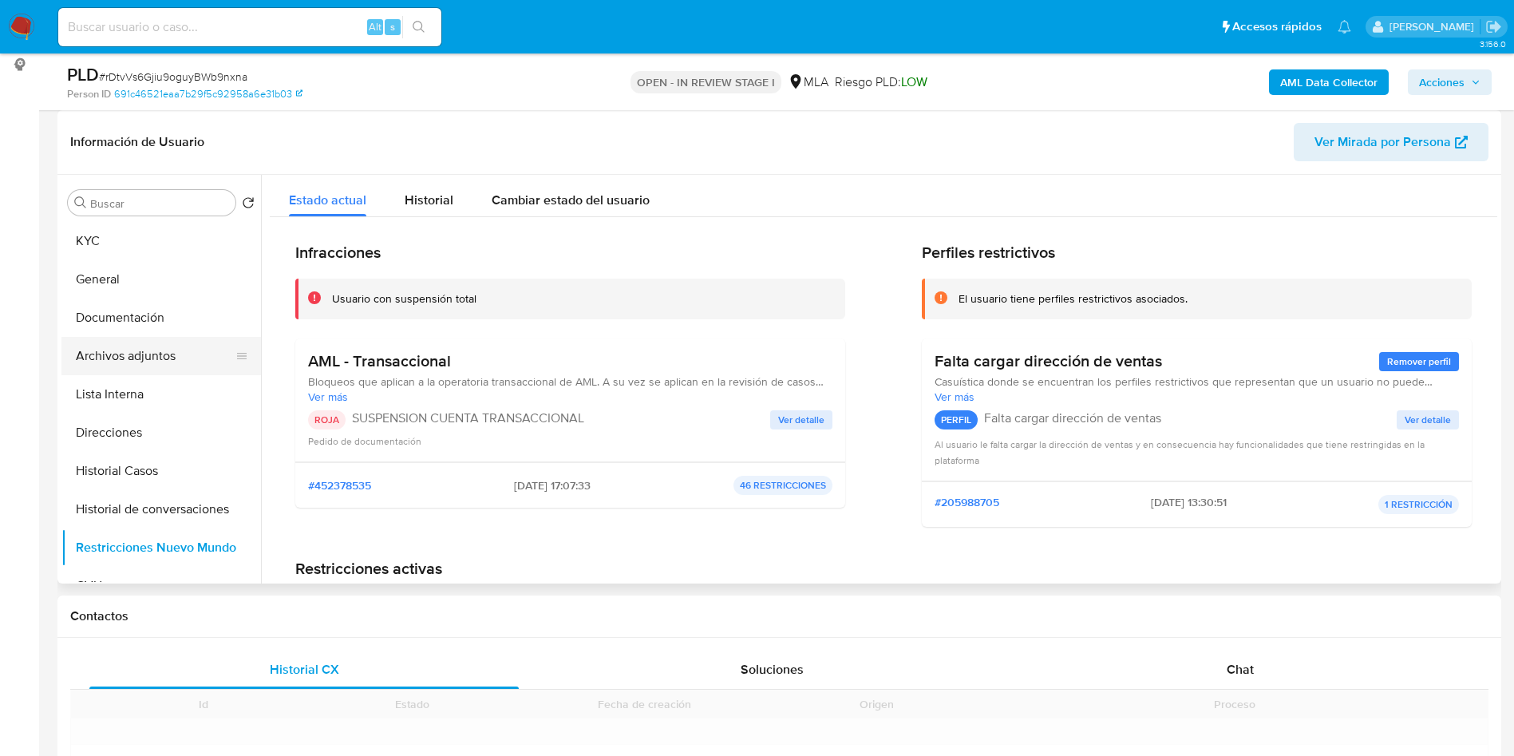
click at [189, 374] on button "Archivos adjuntos" at bounding box center [154, 356] width 187 height 38
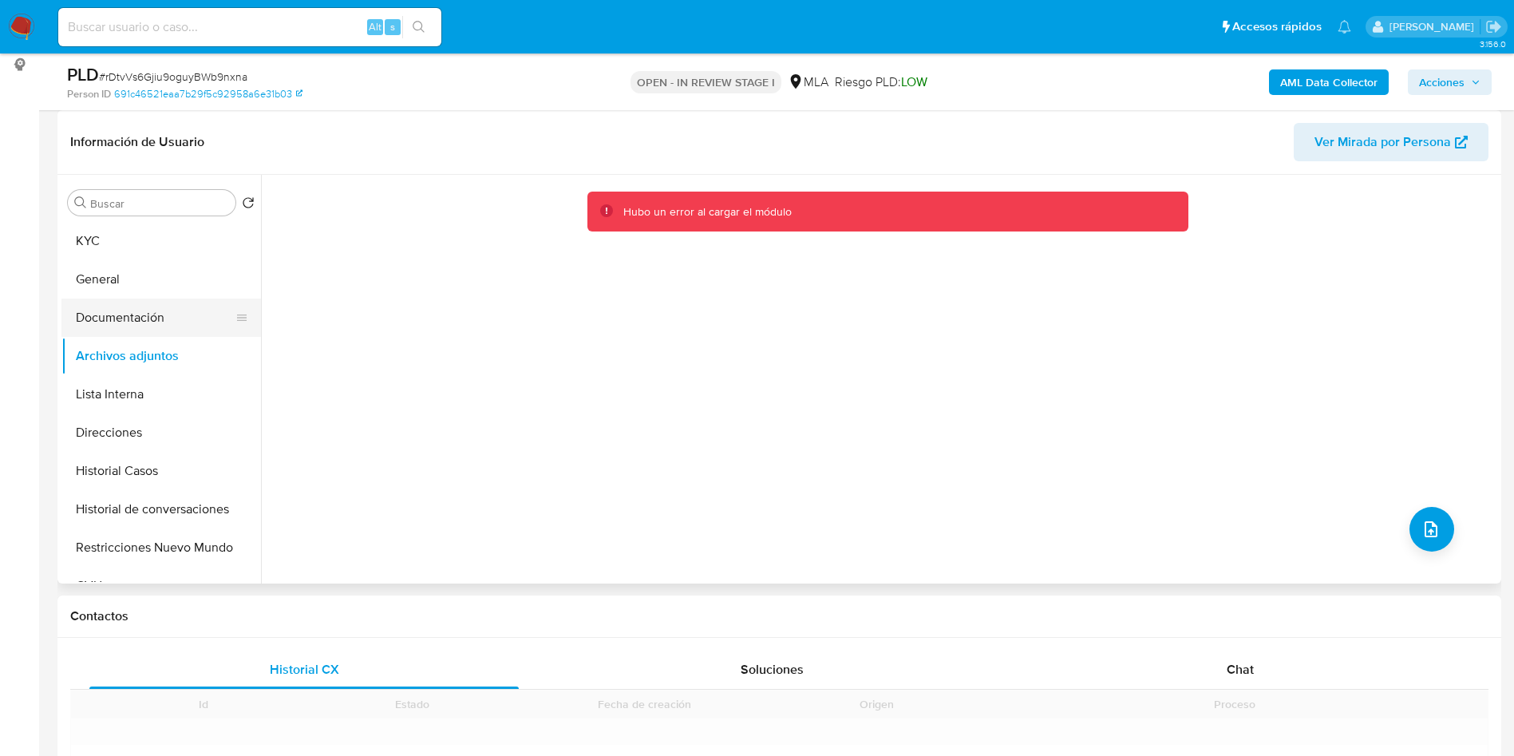
click at [136, 306] on button "Documentación" at bounding box center [154, 317] width 187 height 38
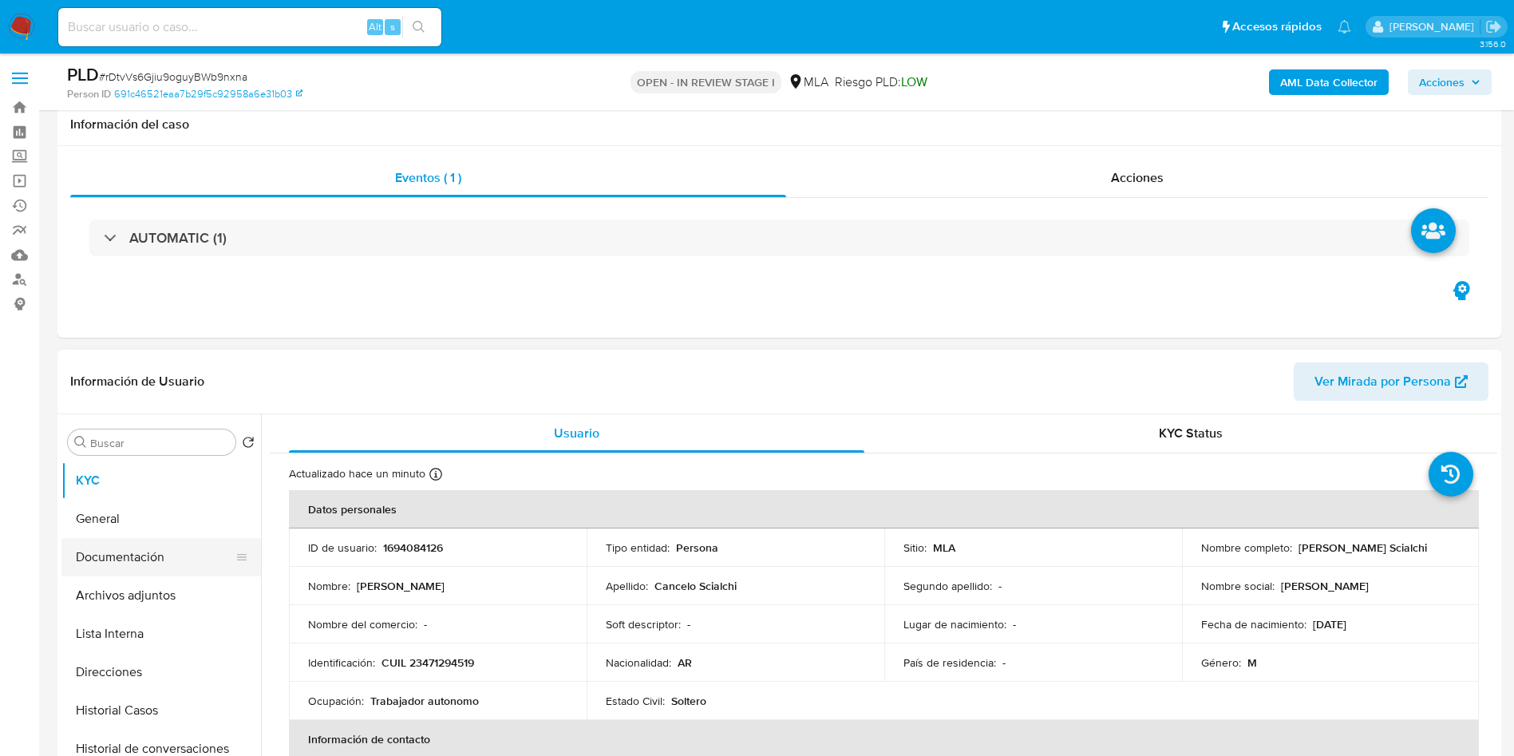
scroll to position [120, 0]
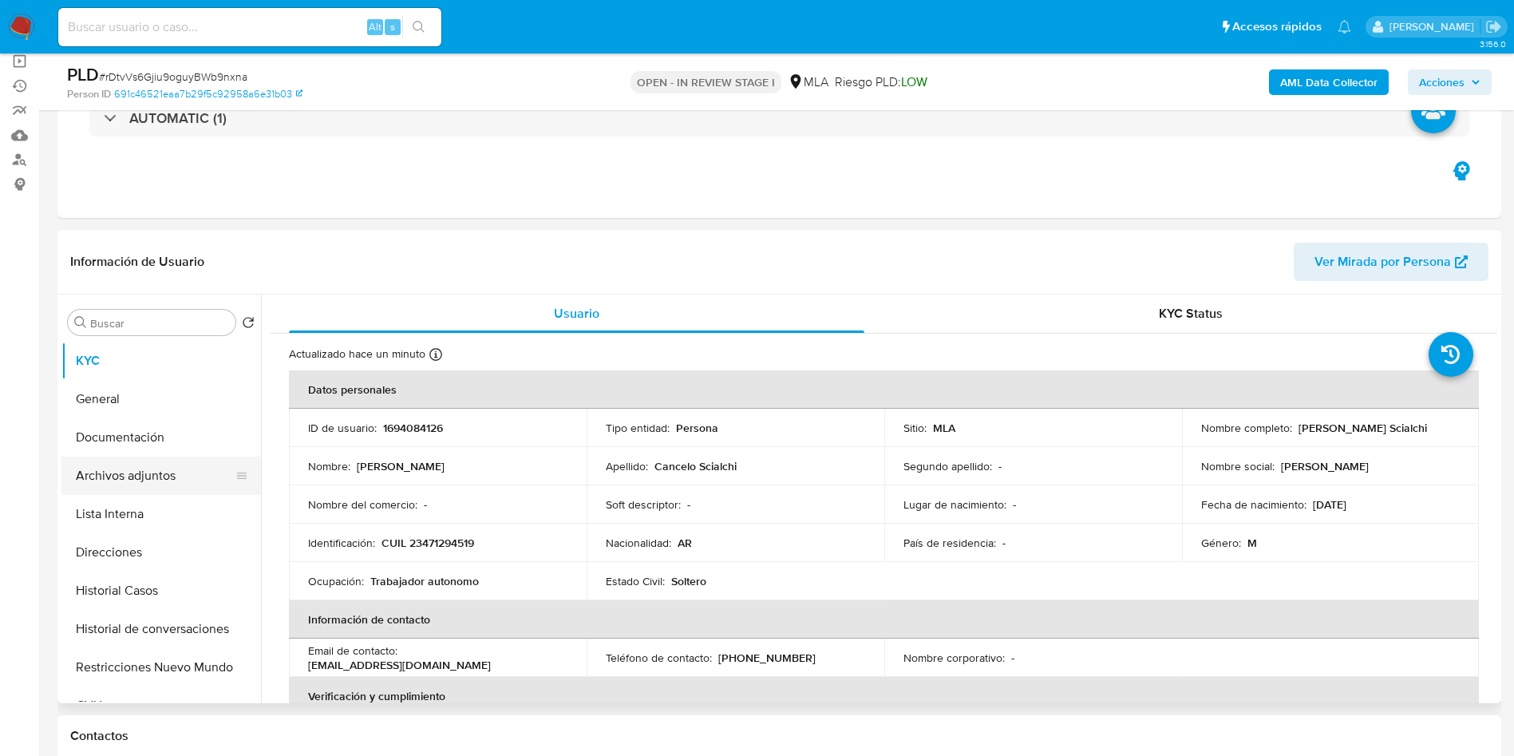
select select "10"
click at [183, 483] on button "Archivos adjuntos" at bounding box center [154, 476] width 187 height 38
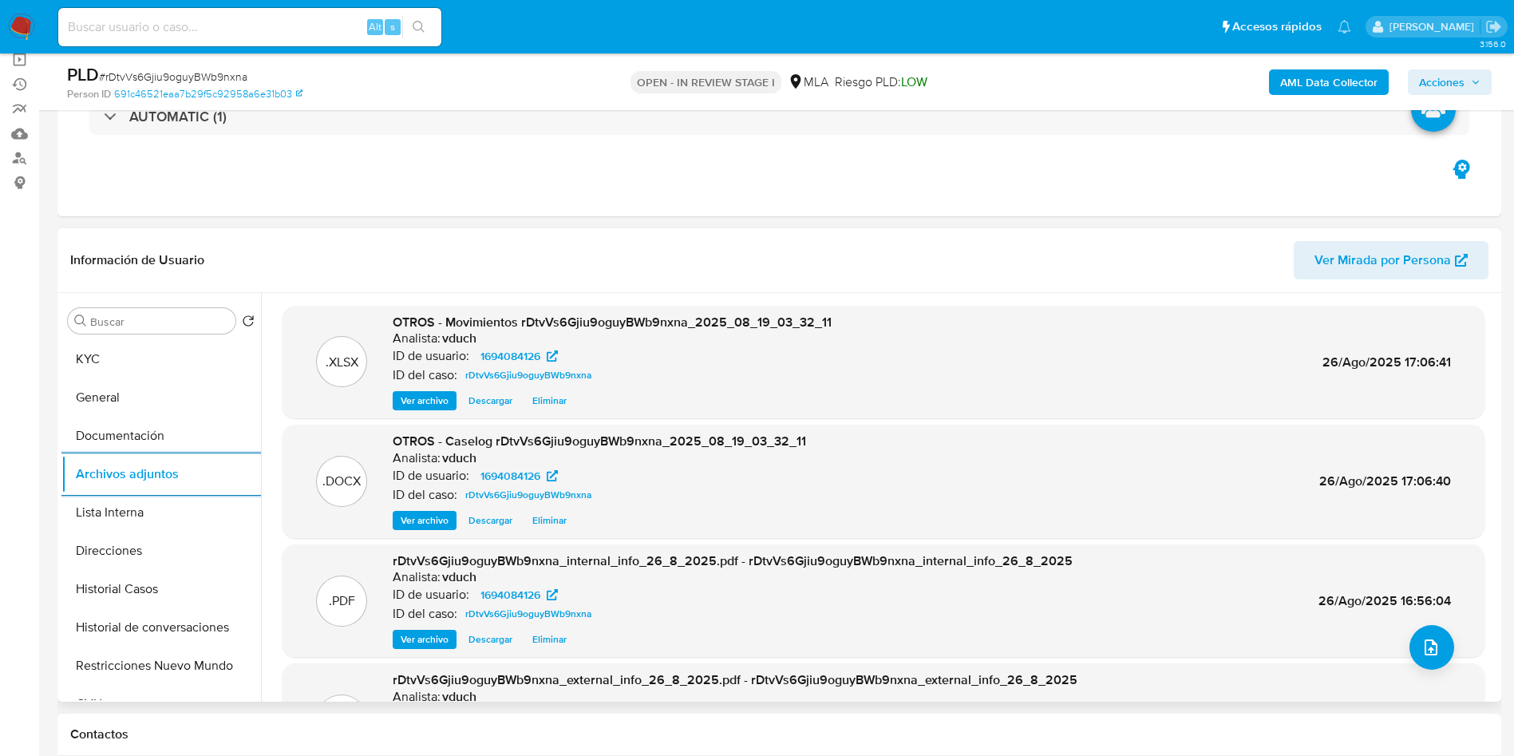
scroll to position [239, 0]
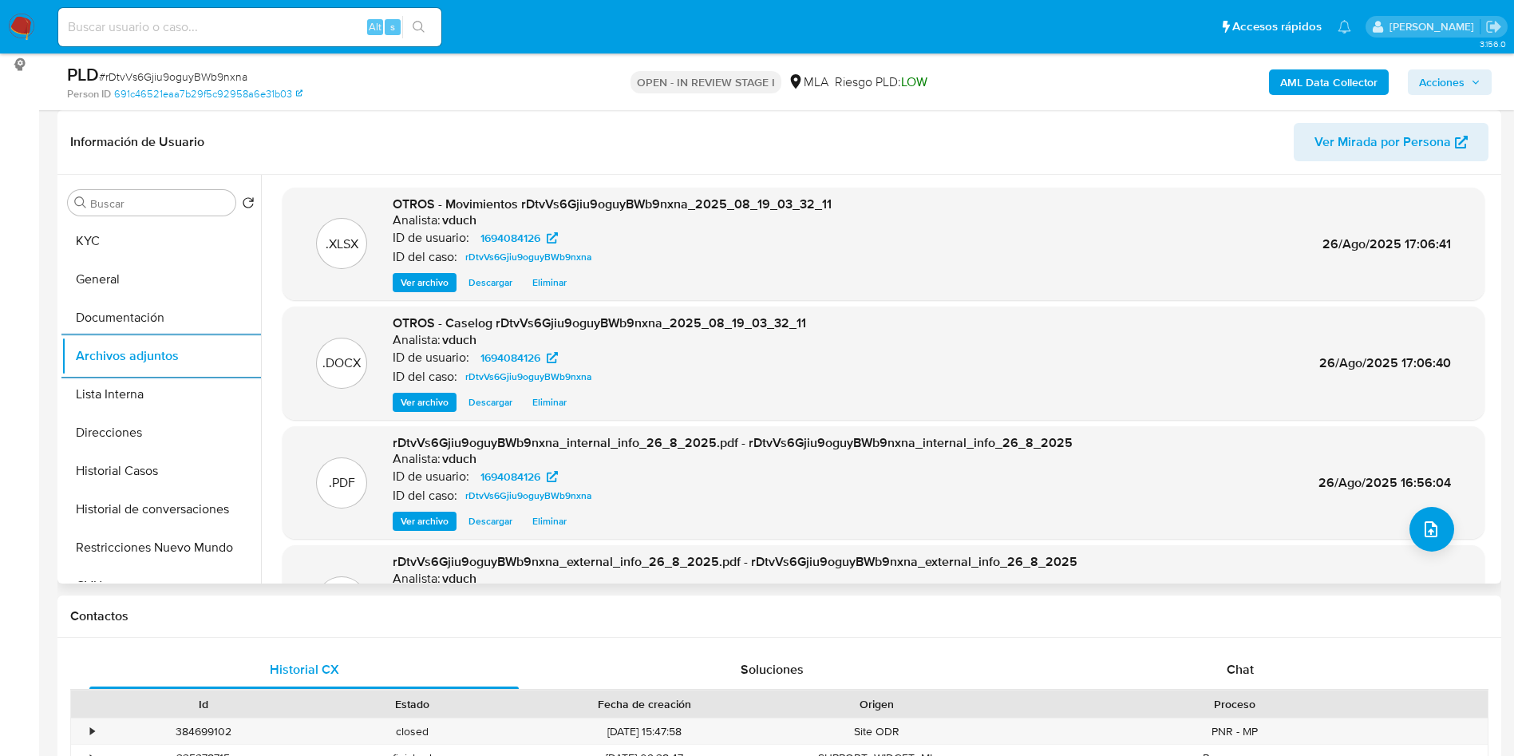
click at [979, 142] on header "Información de Usuario Ver Mirada por Persona" at bounding box center [779, 142] width 1418 height 38
click at [151, 501] on button "Historial de conversaciones" at bounding box center [154, 509] width 187 height 38
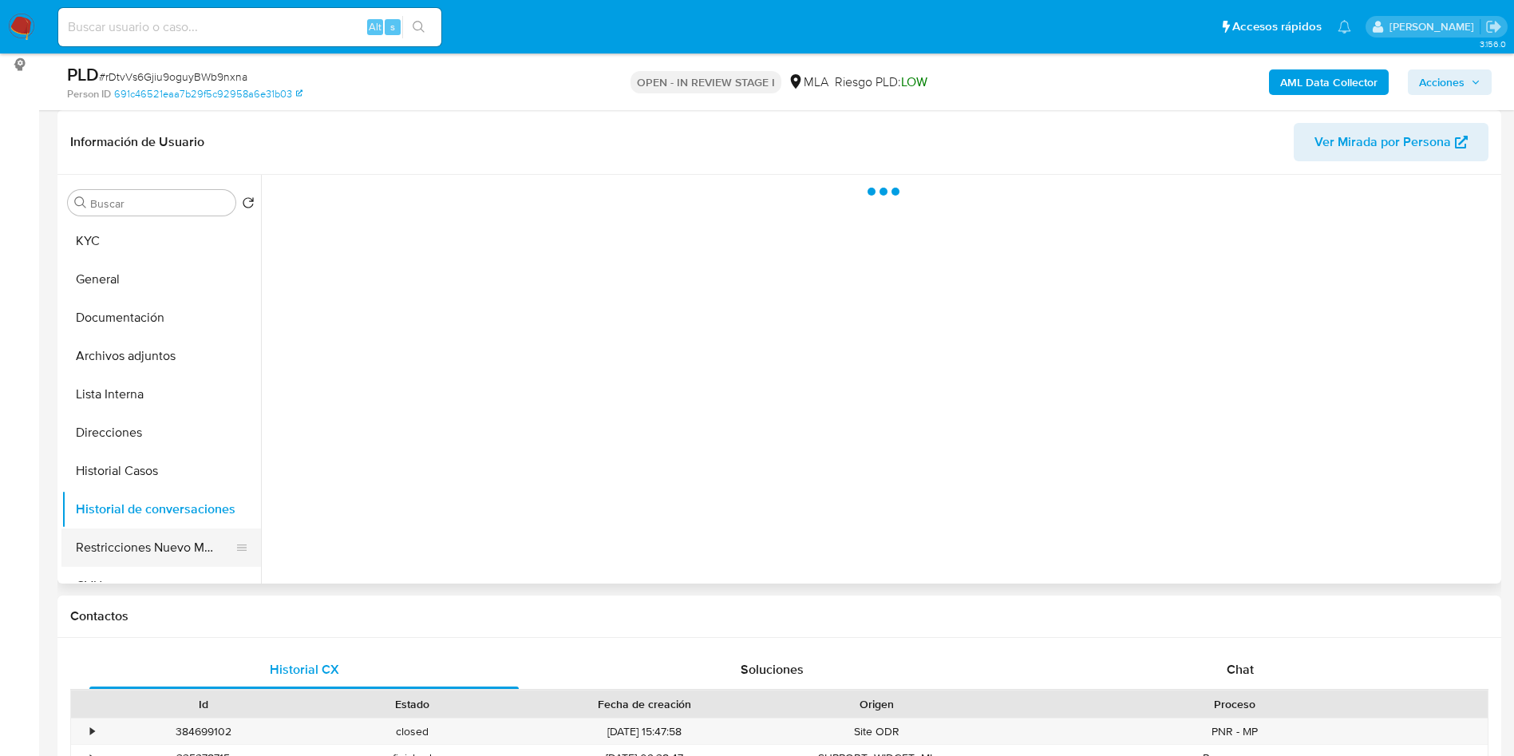
click at [149, 552] on button "Restricciones Nuevo Mundo" at bounding box center [154, 547] width 187 height 38
click at [1487, 87] on button "Acciones" at bounding box center [1450, 82] width 84 height 26
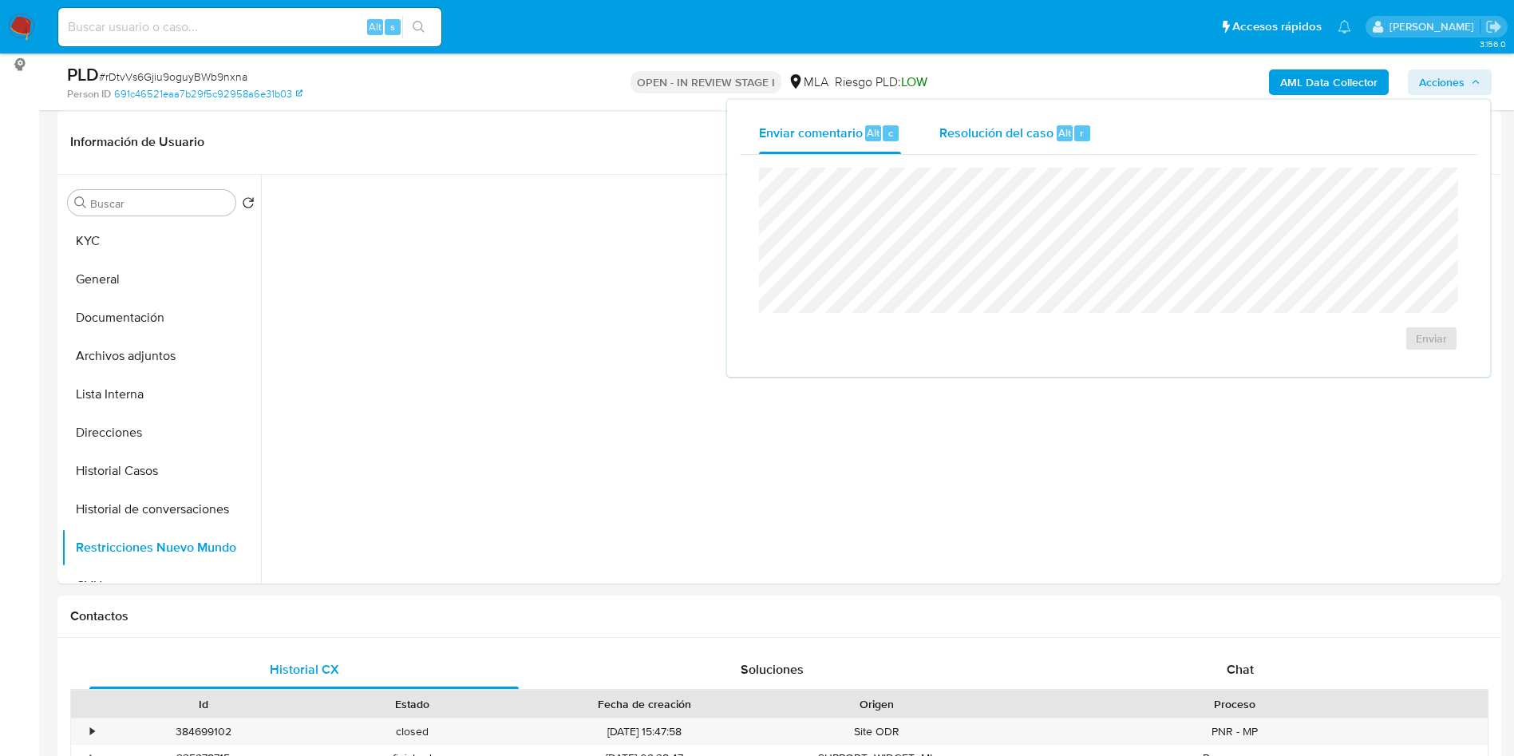
click at [1048, 121] on div "Resolución del caso Alt r" at bounding box center [1015, 134] width 152 height 42
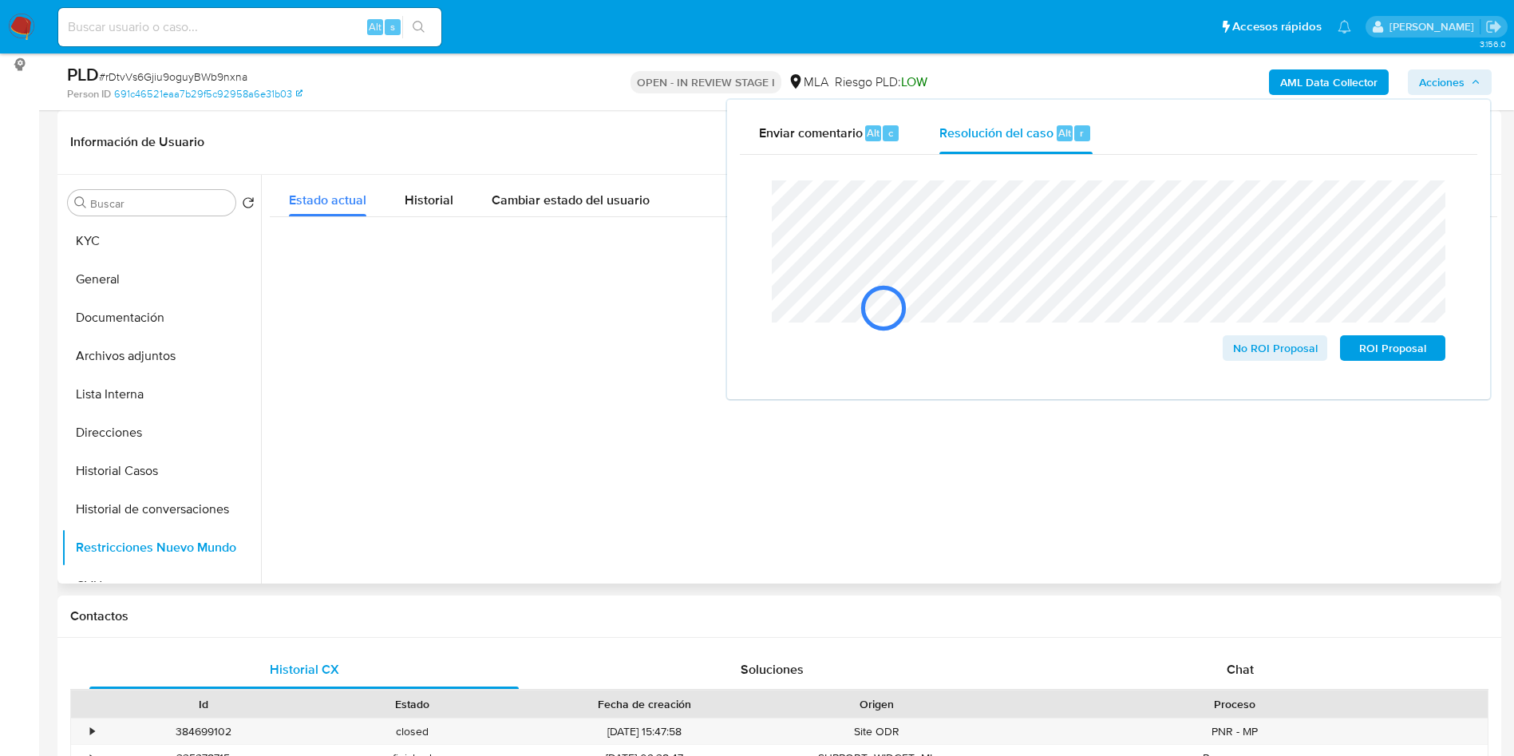
click at [1412, 345] on div at bounding box center [884, 308] width 1228 height 80
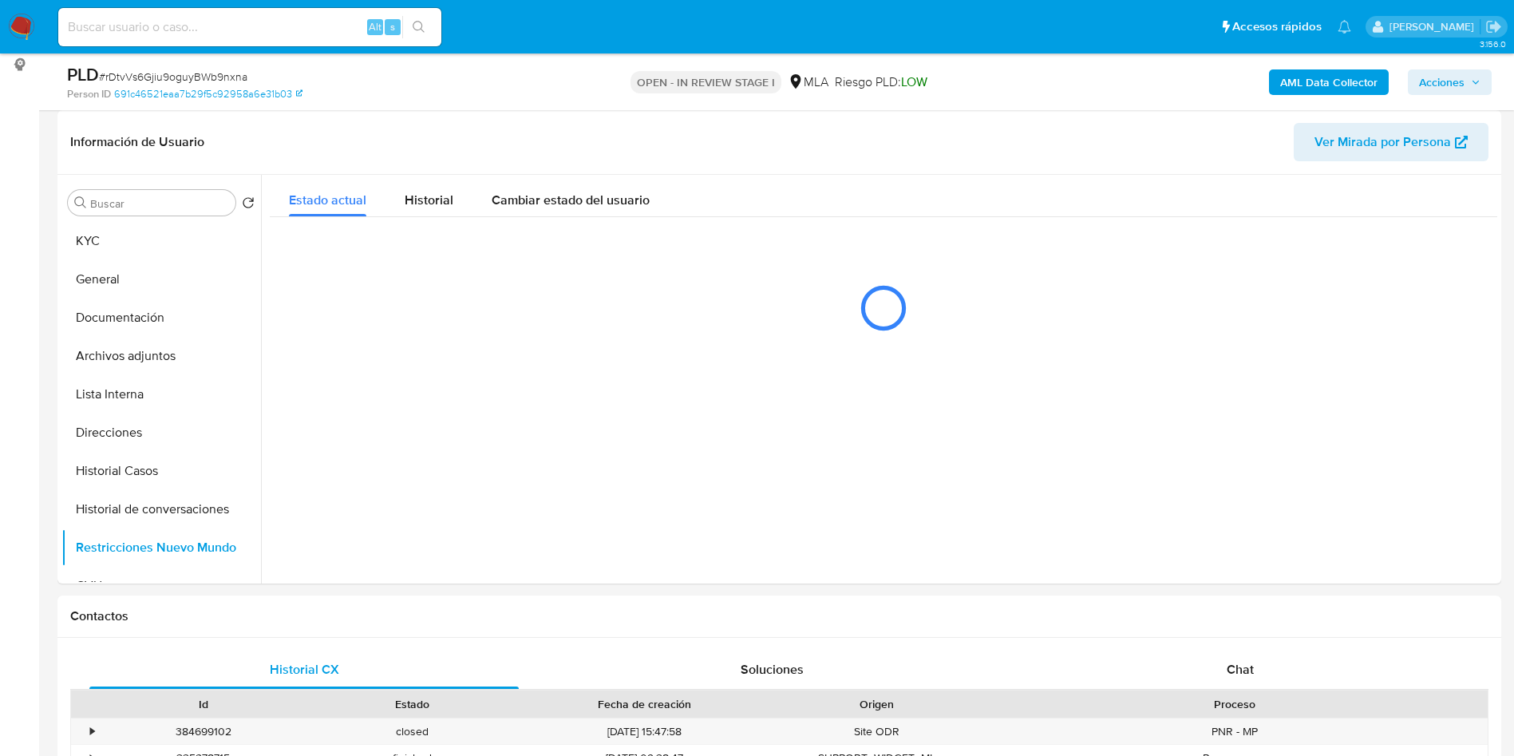
click at [1471, 90] on span "Acciones" at bounding box center [1449, 82] width 61 height 22
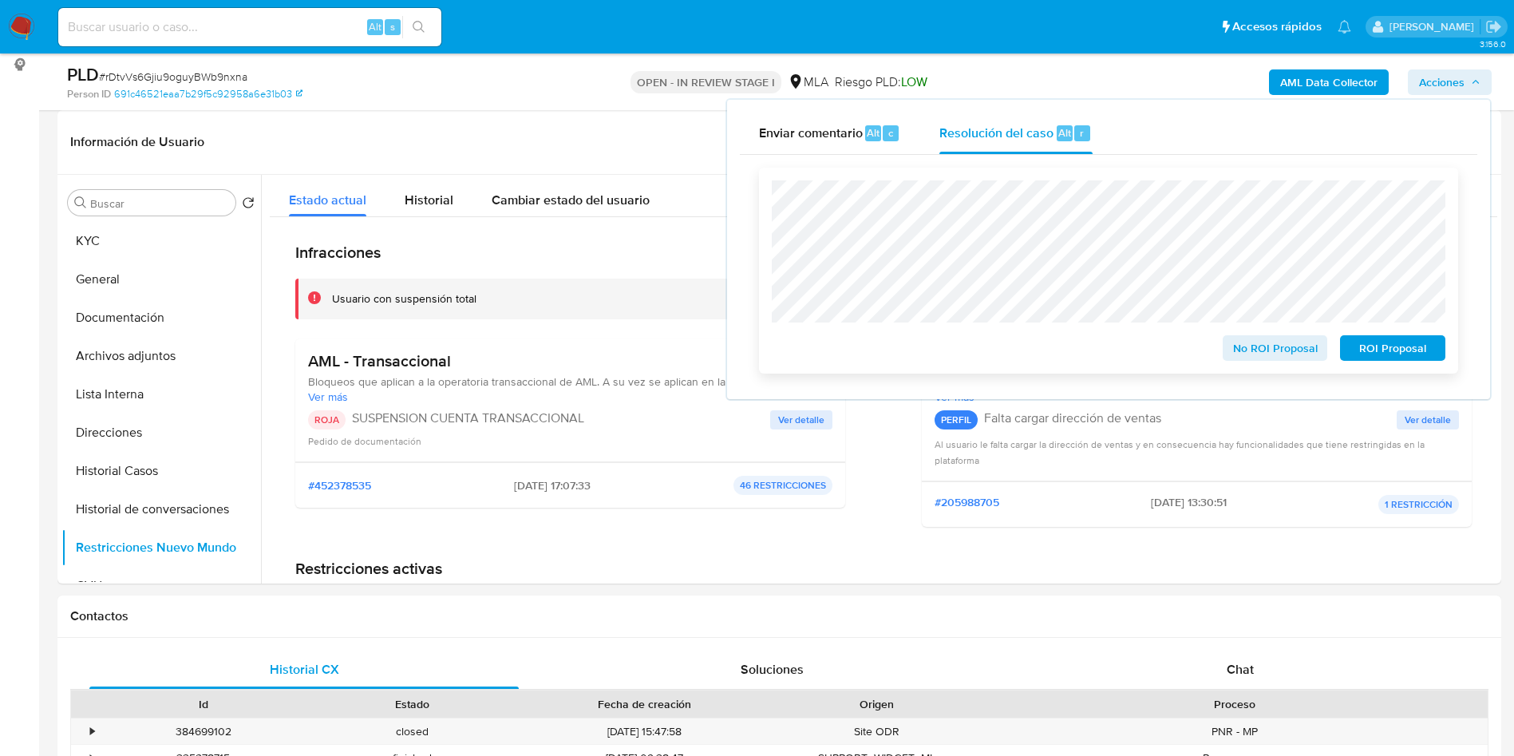
click at [1386, 358] on span "ROI Proposal" at bounding box center [1392, 348] width 83 height 22
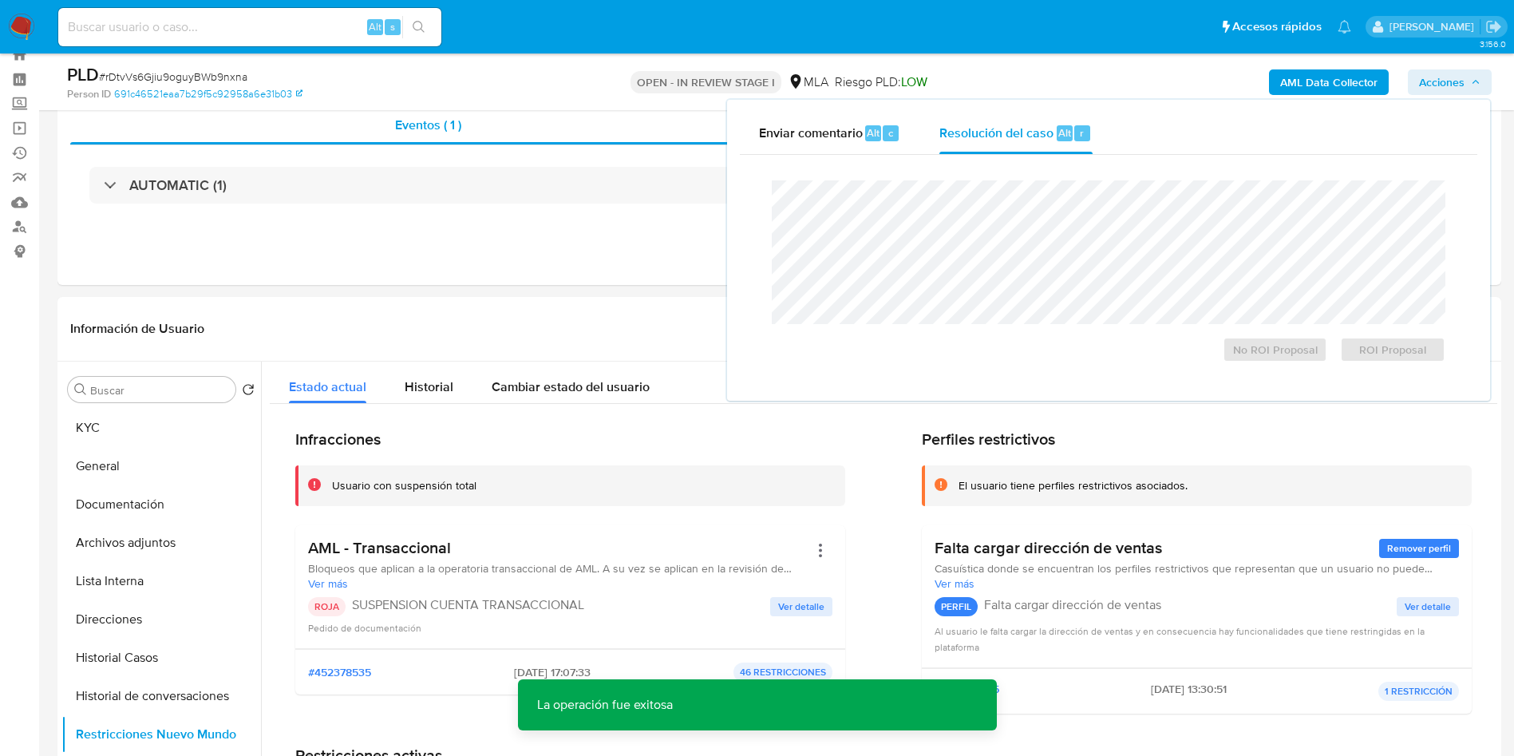
scroll to position [0, 0]
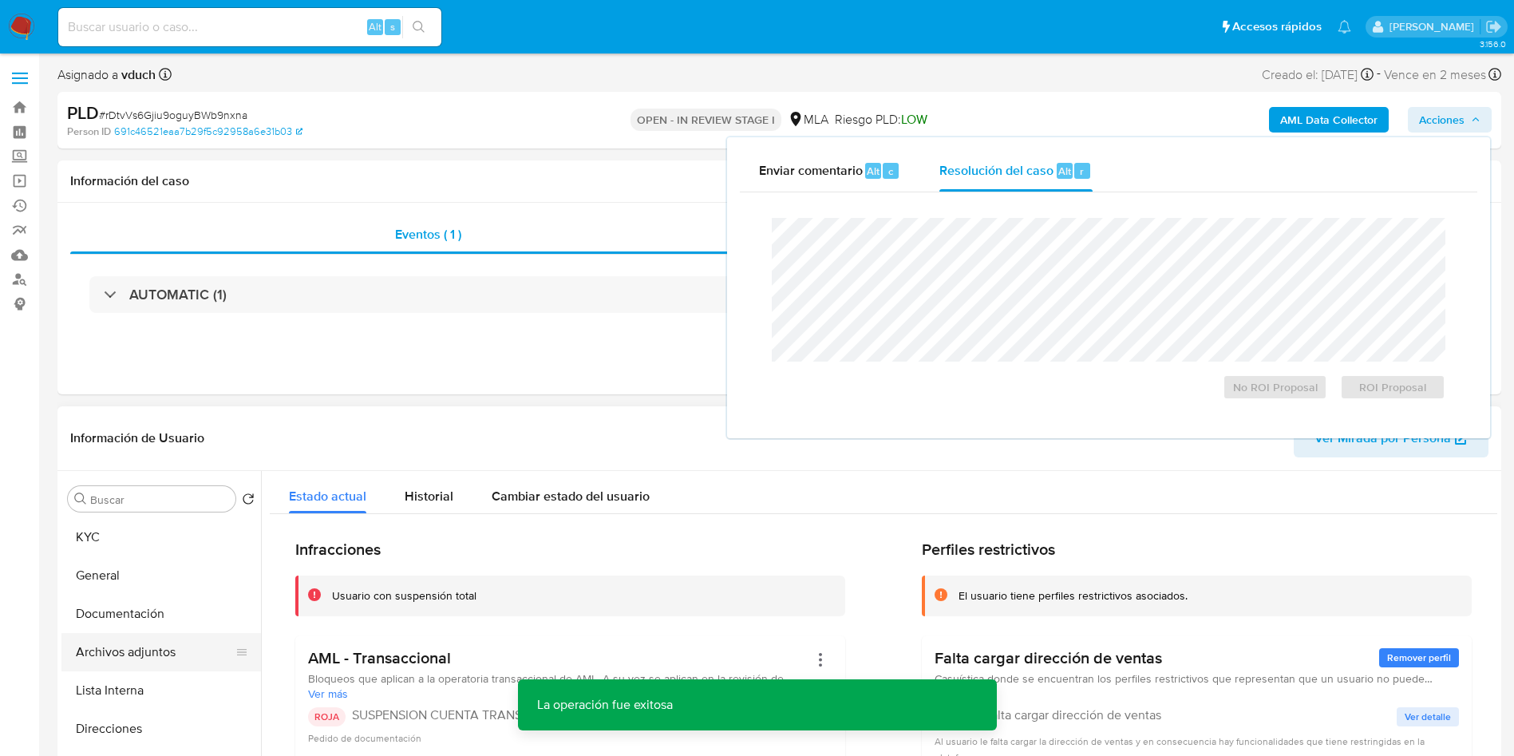
click at [124, 651] on button "Archivos adjuntos" at bounding box center [154, 652] width 187 height 38
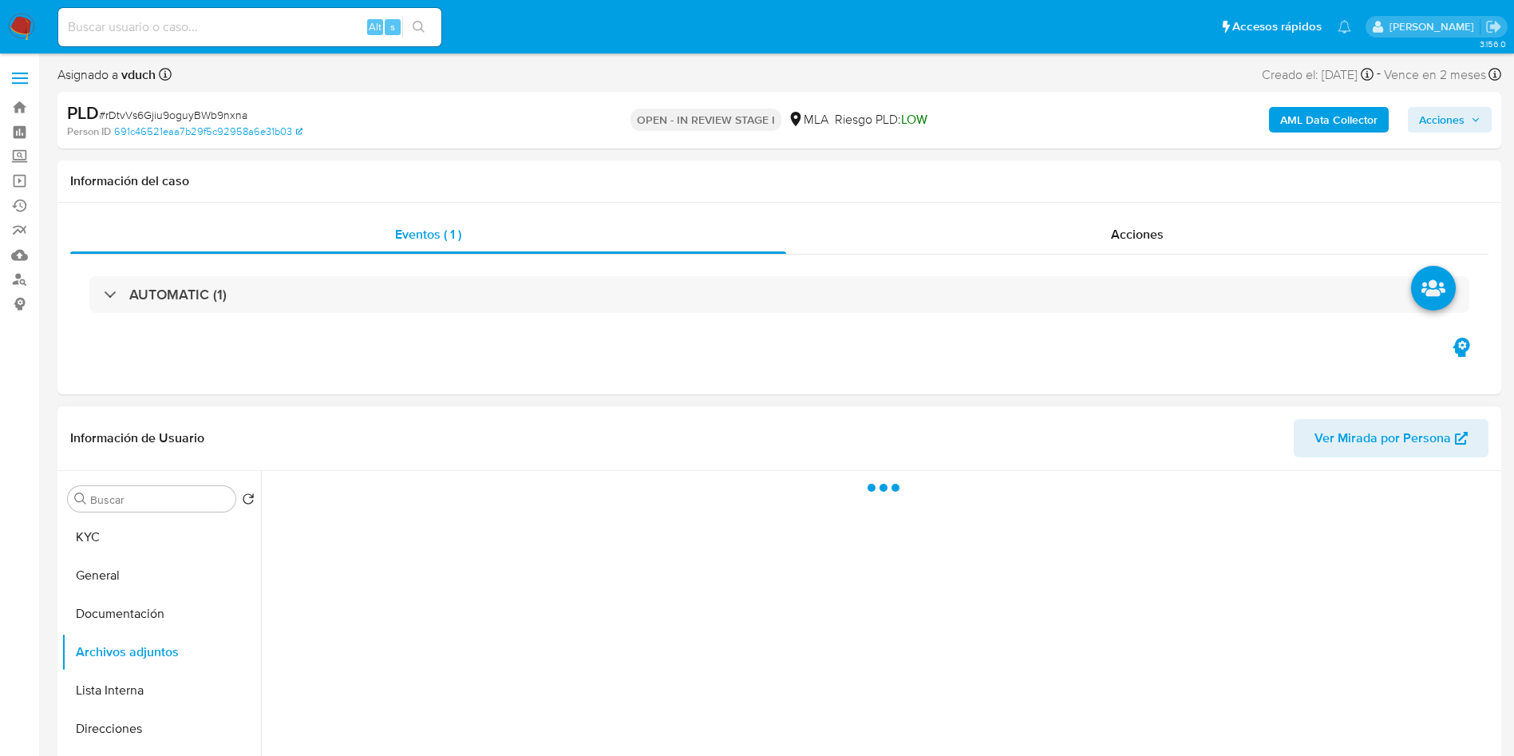
scroll to position [120, 0]
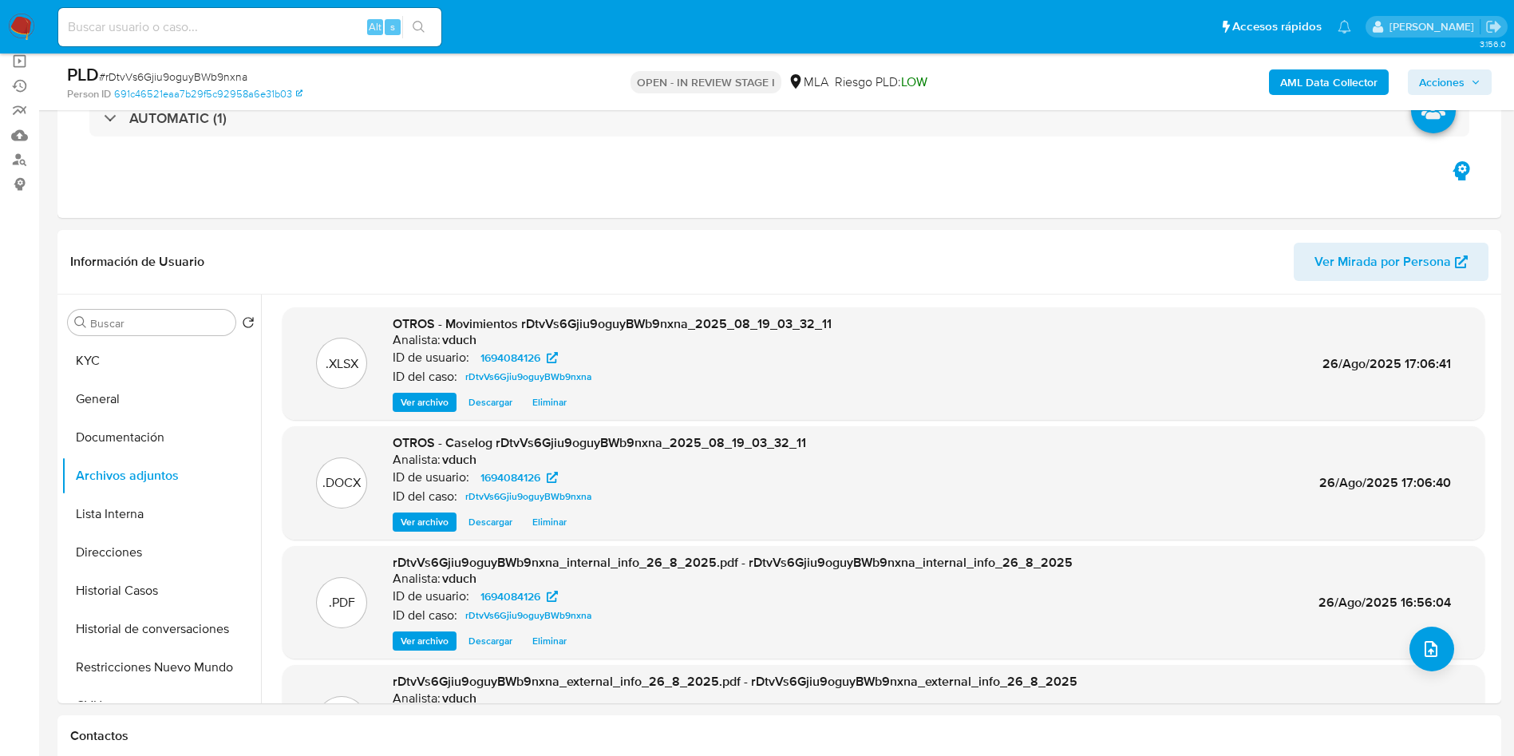
click at [303, 24] on input at bounding box center [249, 27] width 383 height 21
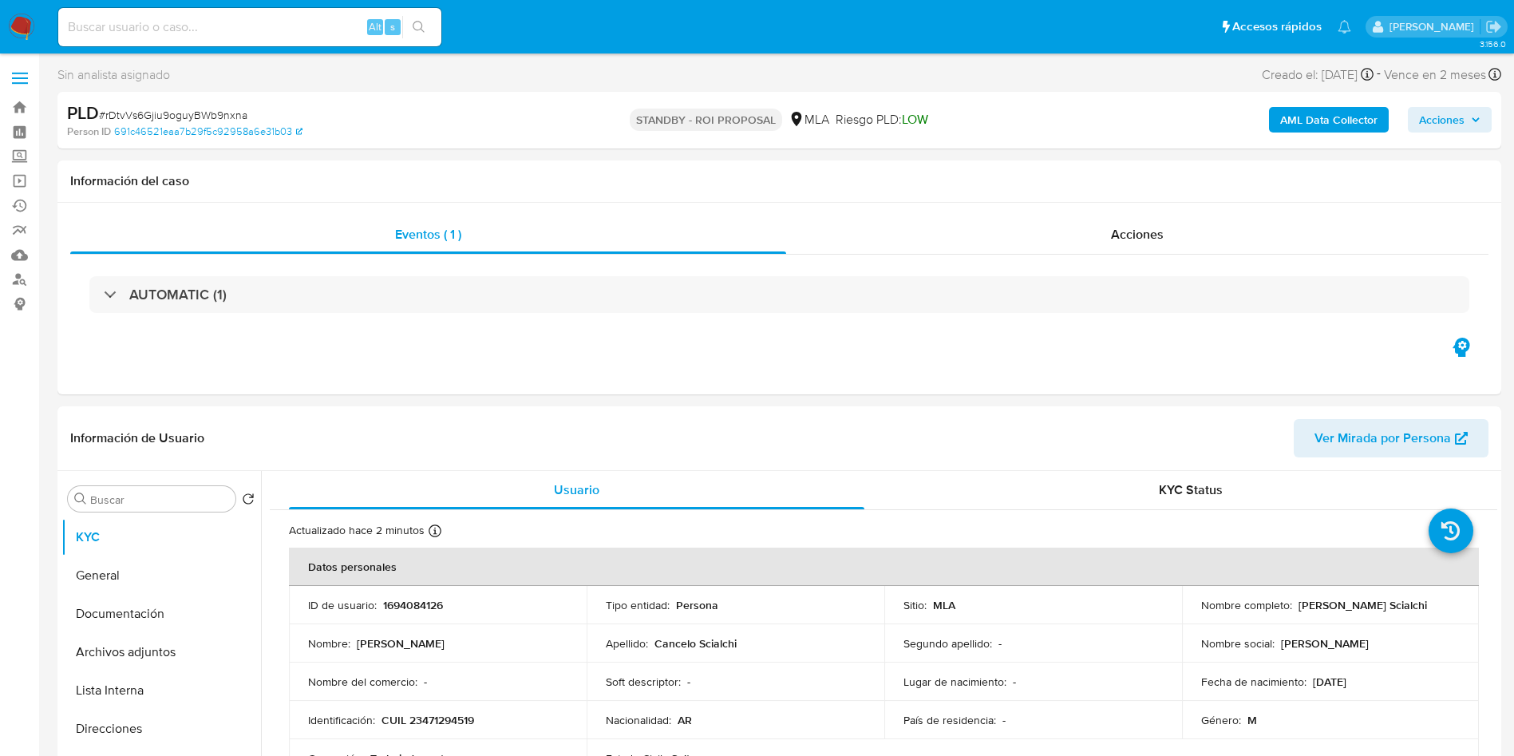
select select "10"
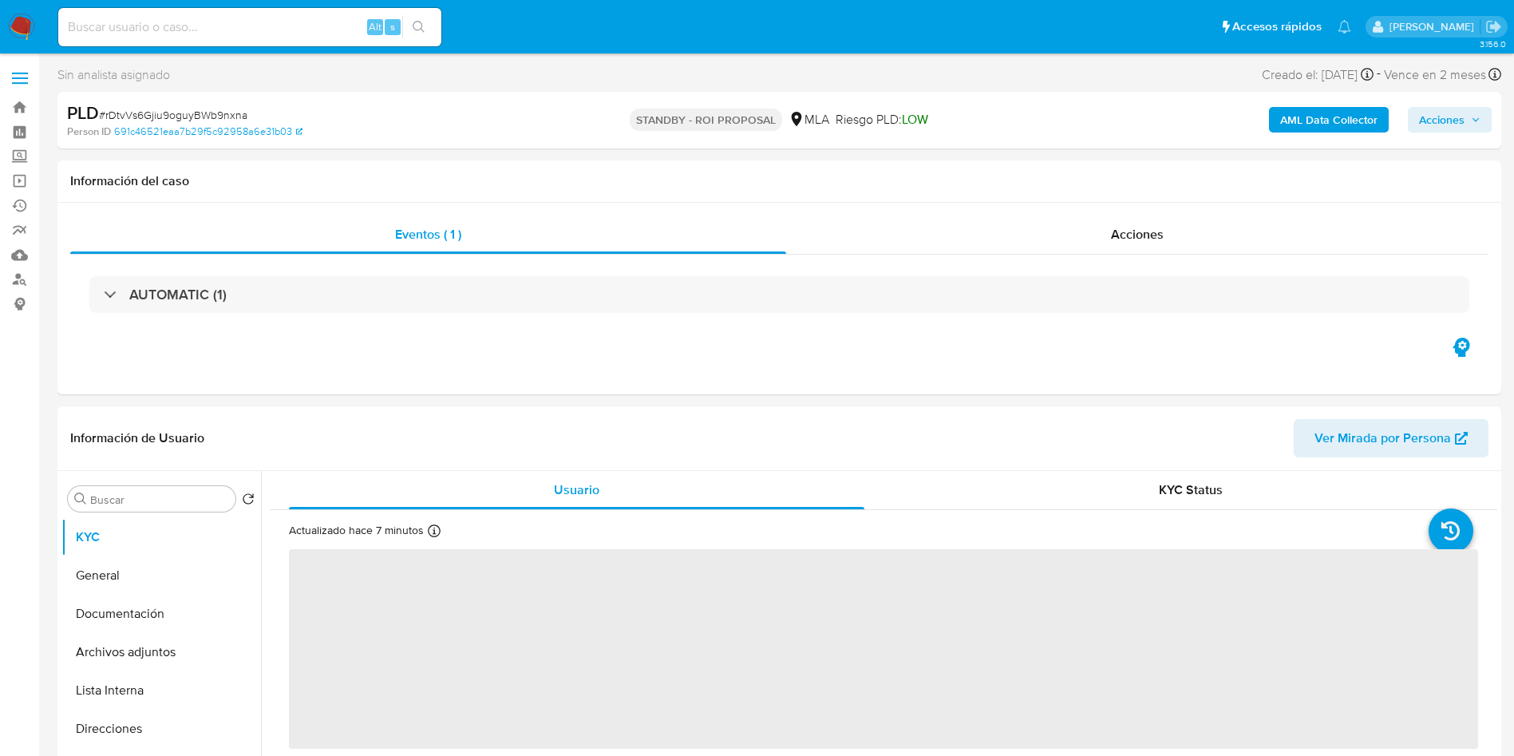
click at [280, 28] on input at bounding box center [249, 27] width 383 height 21
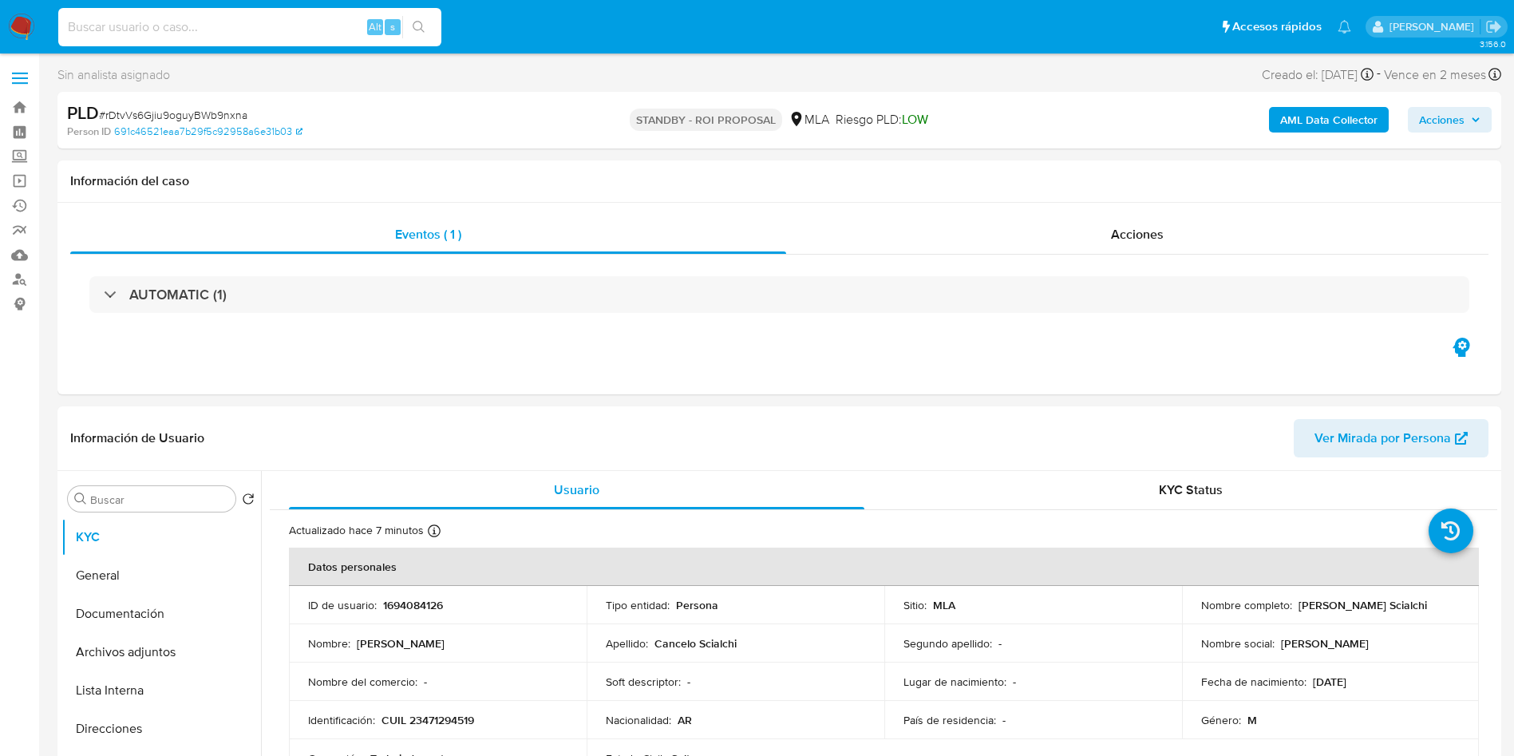
paste input "klsiz8JrjuKltqWsgmz1aMIU"
type input "klsiz8JrjuKltqWsgmz1aMIU"
select select "10"
type input "klsiz8JrjuKltqWsgmz1aMIU"
click at [418, 22] on icon "search-icon" at bounding box center [419, 27] width 13 height 13
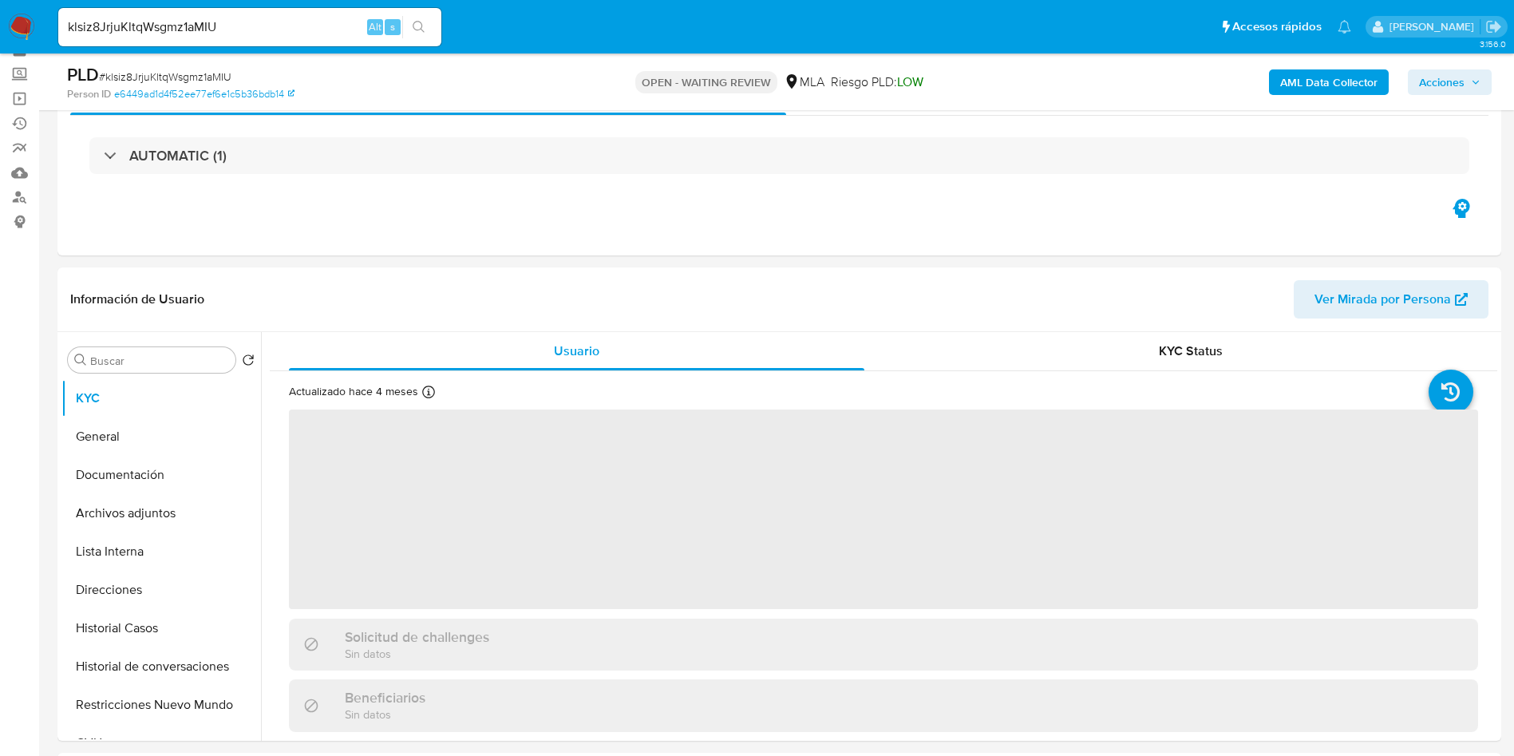
scroll to position [120, 0]
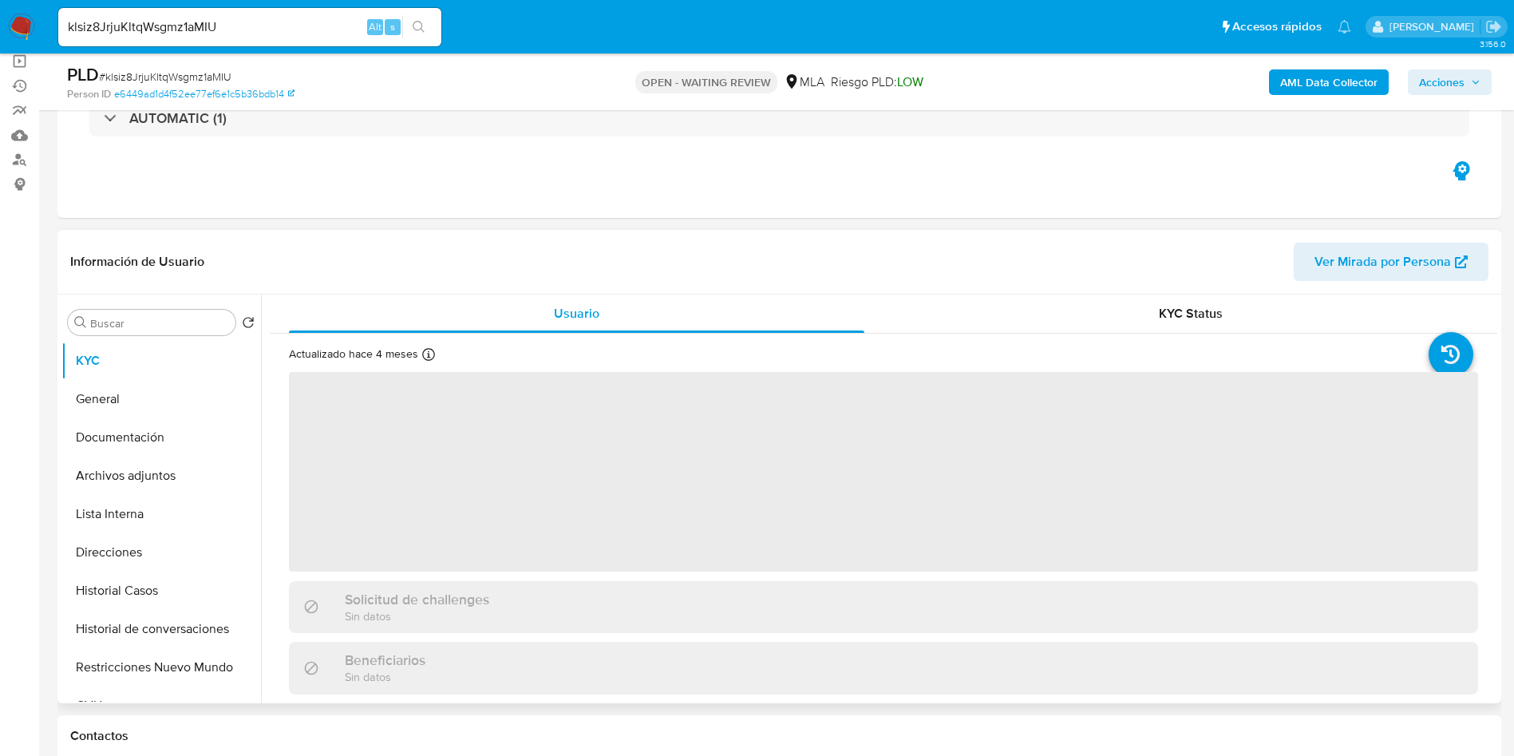
select select "10"
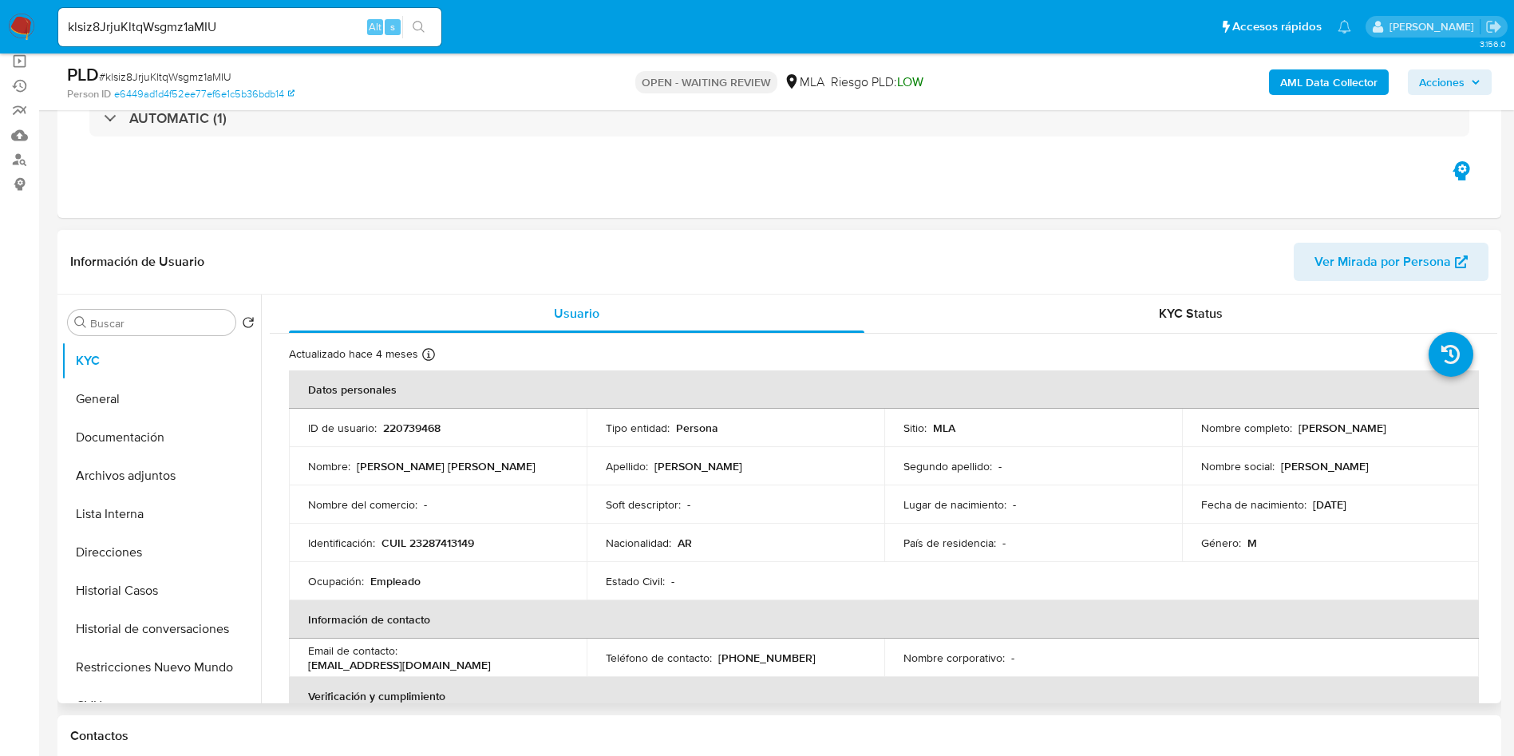
click at [393, 429] on p "220739468" at bounding box center [411, 428] width 57 height 14
copy p "220739468"
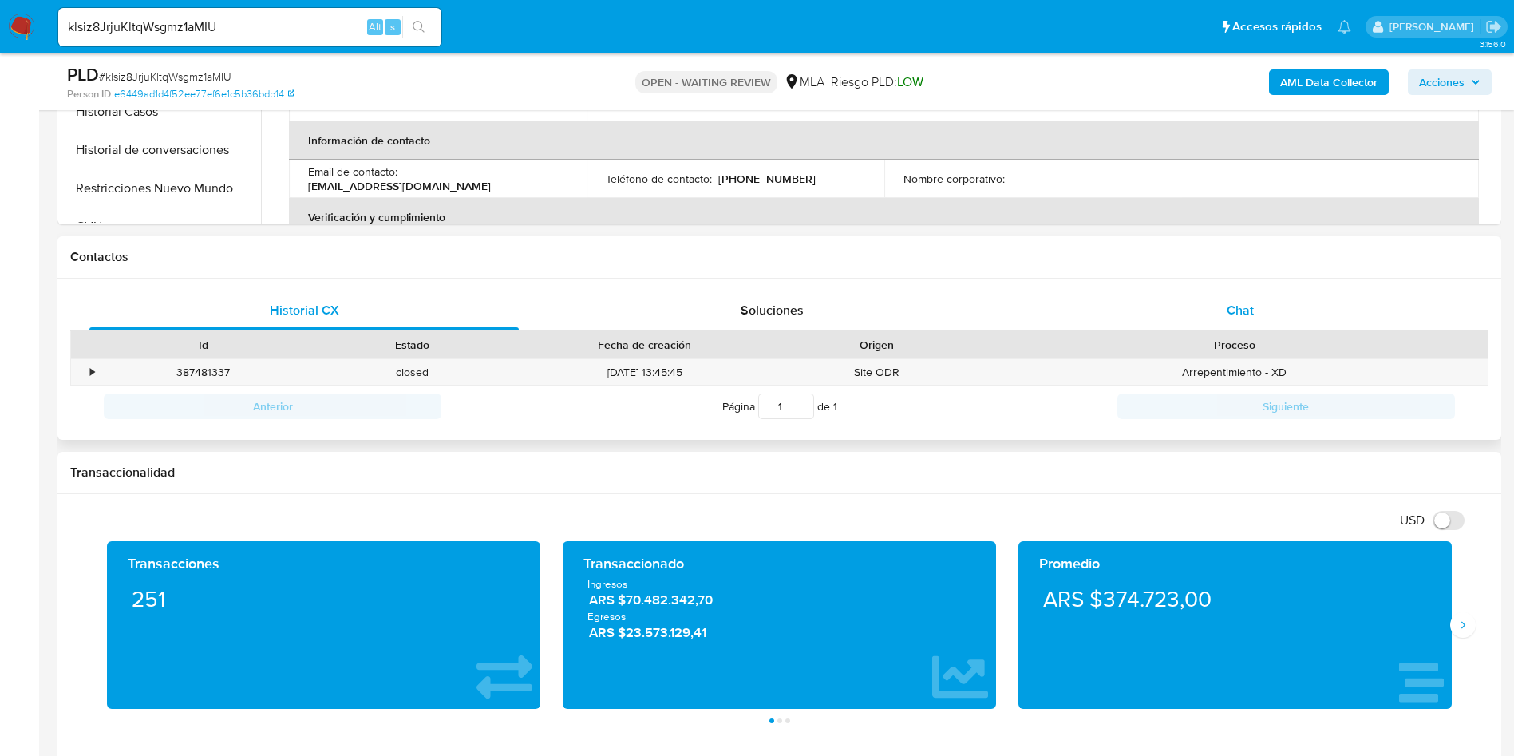
click at [1266, 314] on div "Chat" at bounding box center [1240, 310] width 429 height 38
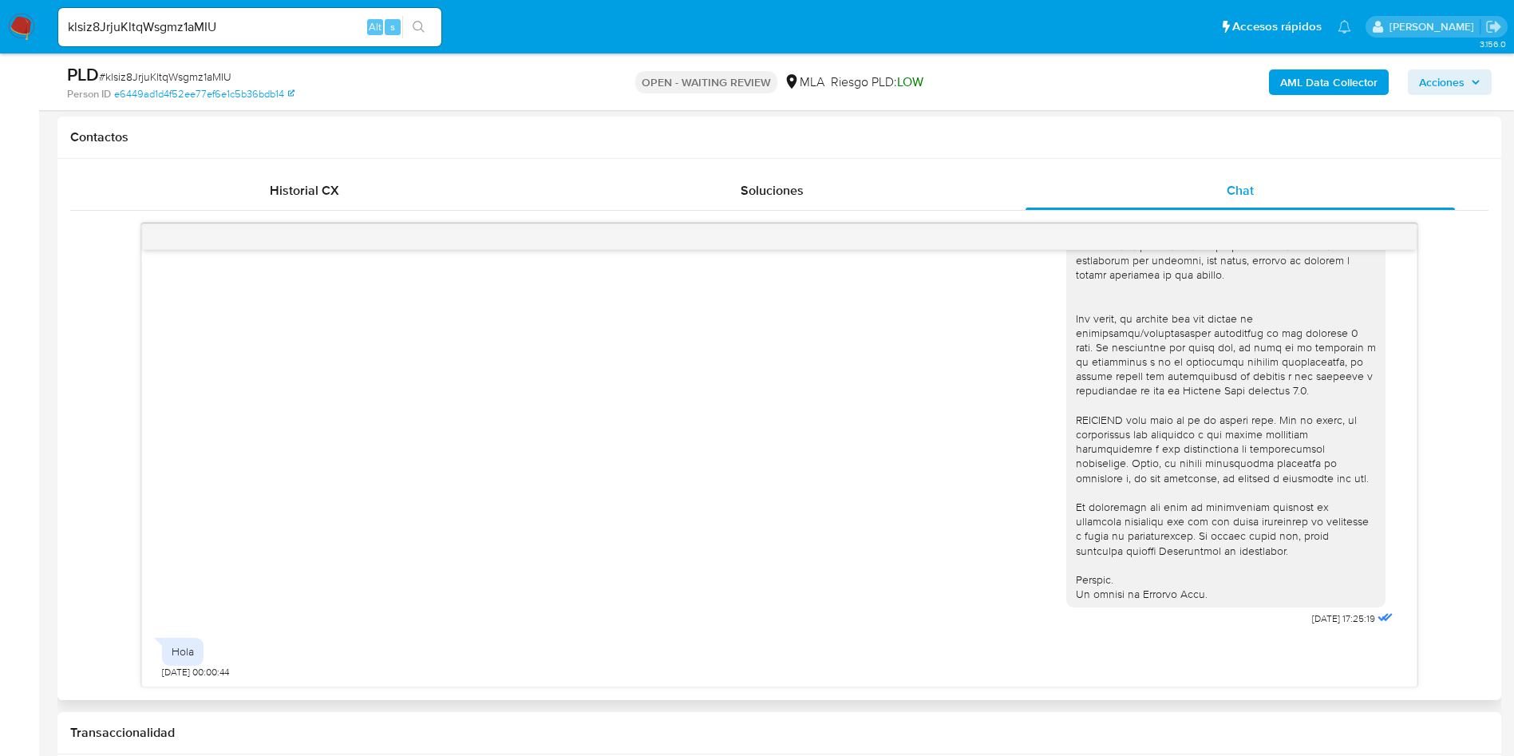
scroll to position [530, 0]
click at [168, 61] on div "PLD # klsiz8JrjuKltqWsgmz1aMIU Person ID e6449ad1d4f52ee77ef6e1c5b36bdb14 OPEN …" at bounding box center [779, 81] width 1444 height 57
copy span "klsiz8JrjuKltqWsgmz1aMIU"
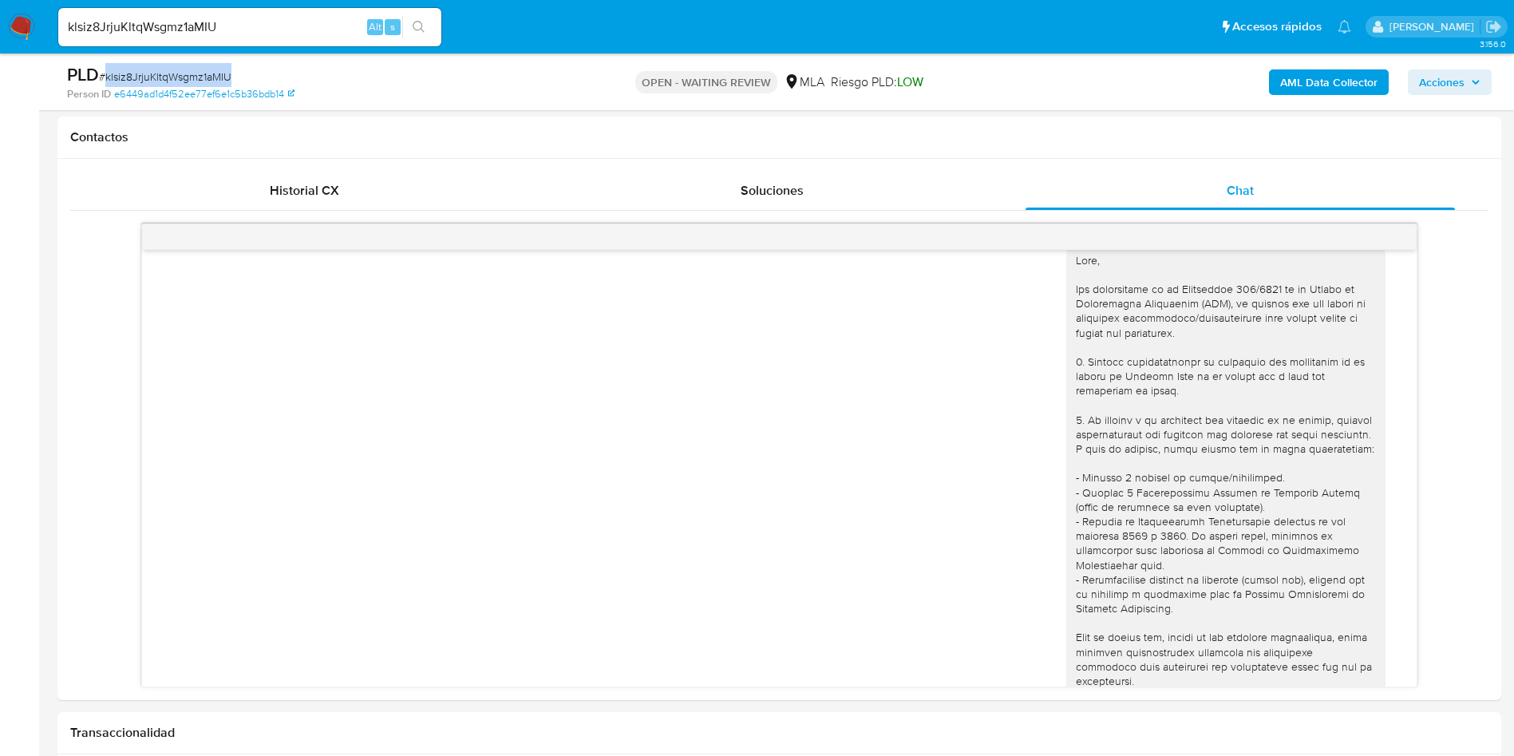
scroll to position [0, 0]
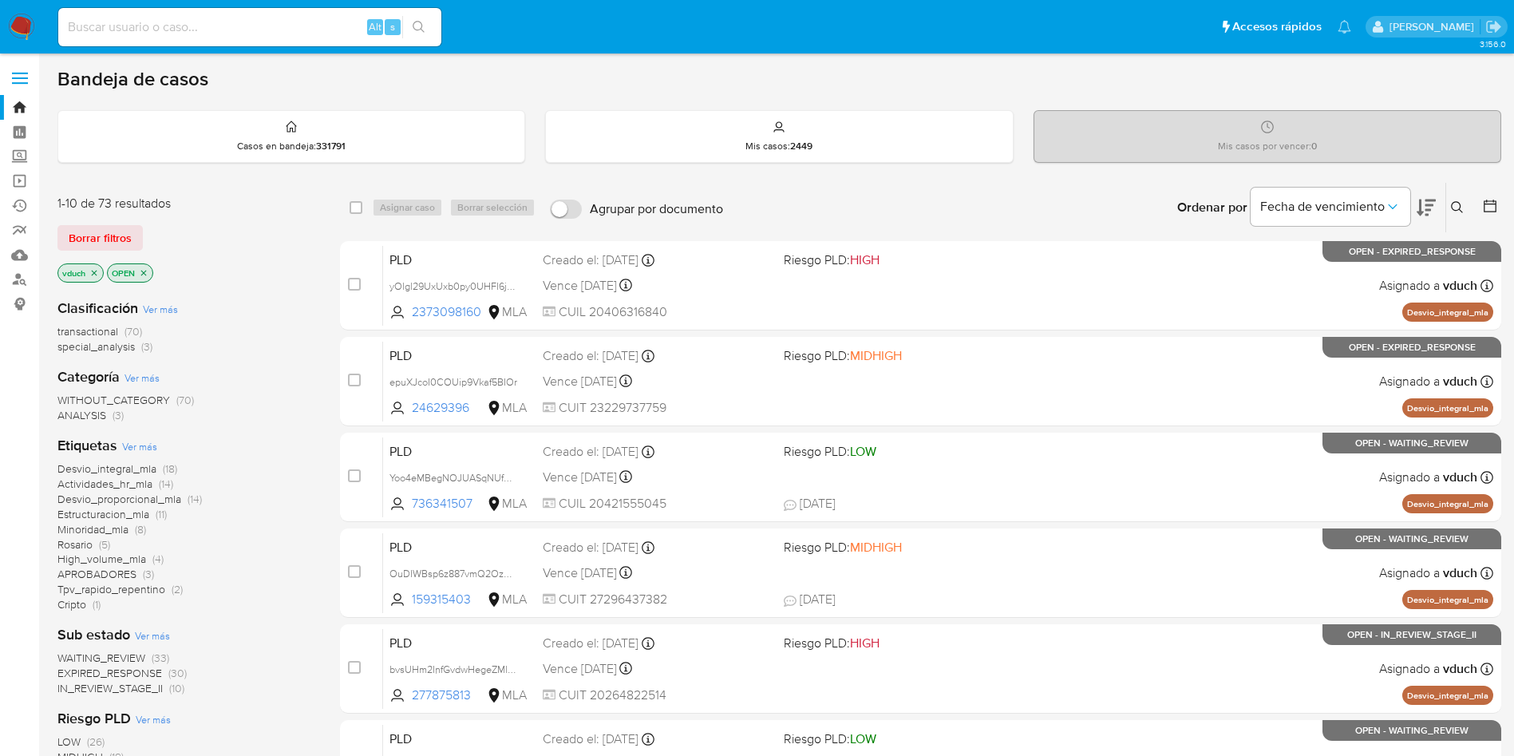
click at [1460, 204] on icon at bounding box center [1457, 207] width 12 height 12
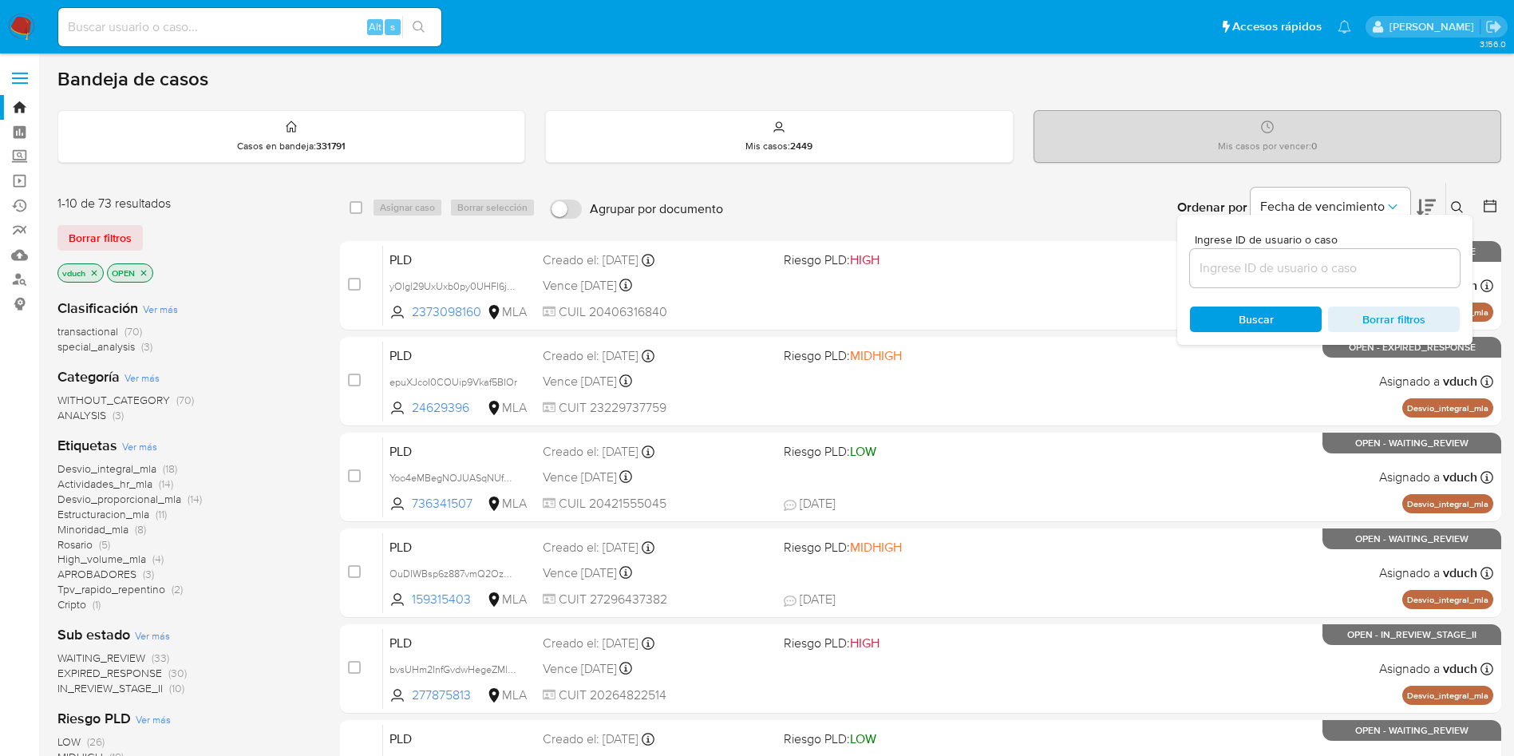
click at [1350, 264] on input at bounding box center [1325, 268] width 270 height 21
type input "klsiz8JrjuKltqWsgmz1aMIU"
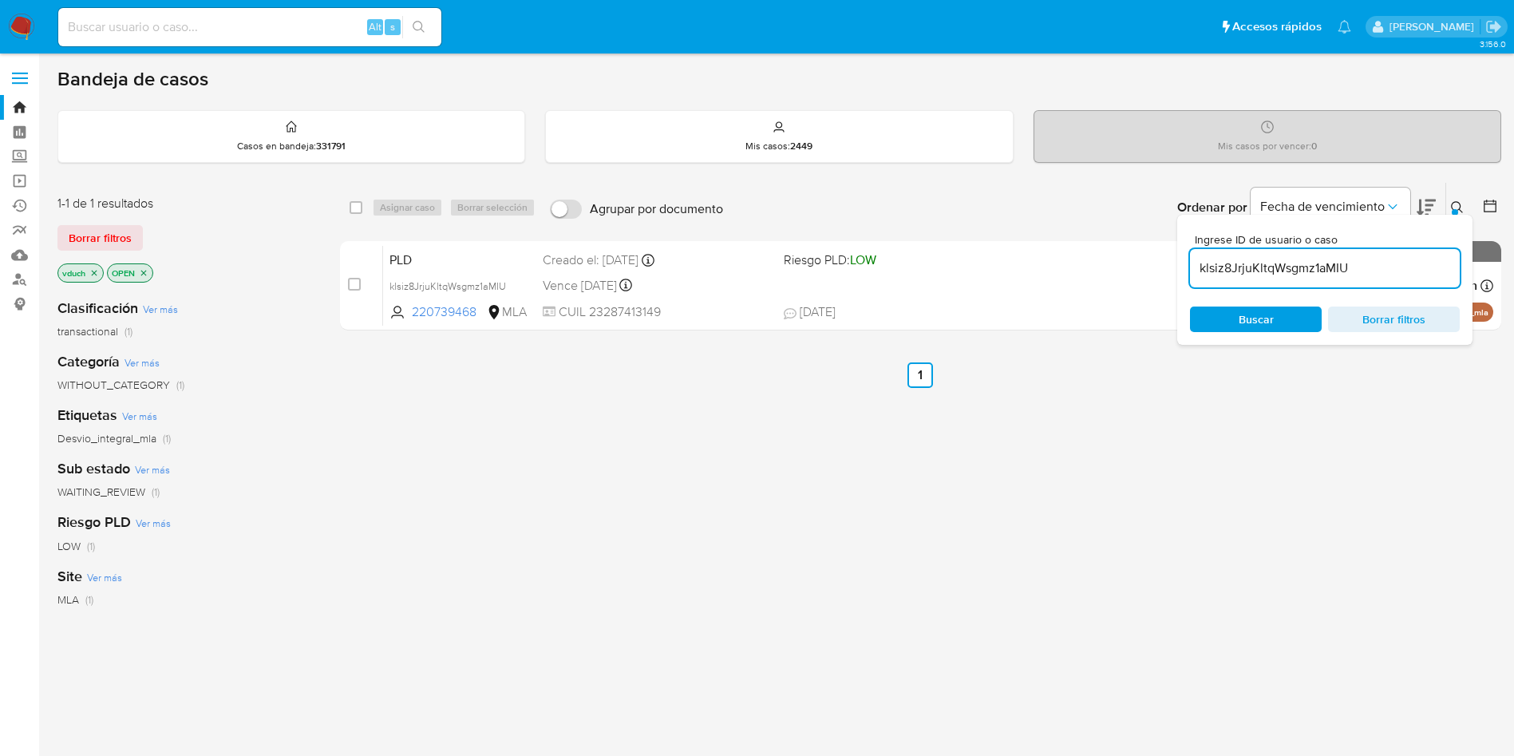
drag, startPoint x: 364, startPoint y: 215, endPoint x: 354, endPoint y: 210, distance: 11.1
click at [365, 214] on div "select-all-cases-checkbox" at bounding box center [359, 207] width 19 height 19
click at [354, 208] on input "checkbox" at bounding box center [356, 207] width 13 height 13
checkbox input "true"
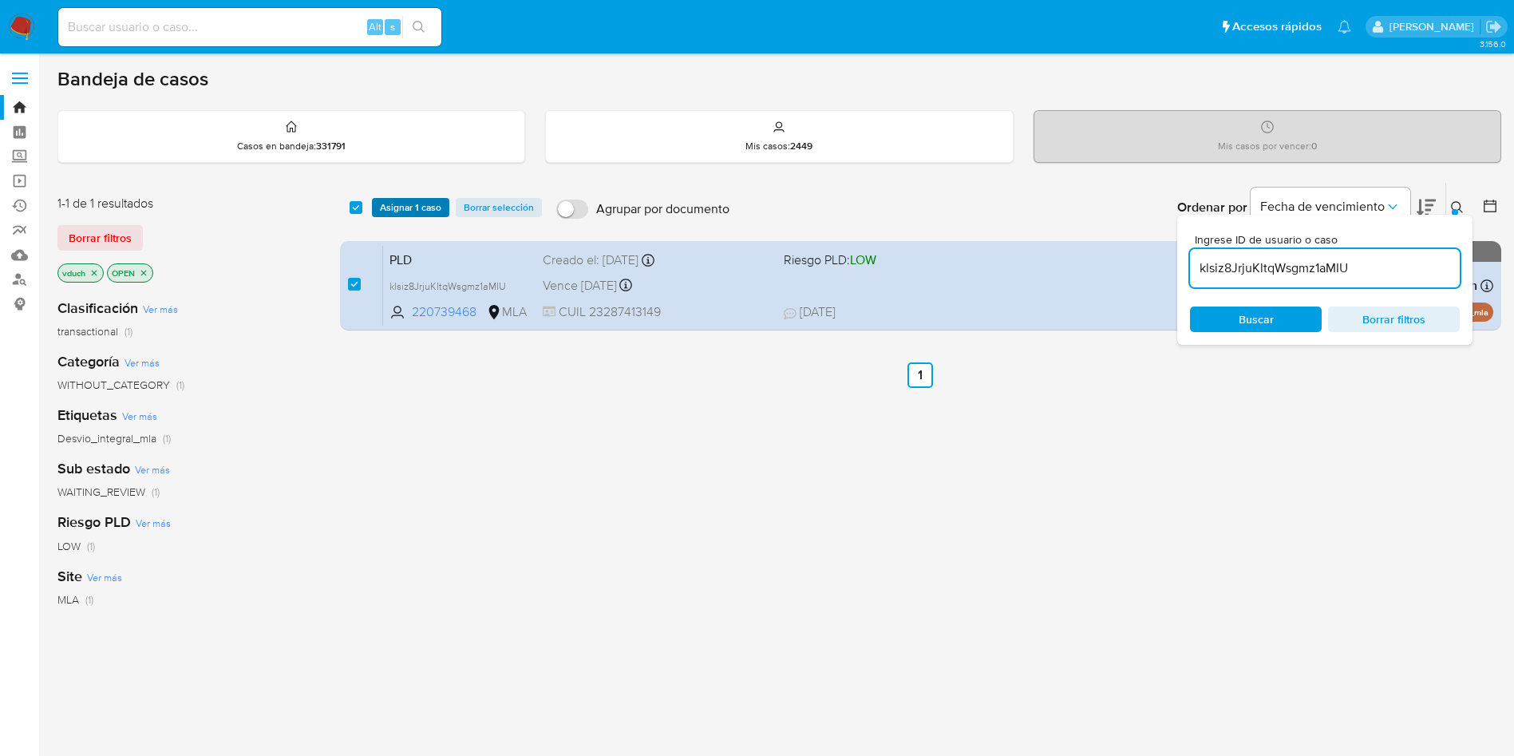
click at [392, 208] on span "Asignar 1 caso" at bounding box center [410, 208] width 61 height 16
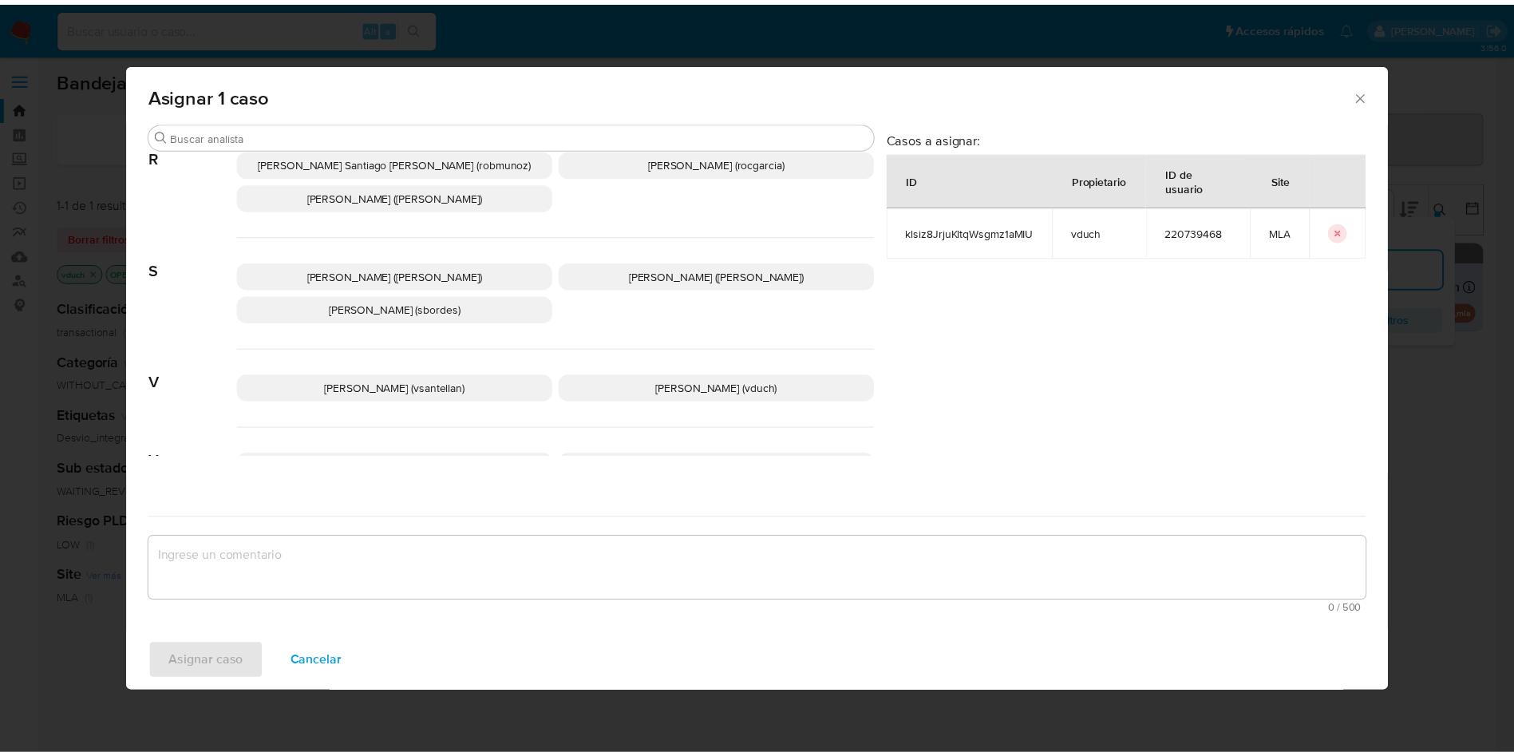
scroll to position [1437, 0]
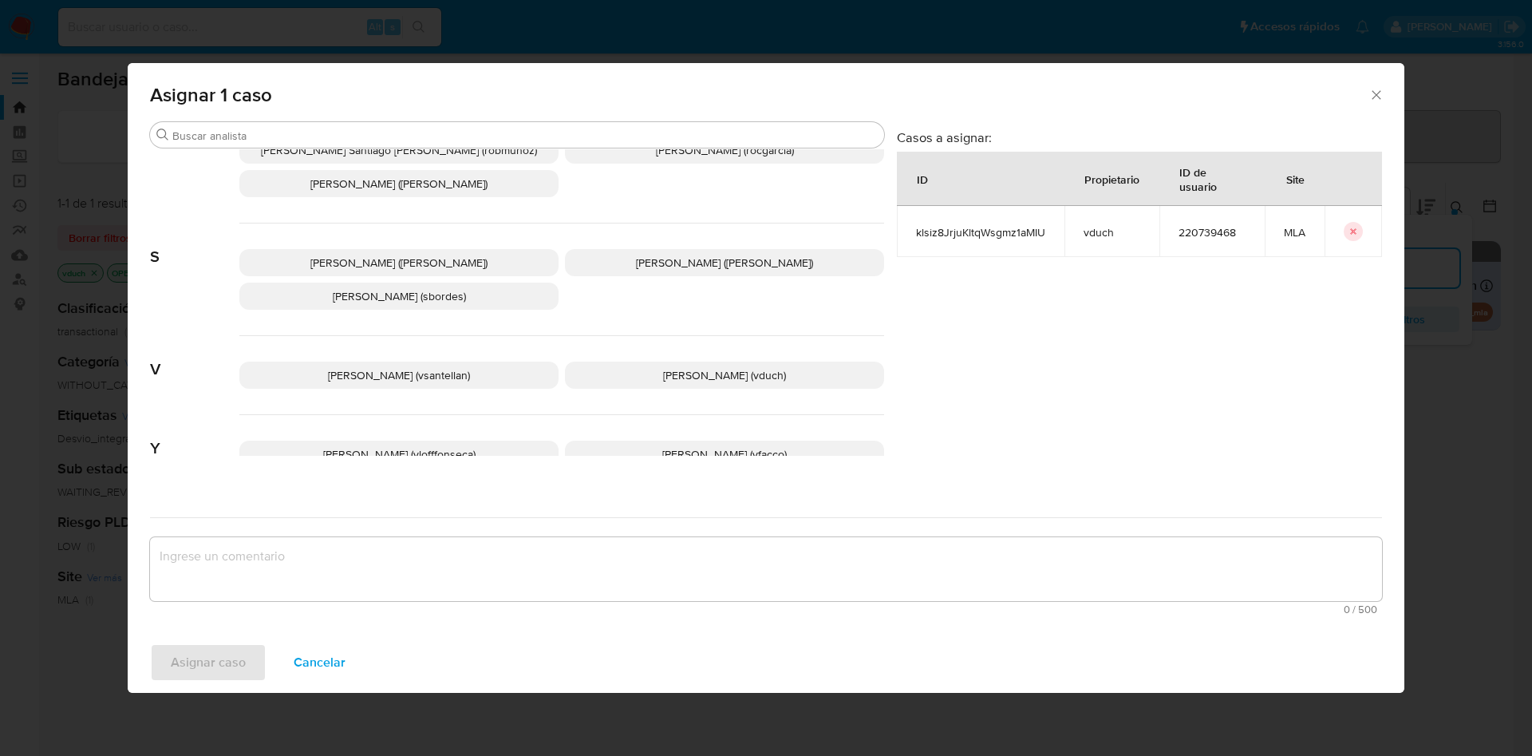
click at [698, 338] on div "[PERSON_NAME] (vsantellan) [PERSON_NAME] (vduch)" at bounding box center [561, 375] width 645 height 79
click at [690, 367] on span "[PERSON_NAME] (vduch)" at bounding box center [724, 375] width 123 height 16
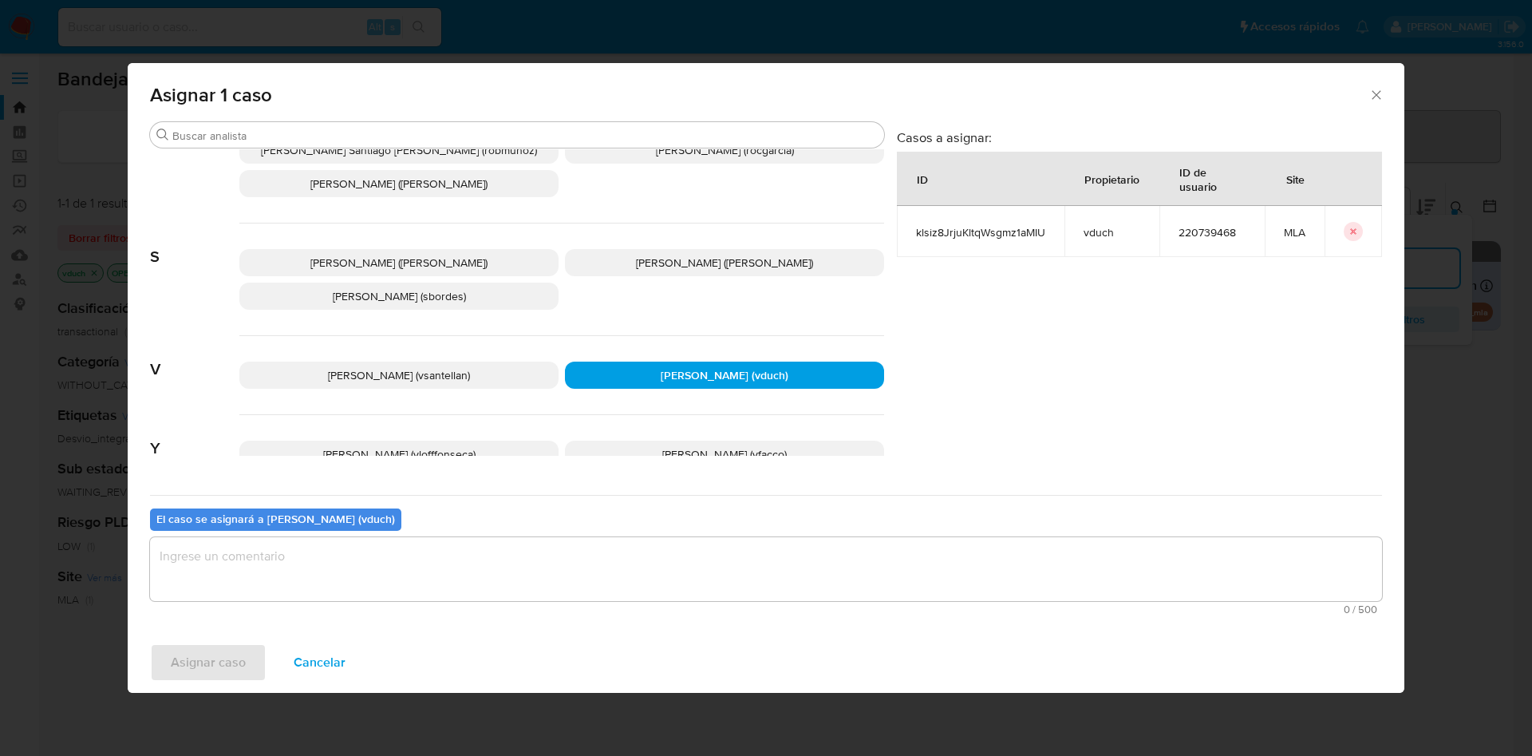
drag, startPoint x: 706, startPoint y: 559, endPoint x: 692, endPoint y: 566, distance: 15.4
click at [706, 559] on textarea "assign-modal" at bounding box center [766, 569] width 1232 height 64
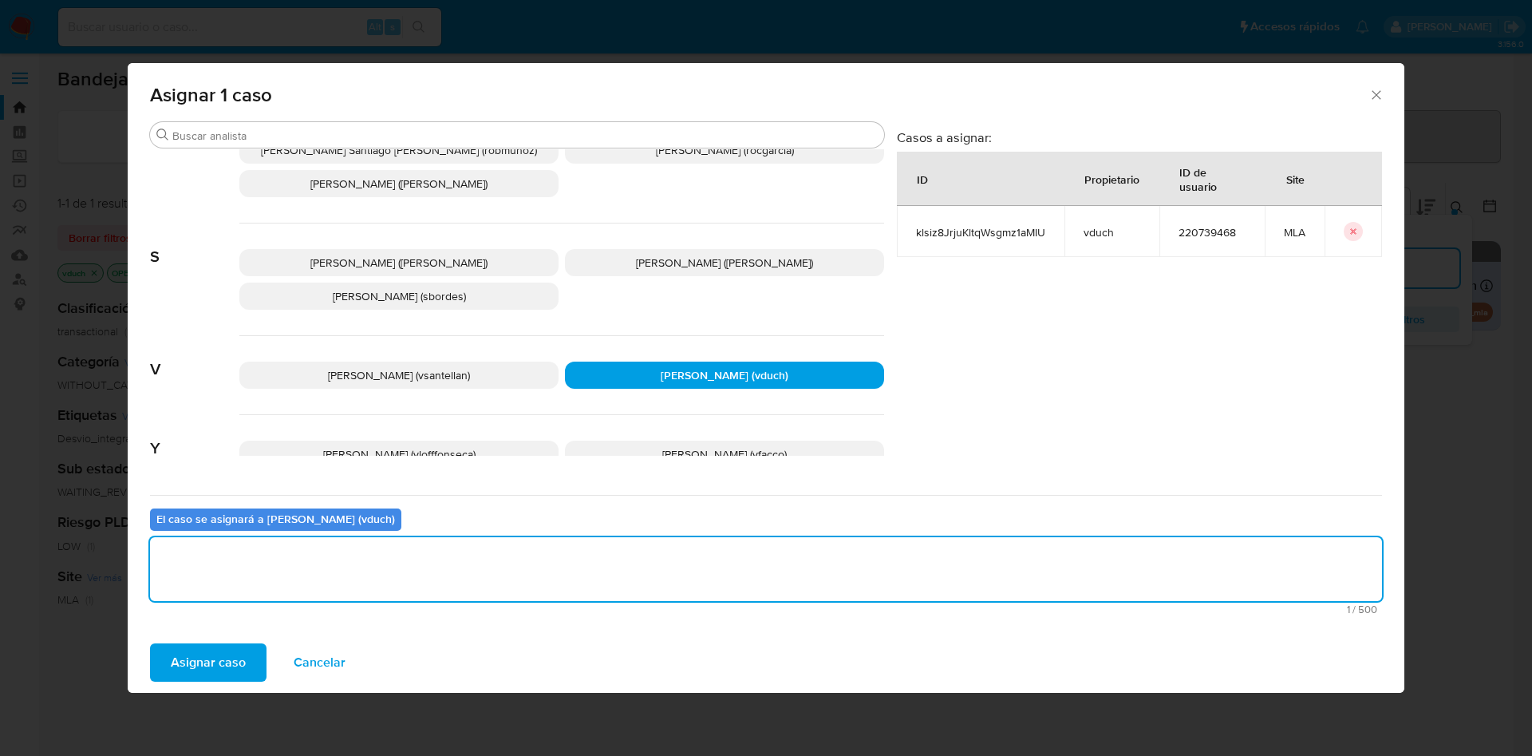
click at [203, 661] on span "Asignar caso" at bounding box center [208, 662] width 75 height 35
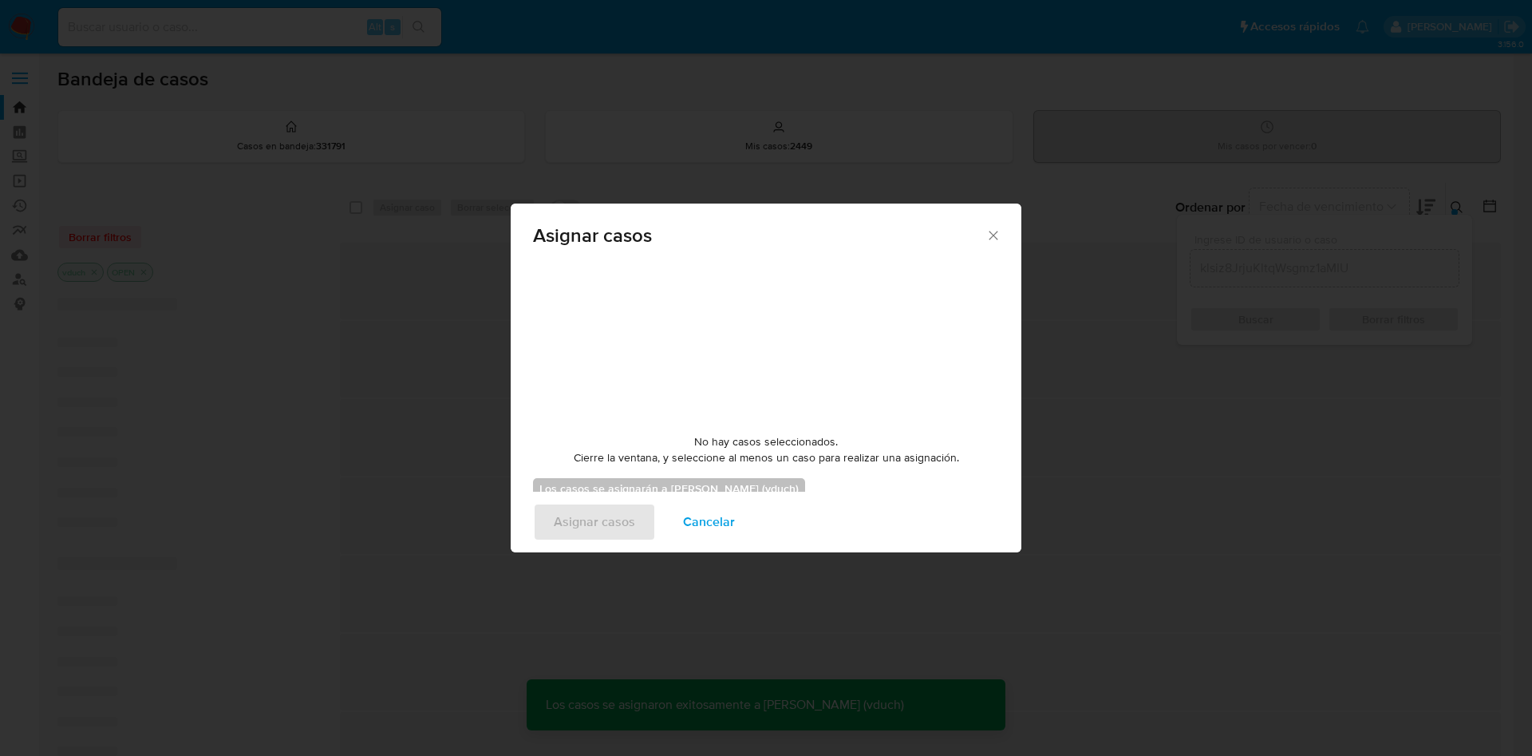
checkbox input "false"
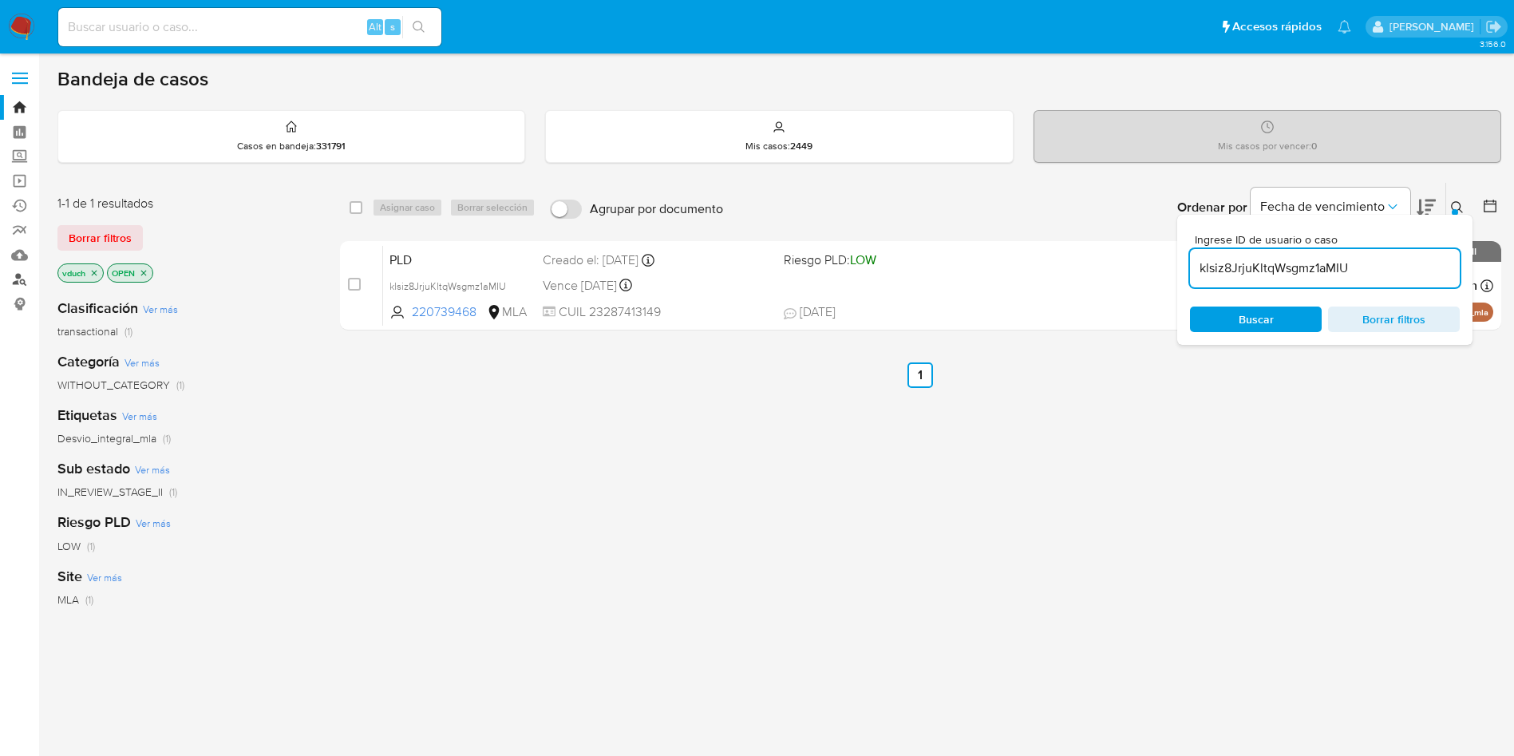
click at [21, 289] on link "Buscador de personas" at bounding box center [95, 279] width 190 height 25
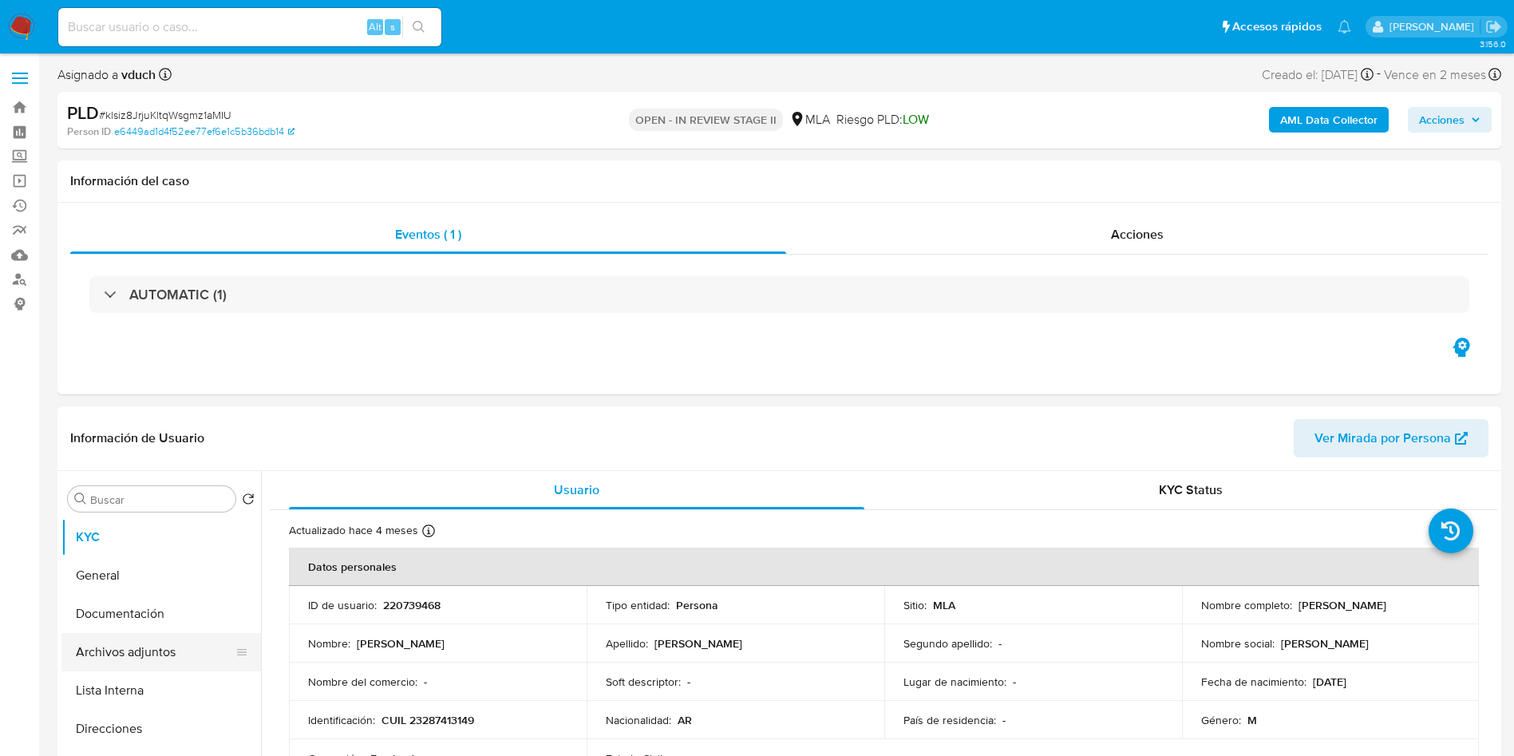
click at [113, 635] on button "Archivos adjuntos" at bounding box center [154, 652] width 187 height 38
select select "10"
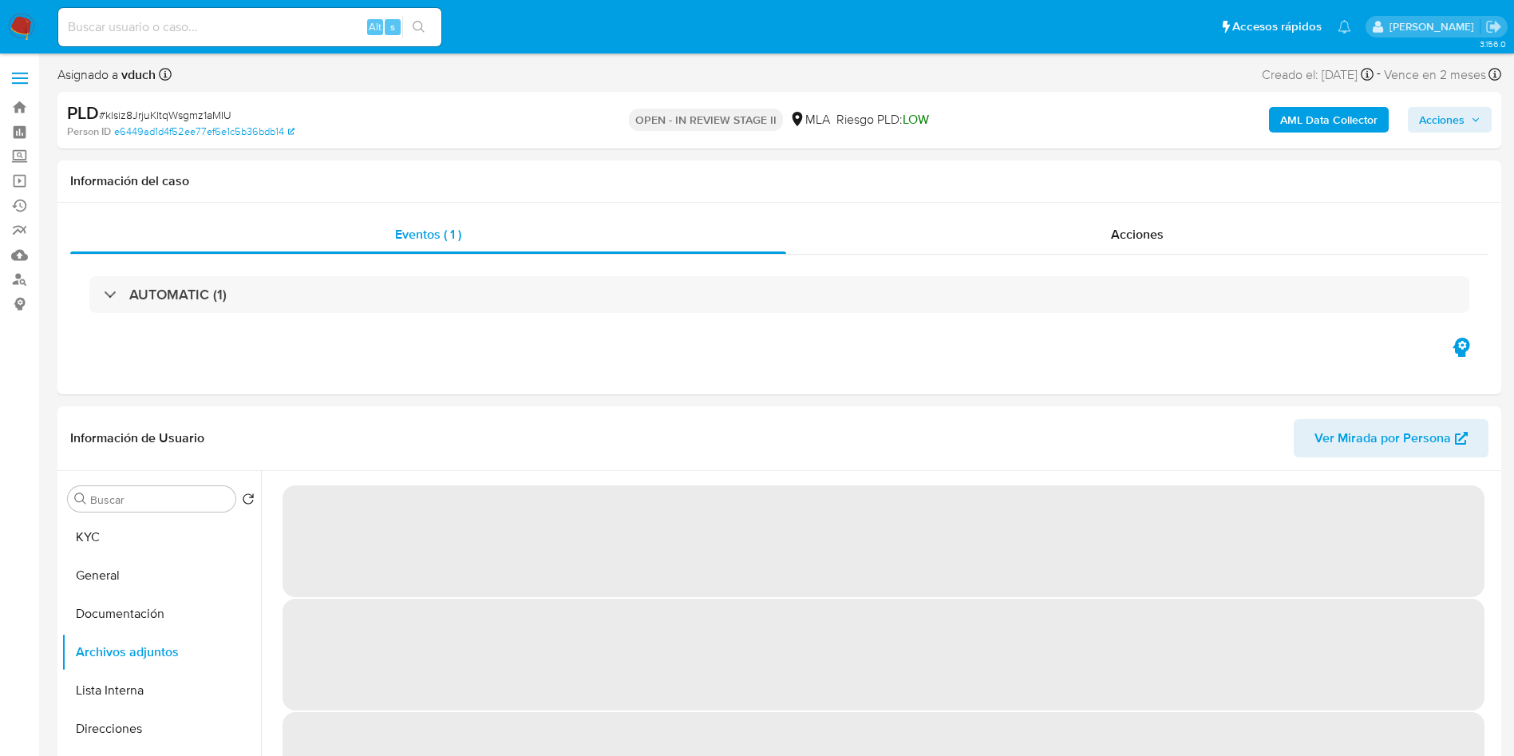
scroll to position [120, 0]
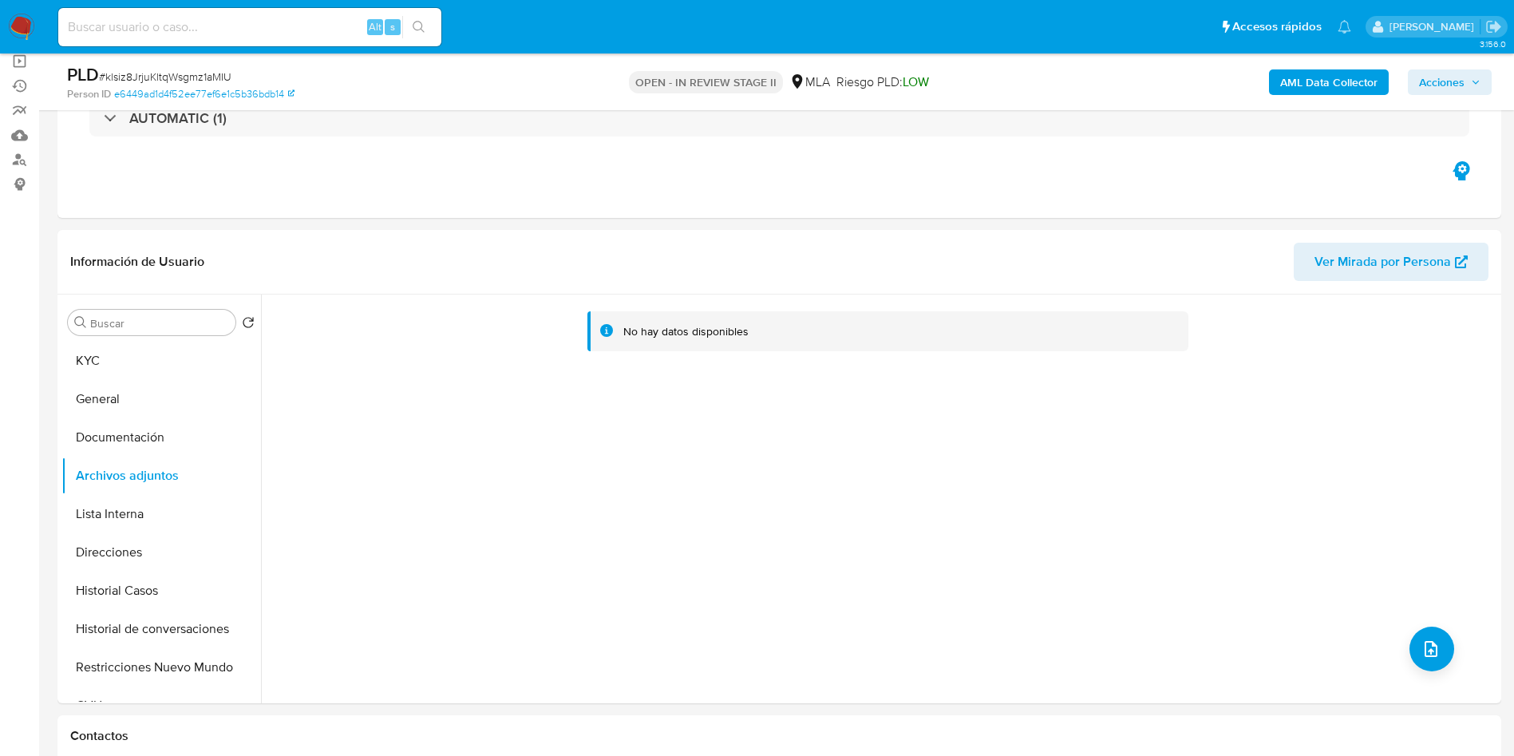
click at [1354, 88] on b "AML Data Collector" at bounding box center [1328, 82] width 97 height 26
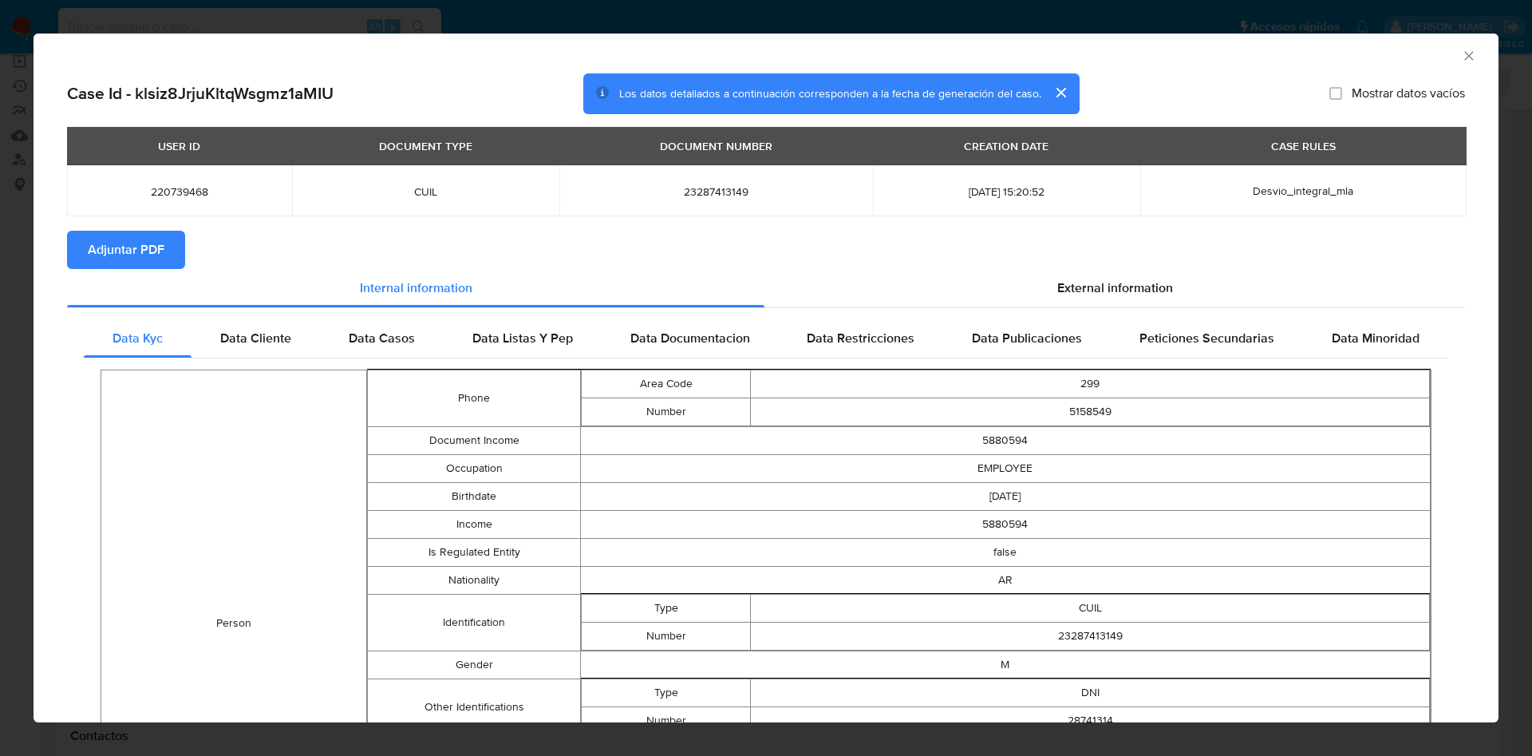
click at [114, 255] on span "Adjuntar PDF" at bounding box center [126, 249] width 77 height 35
click at [816, 522] on td "5880594" at bounding box center [1005, 527] width 850 height 28
click at [791, 410] on td "5158549" at bounding box center [1090, 415] width 679 height 28
click at [768, 423] on td "5158549" at bounding box center [1090, 415] width 679 height 28
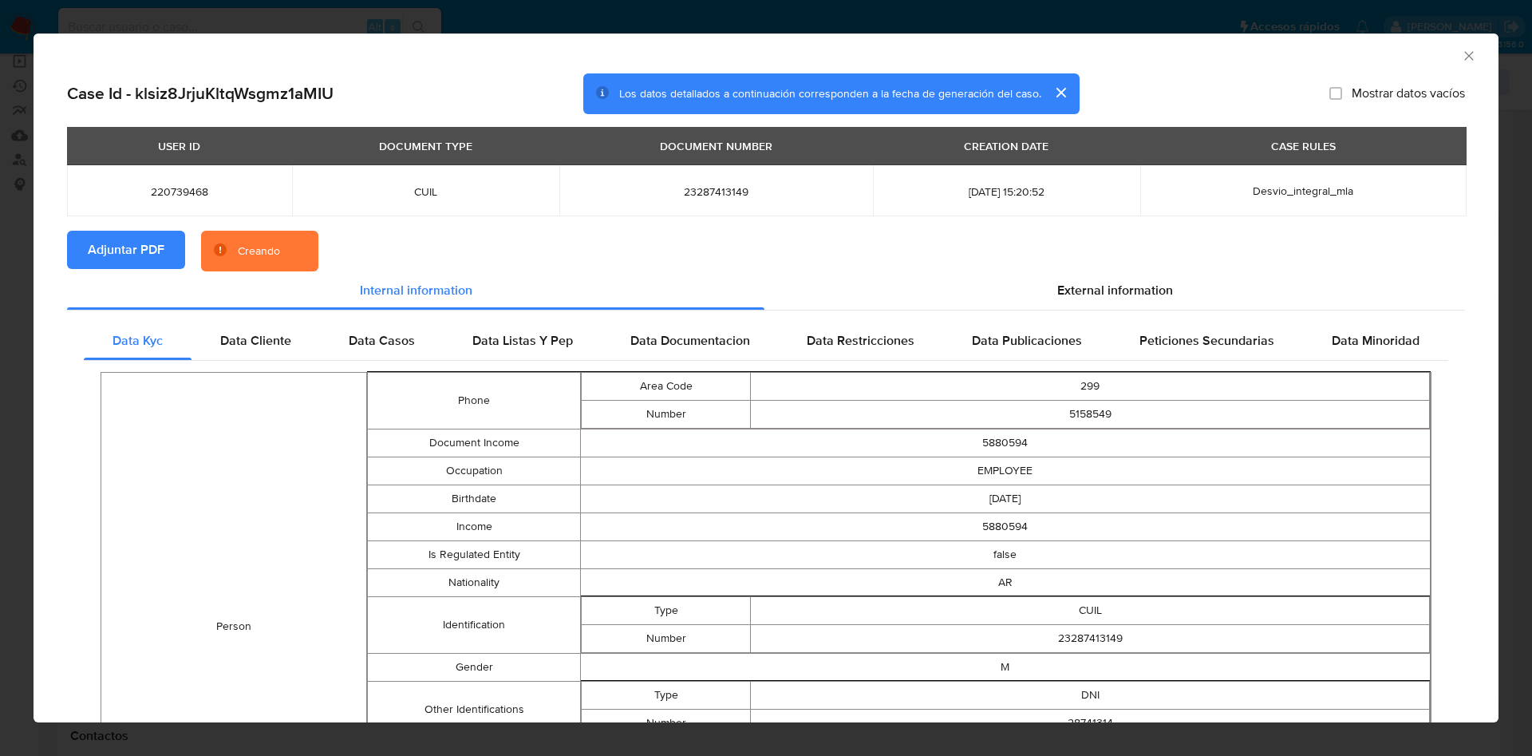
click at [768, 423] on td "5158549" at bounding box center [1090, 415] width 679 height 28
click at [851, 509] on td "1980-12-18" at bounding box center [1005, 499] width 850 height 28
click at [808, 453] on td "5880594" at bounding box center [1005, 443] width 850 height 28
click at [1461, 49] on icon "Cerrar ventana" at bounding box center [1469, 56] width 16 height 16
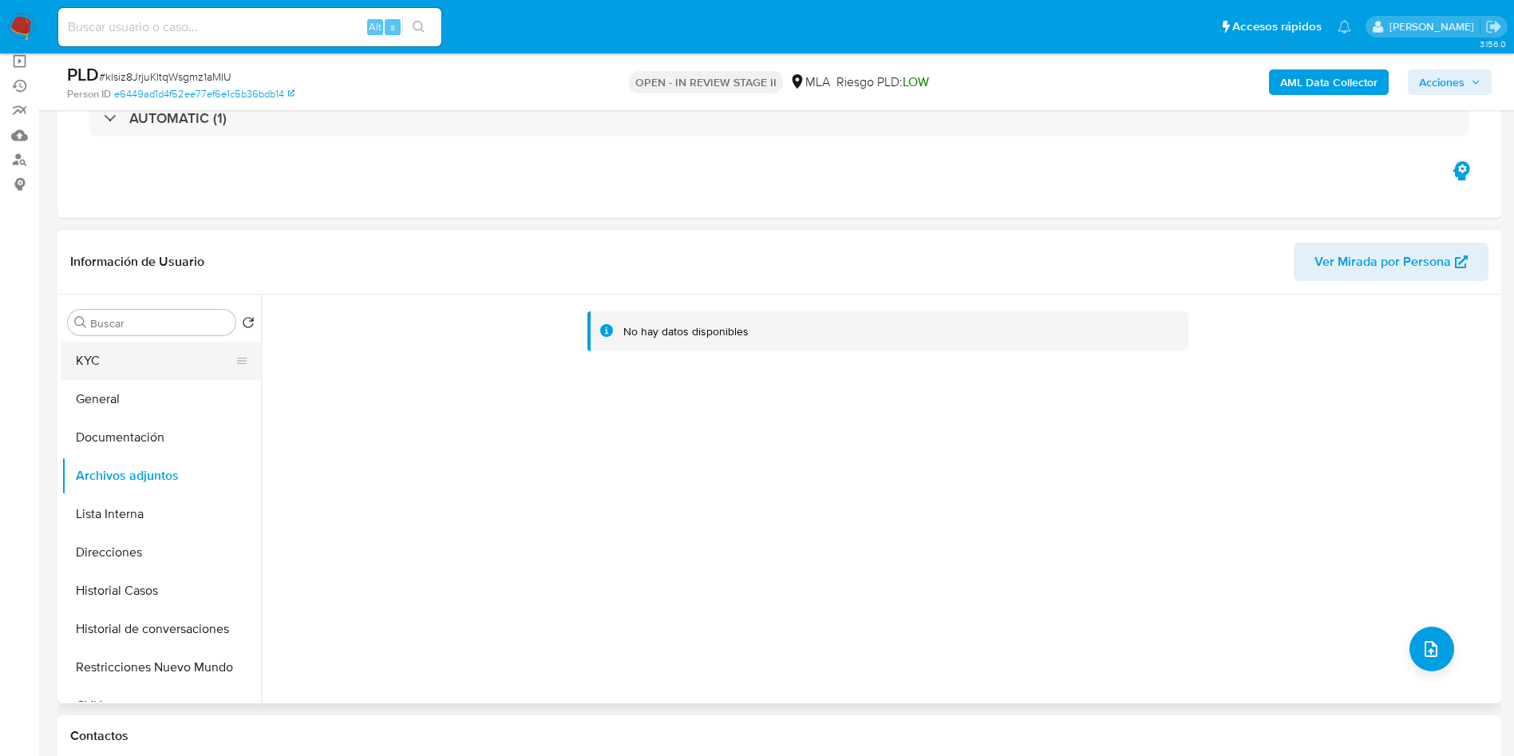
drag, startPoint x: 170, startPoint y: 345, endPoint x: 156, endPoint y: 392, distance: 49.2
click at [171, 345] on button "KYC" at bounding box center [161, 361] width 200 height 38
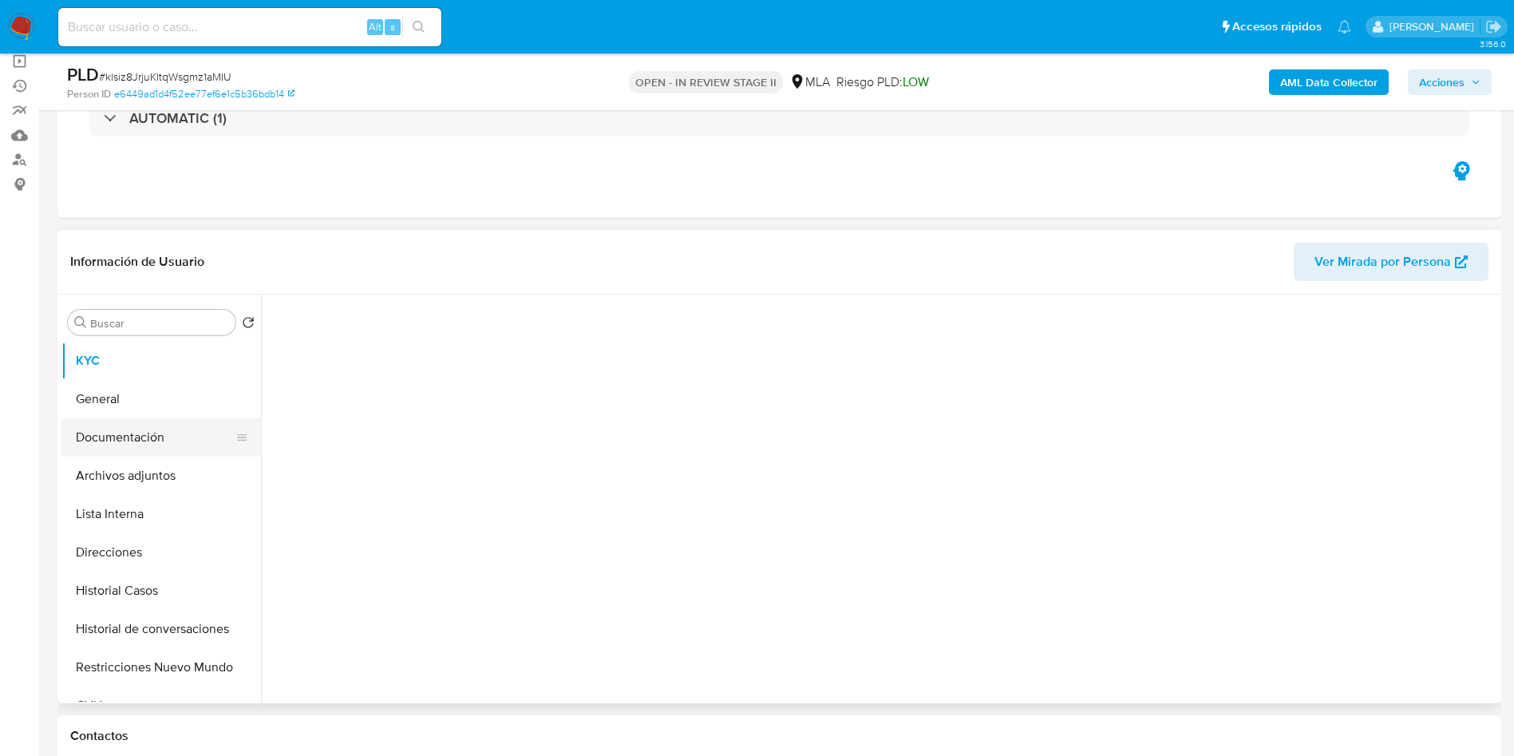
click at [152, 450] on button "Documentación" at bounding box center [154, 437] width 187 height 38
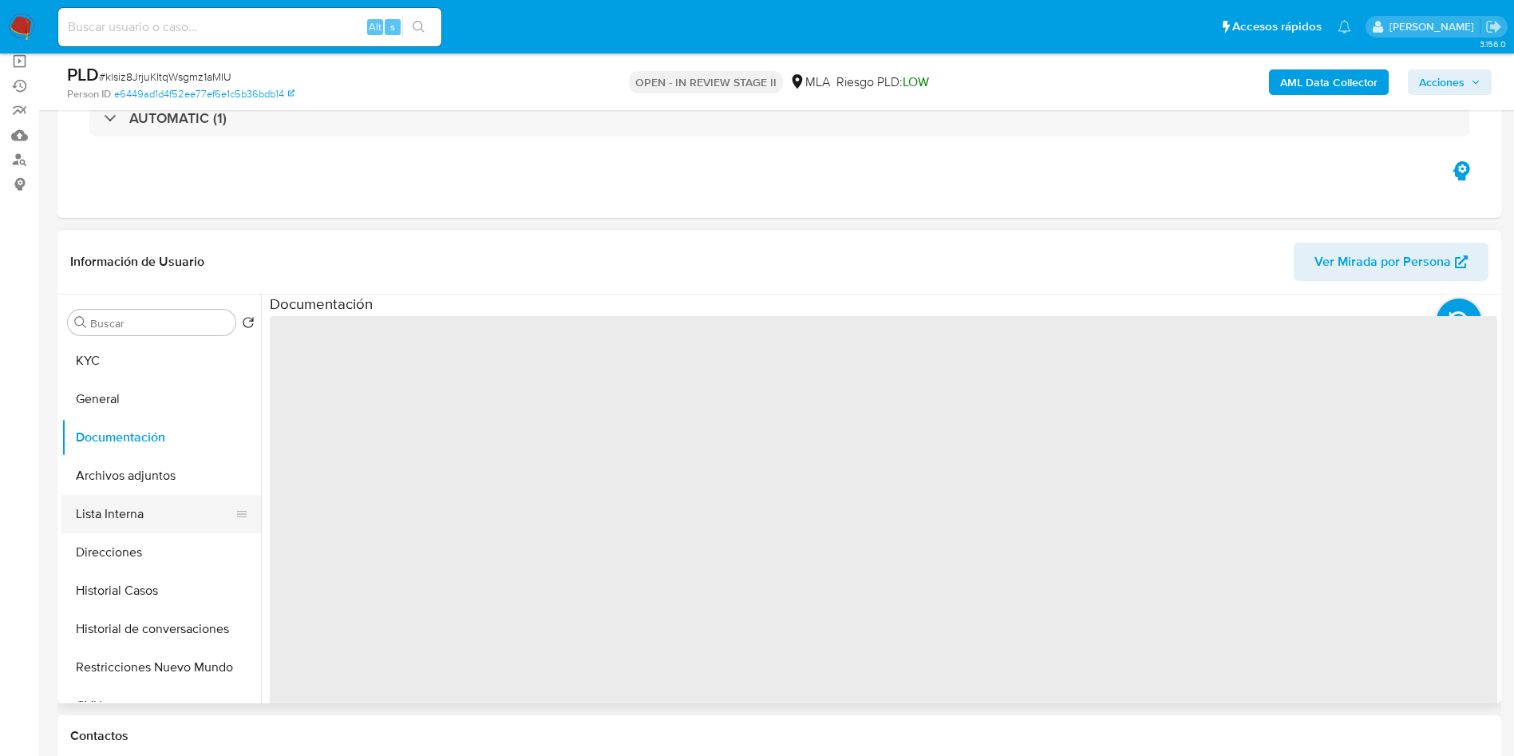
drag, startPoint x: 160, startPoint y: 463, endPoint x: 246, endPoint y: 503, distance: 94.3
click at [162, 463] on button "Archivos adjuntos" at bounding box center [161, 476] width 200 height 38
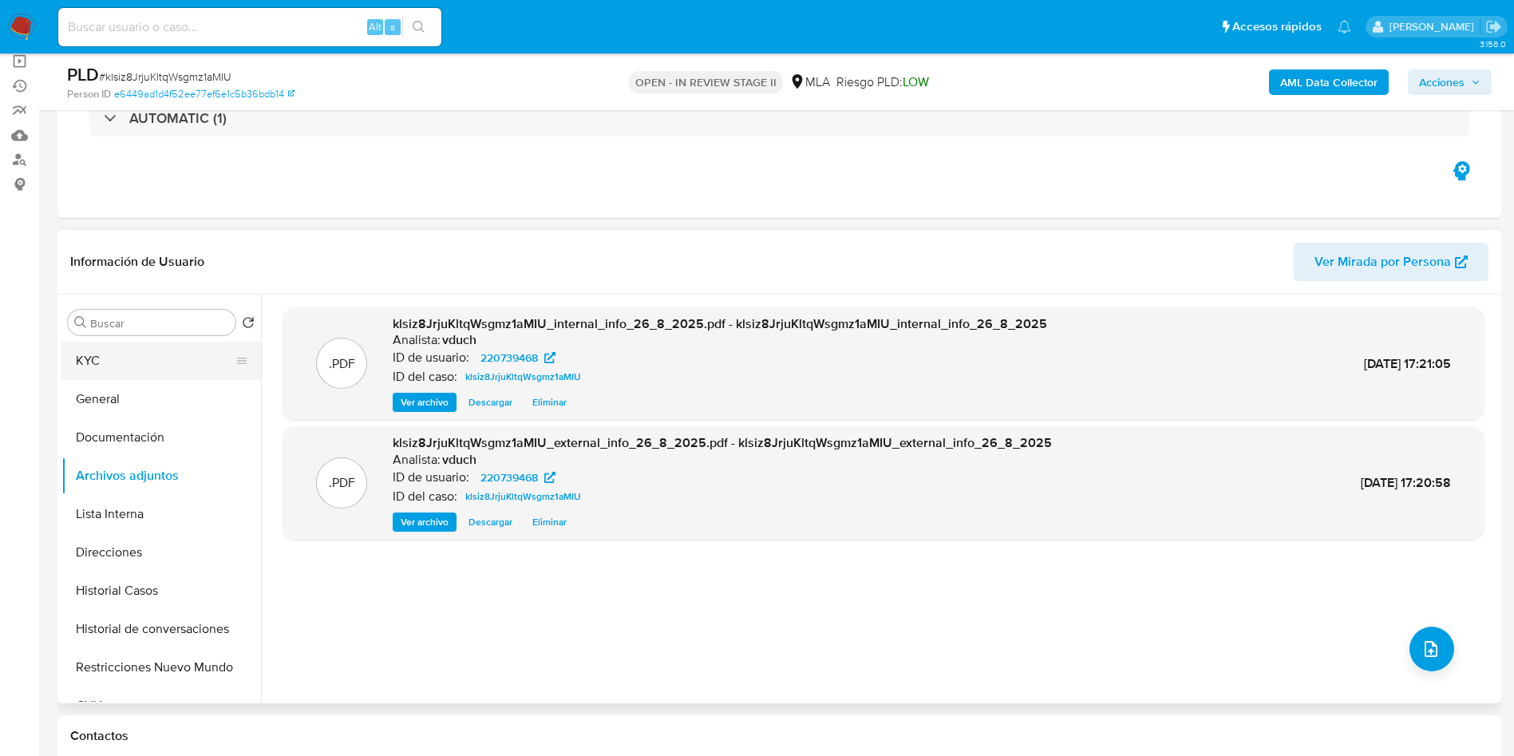
click at [102, 351] on button "KYC" at bounding box center [154, 361] width 187 height 38
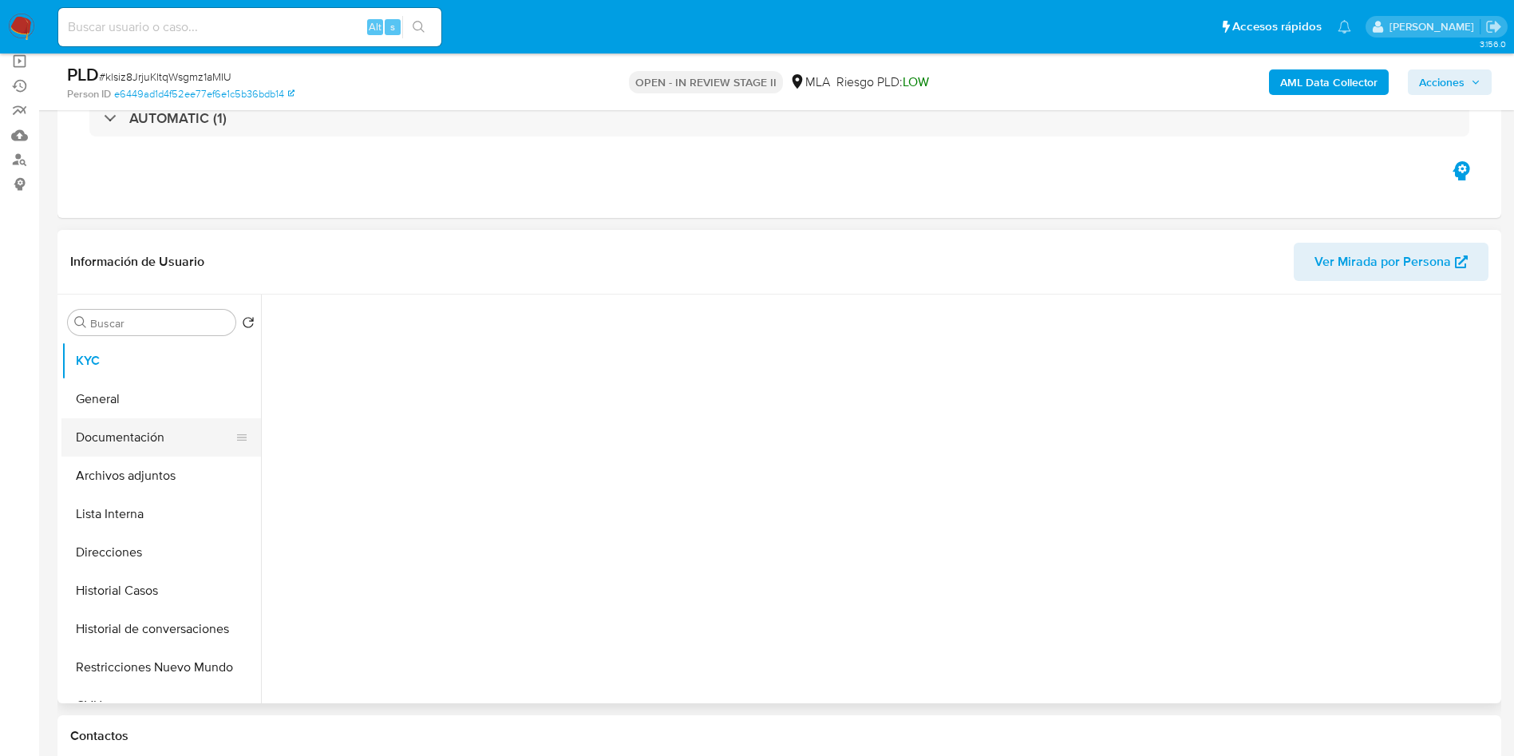
click at [130, 429] on button "Documentación" at bounding box center [154, 437] width 187 height 38
click at [196, 407] on button "General" at bounding box center [154, 399] width 187 height 38
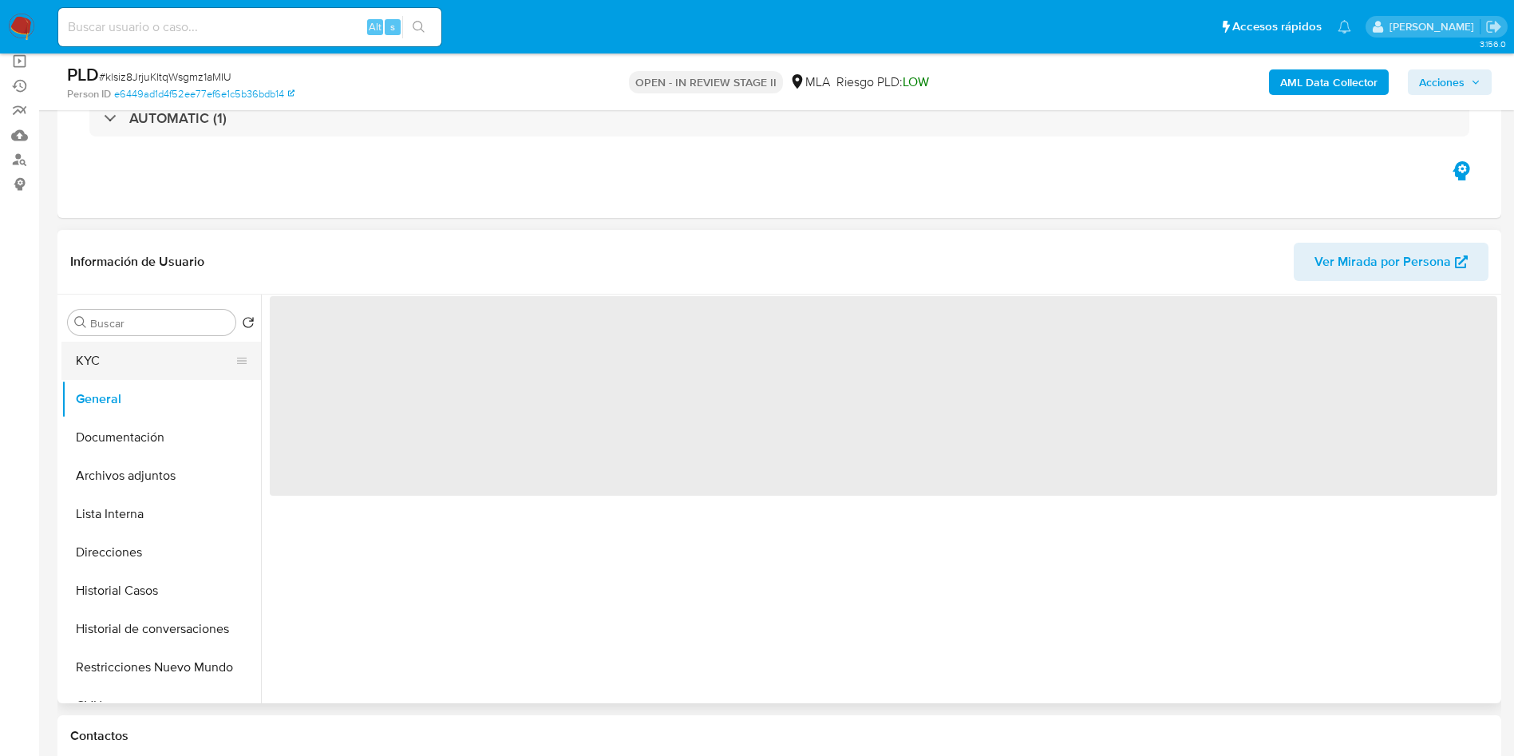
click at [170, 376] on button "KYC" at bounding box center [154, 361] width 187 height 38
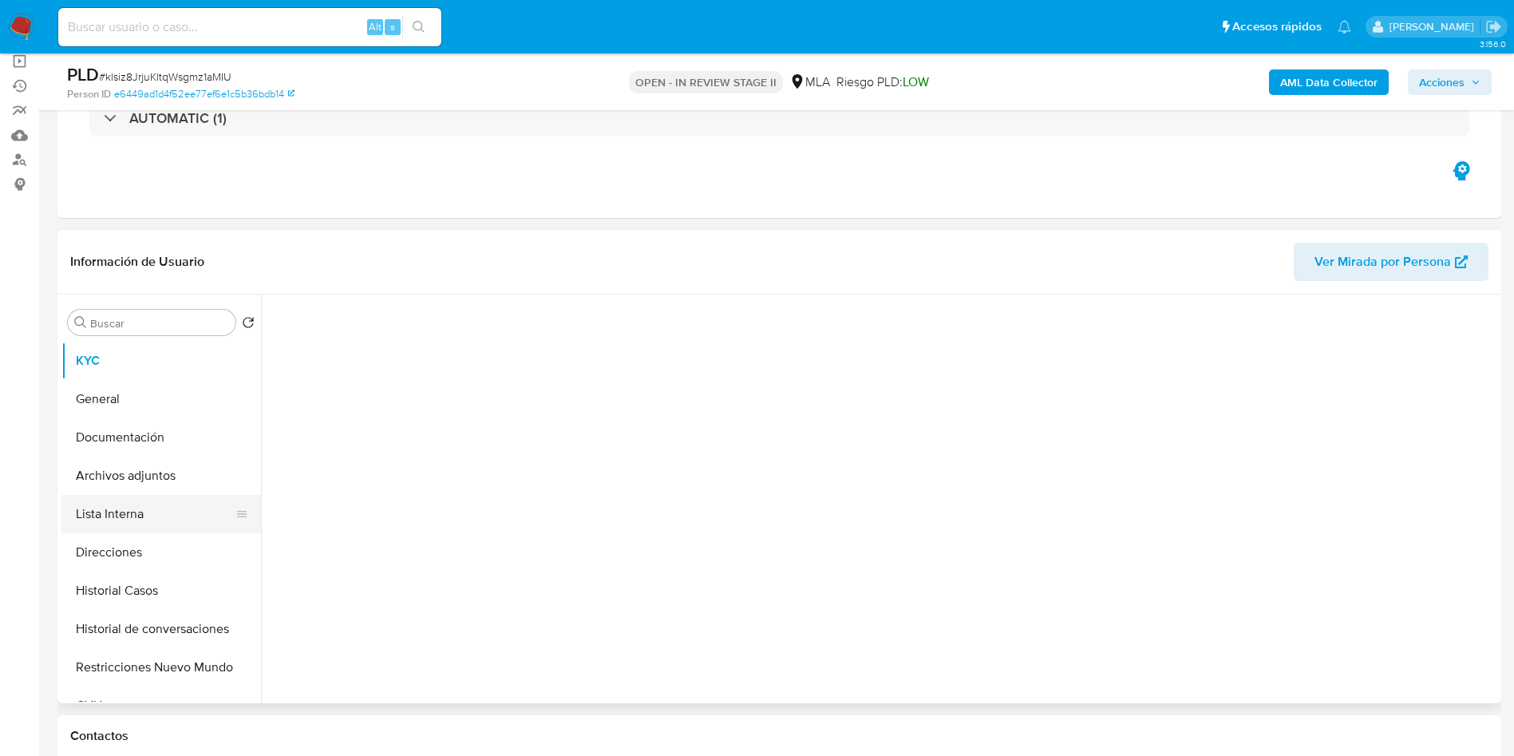
click at [167, 507] on button "Lista Interna" at bounding box center [154, 514] width 187 height 38
click at [152, 458] on button "Archivos adjuntos" at bounding box center [154, 476] width 187 height 38
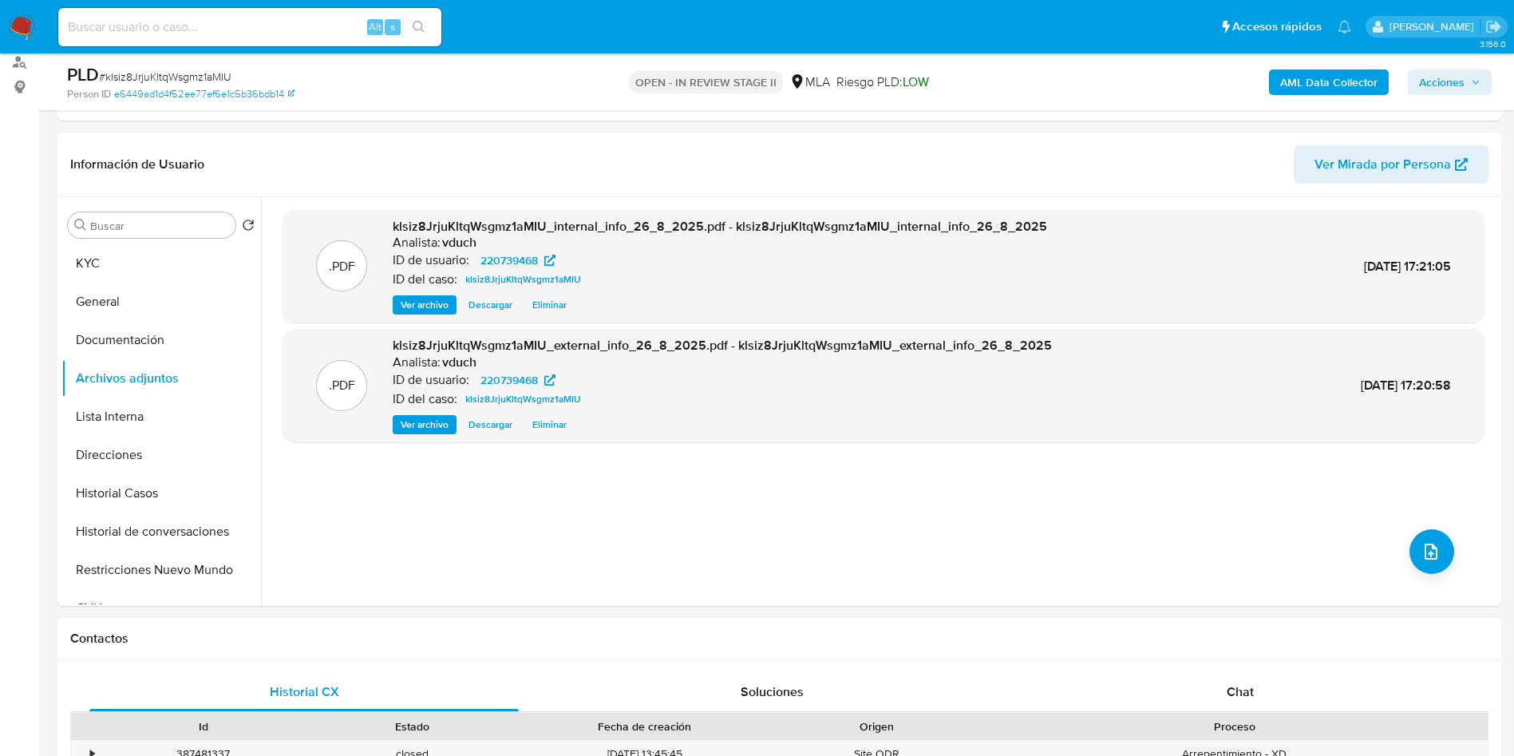
scroll to position [239, 0]
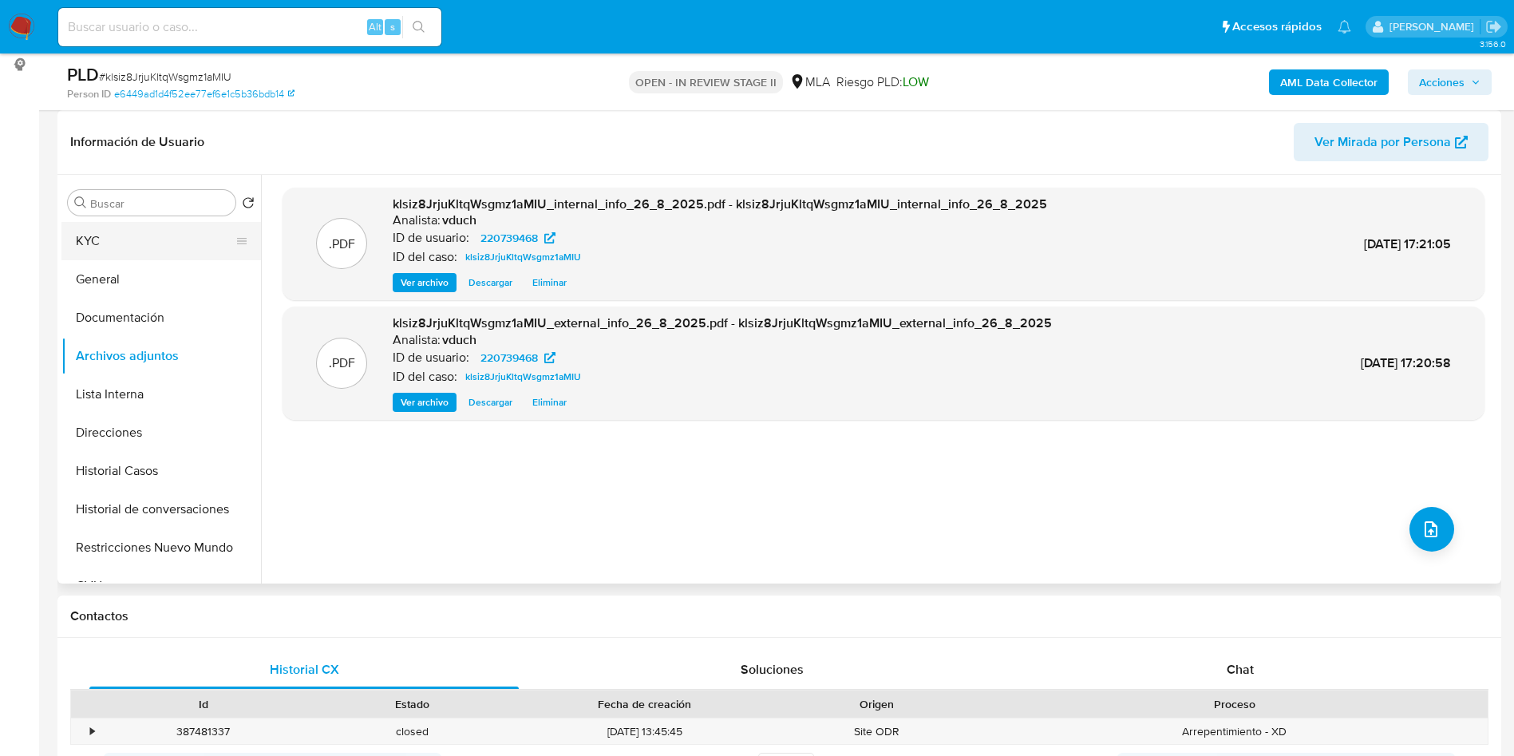
click at [128, 232] on button "KYC" at bounding box center [154, 241] width 187 height 38
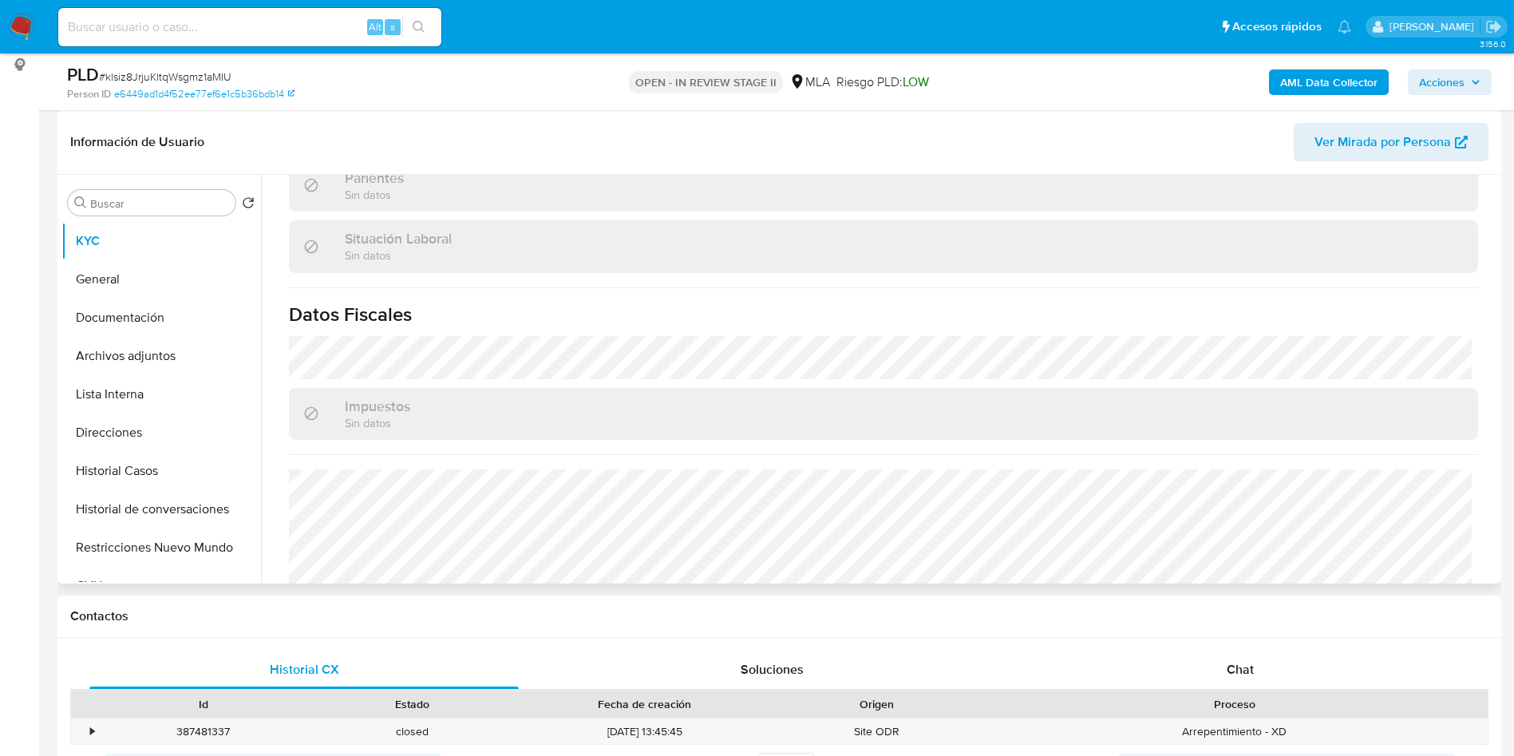
scroll to position [826, 0]
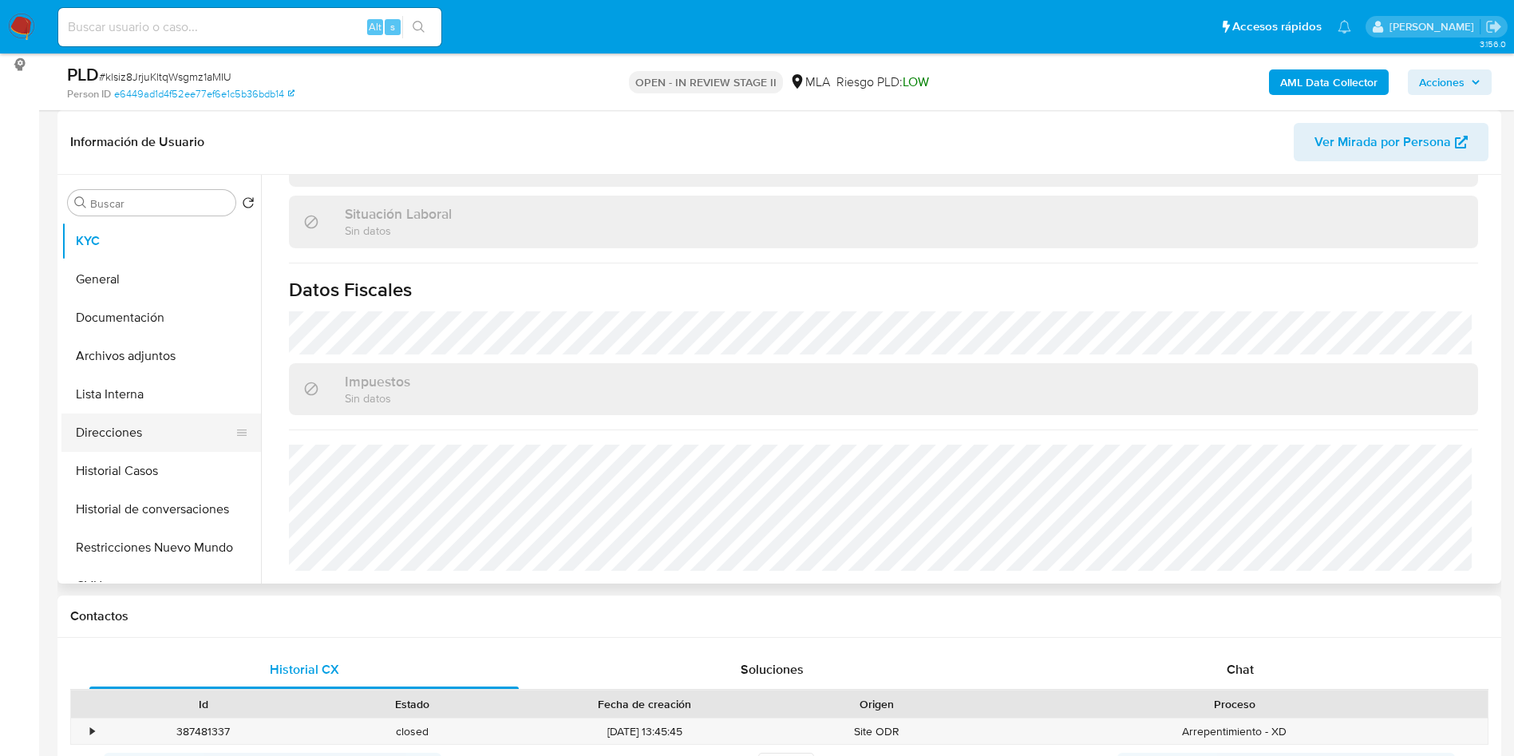
click at [186, 429] on button "Direcciones" at bounding box center [154, 432] width 187 height 38
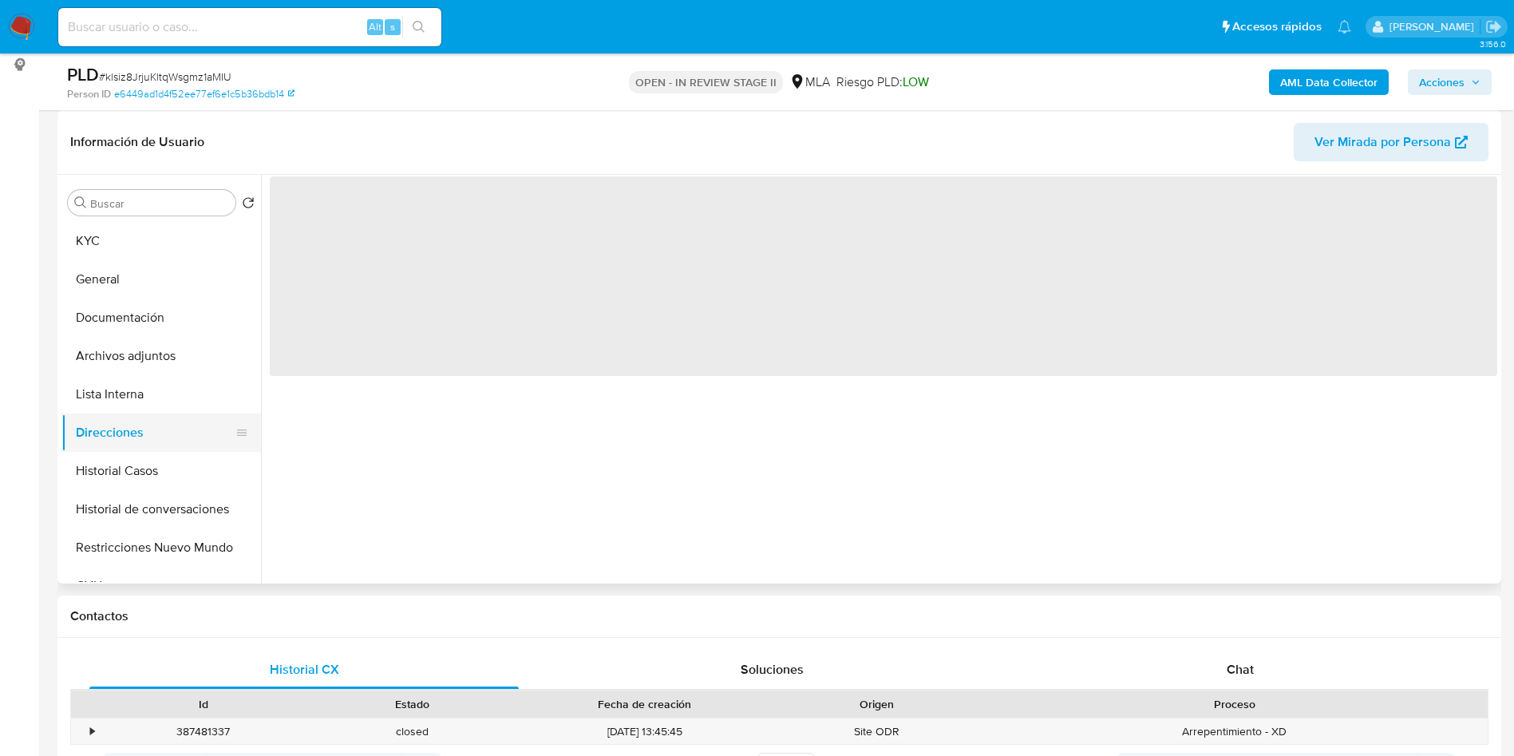
scroll to position [0, 0]
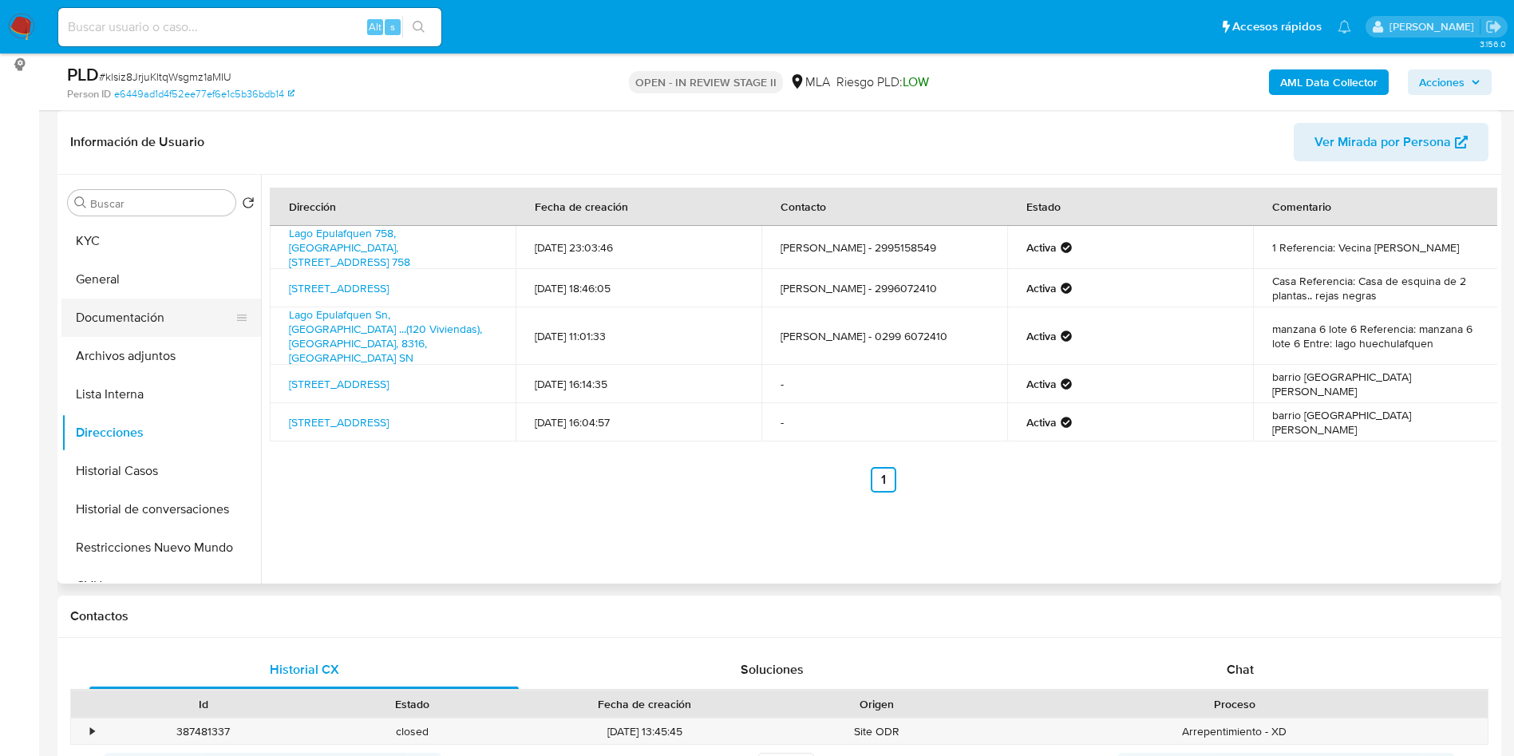
click at [141, 321] on button "Documentación" at bounding box center [154, 317] width 187 height 38
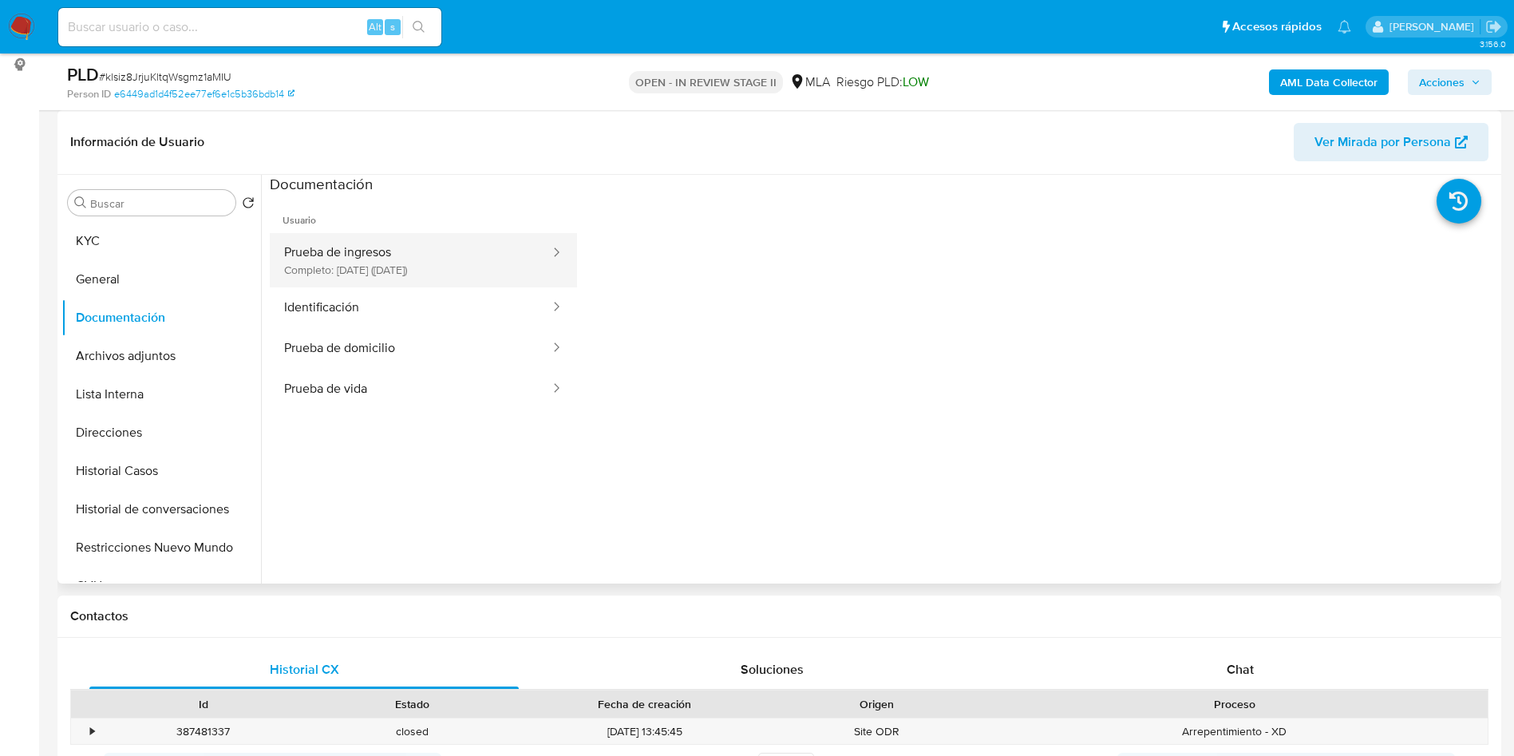
click at [366, 259] on button "Prueba de ingresos Completo: 25/10/2024 (hace 10 meses)" at bounding box center [411, 260] width 282 height 54
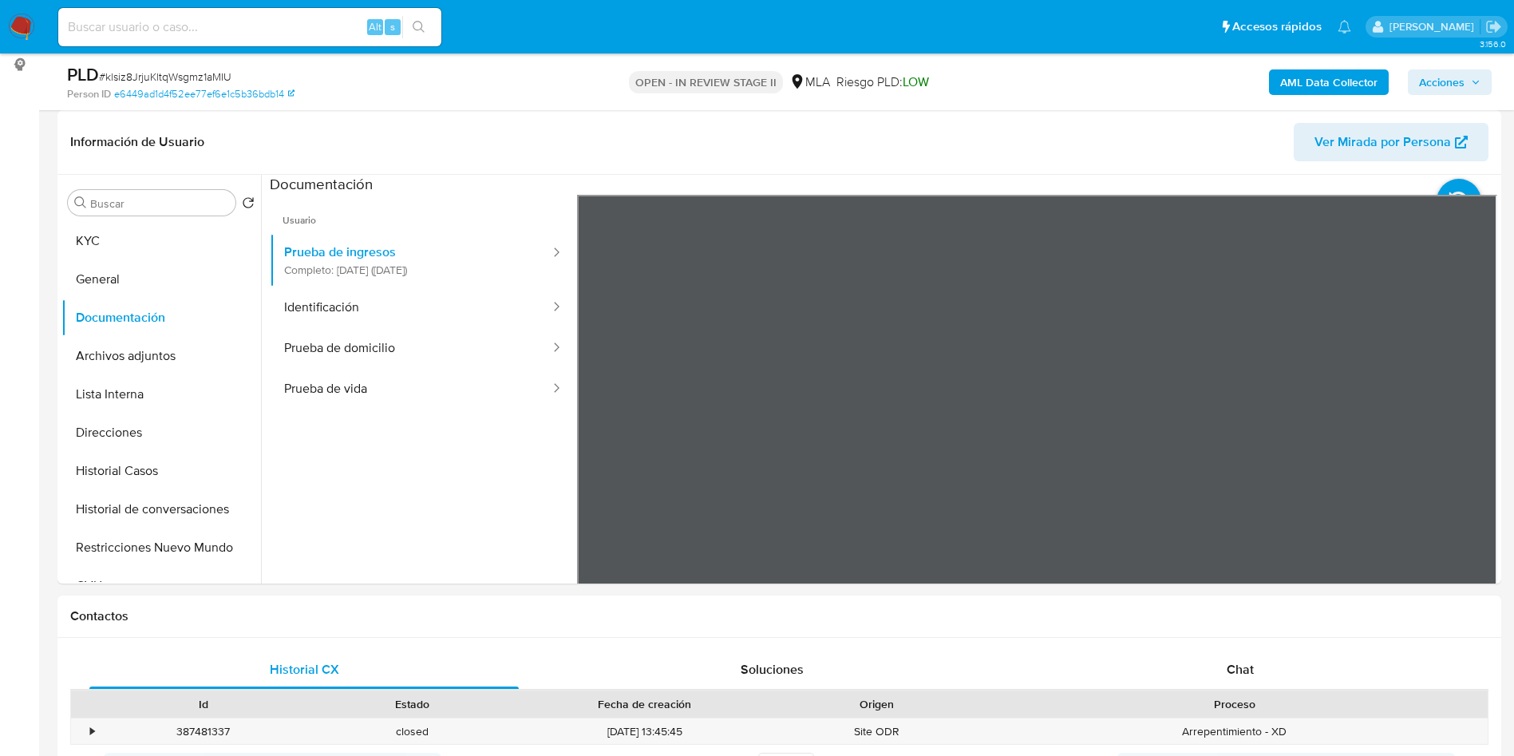
click at [168, 239] on button "KYC" at bounding box center [154, 241] width 187 height 38
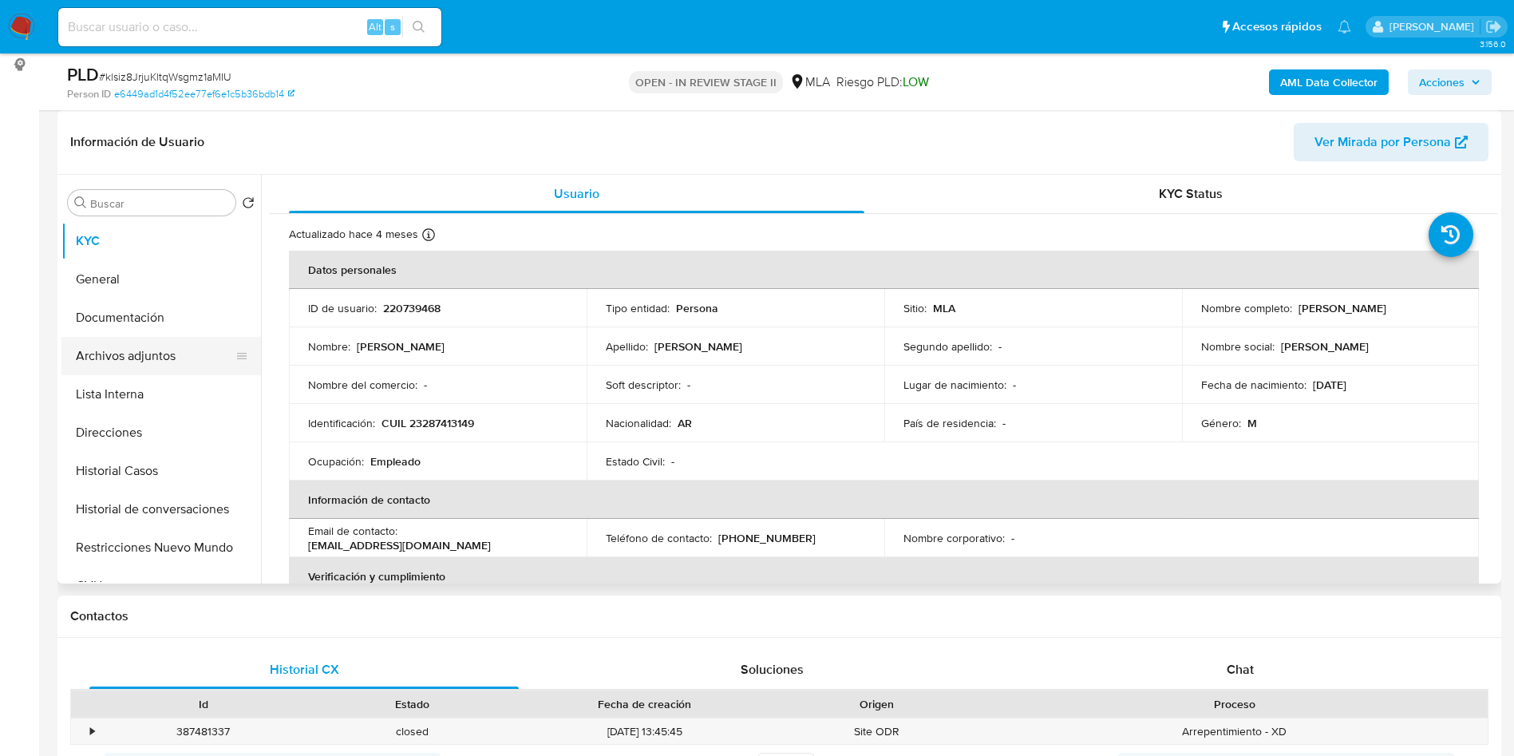
click at [160, 341] on button "Archivos adjuntos" at bounding box center [154, 356] width 187 height 38
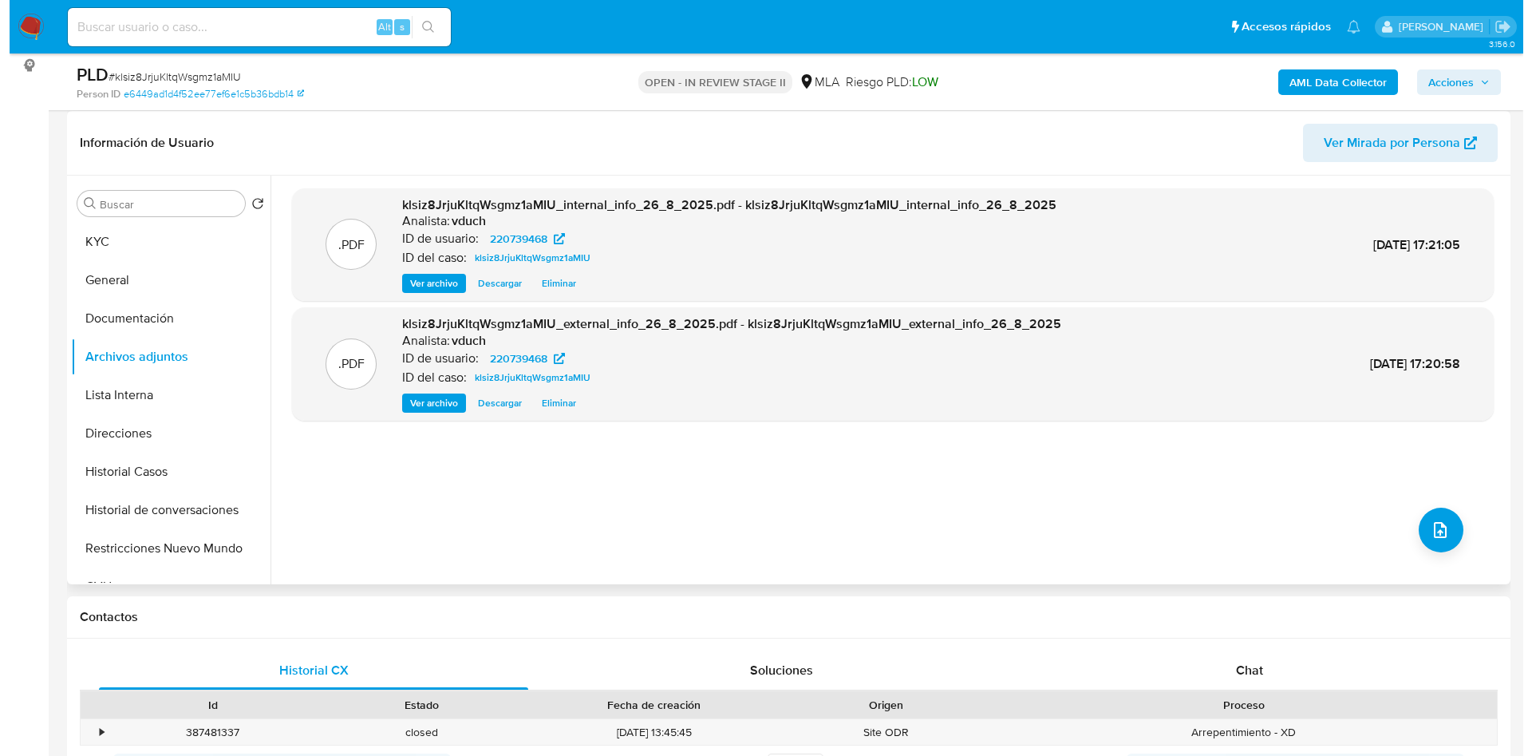
scroll to position [239, 0]
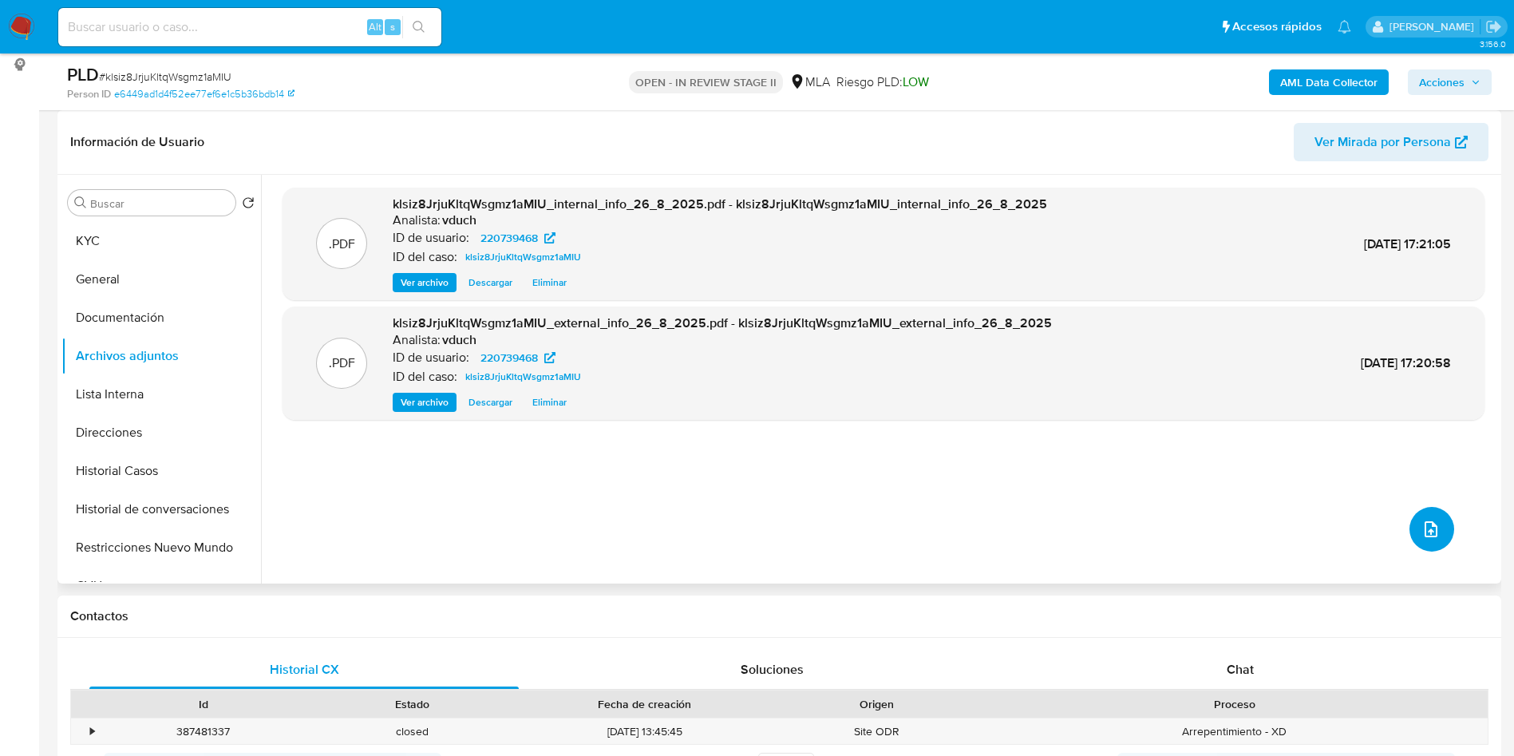
click at [1446, 528] on button "upload-file" at bounding box center [1431, 529] width 45 height 45
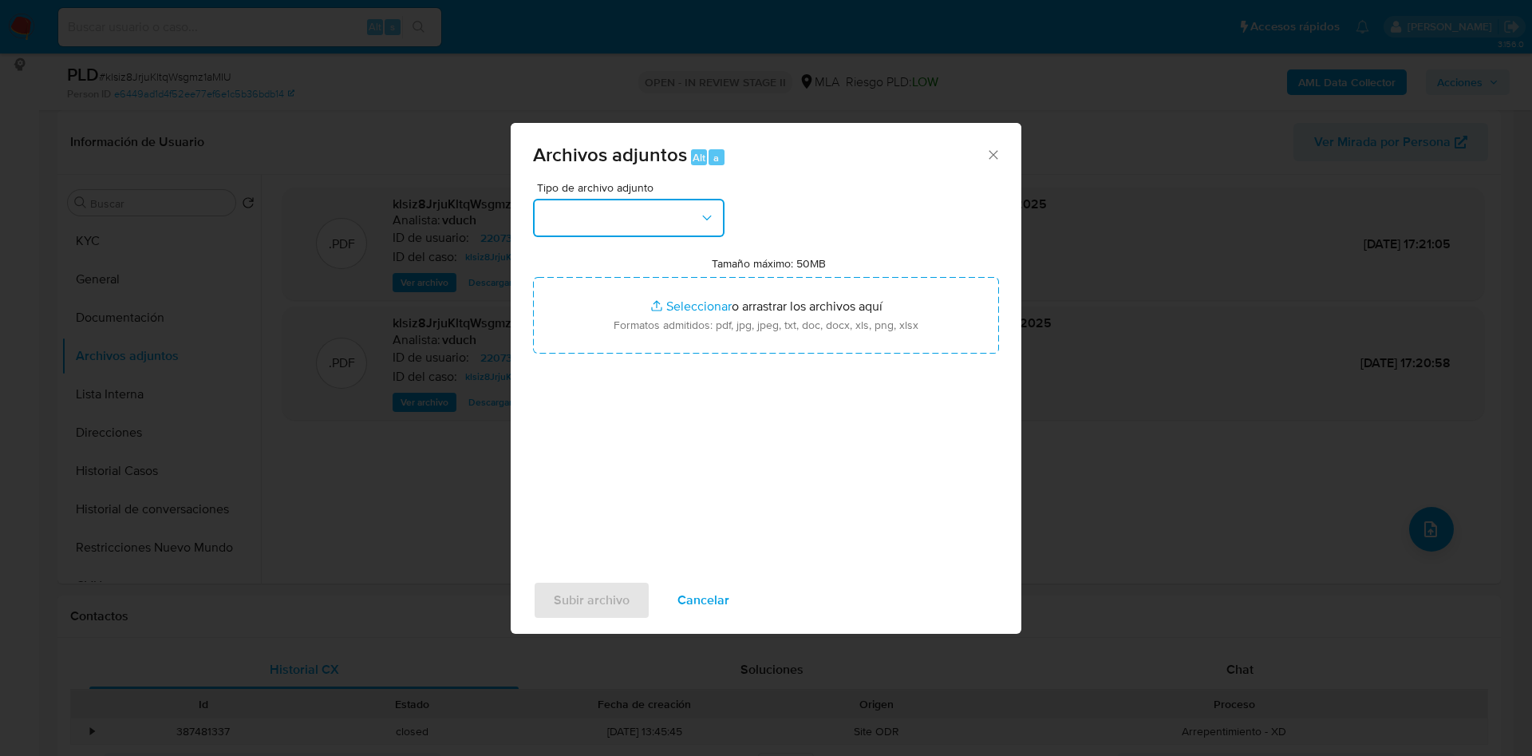
click at [567, 214] on button "button" at bounding box center [629, 218] width 192 height 38
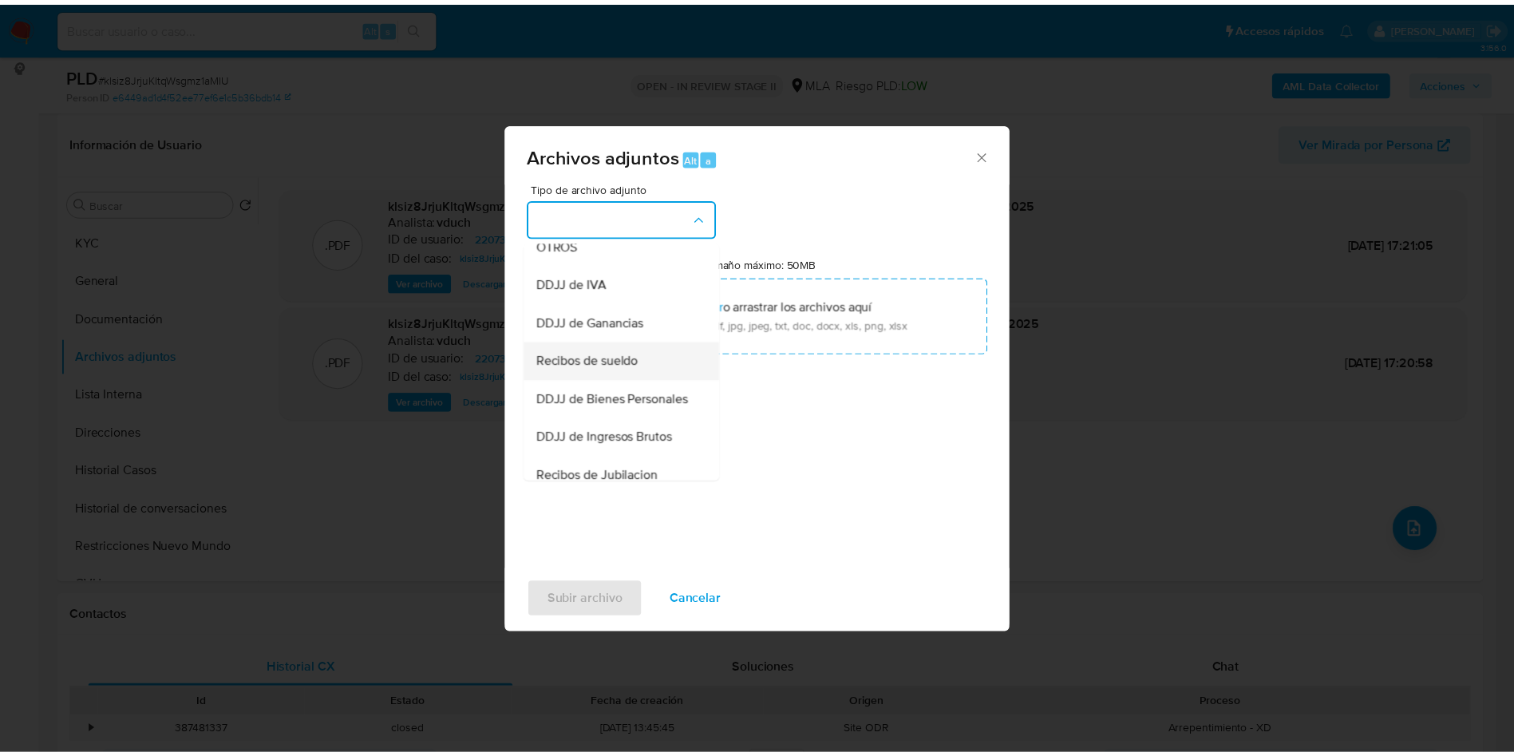
scroll to position [359, 0]
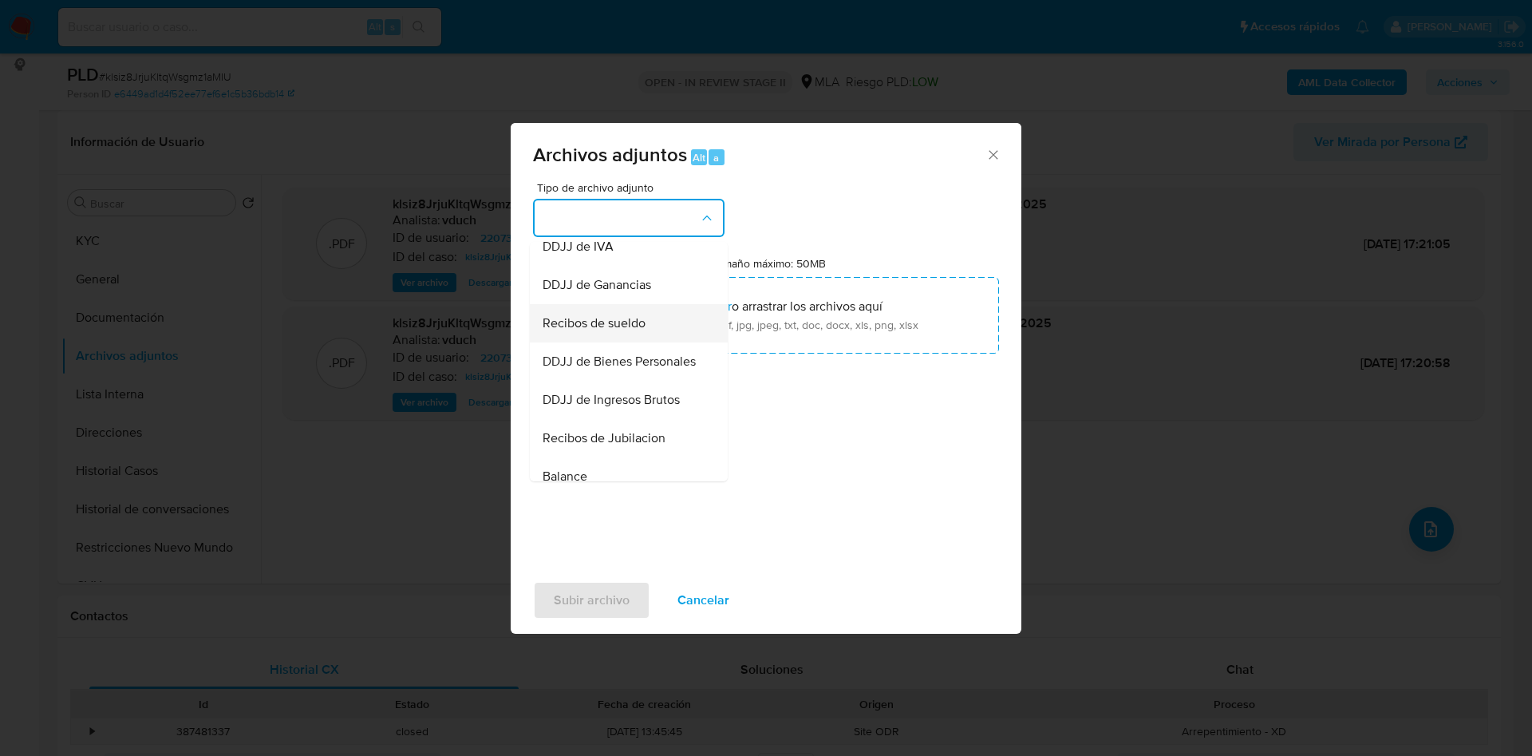
click at [633, 323] on div "Recibos de sueldo" at bounding box center [624, 323] width 163 height 38
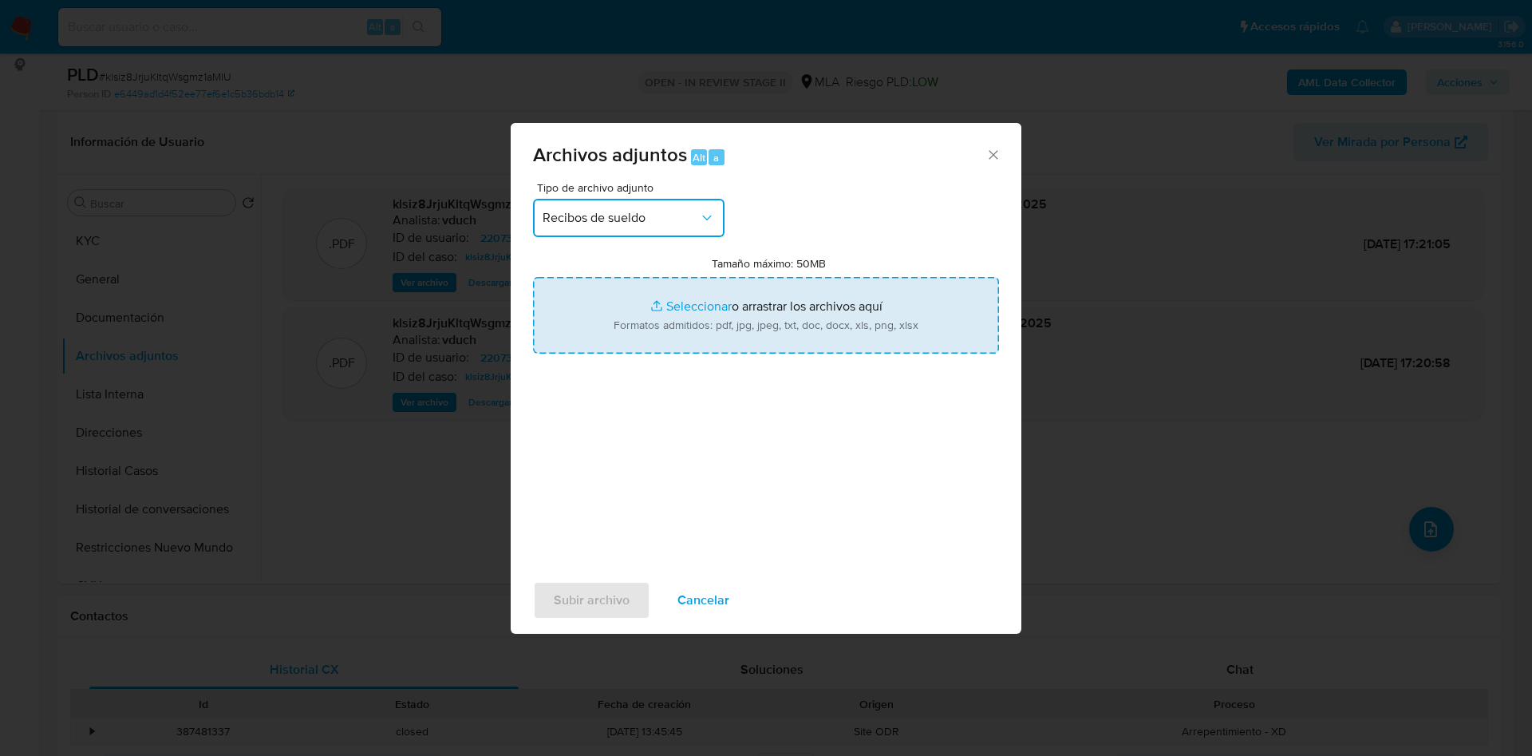
type input "C:\fakepath\Agosto 2024.jpeg"
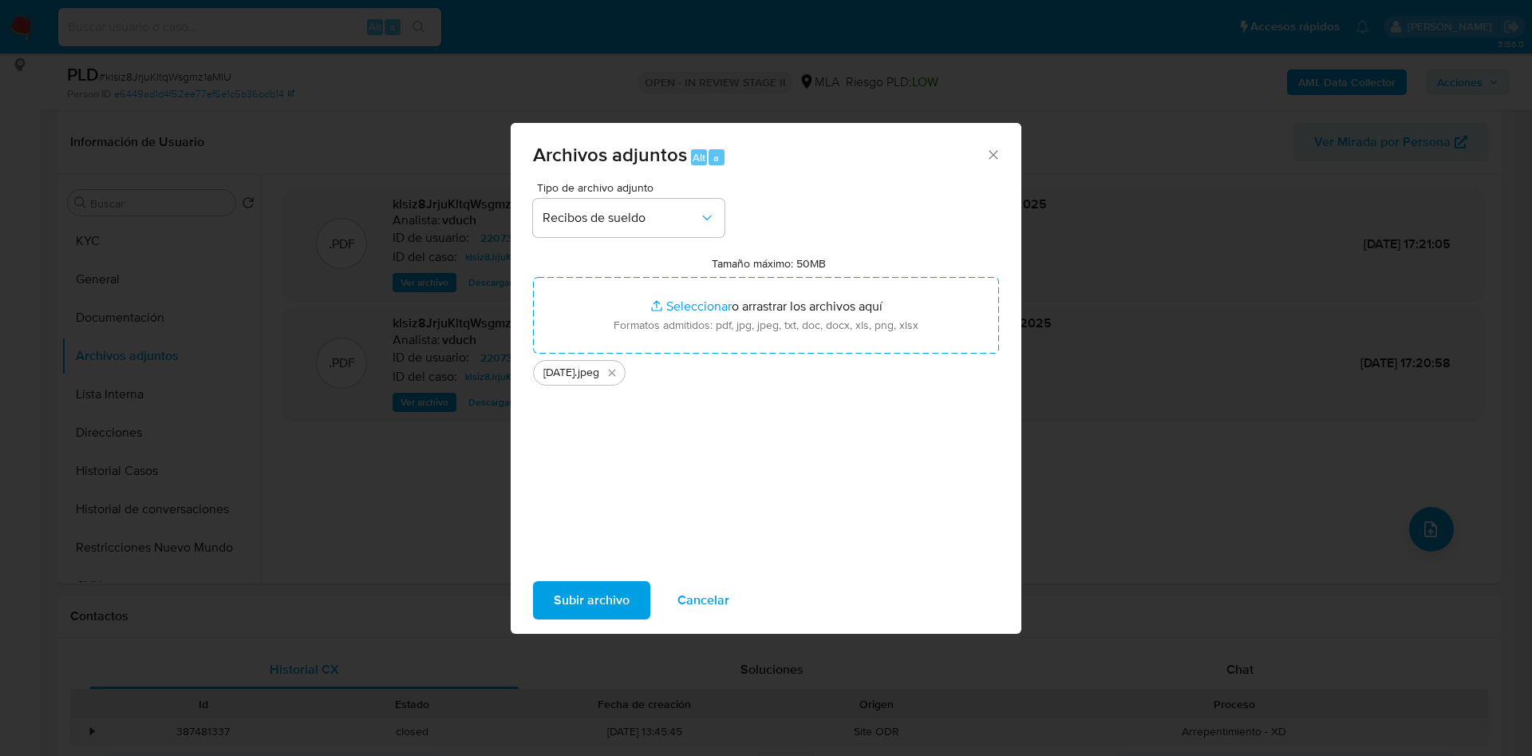
click at [592, 609] on span "Subir archivo" at bounding box center [592, 600] width 76 height 35
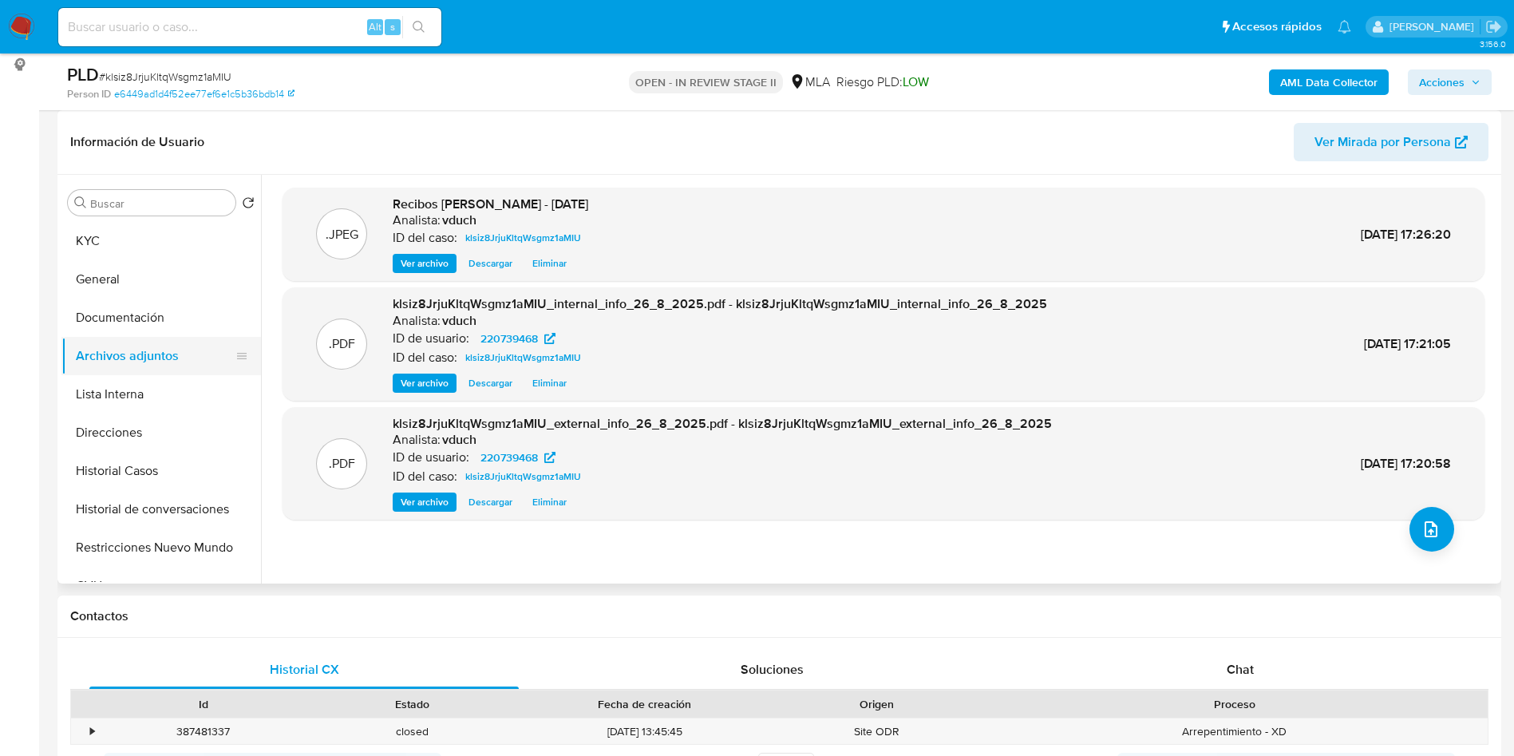
click at [150, 341] on button "Archivos adjuntos" at bounding box center [154, 356] width 187 height 38
click at [235, 296] on div at bounding box center [241, 279] width 13 height 38
click at [173, 323] on button "Documentación" at bounding box center [154, 317] width 187 height 38
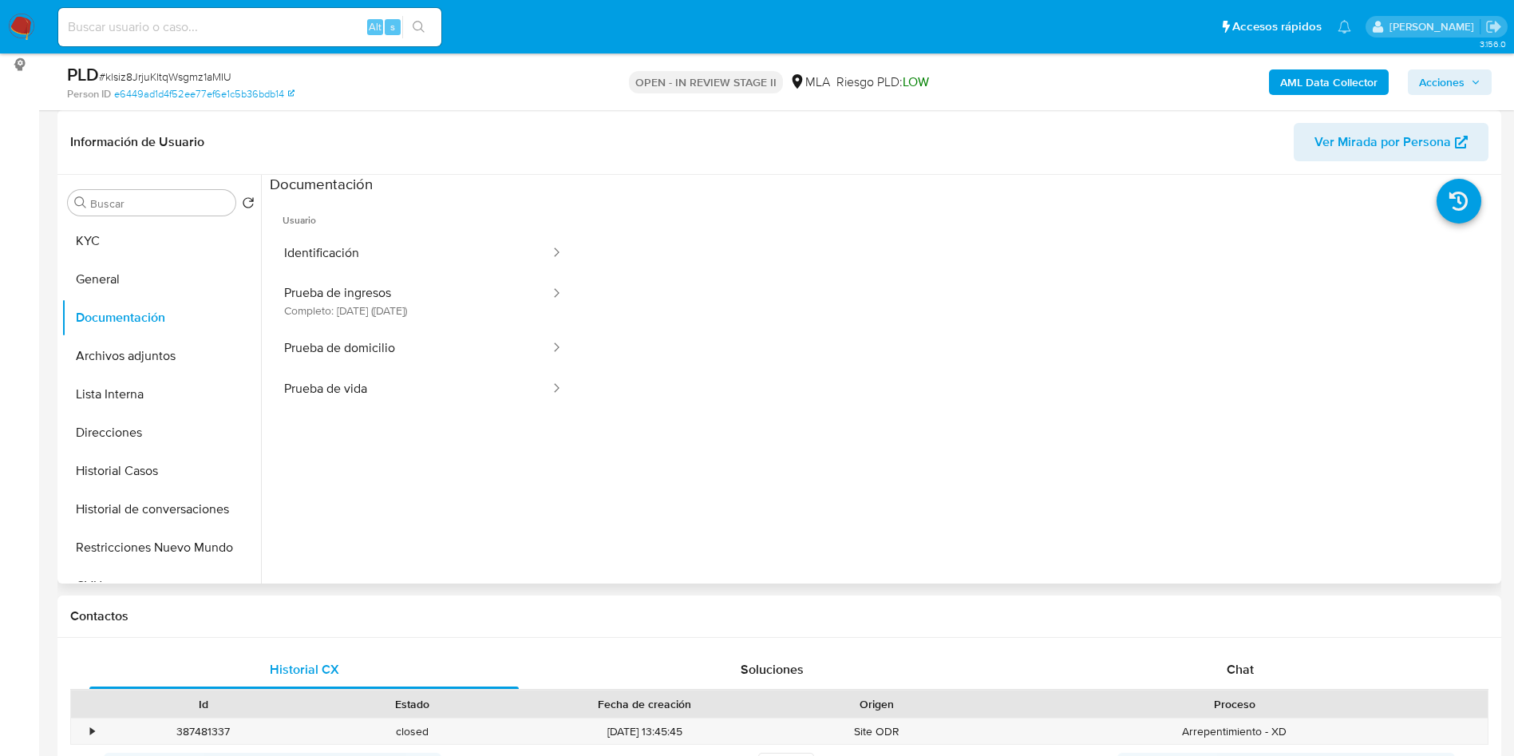
click at [682, 255] on div at bounding box center [1037, 450] width 921 height 511
click at [192, 242] on button "KYC" at bounding box center [154, 241] width 187 height 38
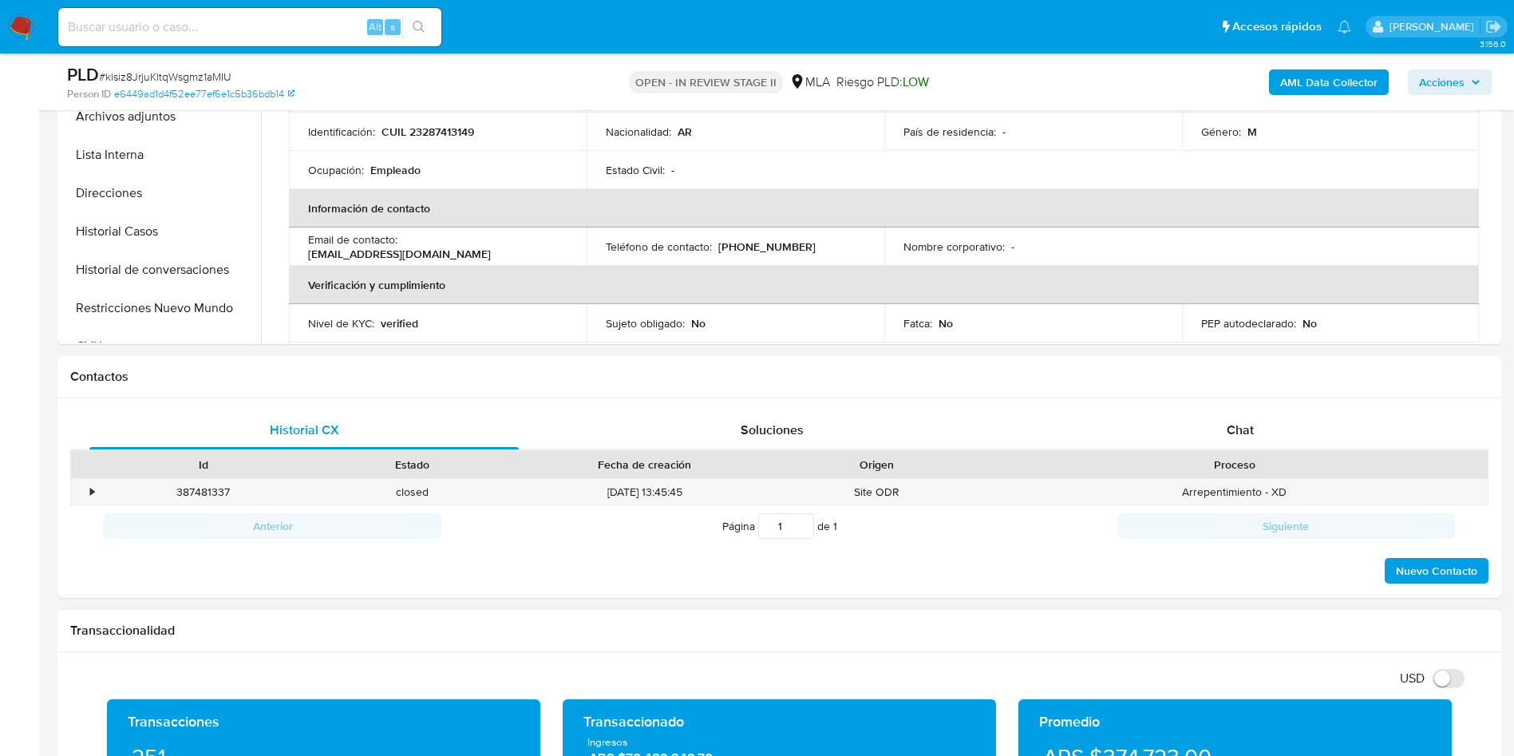
scroll to position [0, 0]
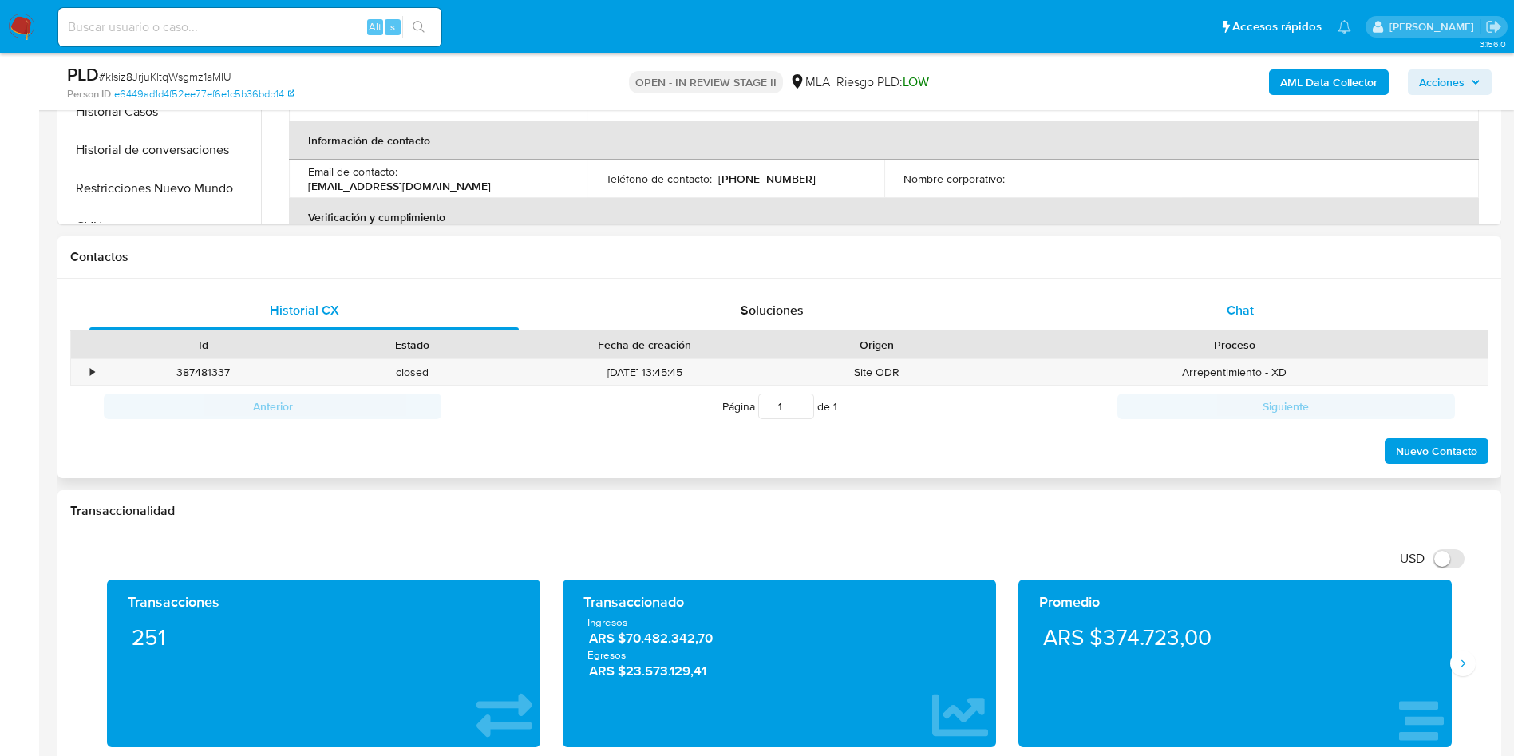
click at [1198, 303] on div "Chat" at bounding box center [1240, 310] width 429 height 38
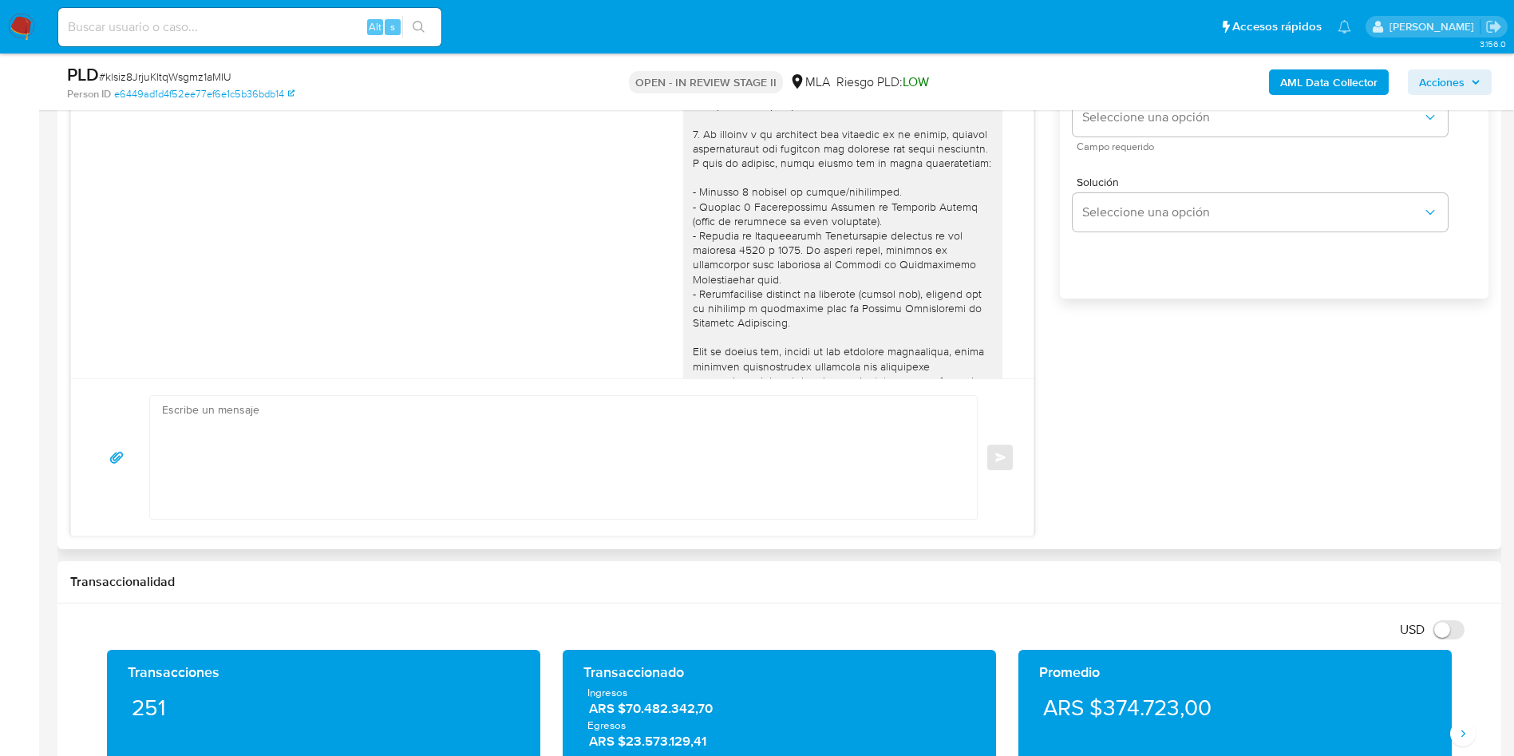
scroll to position [958, 0]
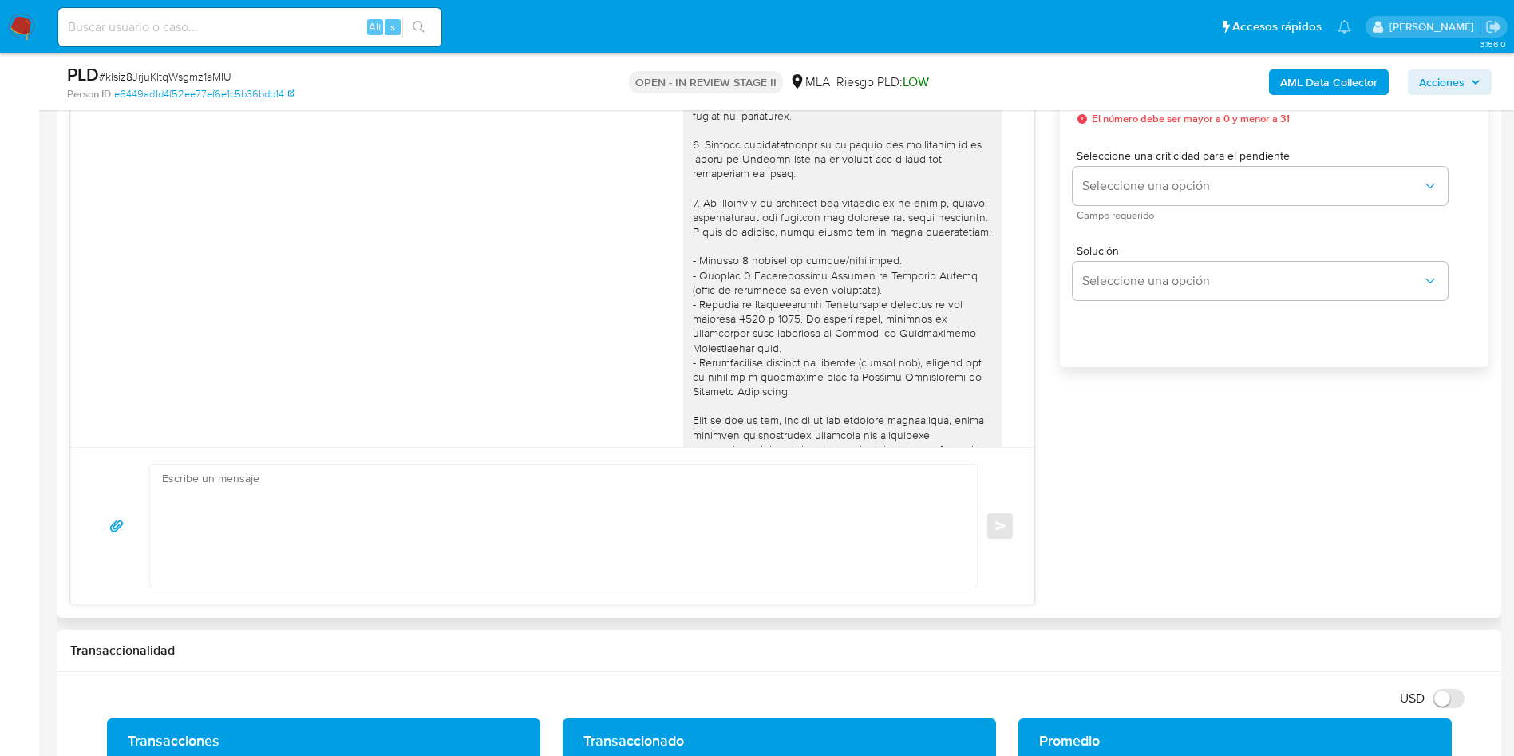
click at [749, 499] on textarea at bounding box center [559, 526] width 795 height 123
paste textarea "Hola, Esperamos que te encuentres muy bien. Te consultamos si tuviste oportunid…"
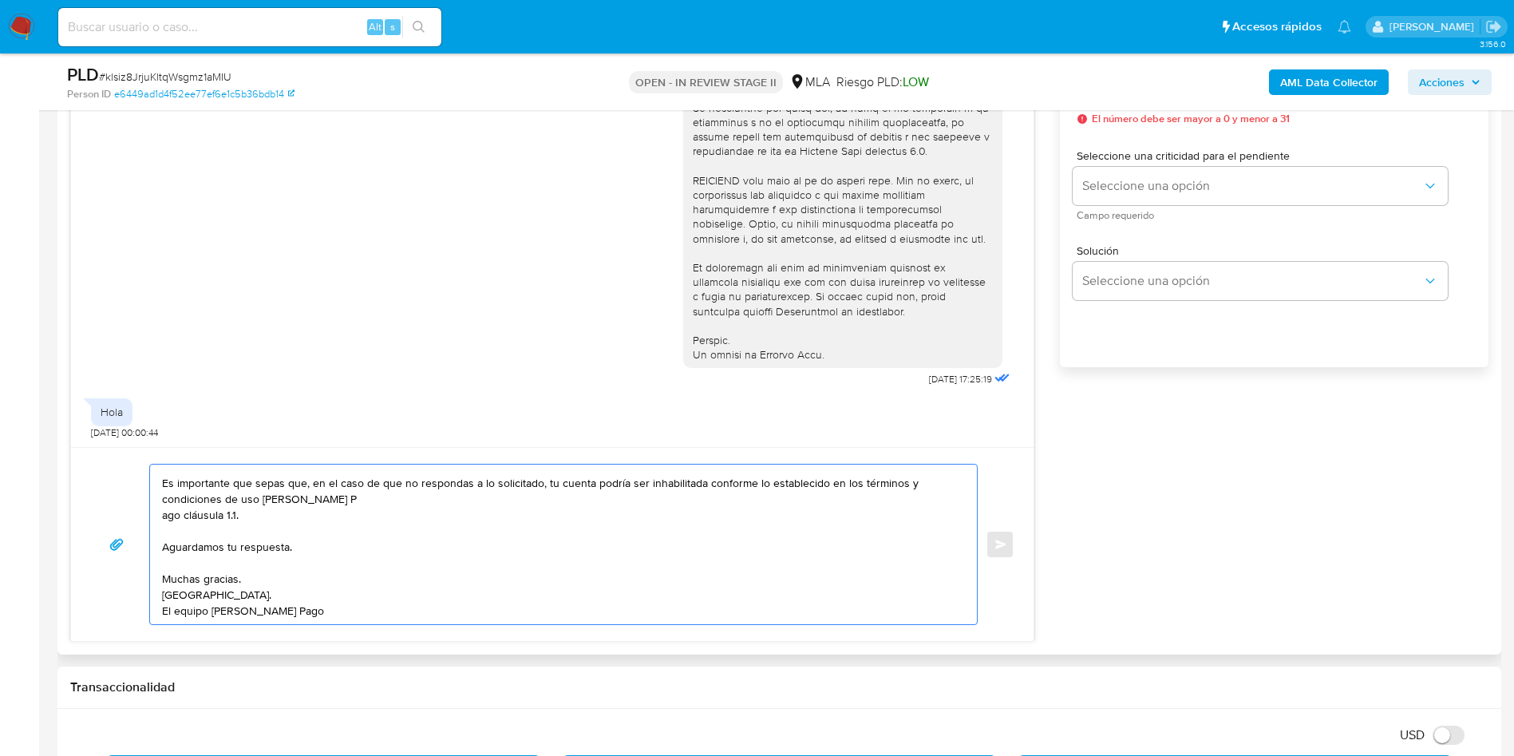
scroll to position [0, 0]
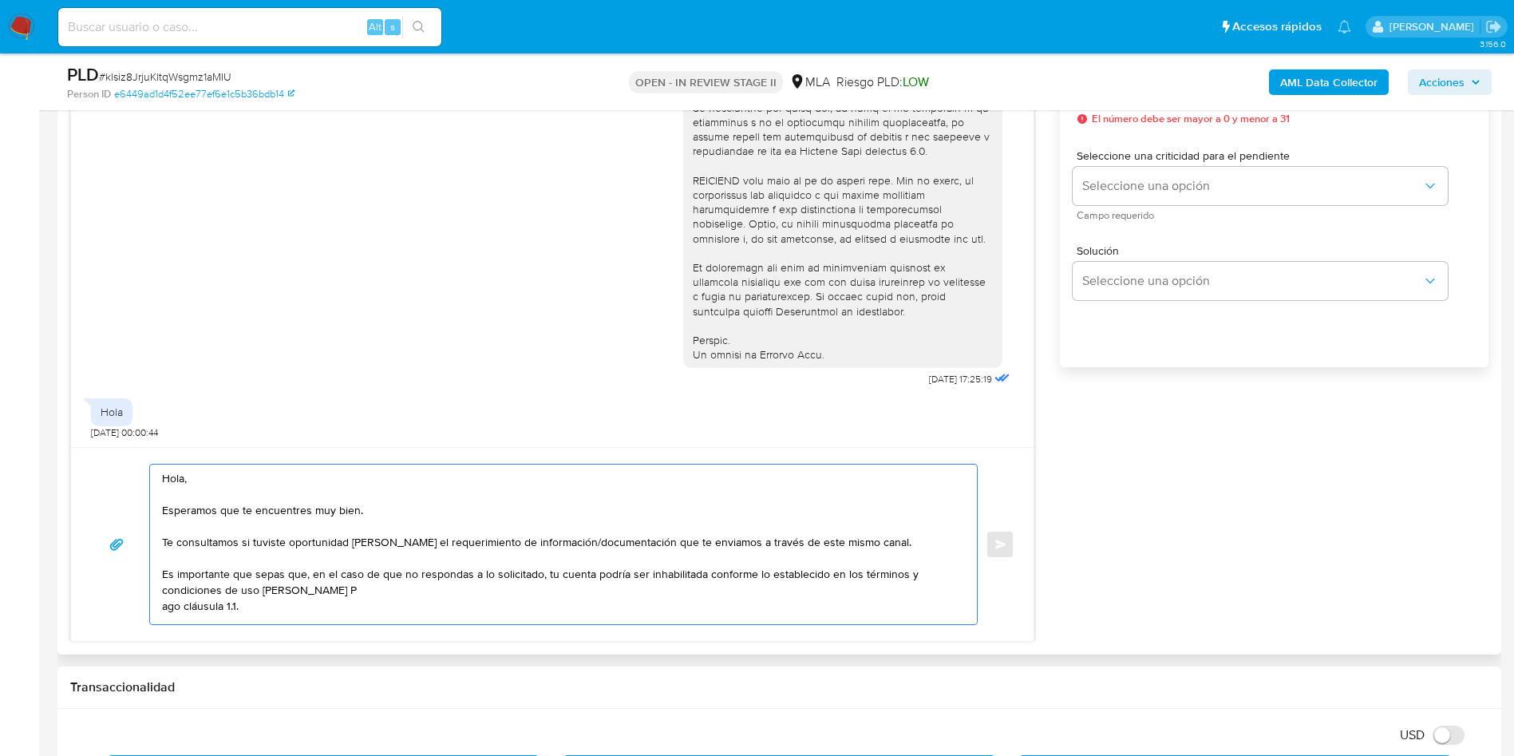
click at [539, 564] on textarea "Hola, Esperamos que te encuentres muy bien. Te consultamos si tuviste oportunid…" at bounding box center [559, 545] width 795 height 160
click at [491, 591] on textarea "Hola, Esperamos que te encuentres muy bien. Te consultamos si tuviste oportunid…" at bounding box center [559, 545] width 795 height 160
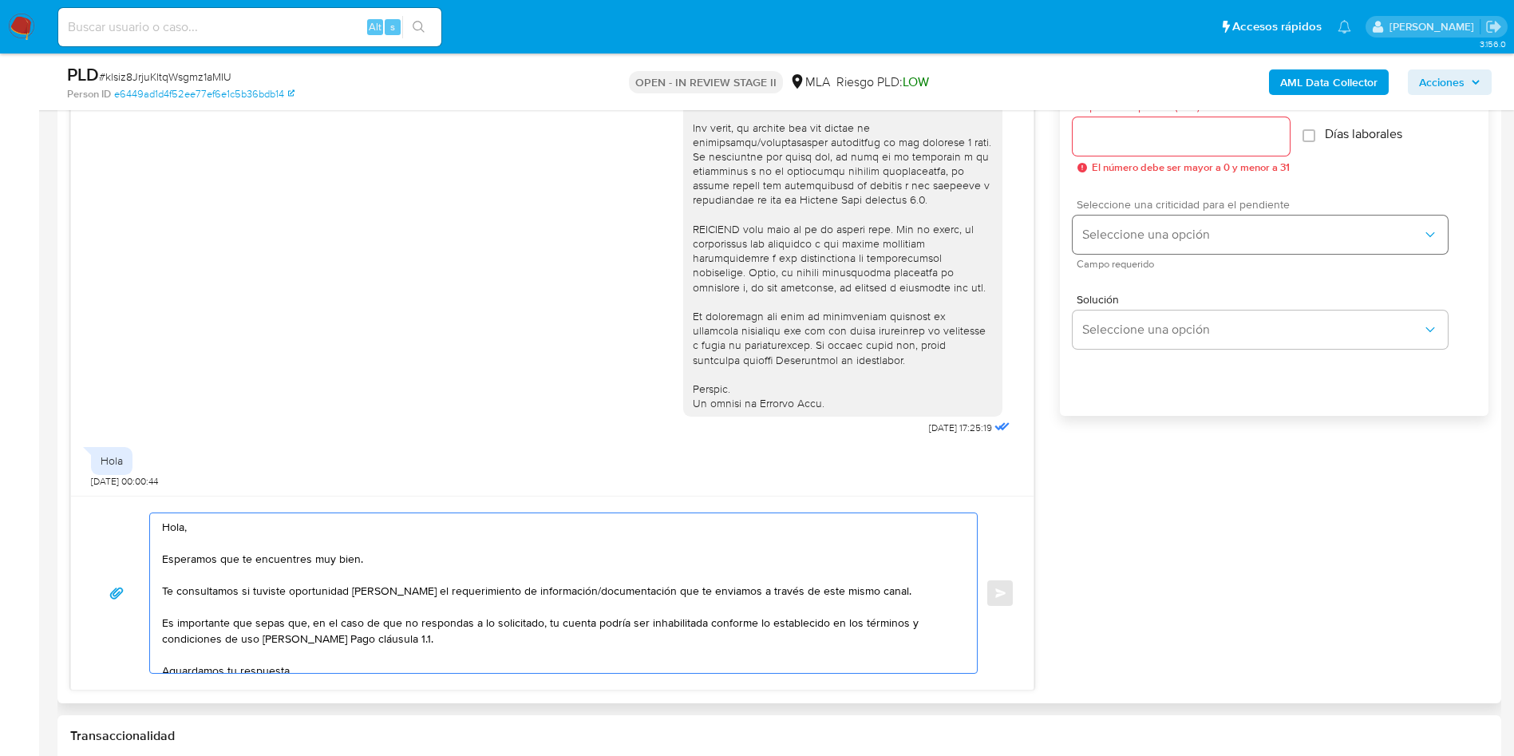
scroll to position [838, 0]
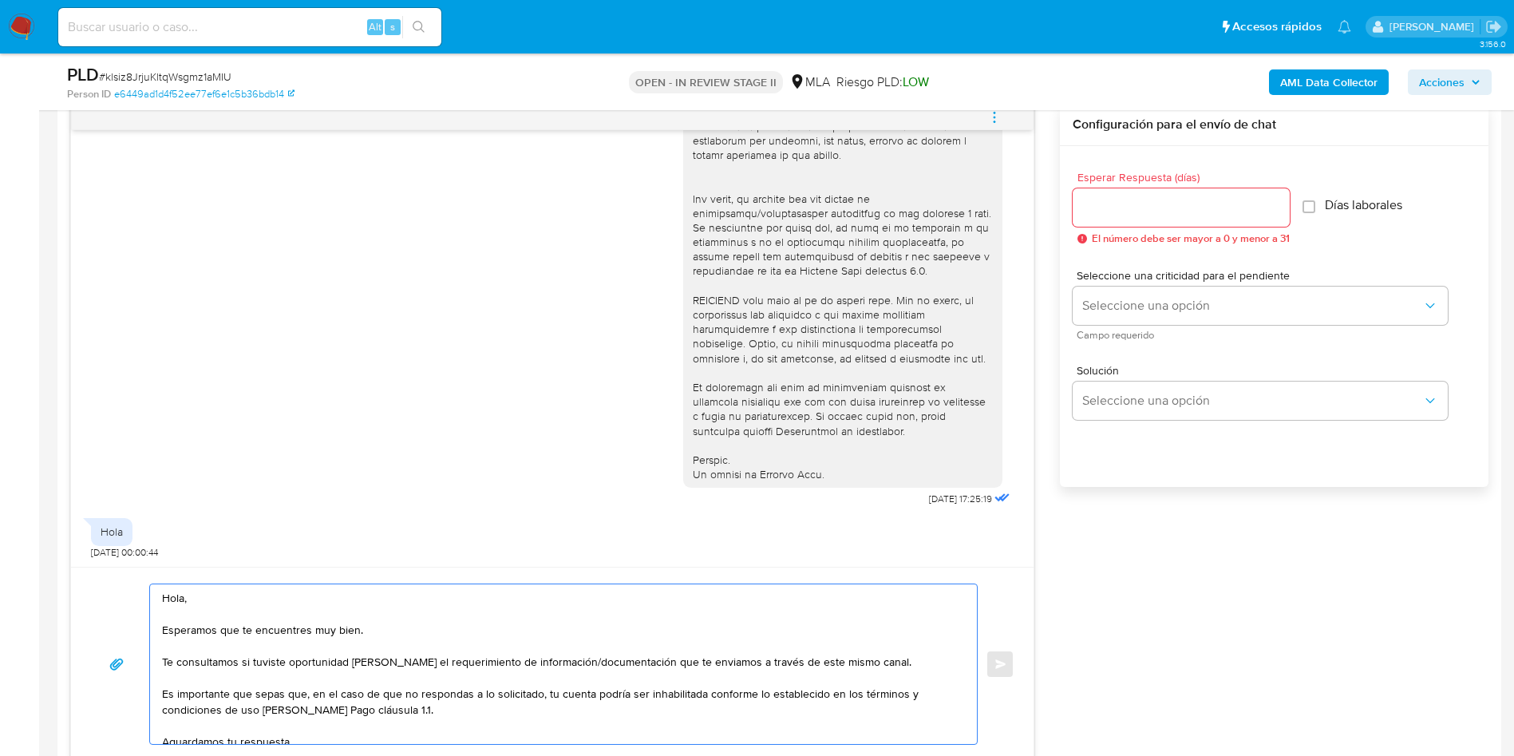
type textarea "Hola, Esperamos que te encuentres muy bien. Te consultamos si tuviste oportunid…"
click at [1139, 220] on div at bounding box center [1181, 207] width 217 height 38
click at [1145, 205] on input "Esperar Respuesta (días)" at bounding box center [1181, 207] width 217 height 21
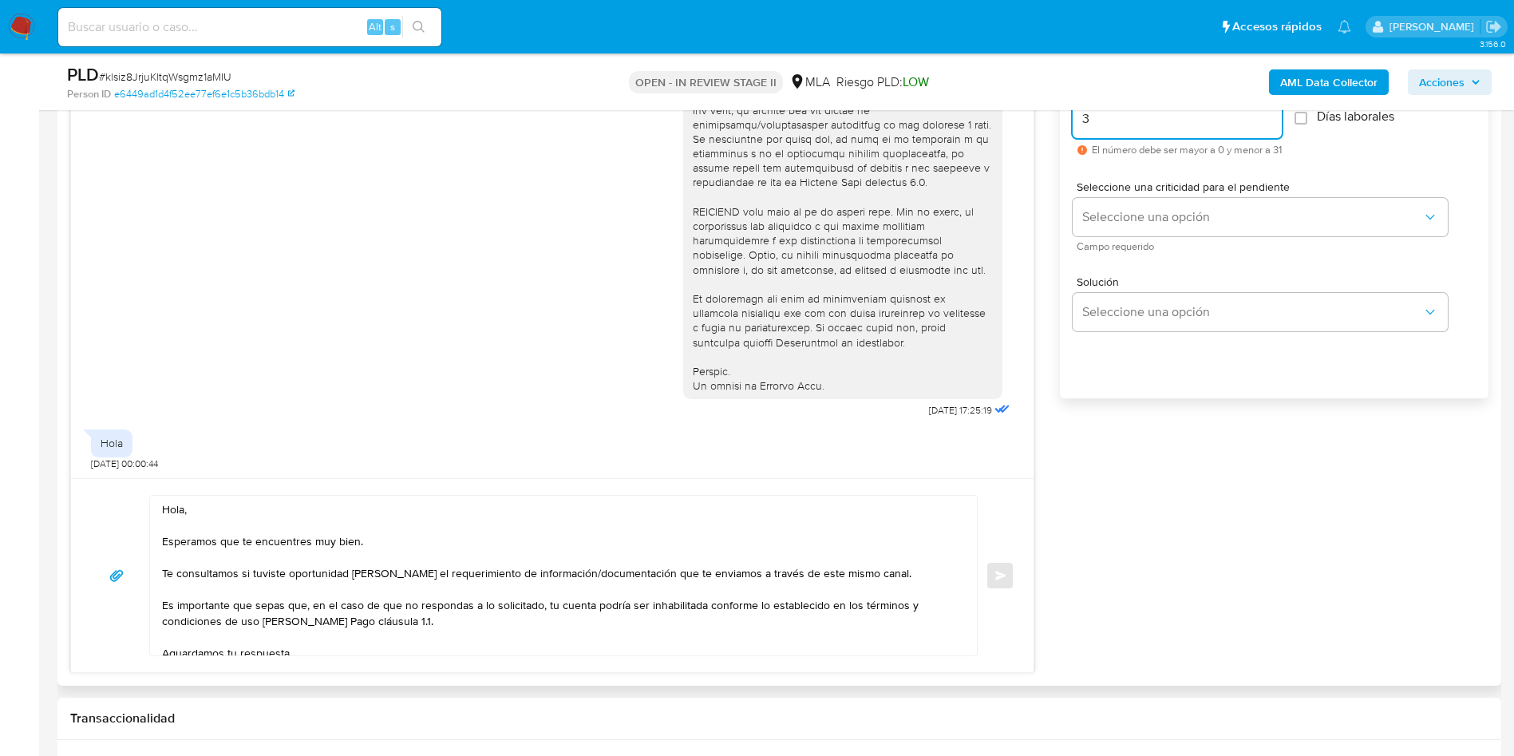
scroll to position [958, 0]
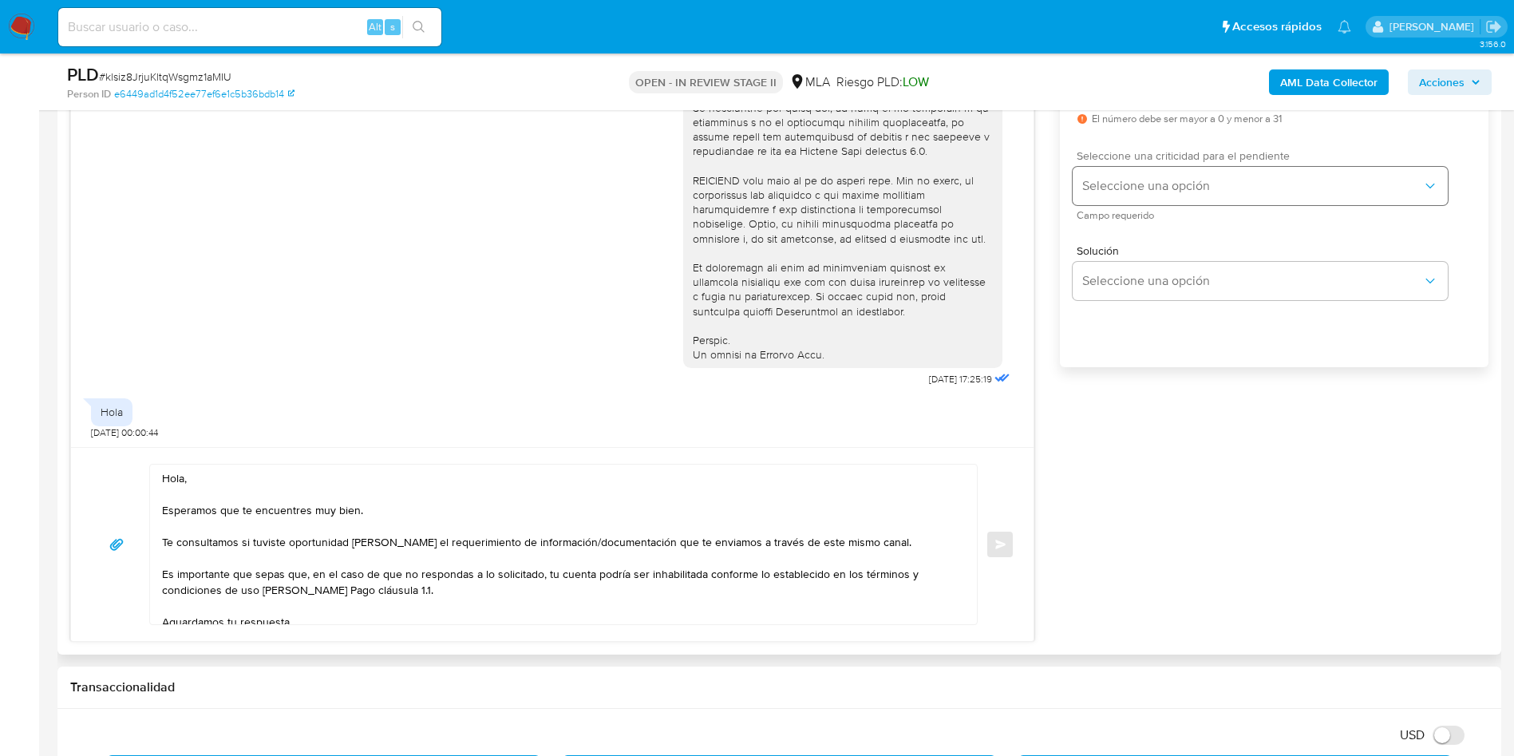
type input "3"
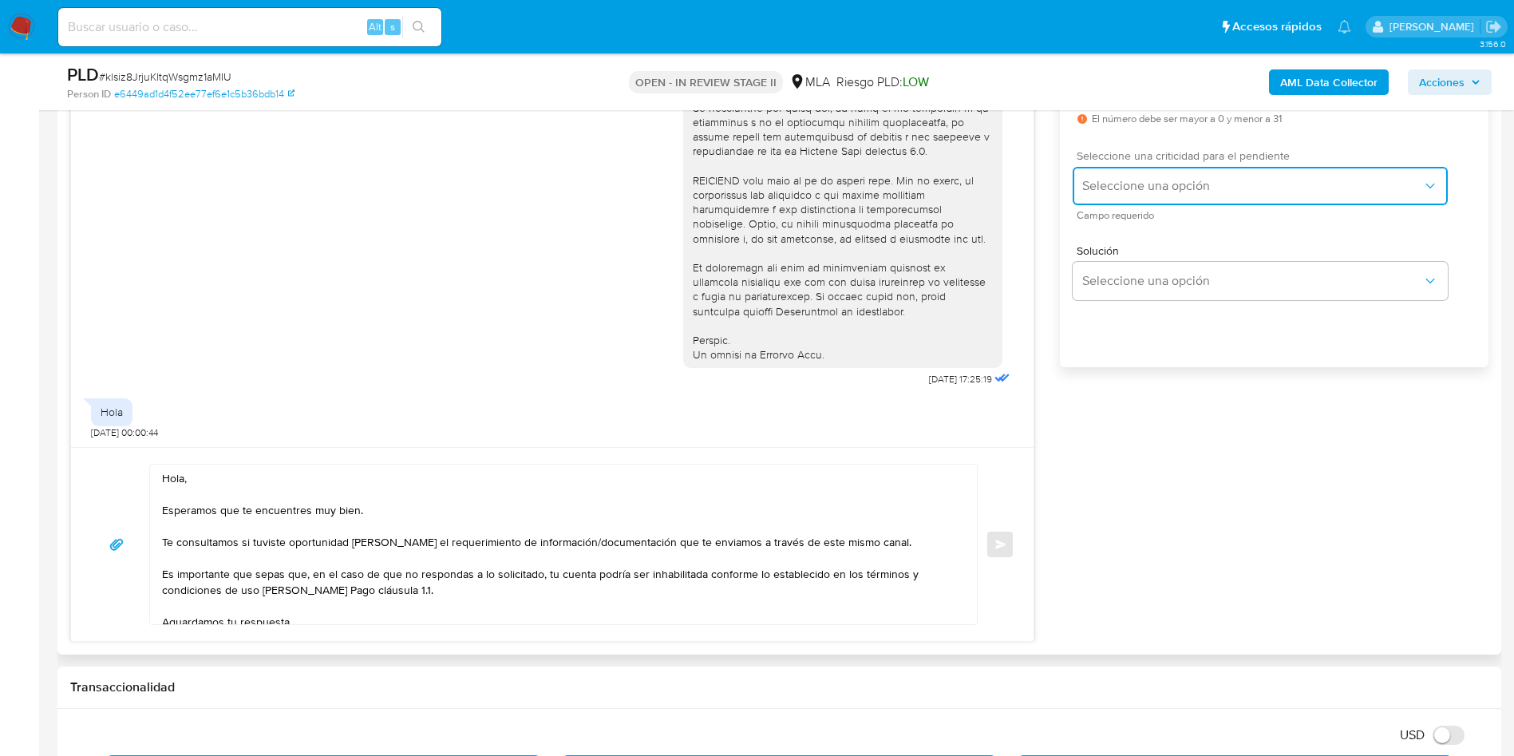
click at [1145, 200] on button "Seleccione una opción" at bounding box center [1260, 186] width 375 height 38
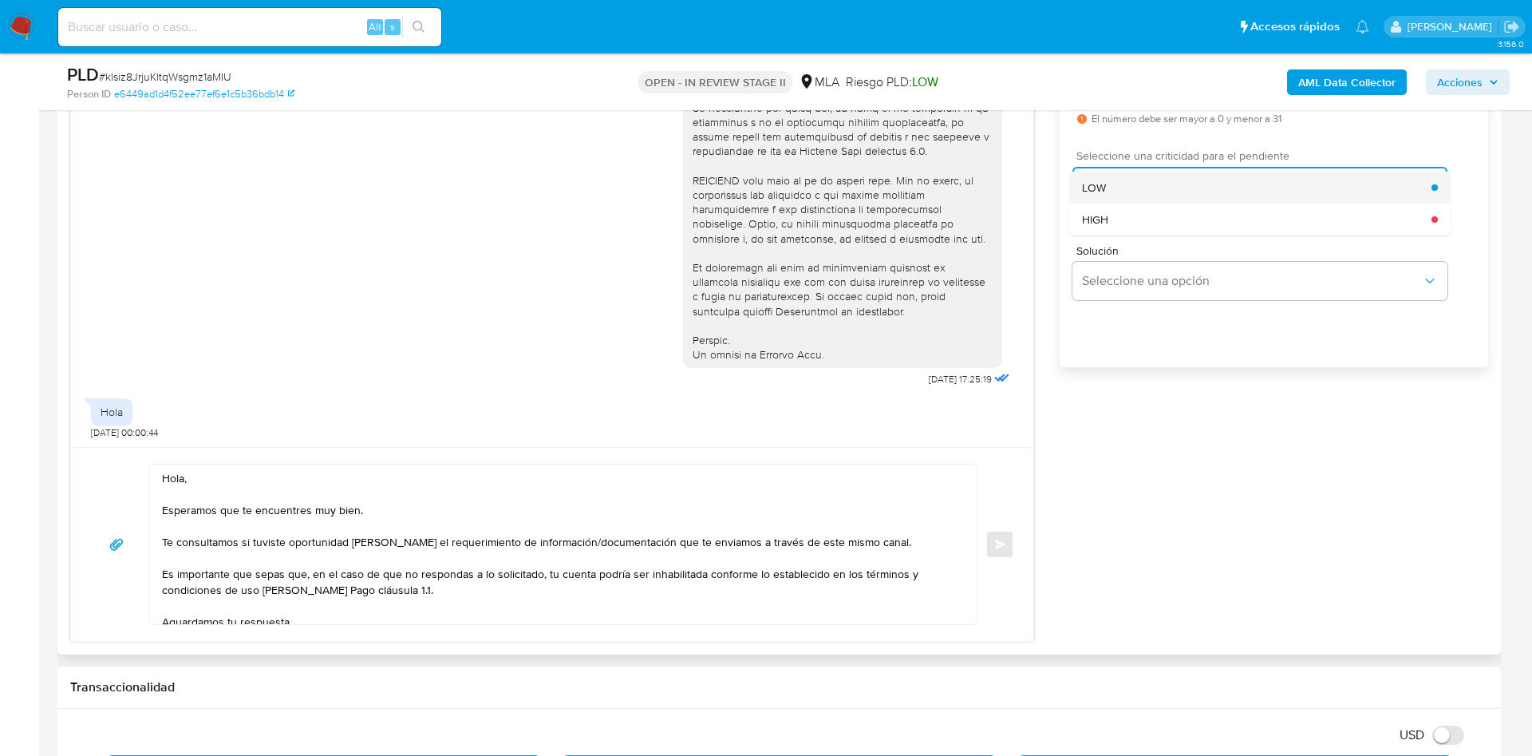
click at [1135, 192] on div "LOW" at bounding box center [1257, 188] width 350 height 32
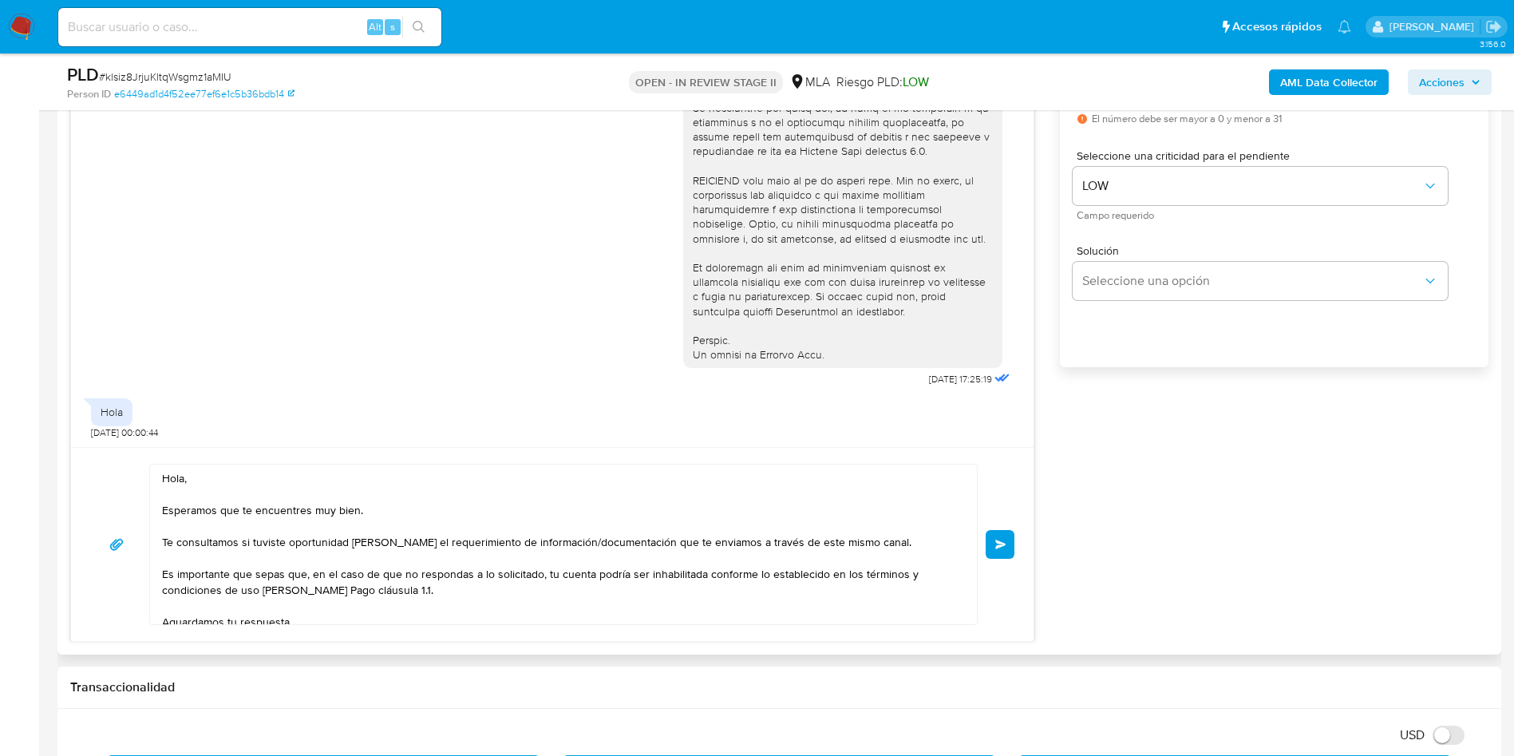
click at [1002, 548] on span "Enviar" at bounding box center [1000, 545] width 11 height 10
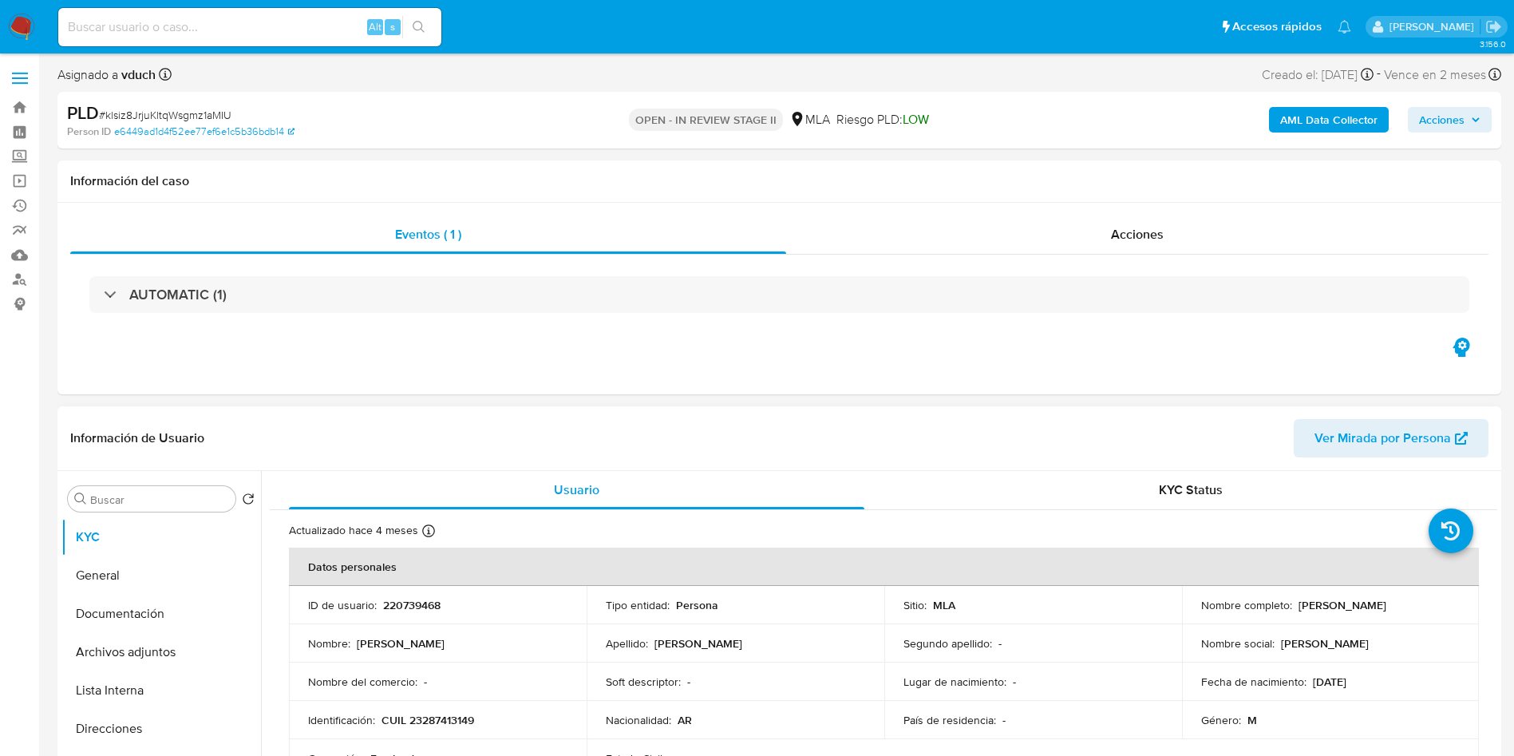
scroll to position [838, 0]
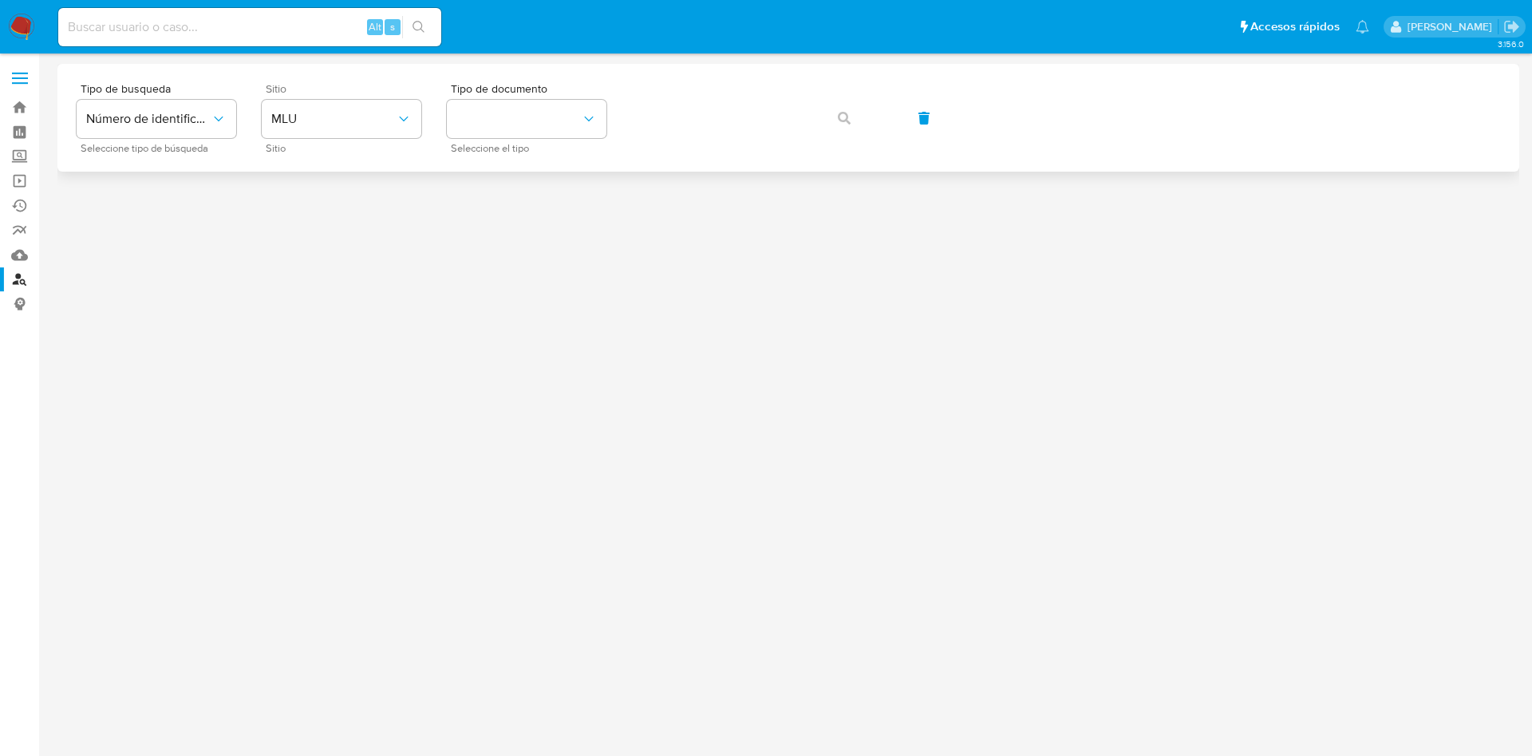
click at [366, 138] on div "Sitio MLU Sitio" at bounding box center [342, 117] width 160 height 69
click at [304, 132] on button "MLU" at bounding box center [342, 119] width 160 height 38
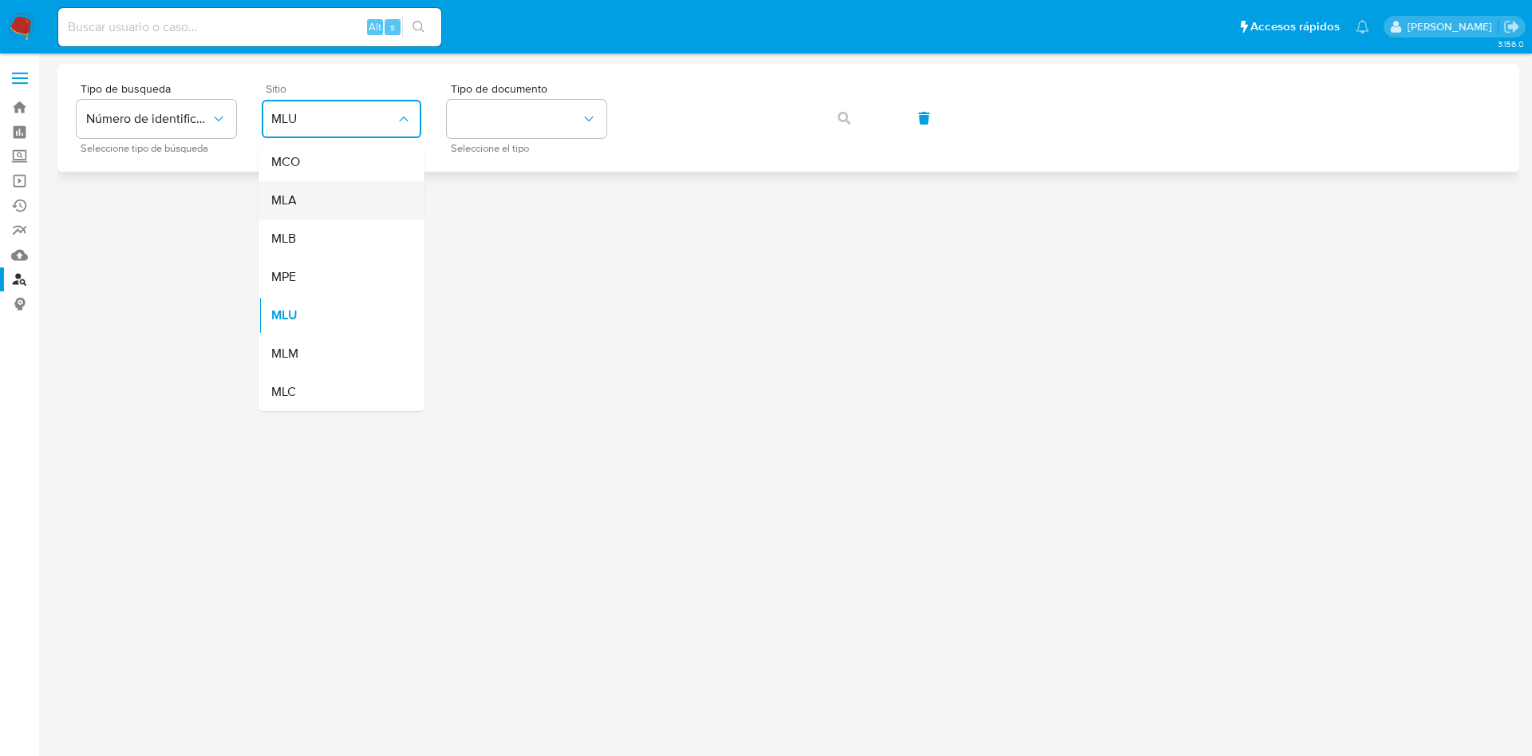
click at [314, 202] on div "MLA" at bounding box center [336, 200] width 131 height 38
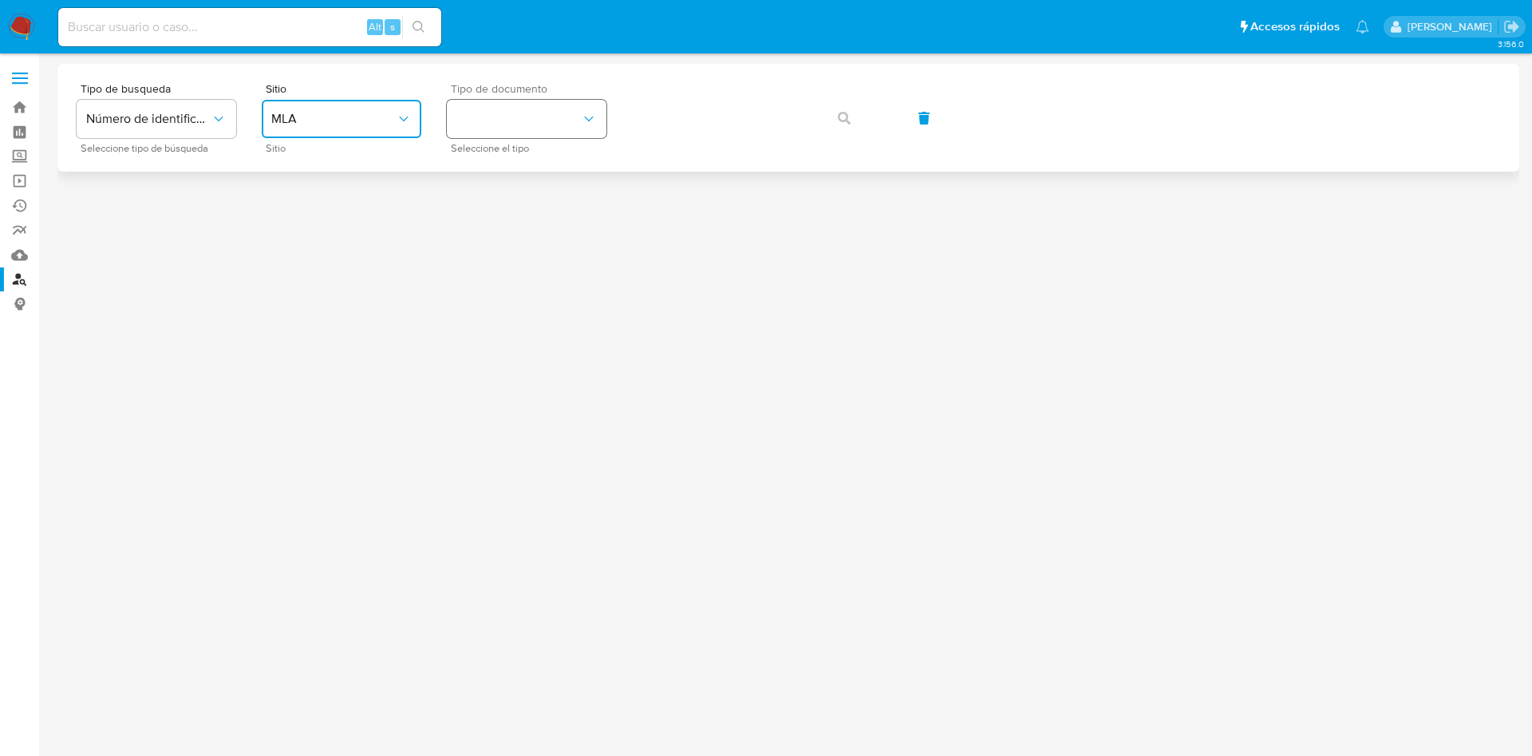
click at [506, 127] on button "identificationType" at bounding box center [527, 119] width 160 height 38
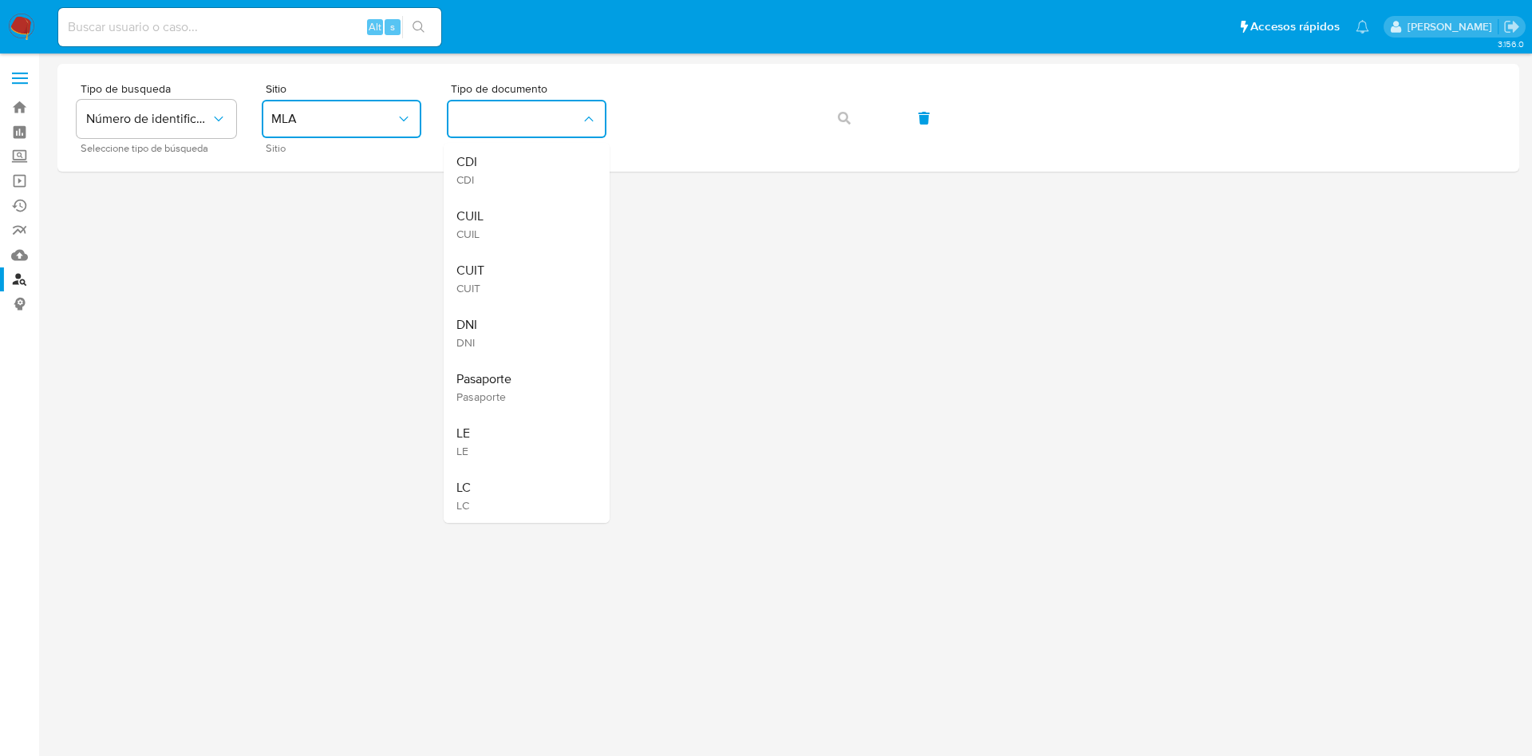
click at [511, 270] on div "CUIT CUIT" at bounding box center [522, 278] width 131 height 54
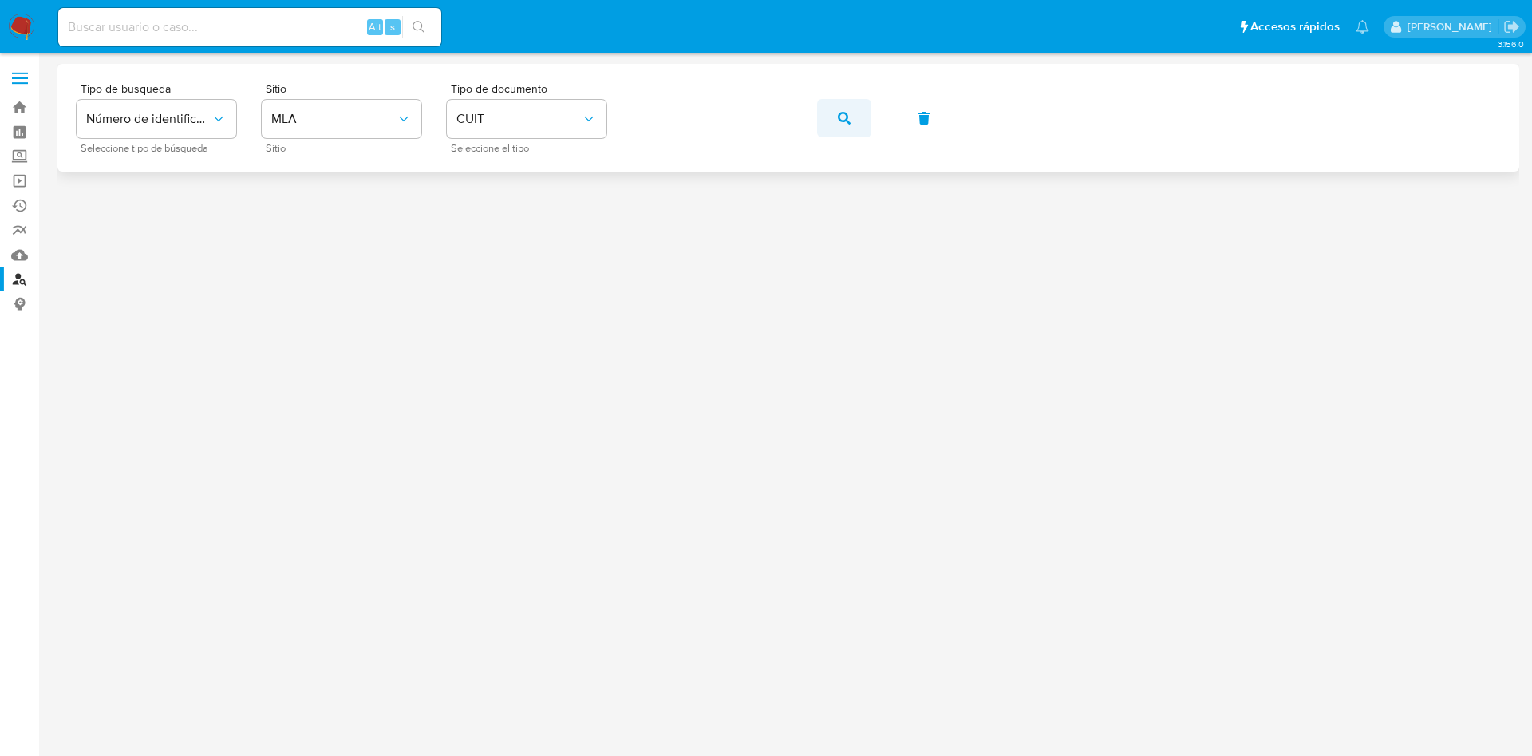
click at [824, 113] on button "button" at bounding box center [844, 118] width 54 height 38
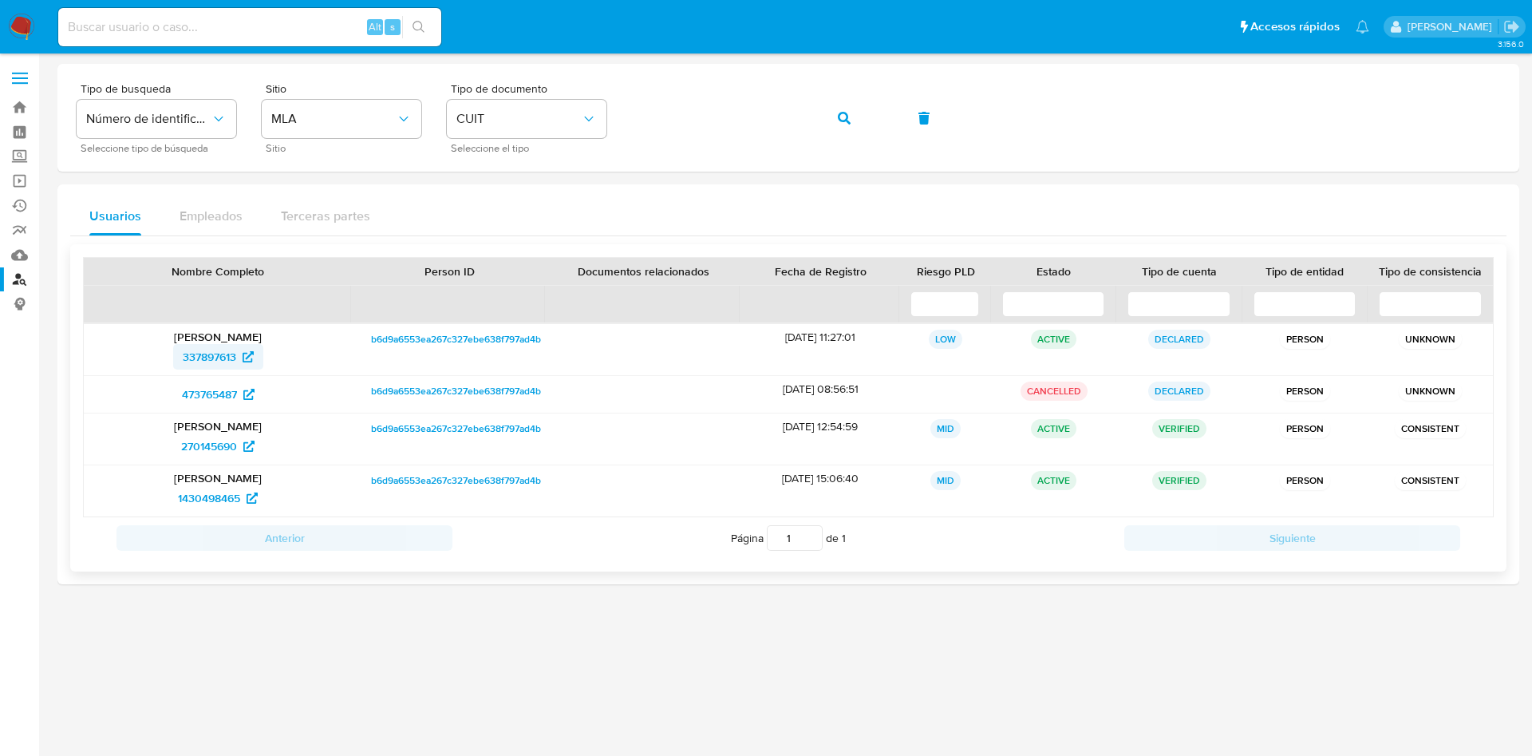
click at [218, 351] on span "337897613" at bounding box center [209, 357] width 53 height 26
click at [220, 457] on span "270145690" at bounding box center [209, 446] width 56 height 26
click at [236, 359] on span "337897613" at bounding box center [209, 357] width 53 height 26
click at [239, 489] on span "1430498465" at bounding box center [209, 498] width 62 height 26
click at [117, 52] on nav "Pausado Ver notificaciones Alt s Accesos rápidos Presiona las siguientes teclas…" at bounding box center [766, 26] width 1532 height 53
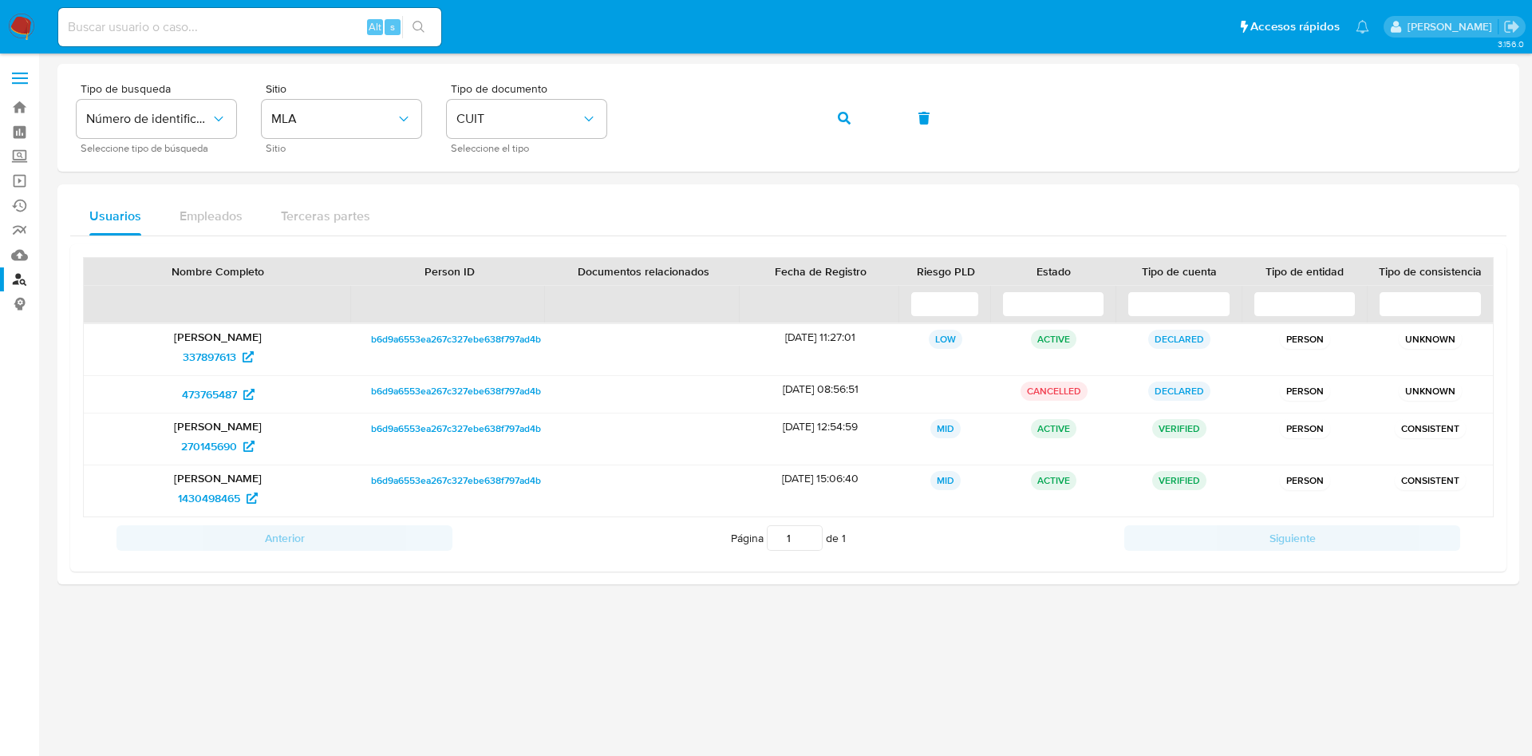
click at [128, 30] on input at bounding box center [249, 27] width 383 height 21
paste input "KbSrrH4E00EOHopRp8PGVRET"
click at [75, 24] on input "KbSrrH4E00EOHopRp8PGVRET" at bounding box center [249, 27] width 383 height 21
type input "KbSrrH4E00EOHopRp8PGVRET"
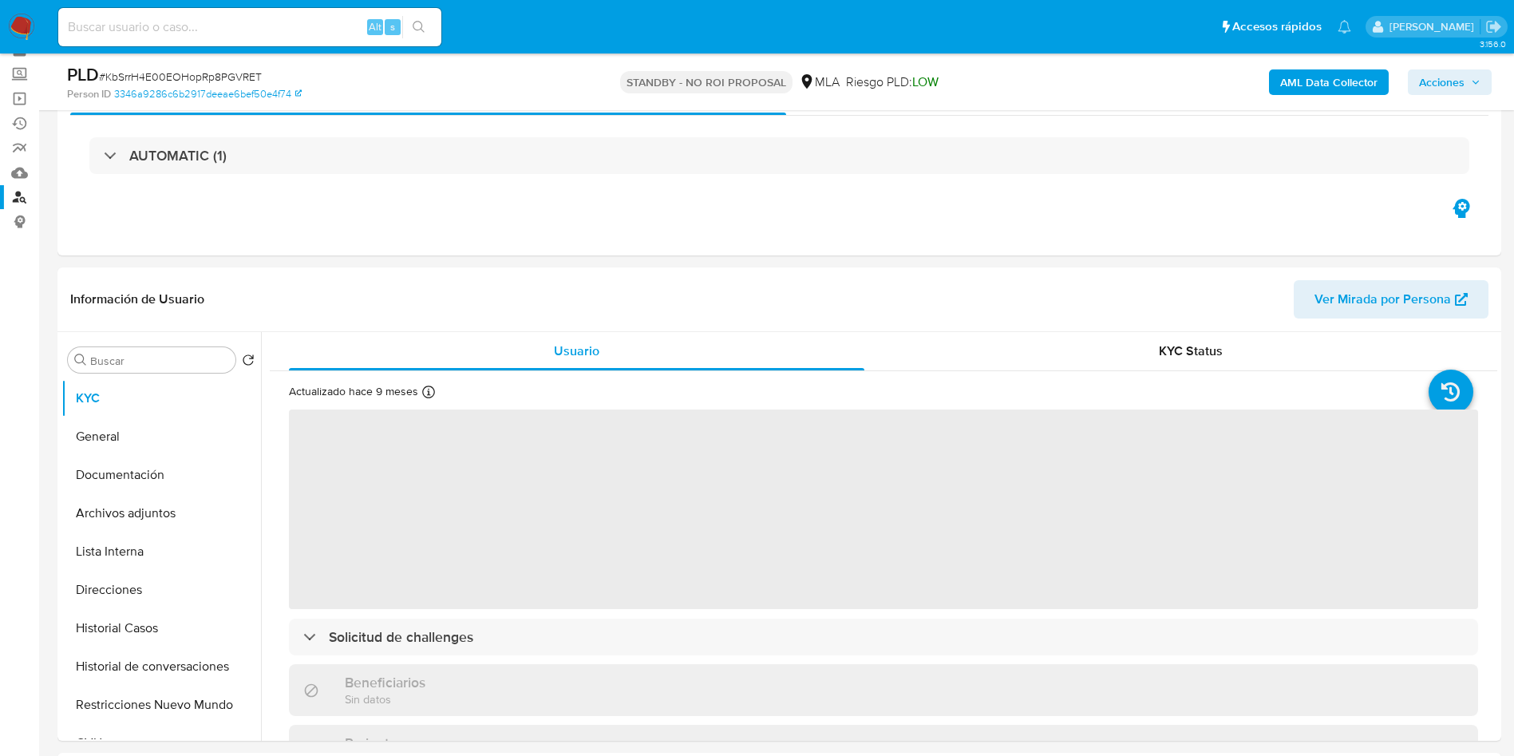
scroll to position [120, 0]
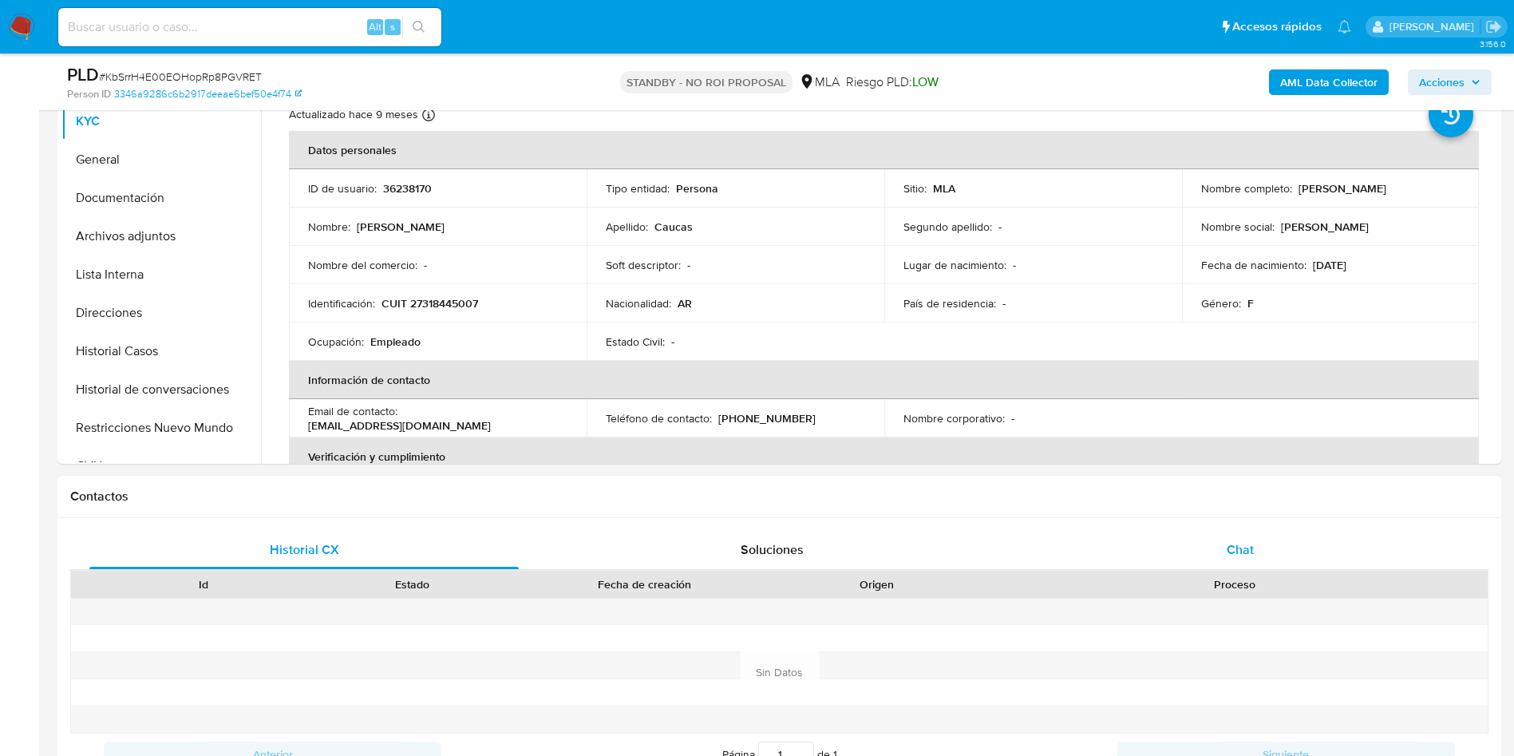
select select "10"
click at [1214, 544] on div "Chat" at bounding box center [1240, 550] width 429 height 38
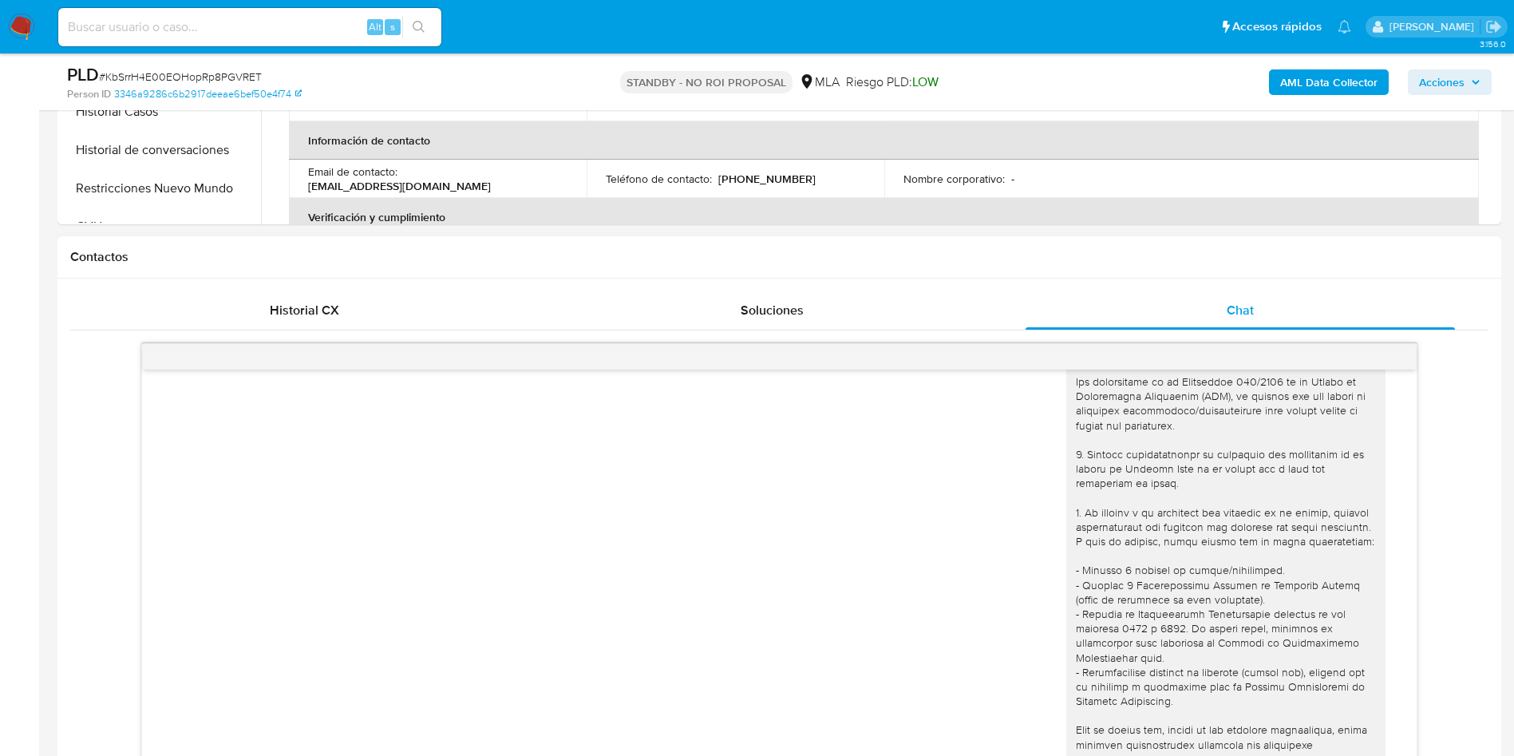
scroll to position [0, 0]
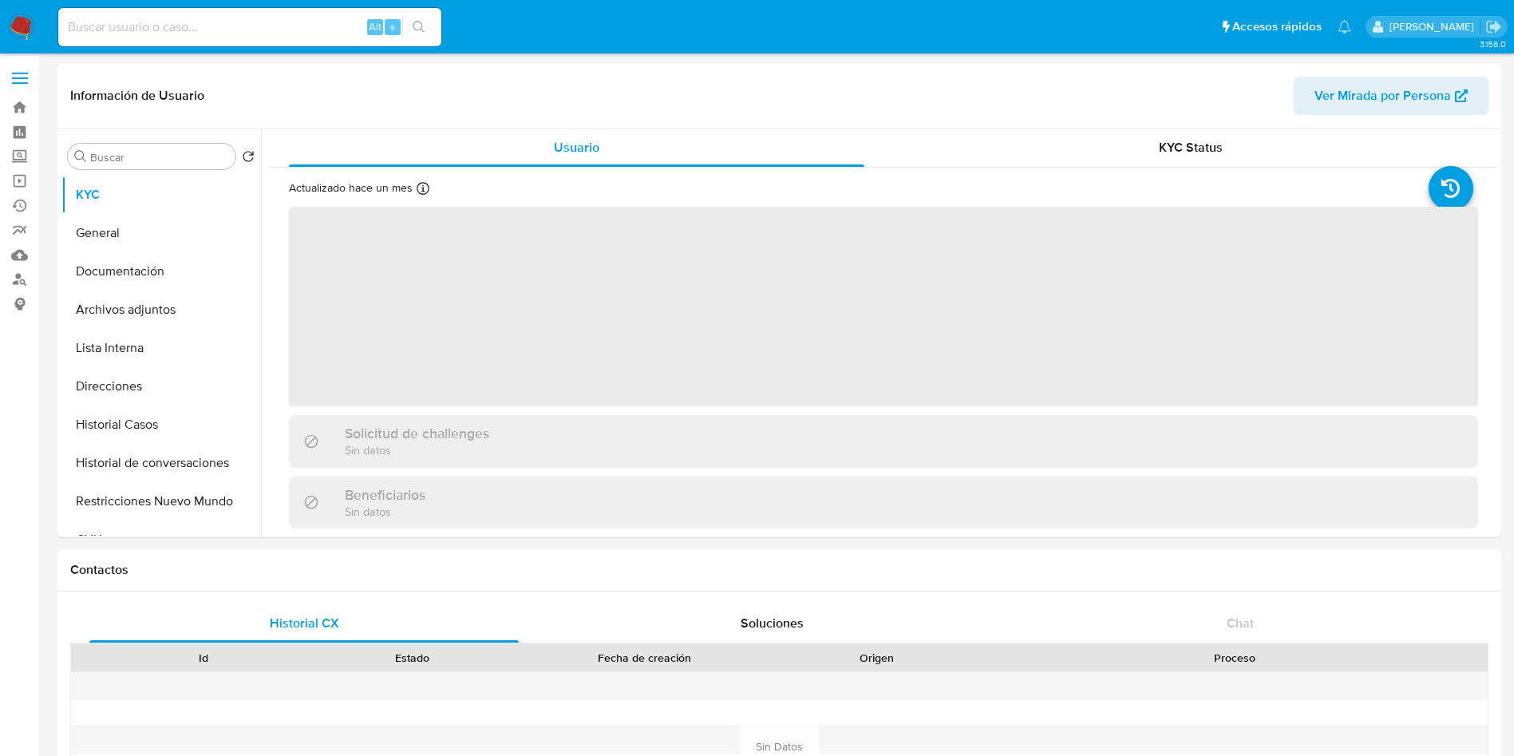
select select "10"
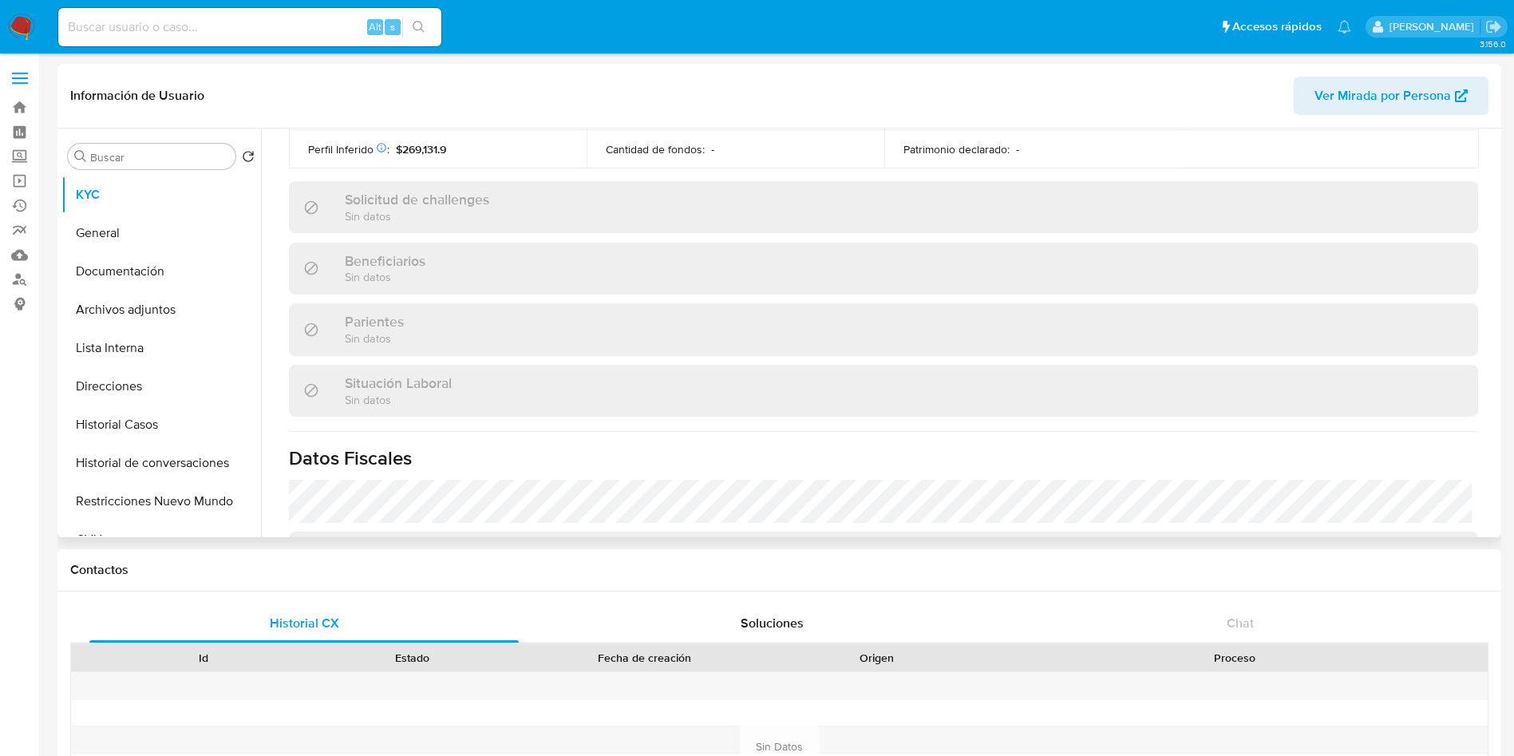
scroll to position [896, 0]
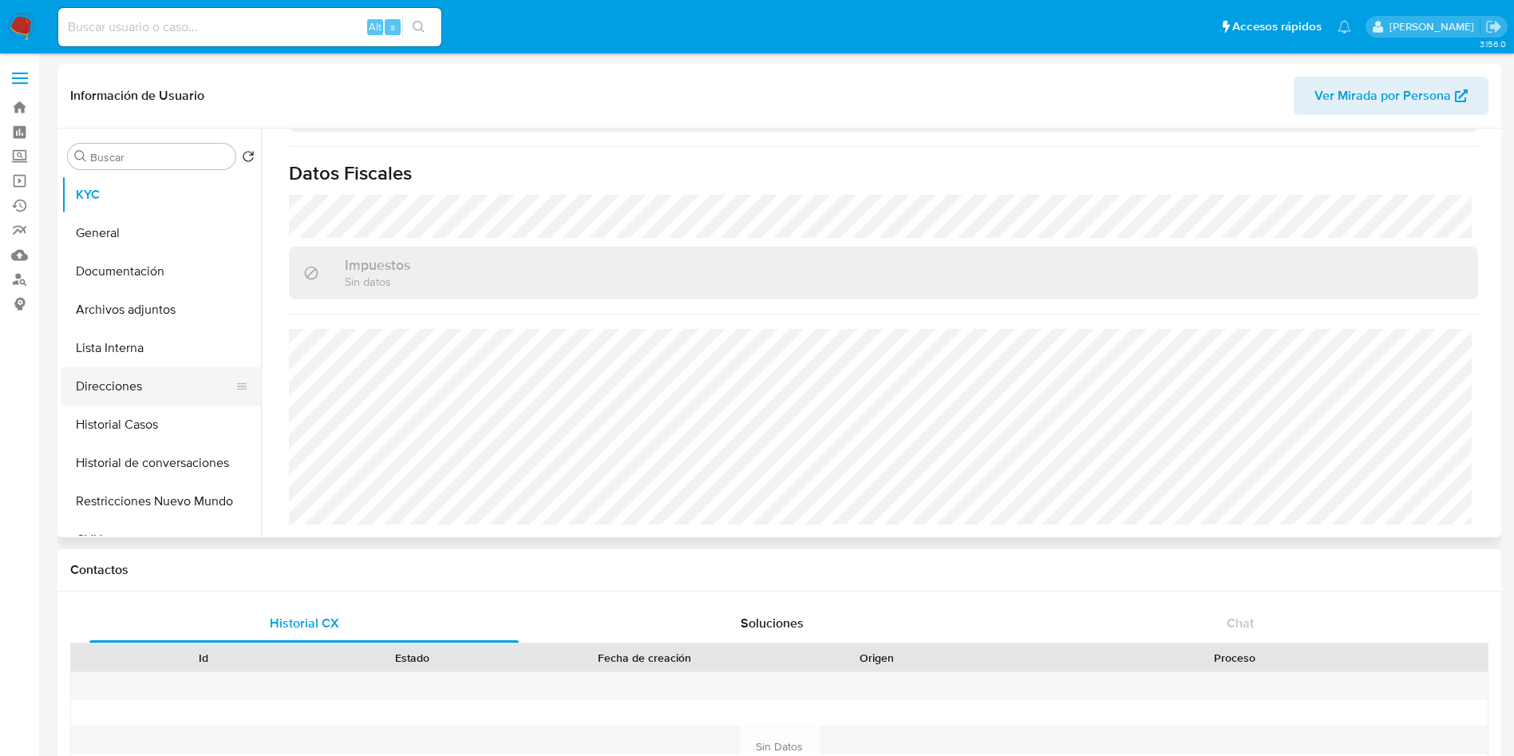
click at [216, 385] on button "Direcciones" at bounding box center [154, 386] width 187 height 38
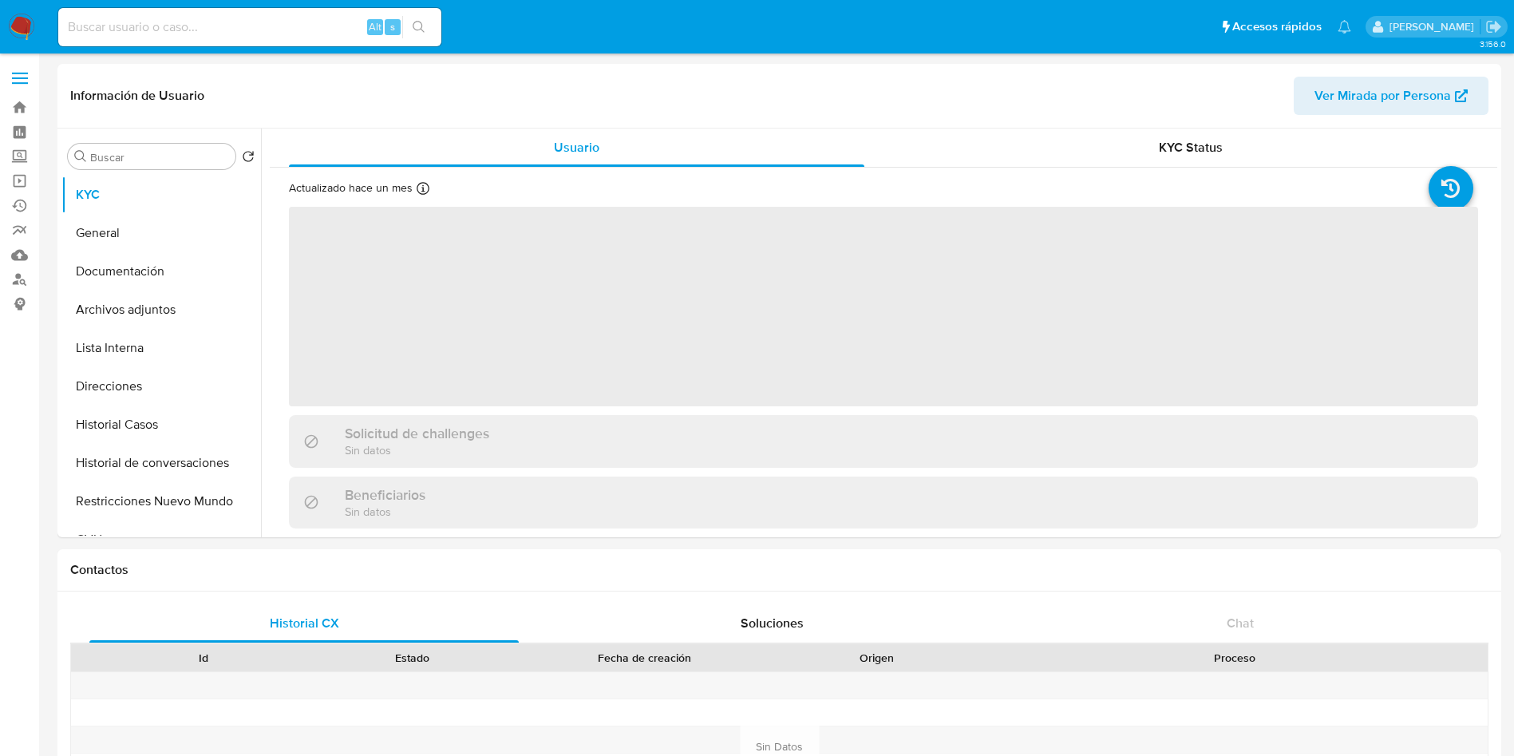
scroll to position [718, 0]
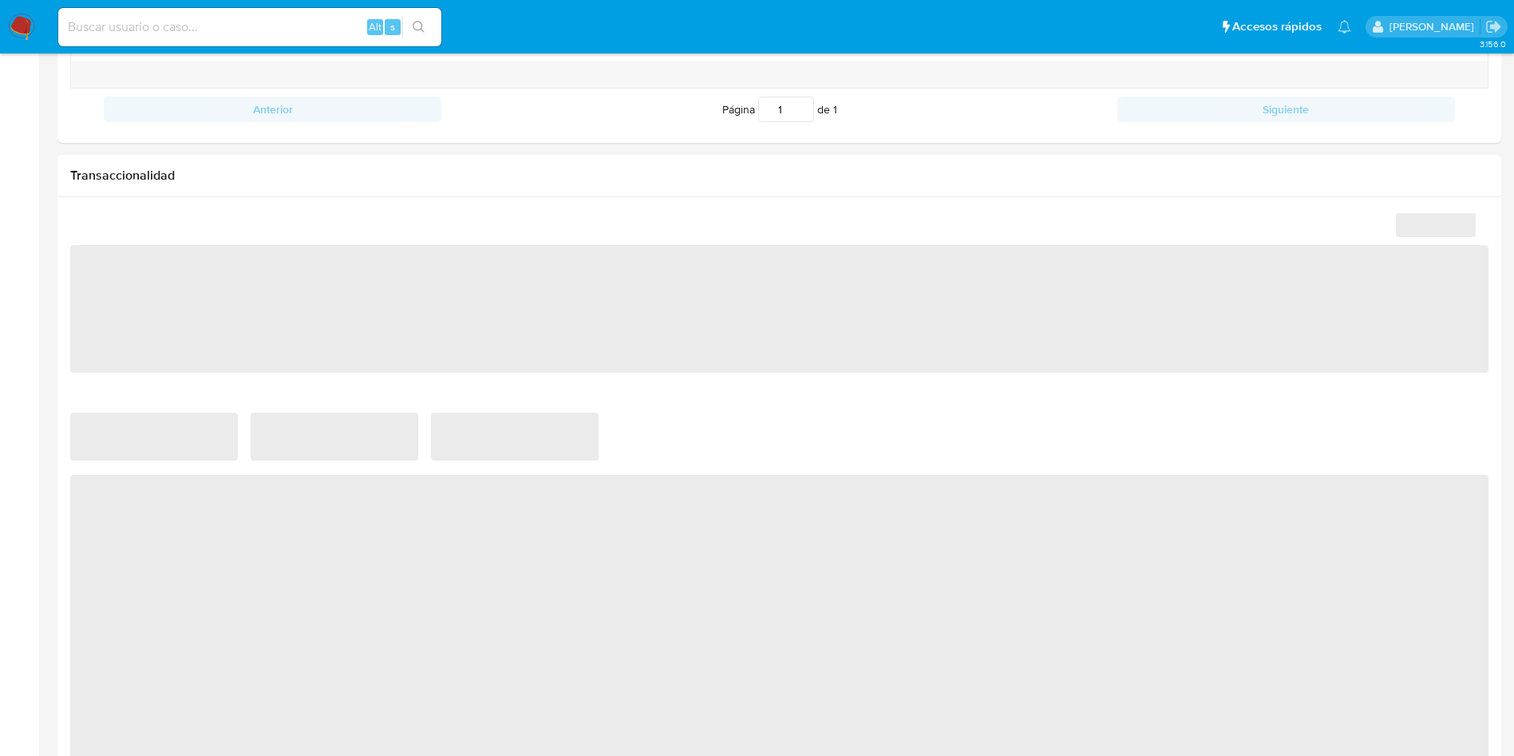
select select "10"
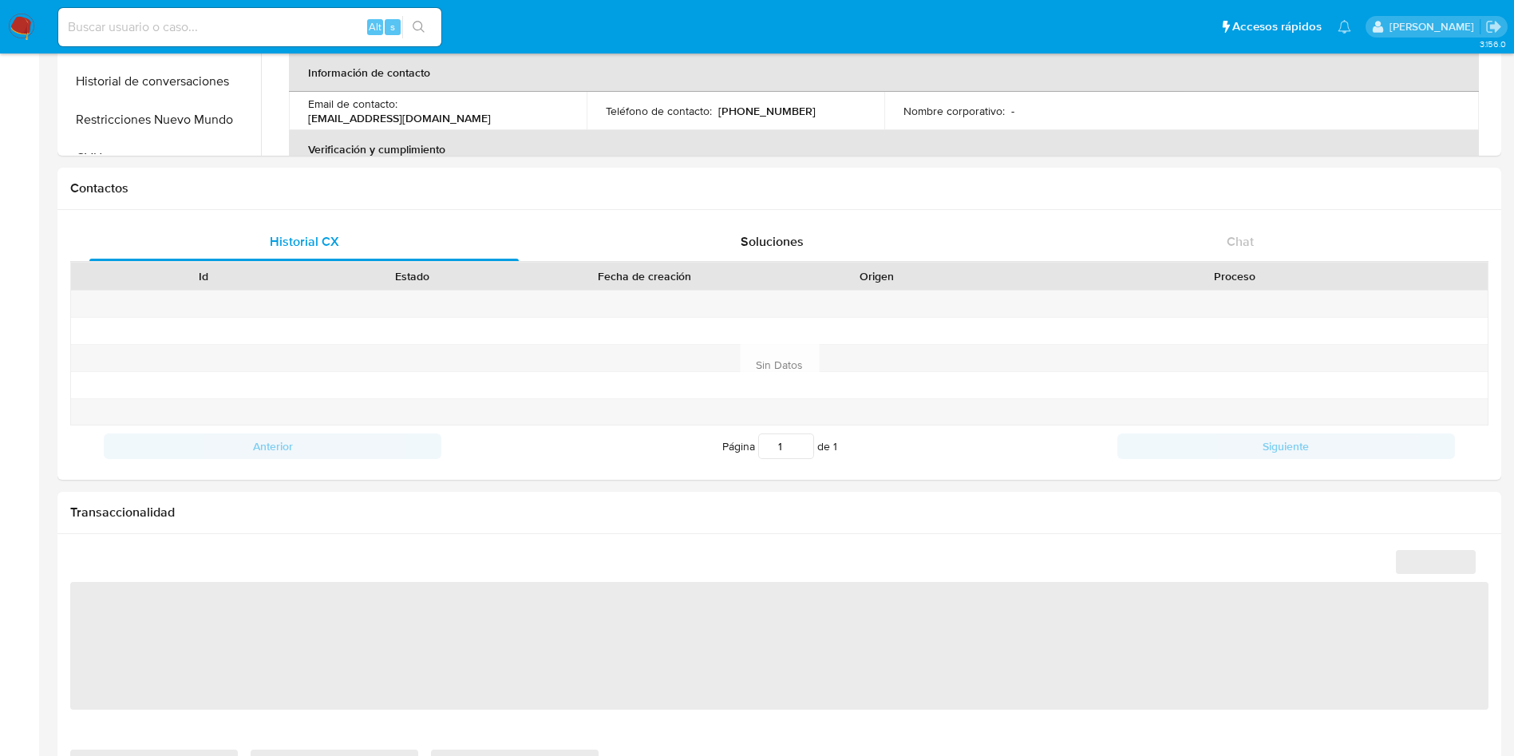
select select "10"
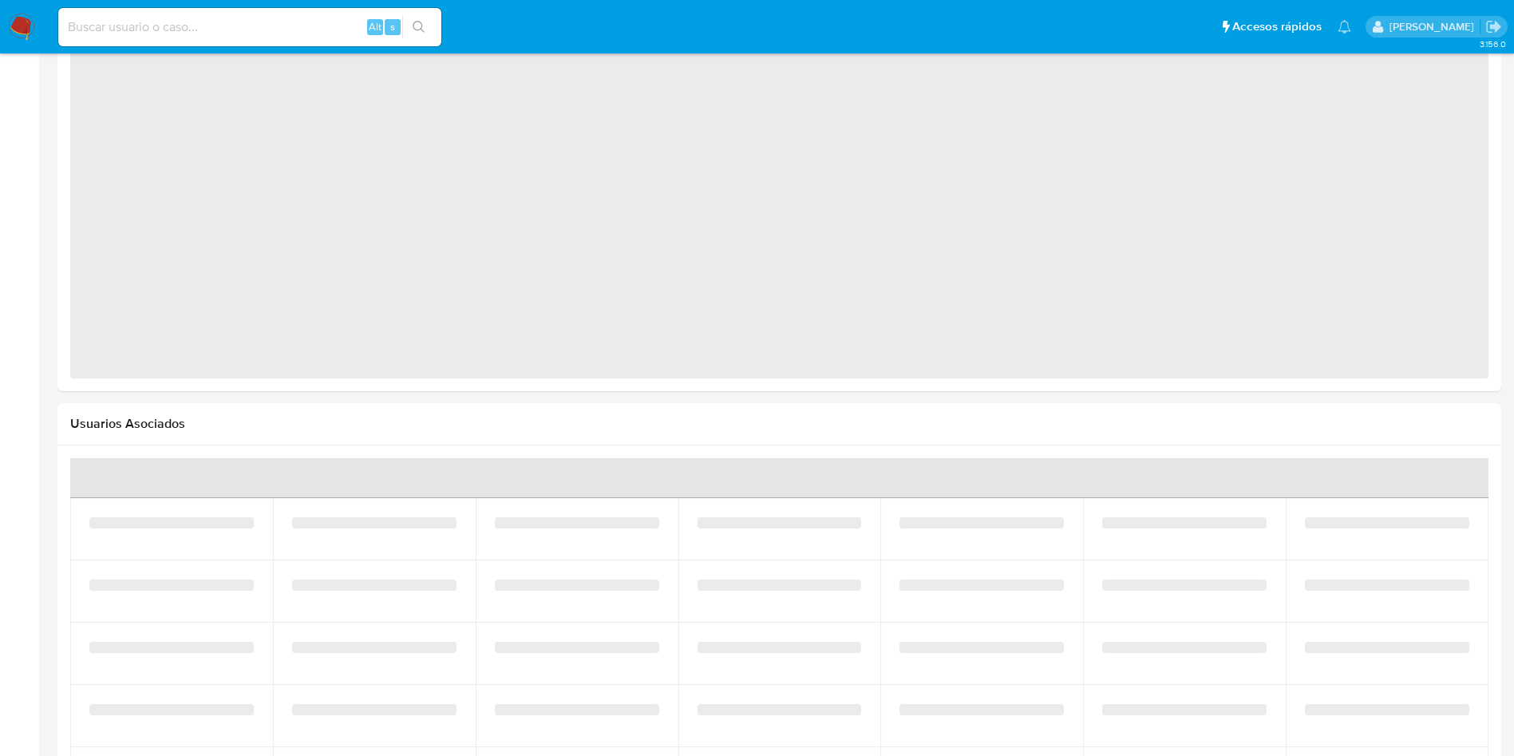
select select "10"
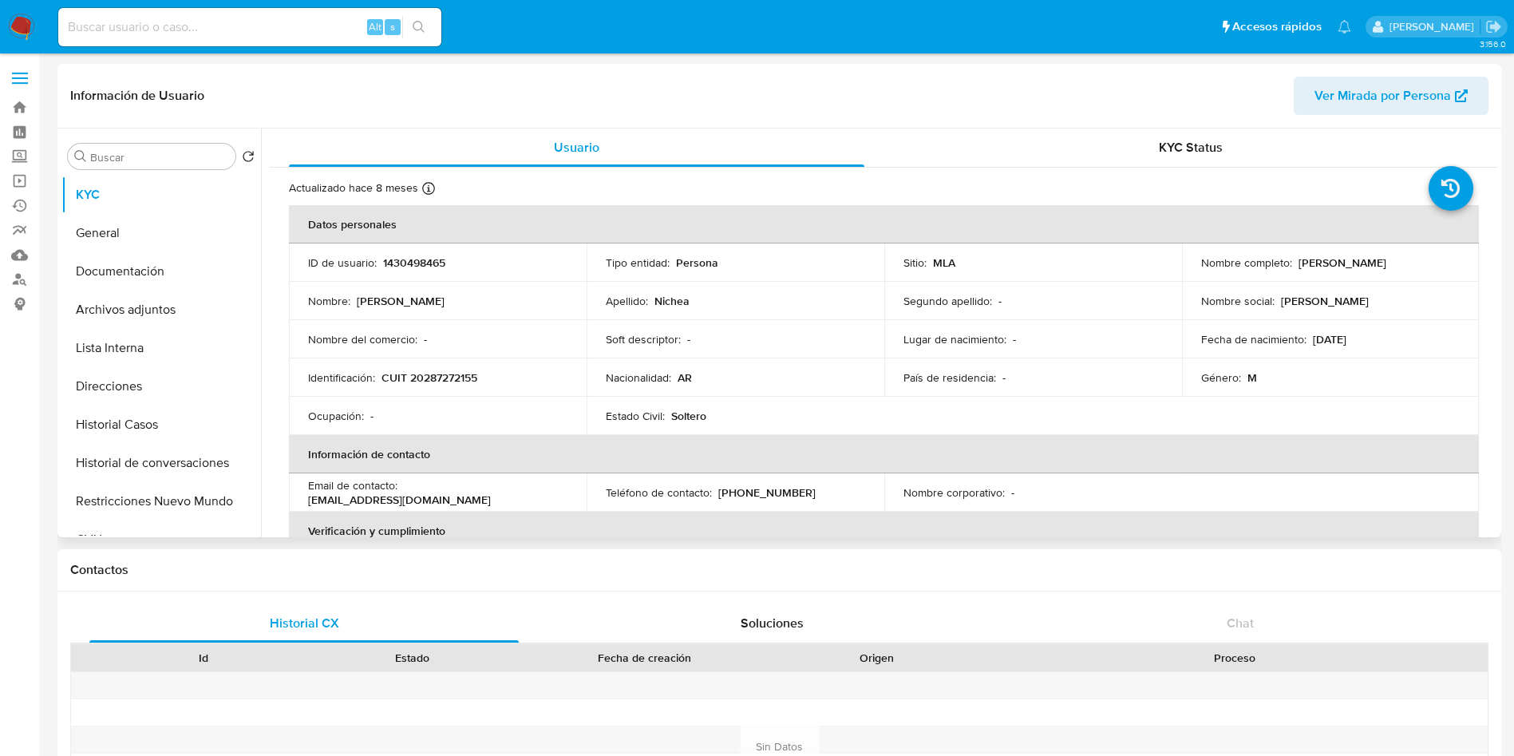
drag, startPoint x: 1293, startPoint y: 258, endPoint x: 1427, endPoint y: 260, distance: 134.1
click at [1427, 260] on div "Nombre completo : [PERSON_NAME]" at bounding box center [1330, 262] width 259 height 14
click at [884, 358] on td "País de residencia : -" at bounding box center [1033, 377] width 298 height 38
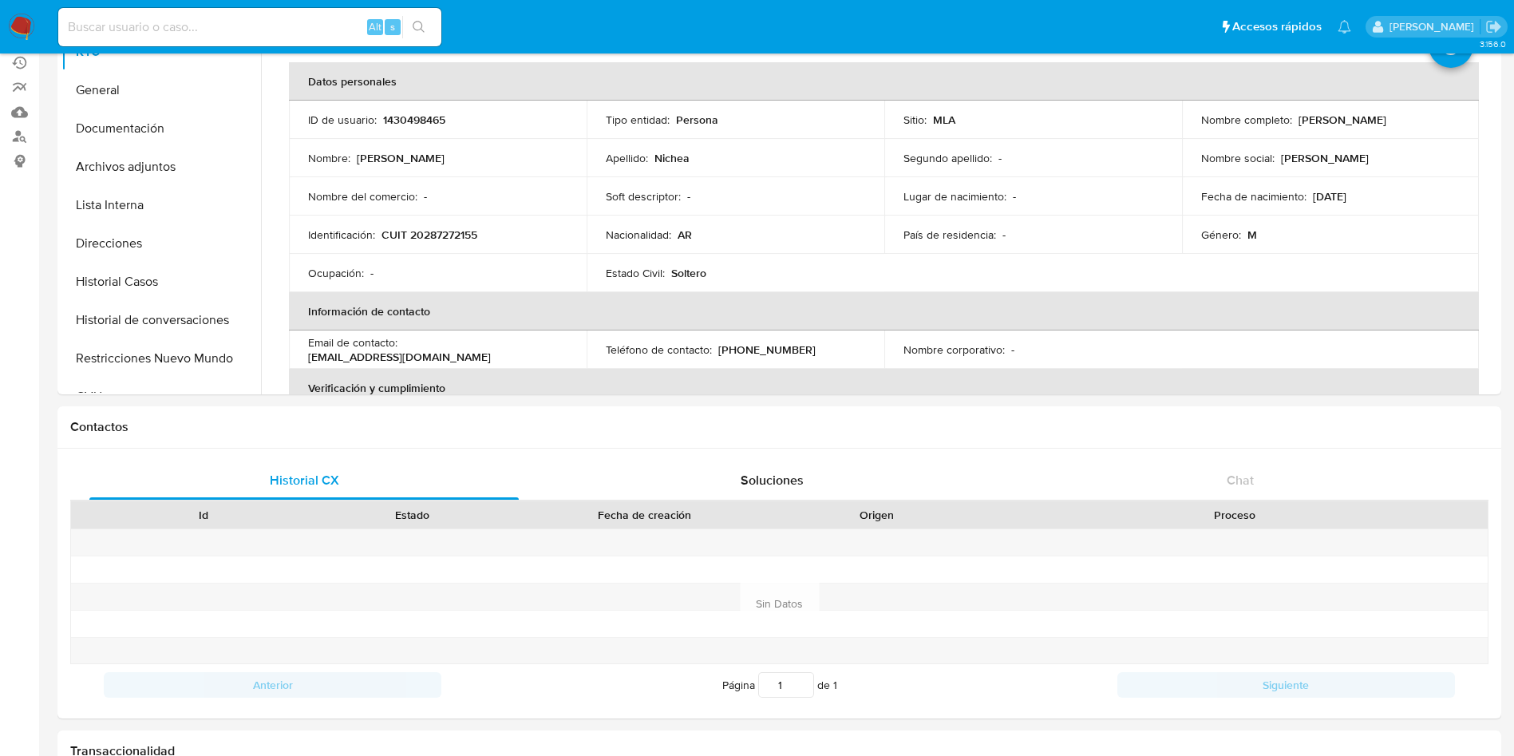
scroll to position [718, 0]
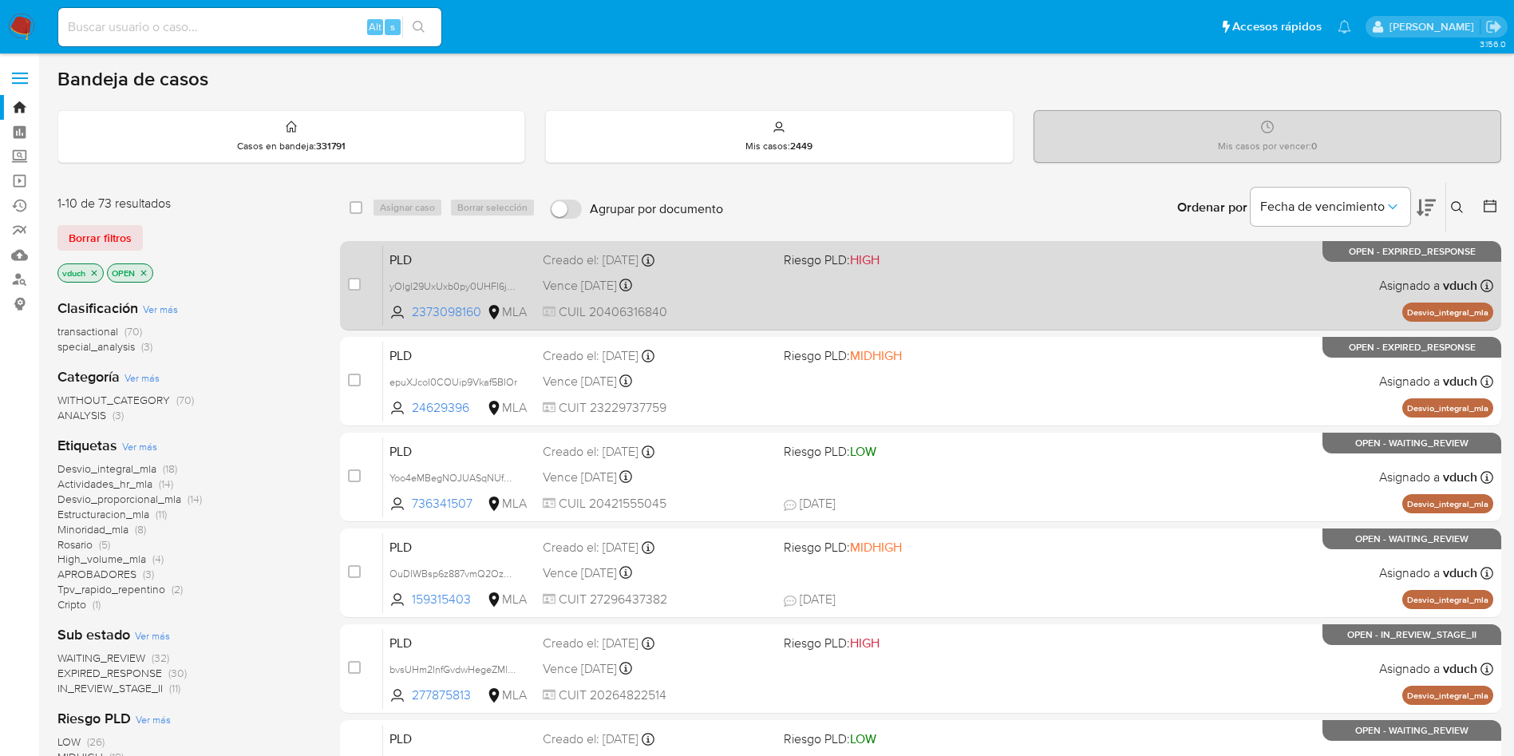
click at [1033, 293] on div "PLD yOlgl29UxUxb0py0UHFI6jXN 2373098160 MLA Riesgo PLD: HIGH Creado el: [DATE] …" at bounding box center [938, 285] width 1110 height 81
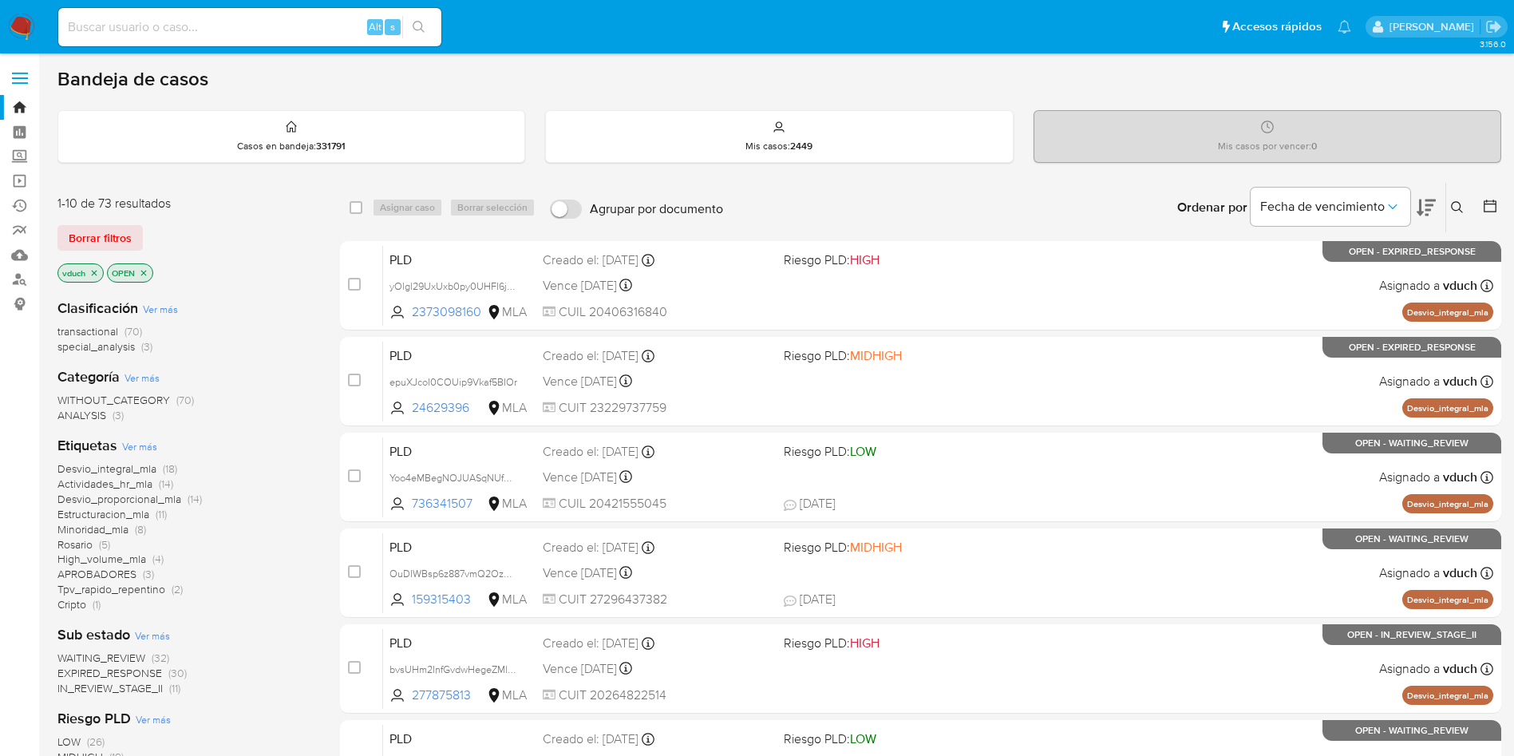
click at [1447, 204] on button at bounding box center [1459, 207] width 26 height 19
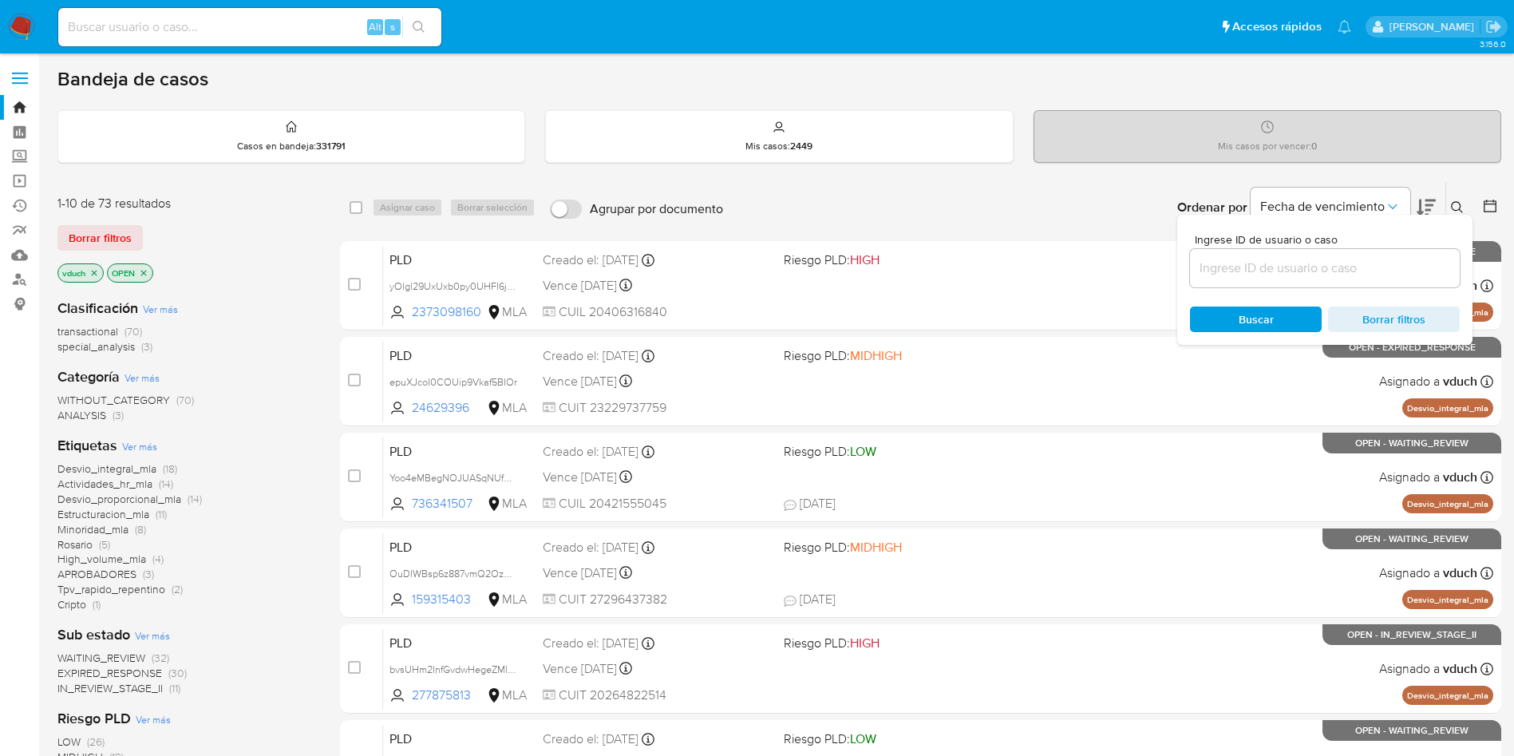
click at [1458, 212] on icon at bounding box center [1457, 207] width 13 height 13
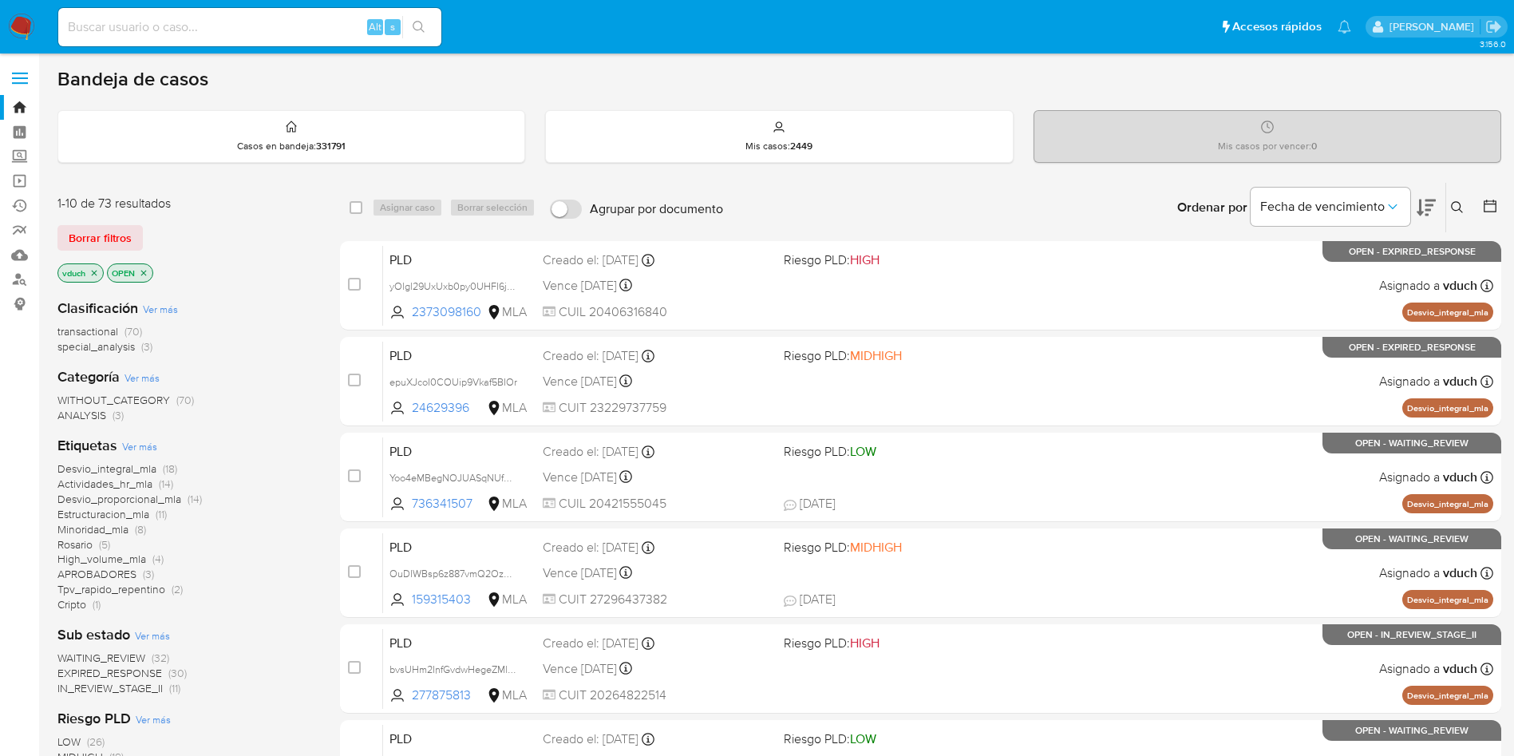
click at [1447, 196] on div "Ingrese ID de usuario o caso Buscar Borrar filtros" at bounding box center [1458, 207] width 27 height 49
click at [1449, 221] on div "Ingrese ID de usuario o caso Buscar Borrar filtros" at bounding box center [1458, 207] width 27 height 49
click at [1459, 205] on icon at bounding box center [1457, 207] width 13 height 13
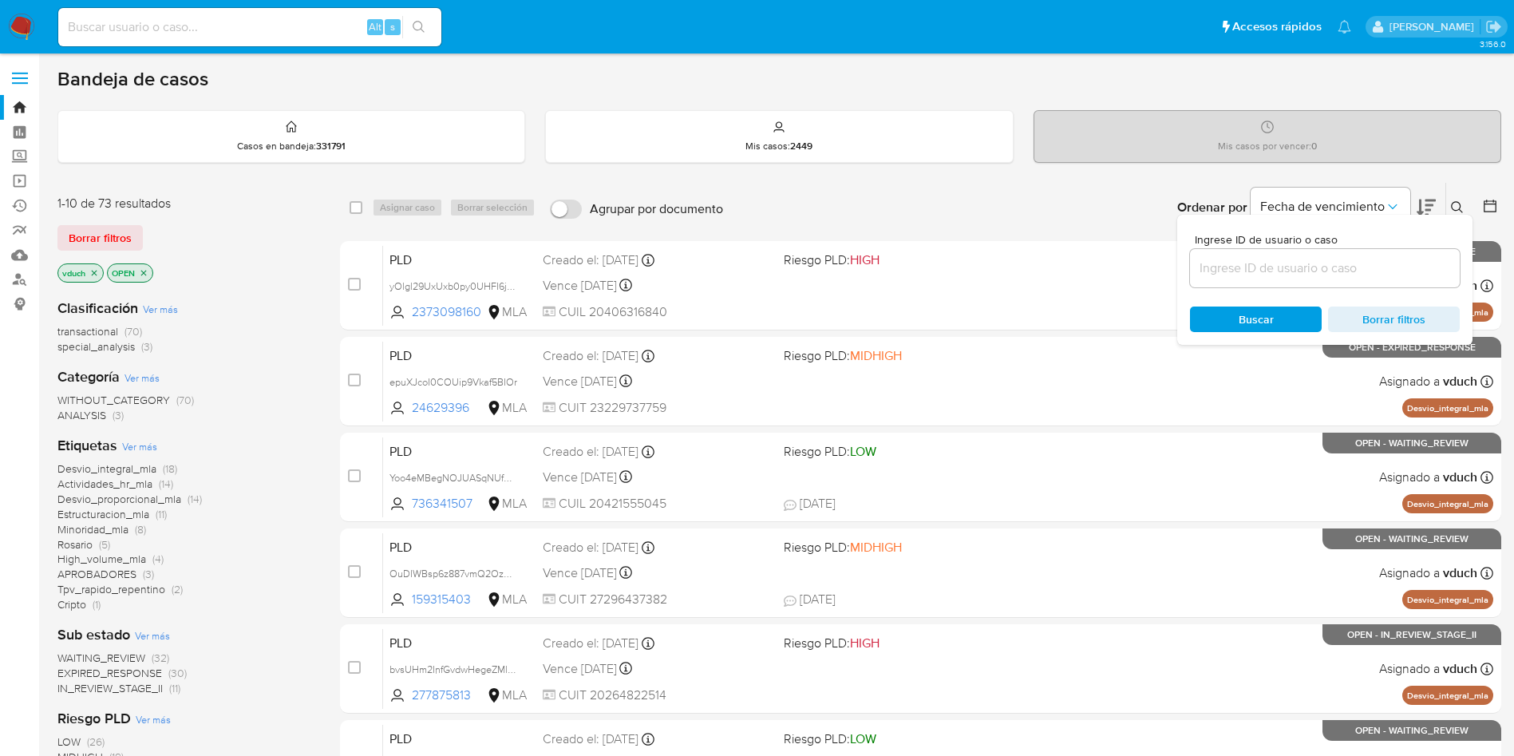
click at [1401, 255] on div at bounding box center [1325, 268] width 270 height 38
click at [1382, 263] on input at bounding box center [1325, 268] width 270 height 21
paste input "epuXJcoI0COUip9Vkaf5BIOr"
type input "epuXJcoI0COUip9Vkaf5BIOr"
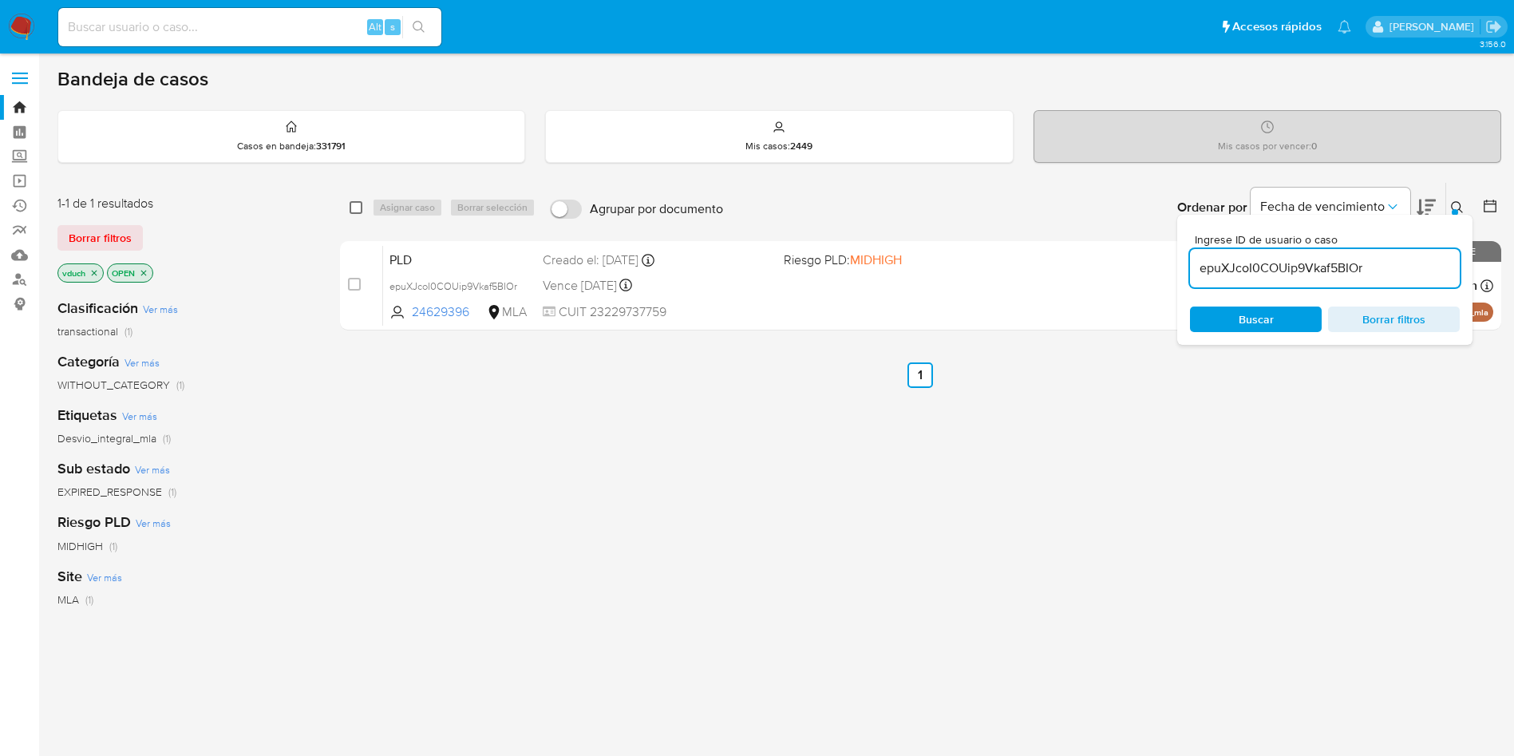
click at [356, 205] on input "checkbox" at bounding box center [356, 207] width 13 height 13
checkbox input "true"
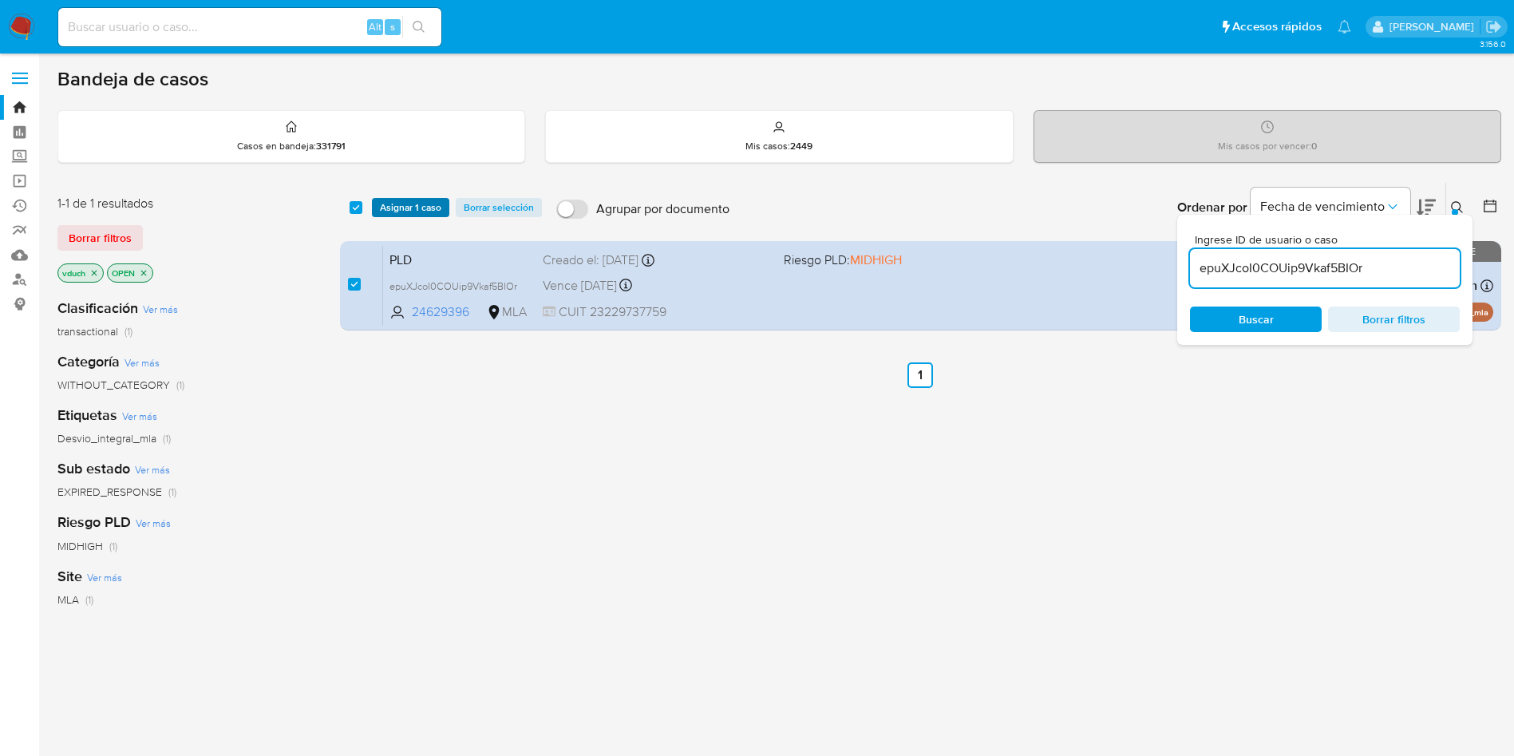
click at [385, 214] on span "Asignar 1 caso" at bounding box center [410, 208] width 61 height 16
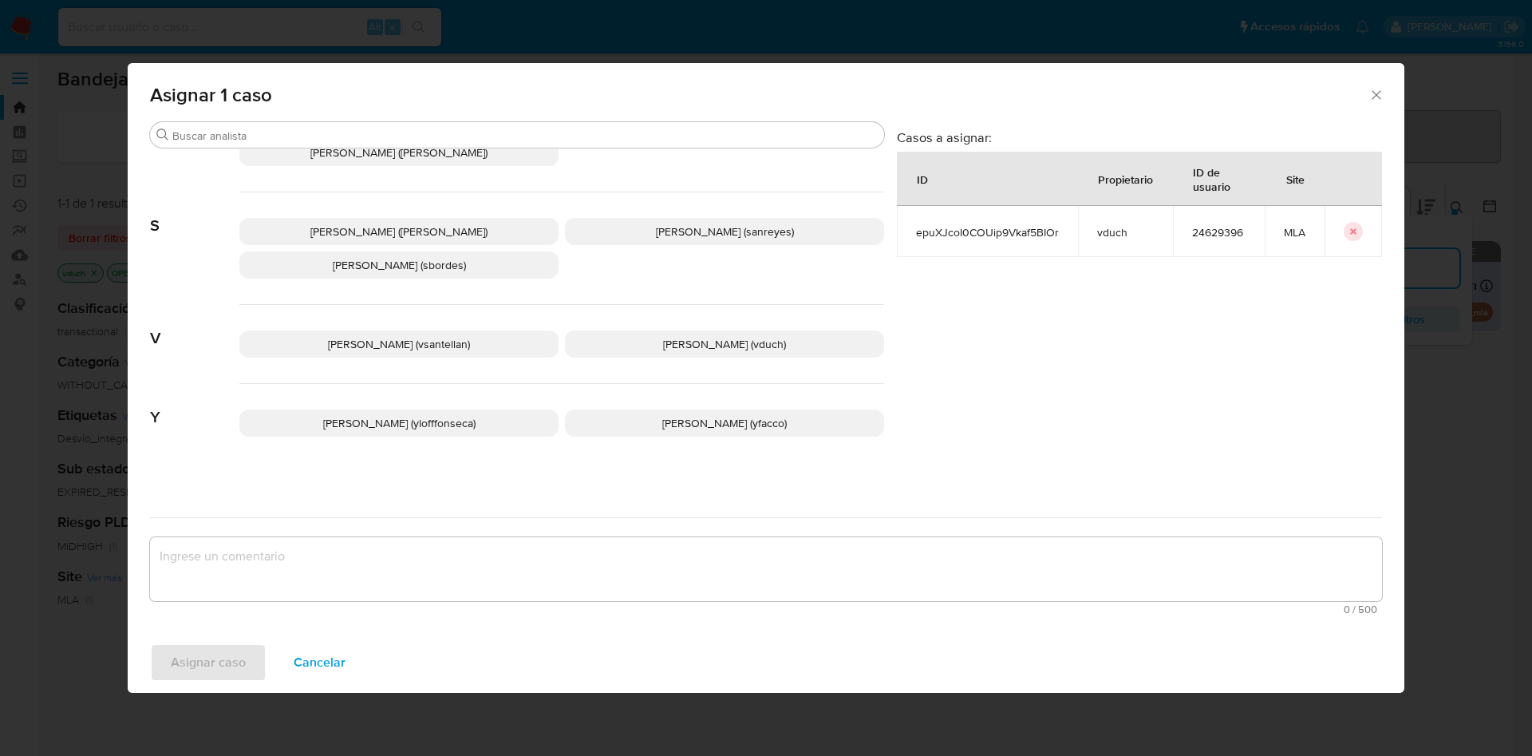
scroll to position [1460, 0]
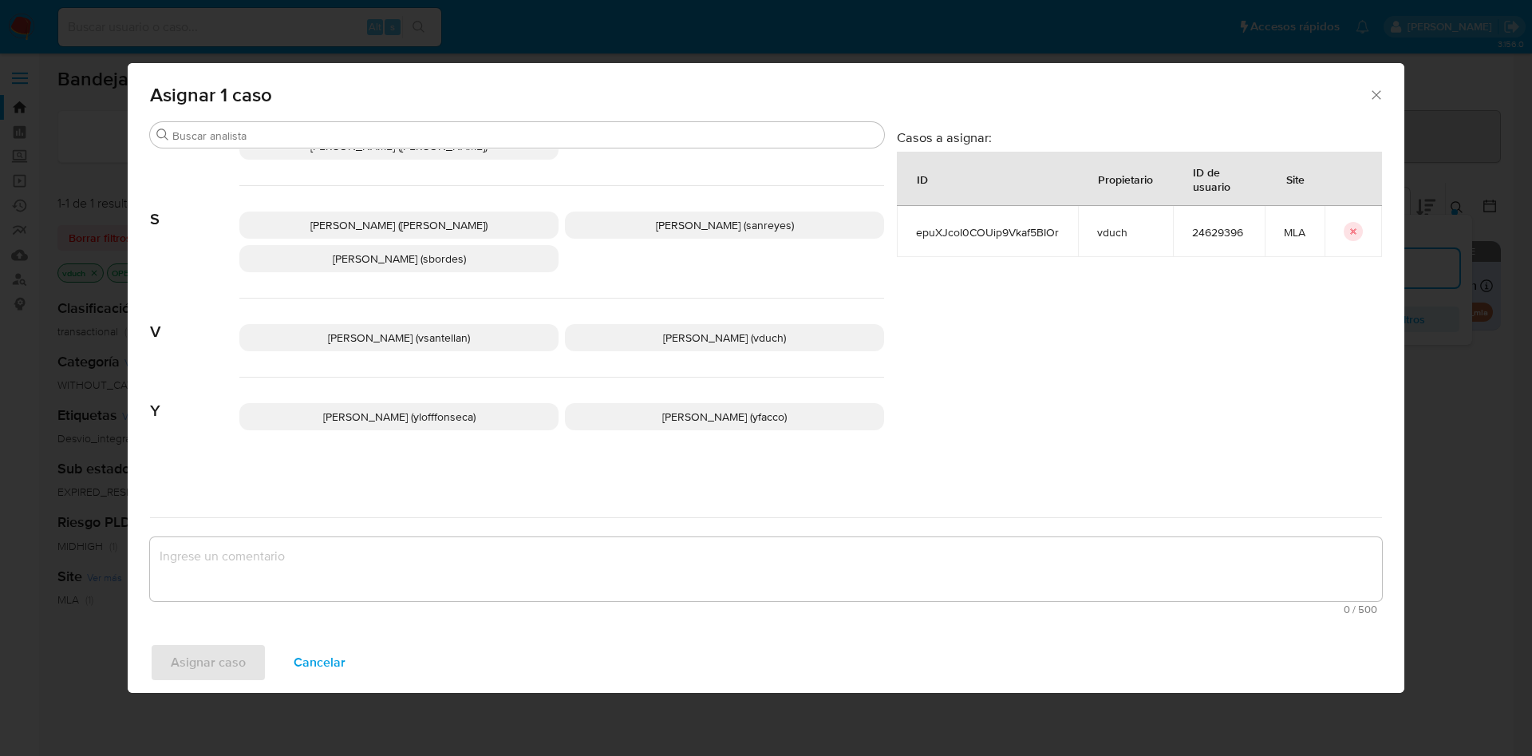
click at [757, 334] on span "Valeria Duch (vduch)" at bounding box center [724, 338] width 123 height 16
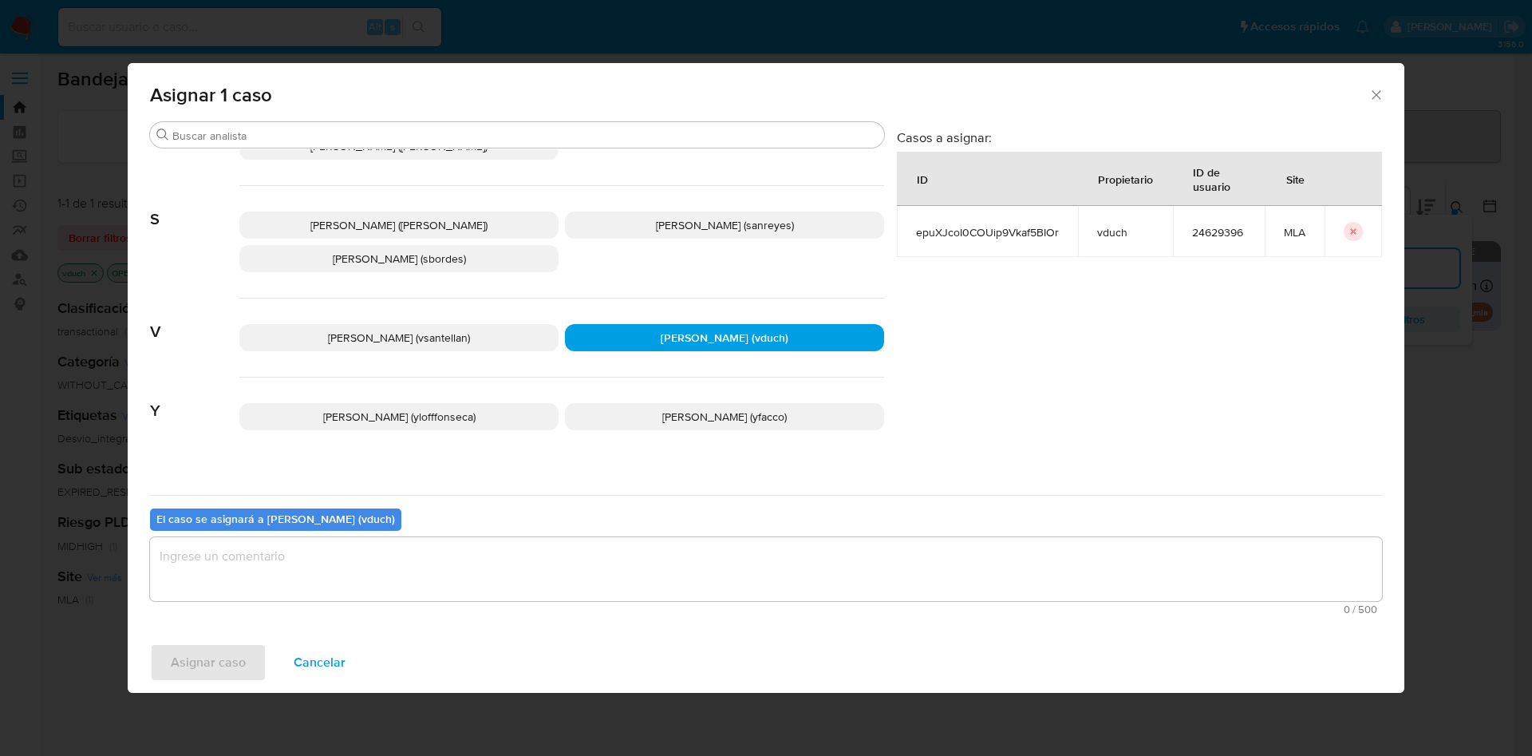
click at [773, 577] on textarea "assign-modal" at bounding box center [766, 569] width 1232 height 64
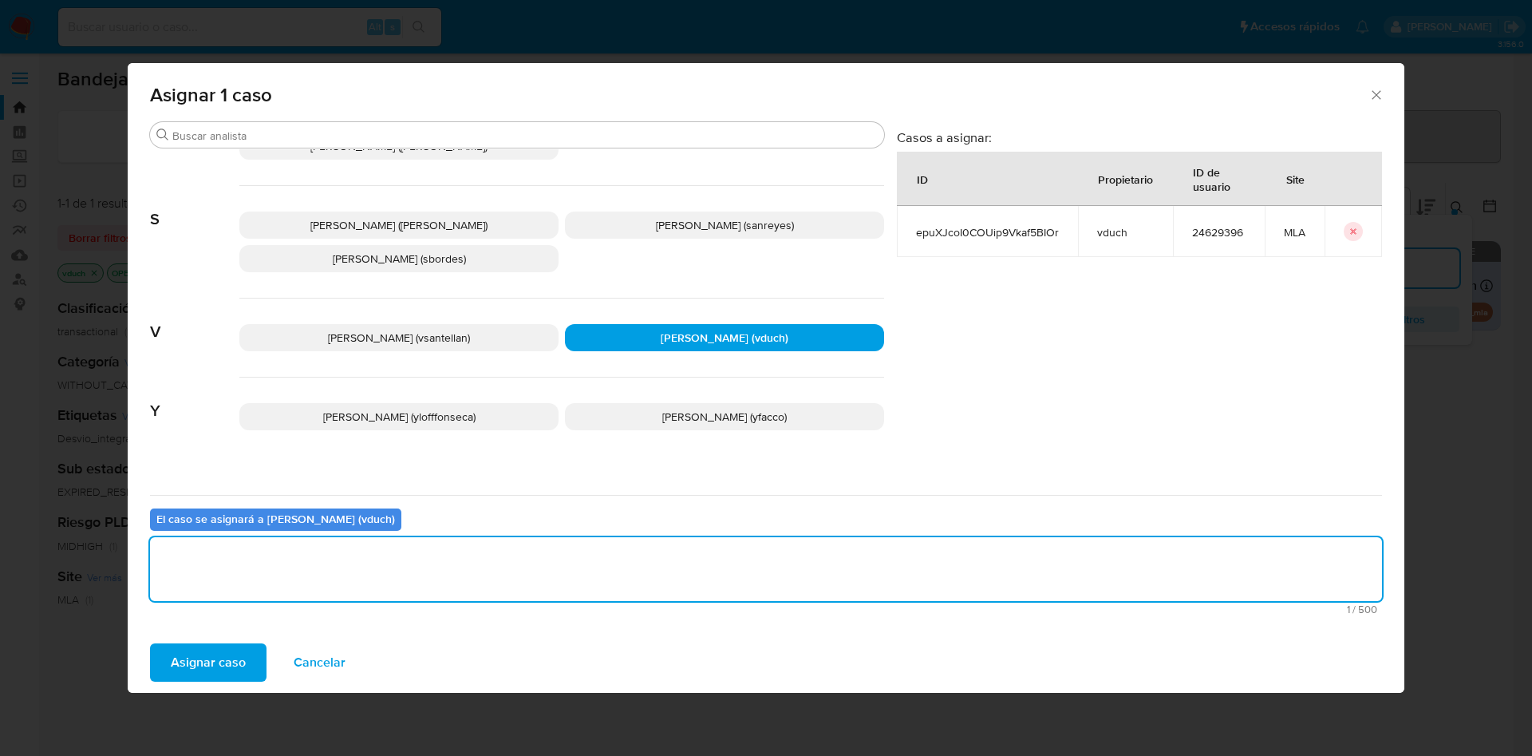
click at [189, 682] on div "Asignar caso Cancelar" at bounding box center [766, 662] width 1277 height 61
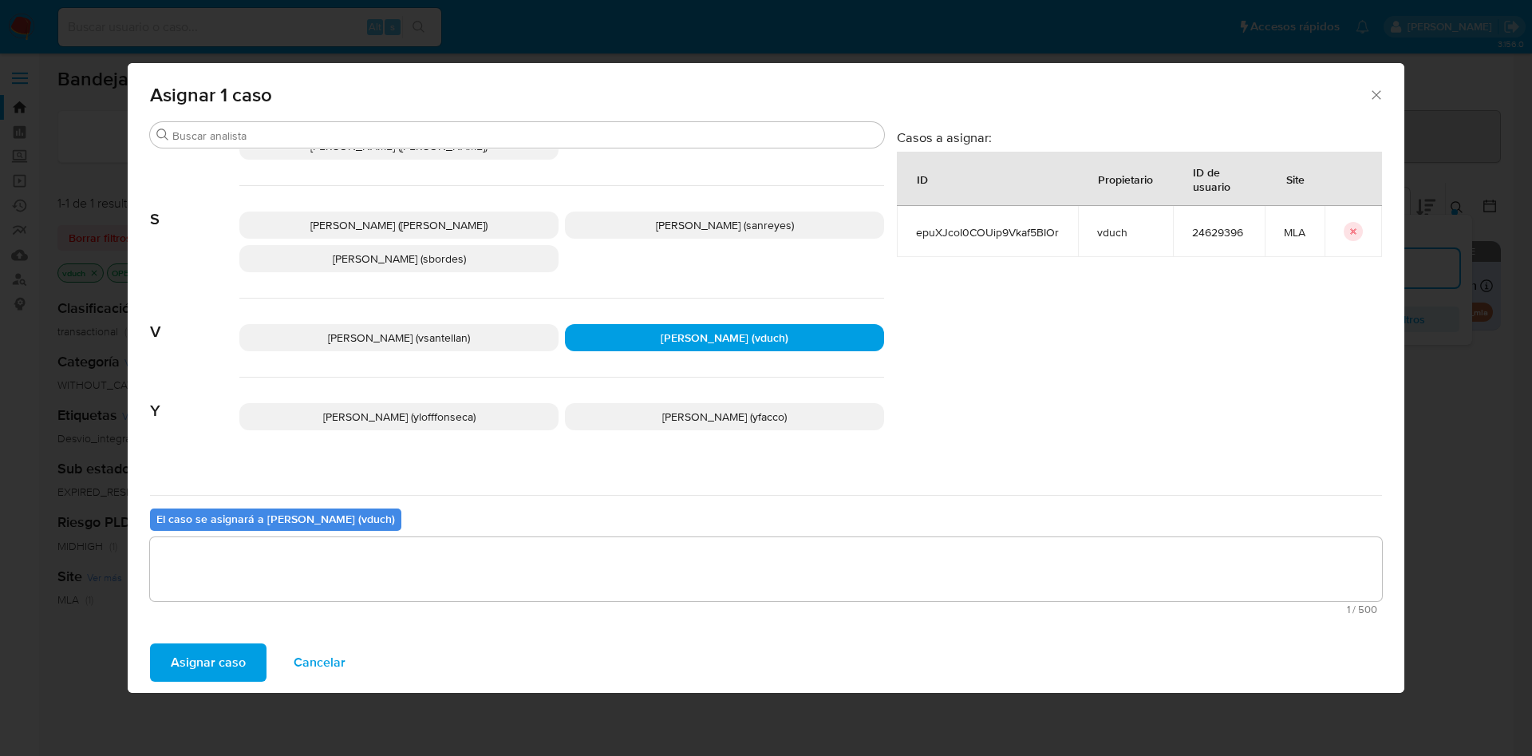
click at [204, 649] on span "Asignar caso" at bounding box center [208, 662] width 75 height 35
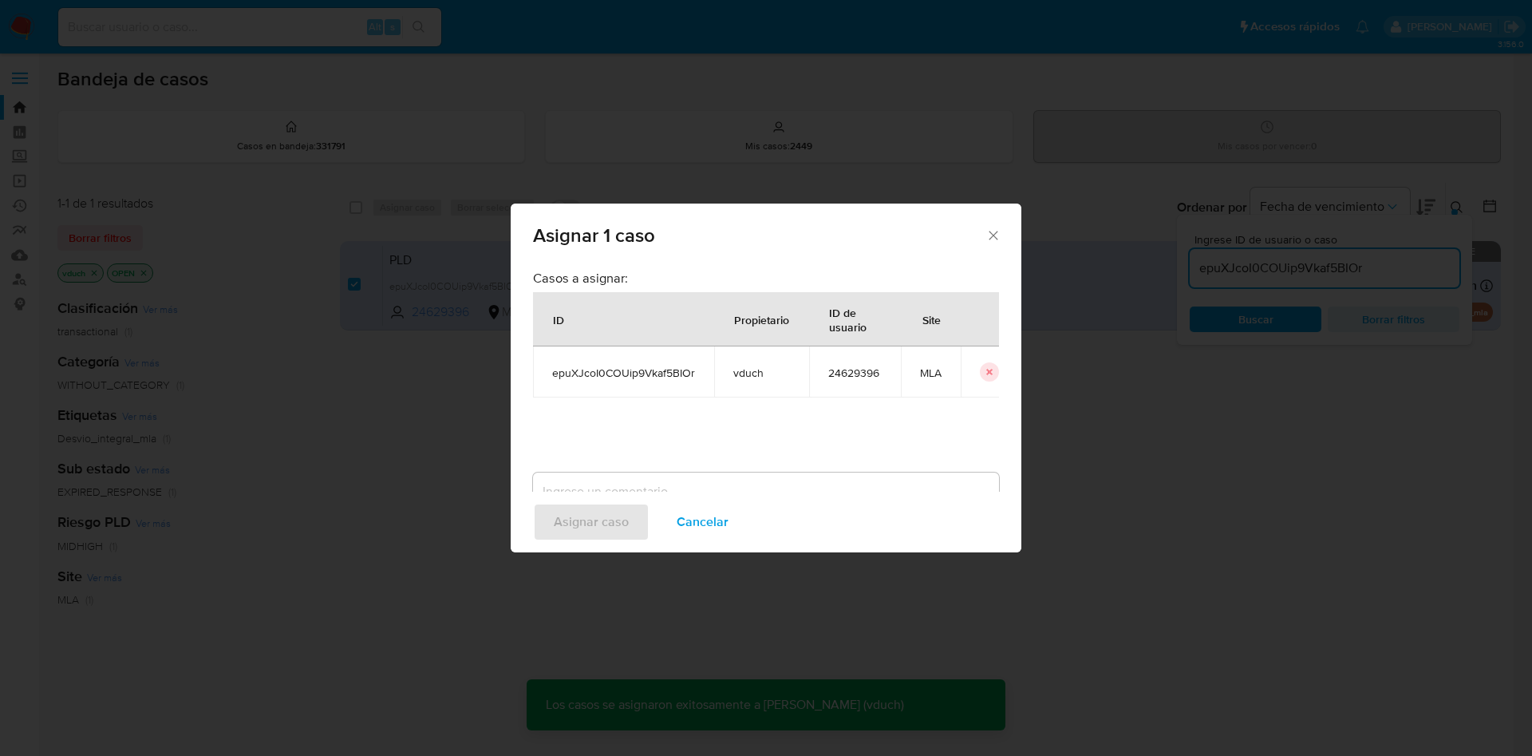
checkbox input "false"
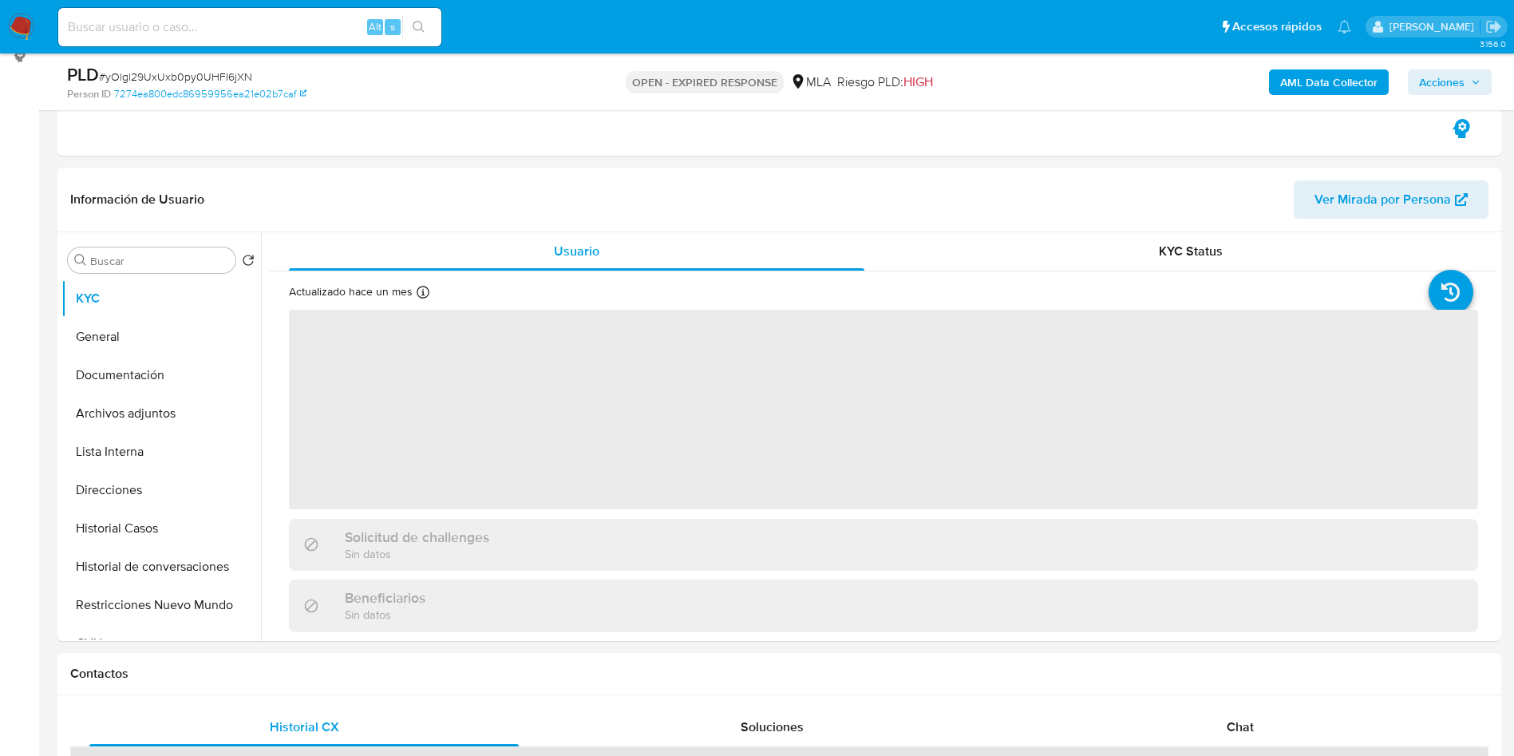
scroll to position [599, 0]
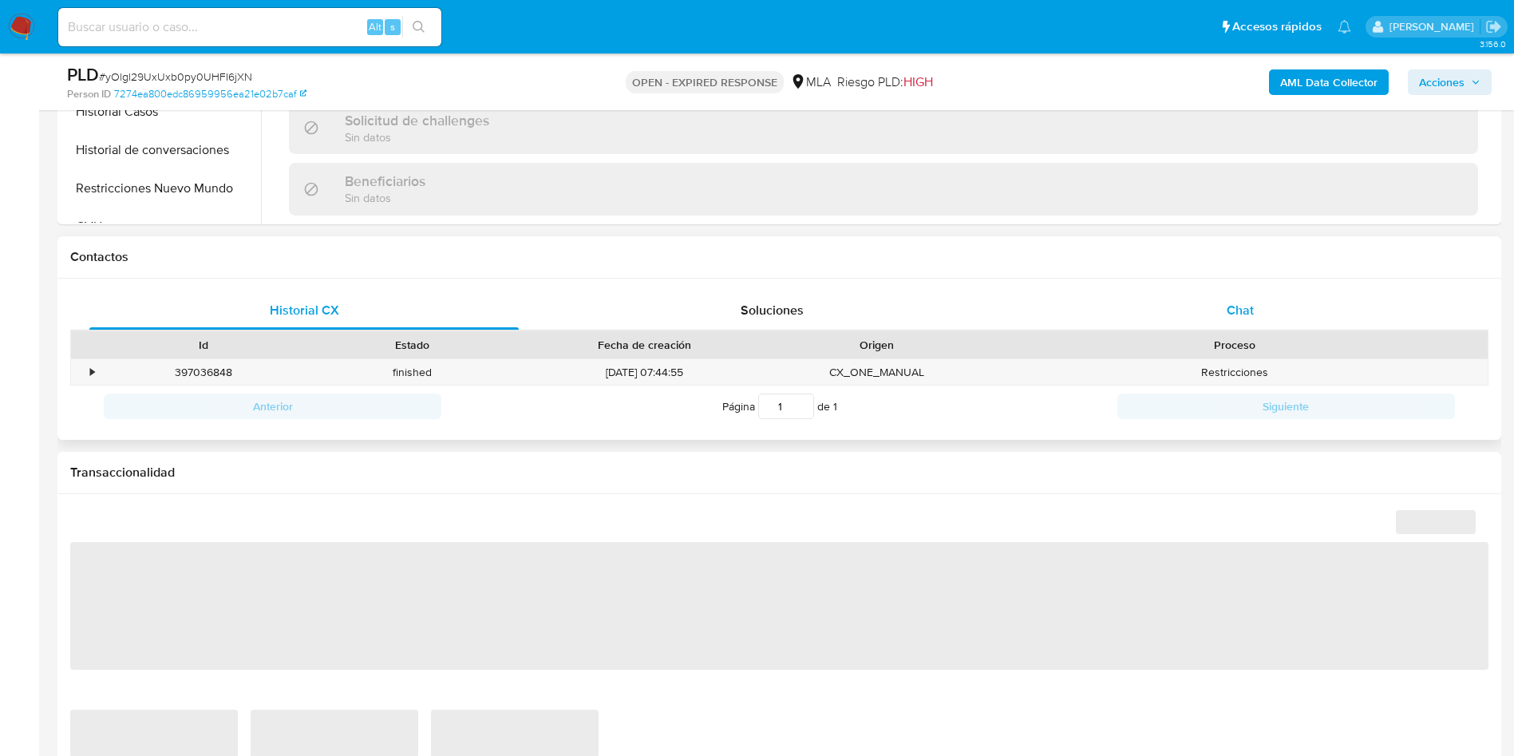
click at [1286, 314] on div "Chat" at bounding box center [1240, 310] width 429 height 38
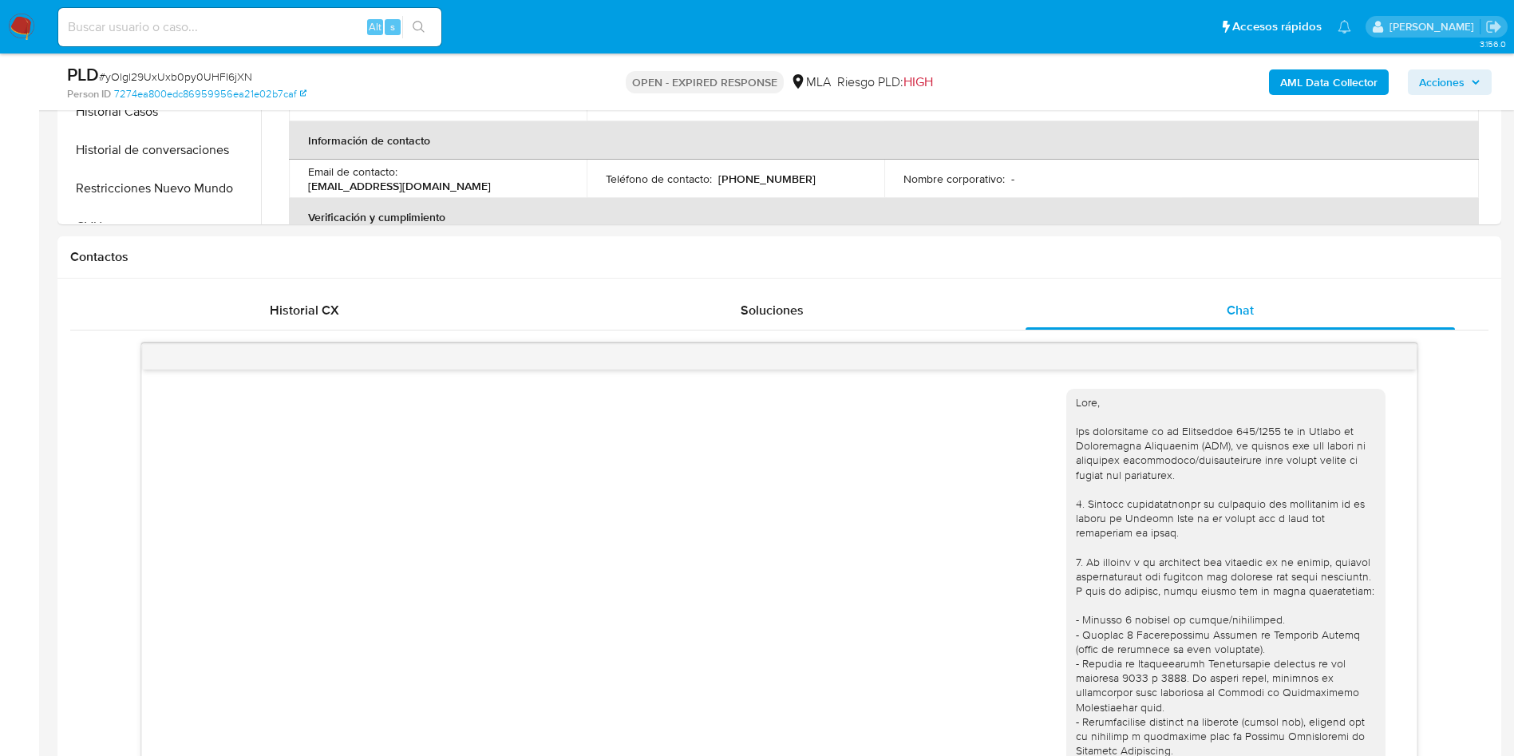
scroll to position [663, 0]
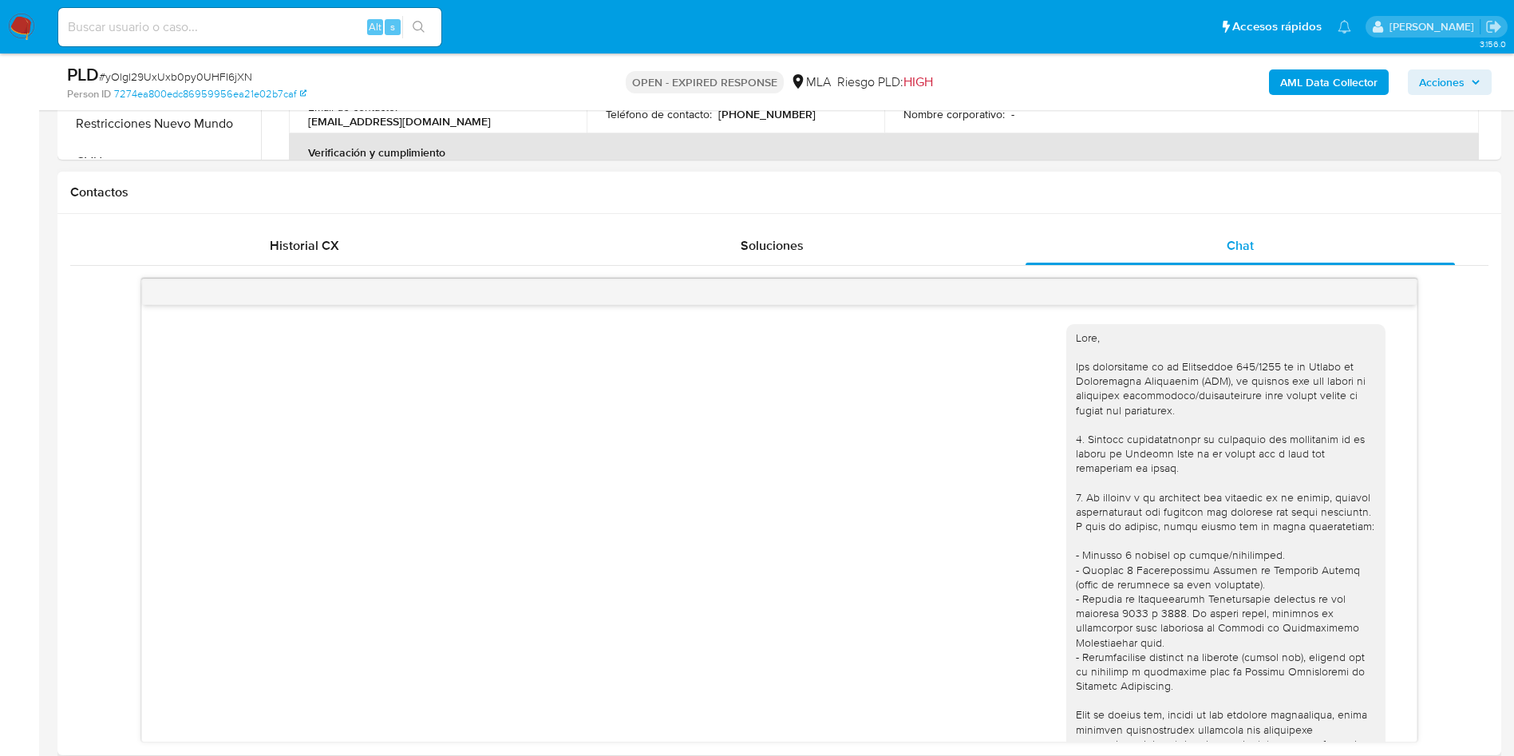
select select "10"
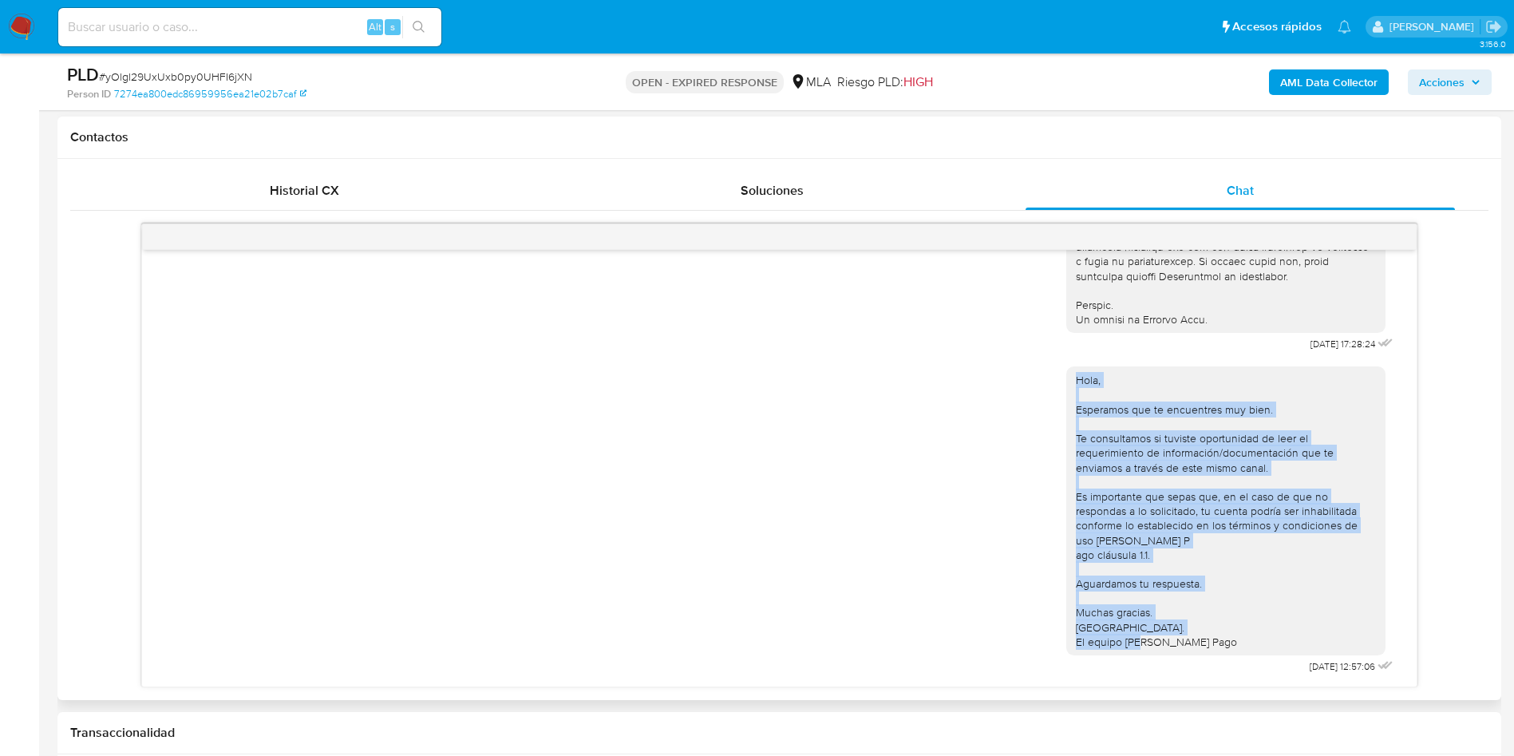
drag, startPoint x: 1134, startPoint y: 453, endPoint x: 1214, endPoint y: 658, distance: 219.4
click at [1214, 658] on div "Hola, Esperamos que te encuentres muy bien. Te consultamos si tuviste oportunid…" at bounding box center [1231, 516] width 330 height 322
copy div "Hola, Esperamos que te encuentres muy bien. Te consultamos si tuviste oportunid…"
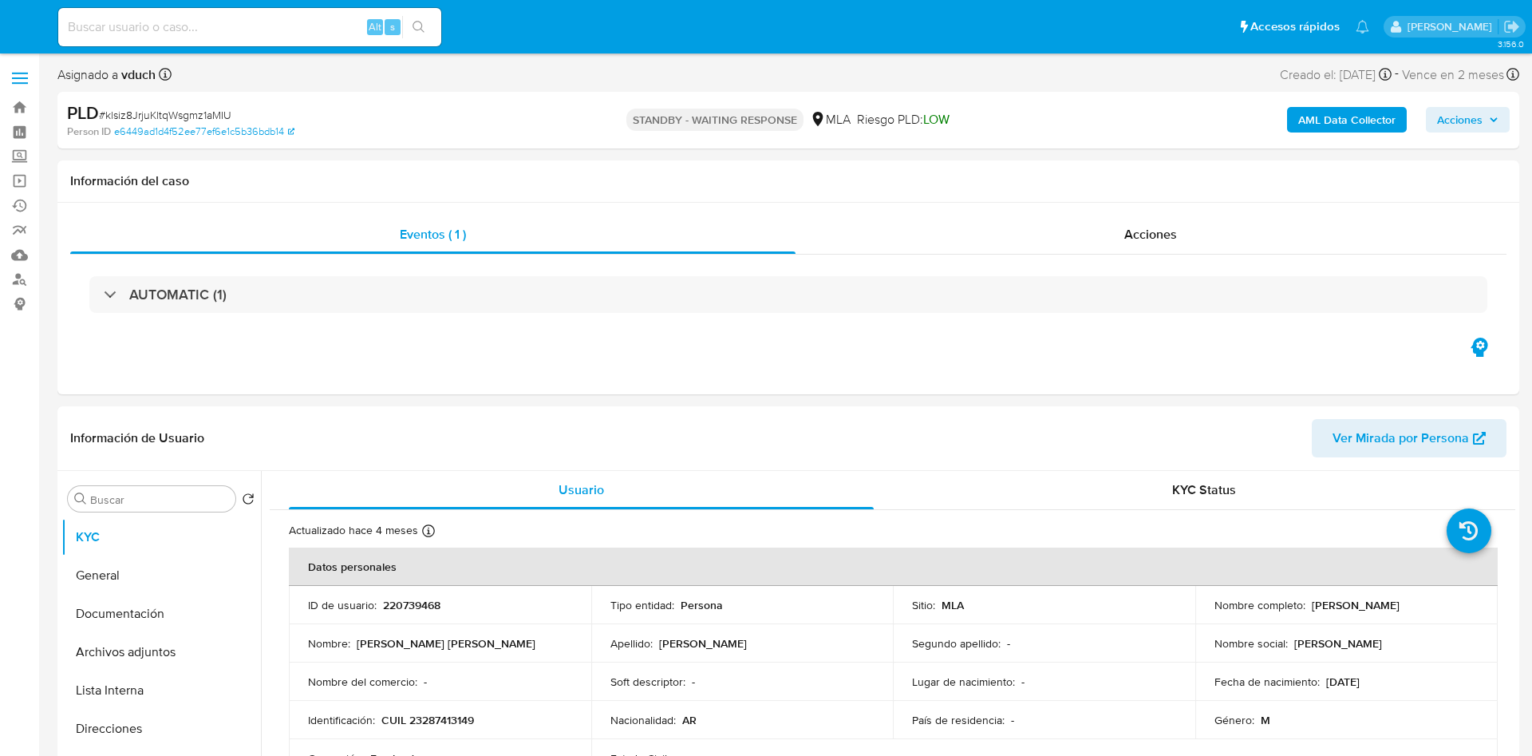
select select "10"
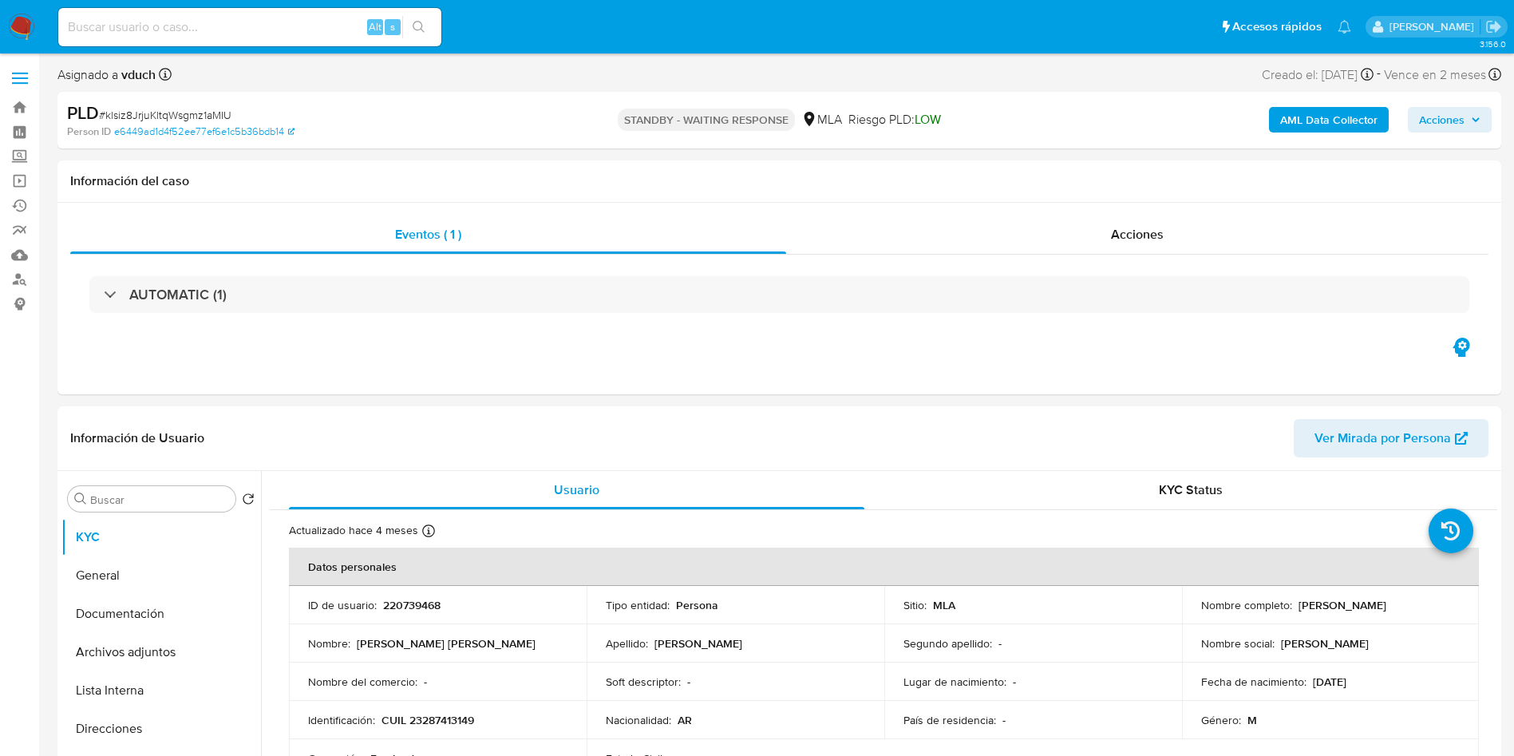
click at [307, 14] on div "Alt s" at bounding box center [249, 27] width 383 height 38
click at [339, 28] on input at bounding box center [249, 27] width 383 height 21
paste input "epuXJcoI0COUip9Vkaf5BIOr"
type input "epuXJcoI0COUip9Vkaf5BIOr"
click at [410, 24] on button "search-icon" at bounding box center [418, 27] width 33 height 22
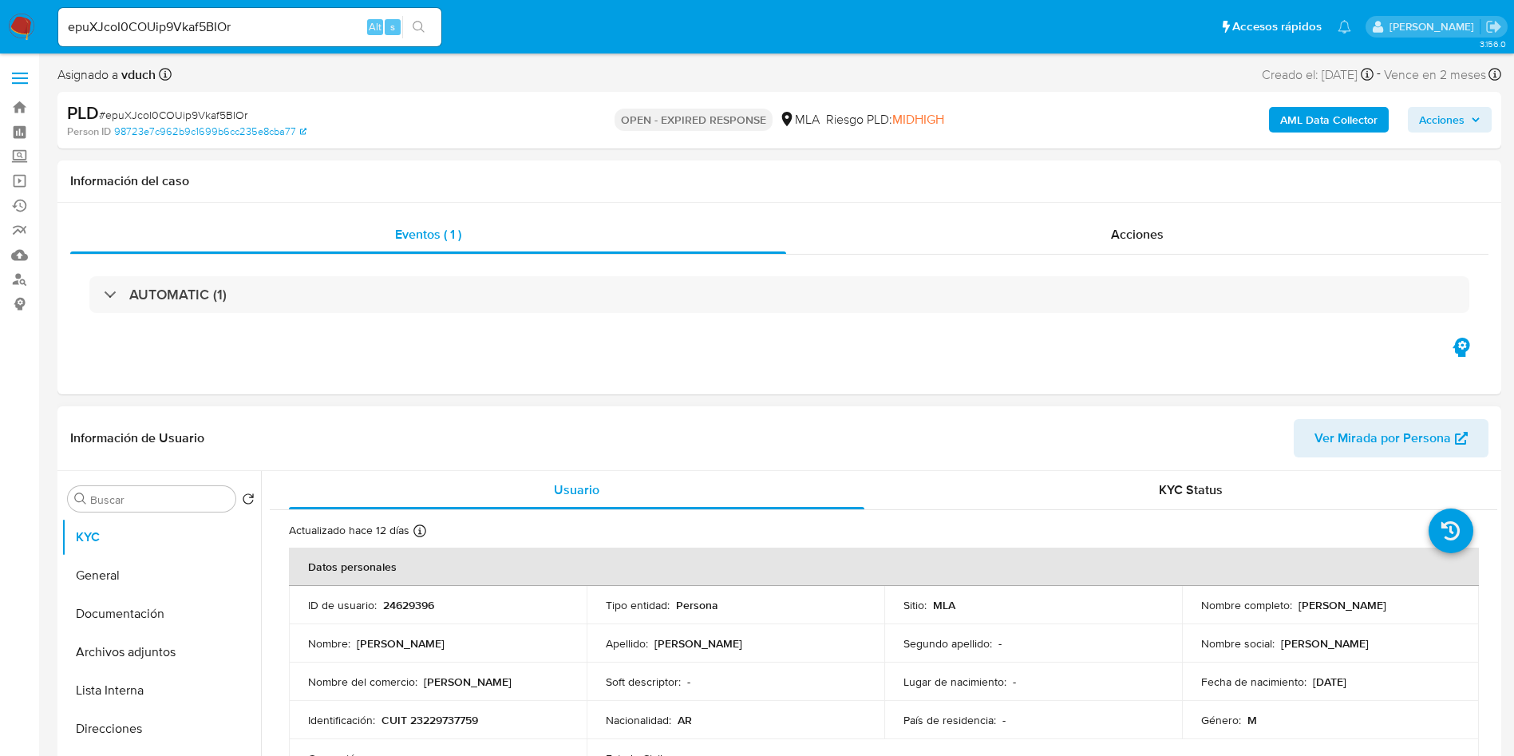
select select "10"
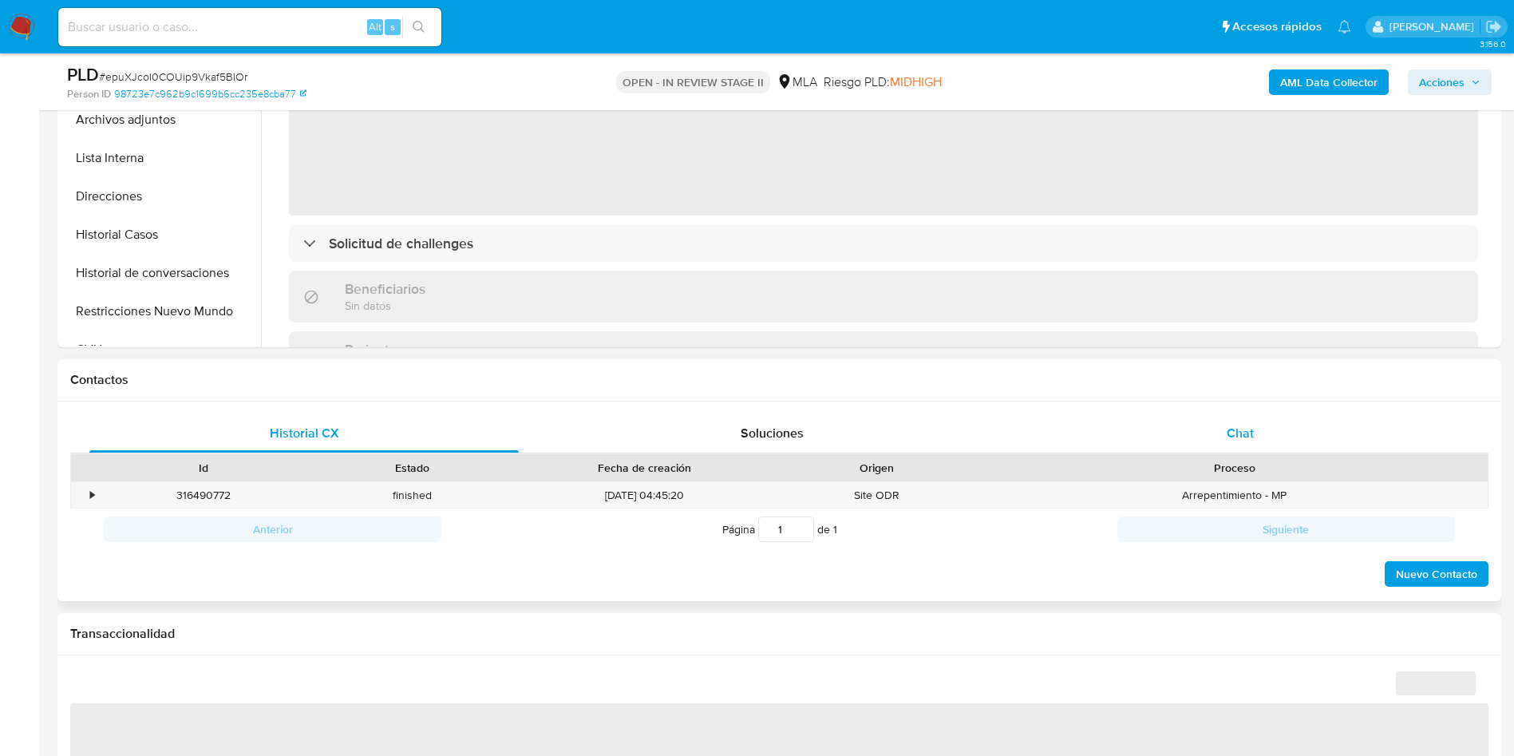
scroll to position [479, 0]
select select "10"
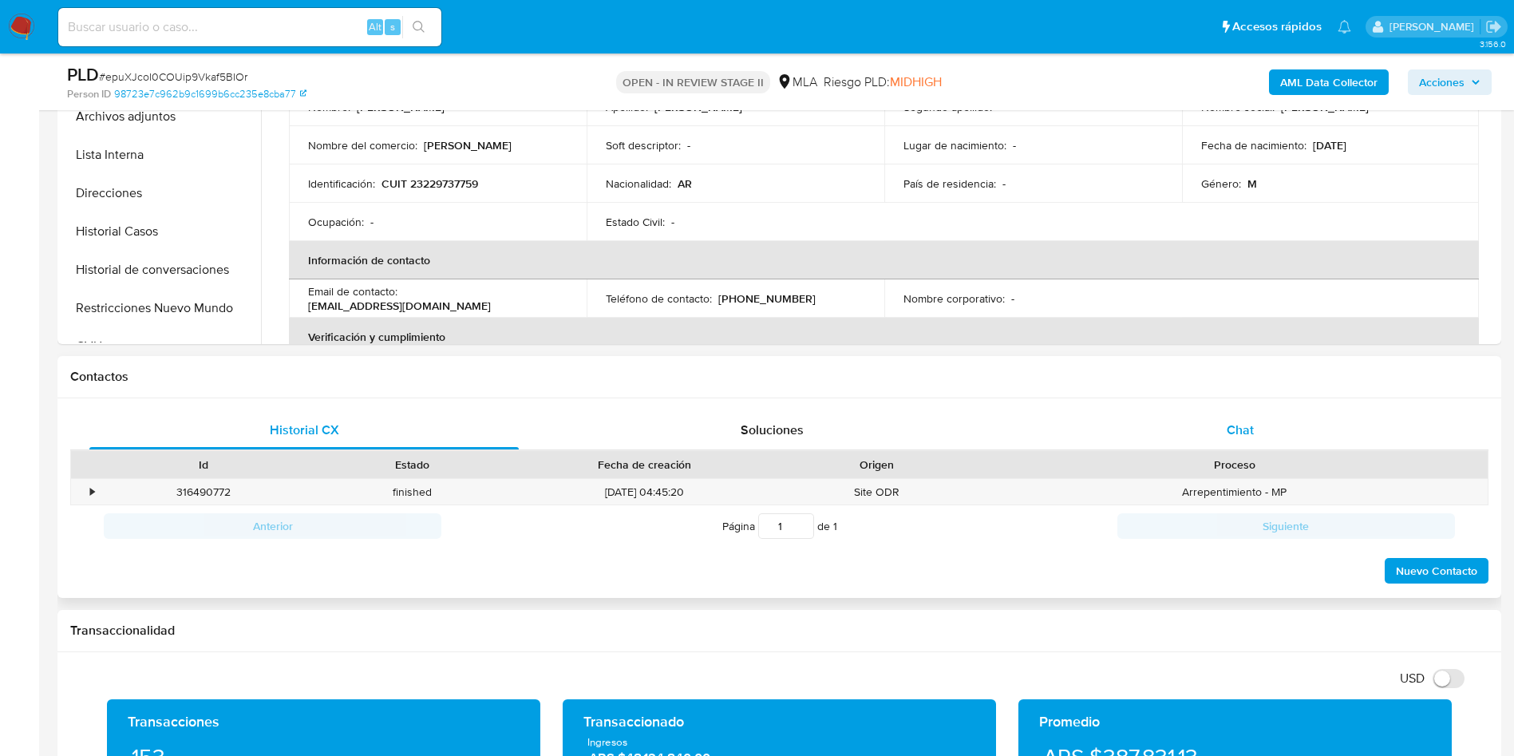
click at [1260, 419] on div "Chat" at bounding box center [1240, 430] width 429 height 38
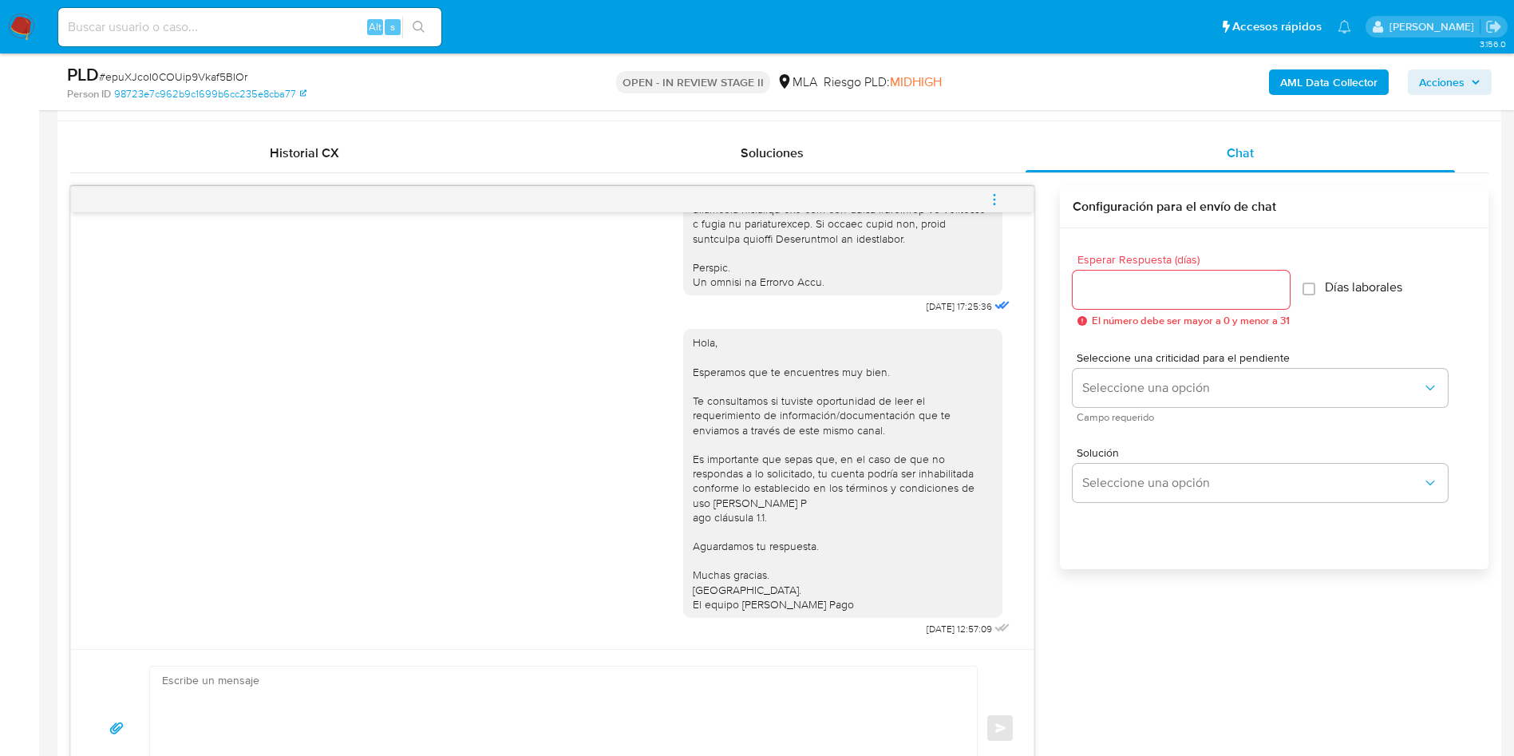
scroll to position [718, 0]
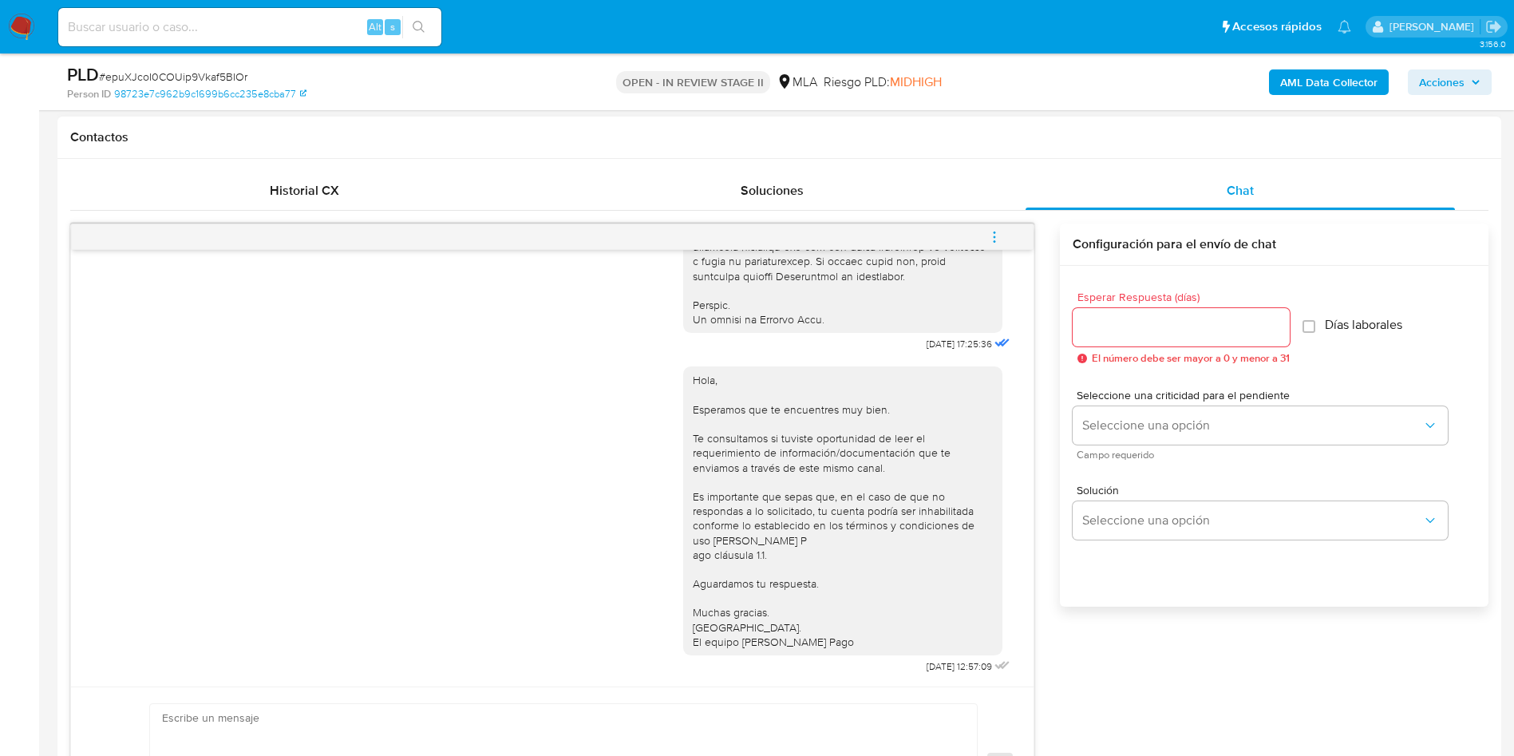
click at [1013, 238] on button "menu-action" at bounding box center [994, 237] width 53 height 38
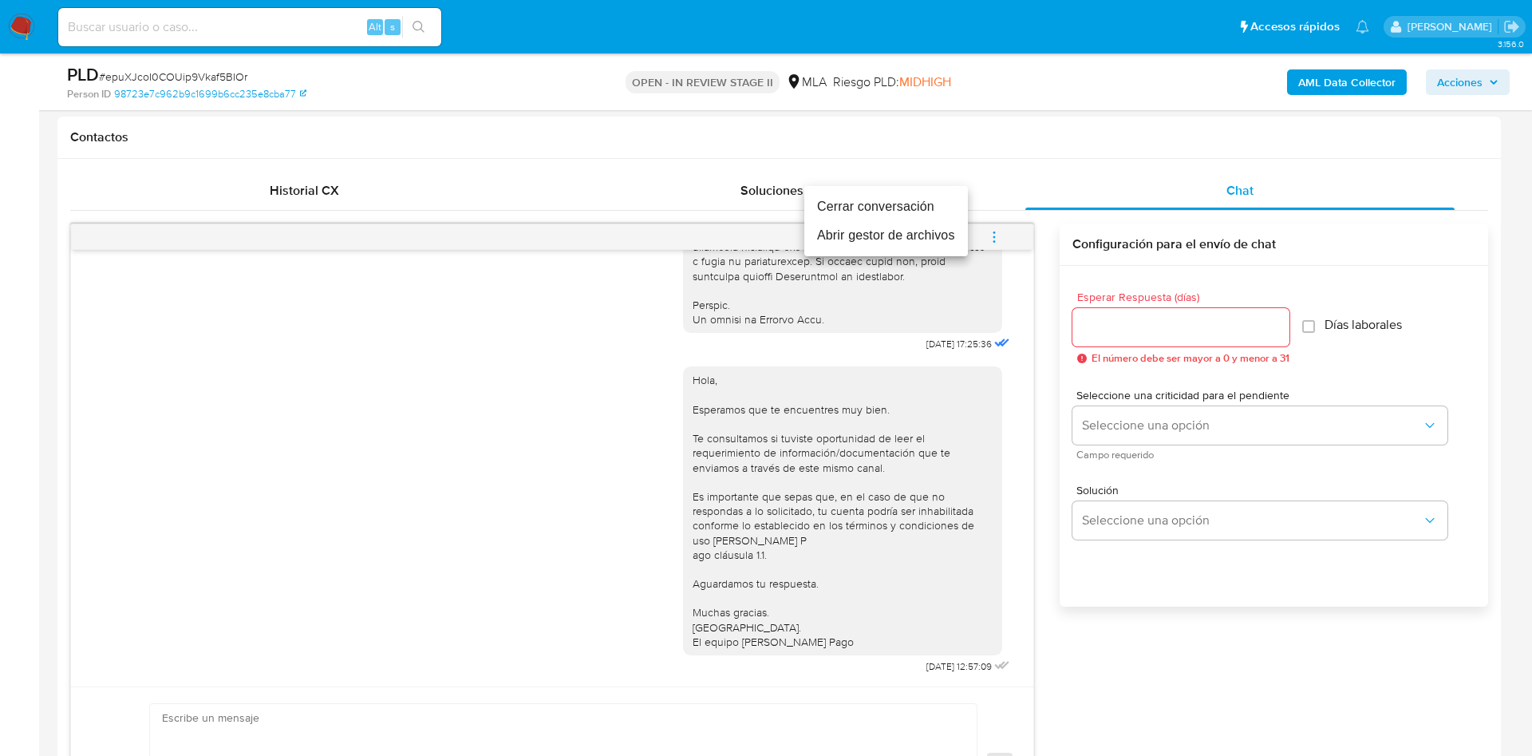
click at [929, 204] on li "Cerrar conversación" at bounding box center [887, 206] width 164 height 29
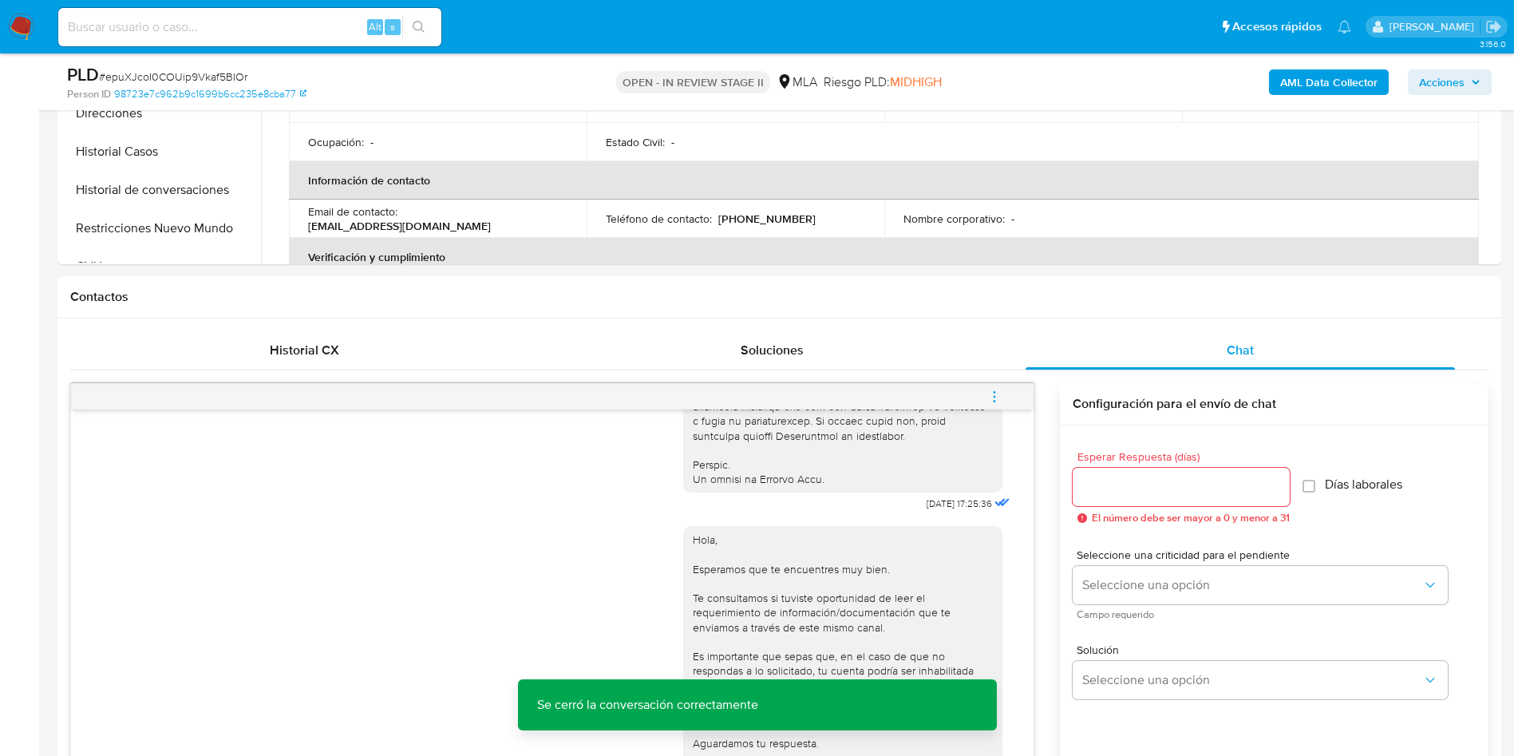
scroll to position [359, 0]
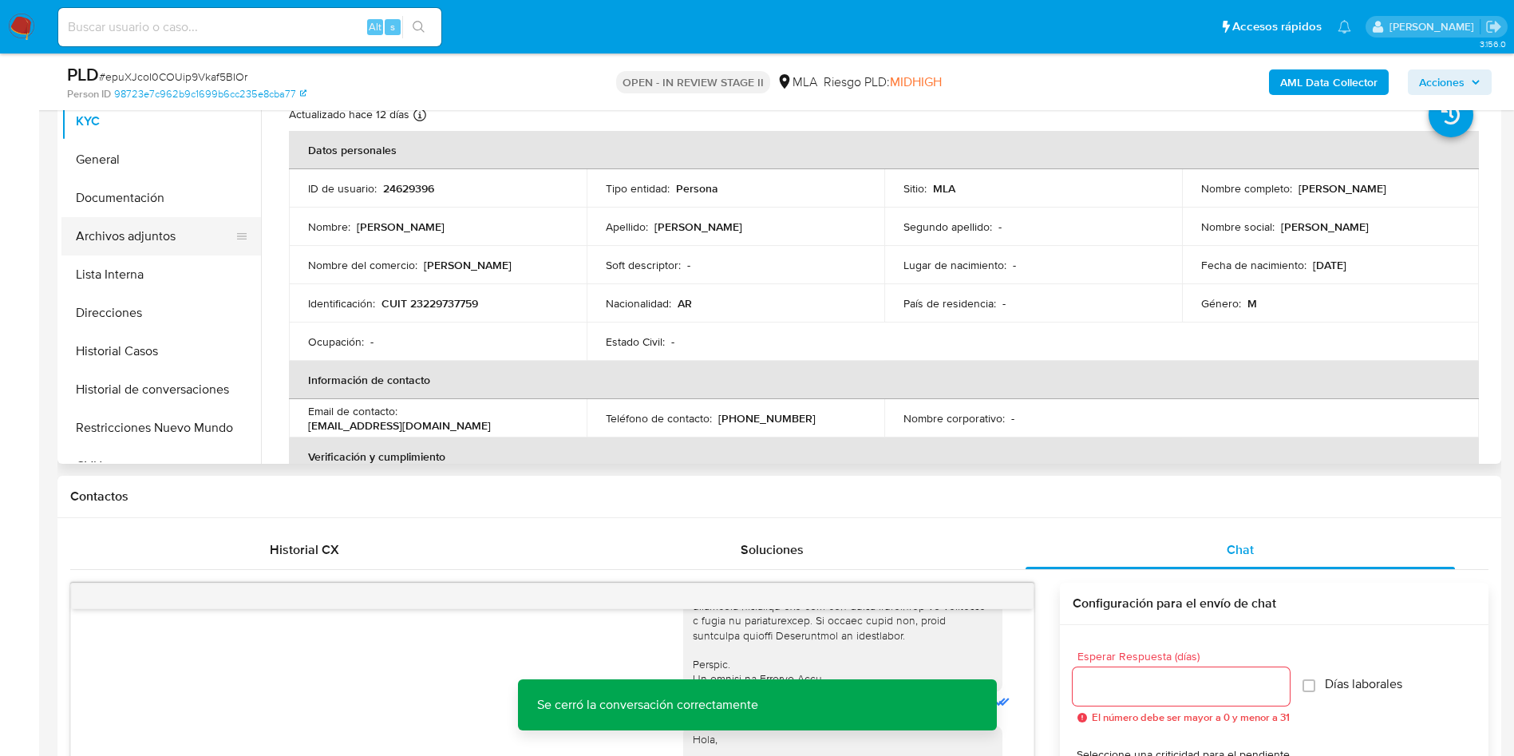
click at [184, 234] on button "Archivos adjuntos" at bounding box center [154, 236] width 187 height 38
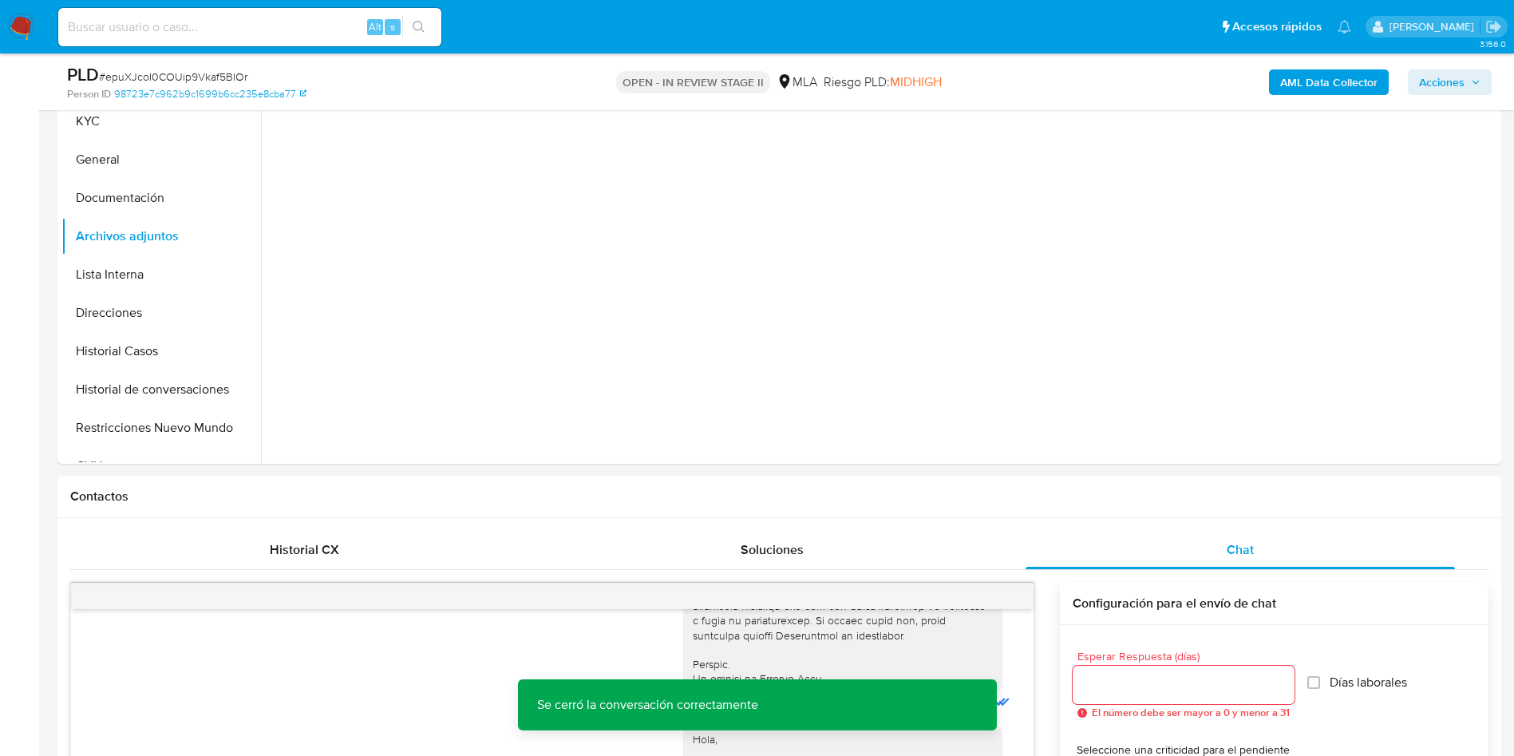
click at [1350, 88] on b "AML Data Collector" at bounding box center [1328, 82] width 97 height 26
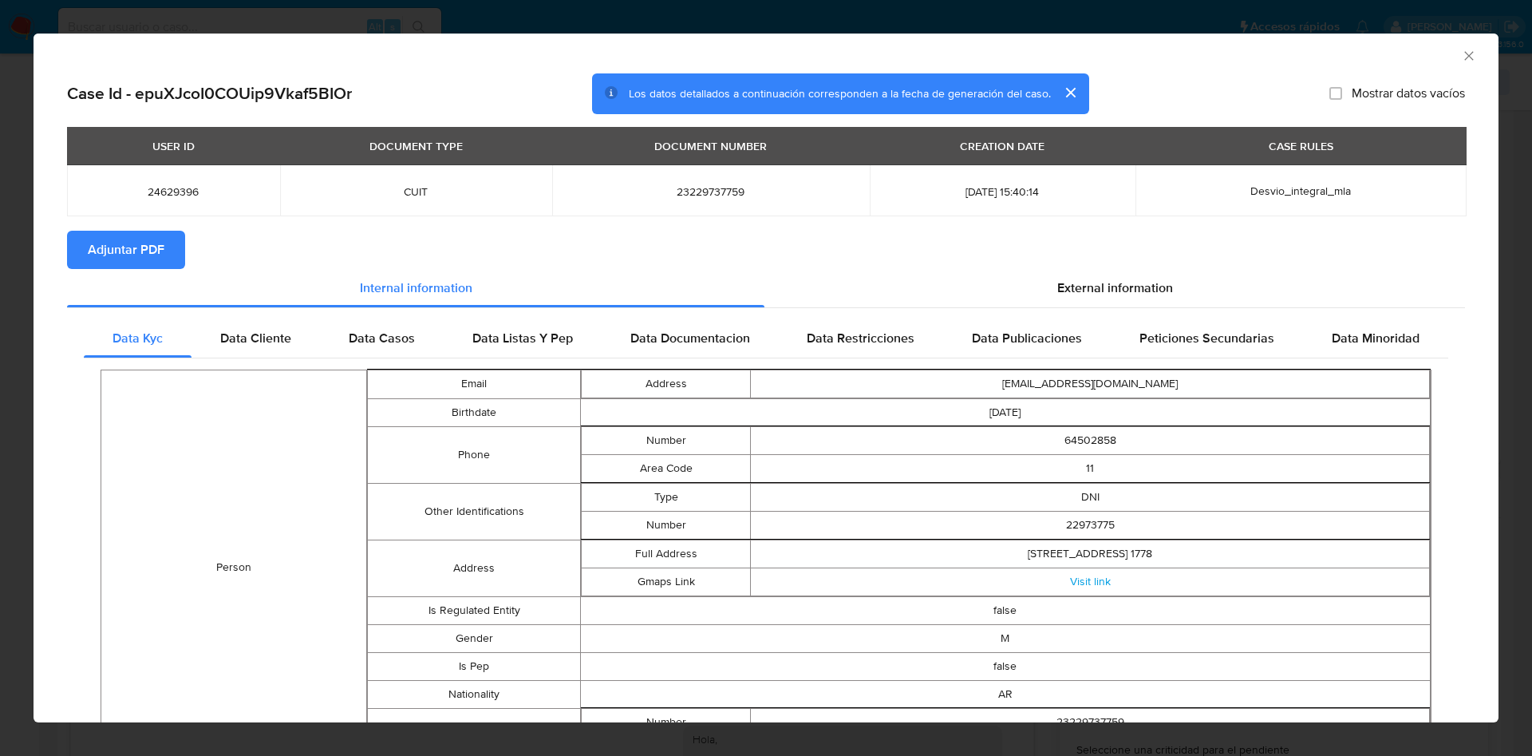
click at [1461, 59] on icon "Cerrar ventana" at bounding box center [1469, 56] width 16 height 16
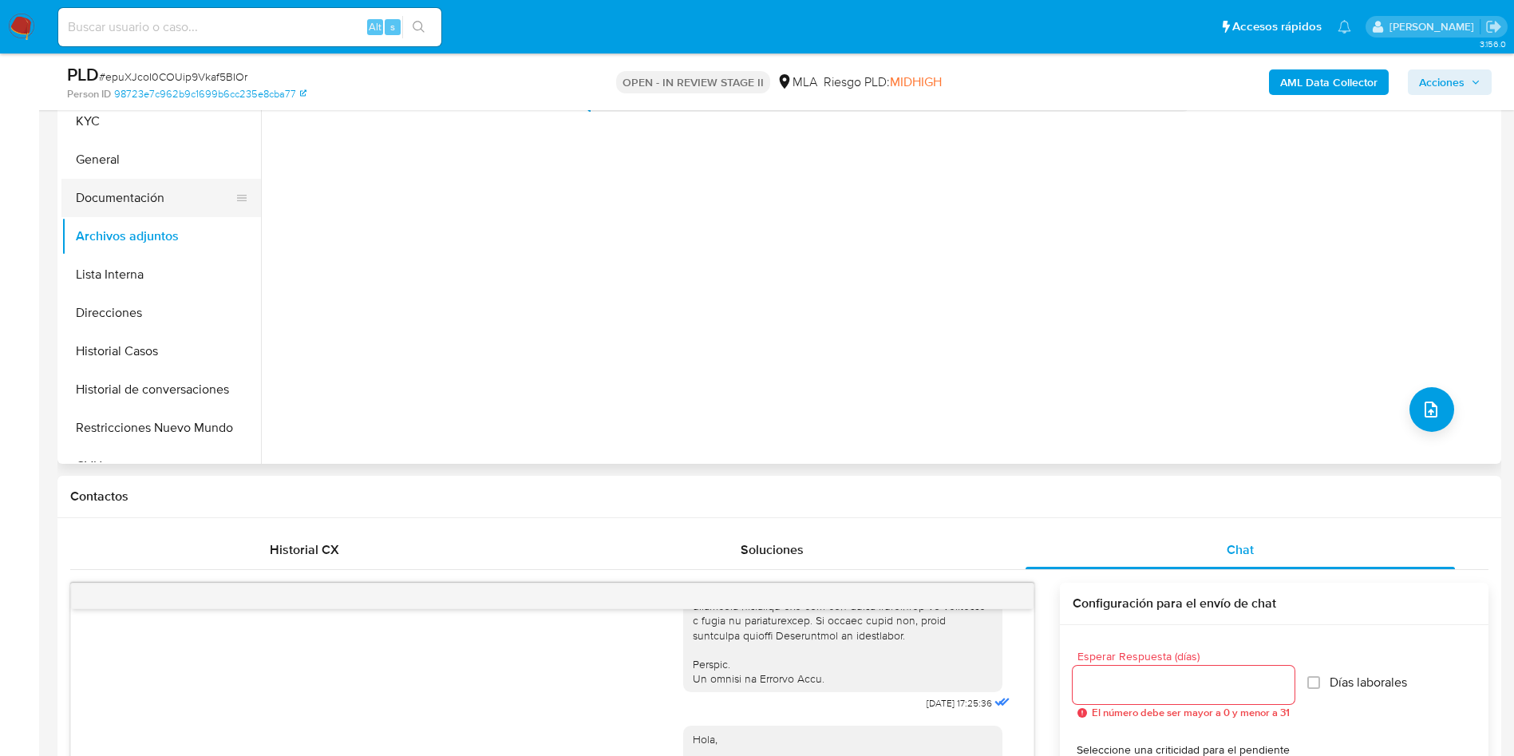
click at [183, 181] on button "Documentación" at bounding box center [154, 198] width 187 height 38
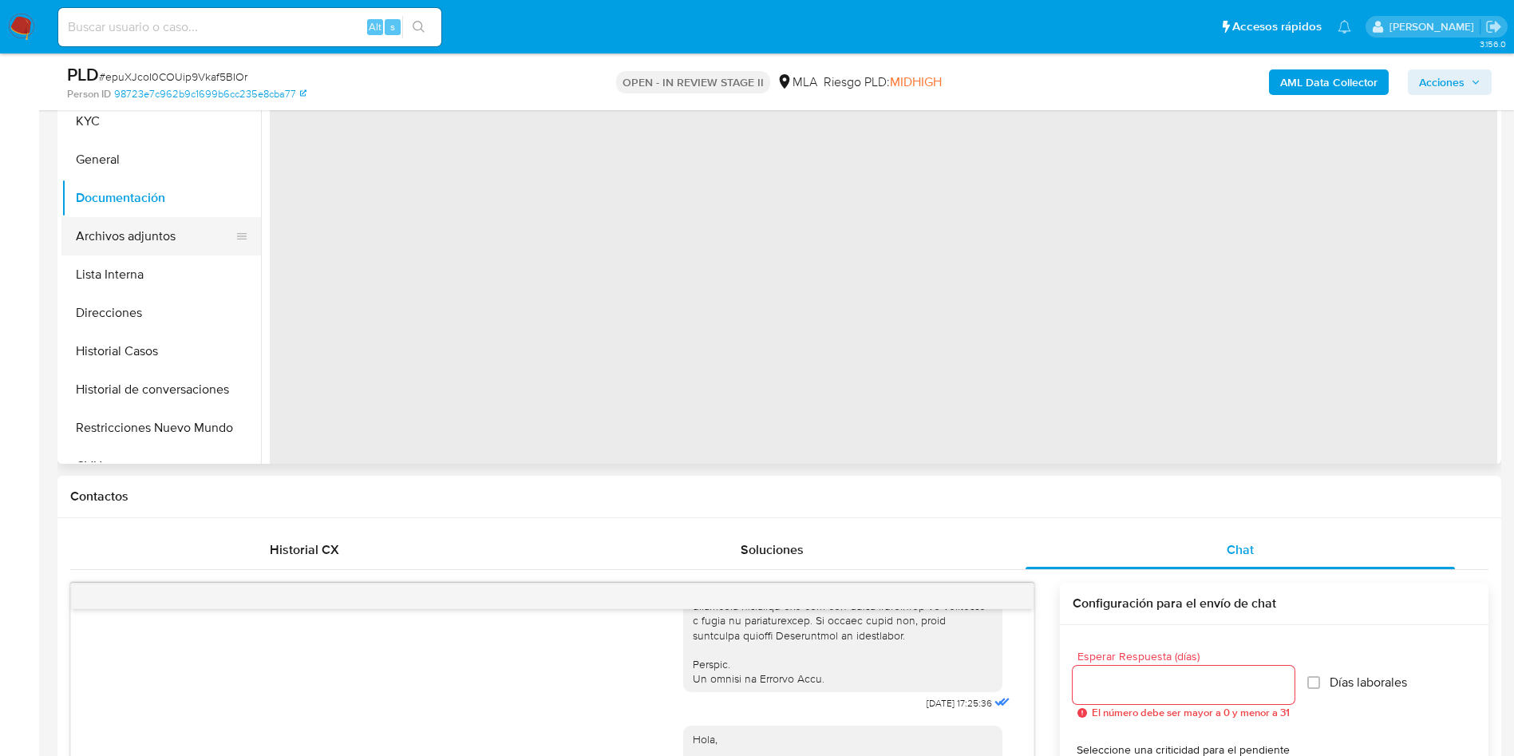
drag, startPoint x: 123, startPoint y: 243, endPoint x: 121, endPoint y: 253, distance: 9.7
click at [123, 243] on button "Archivos adjuntos" at bounding box center [154, 236] width 187 height 38
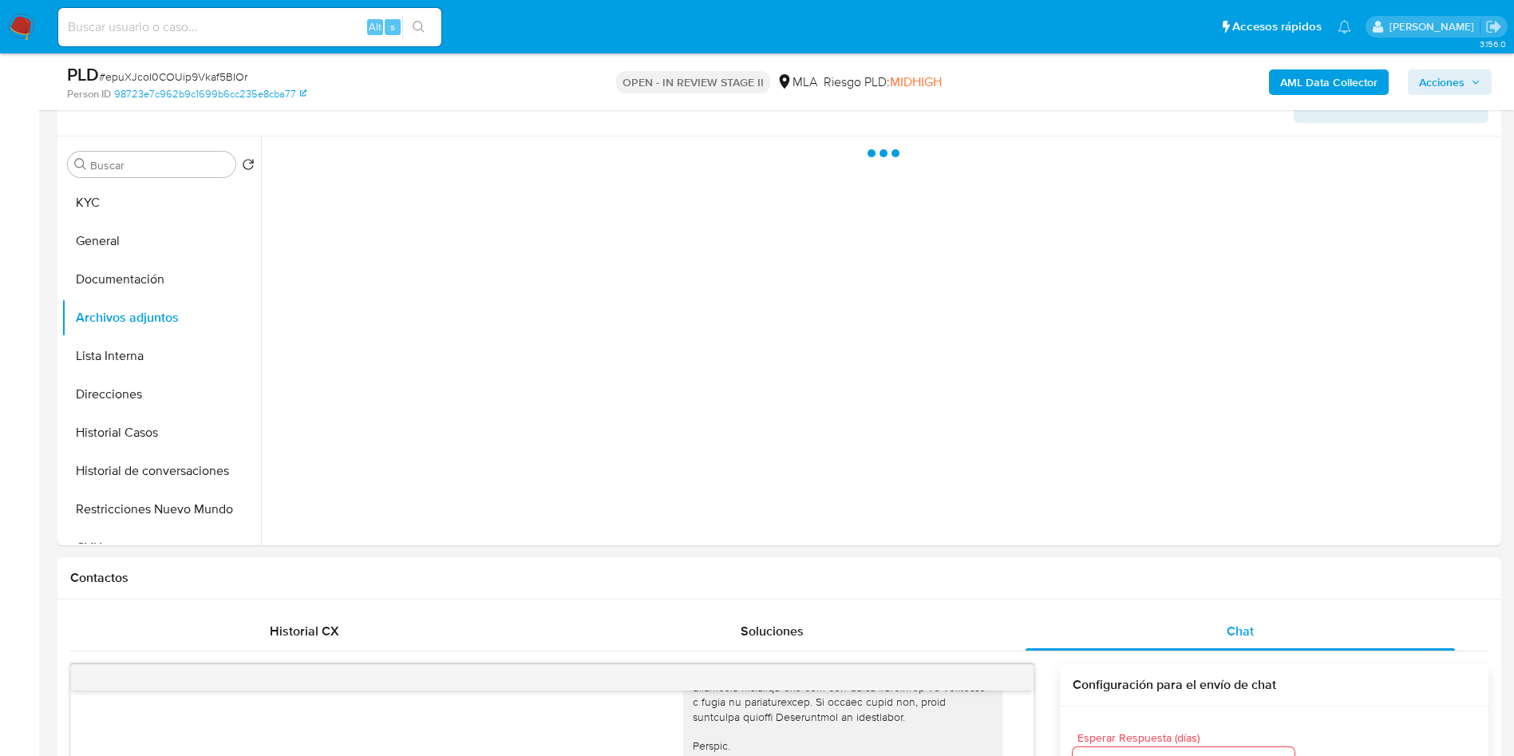
scroll to position [239, 0]
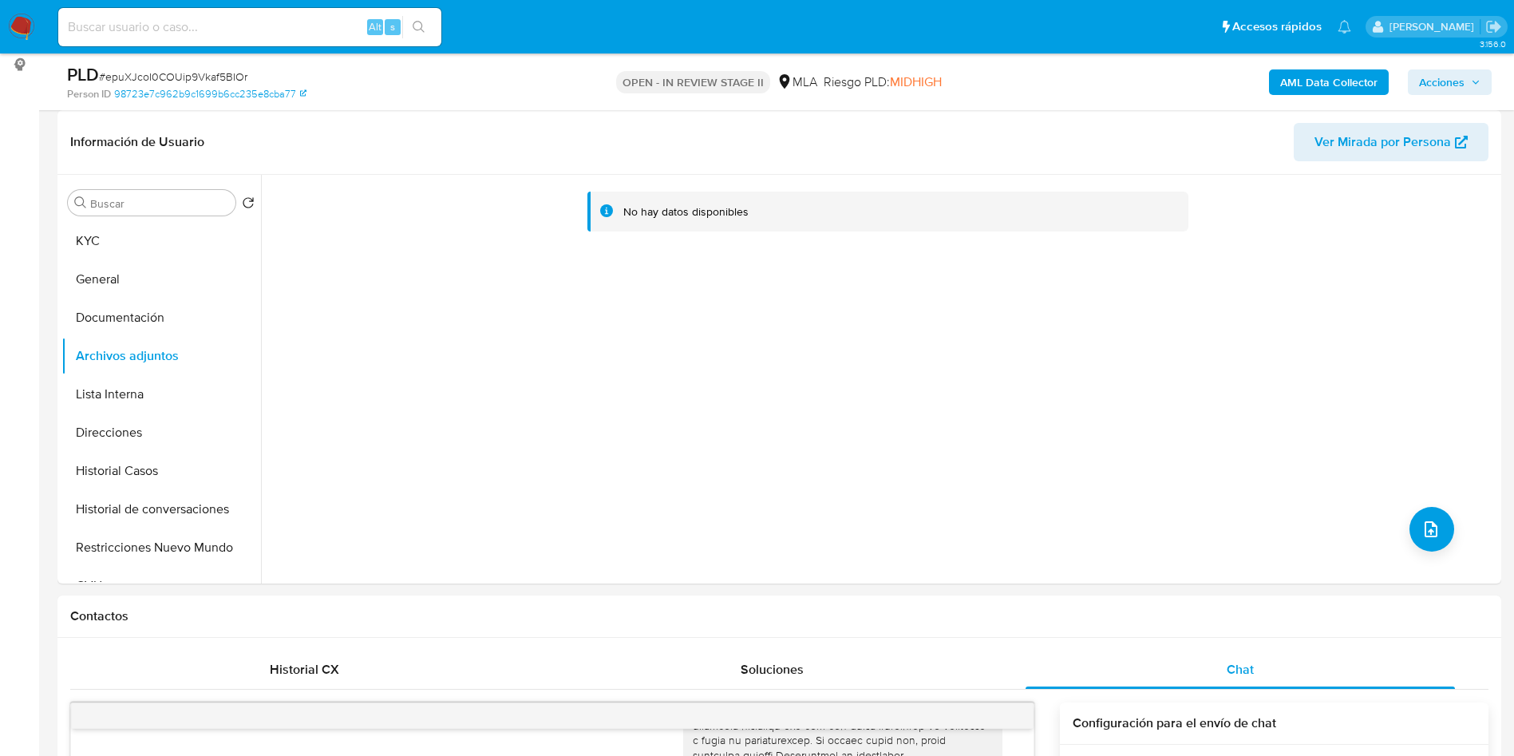
click at [1360, 80] on b "AML Data Collector" at bounding box center [1328, 82] width 97 height 26
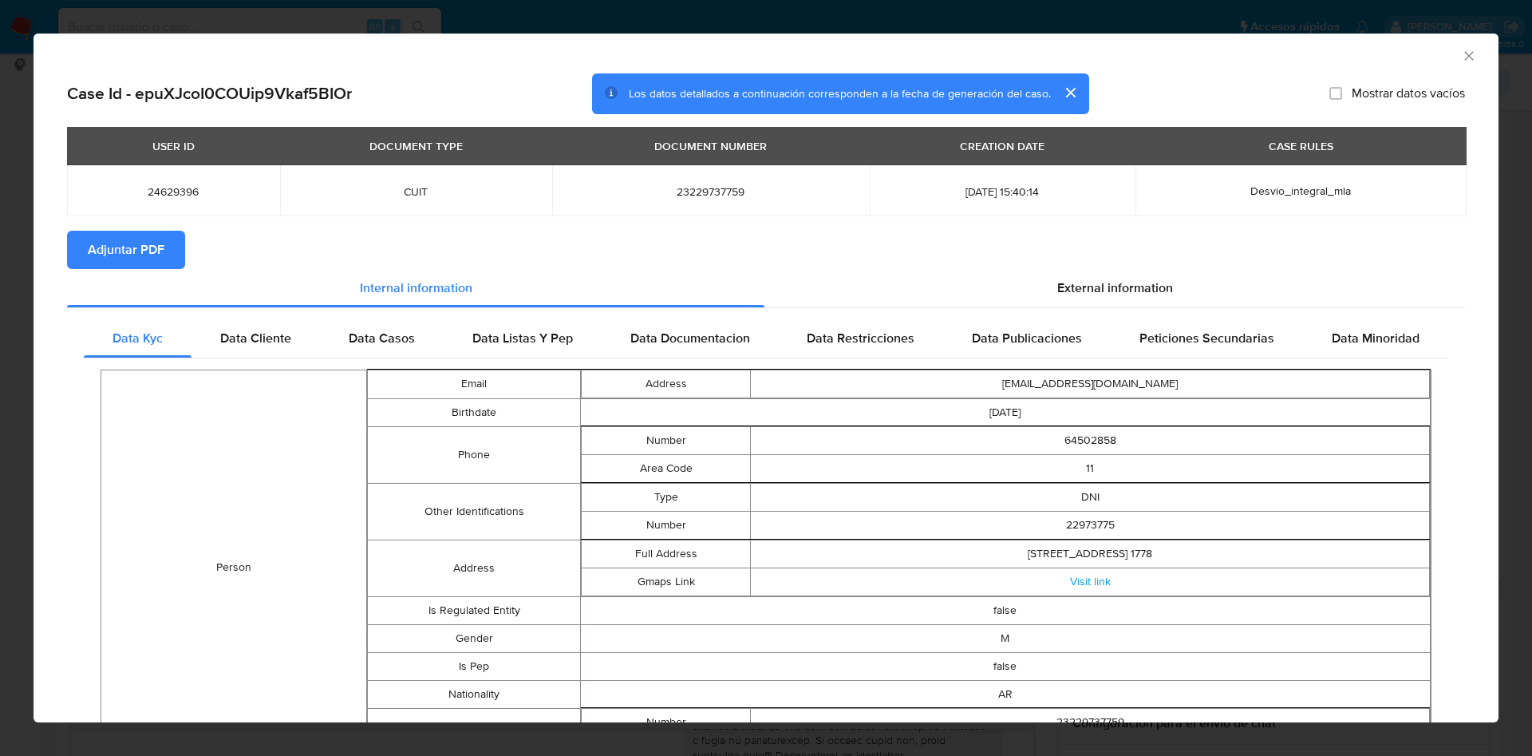
click at [82, 247] on button "Adjuntar PDF" at bounding box center [126, 250] width 118 height 38
click at [1461, 48] on icon "Cerrar ventana" at bounding box center [1469, 56] width 16 height 16
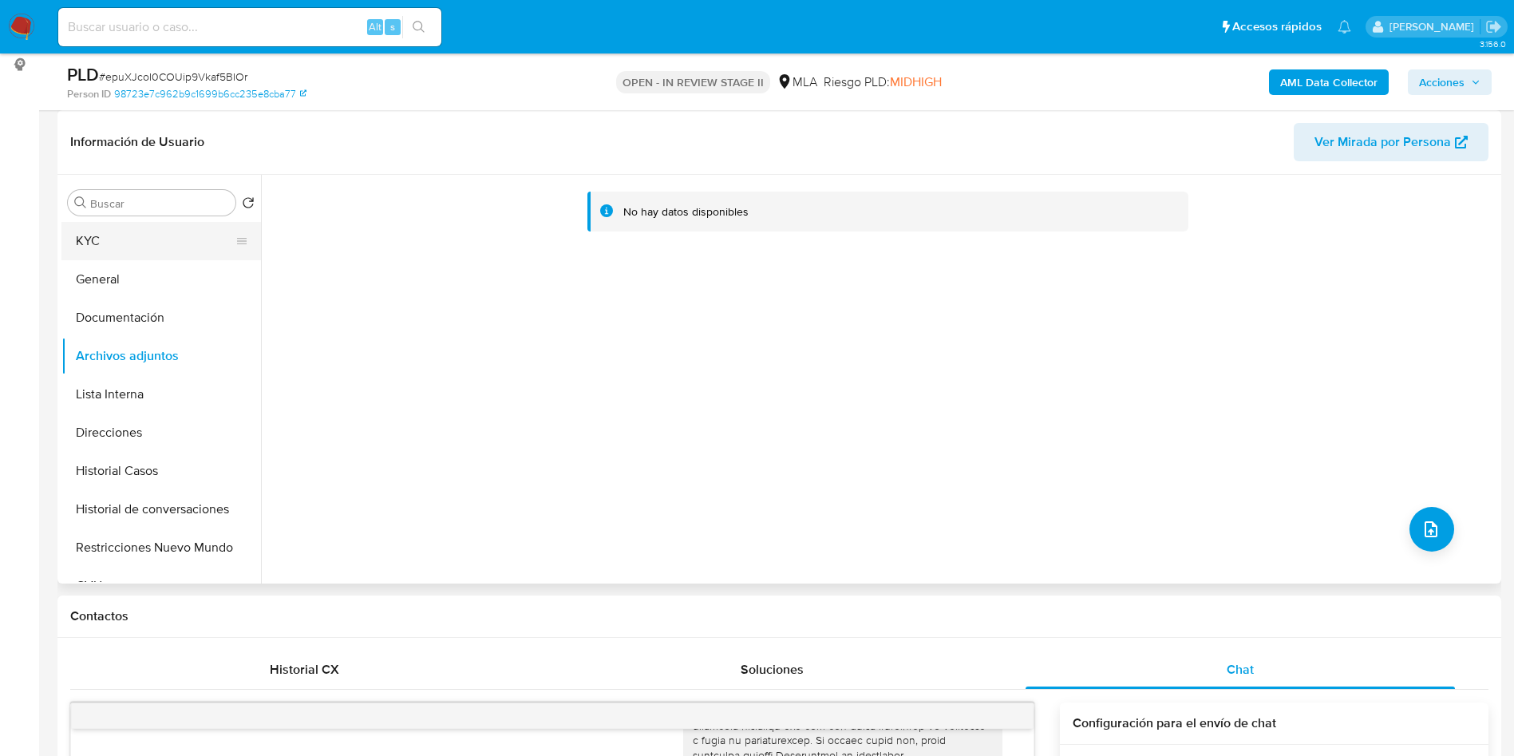
click at [136, 232] on button "KYC" at bounding box center [154, 241] width 187 height 38
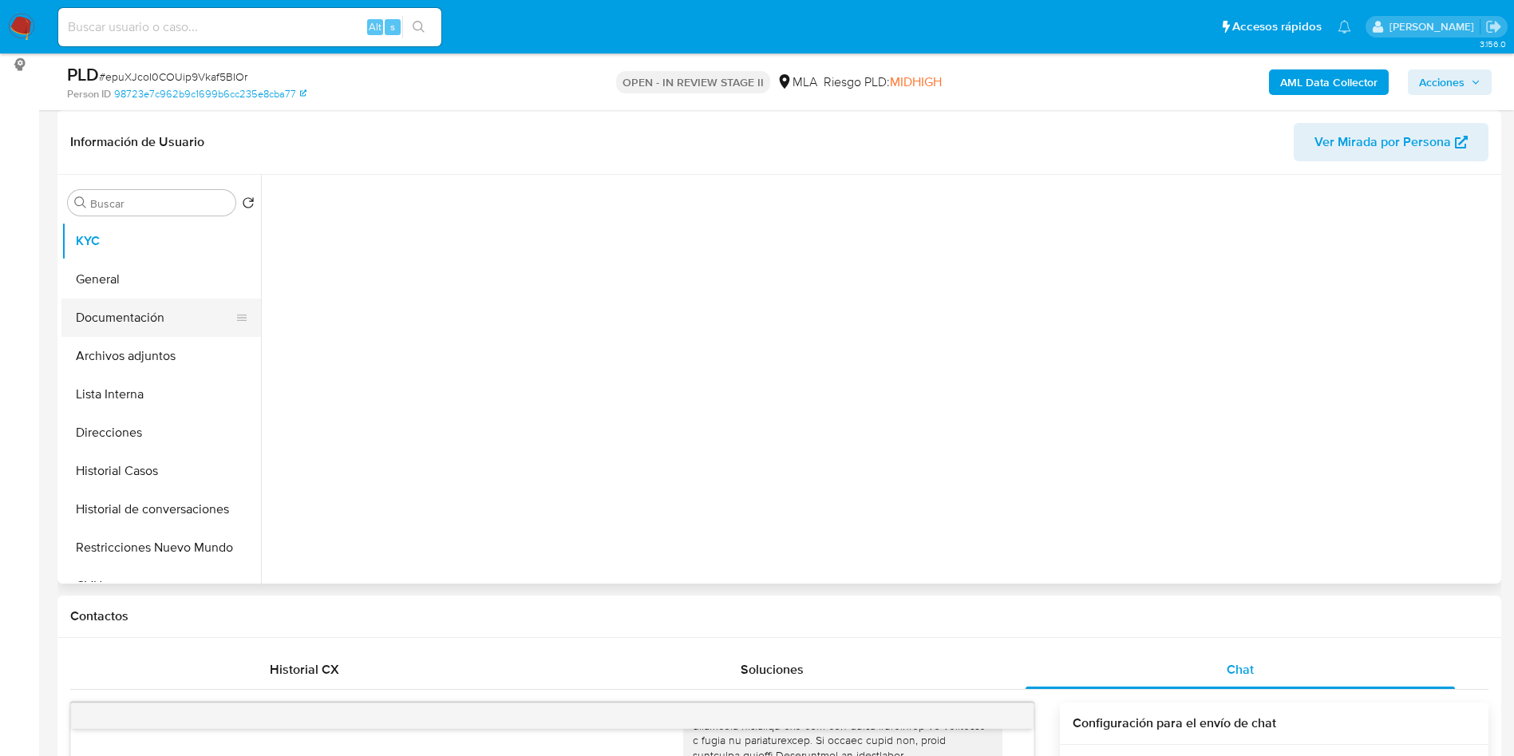
click at [148, 334] on button "Documentación" at bounding box center [154, 317] width 187 height 38
click at [196, 218] on div "Buscar Volver al orden por defecto KYC General Documentación Archivos adjuntos …" at bounding box center [161, 380] width 200 height 406
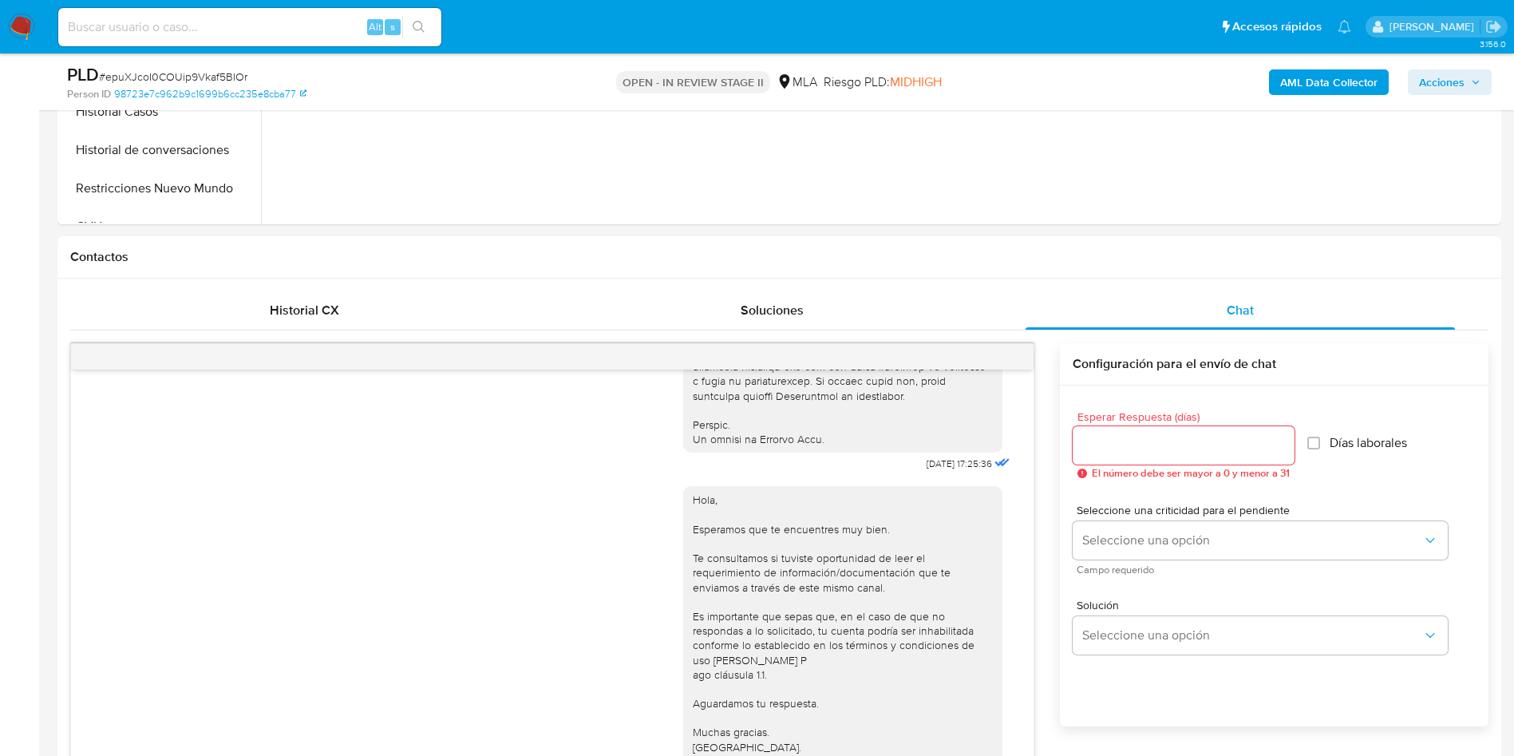
scroll to position [0, 0]
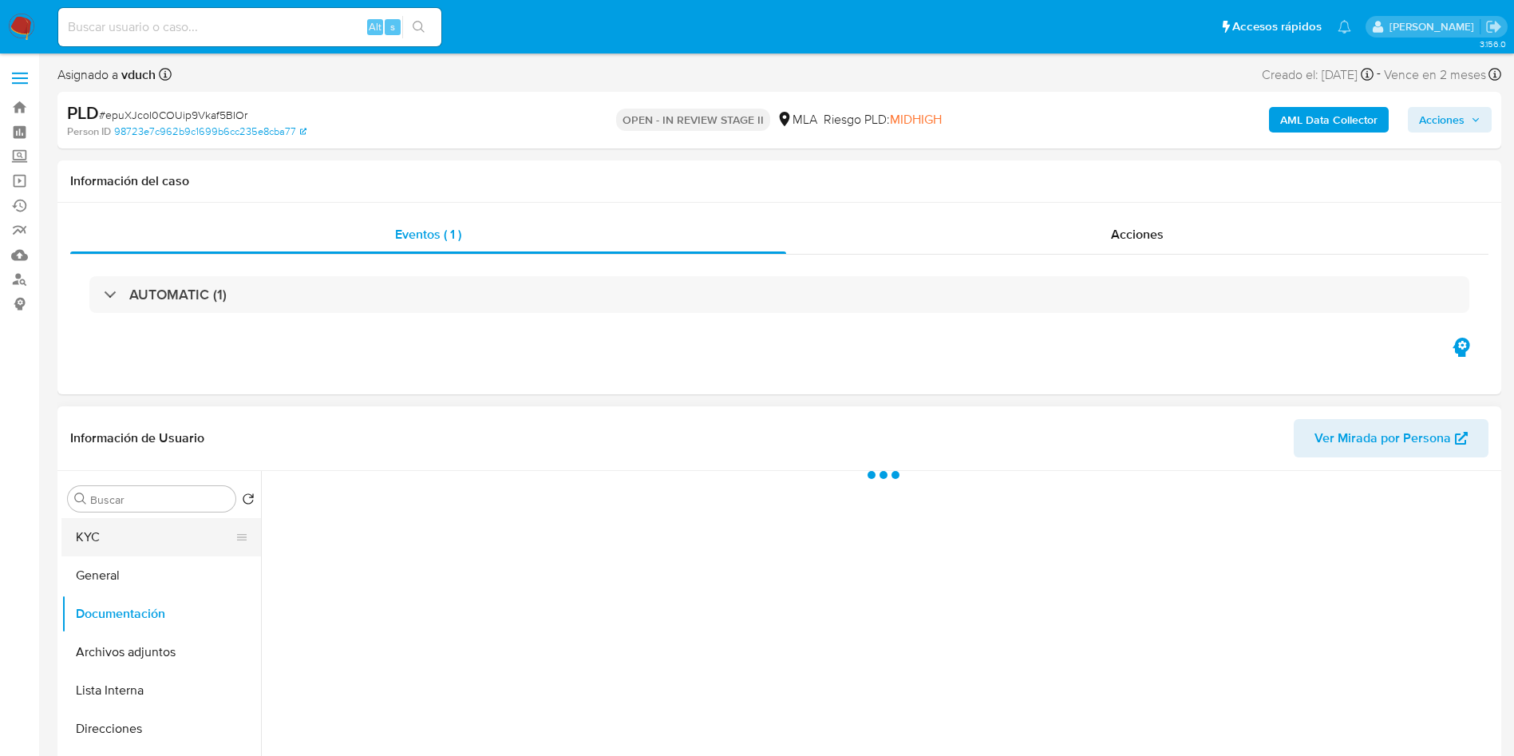
click at [101, 548] on button "KYC" at bounding box center [154, 537] width 187 height 38
click at [105, 565] on button "General" at bounding box center [154, 575] width 187 height 38
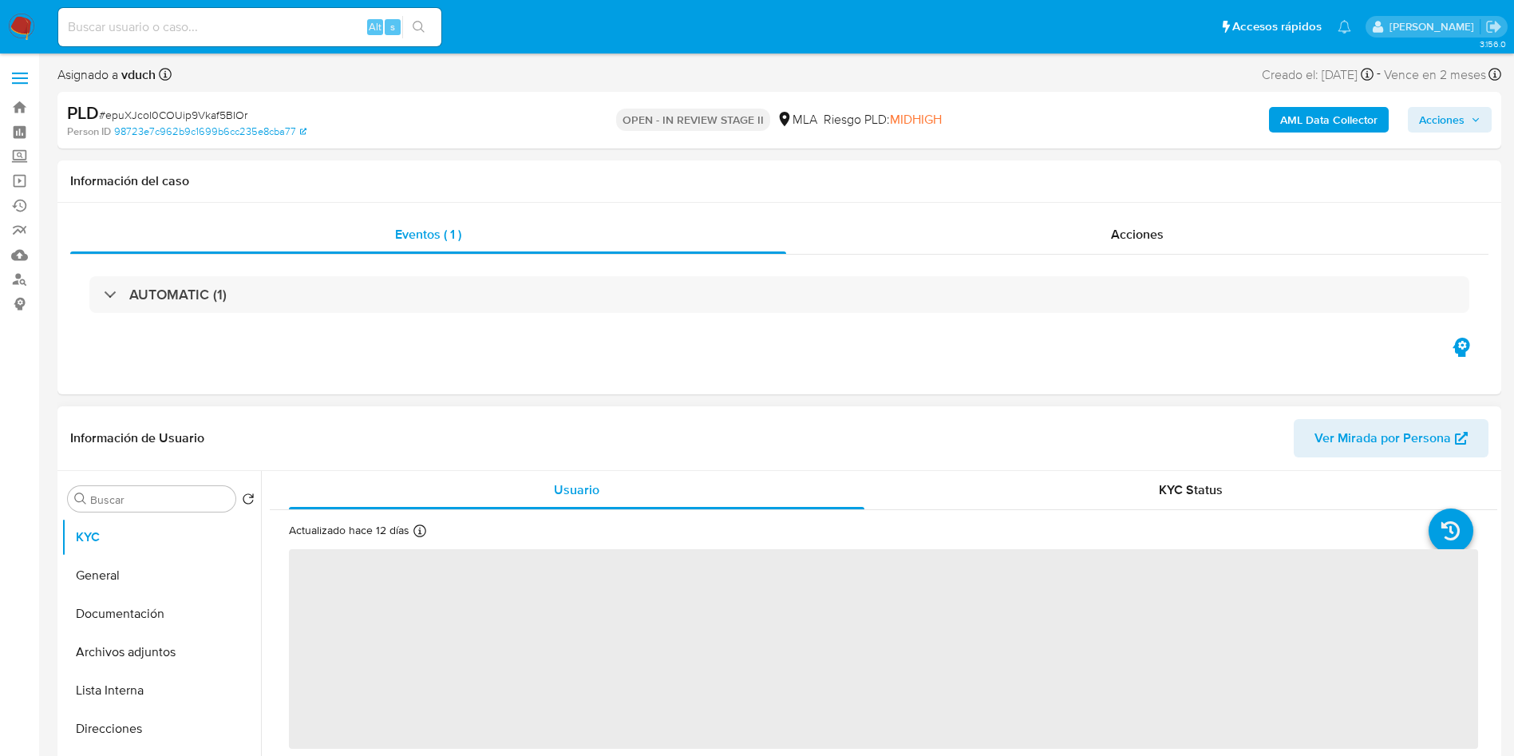
click at [510, 634] on span "‌" at bounding box center [883, 649] width 1189 height 200
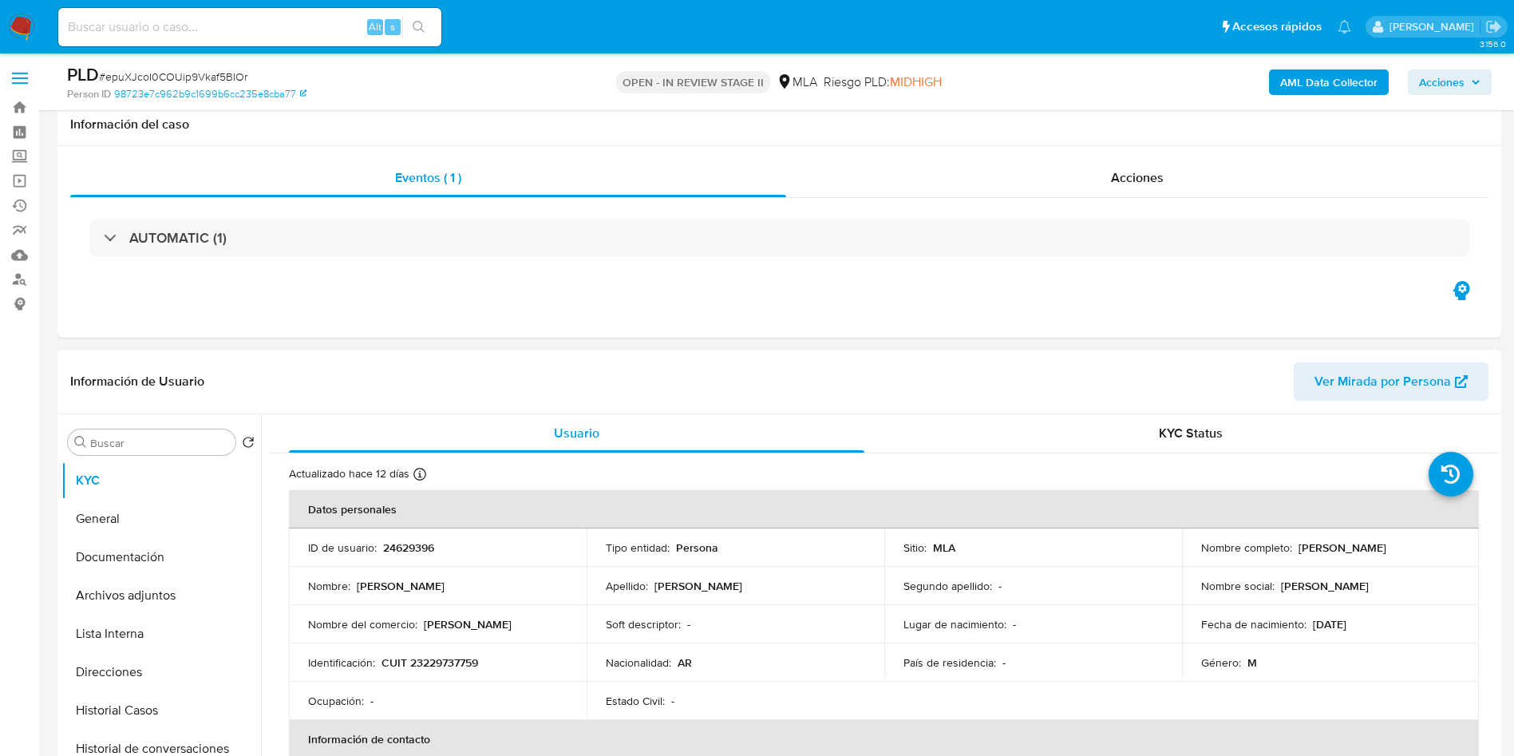
select select "10"
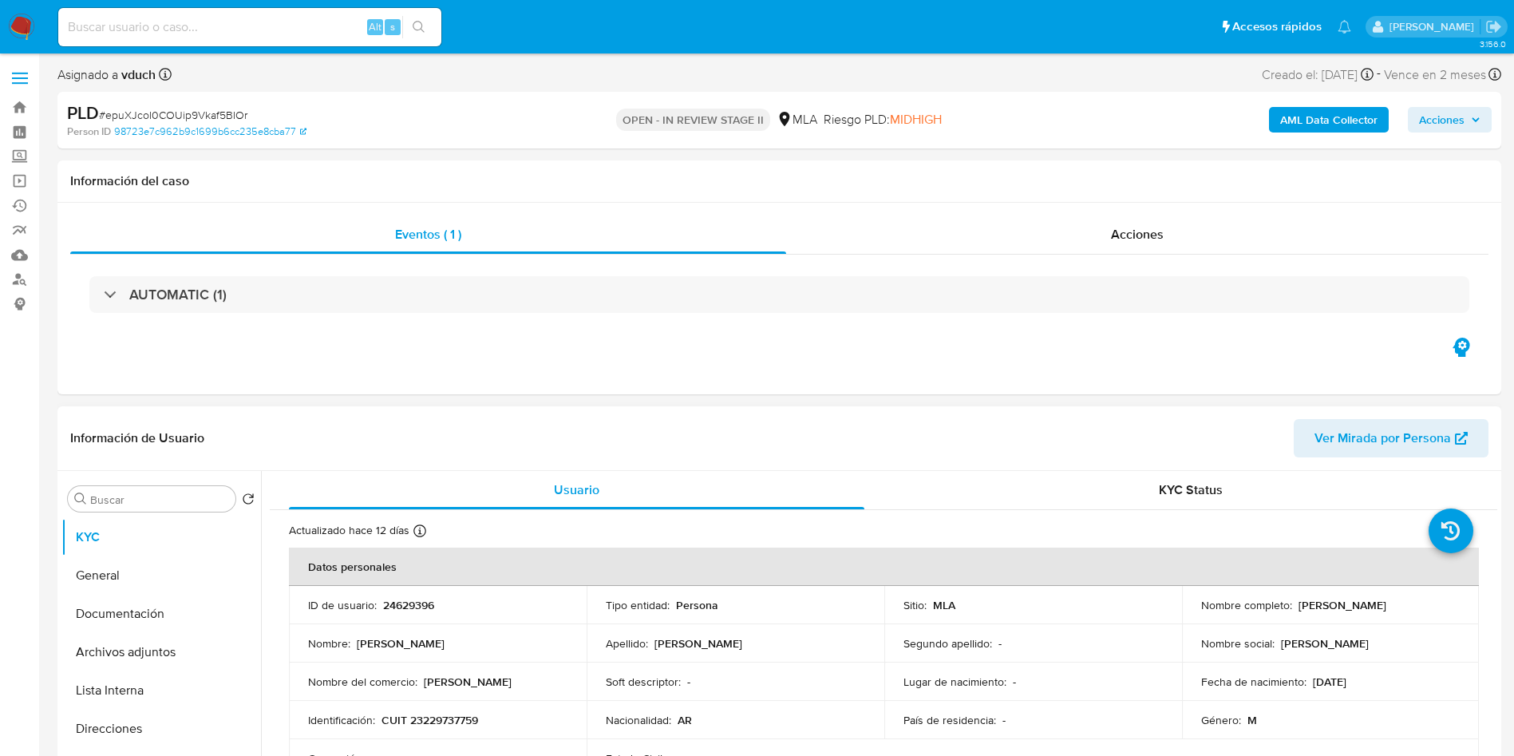
click at [404, 548] on th "Datos personales" at bounding box center [884, 567] width 1190 height 38
click at [405, 588] on td "ID de usuario : 24629396" at bounding box center [438, 605] width 298 height 38
click at [408, 603] on p "24629396" at bounding box center [408, 605] width 51 height 14
copy p "24629396"
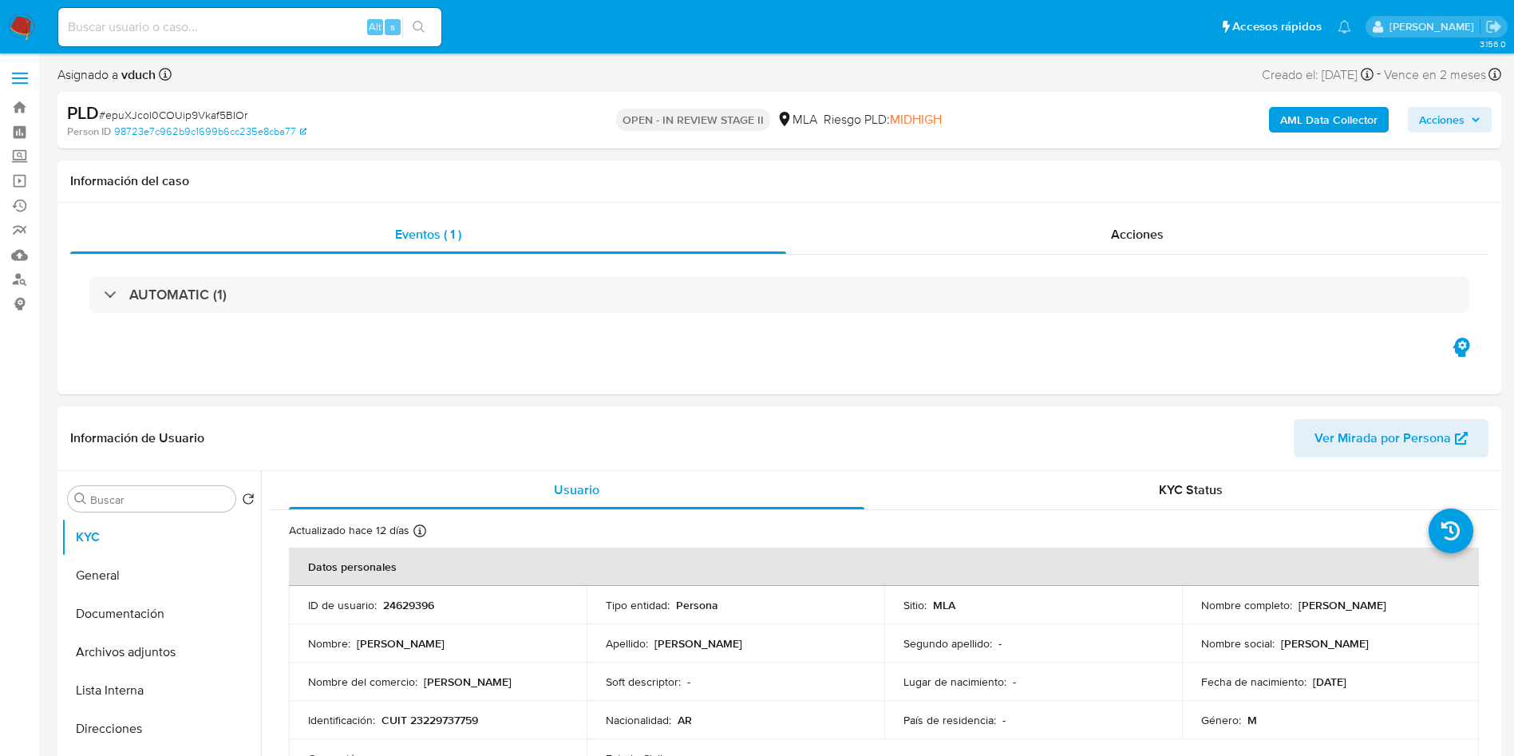
click at [856, 630] on td "Apellido : [PERSON_NAME]" at bounding box center [736, 643] width 298 height 38
click at [794, 161] on div "Información del caso" at bounding box center [779, 181] width 1444 height 42
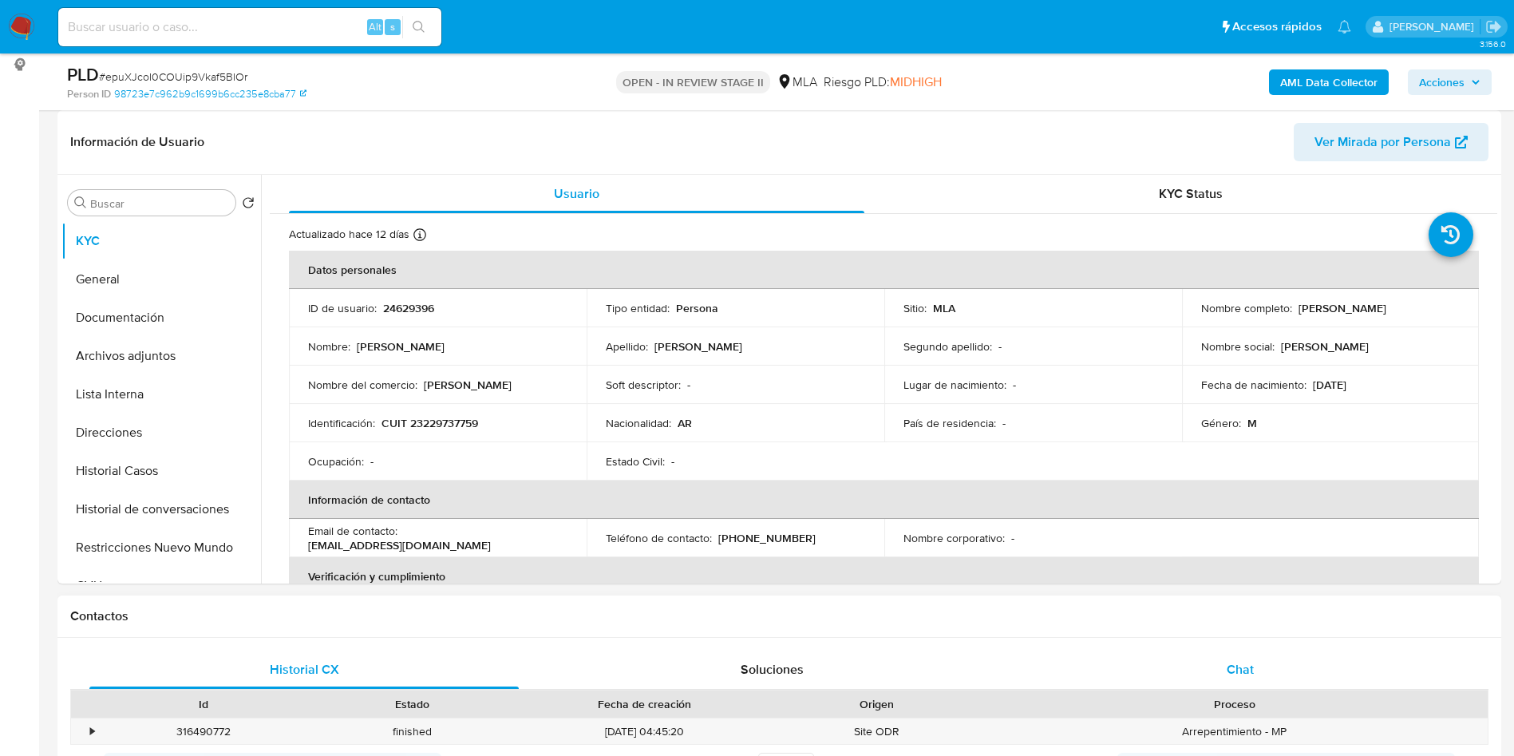
click at [1269, 682] on div "Chat" at bounding box center [1240, 669] width 429 height 38
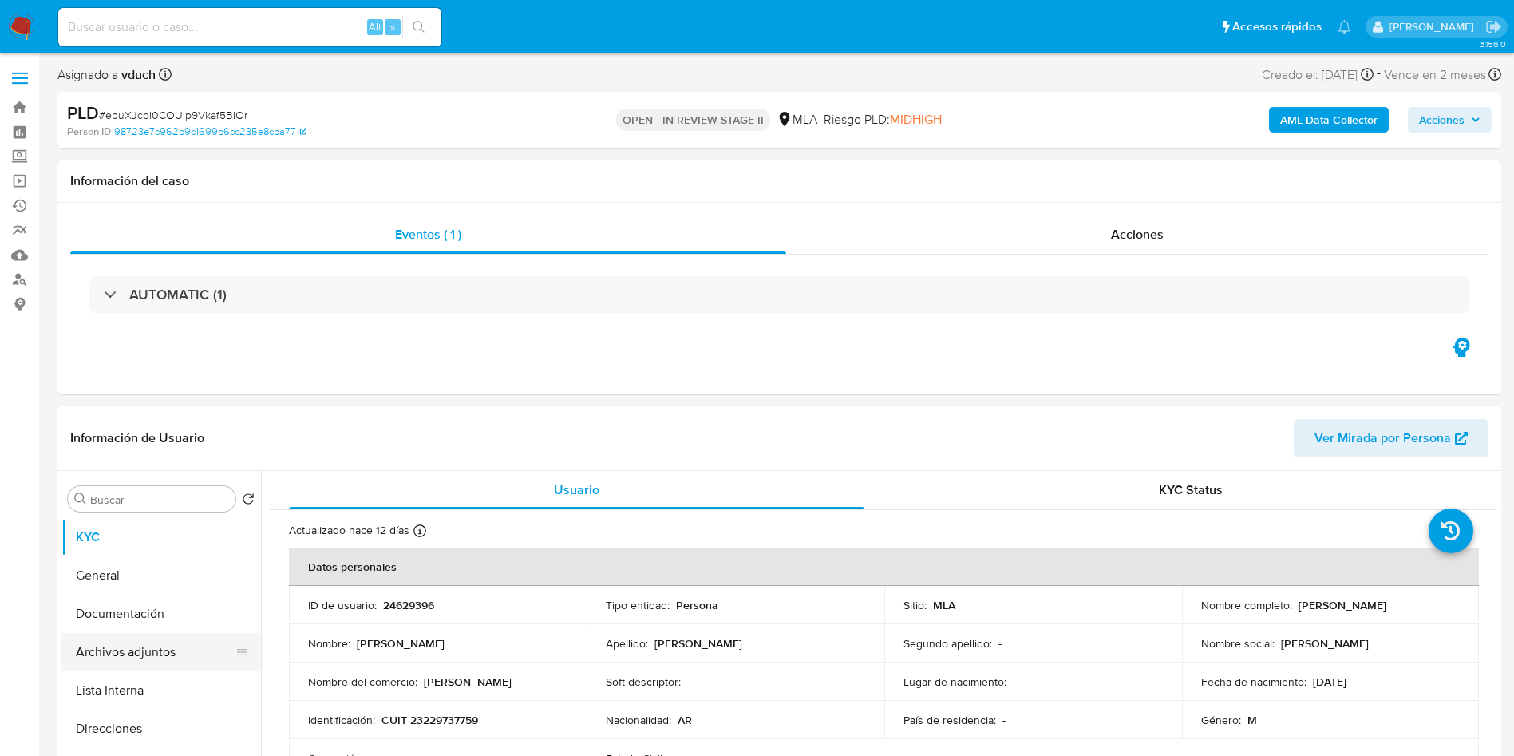
click at [216, 658] on button "Archivos adjuntos" at bounding box center [154, 652] width 187 height 38
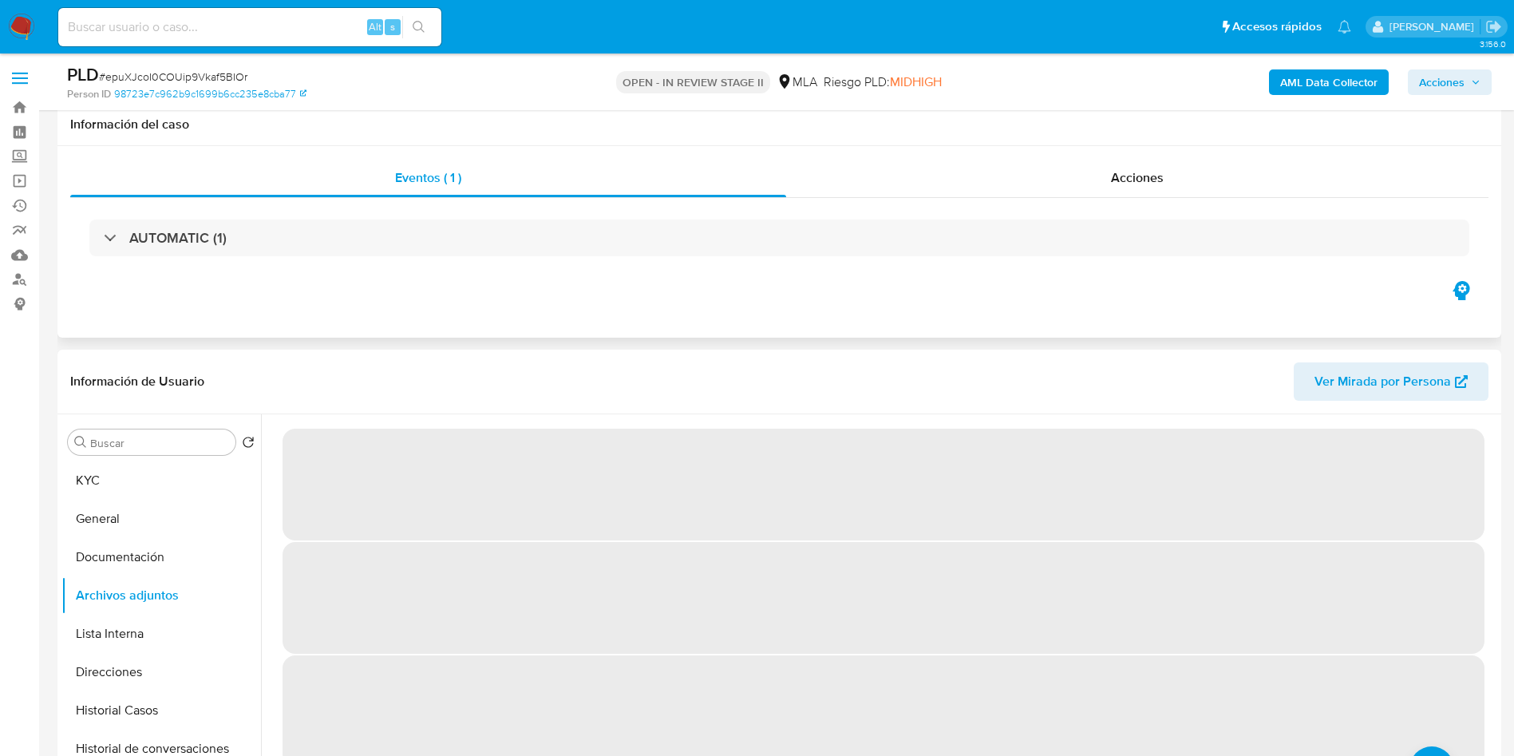
scroll to position [120, 0]
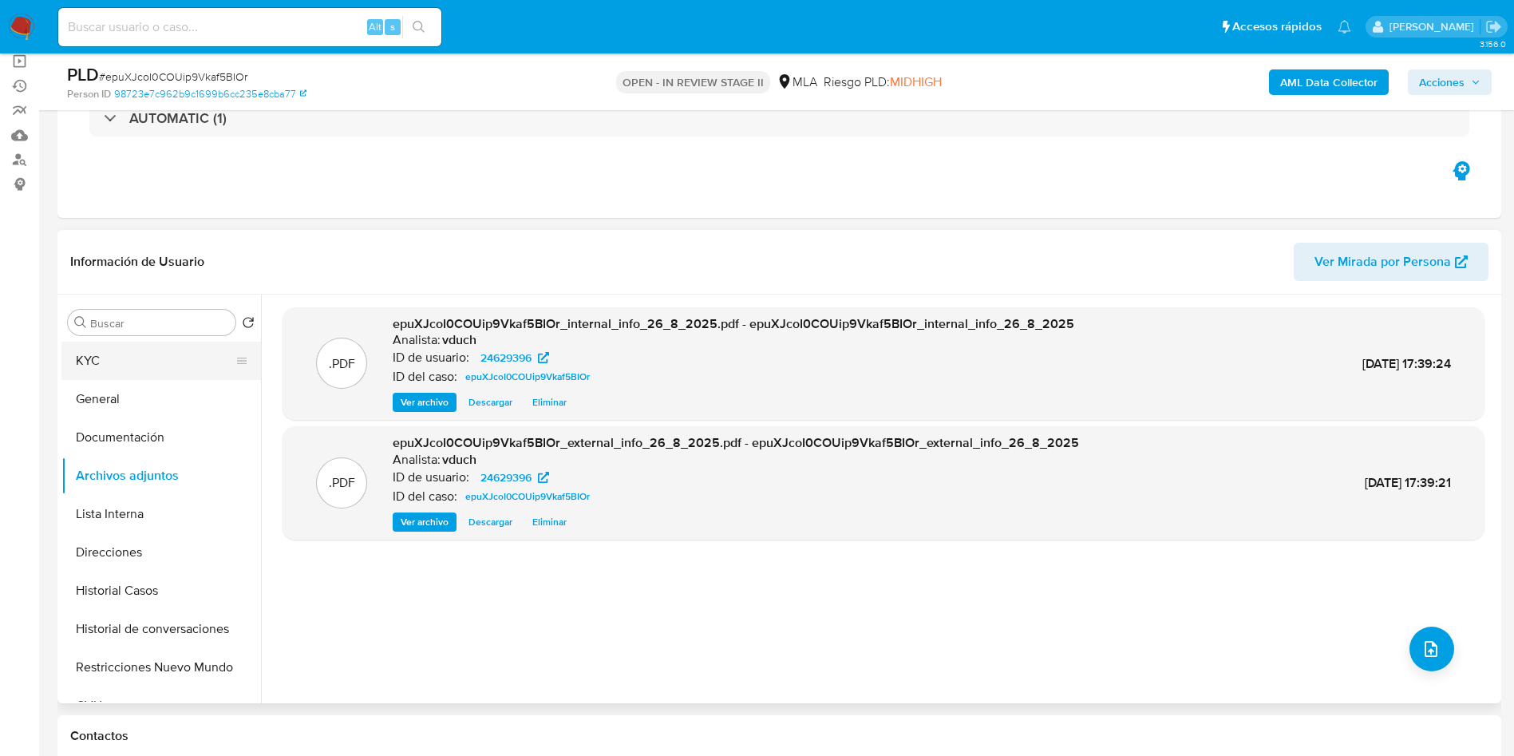
click at [115, 344] on button "KYC" at bounding box center [154, 361] width 187 height 38
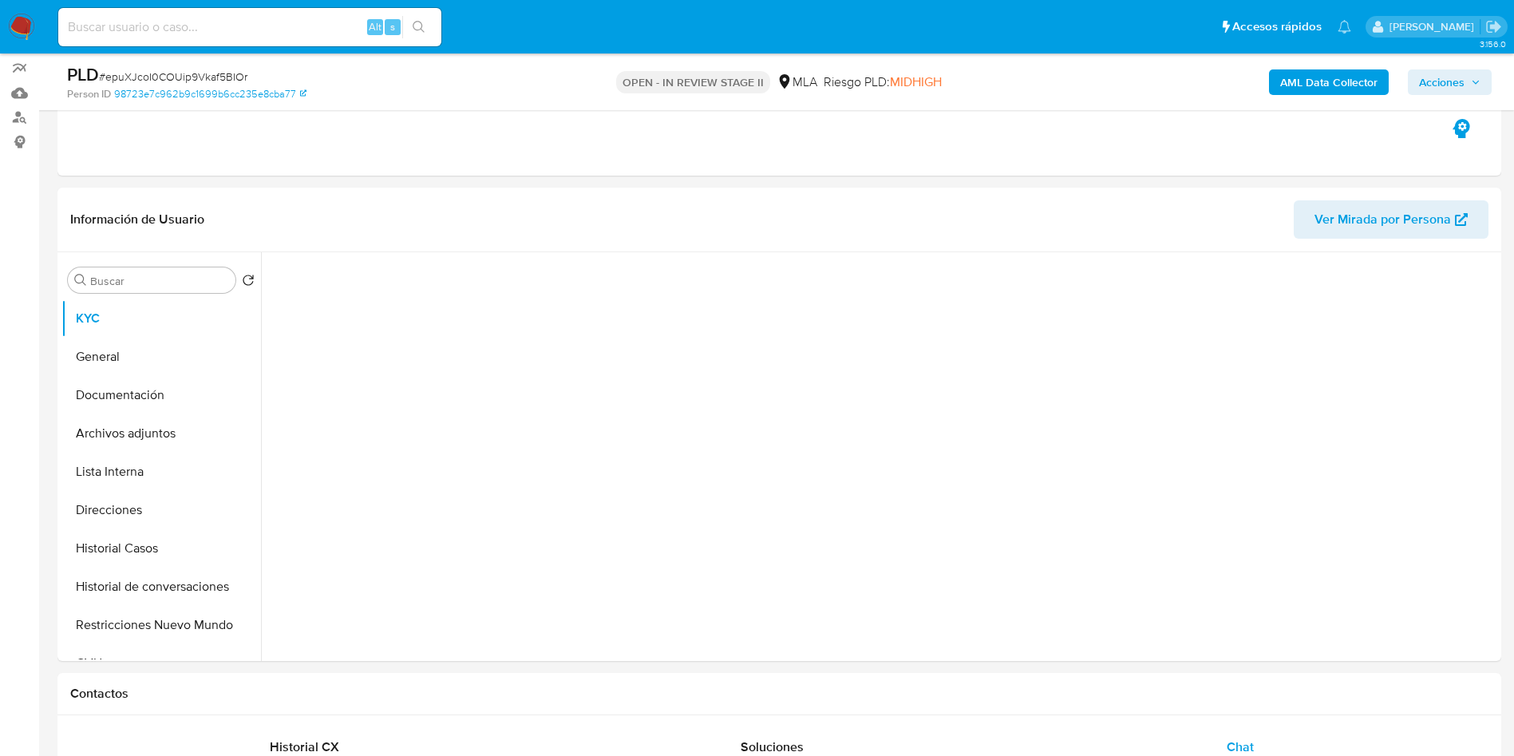
scroll to position [239, 0]
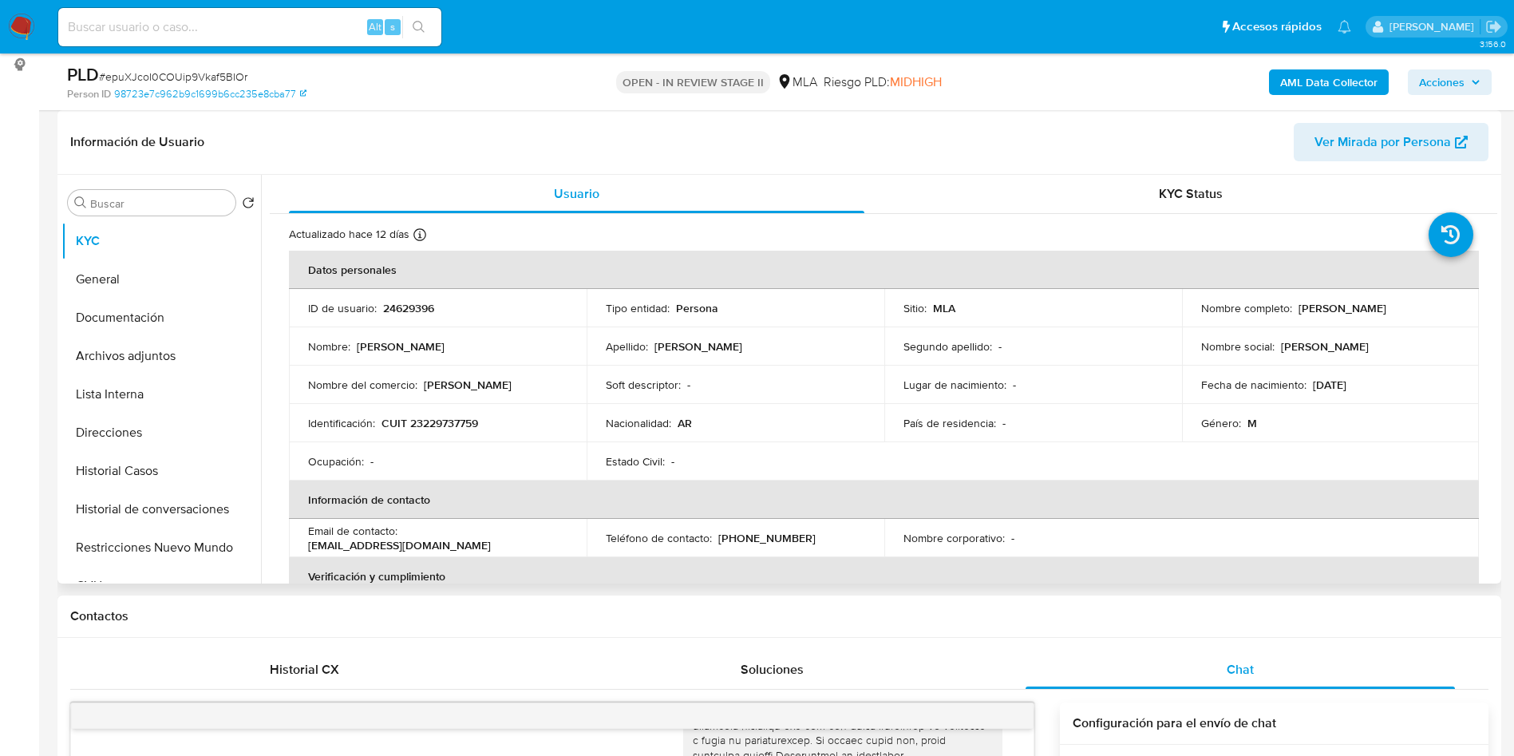
click at [837, 376] on td "Soft descriptor : -" at bounding box center [736, 385] width 298 height 38
click at [127, 448] on button "Direcciones" at bounding box center [154, 432] width 187 height 38
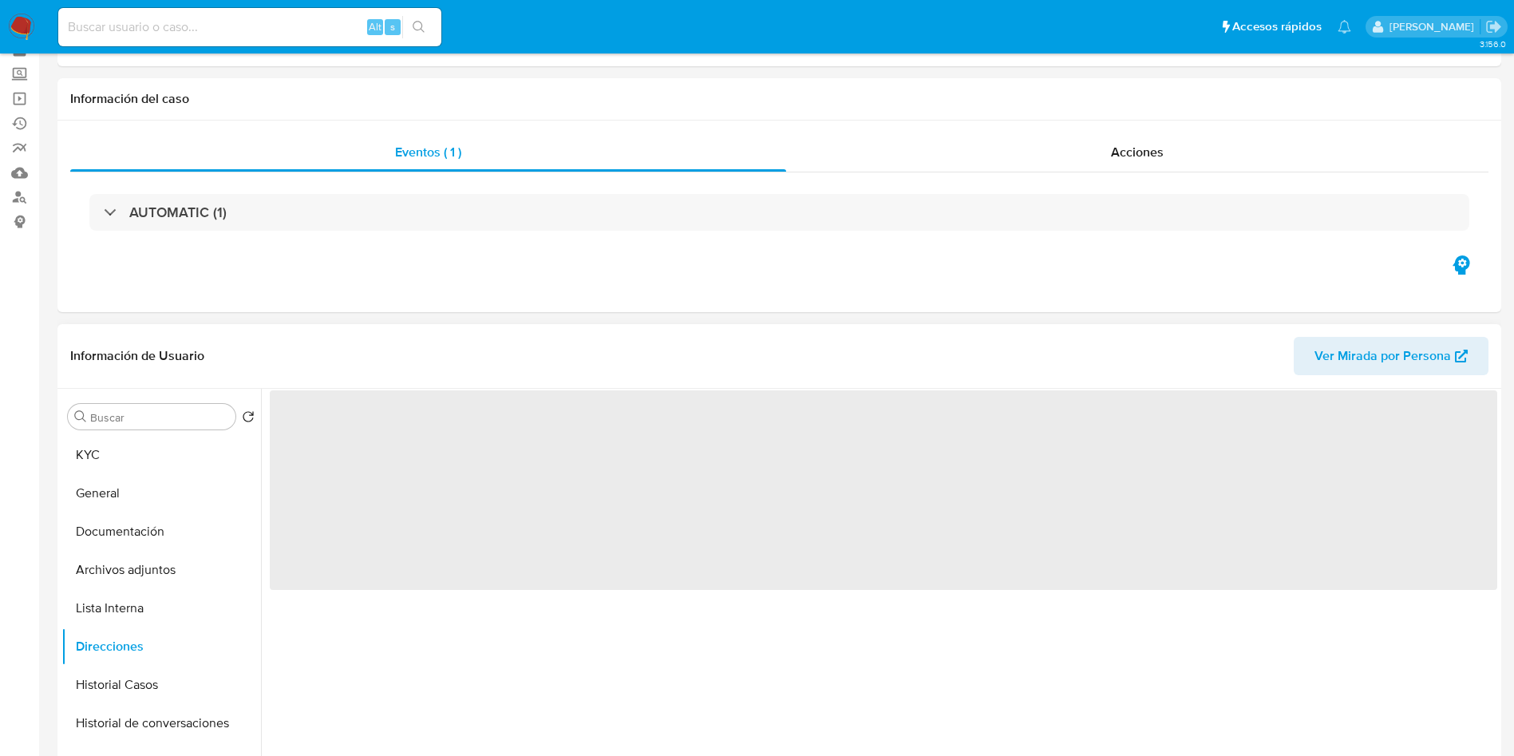
scroll to position [120, 0]
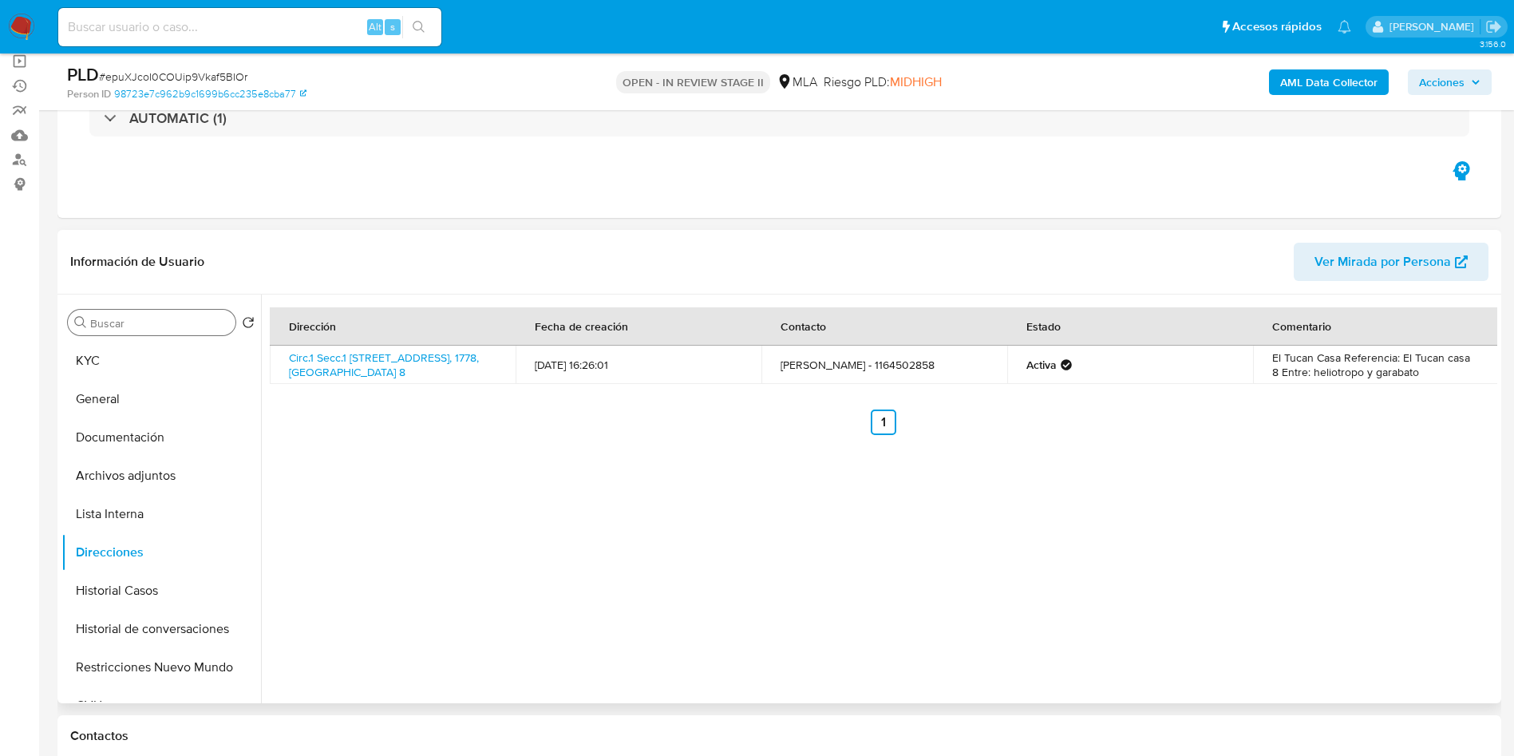
click at [81, 332] on div "Buscar" at bounding box center [152, 323] width 168 height 26
click at [94, 347] on button "KYC" at bounding box center [154, 361] width 187 height 38
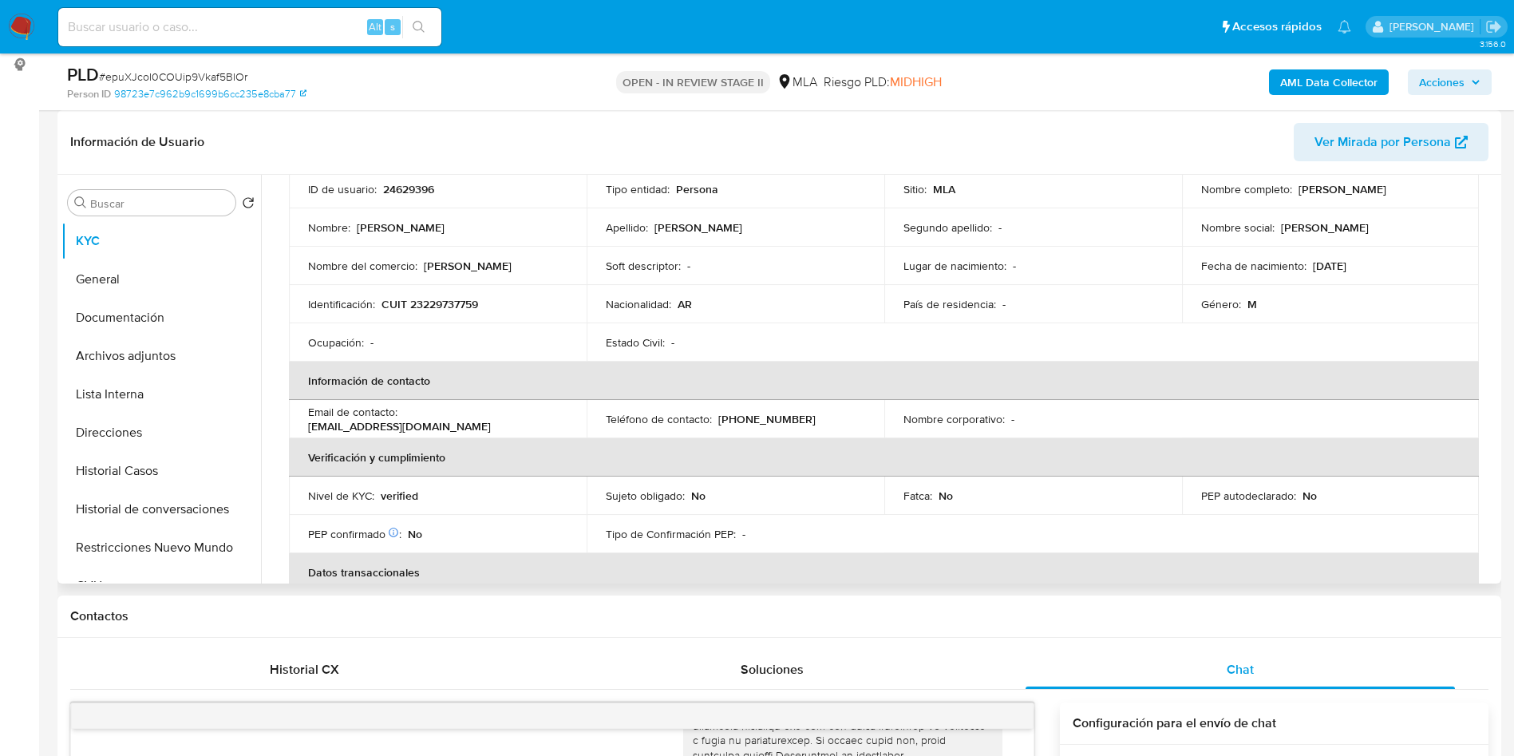
scroll to position [0, 0]
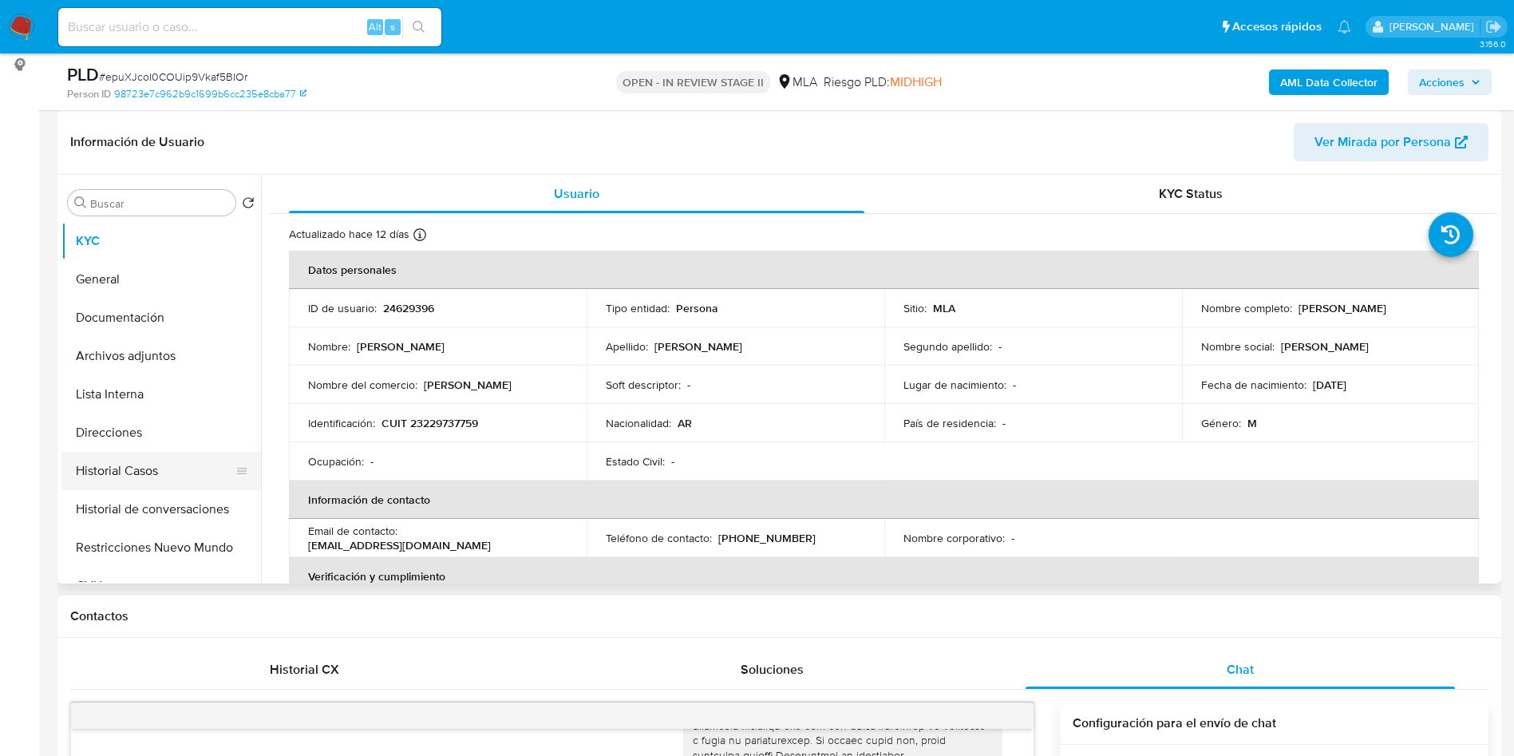
click at [181, 473] on button "Historial Casos" at bounding box center [154, 471] width 187 height 38
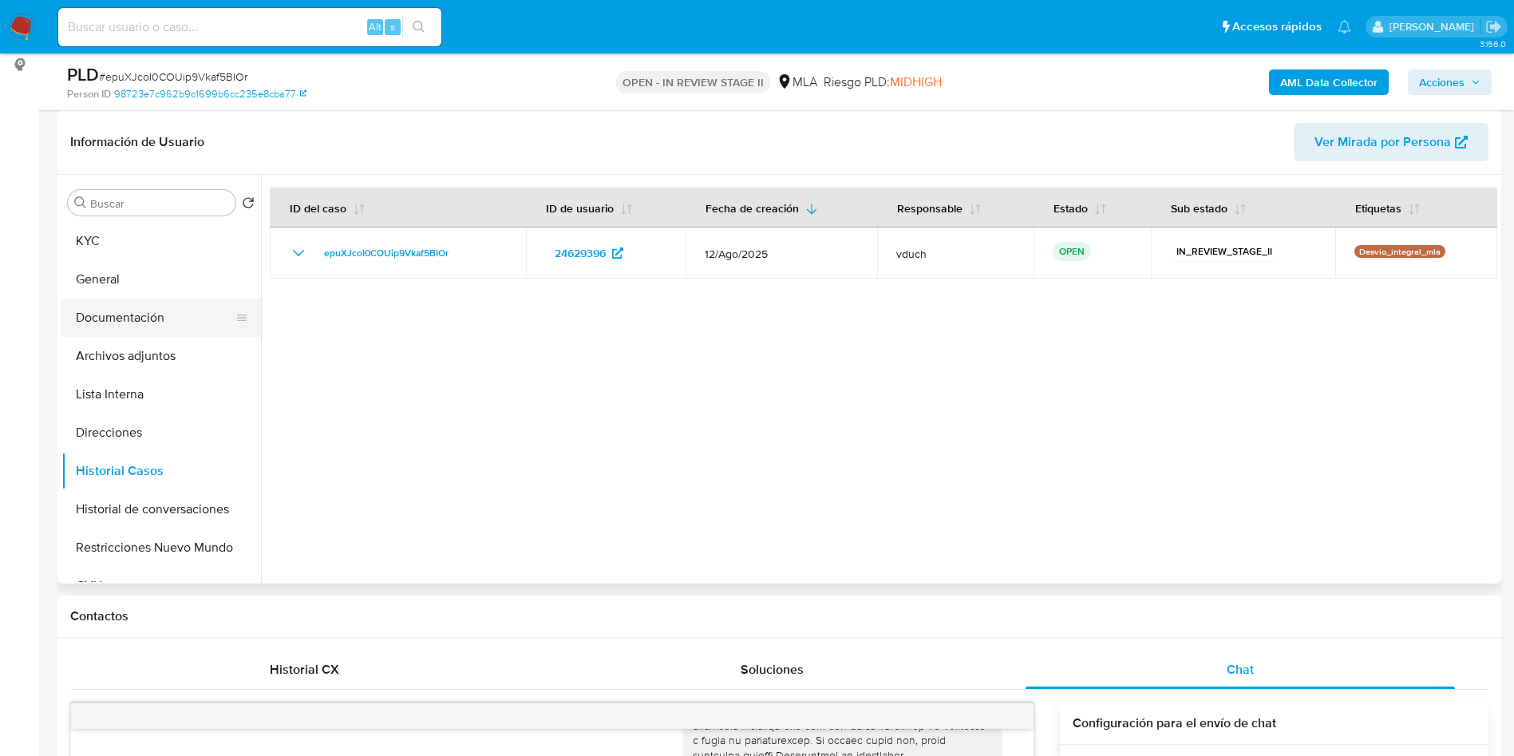
click at [158, 303] on button "Documentación" at bounding box center [154, 317] width 187 height 38
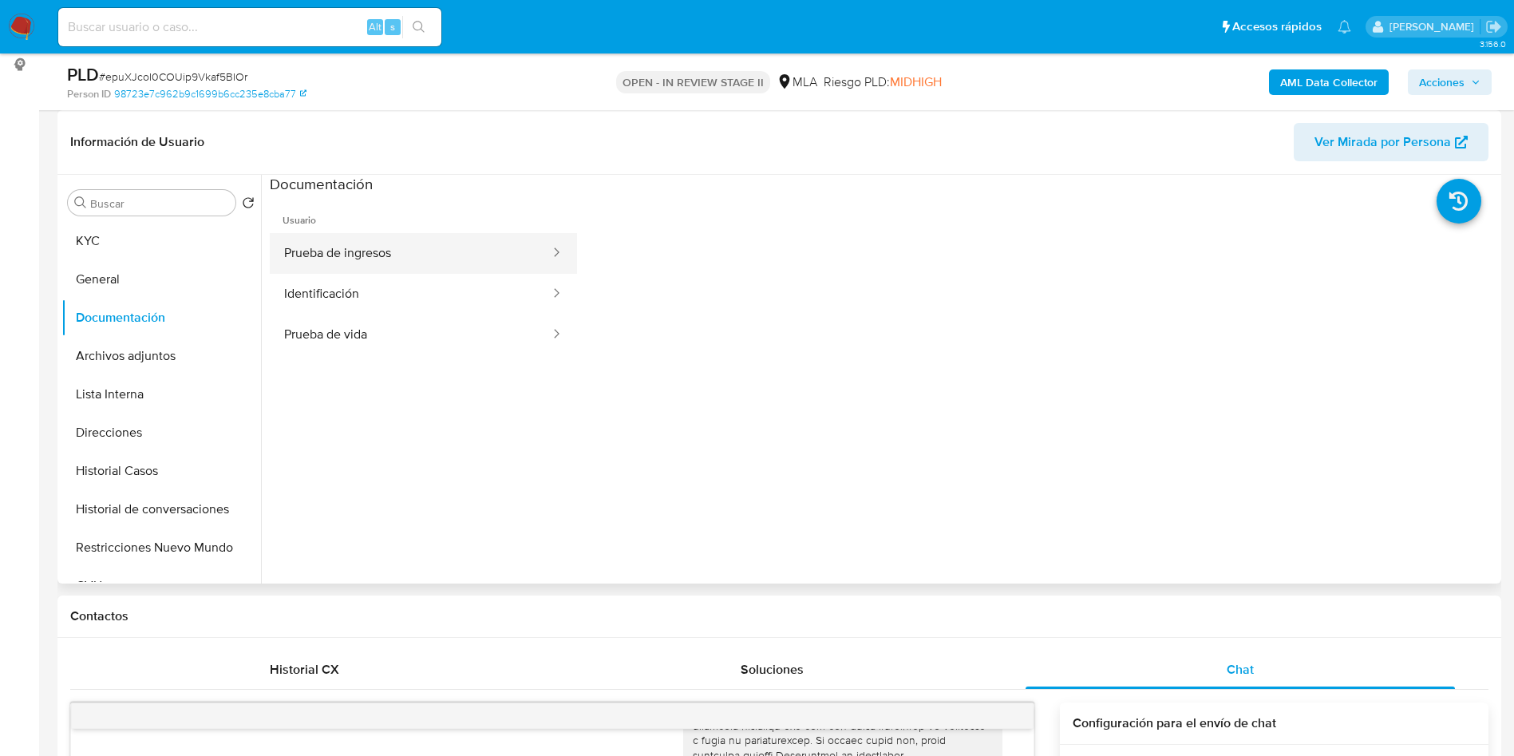
click at [456, 234] on button "Prueba de ingresos" at bounding box center [411, 253] width 282 height 41
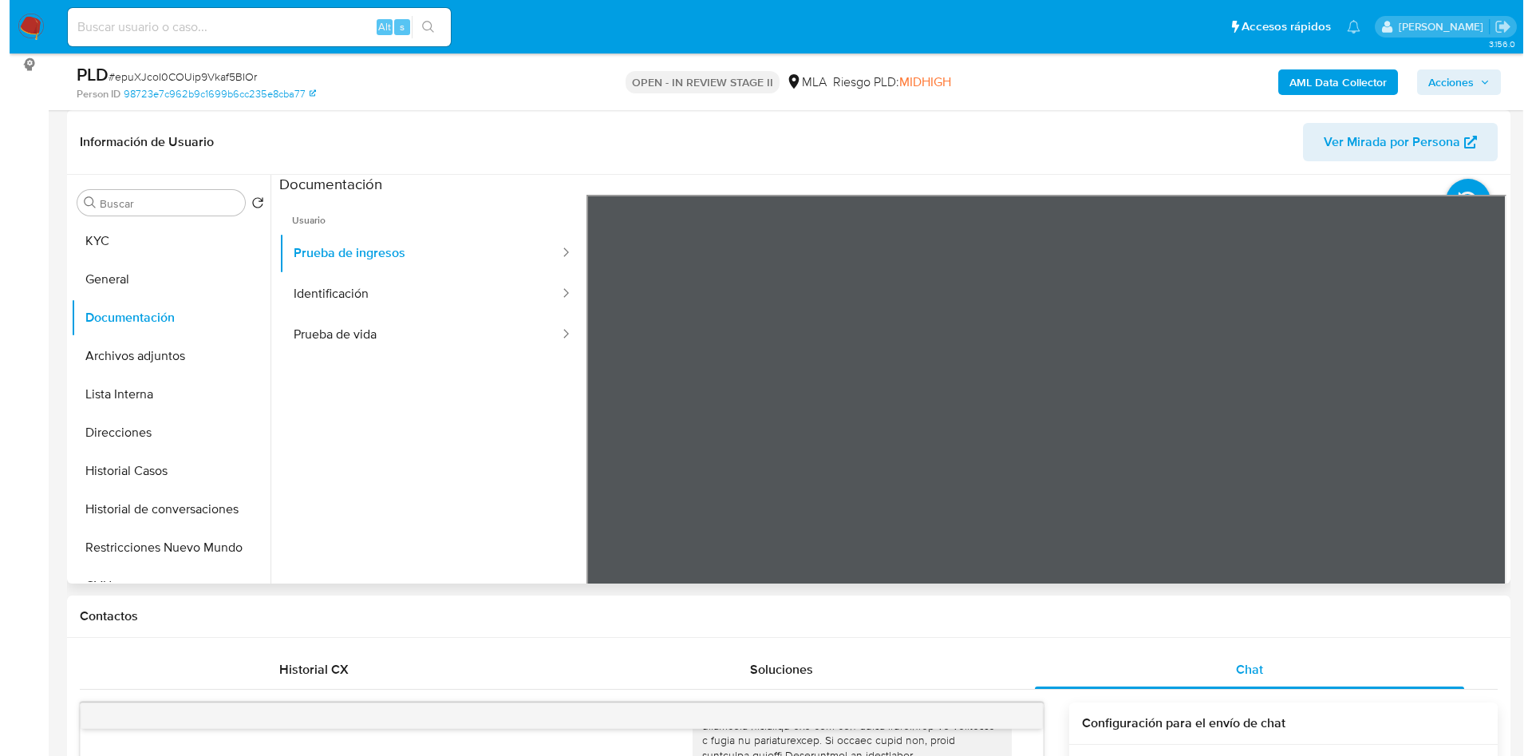
scroll to position [702, 0]
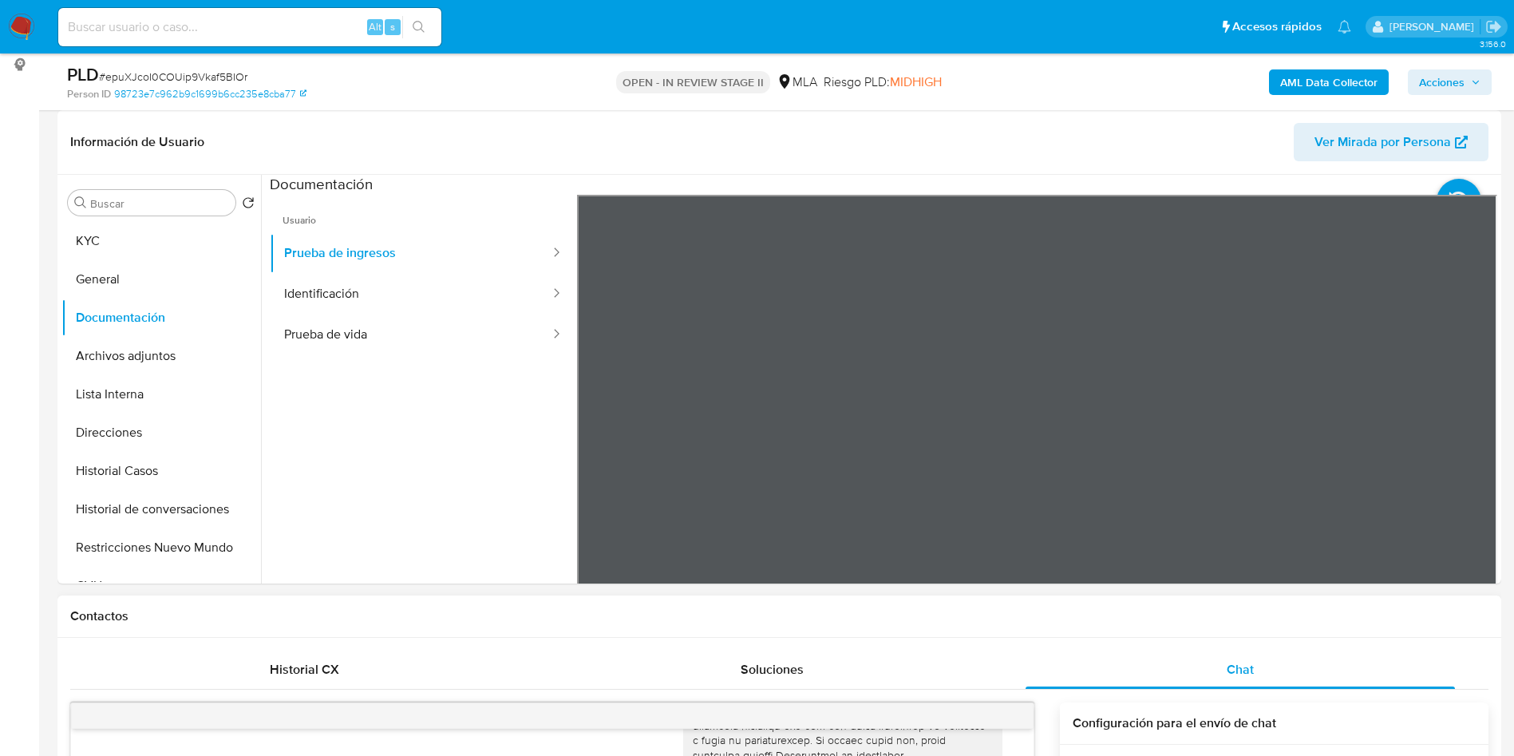
click at [139, 229] on button "KYC" at bounding box center [154, 241] width 187 height 38
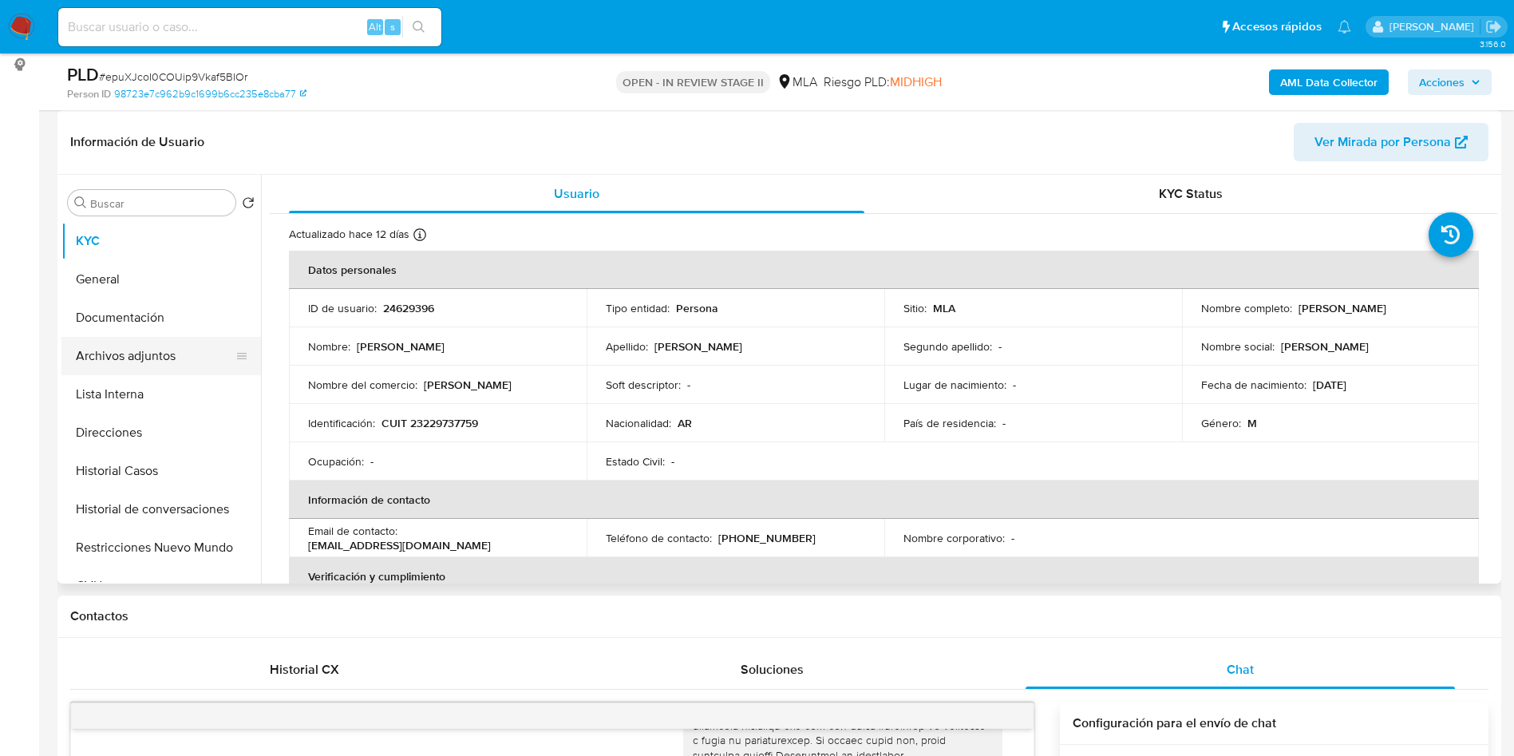
click at [145, 367] on button "Archivos adjuntos" at bounding box center [154, 356] width 187 height 38
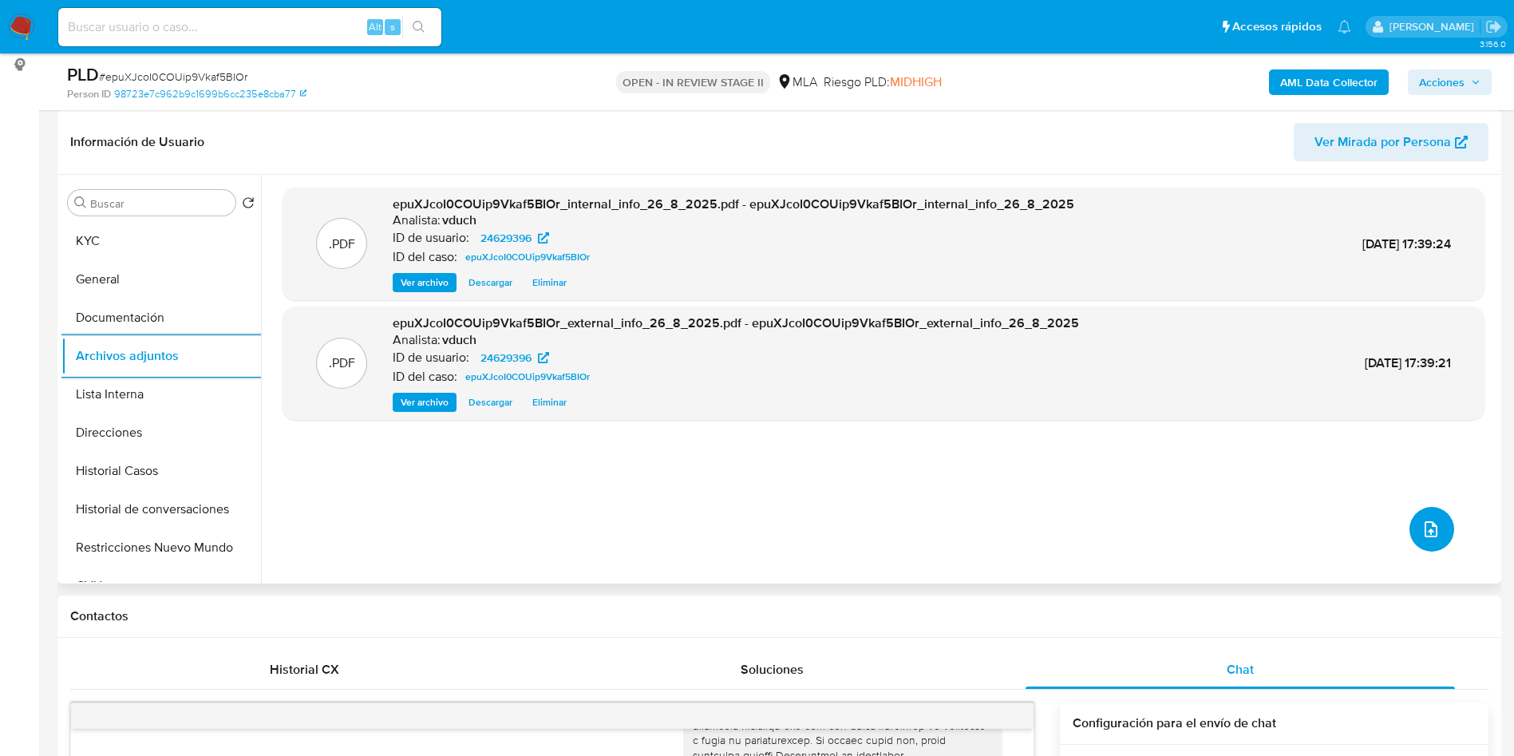
click at [1422, 517] on button "upload-file" at bounding box center [1431, 529] width 45 height 45
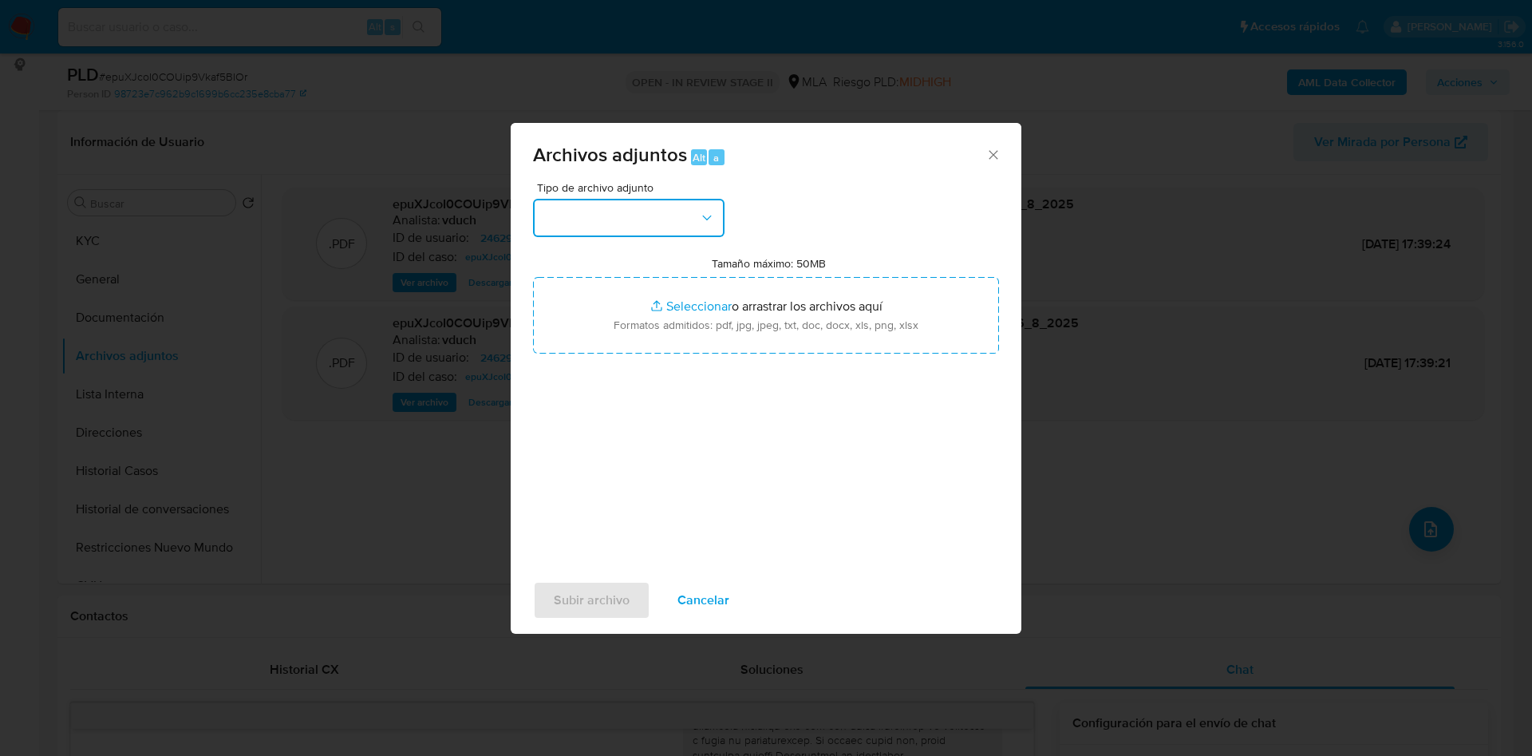
click at [685, 212] on button "button" at bounding box center [629, 218] width 192 height 38
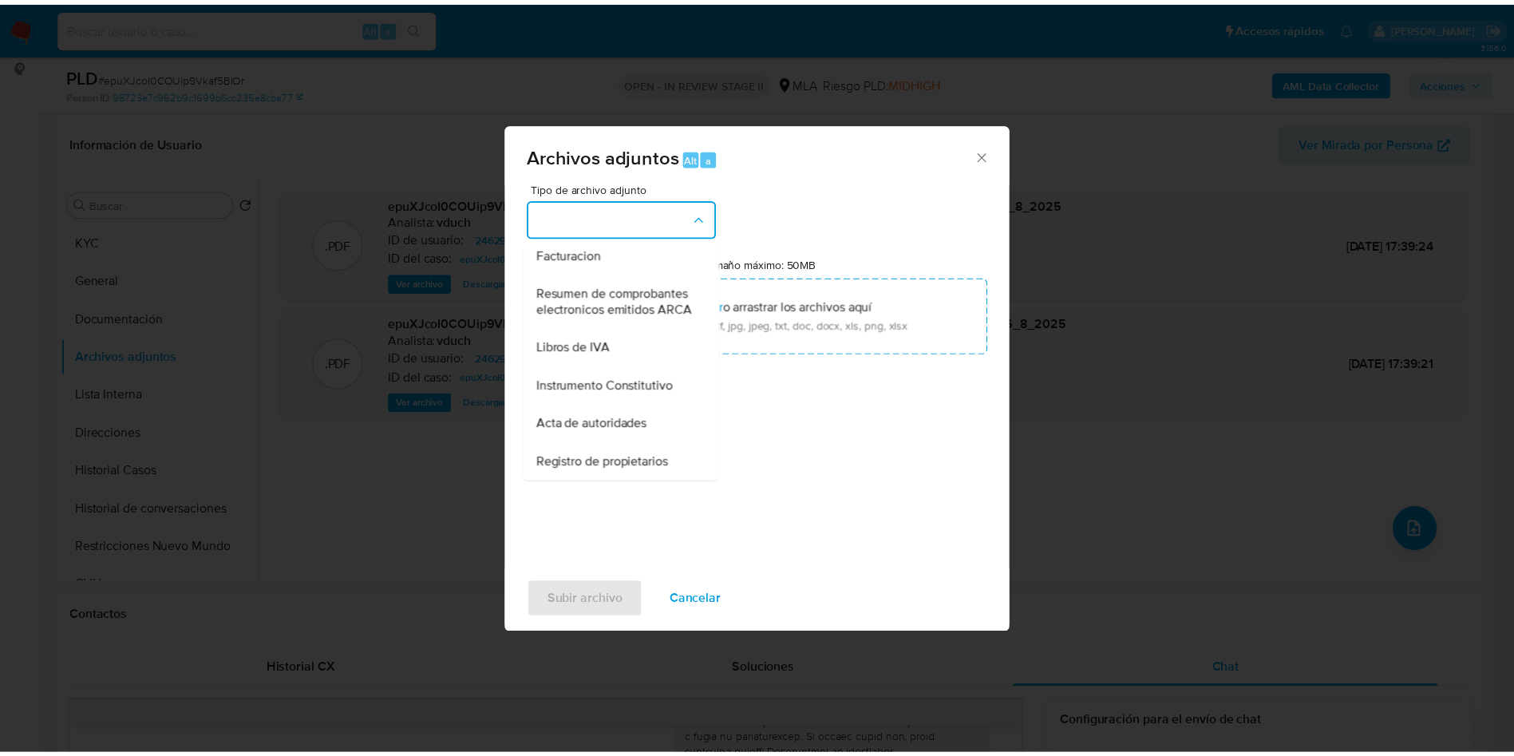
scroll to position [602, 0]
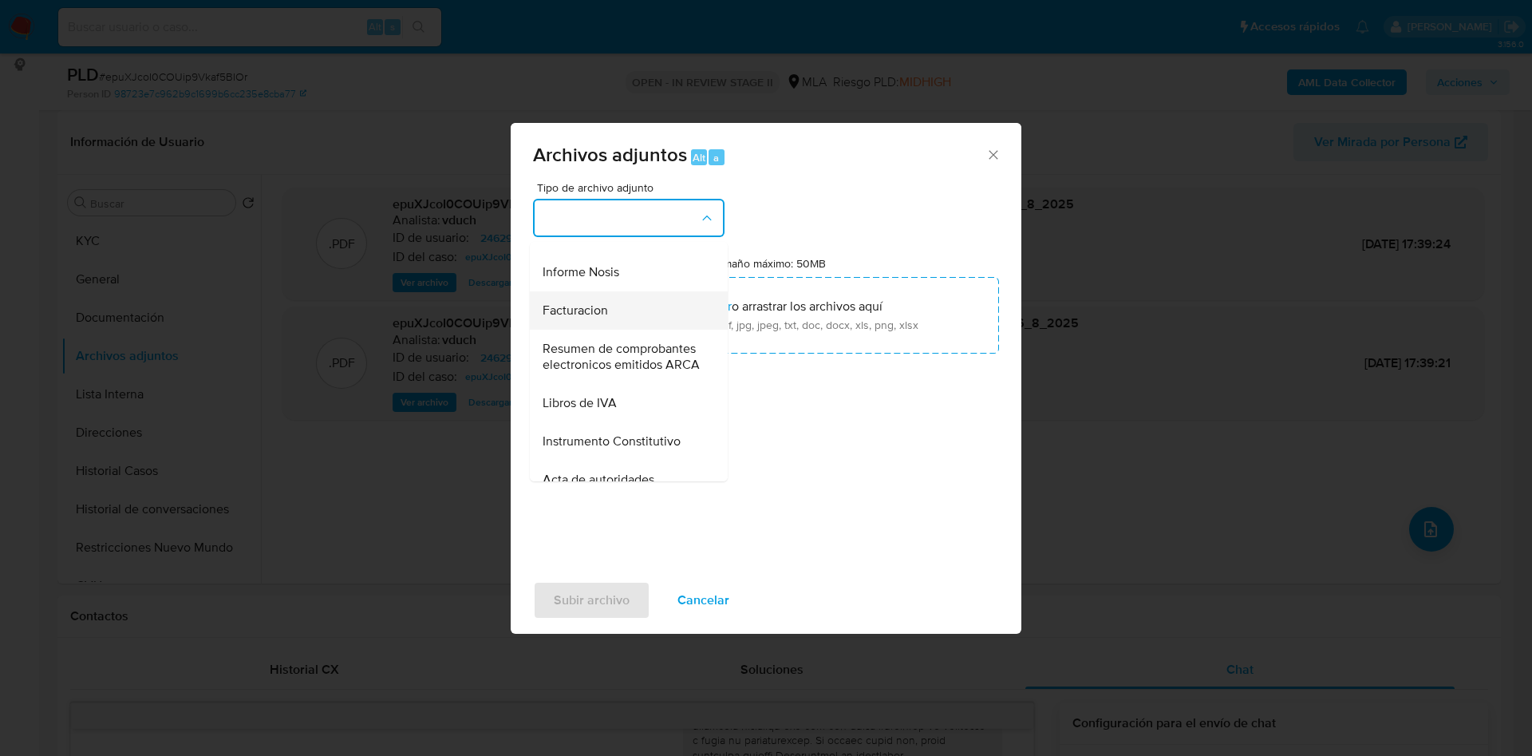
click at [614, 330] on div "Facturacion" at bounding box center [624, 310] width 163 height 38
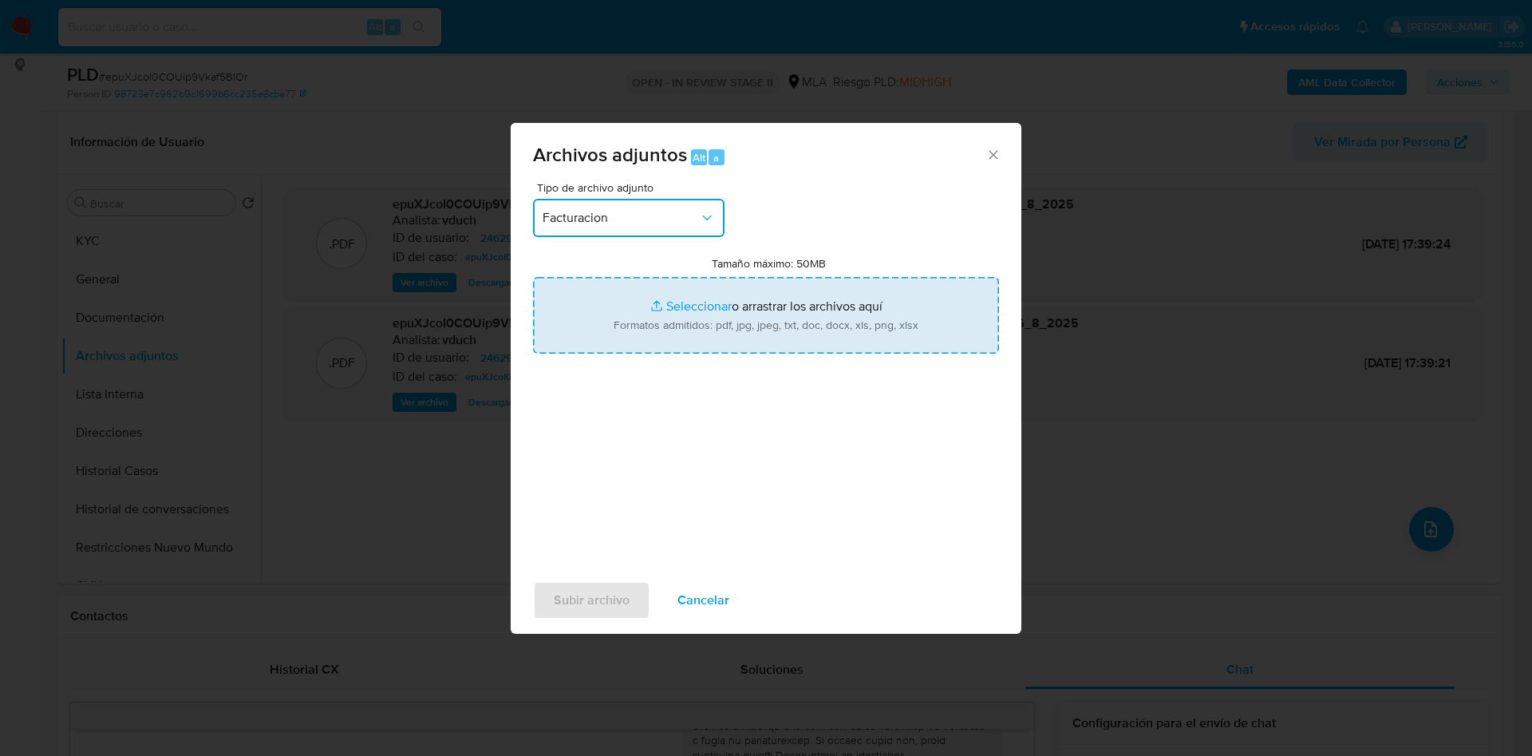
type input "C:\fakepath\Factura - Enero 2025.jpeg"
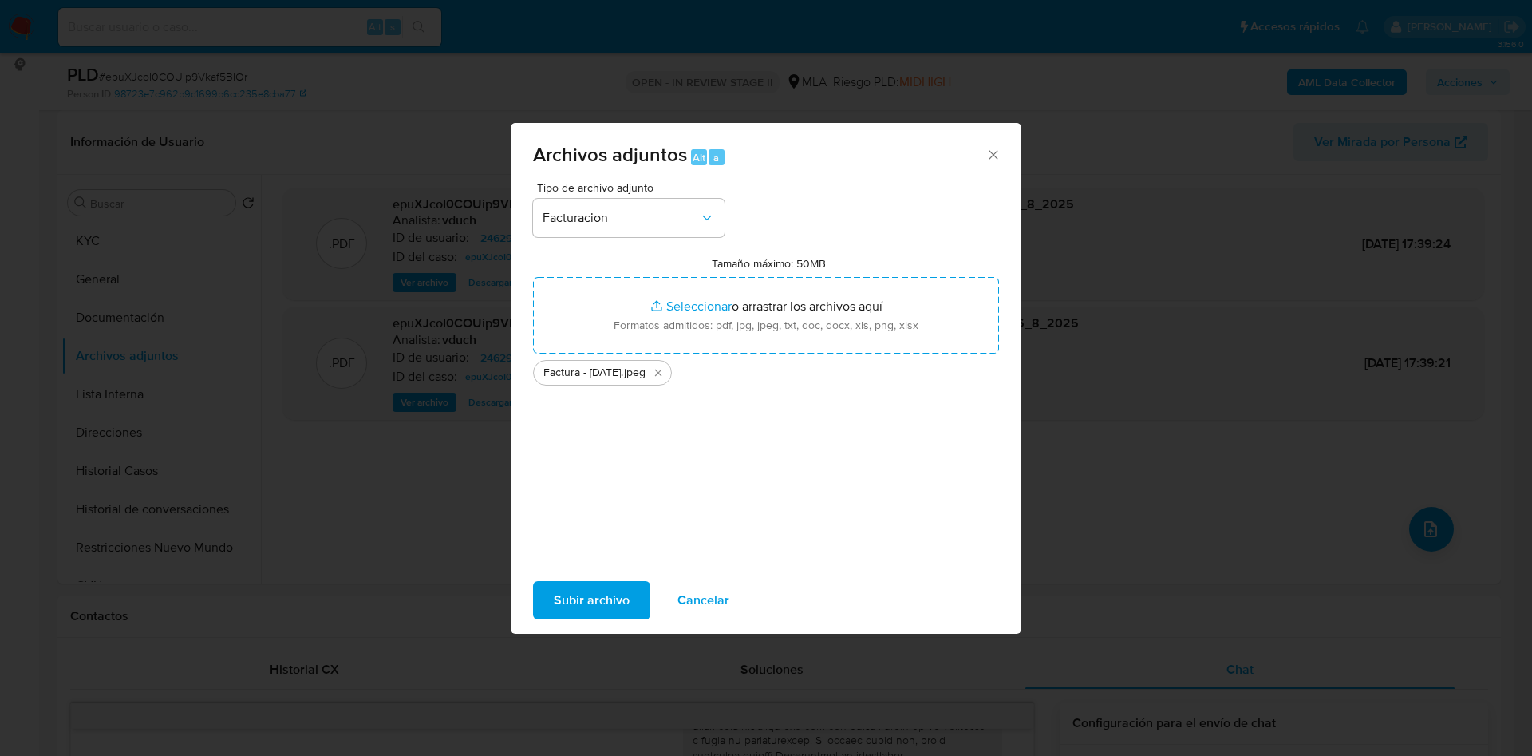
click at [595, 591] on span "Subir archivo" at bounding box center [592, 600] width 76 height 35
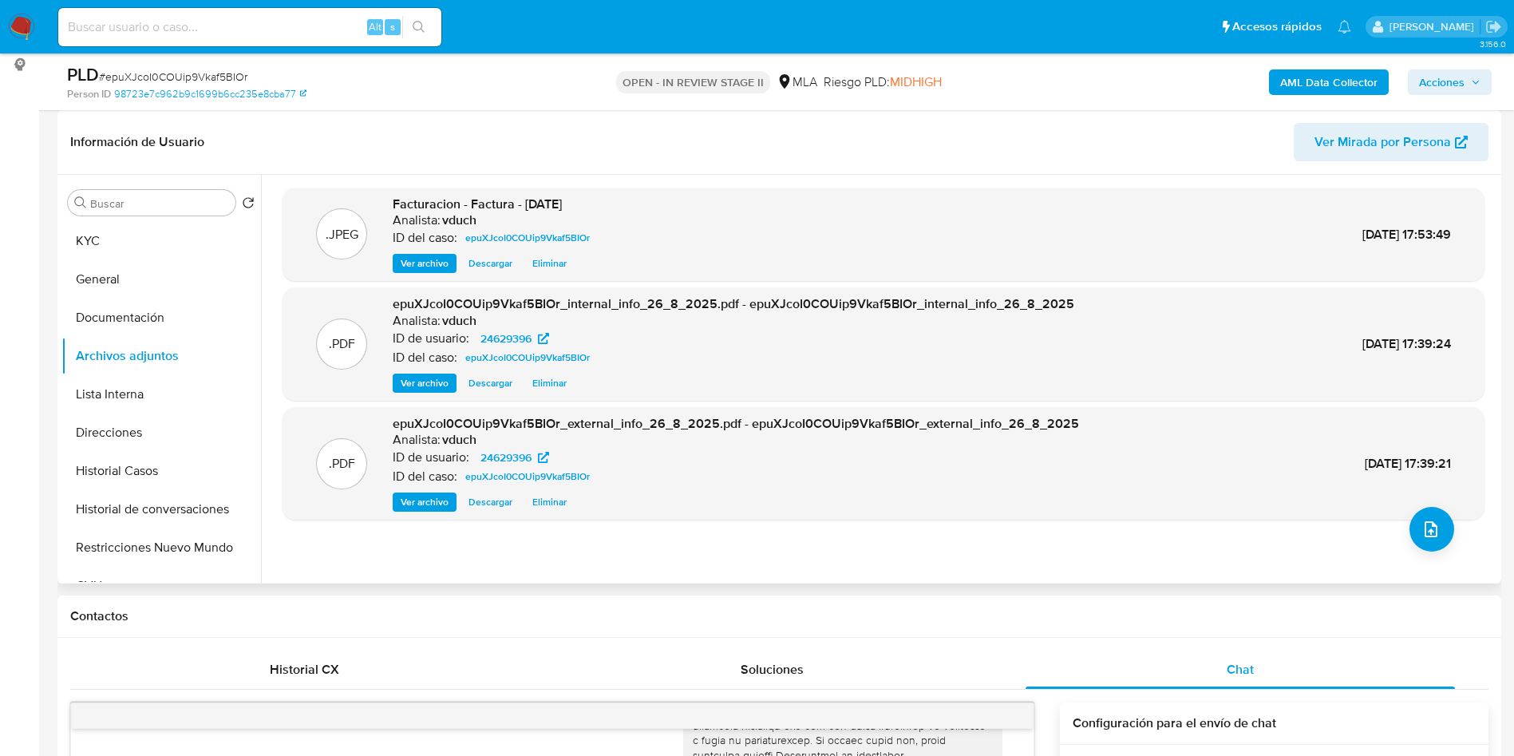
click at [815, 115] on div "Información de Usuario Ver Mirada por Persona" at bounding box center [779, 142] width 1444 height 65
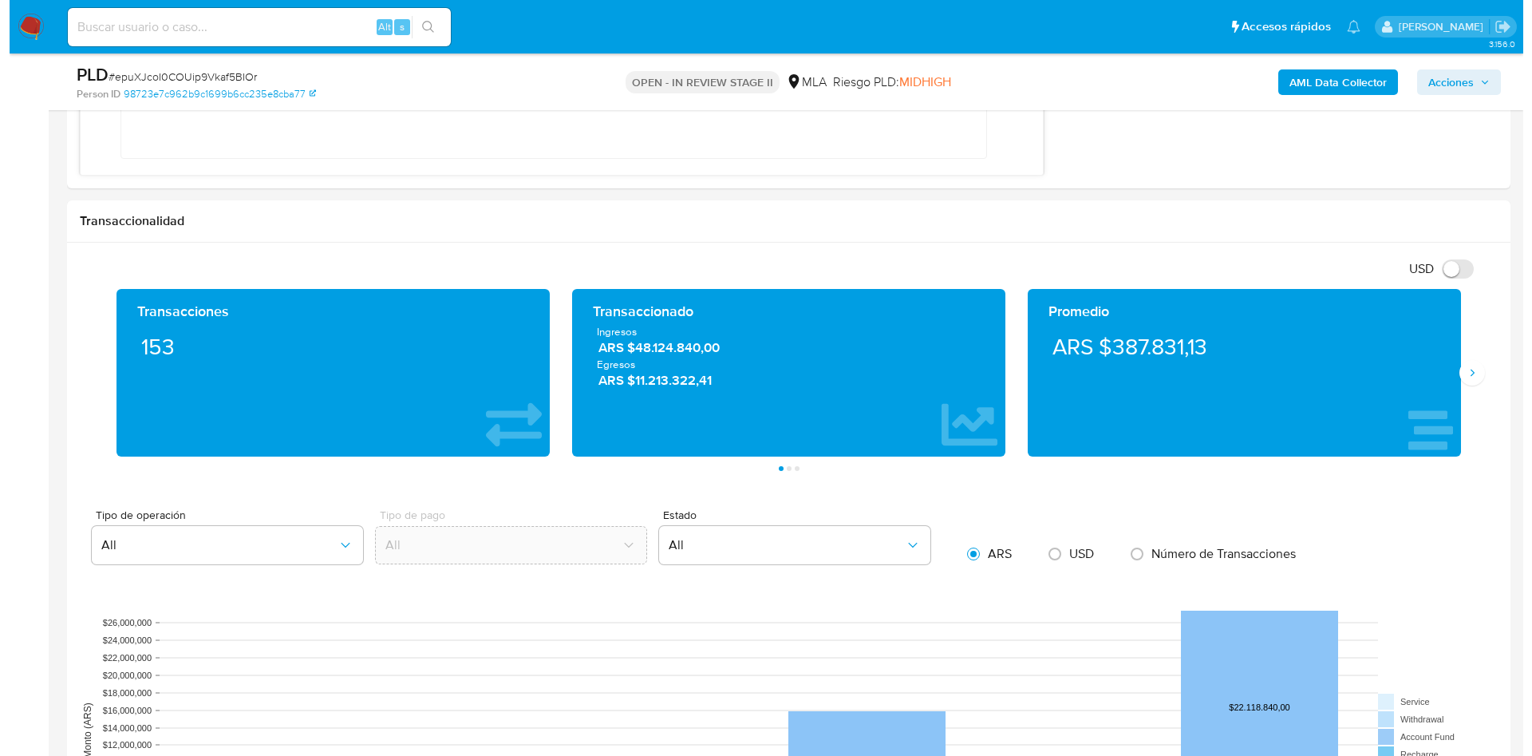
scroll to position [1556, 0]
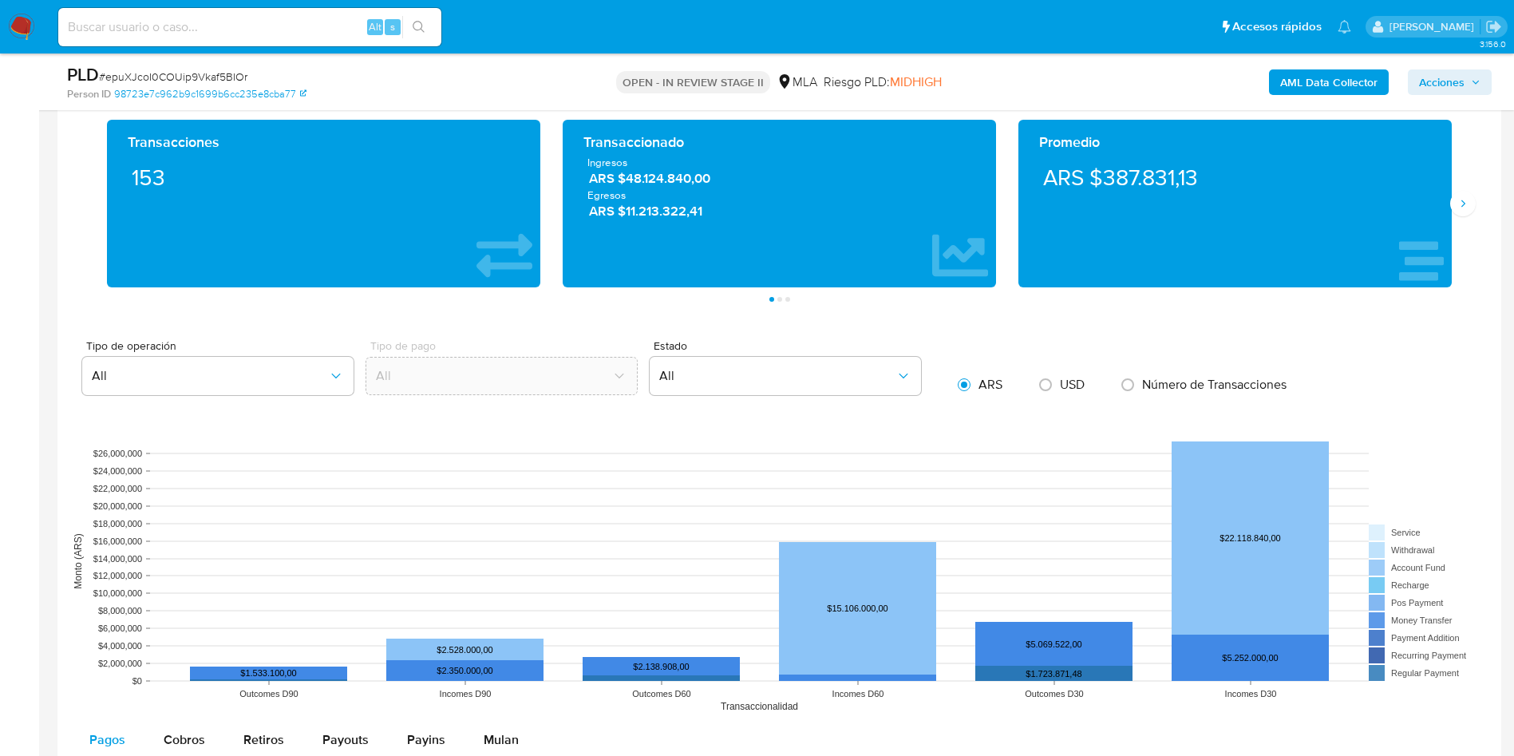
click at [1331, 92] on b "AML Data Collector" at bounding box center [1328, 82] width 97 height 26
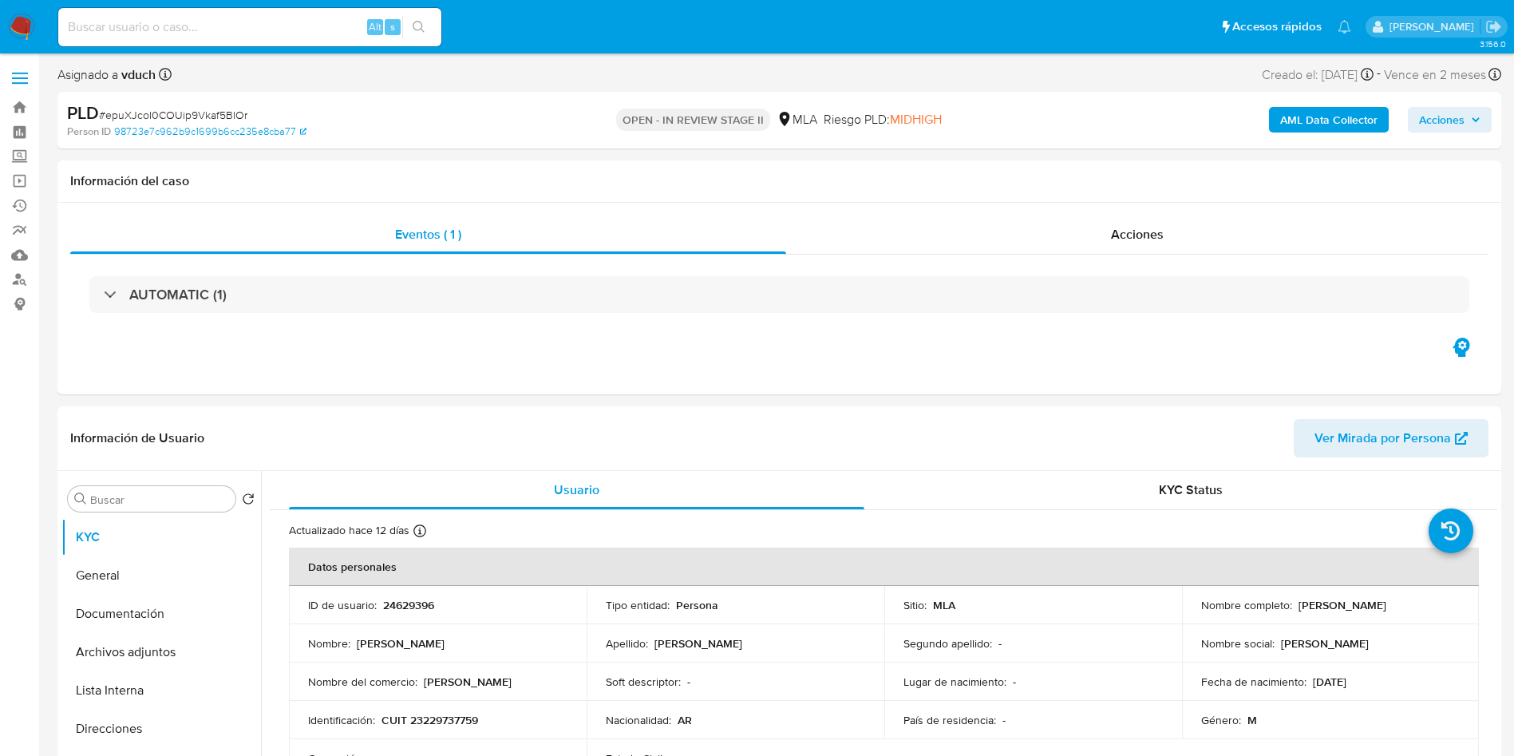
select select "10"
click at [1311, 118] on b "AML Data Collector" at bounding box center [1328, 120] width 97 height 26
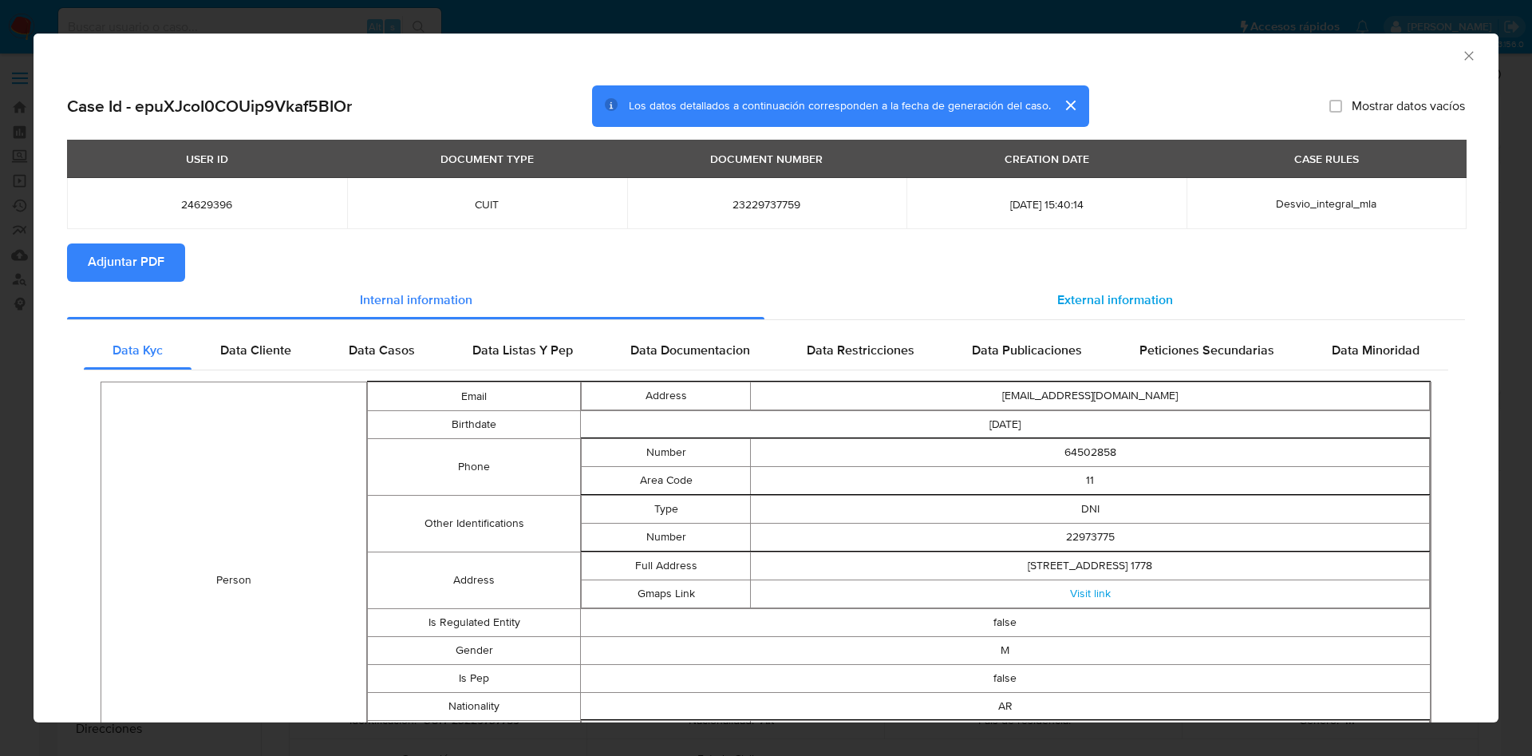
click at [1093, 294] on span "External information" at bounding box center [1116, 300] width 116 height 18
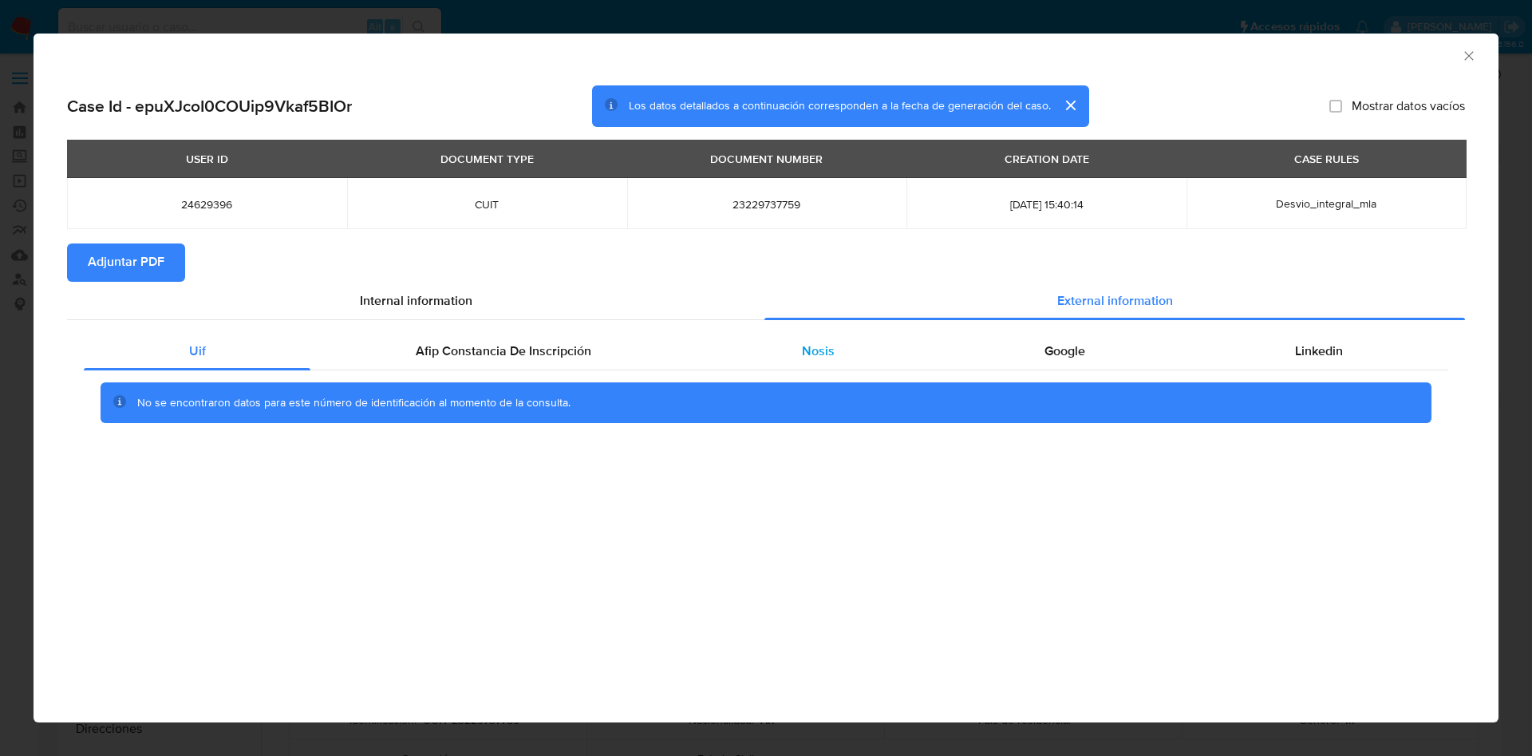
click at [846, 366] on div "Nosis" at bounding box center [818, 351] width 243 height 38
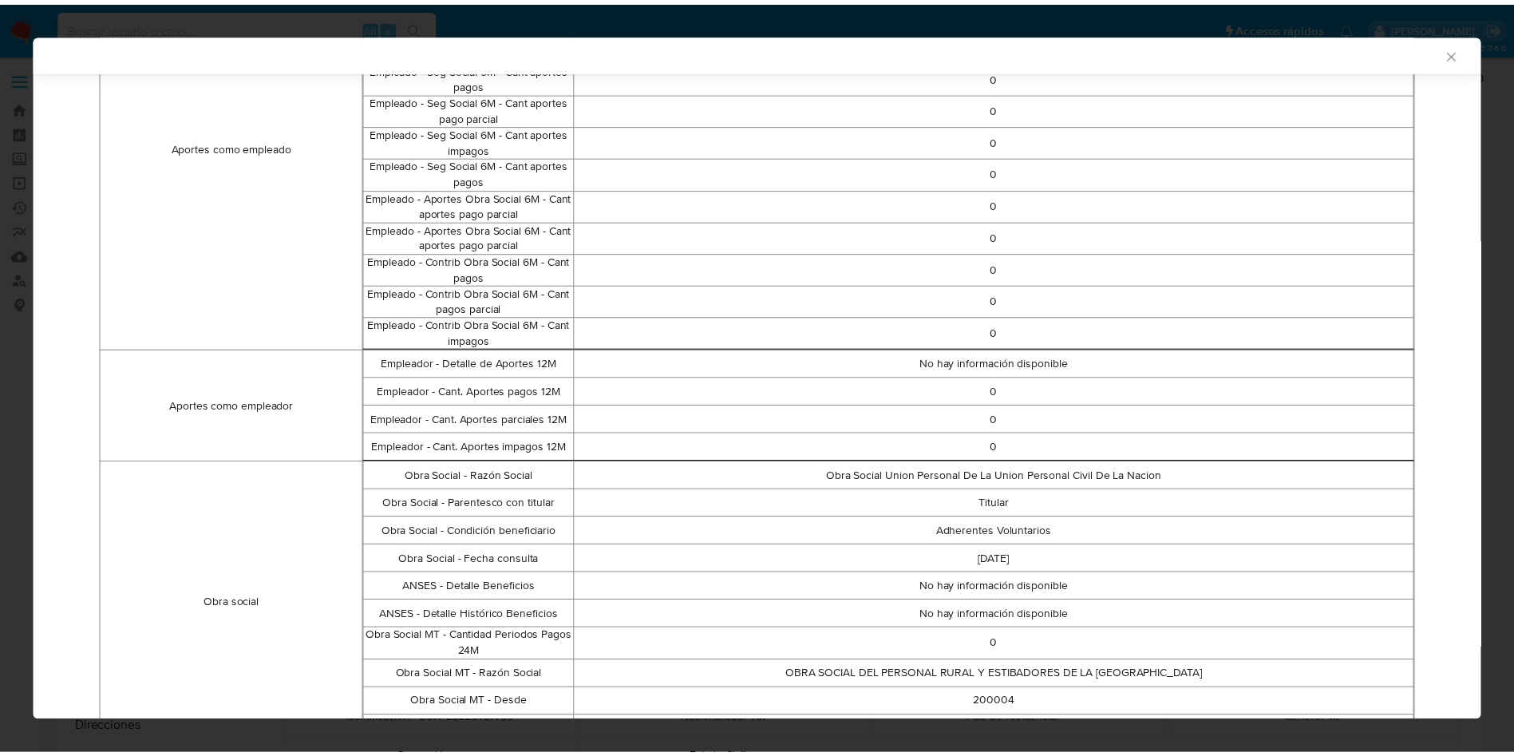
scroll to position [992, 0]
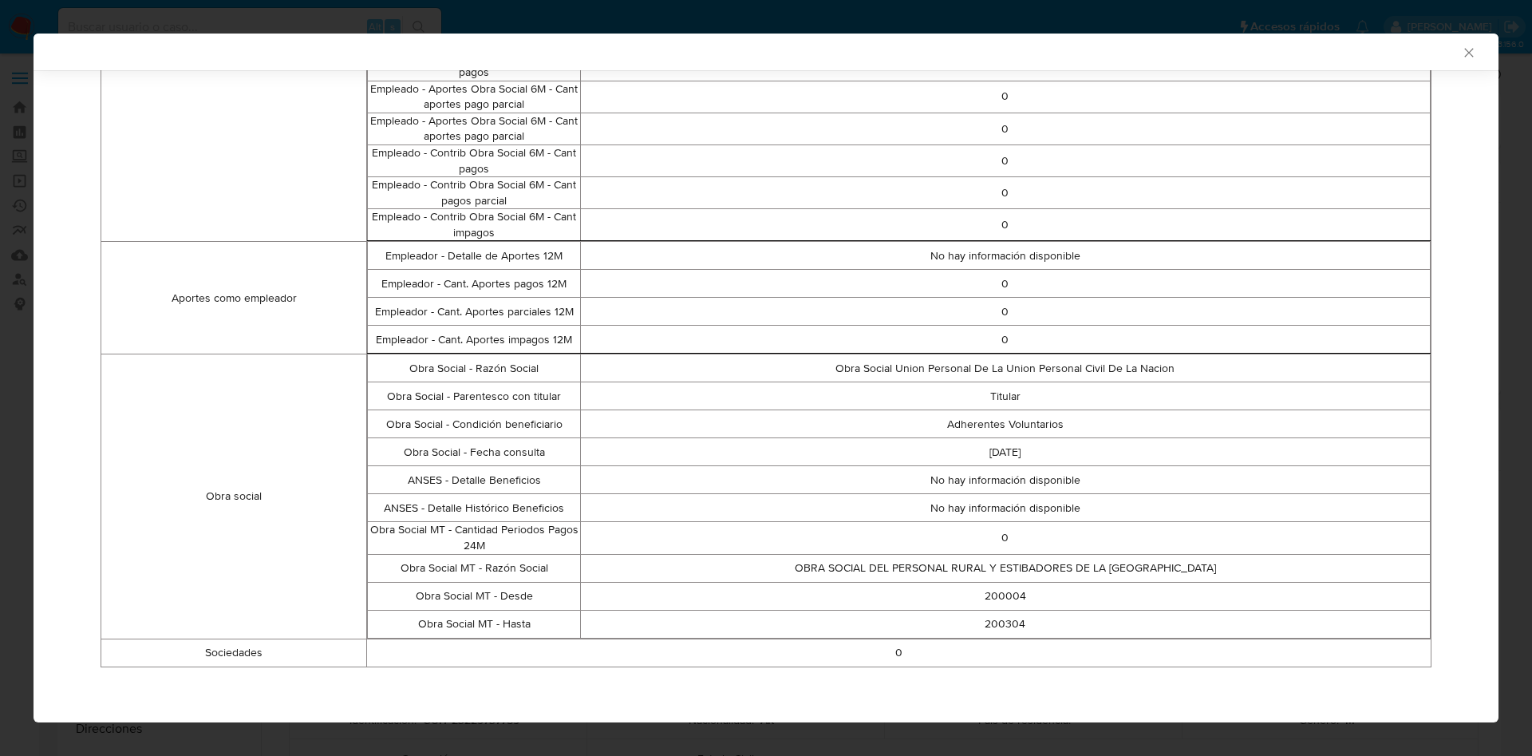
click at [1440, 53] on div "AML Data Collector" at bounding box center [753, 52] width 1417 height 14
click at [1461, 45] on icon "Cerrar ventana" at bounding box center [1469, 53] width 16 height 16
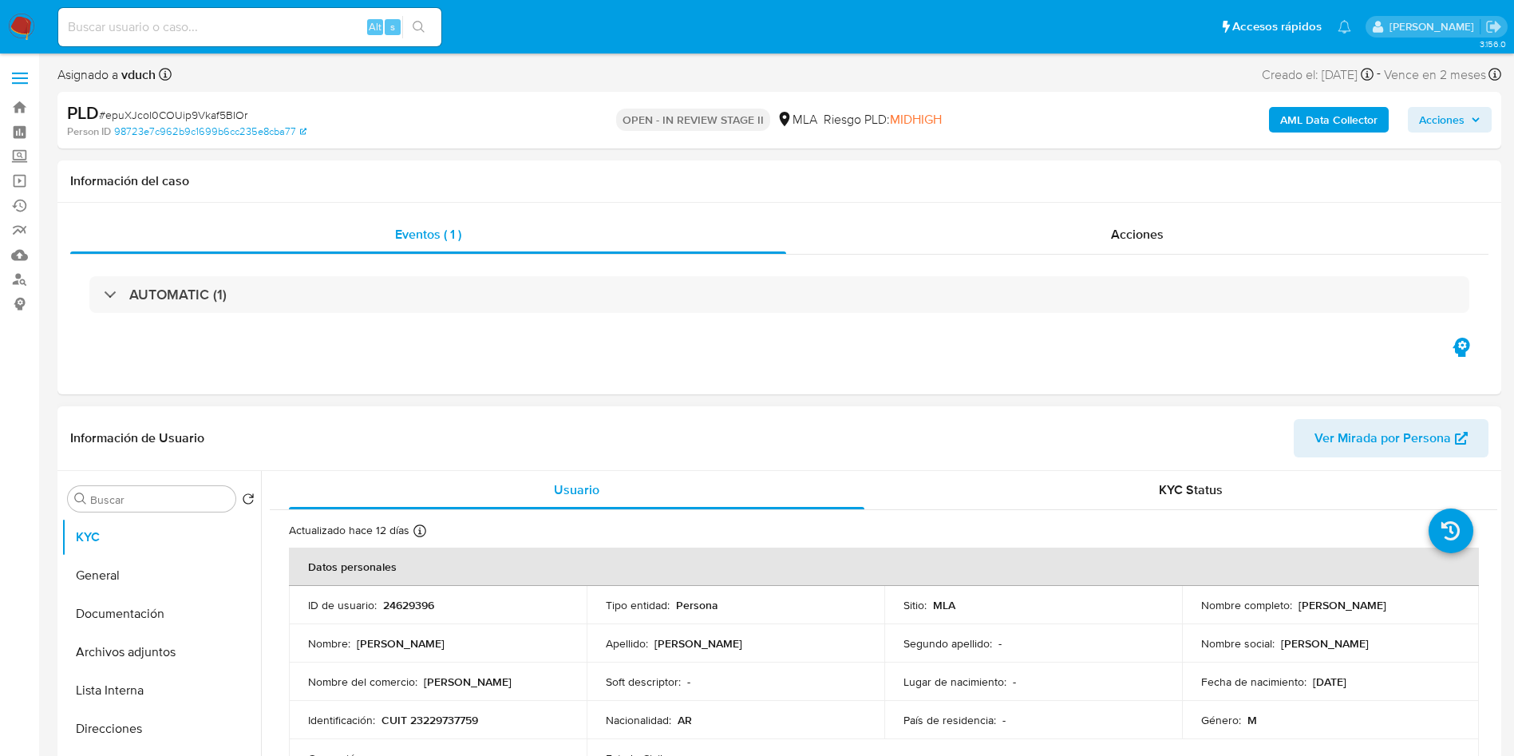
click at [786, 673] on td "Soft descriptor : -" at bounding box center [736, 681] width 298 height 38
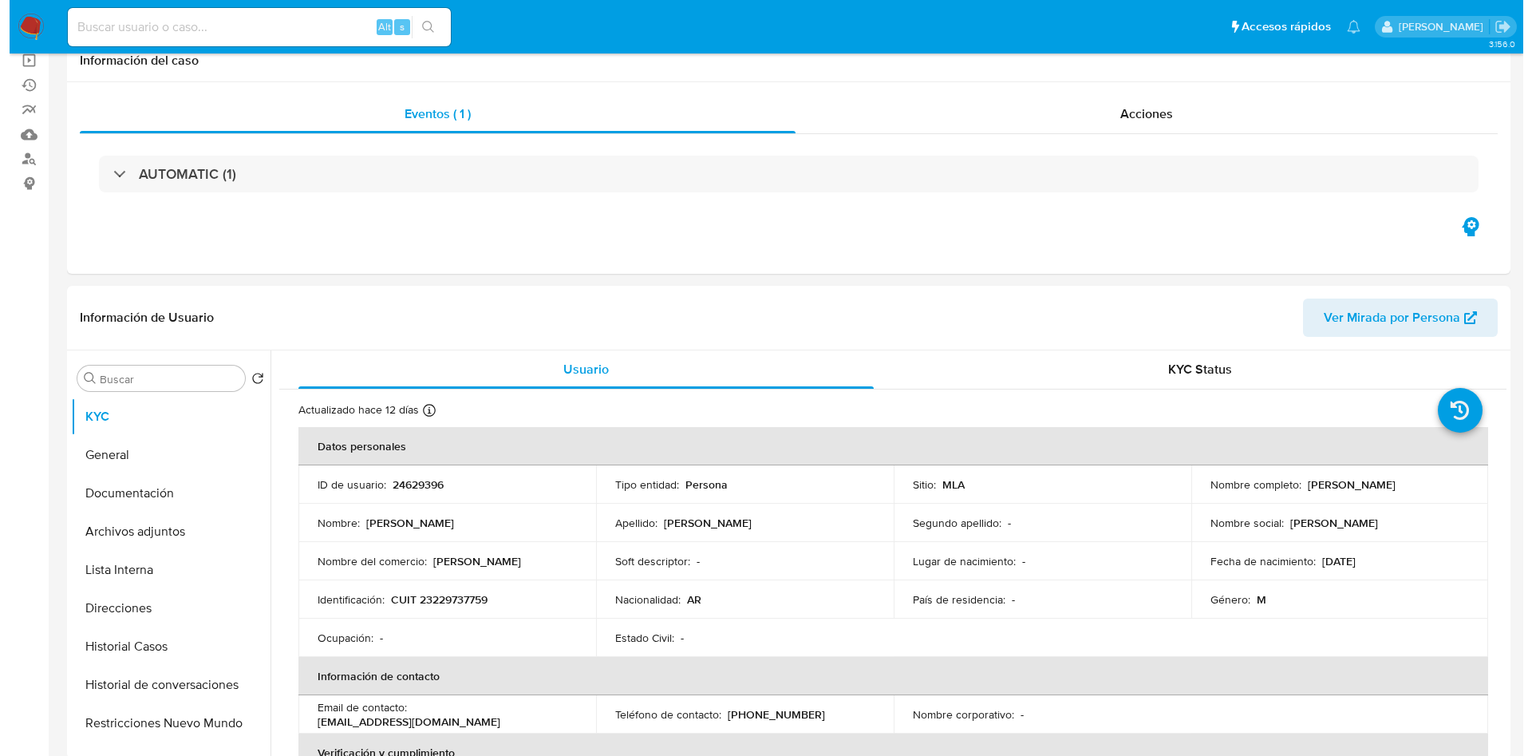
scroll to position [239, 0]
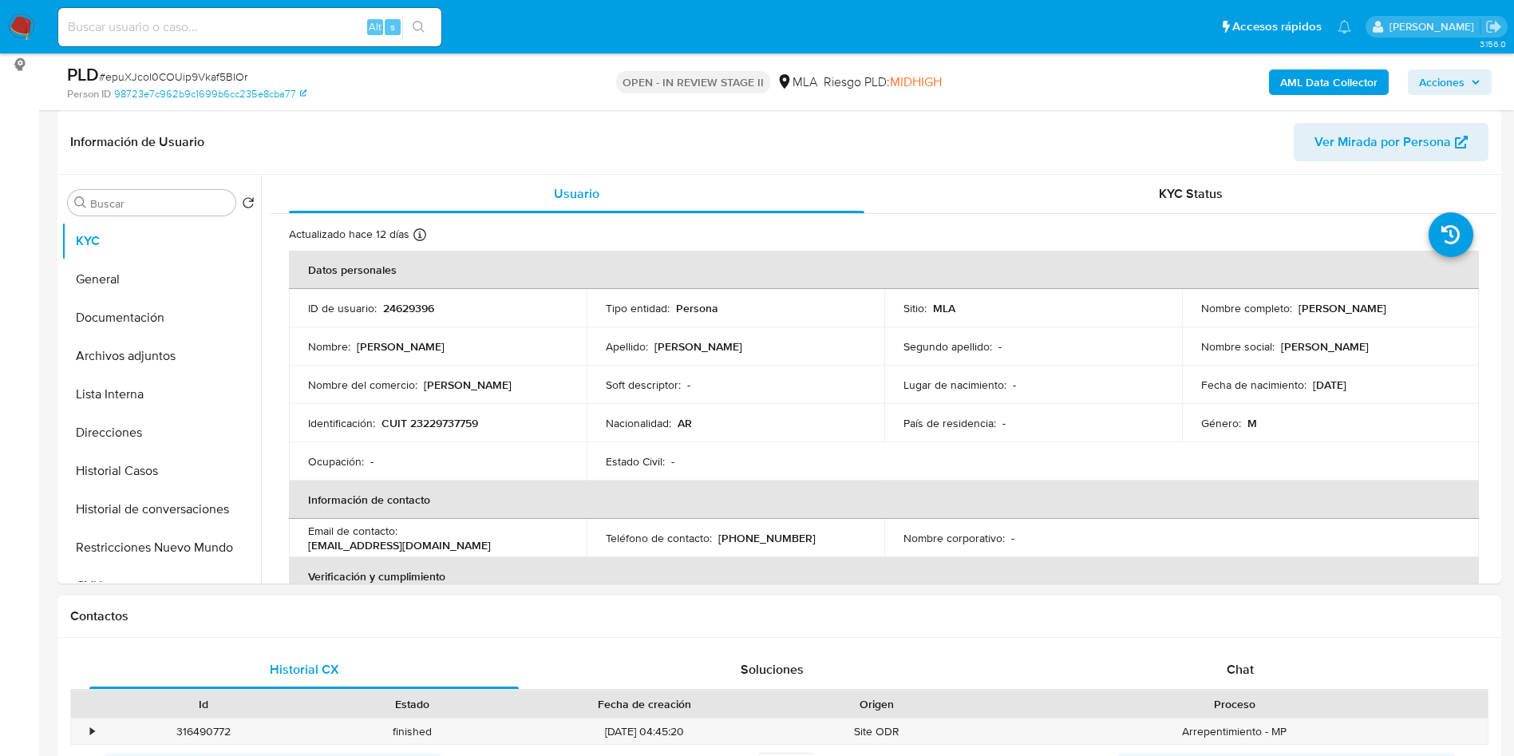
click at [851, 615] on h1 "Contactos" at bounding box center [779, 616] width 1418 height 16
click at [192, 362] on button "Archivos adjuntos" at bounding box center [154, 356] width 187 height 38
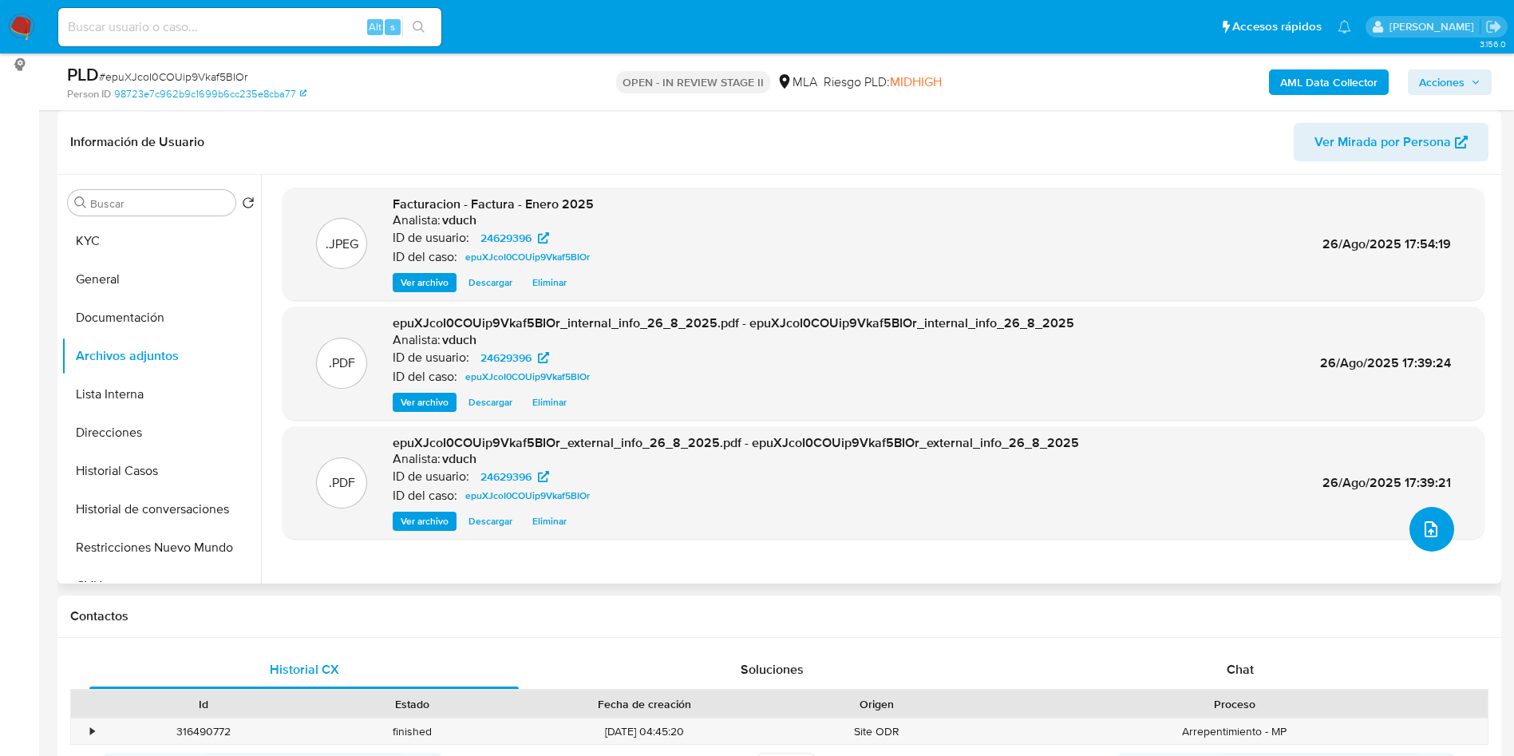
click at [1412, 516] on button "upload-file" at bounding box center [1431, 529] width 45 height 45
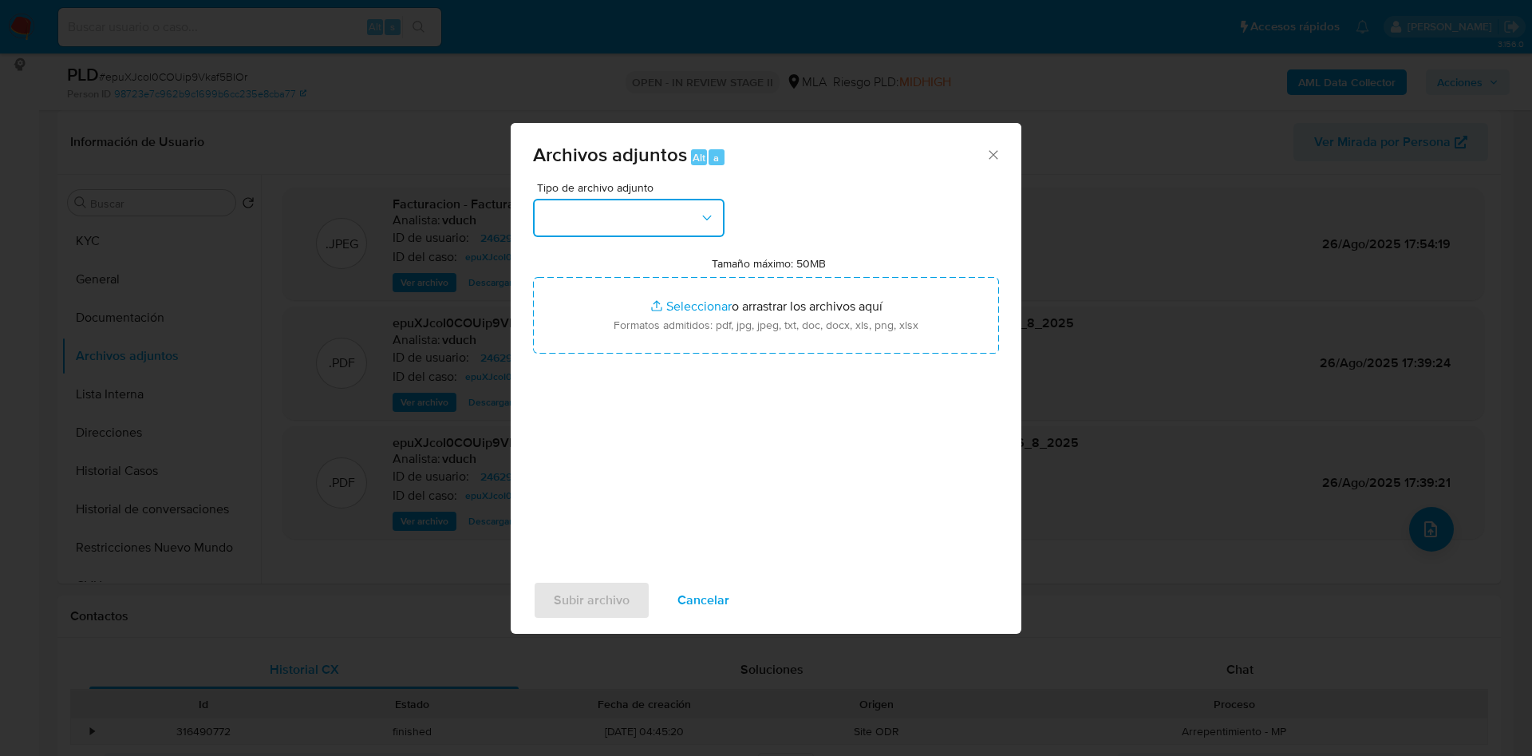
click at [686, 221] on button "button" at bounding box center [629, 218] width 192 height 38
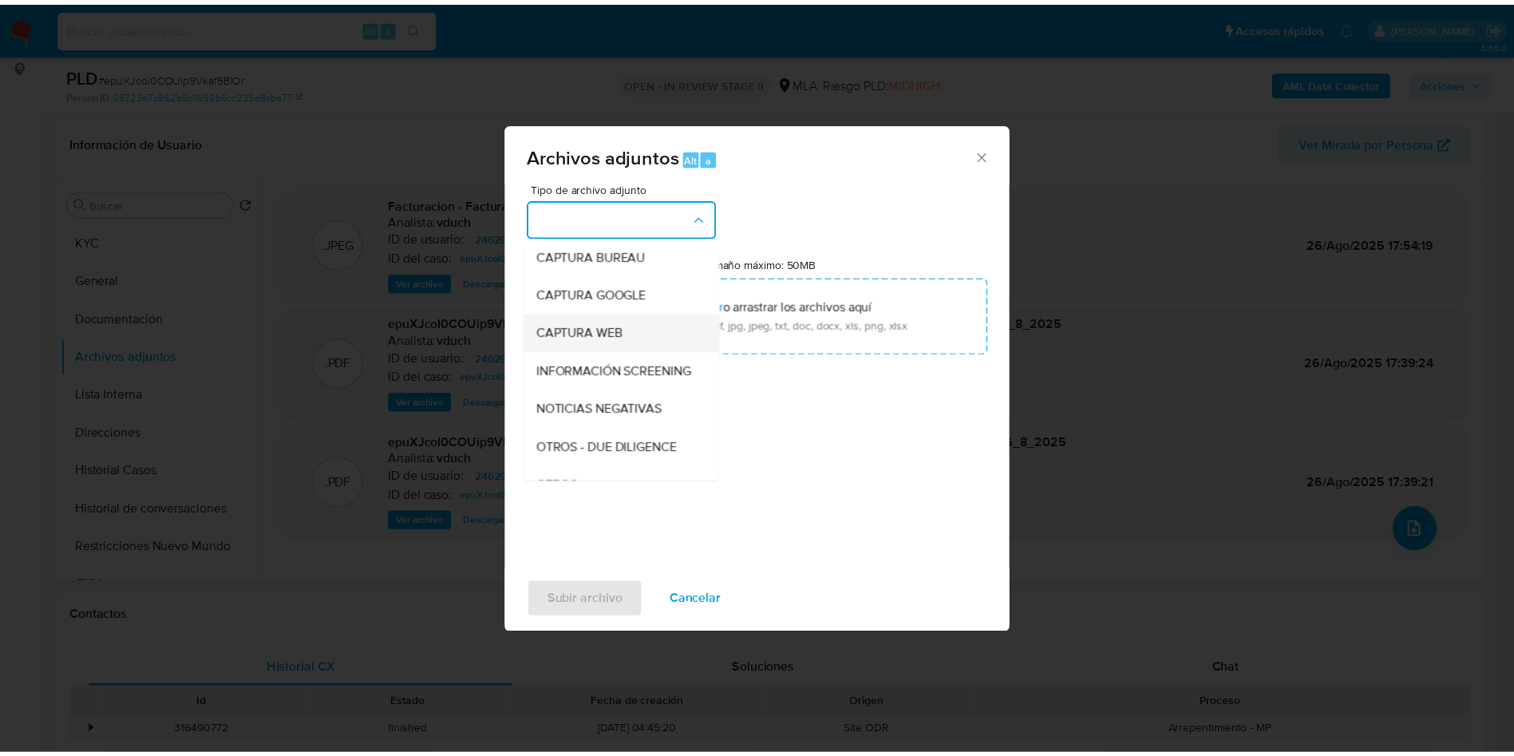
scroll to position [120, 0]
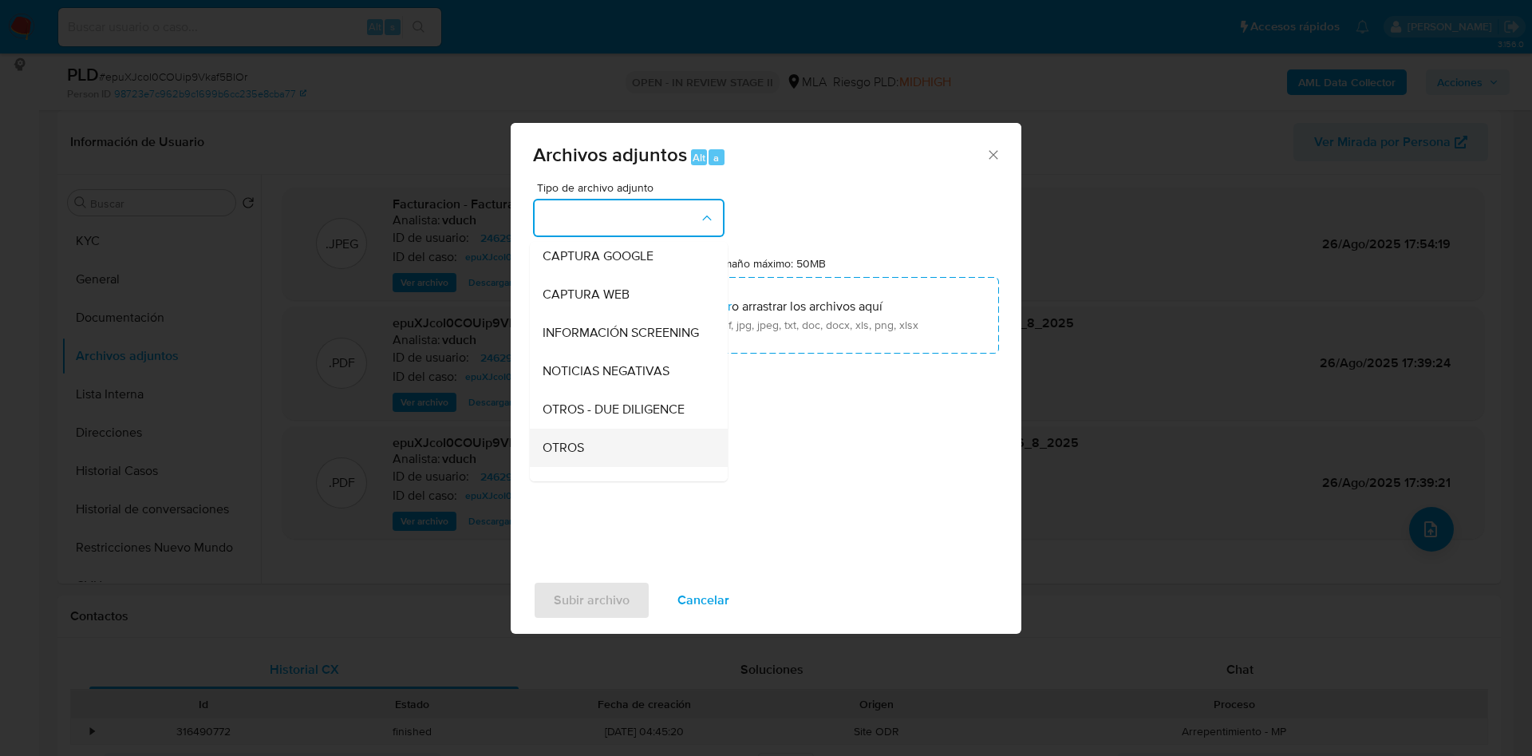
click at [586, 467] on div "OTROS" at bounding box center [624, 448] width 163 height 38
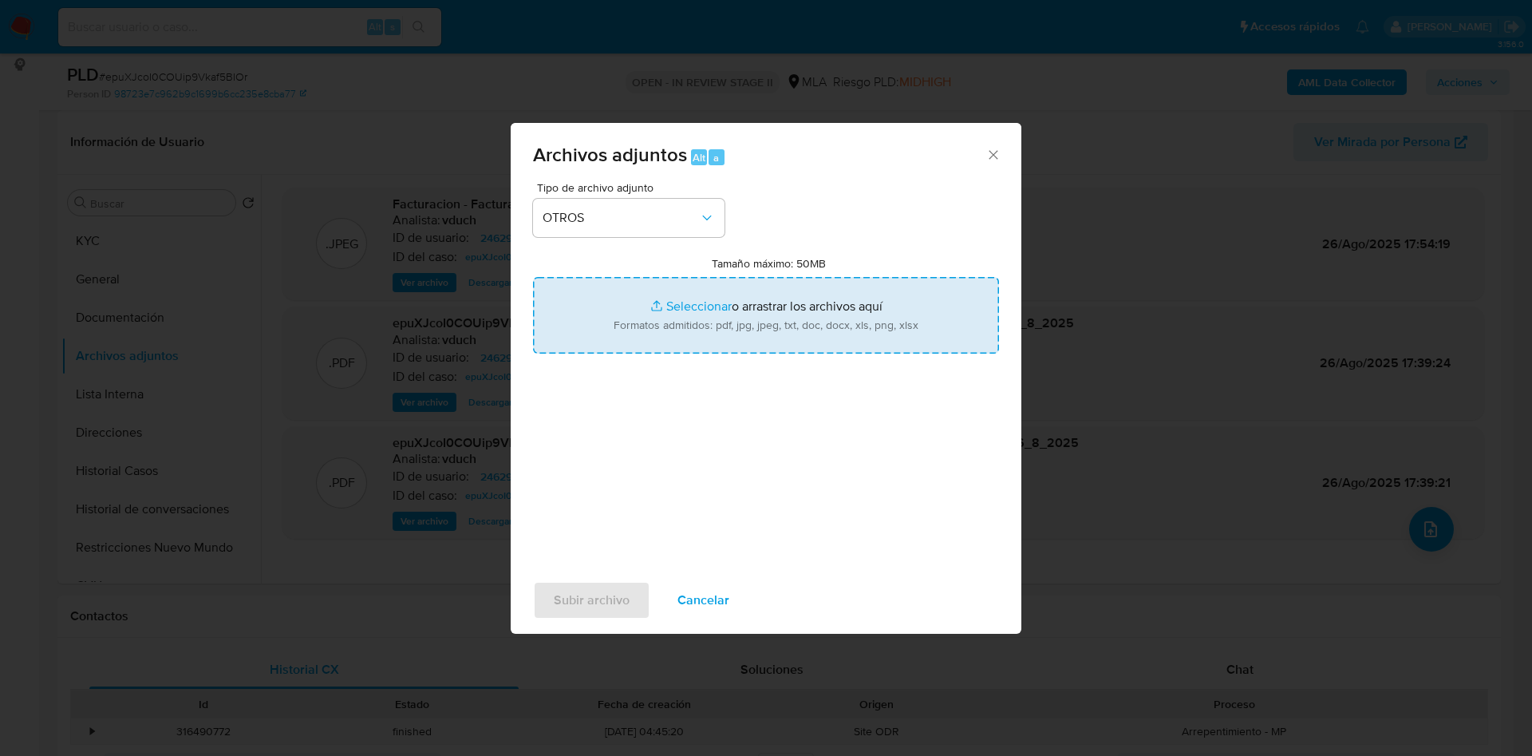
type input "C:\fakepath\Caselog epuXJcoI0COUip9Vkaf5BIOr_2025_08_18_20_01_56.docx"
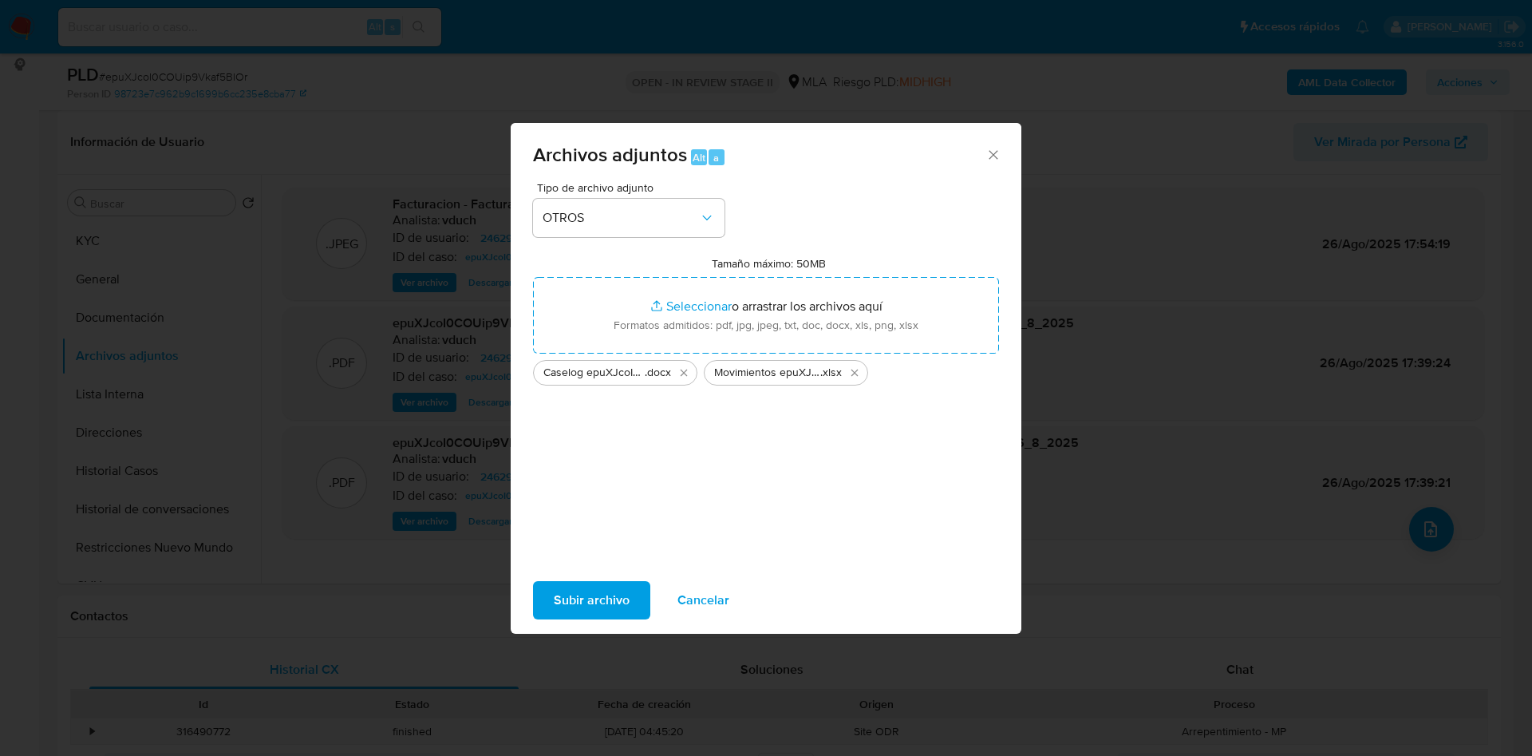
click at [595, 587] on span "Subir archivo" at bounding box center [592, 600] width 76 height 35
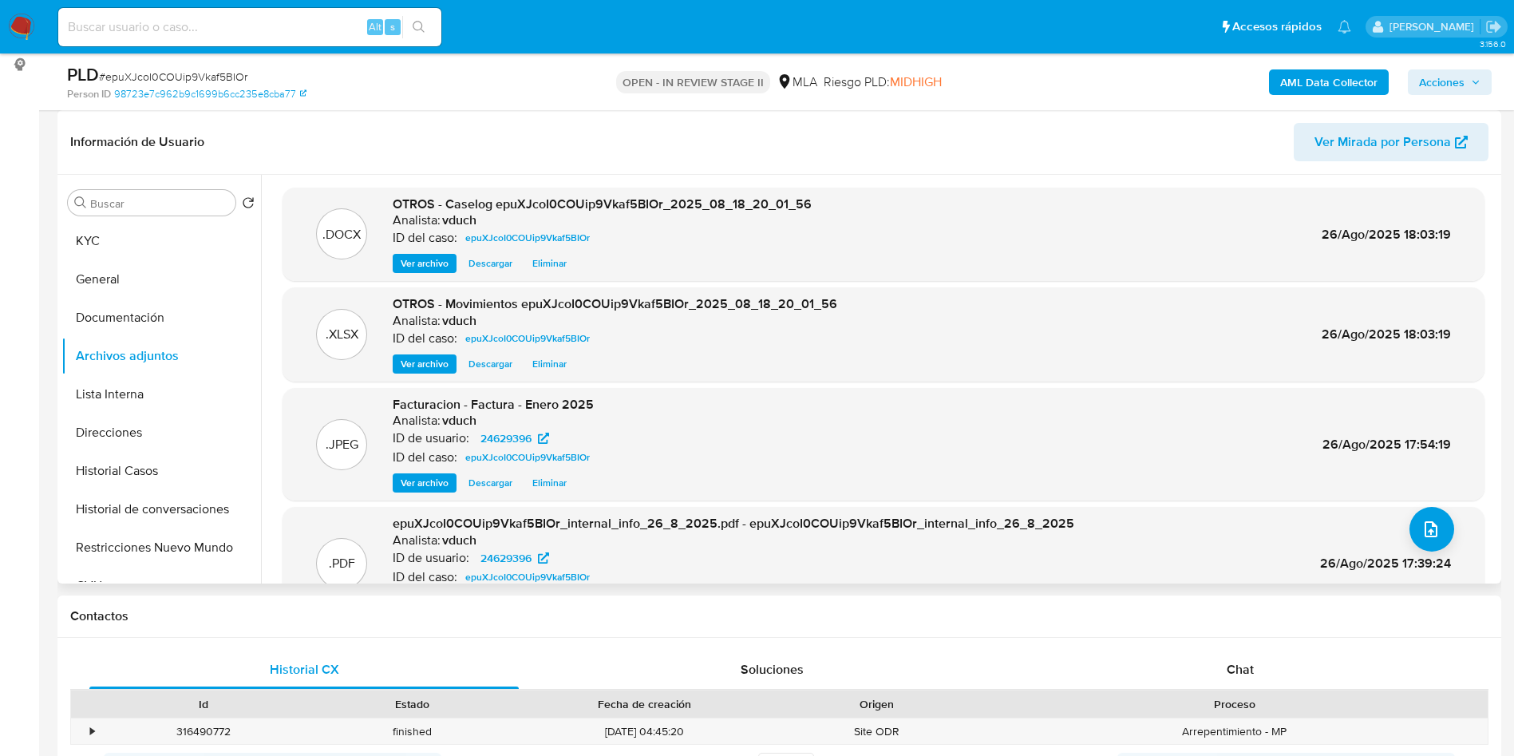
click at [632, 114] on div "Información de Usuario Ver Mirada por Persona" at bounding box center [779, 142] width 1444 height 65
click at [1477, 73] on span "Acciones" at bounding box center [1449, 82] width 61 height 22
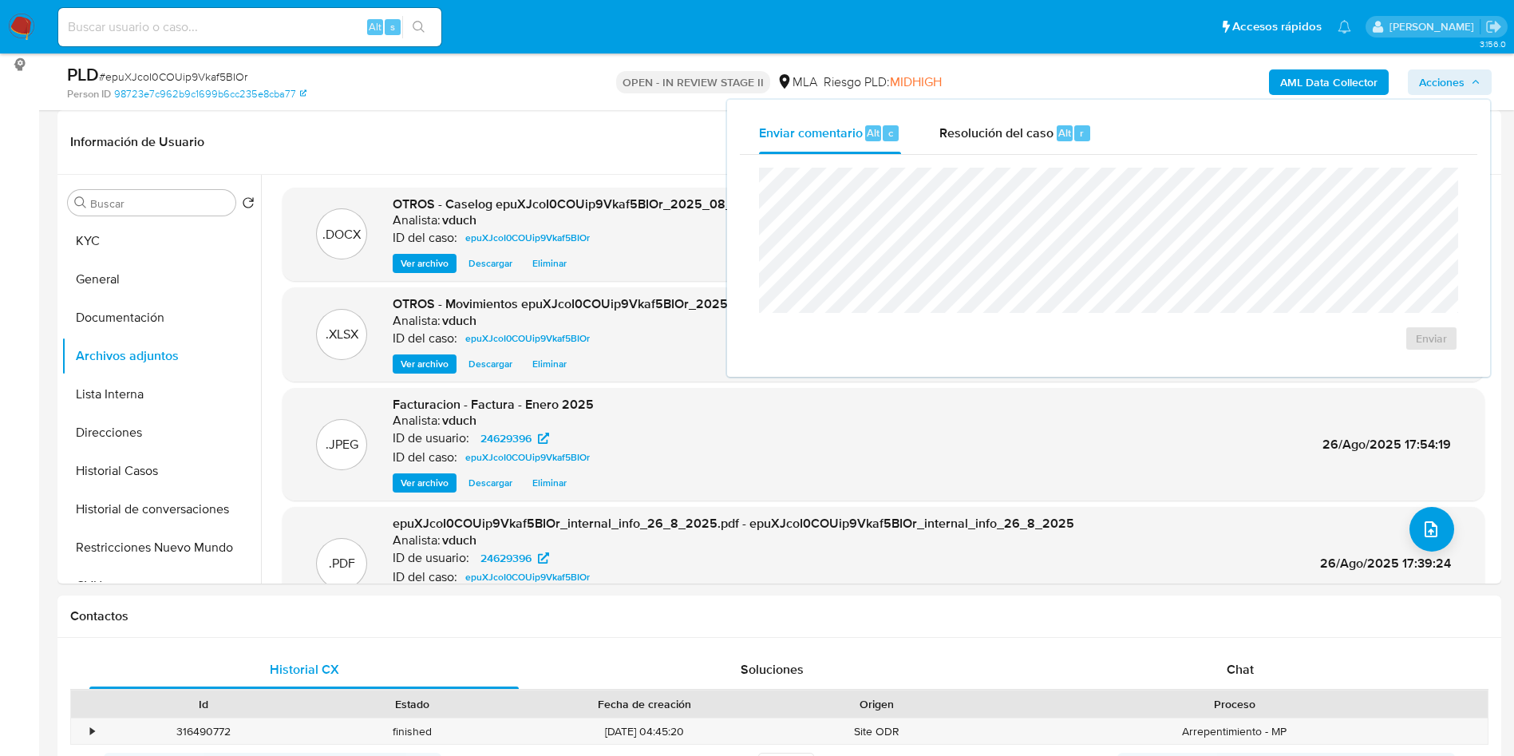
click at [1117, 133] on div "Enviar comentario Alt c Resolución del caso Alt r" at bounding box center [1108, 134] width 737 height 42
click at [968, 143] on div "Resolución del caso Alt r" at bounding box center [1015, 134] width 152 height 42
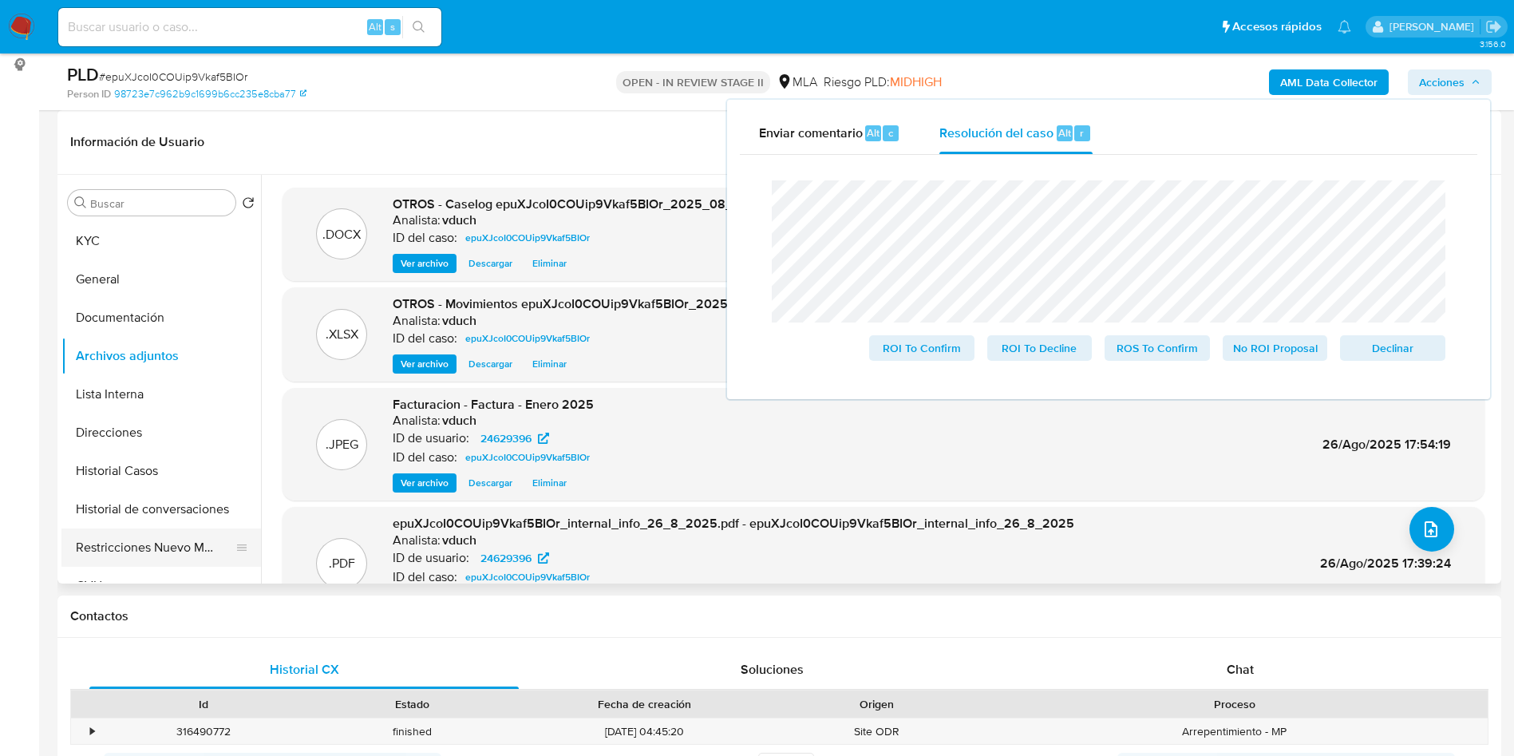
click at [137, 539] on button "Restricciones Nuevo Mundo" at bounding box center [154, 547] width 187 height 38
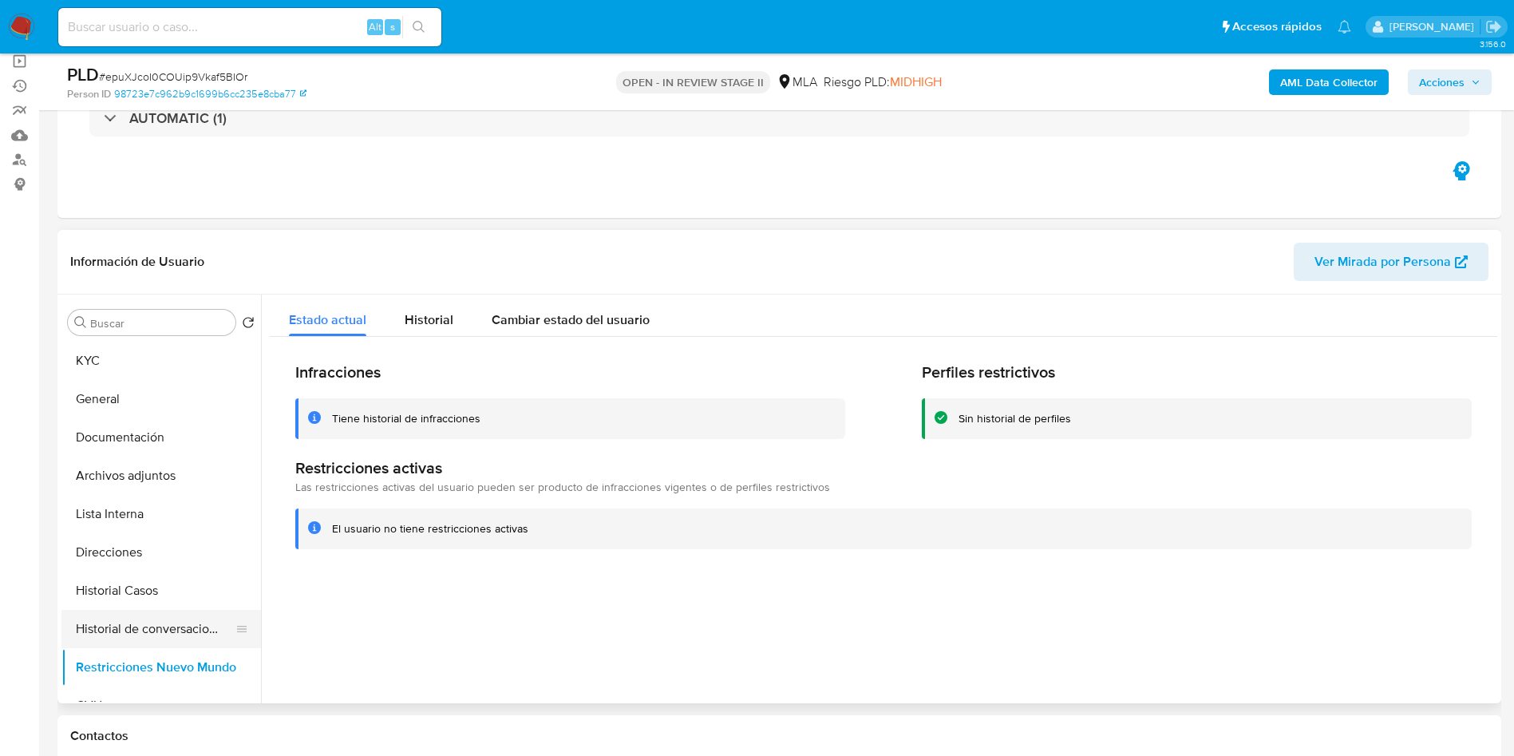
click at [168, 643] on button "Historial de conversaciones" at bounding box center [154, 629] width 187 height 38
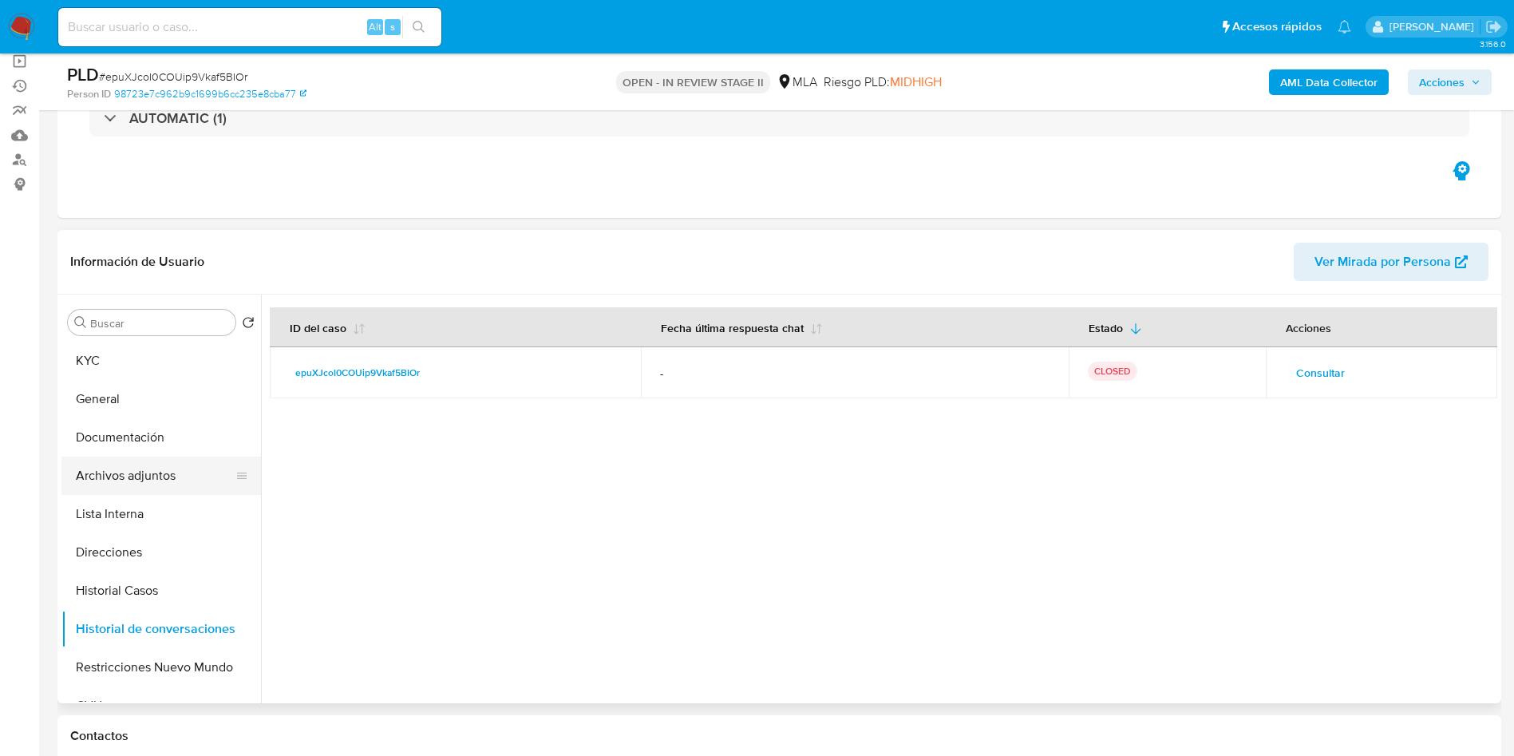
click at [177, 481] on button "Archivos adjuntos" at bounding box center [154, 476] width 187 height 38
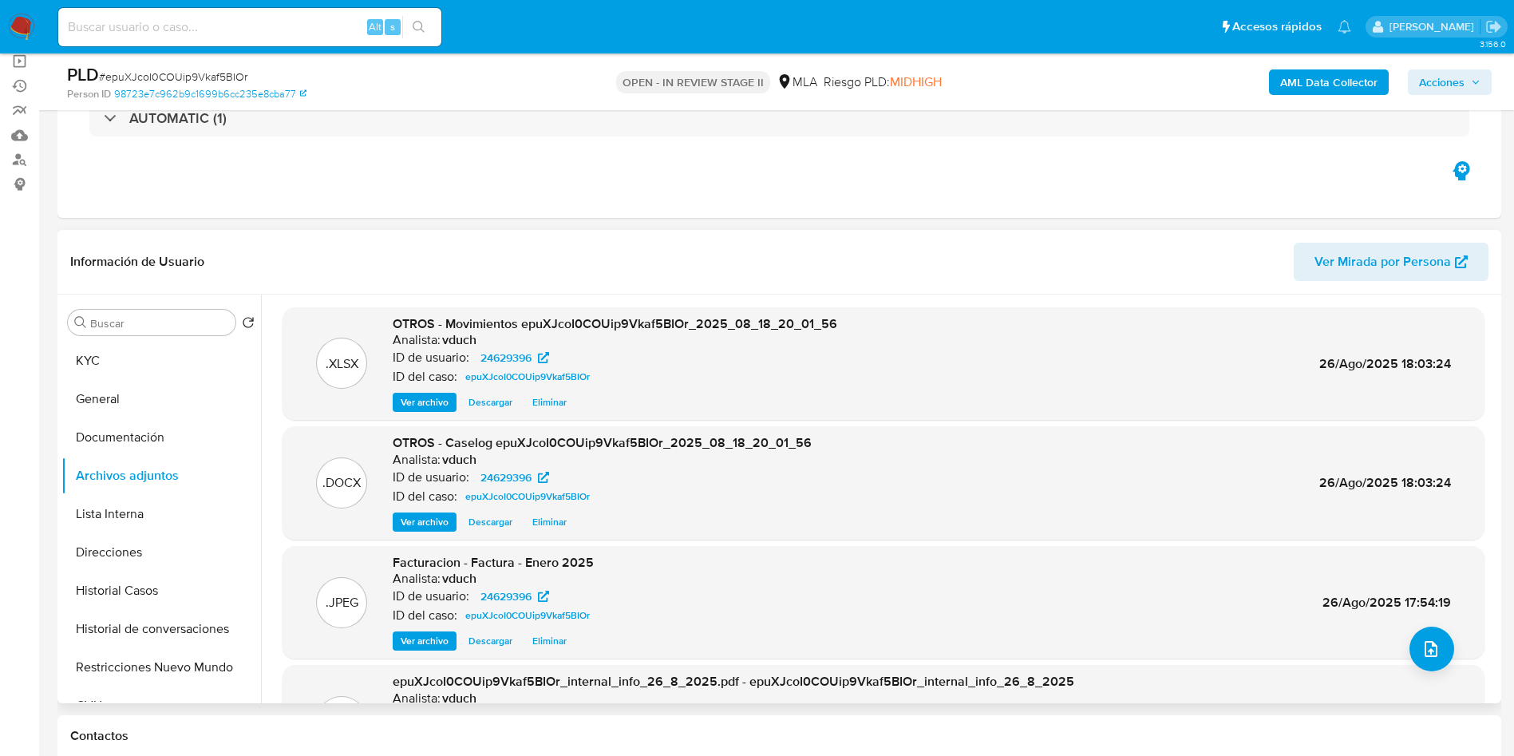
click at [425, 514] on span "Ver archivo" at bounding box center [425, 522] width 48 height 16
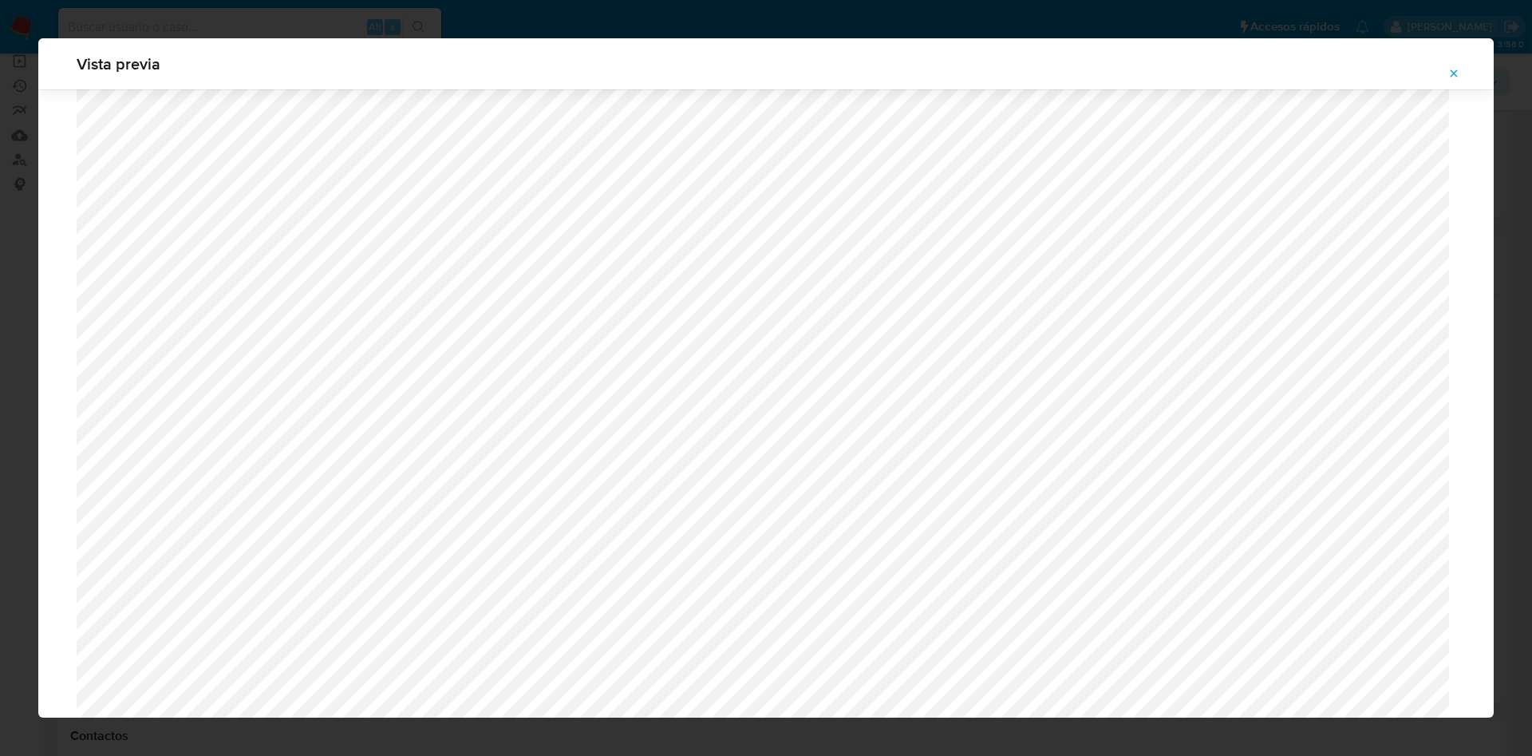
scroll to position [1046, 0]
click at [1461, 81] on button "Attachment preview" at bounding box center [1454, 74] width 35 height 26
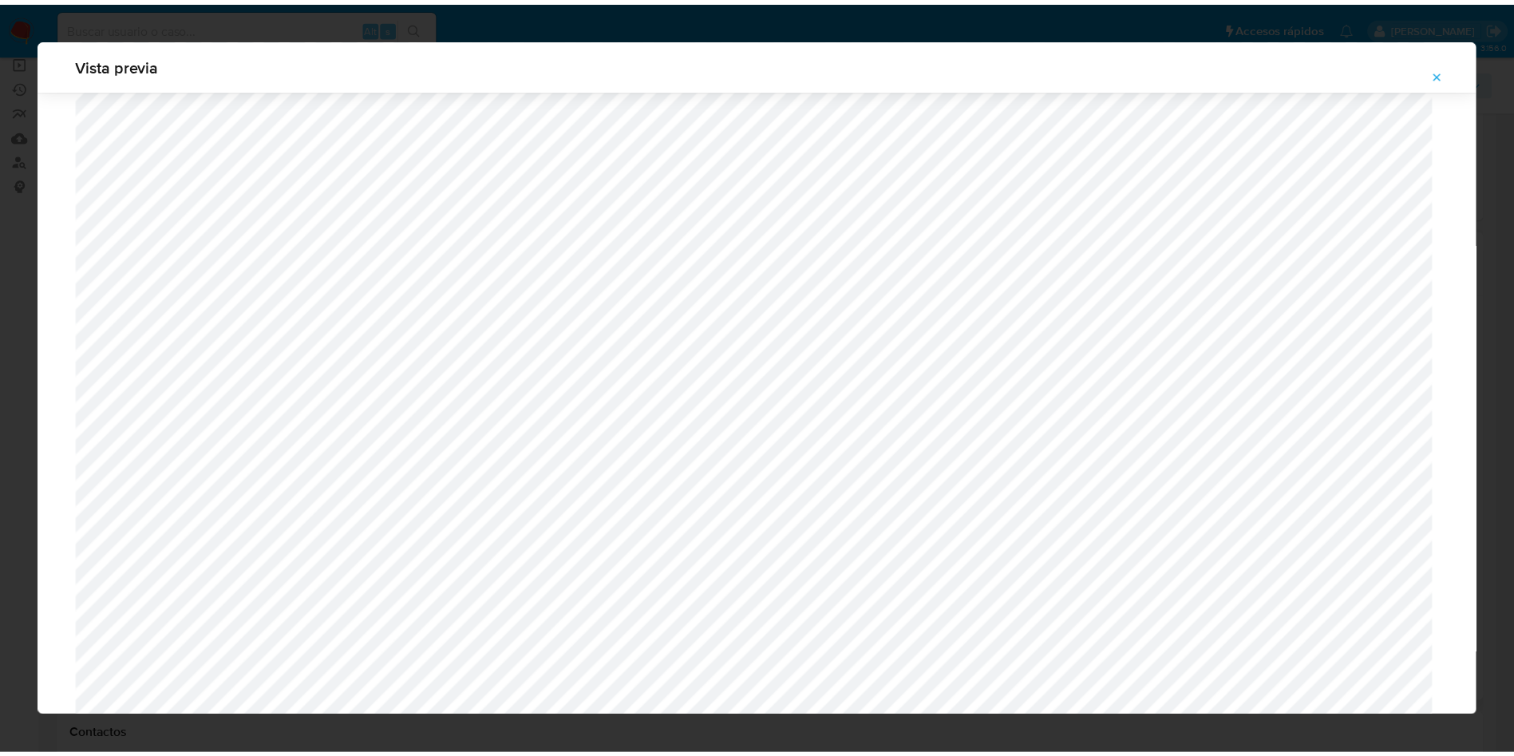
scroll to position [0, 0]
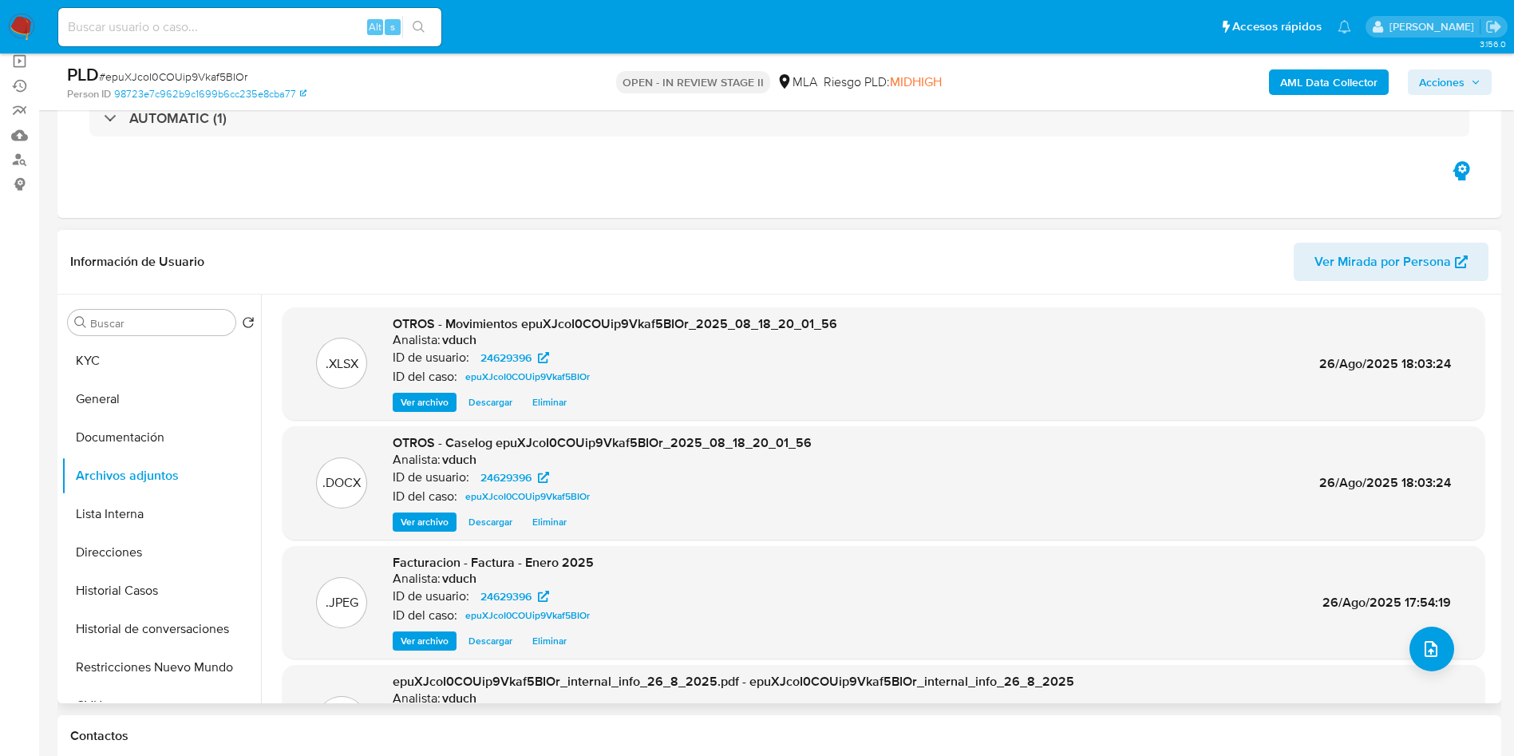
click at [1437, 87] on span "Acciones" at bounding box center [1441, 82] width 45 height 26
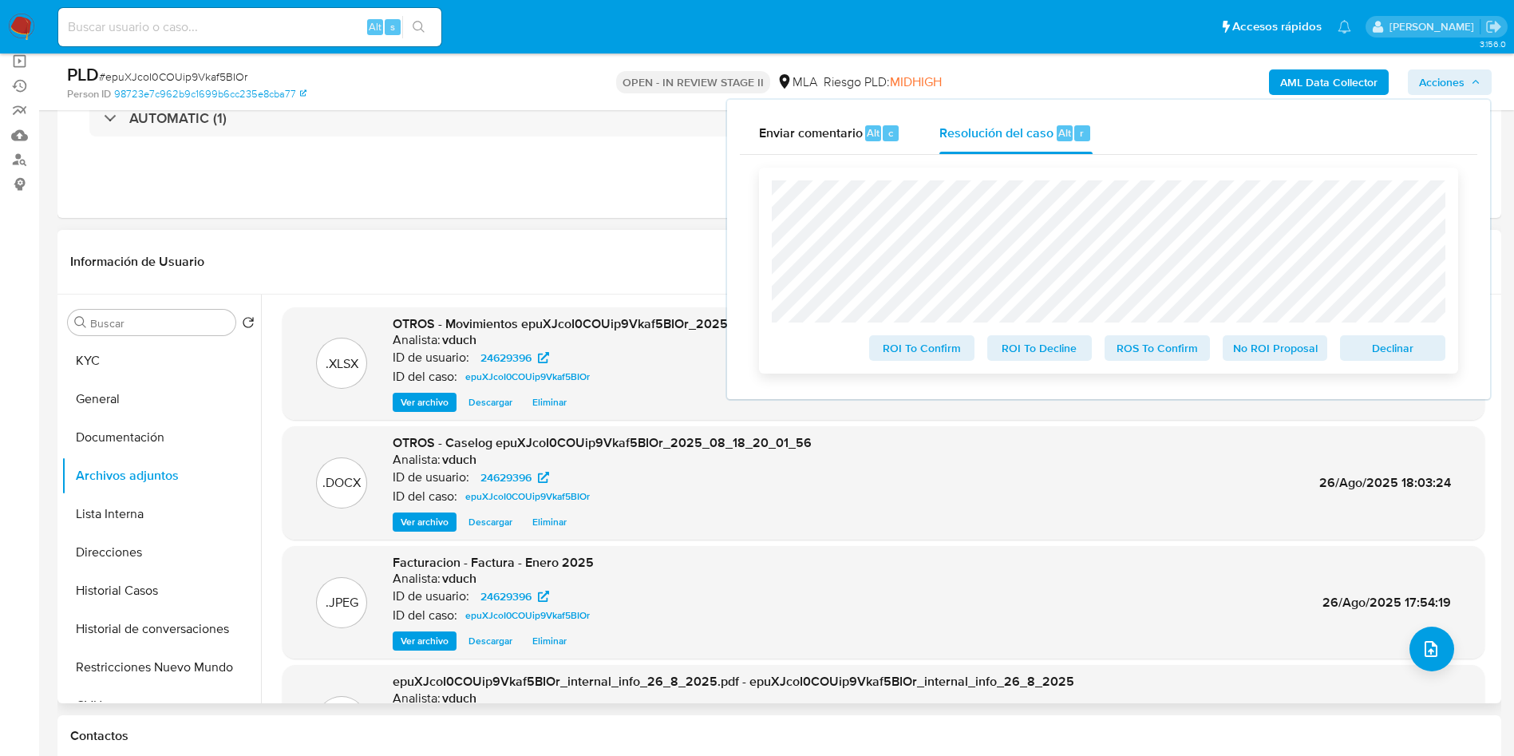
click at [1267, 342] on span "No ROI Proposal" at bounding box center [1275, 348] width 83 height 22
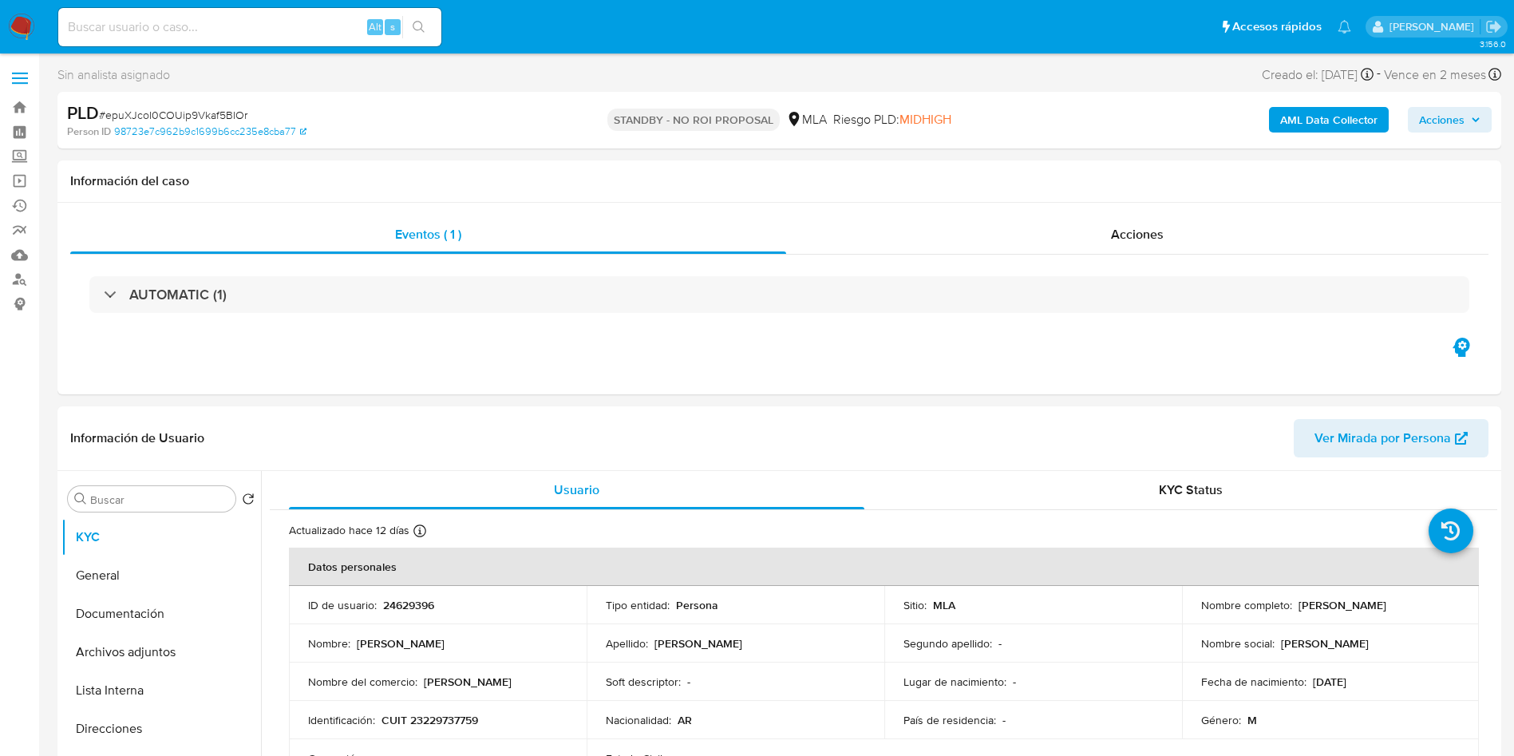
select select "10"
